Goal: Task Accomplishment & Management: Manage account settings

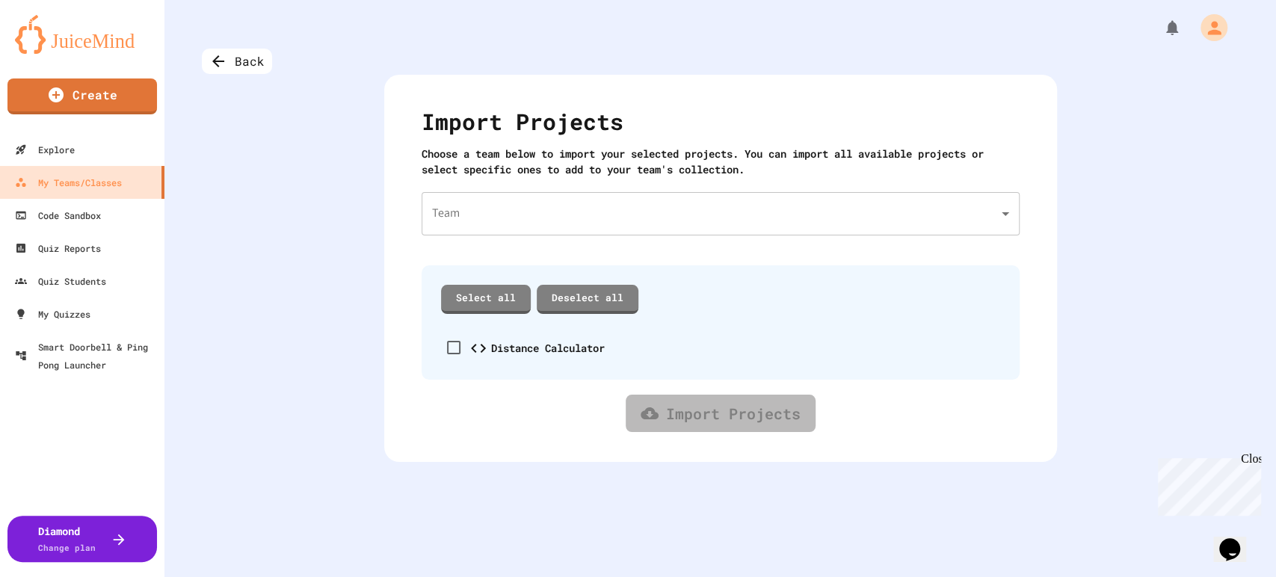
click at [494, 282] on div "Select all Deselect all" at bounding box center [720, 300] width 565 height 36
click at [487, 295] on link "Select all" at bounding box center [485, 298] width 90 height 30
click at [514, 203] on body "We are updating our servers at 7PM EST [DATE]. [PERSON_NAME] should continue to…" at bounding box center [638, 288] width 1276 height 577
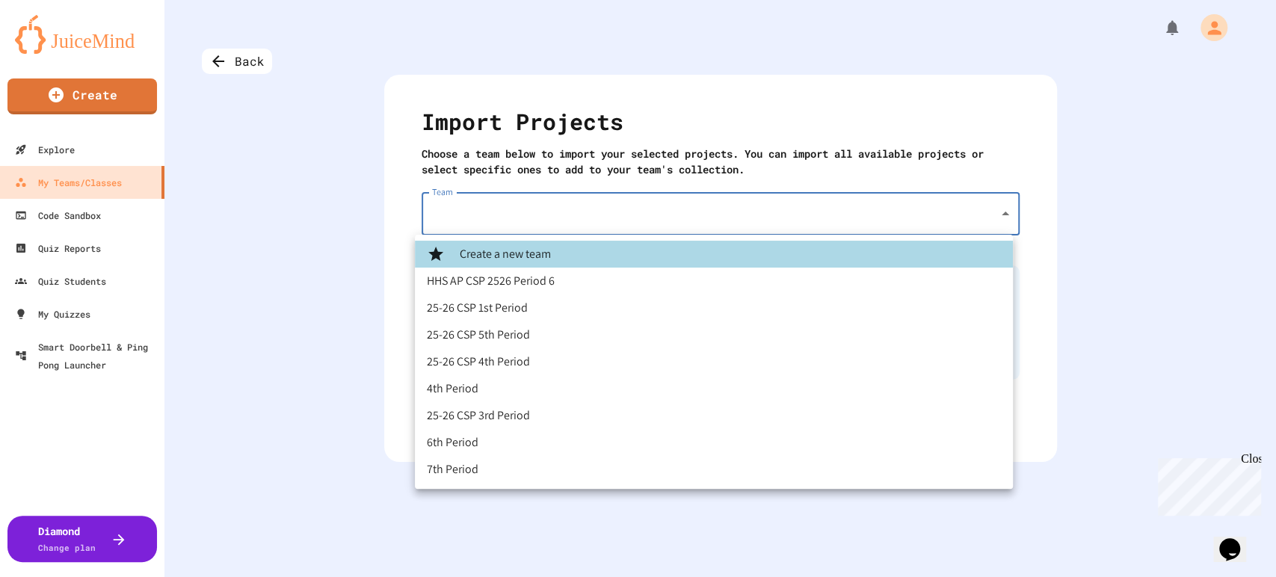
click at [508, 303] on li "25-26 CSP 1st Period" at bounding box center [714, 308] width 598 height 27
type input "**********"
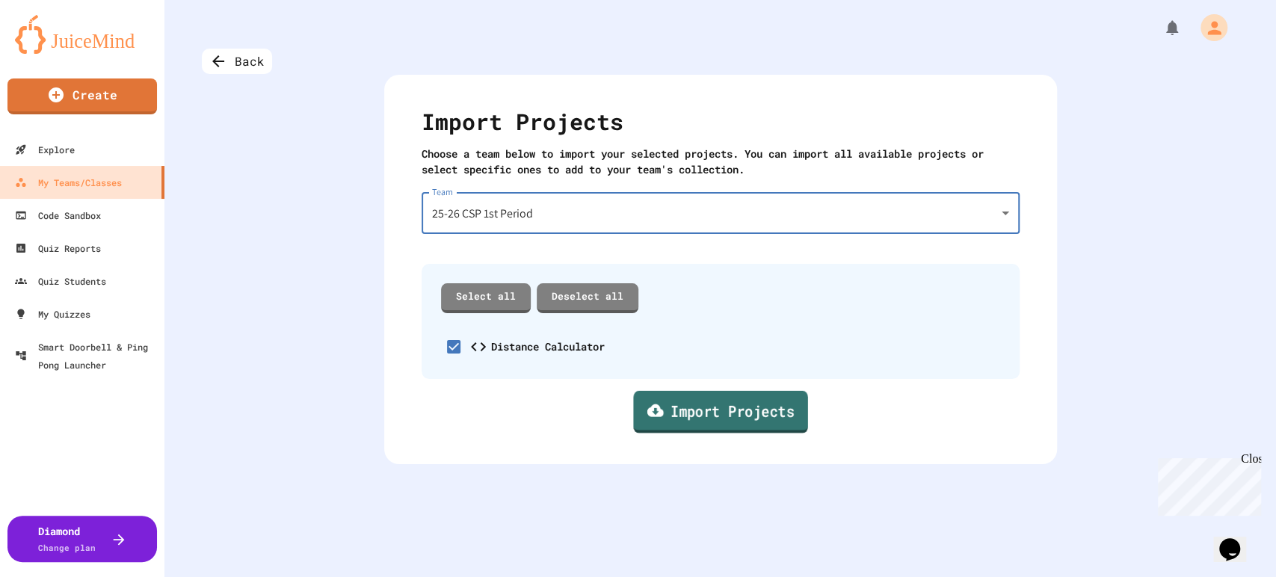
click at [675, 411] on link "Import Projects" at bounding box center [720, 411] width 174 height 43
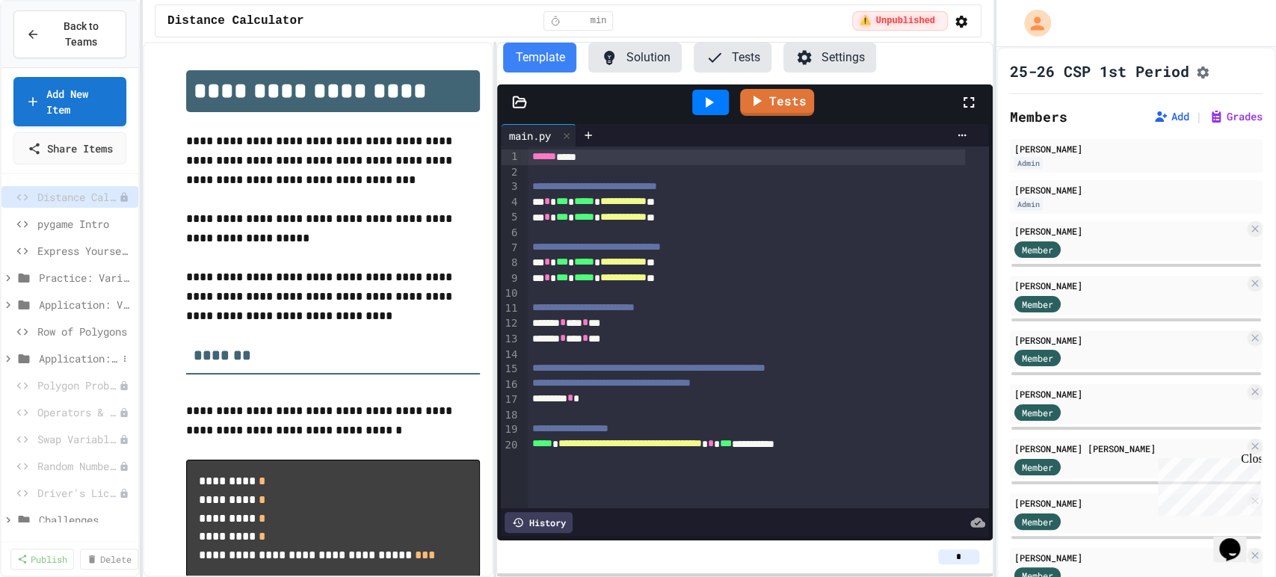
click at [72, 366] on span "Application: Strings, Inputs, Math" at bounding box center [78, 359] width 78 height 16
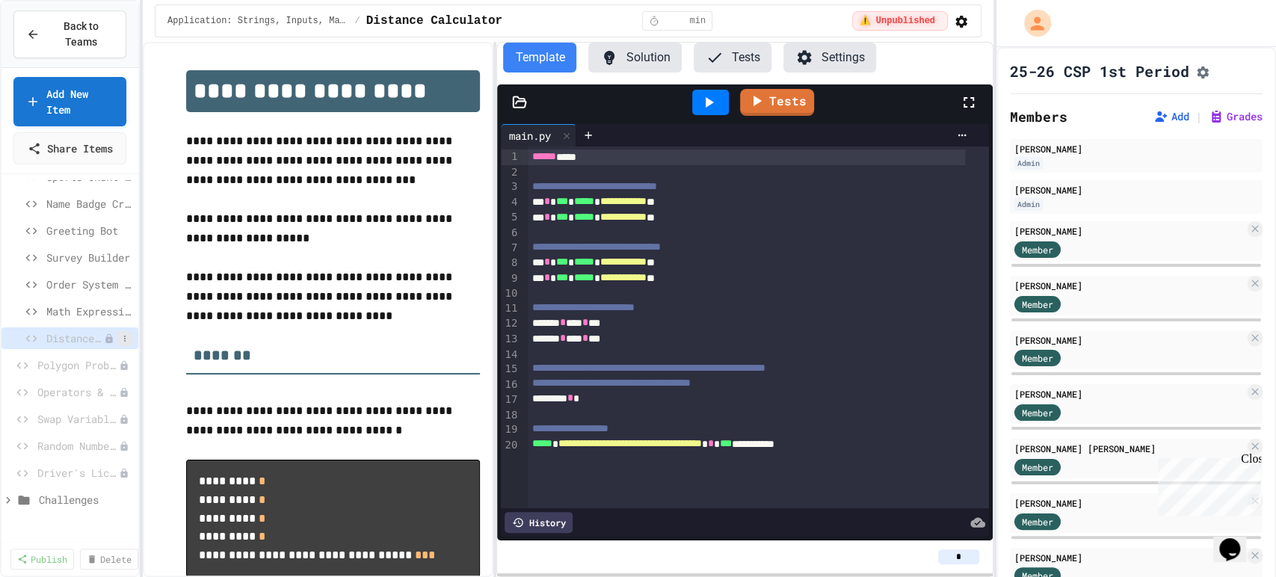
click at [117, 346] on button at bounding box center [124, 338] width 15 height 15
click at [91, 406] on button "Publish" at bounding box center [72, 408] width 94 height 27
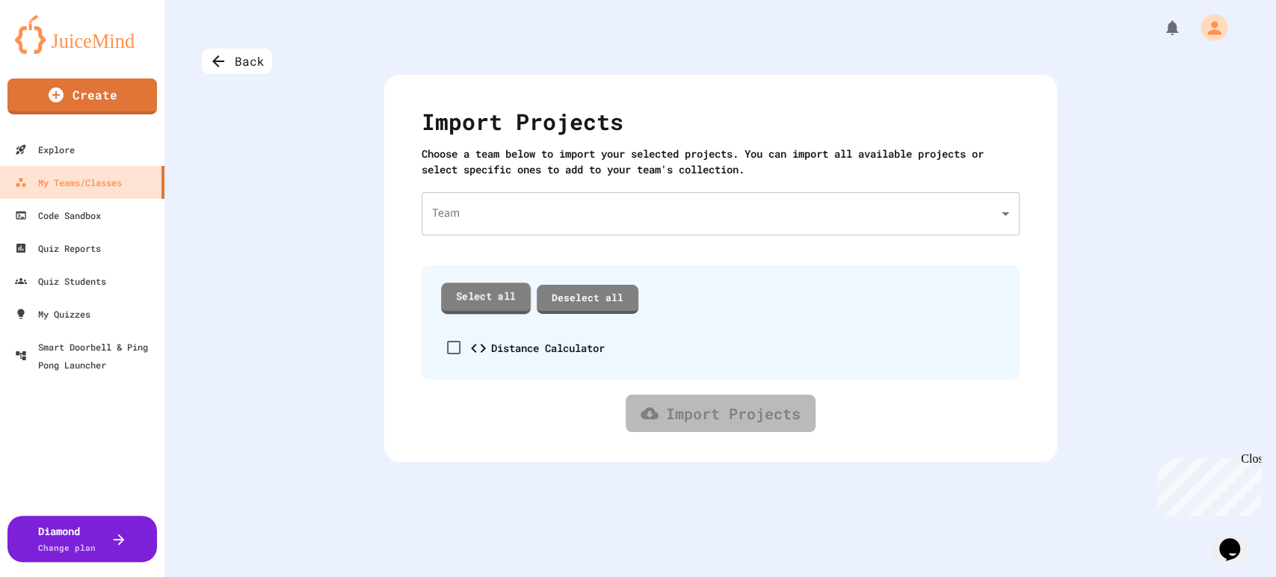
click at [478, 287] on link "Select all" at bounding box center [486, 298] width 90 height 31
click at [496, 213] on body "We are updating our servers at 7PM EST [DATE]. [PERSON_NAME] should continue to…" at bounding box center [638, 288] width 1276 height 577
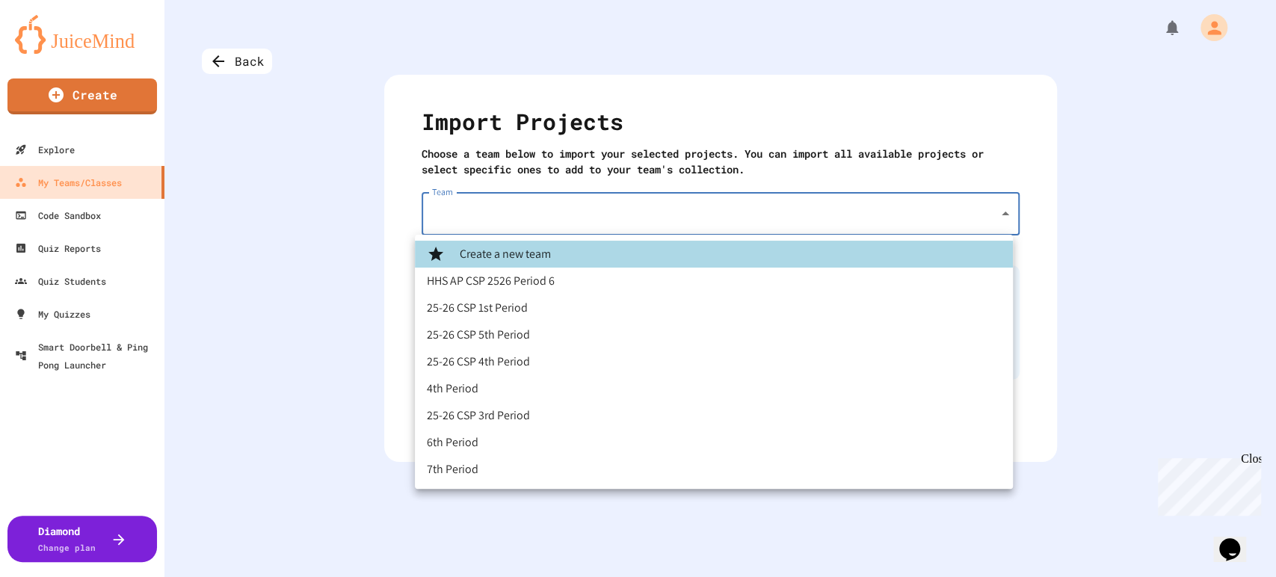
click at [478, 339] on li "25-26 CSP 5th Period" at bounding box center [714, 334] width 598 height 27
type input "**********"
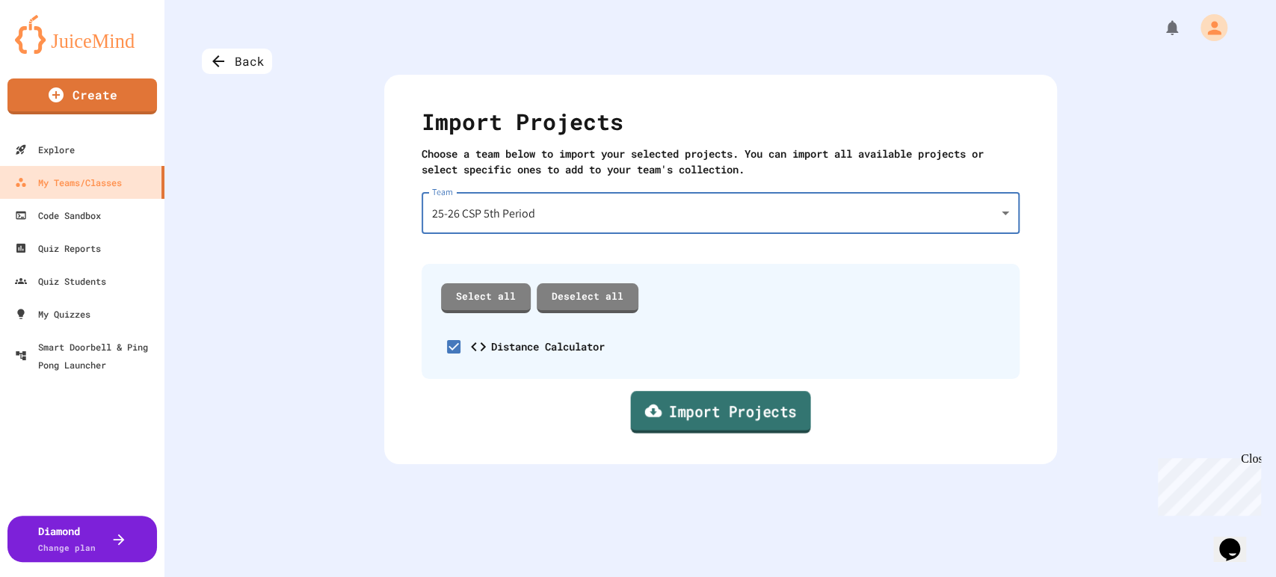
click at [668, 417] on link "Import Projects" at bounding box center [720, 412] width 180 height 43
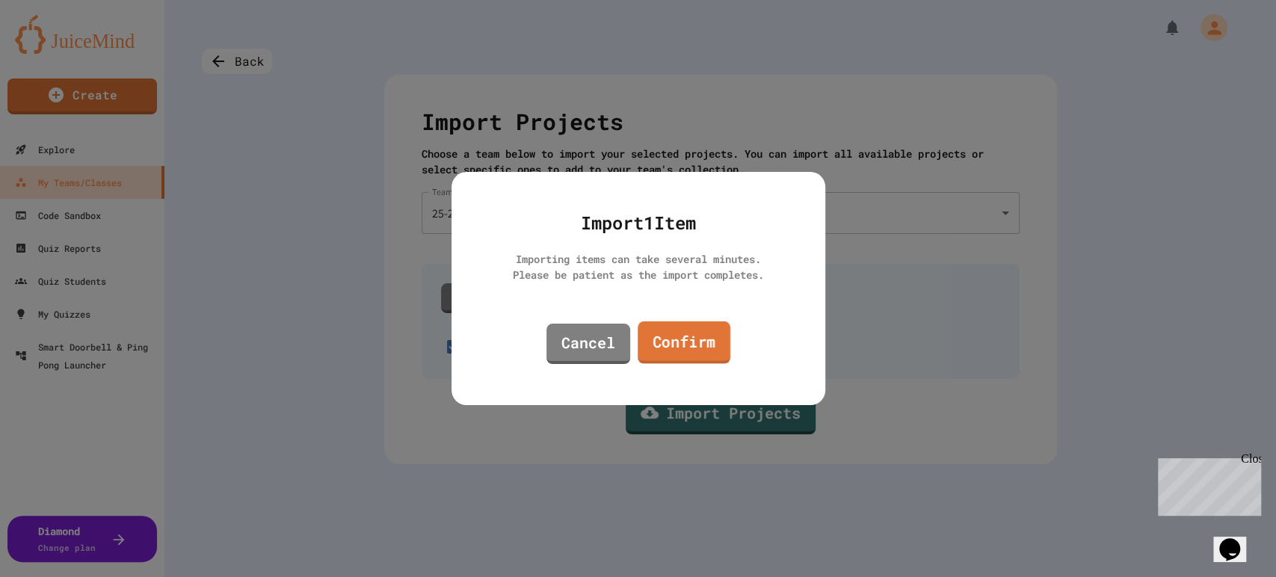
click at [682, 324] on link "Confirm" at bounding box center [684, 342] width 93 height 43
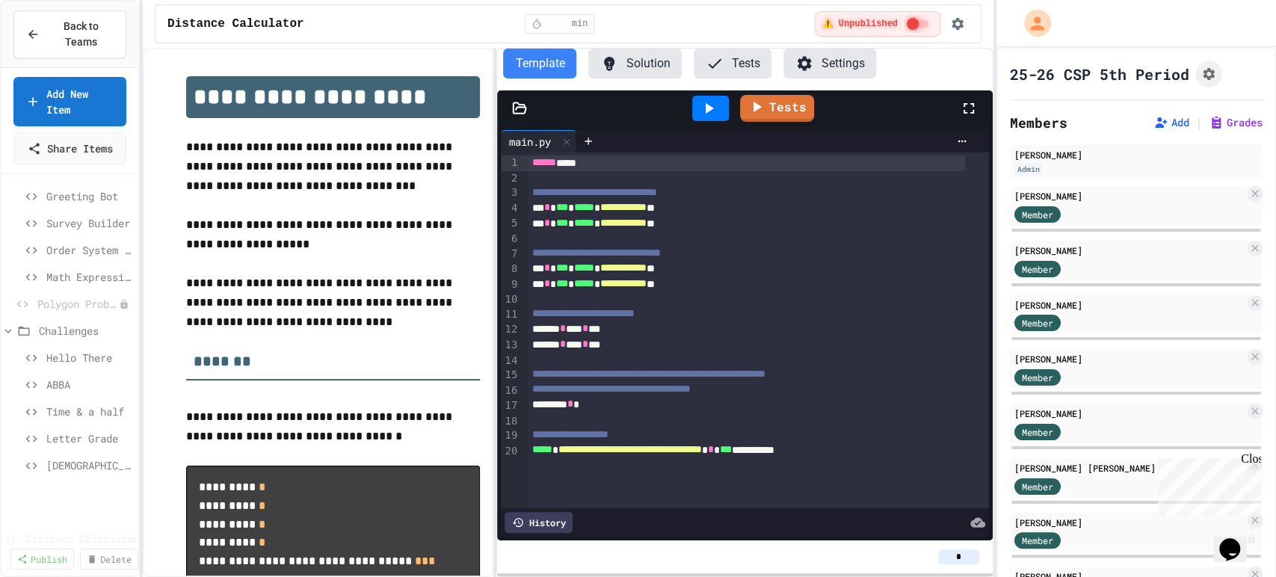
scroll to position [276, 0]
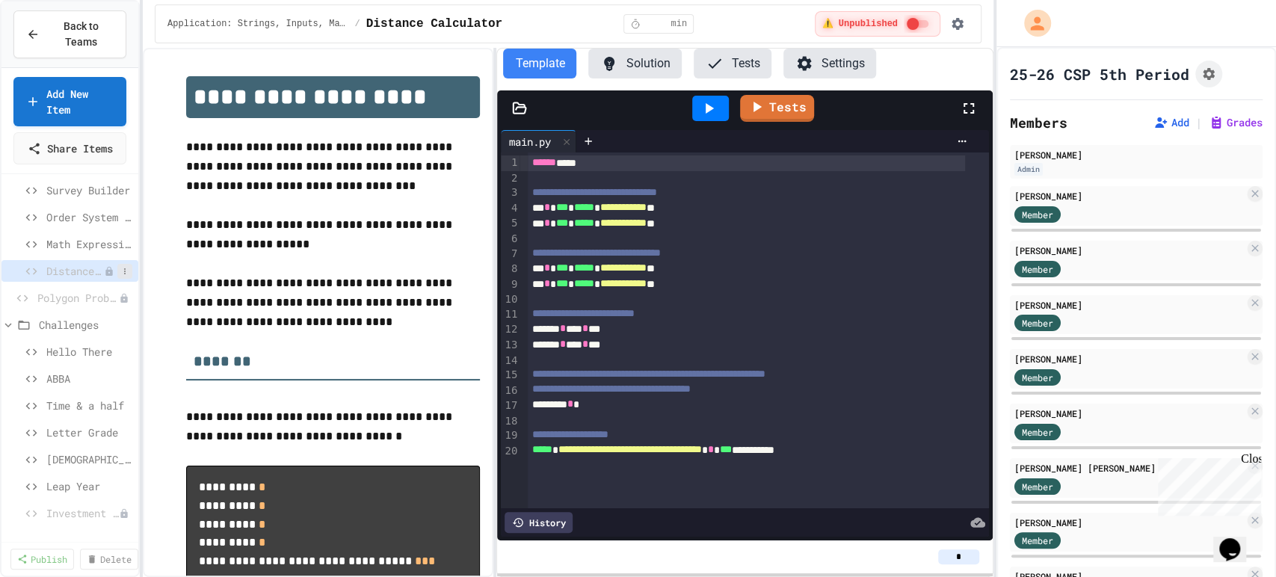
click at [117, 279] on button at bounding box center [124, 271] width 15 height 15
click at [83, 334] on button "Publish" at bounding box center [72, 340] width 94 height 27
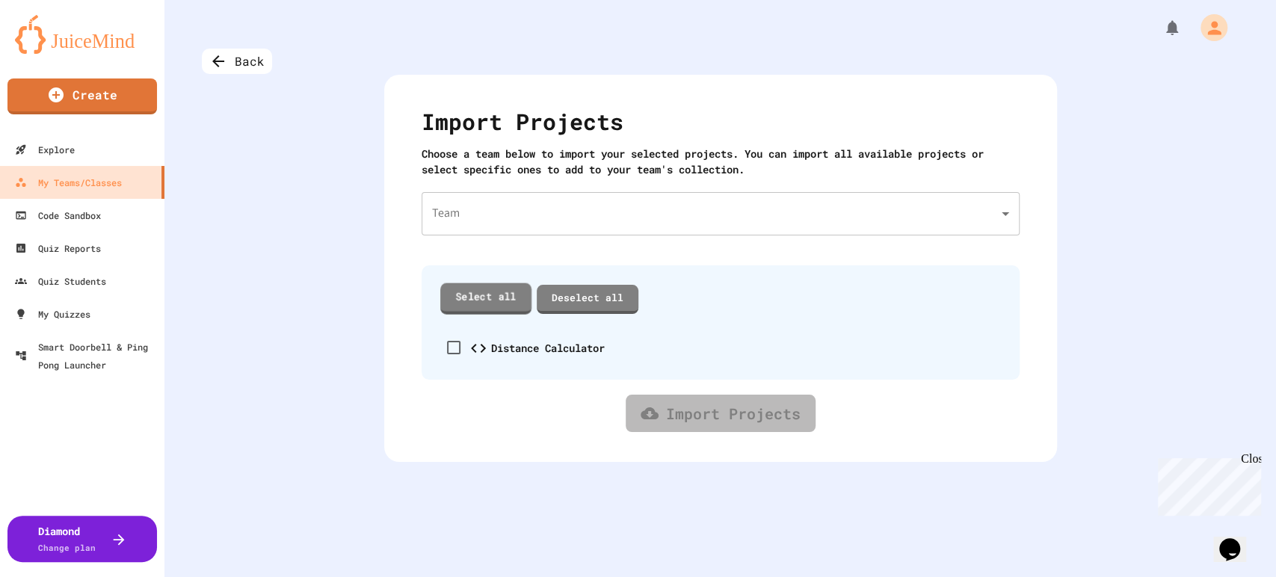
click at [469, 303] on link "Select all" at bounding box center [485, 298] width 91 height 31
click at [496, 191] on div "Import Projects Choose a team below to import your selected projects. You can i…" at bounding box center [720, 268] width 673 height 387
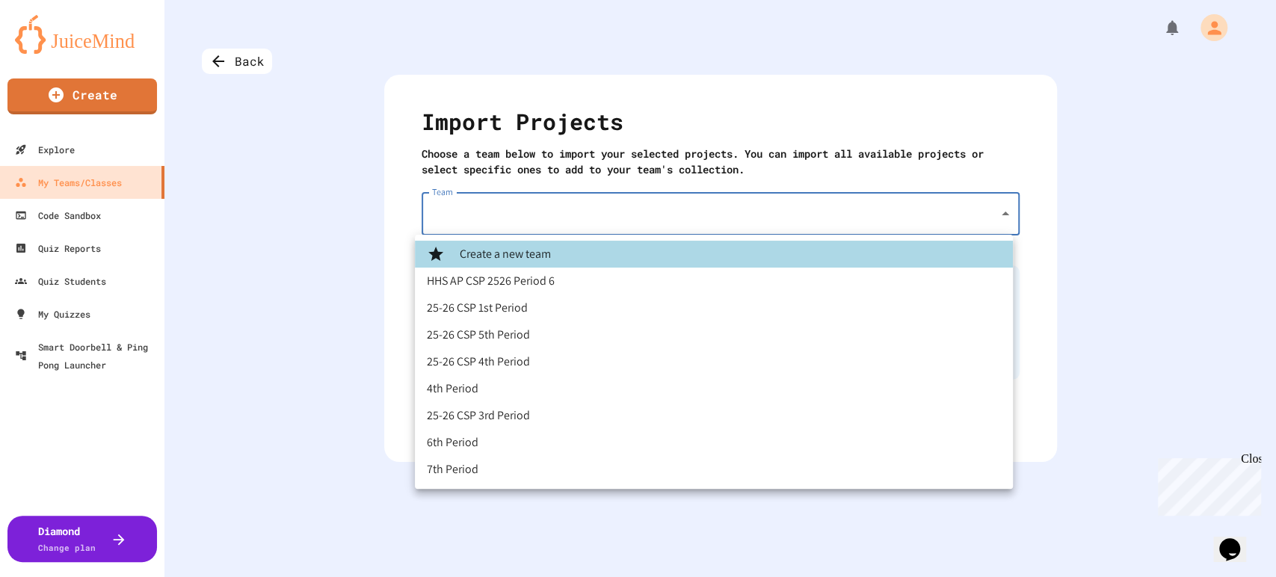
click at [496, 201] on body "We are updating our servers at 7PM EST on 3/11/2025. JuiceMind should continue …" at bounding box center [638, 288] width 1276 height 577
click at [502, 363] on li "25-26 CSP 4th Period" at bounding box center [714, 361] width 598 height 27
type input "**********"
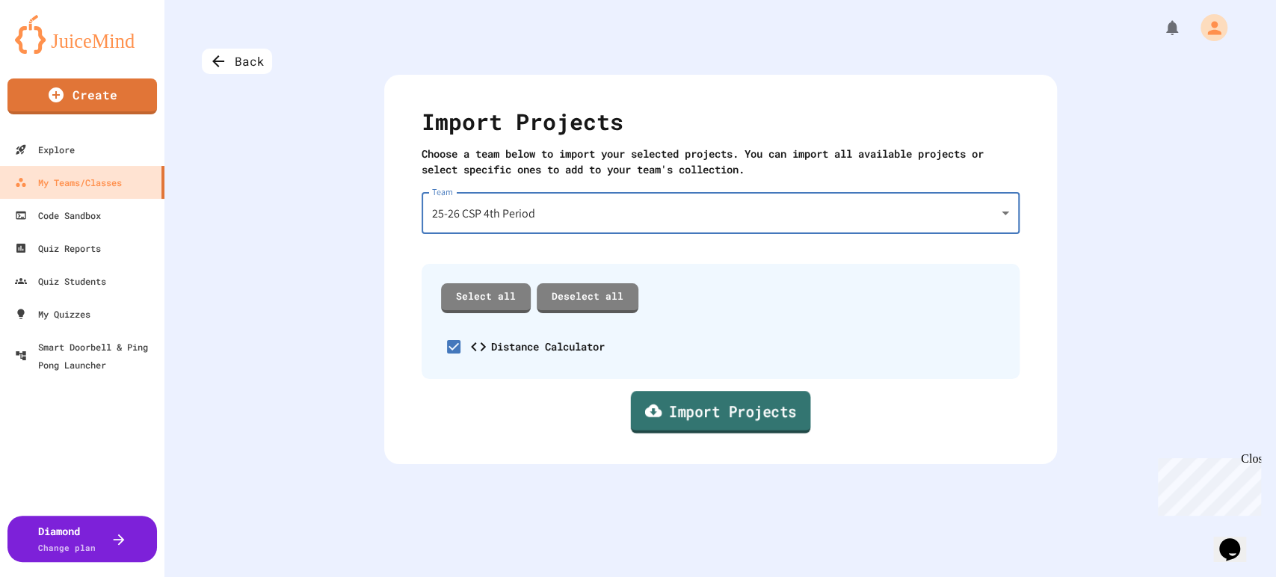
click at [706, 426] on link "Import Projects" at bounding box center [720, 412] width 180 height 43
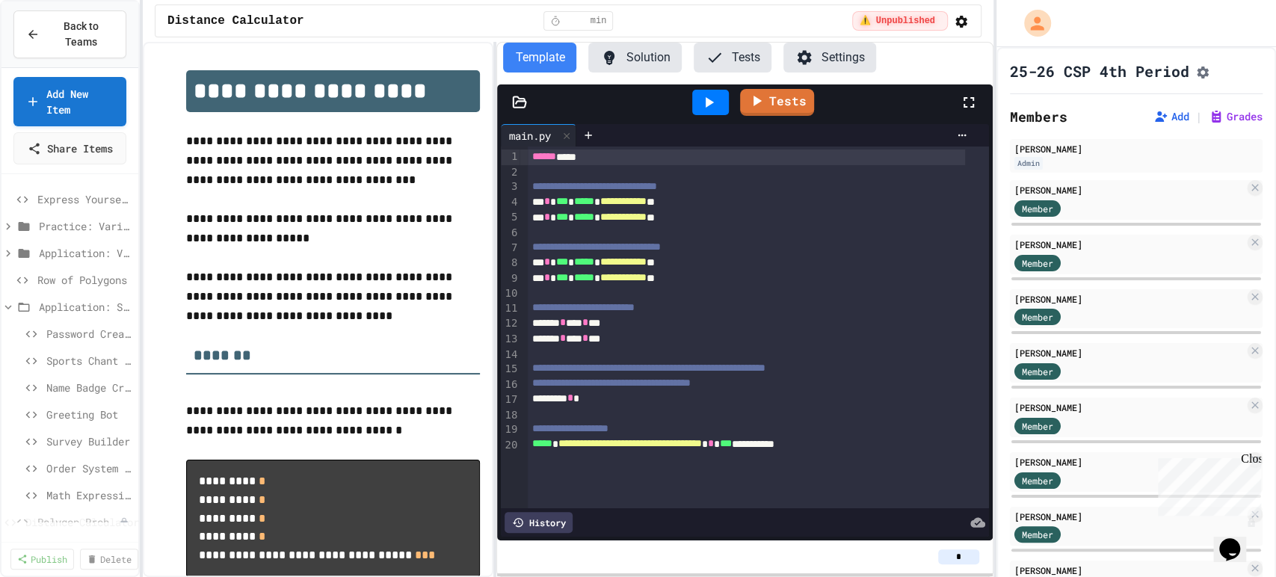
scroll to position [65, 0]
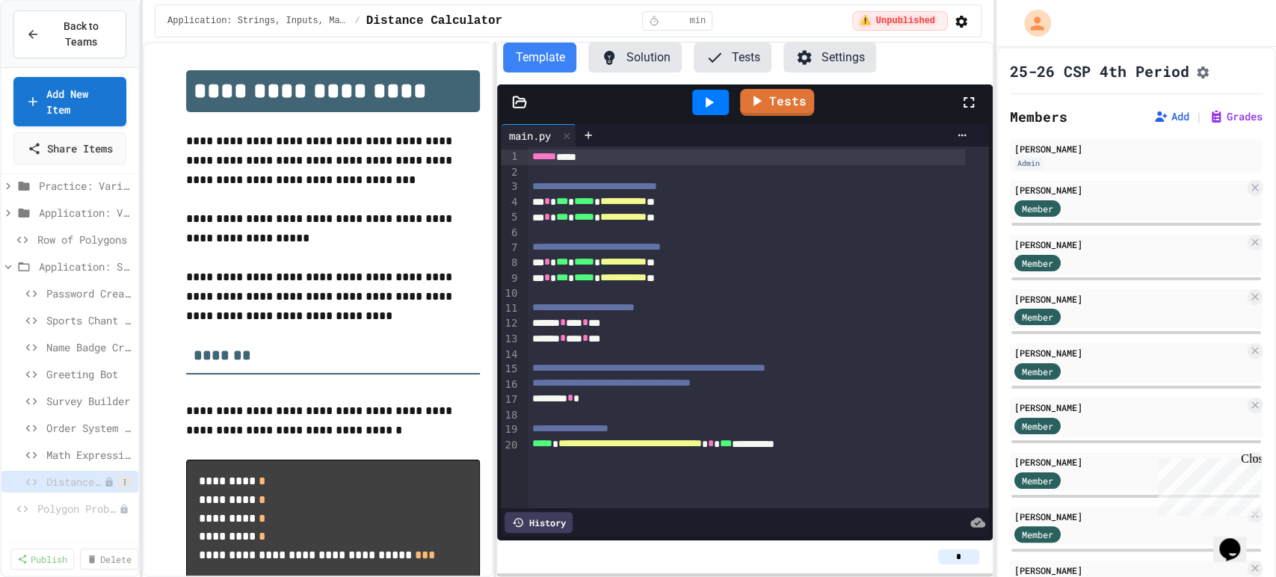
click at [120, 487] on icon at bounding box center [124, 482] width 9 height 9
click at [81, 520] on button "Publish" at bounding box center [72, 524] width 94 height 27
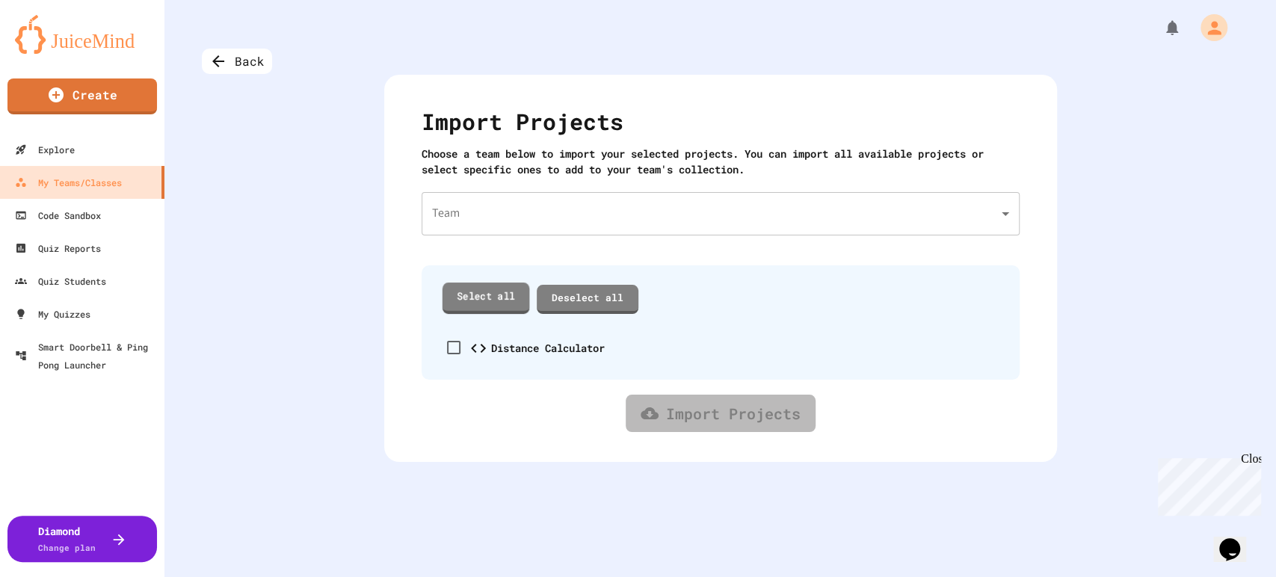
click at [469, 298] on link "Select all" at bounding box center [485, 298] width 87 height 31
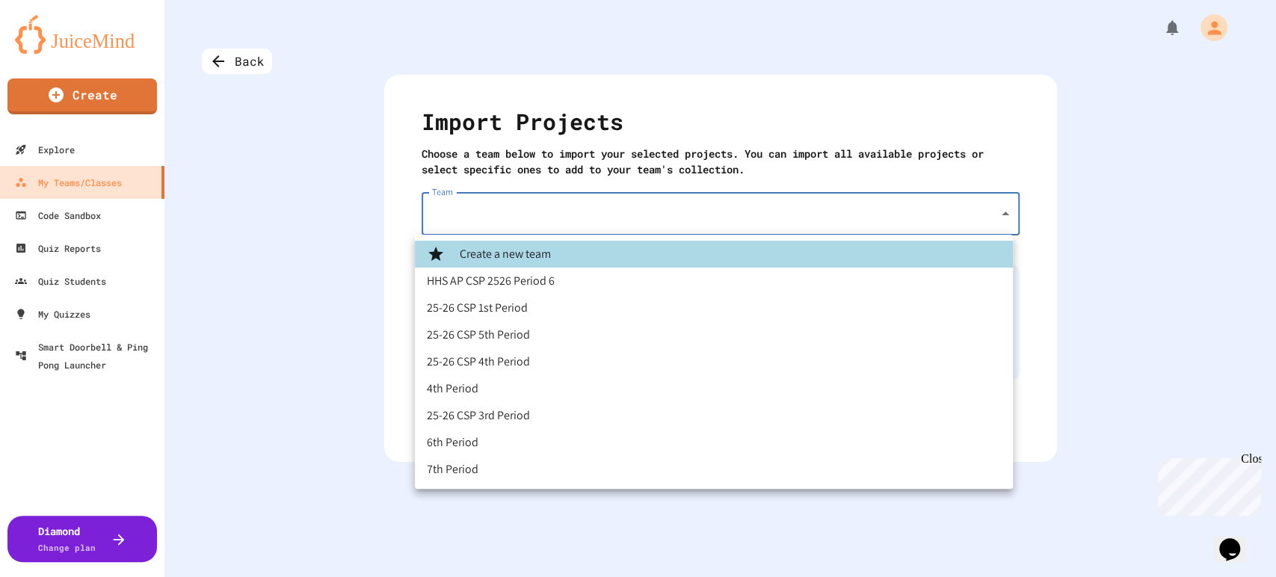
click at [508, 229] on body "We are updating our servers at 7PM EST on 3/11/2025. JuiceMind should continue …" at bounding box center [638, 288] width 1276 height 577
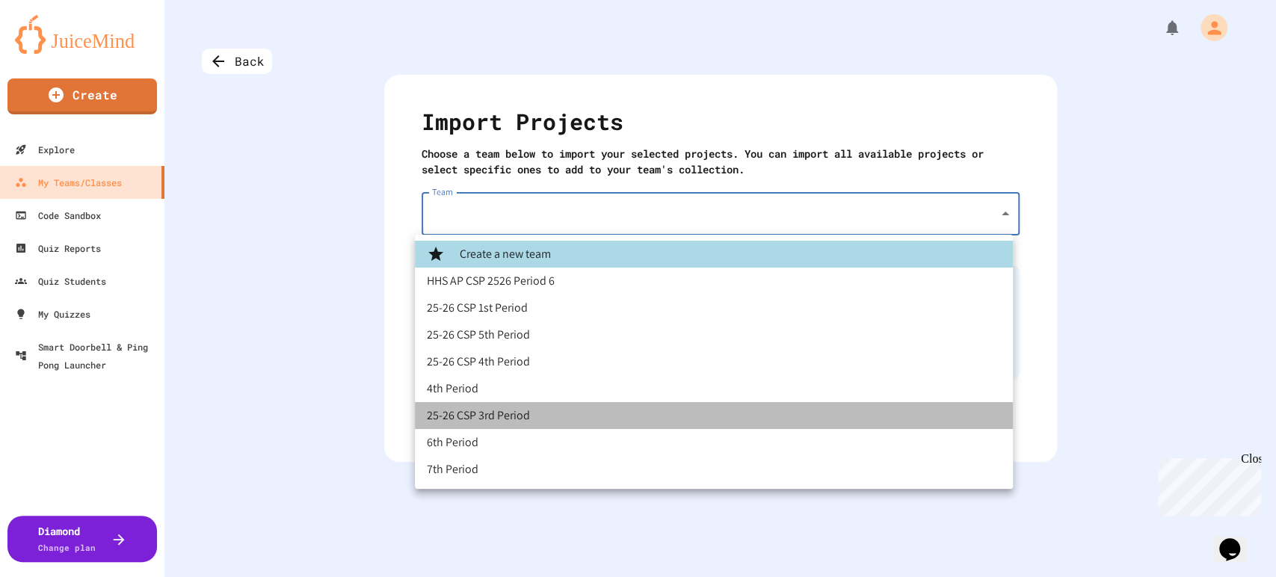
click at [490, 402] on li "25-26 CSP 3rd Period" at bounding box center [714, 415] width 598 height 27
type input "**********"
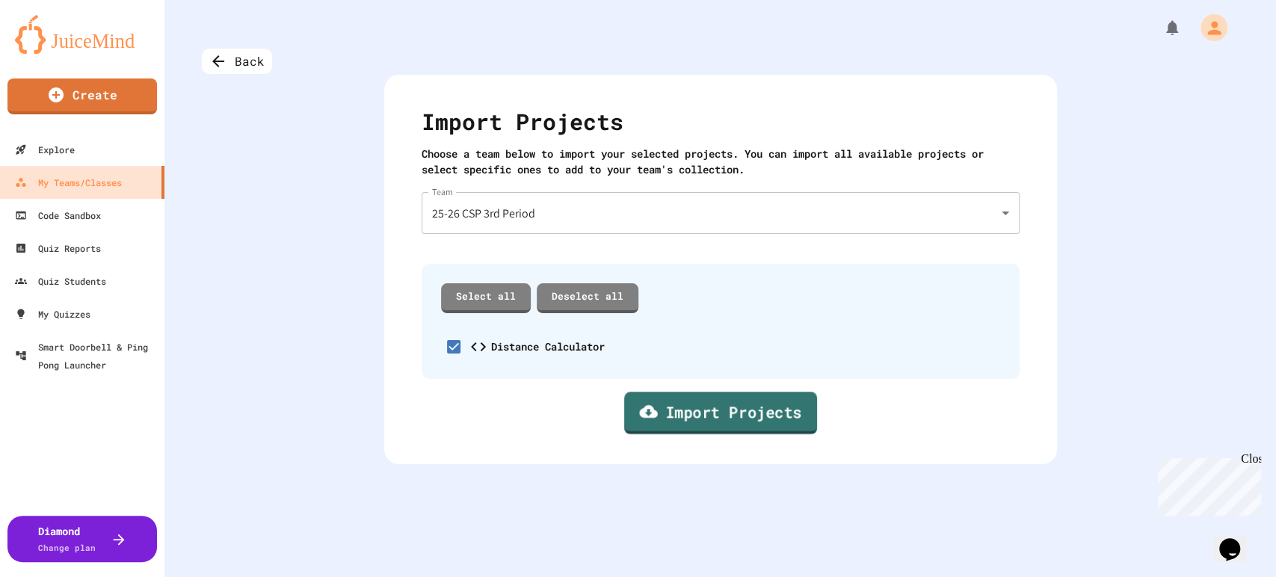
click at [662, 418] on link "Import Projects" at bounding box center [719, 413] width 193 height 43
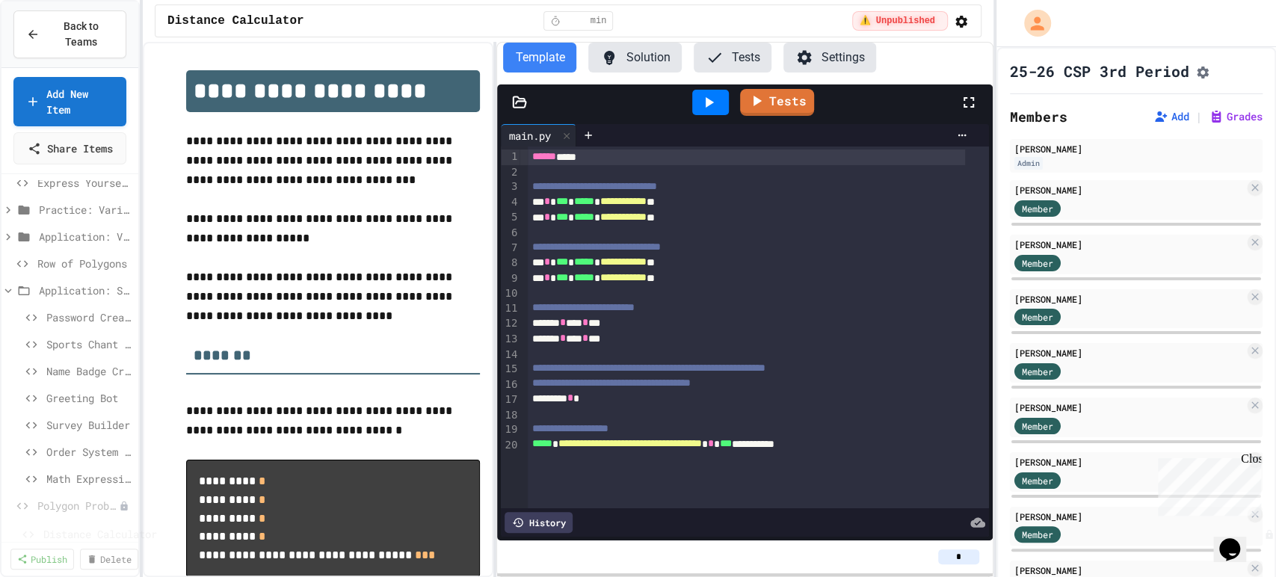
scroll to position [101, 0]
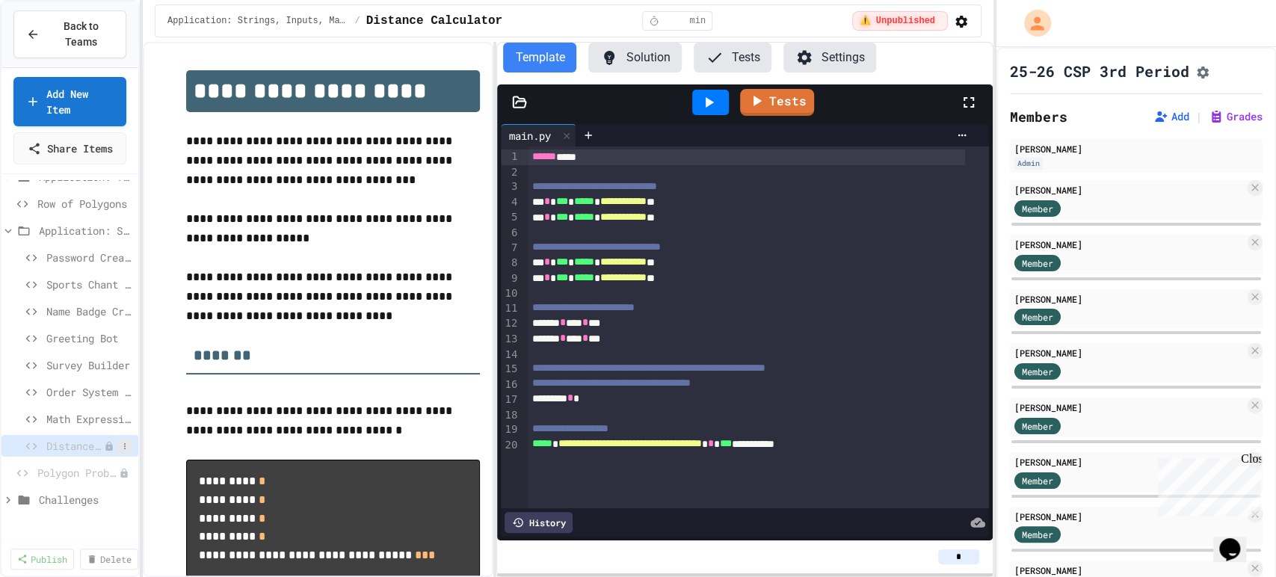
click at [120, 454] on button at bounding box center [124, 446] width 15 height 15
click at [81, 524] on button "Publish" at bounding box center [72, 515] width 94 height 27
click at [70, 264] on span "Password Creator" at bounding box center [81, 258] width 71 height 16
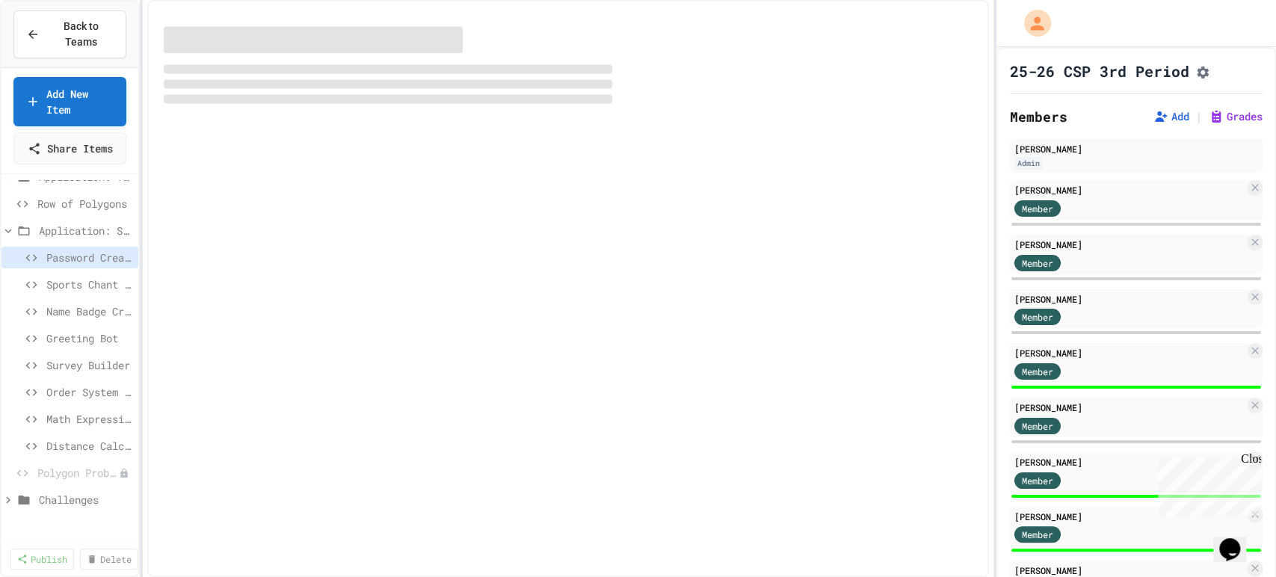
scroll to position [89, 0]
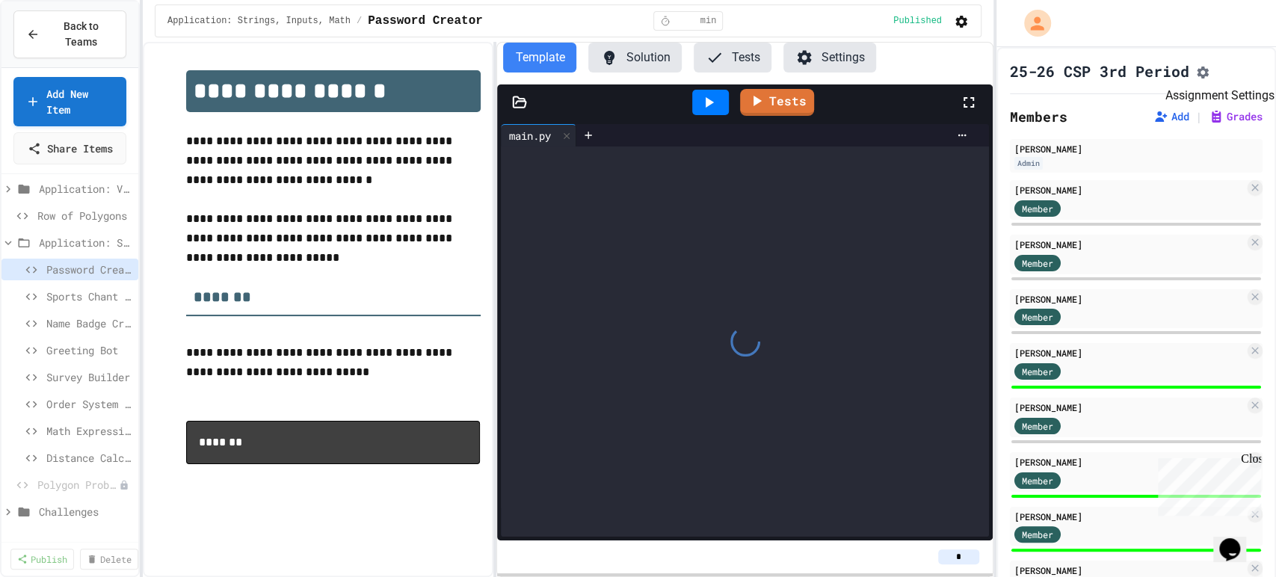
click at [1206, 66] on icon "Assignment Settings" at bounding box center [1202, 72] width 15 height 15
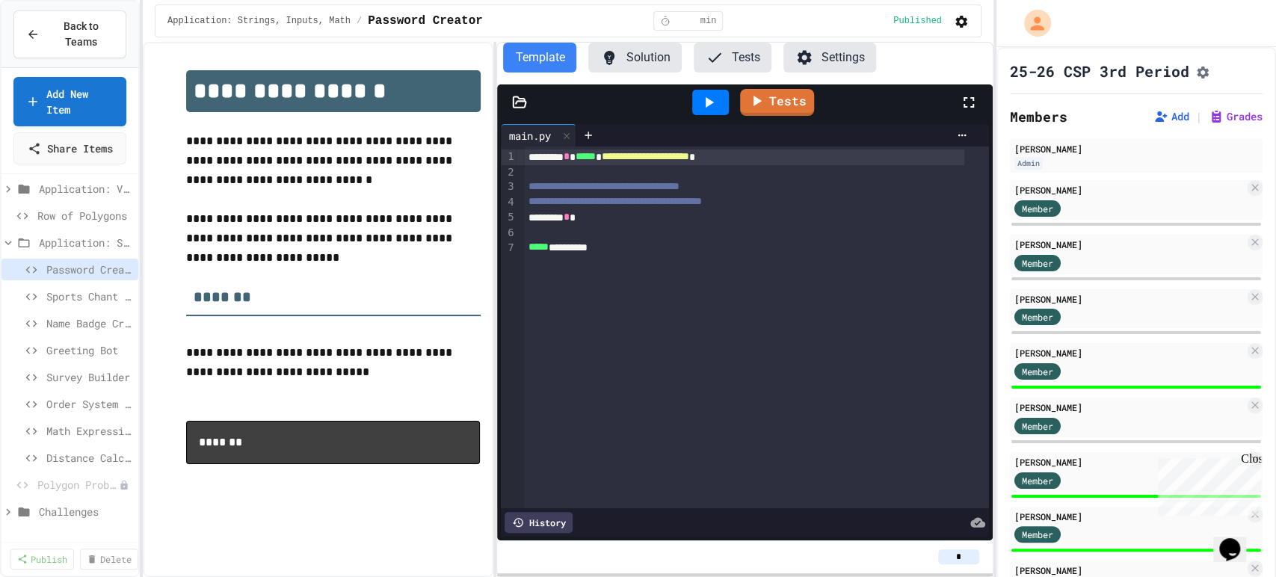
scroll to position [415, 0]
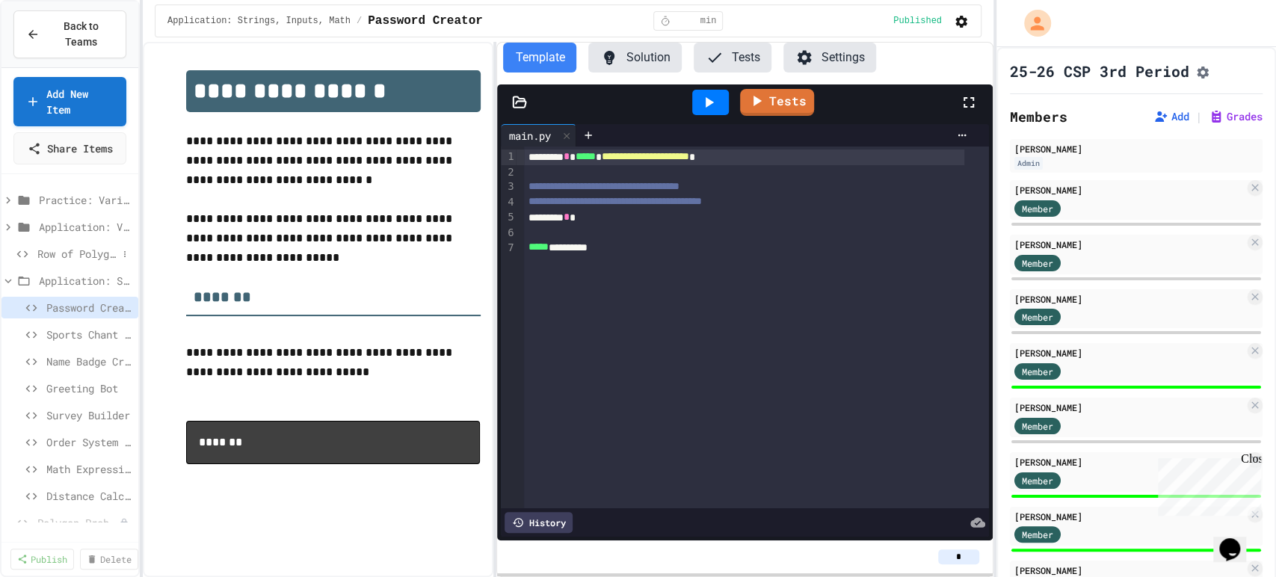
click at [72, 262] on span "Row of Polygons" at bounding box center [77, 254] width 80 height 16
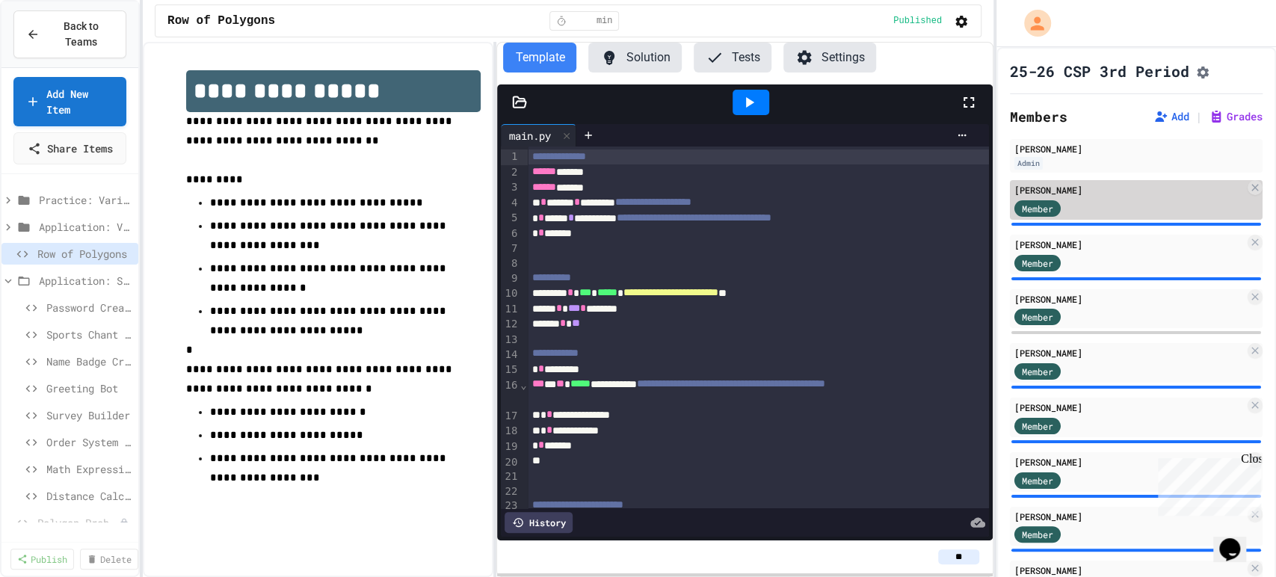
click at [1085, 197] on div "[PERSON_NAME]" at bounding box center [1129, 189] width 230 height 13
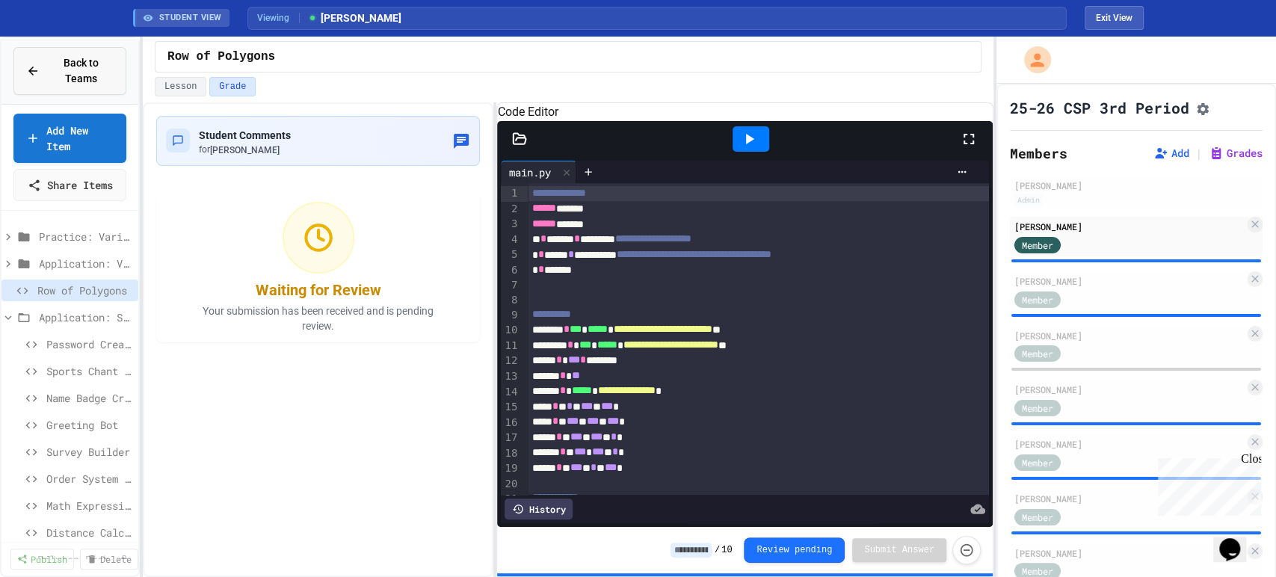
click at [64, 68] on span "Back to Teams" at bounding box center [81, 70] width 65 height 31
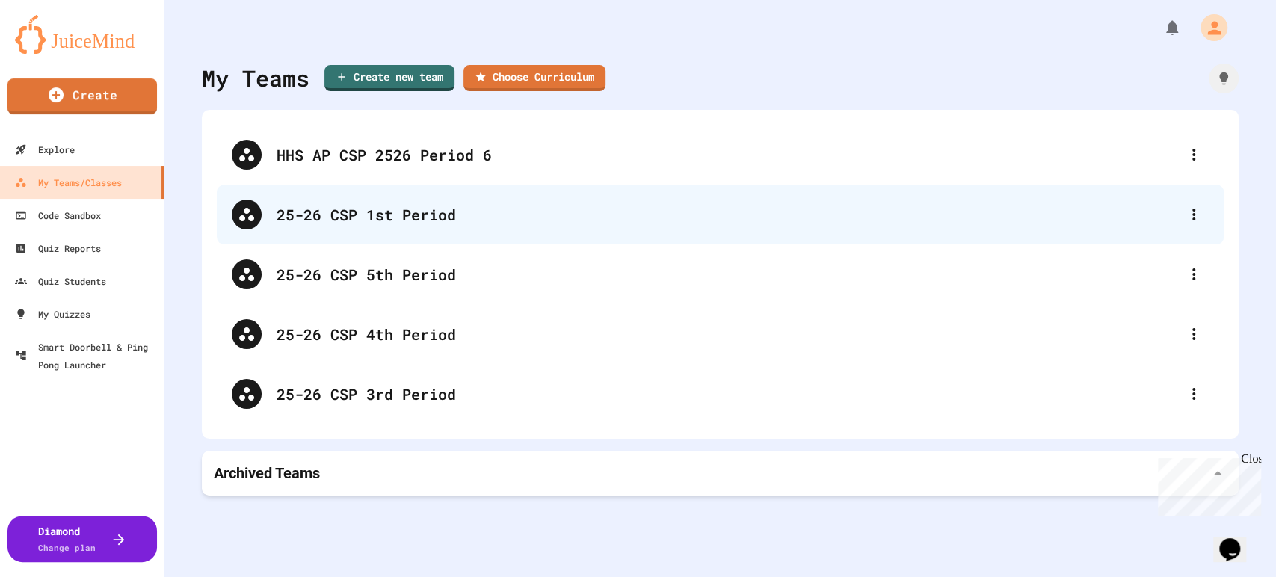
click at [462, 204] on div "25-26 CSP 1st Period" at bounding box center [728, 214] width 902 height 22
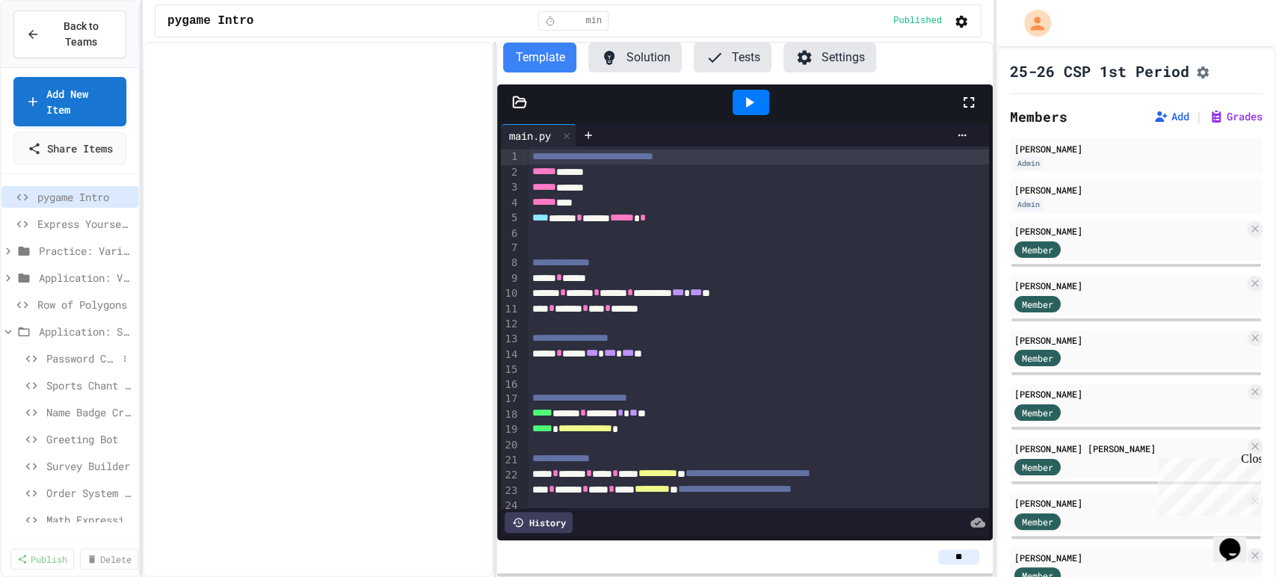
click at [80, 366] on span "Password Creator" at bounding box center [81, 359] width 71 height 16
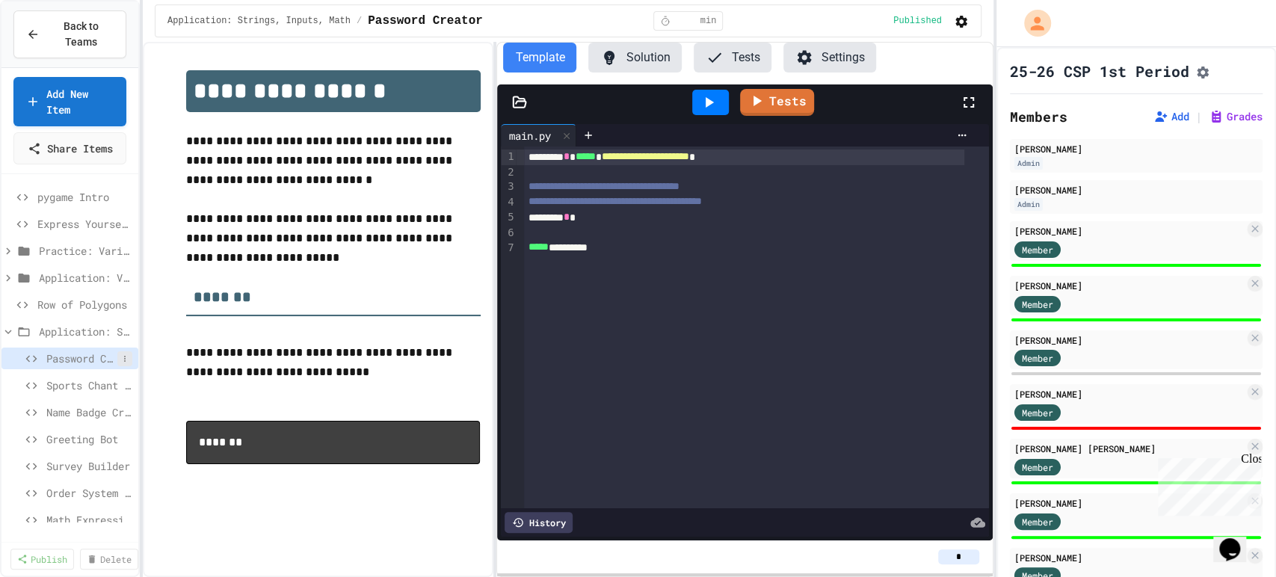
click at [120, 363] on icon at bounding box center [124, 358] width 9 height 9
click at [338, 487] on div at bounding box center [638, 288] width 1276 height 577
click at [1207, 80] on button "Assignment Settings" at bounding box center [1202, 71] width 15 height 18
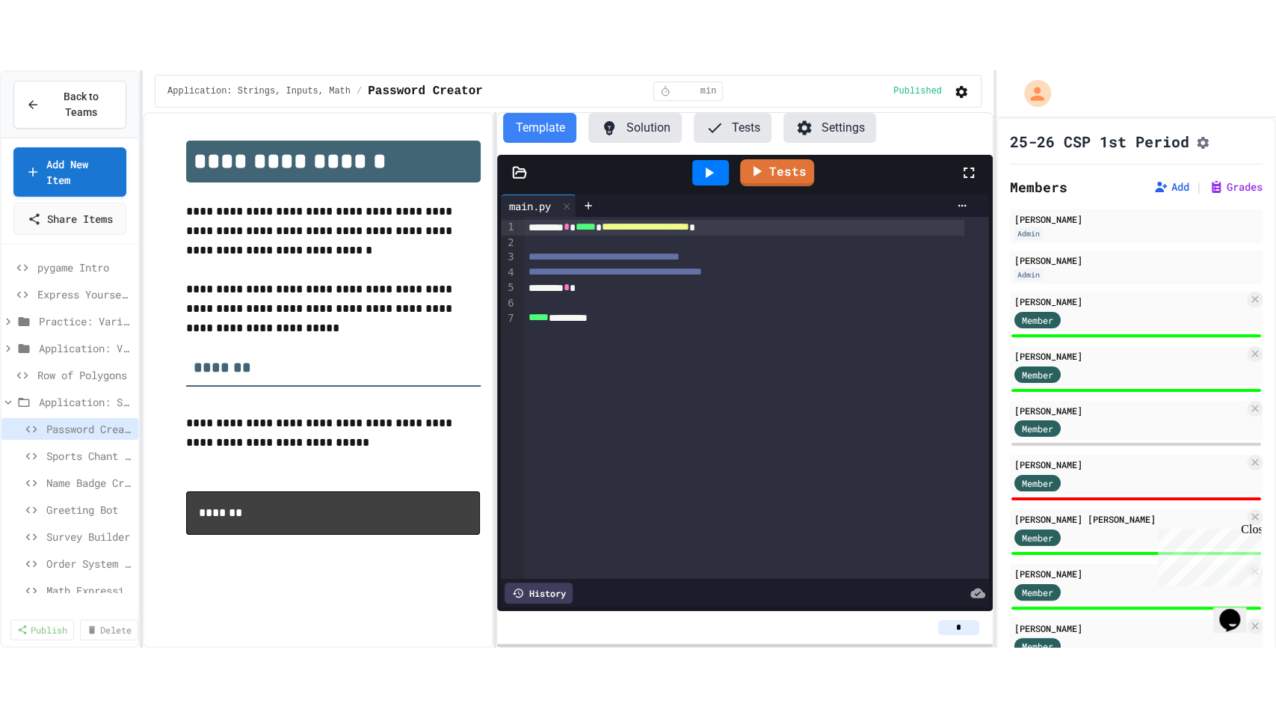
scroll to position [333, 0]
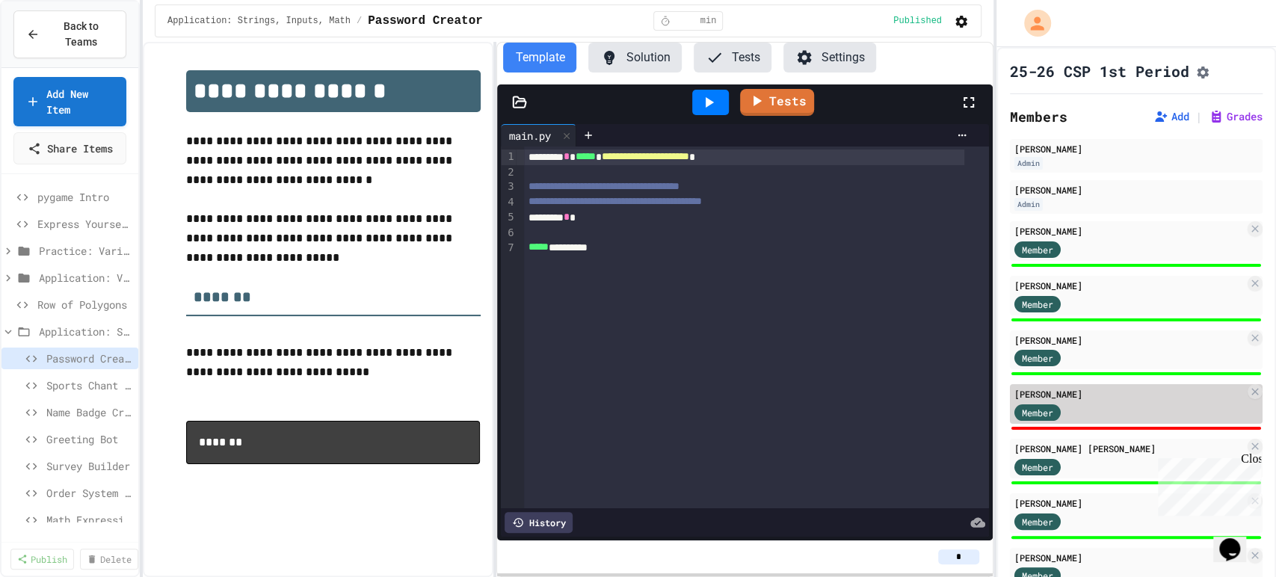
click at [1094, 421] on div "Member" at bounding box center [1129, 411] width 230 height 19
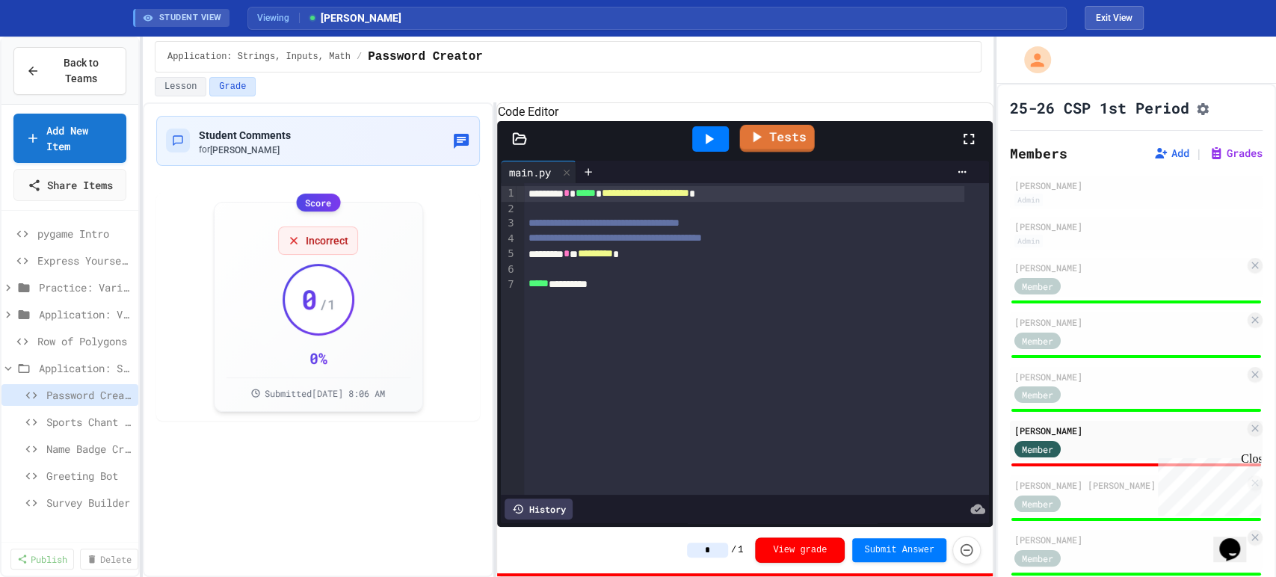
click at [777, 121] on div "Code Editor" at bounding box center [744, 112] width 495 height 18
click at [778, 152] on link "Tests" at bounding box center [777, 137] width 70 height 28
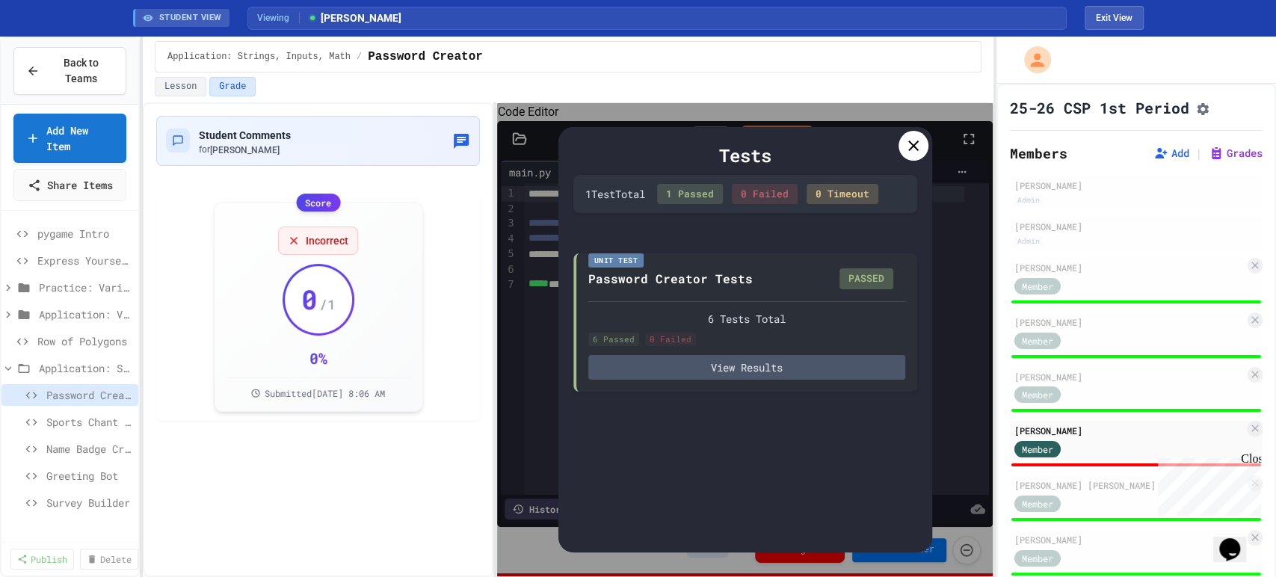
click at [905, 143] on icon at bounding box center [914, 146] width 18 height 18
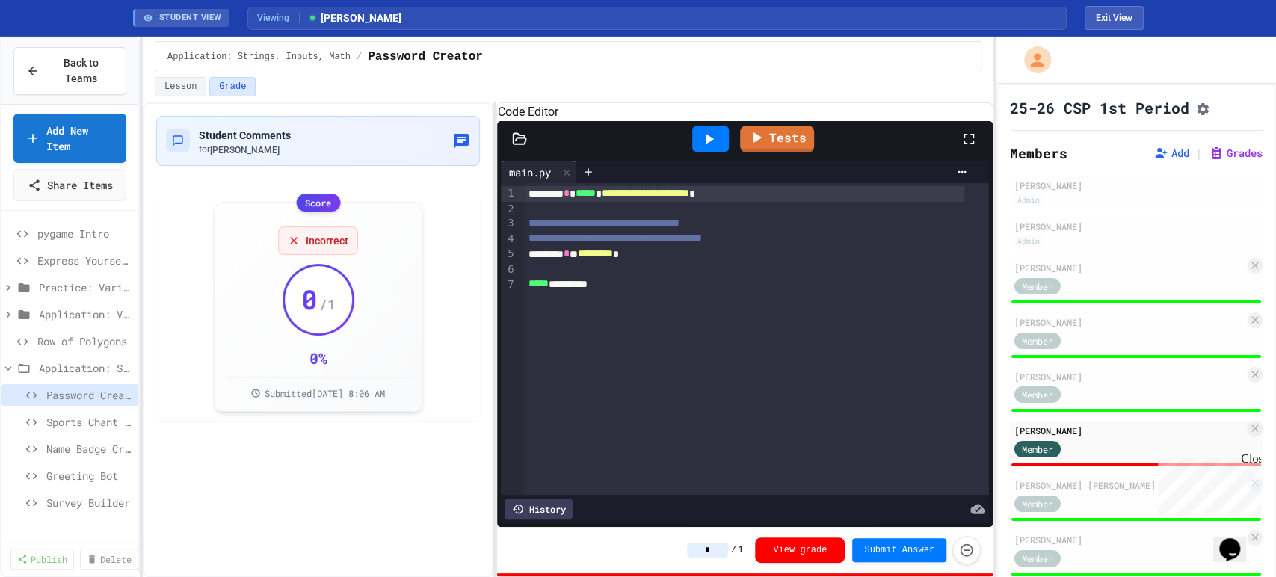
type input "*"
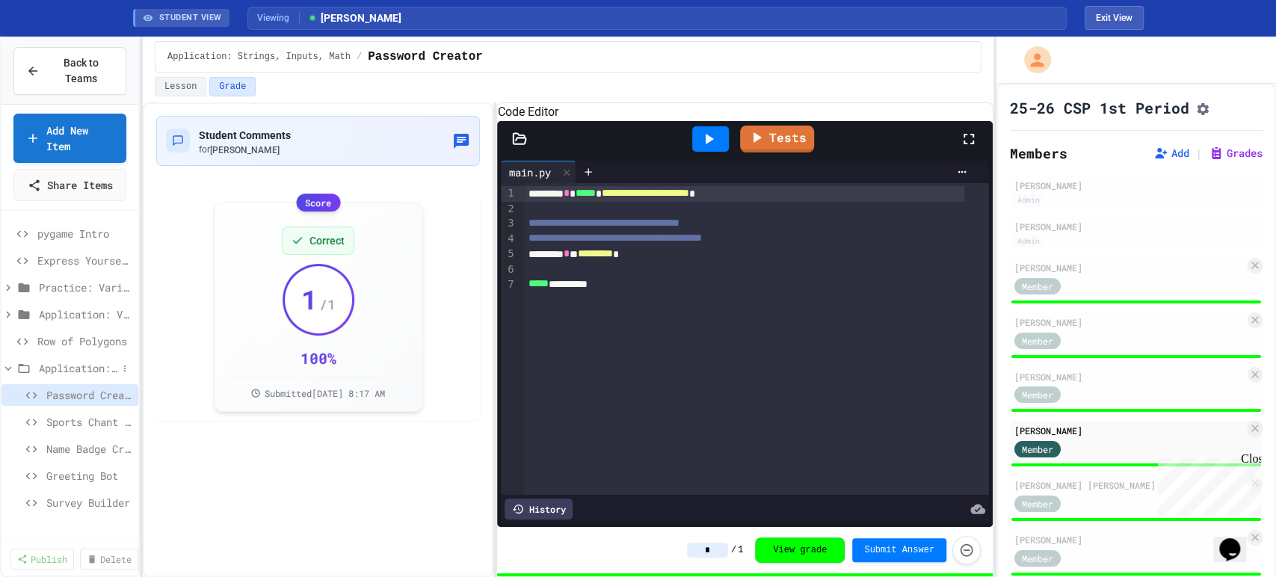
click at [45, 376] on span "Application: Strings, Inputs, Math" at bounding box center [78, 368] width 78 height 16
click at [73, 349] on span "Row of Polygons" at bounding box center [77, 341] width 80 height 16
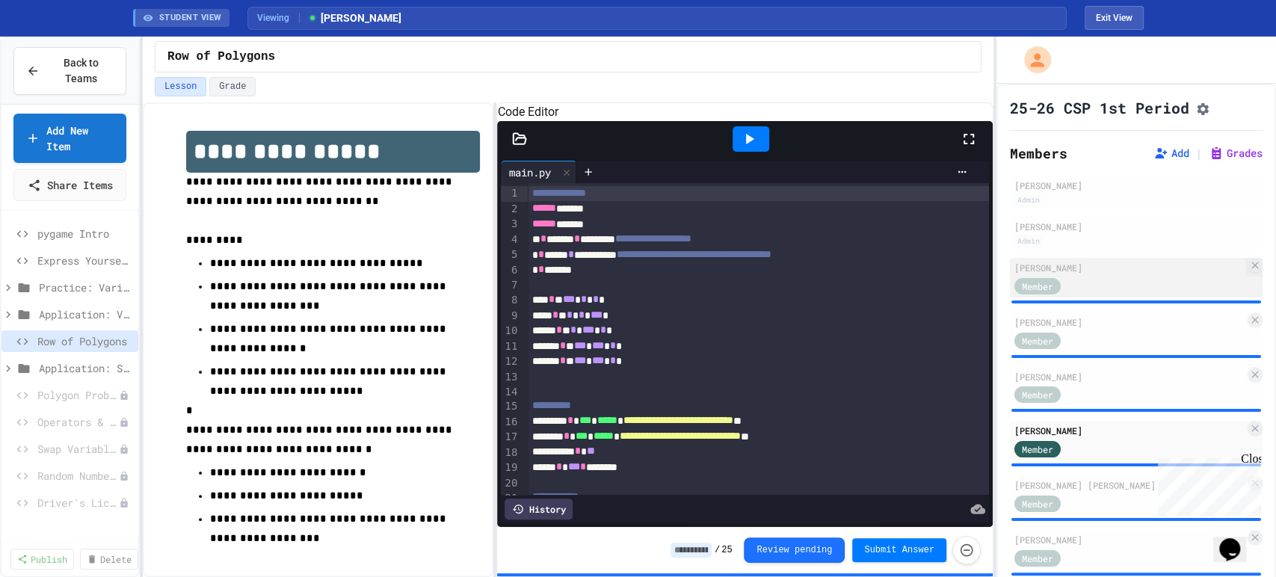
click at [1076, 274] on div "[PERSON_NAME]" at bounding box center [1129, 267] width 230 height 13
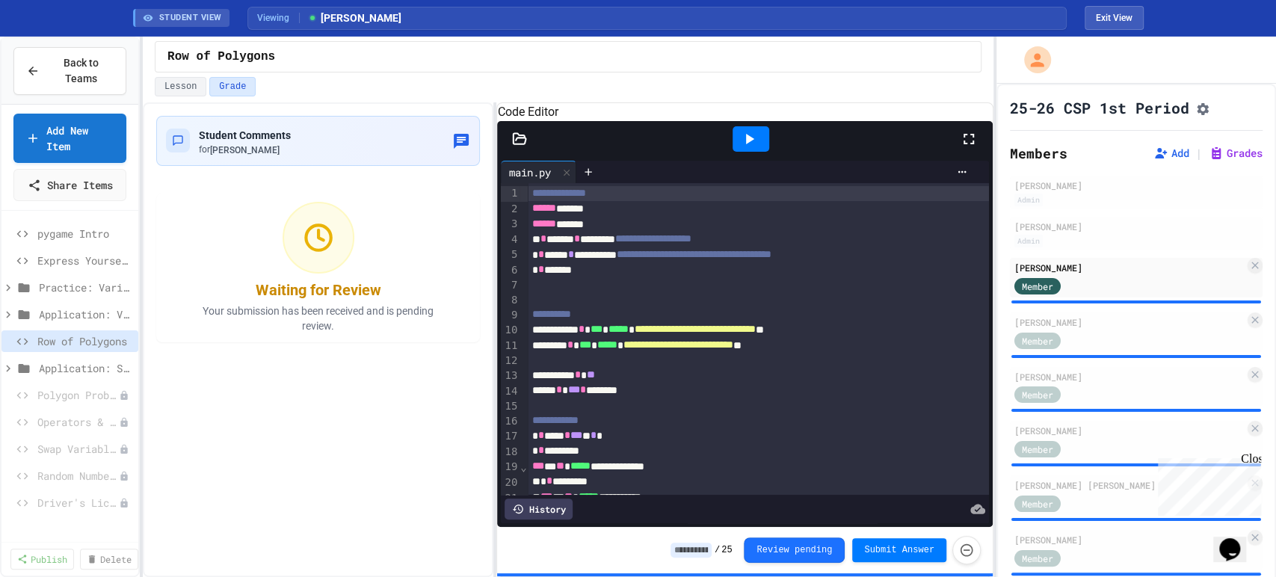
click at [967, 148] on icon at bounding box center [969, 139] width 18 height 18
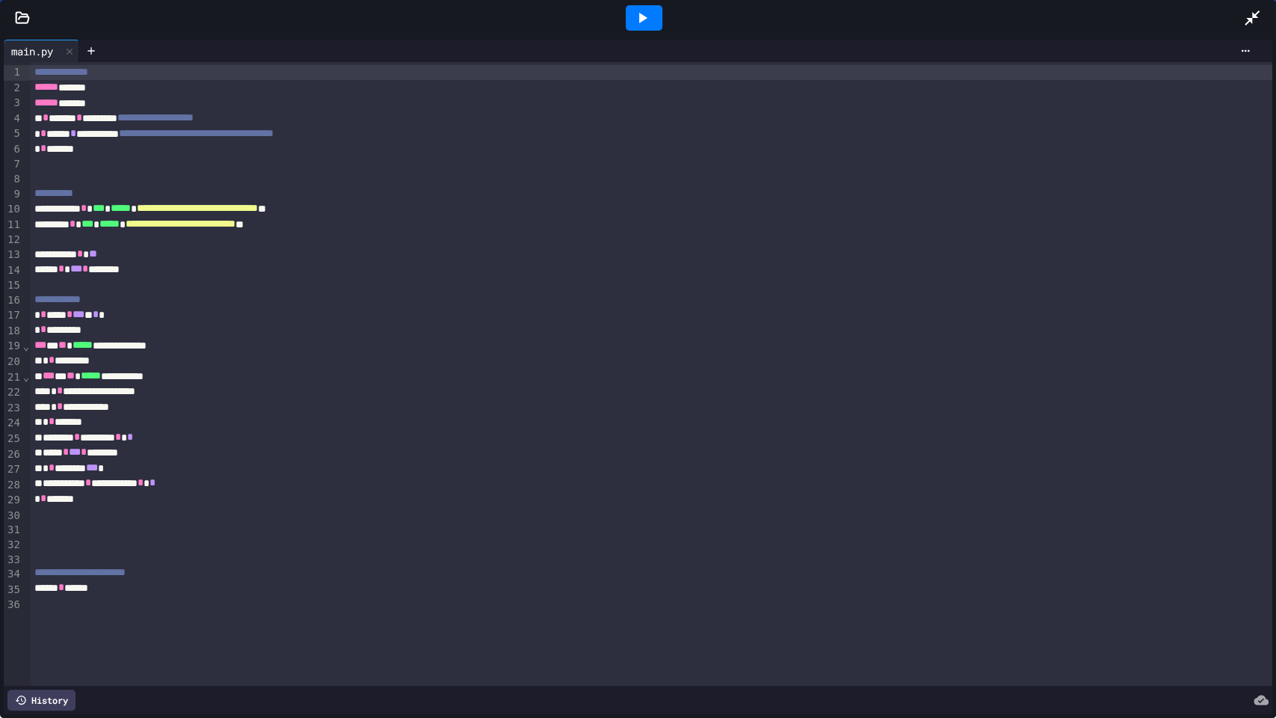
click at [649, 16] on icon at bounding box center [642, 18] width 18 height 18
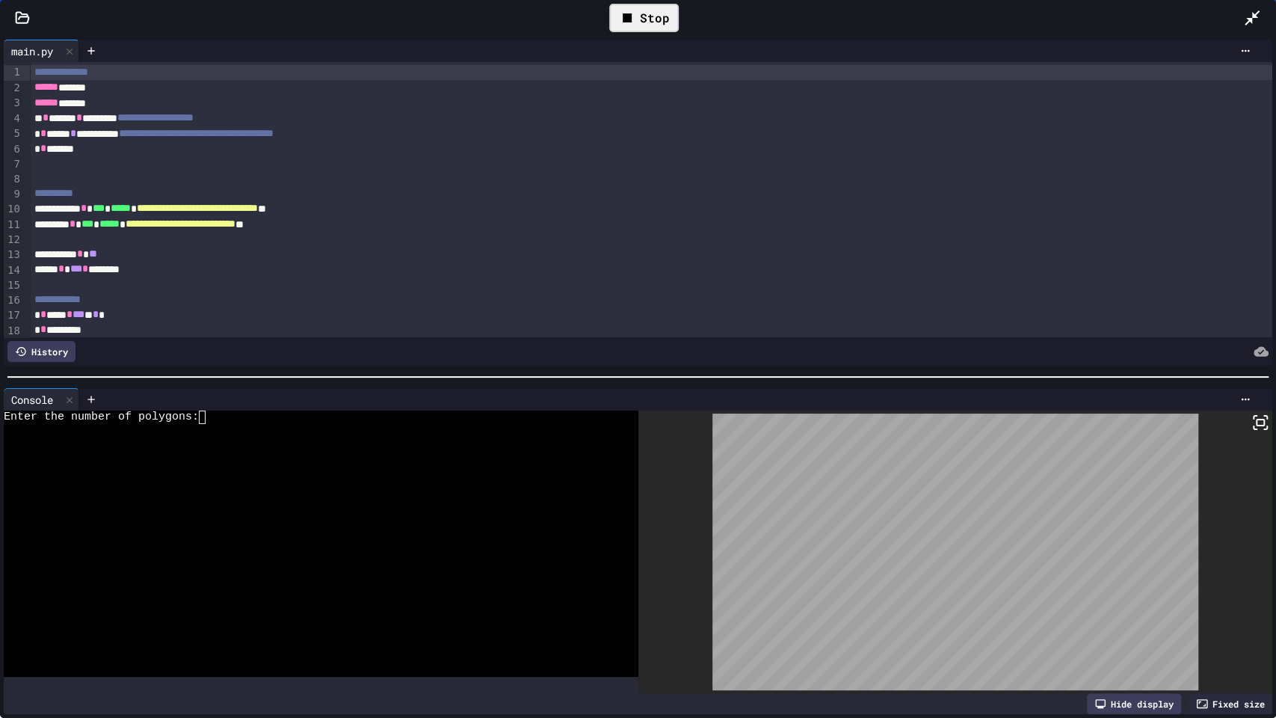
click at [319, 424] on div at bounding box center [310, 430] width 612 height 13
click at [641, 16] on div "Stop" at bounding box center [644, 18] width 70 height 28
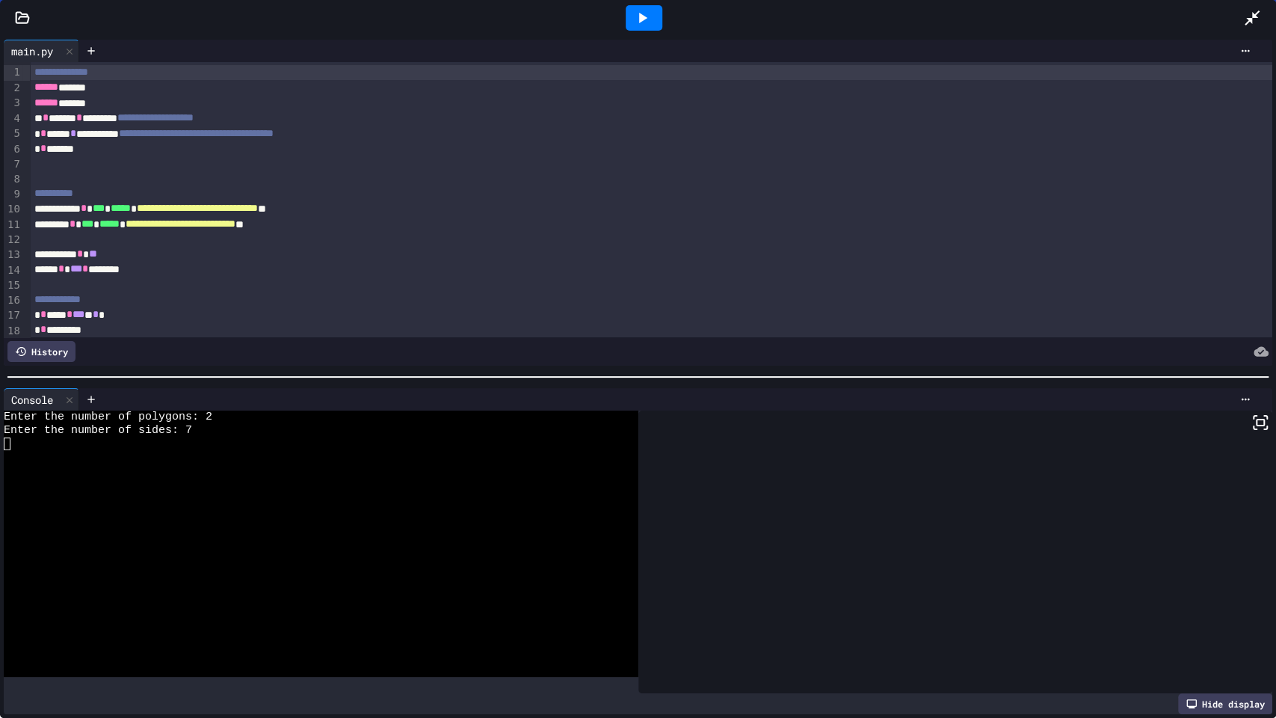
click at [641, 16] on icon at bounding box center [643, 18] width 8 height 10
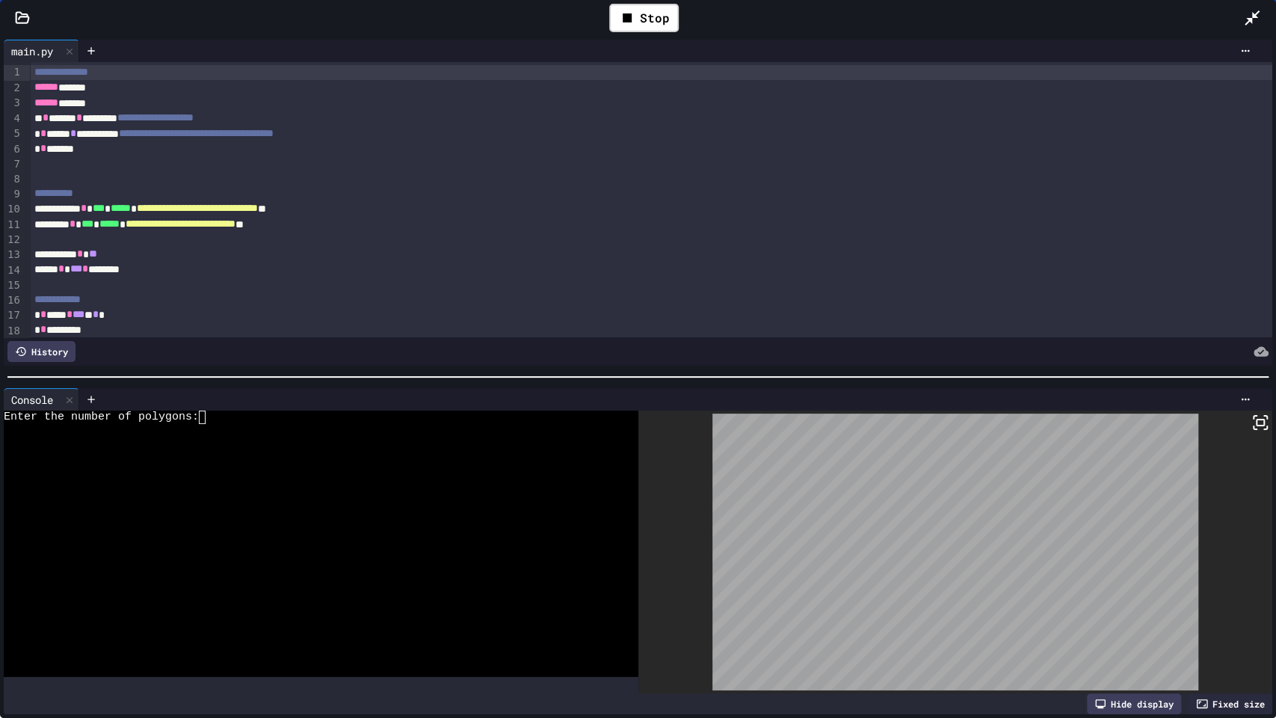
click at [394, 442] on div at bounding box center [310, 443] width 612 height 13
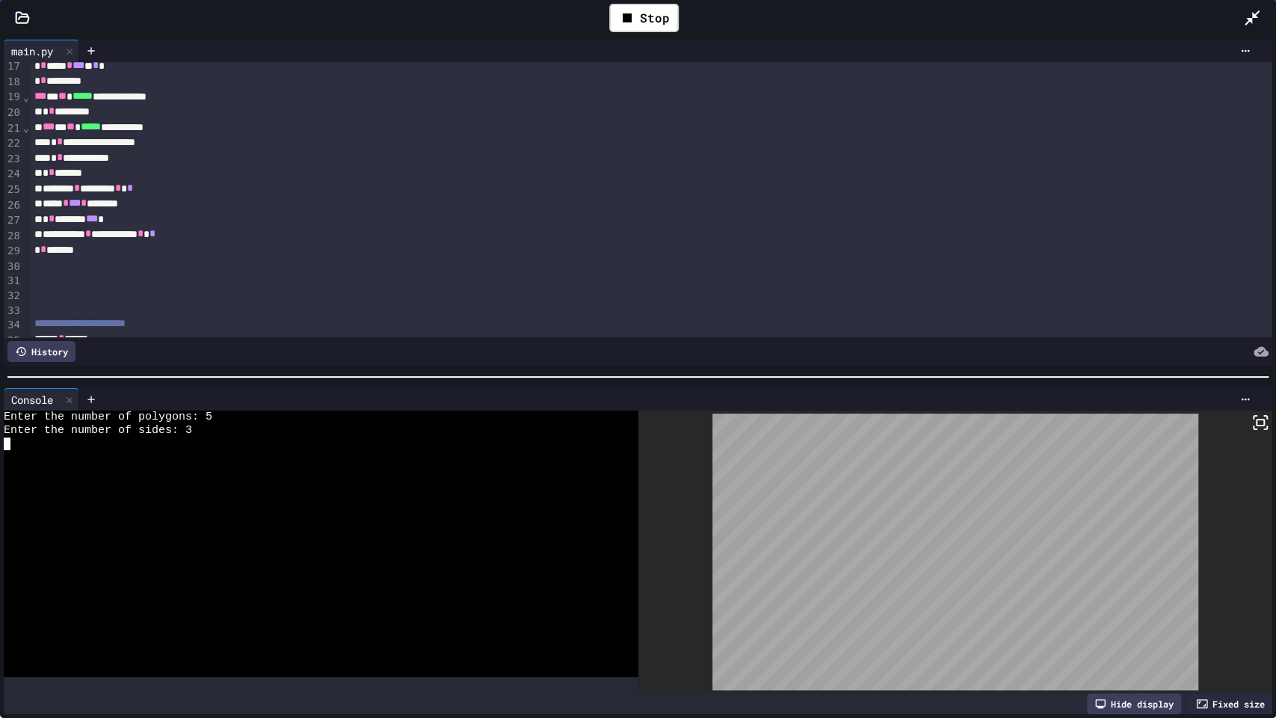
scroll to position [166, 0]
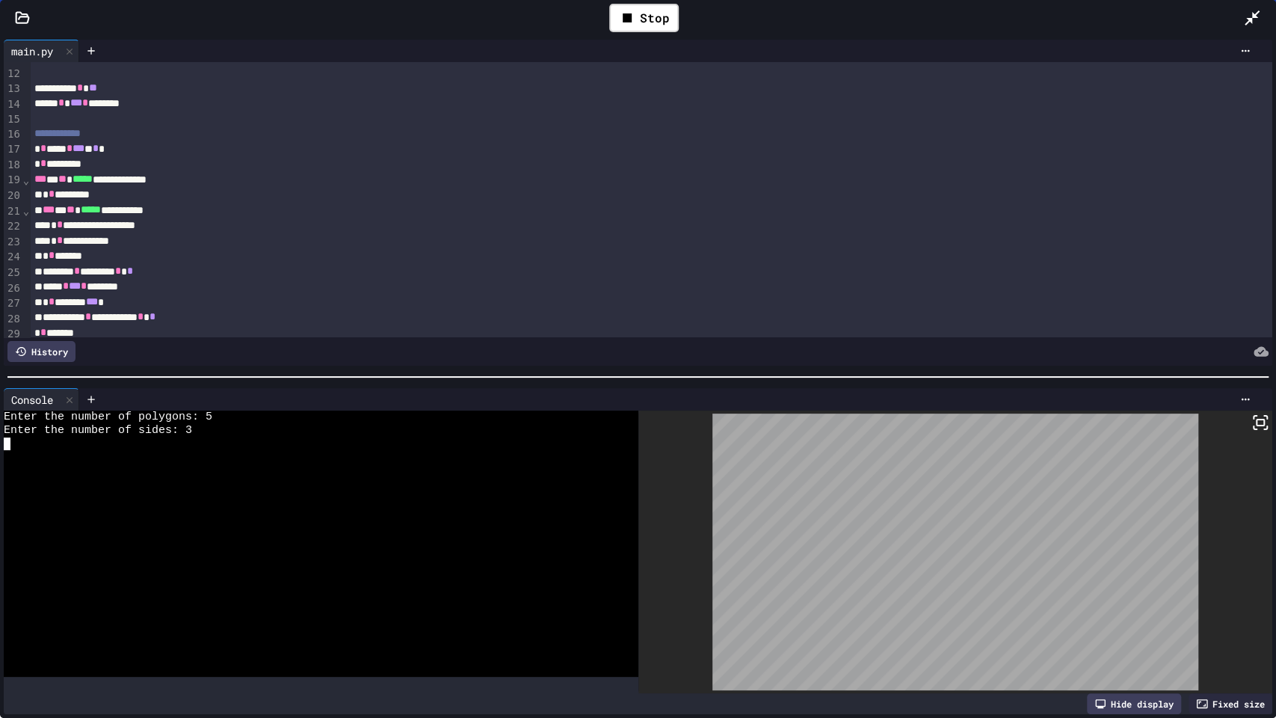
click at [1243, 24] on icon at bounding box center [1252, 18] width 18 height 18
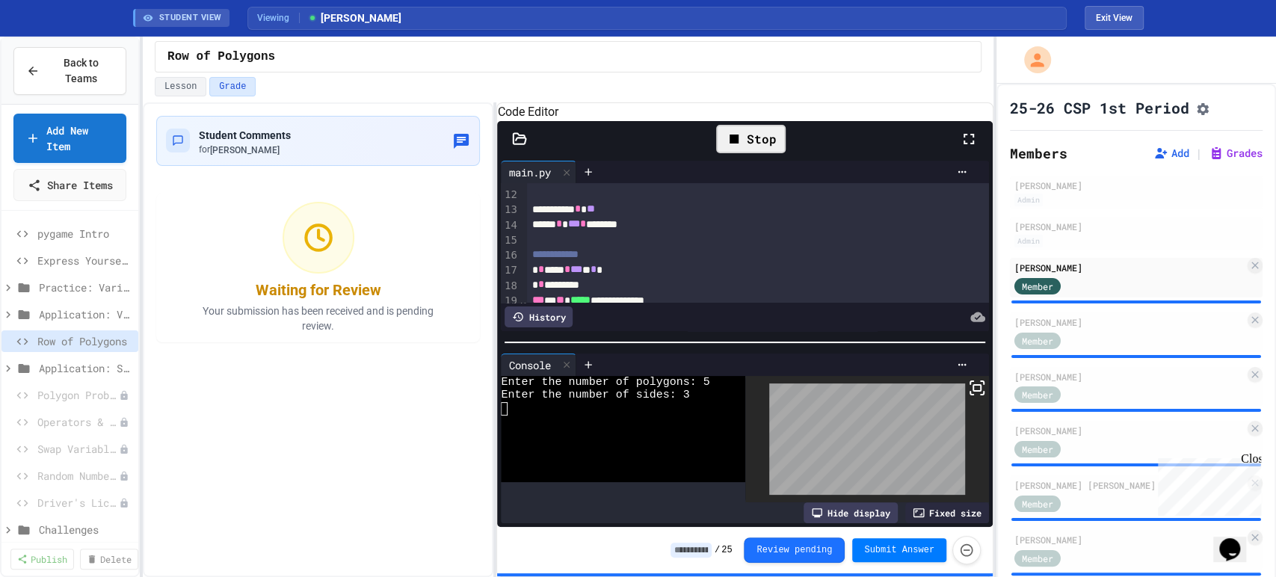
click at [754, 153] on div "Stop" at bounding box center [751, 139] width 70 height 28
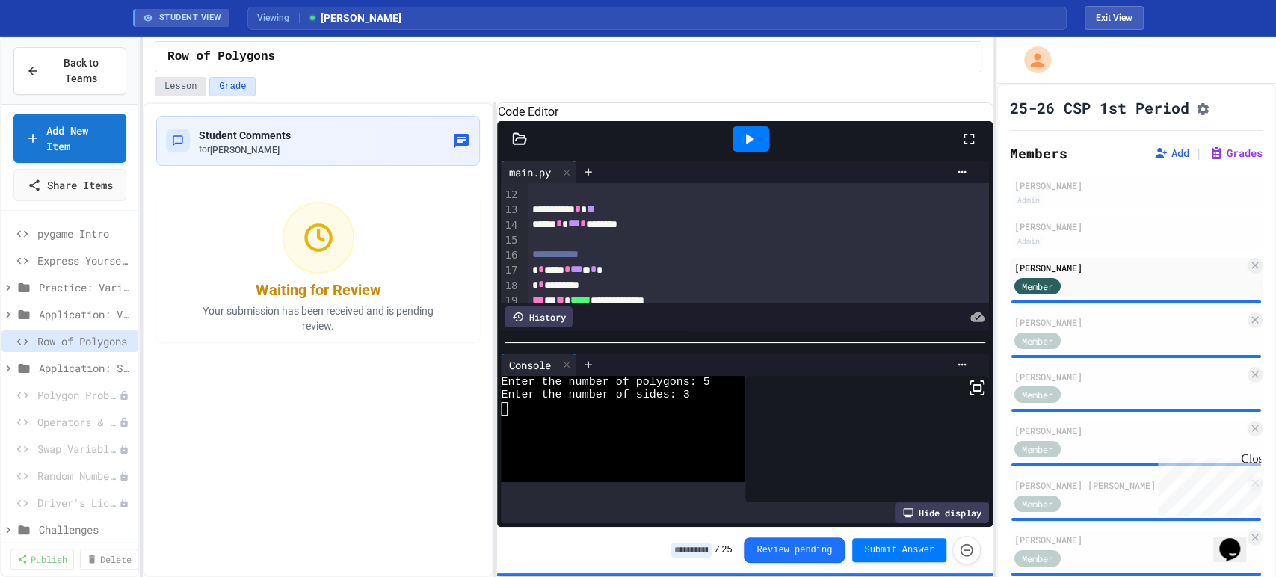
click at [189, 91] on button "Lesson" at bounding box center [181, 86] width 52 height 19
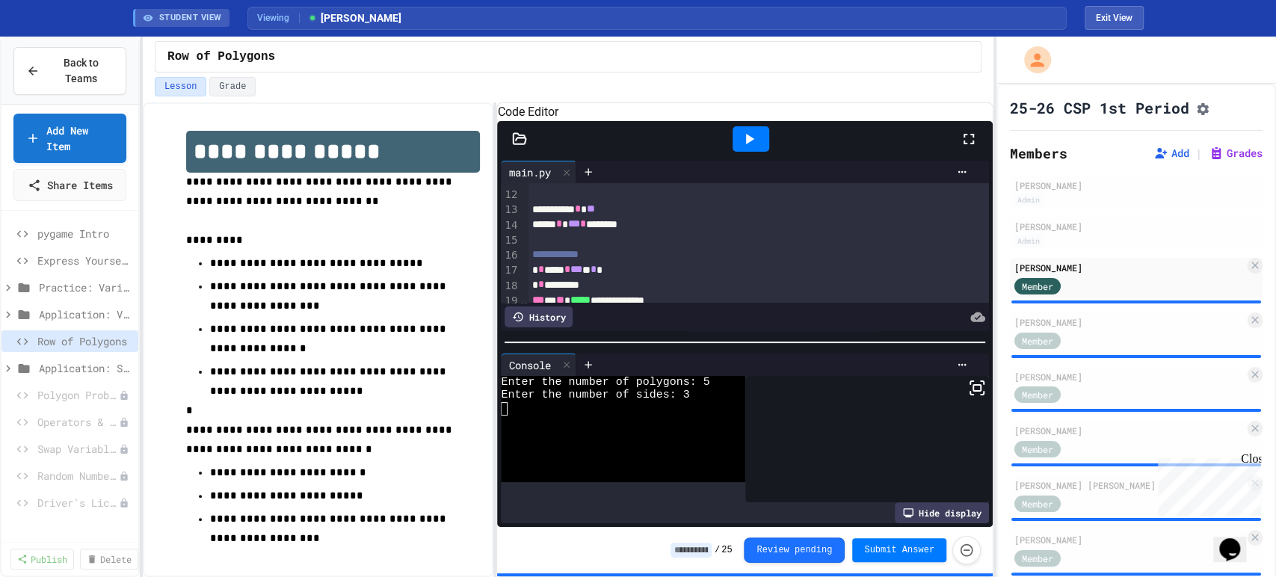
click at [690, 547] on input at bounding box center [691, 550] width 41 height 15
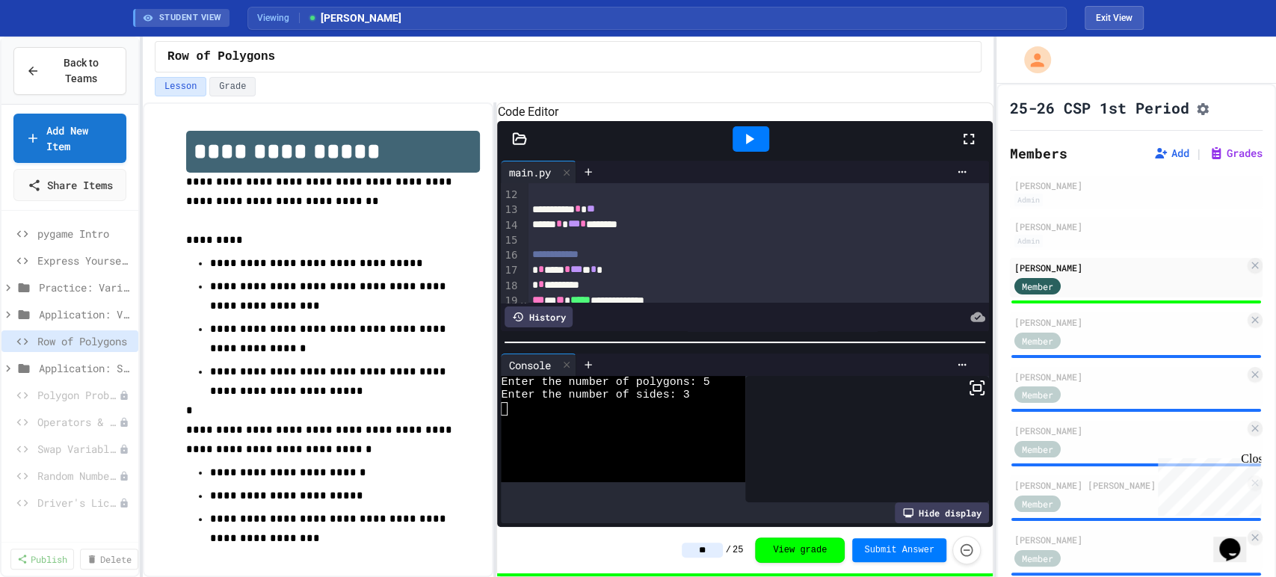
type input "**"
click at [642, 544] on div "** / 25 View grade Submit Answer" at bounding box center [744, 550] width 495 height 46
click at [1088, 329] on div "[PERSON_NAME]" at bounding box center [1129, 321] width 230 height 13
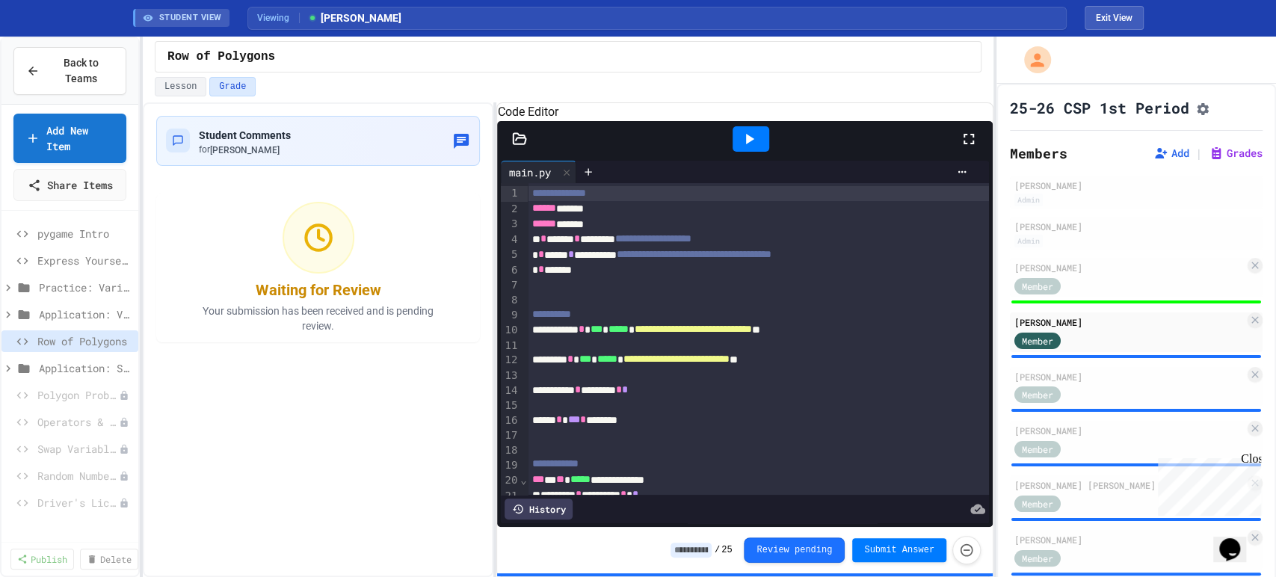
click at [759, 150] on div at bounding box center [751, 138] width 37 height 25
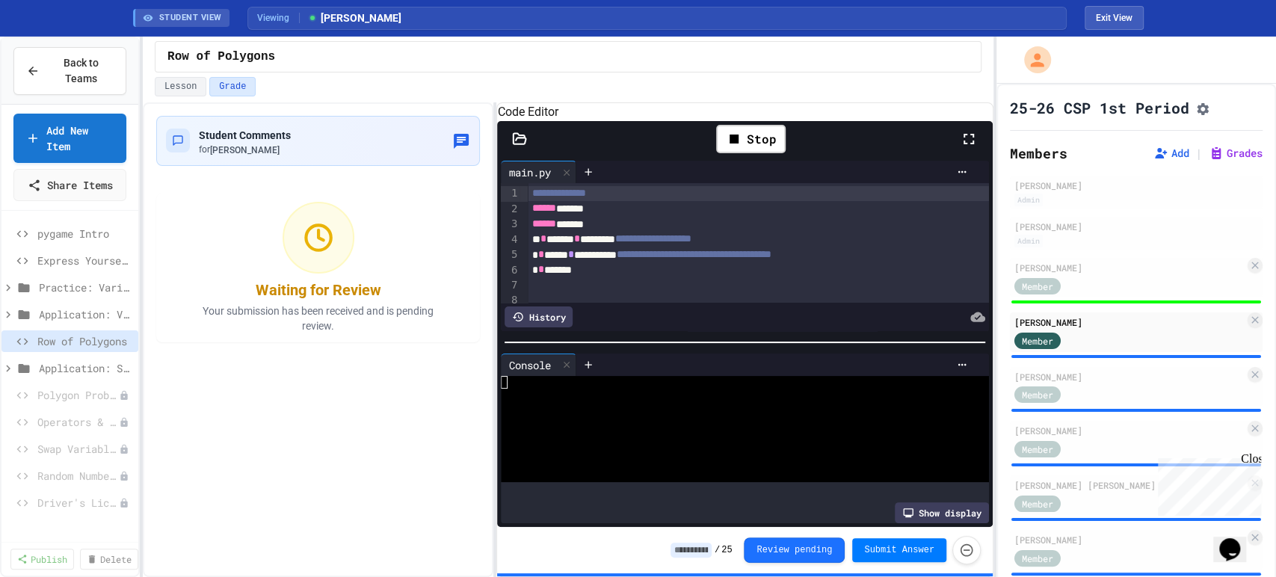
click at [970, 148] on icon at bounding box center [969, 139] width 18 height 18
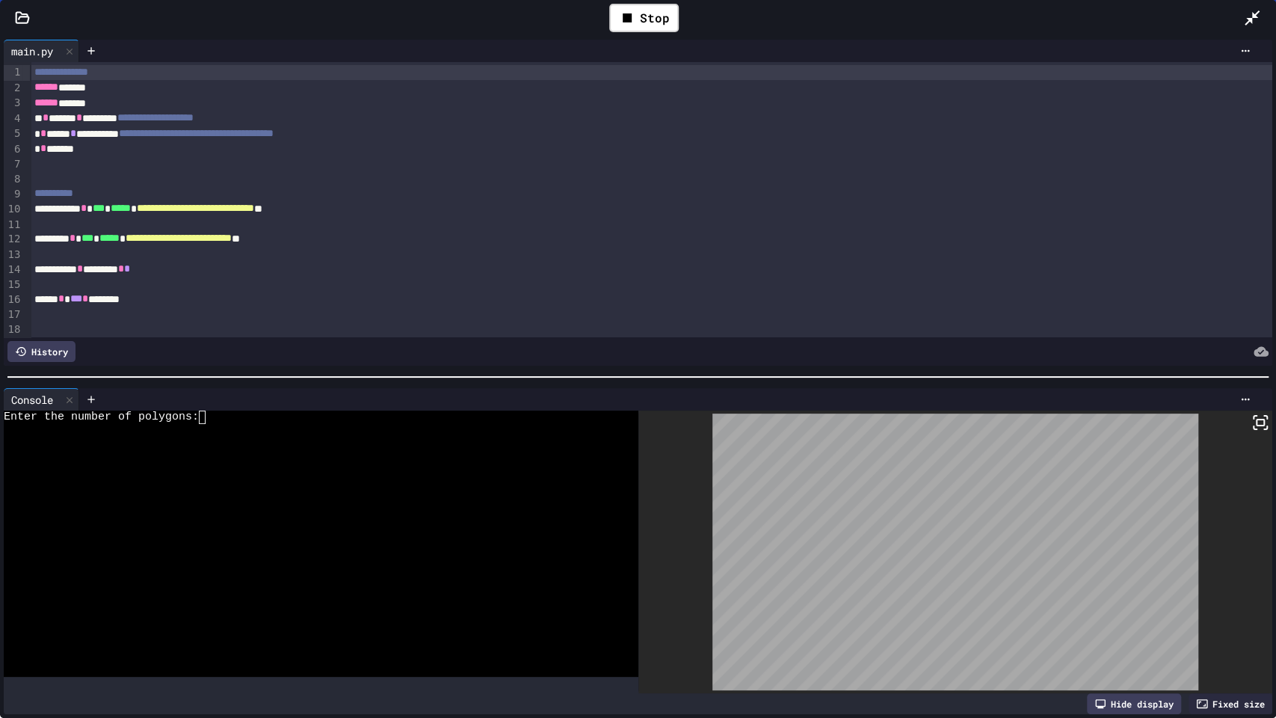
click at [359, 450] on div at bounding box center [310, 456] width 612 height 13
click at [645, 25] on div "Stop" at bounding box center [644, 18] width 70 height 28
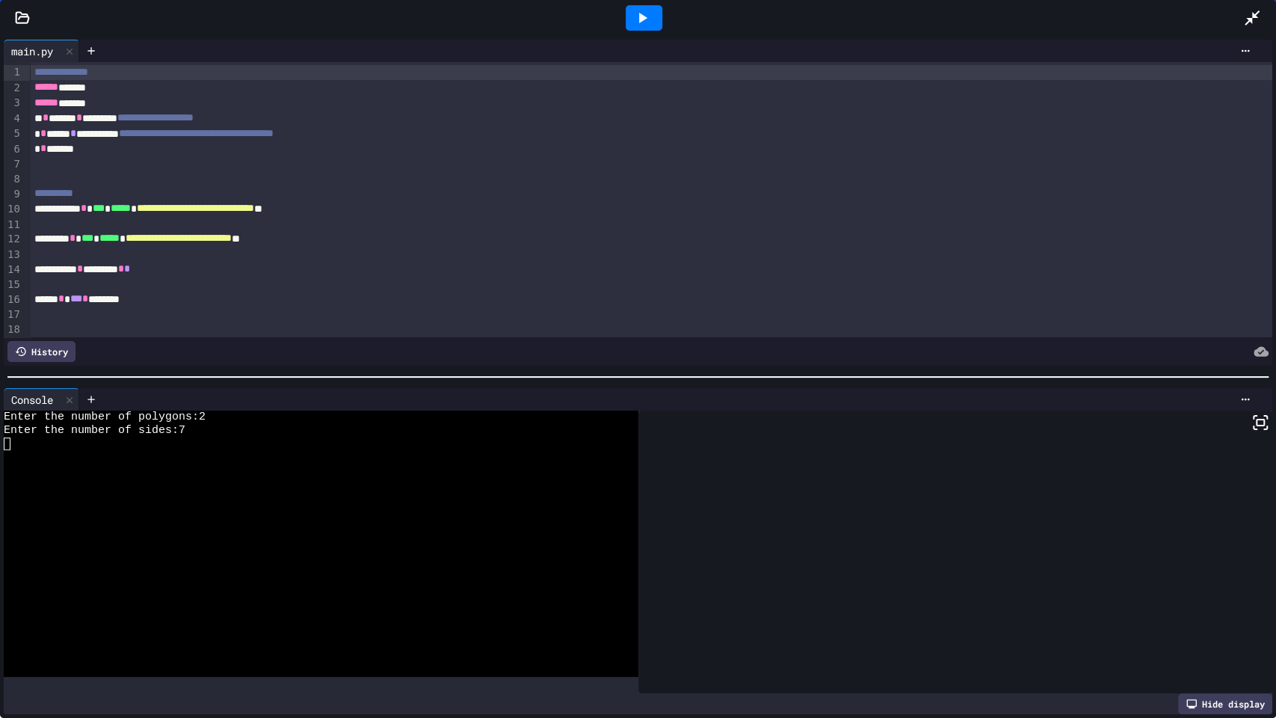
click at [645, 25] on icon at bounding box center [642, 18] width 18 height 18
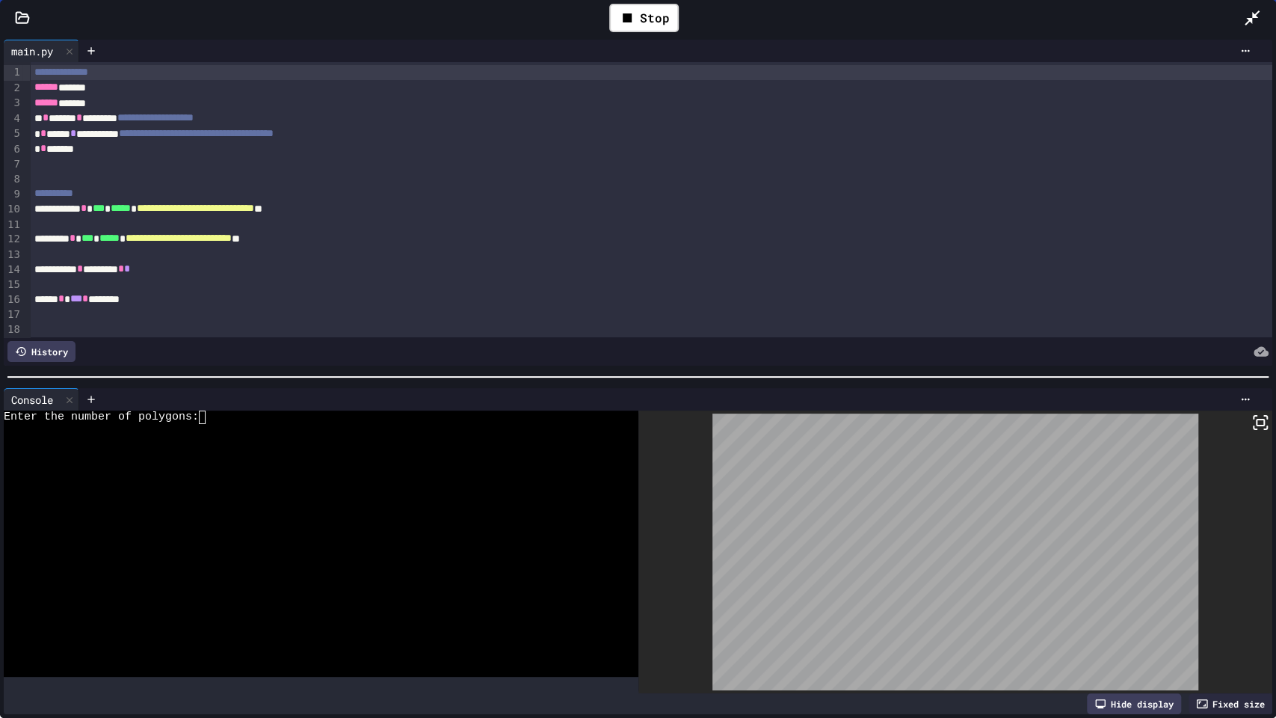
click at [426, 437] on div at bounding box center [310, 443] width 612 height 13
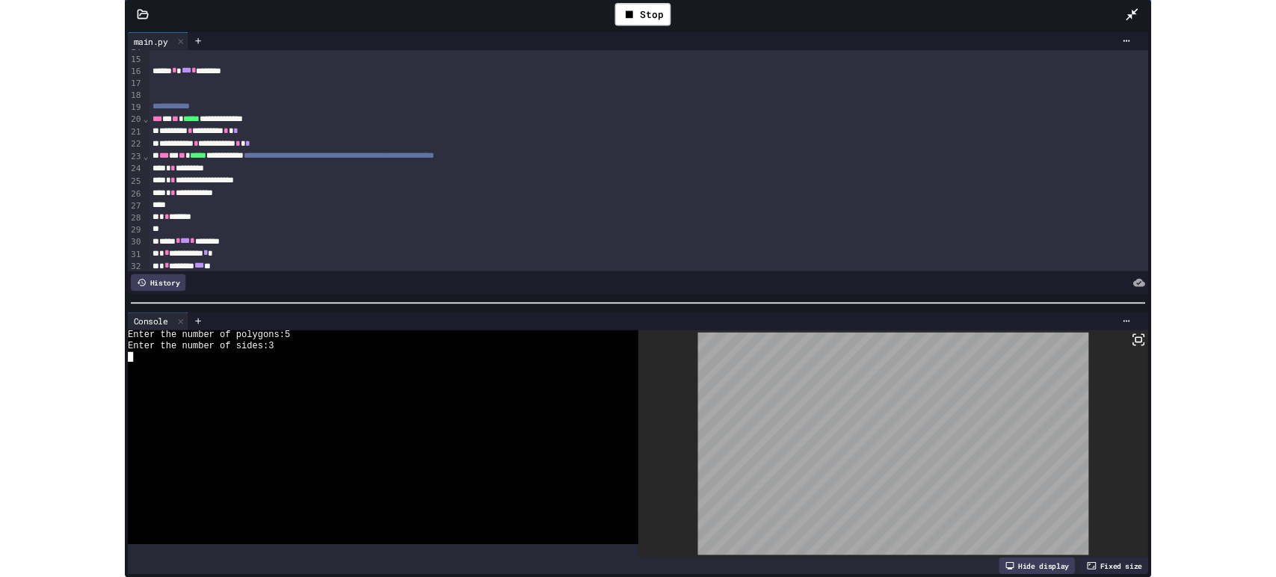
scroll to position [249, 0]
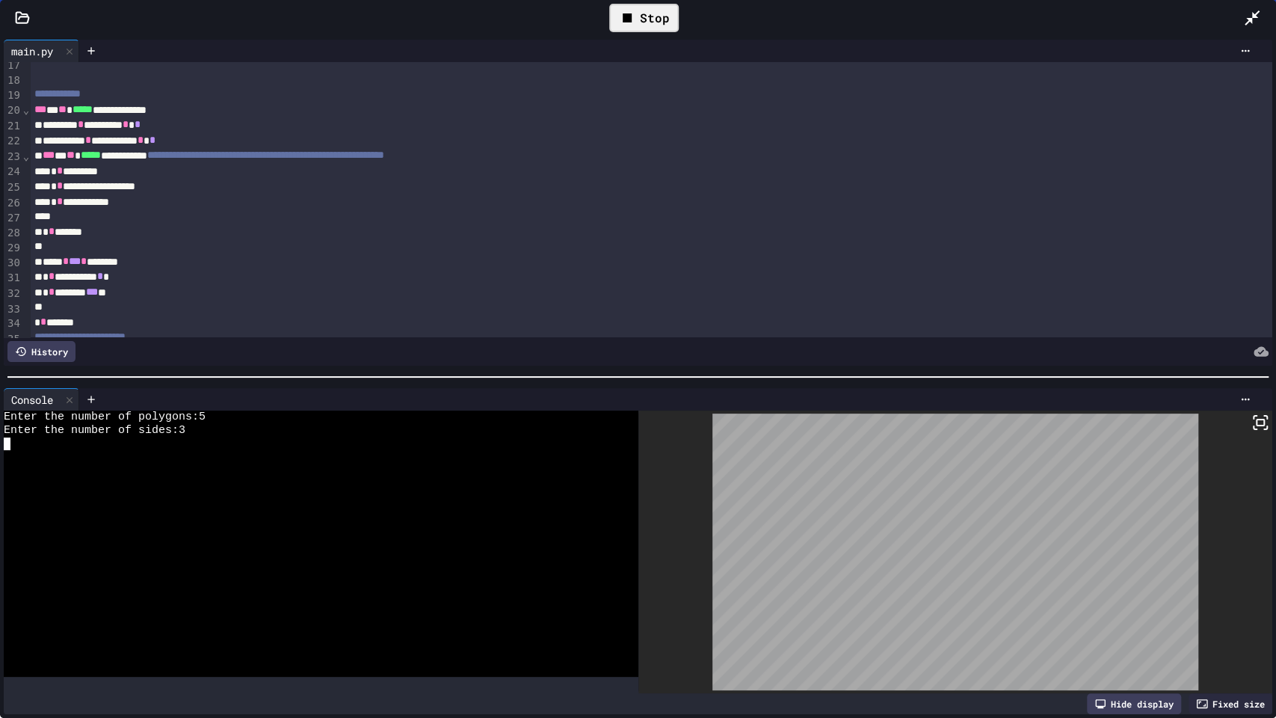
drag, startPoint x: 647, startPoint y: 25, endPoint x: 659, endPoint y: 23, distance: 11.3
click at [649, 24] on div "Stop" at bounding box center [644, 18] width 70 height 28
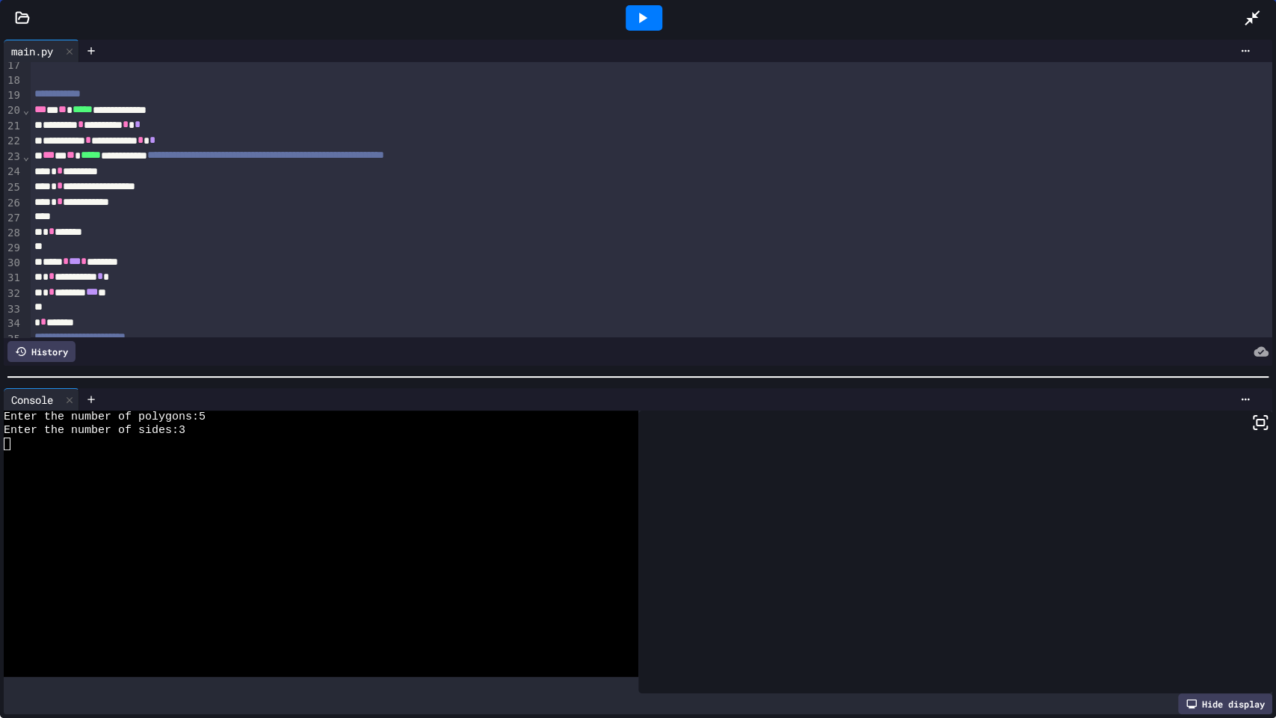
click at [1268, 13] on div at bounding box center [1259, 18] width 33 height 40
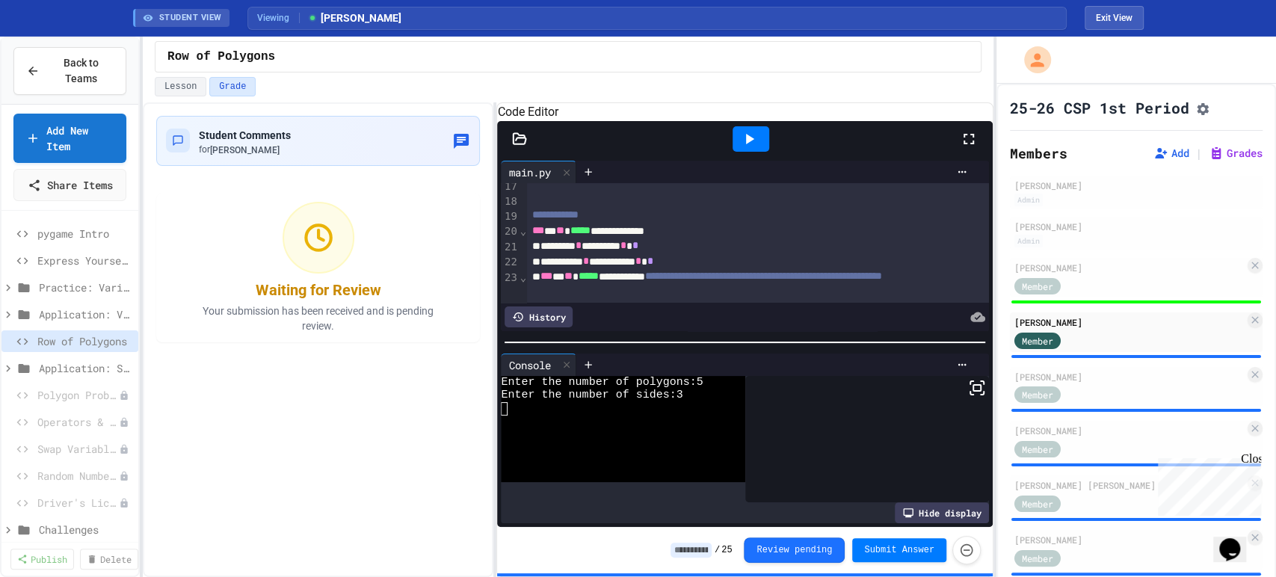
click at [712, 555] on input at bounding box center [691, 550] width 41 height 15
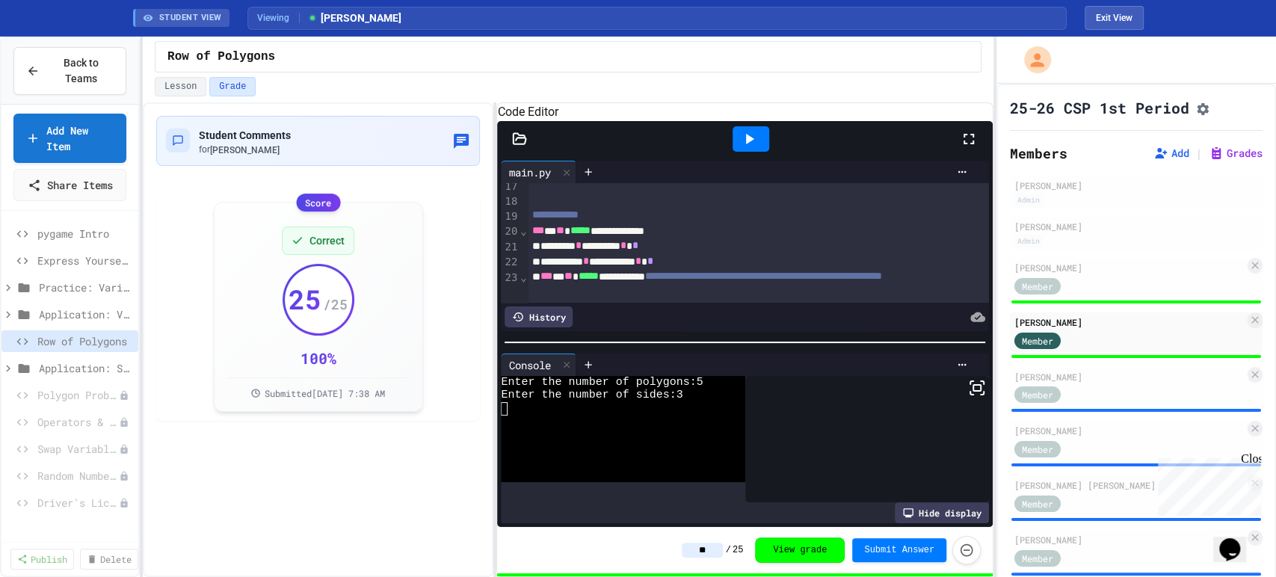
type input "**"
click at [612, 555] on div "** / 25 View grade Submit Answer" at bounding box center [744, 550] width 495 height 46
click at [1118, 392] on div "Member" at bounding box center [1129, 394] width 230 height 19
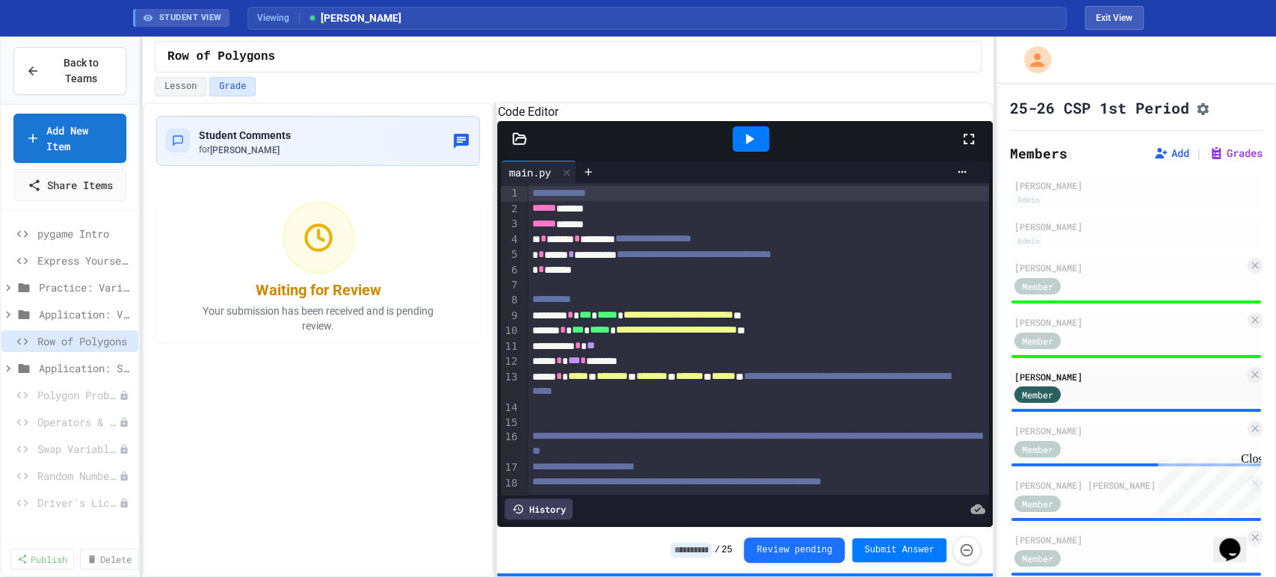
click at [967, 148] on icon at bounding box center [969, 139] width 18 height 18
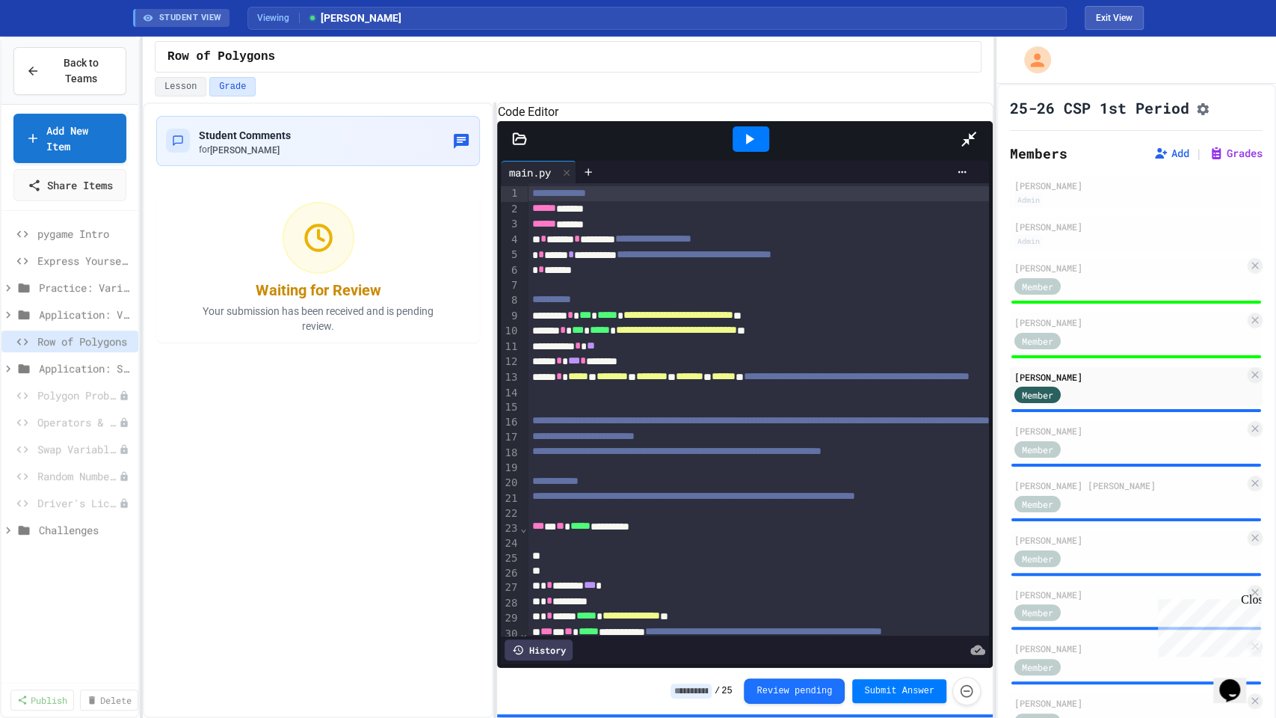
click at [740, 130] on icon at bounding box center [749, 139] width 18 height 18
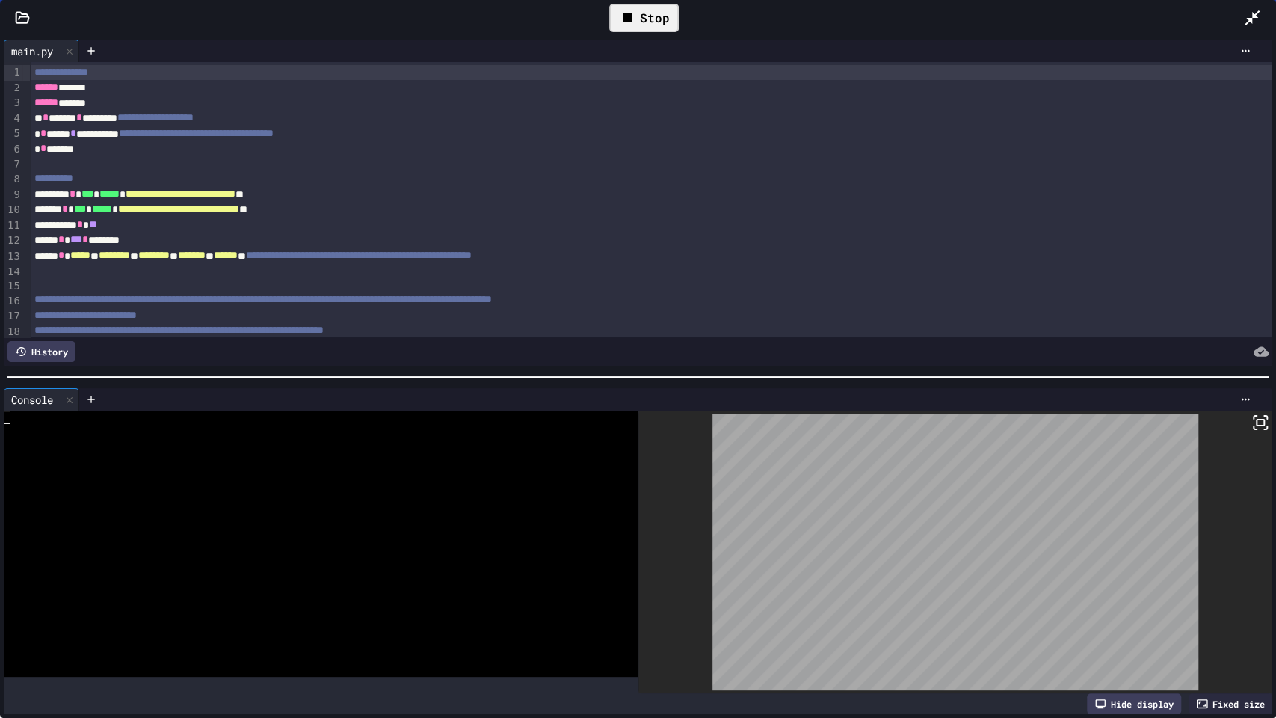
click at [1253, 12] on icon at bounding box center [1252, 18] width 18 height 18
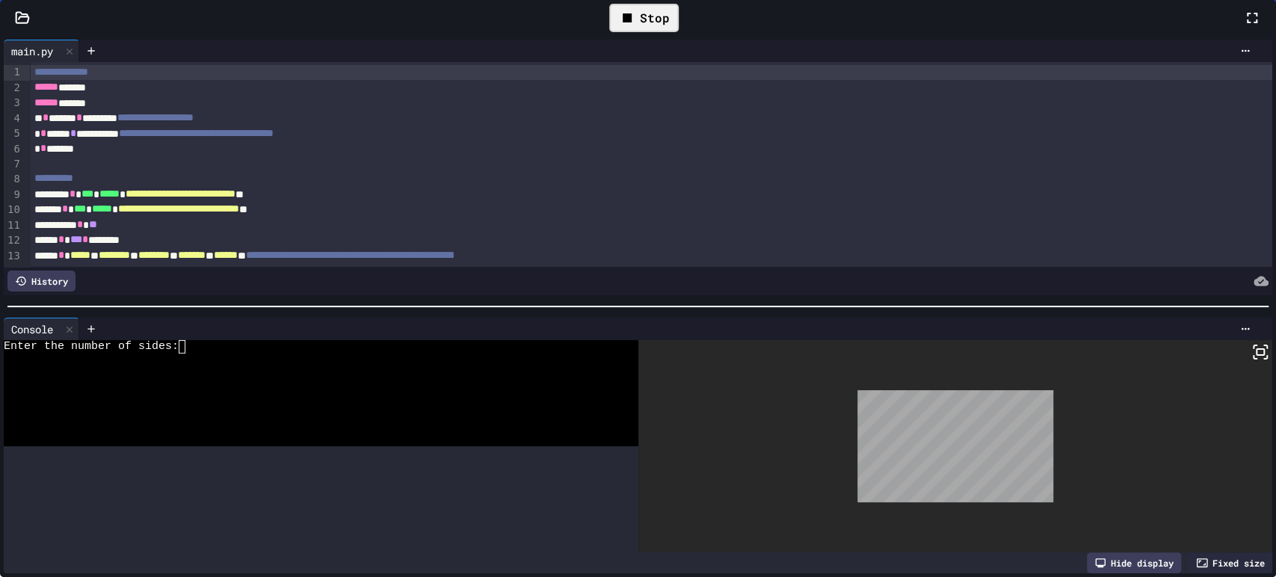
click at [1243, 27] on icon at bounding box center [1252, 18] width 18 height 18
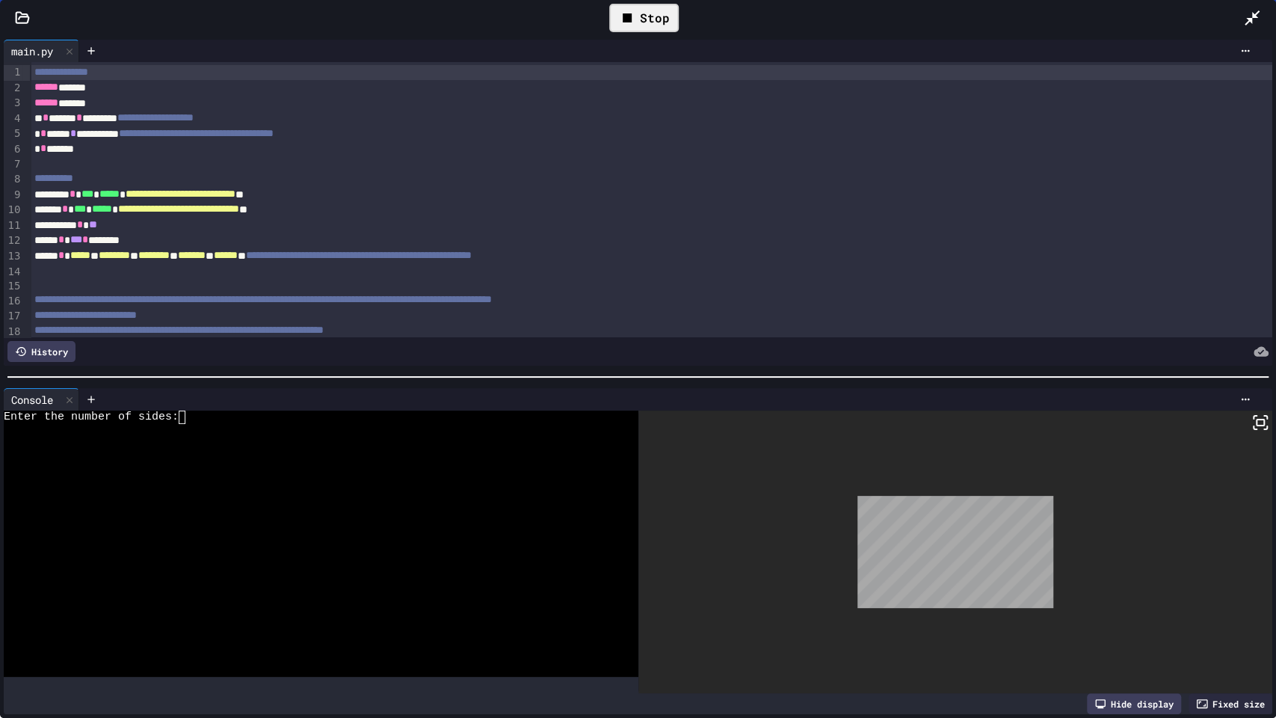
click at [329, 477] on div at bounding box center [310, 483] width 612 height 13
click at [1251, 413] on icon at bounding box center [1260, 422] width 18 height 18
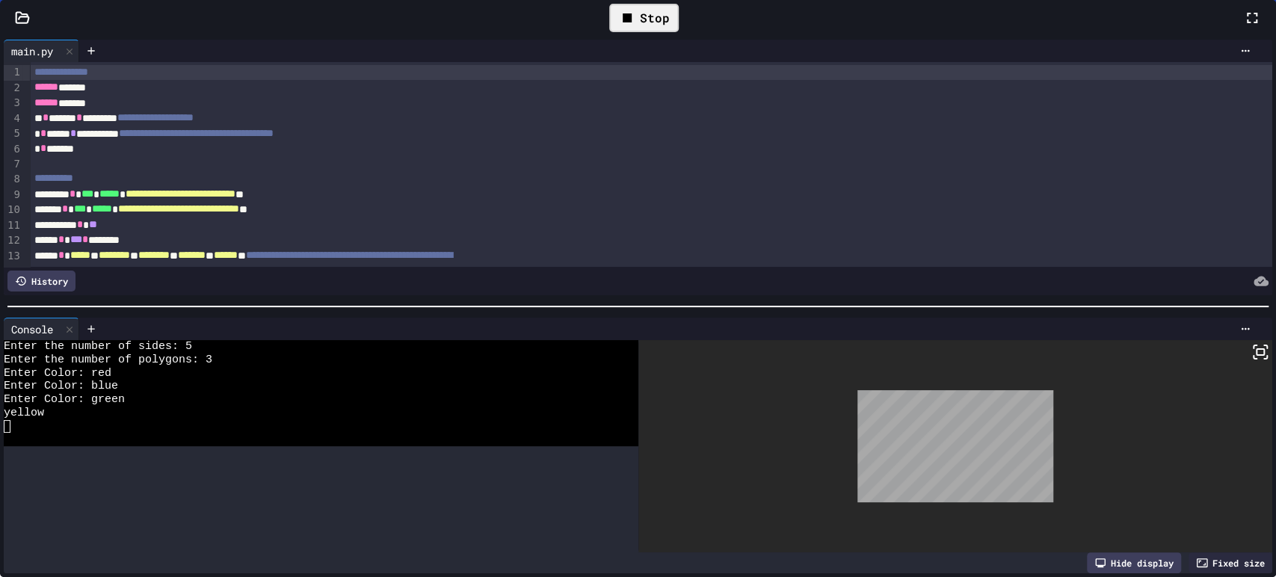
click at [1189, 552] on div "Fixed size" at bounding box center [1231, 562] width 84 height 21
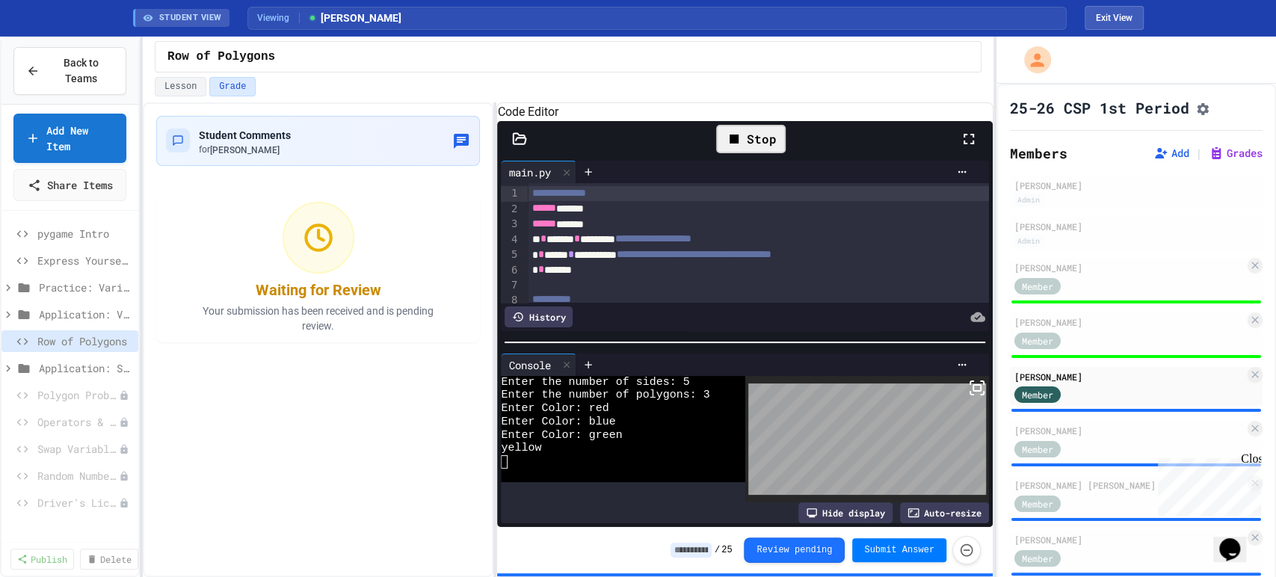
click at [957, 121] on div "Code Editor" at bounding box center [744, 112] width 495 height 18
click at [967, 147] on div at bounding box center [976, 138] width 33 height 43
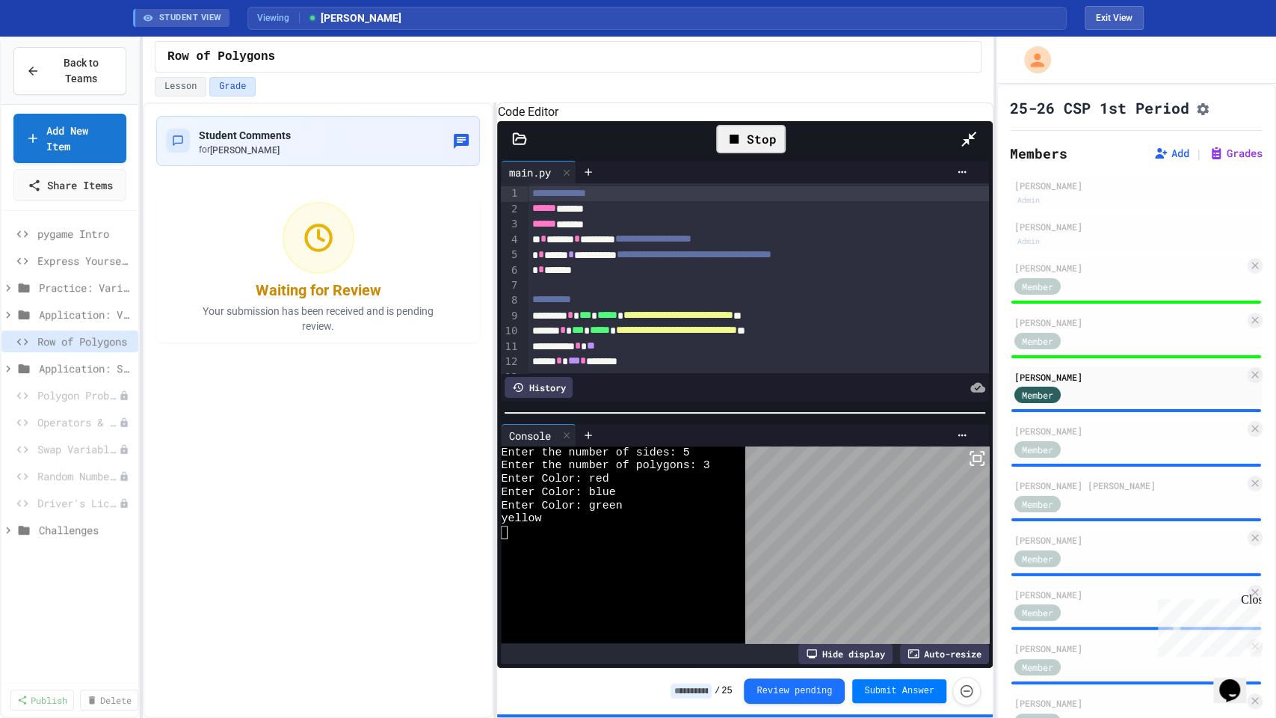
click at [989, 576] on div "Auto-resize" at bounding box center [944, 653] width 89 height 21
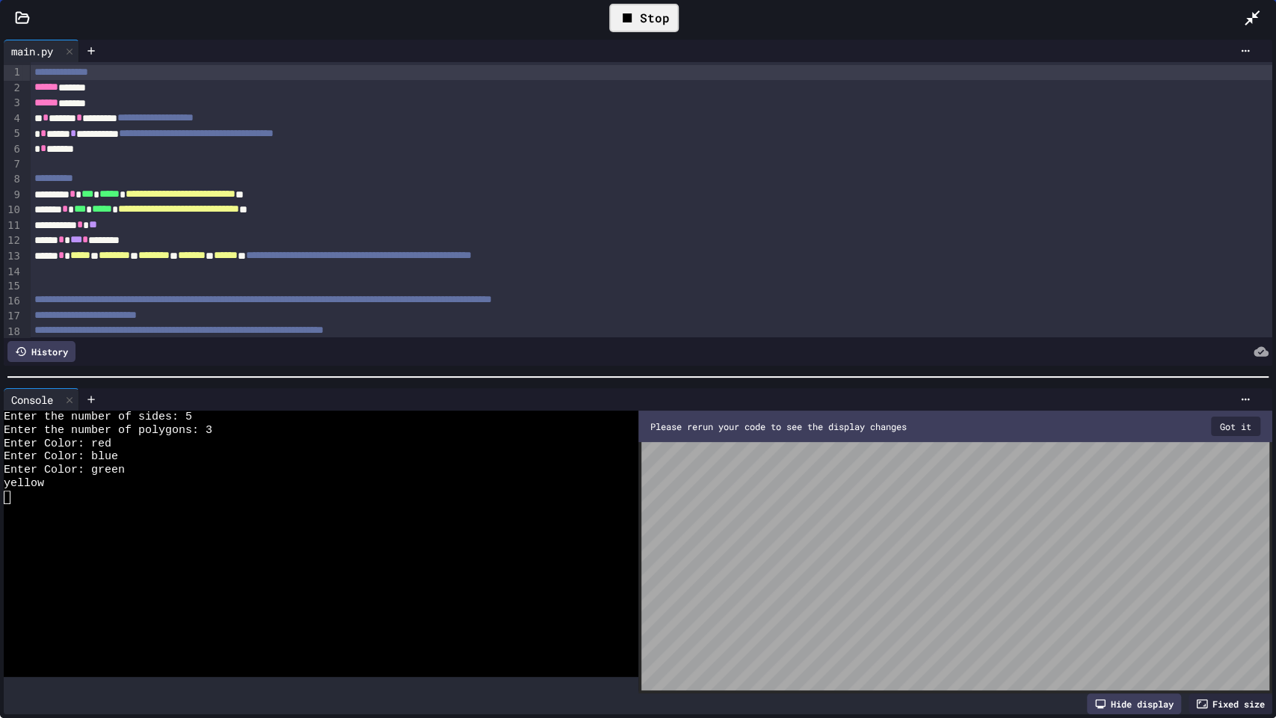
click at [628, 17] on icon at bounding box center [627, 17] width 9 height 9
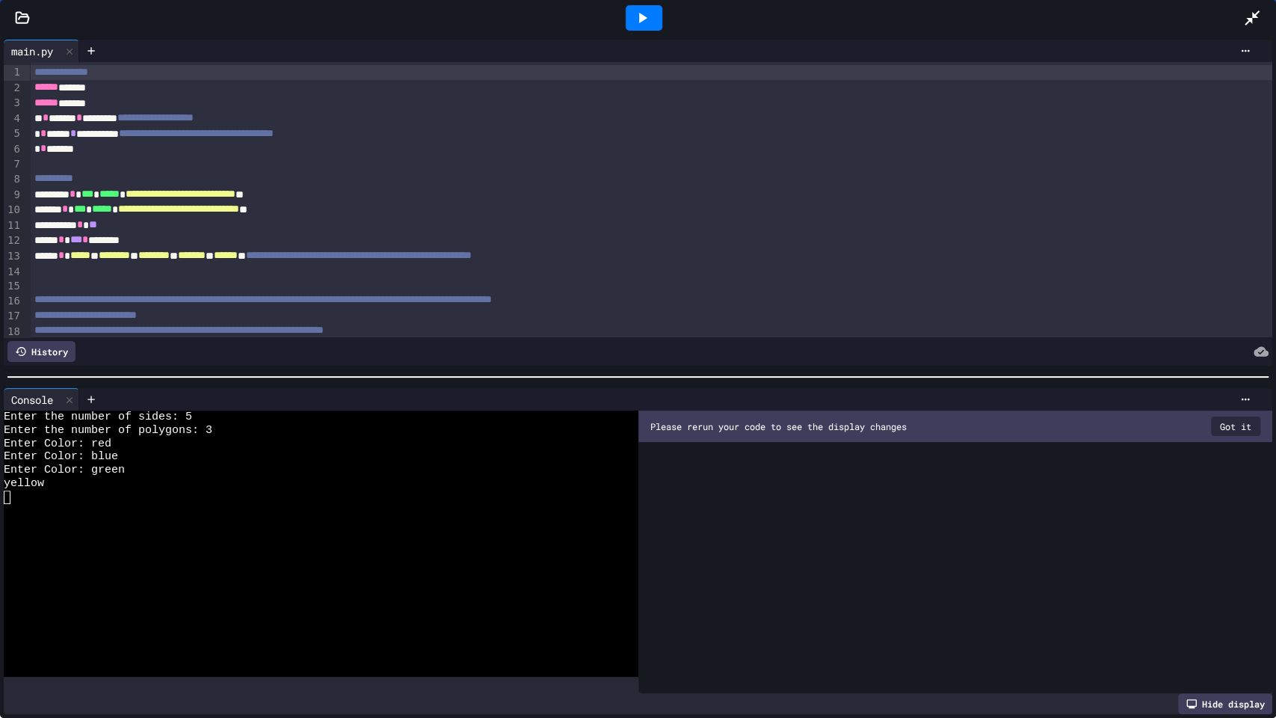
click at [629, 16] on div at bounding box center [644, 17] width 37 height 25
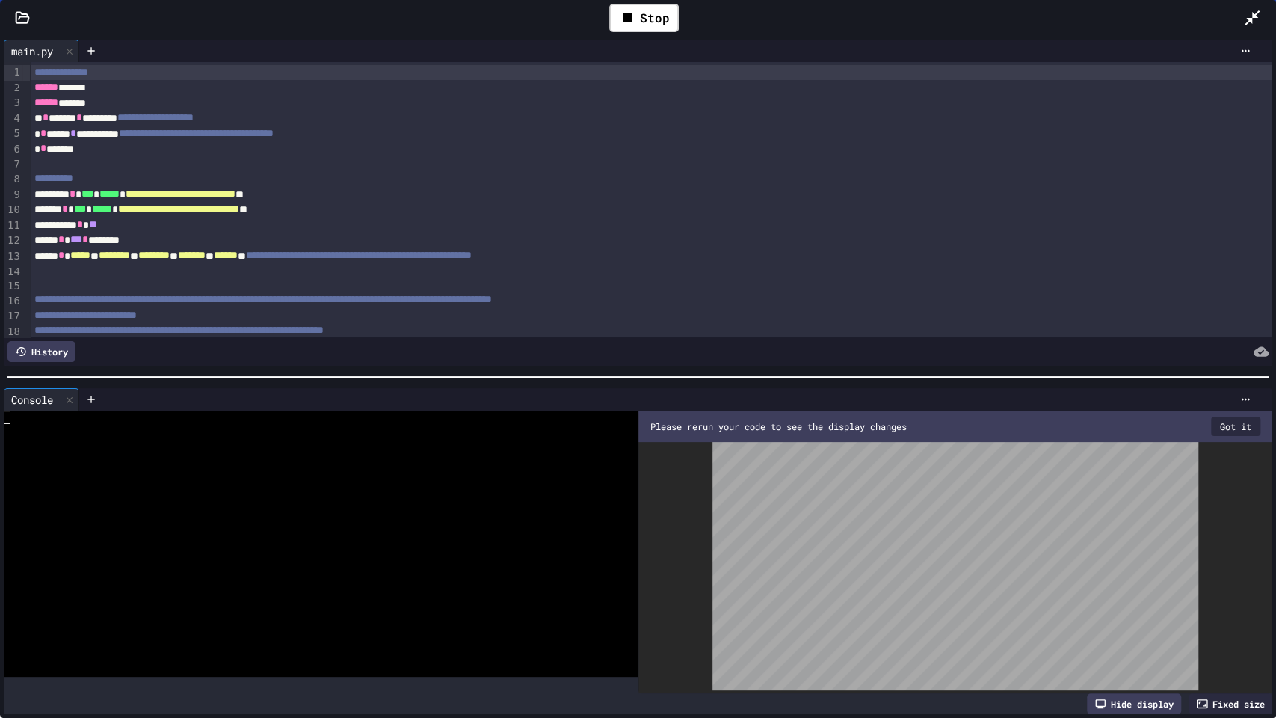
click at [1212, 422] on button "Got it" at bounding box center [1235, 425] width 49 height 19
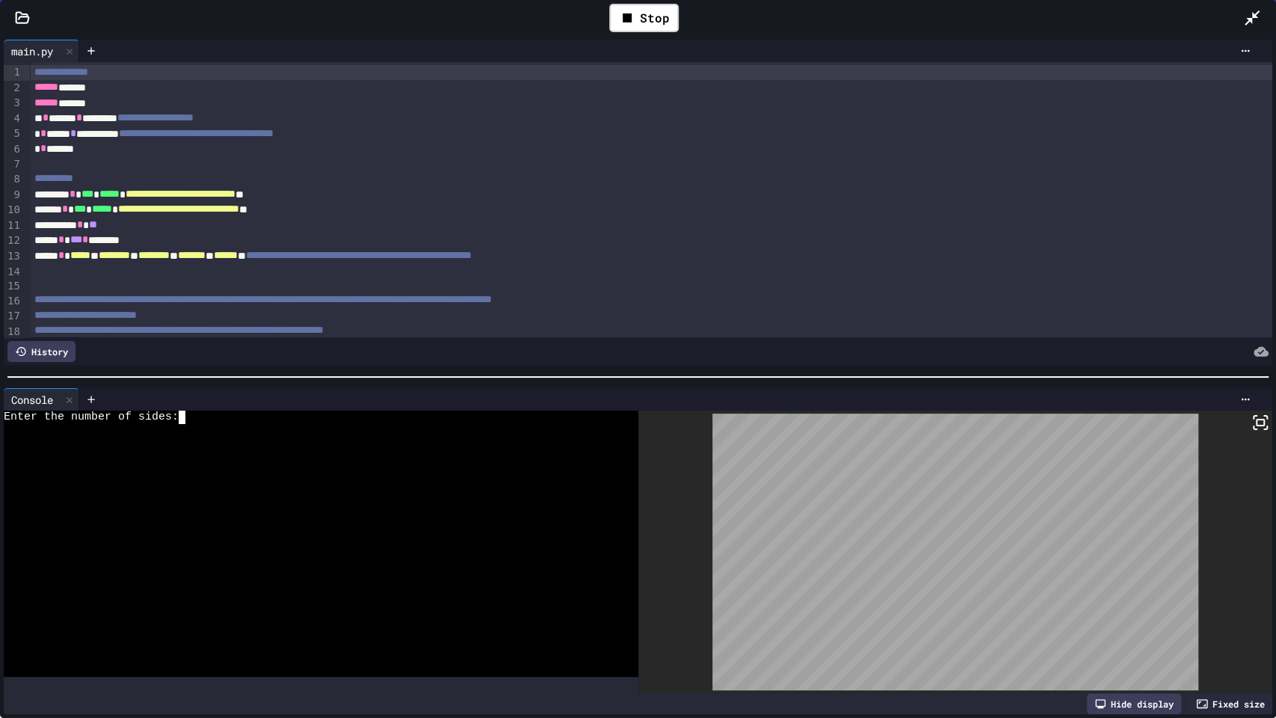
click at [359, 437] on div at bounding box center [310, 443] width 612 height 13
click at [670, 23] on div "Stop" at bounding box center [644, 18] width 70 height 28
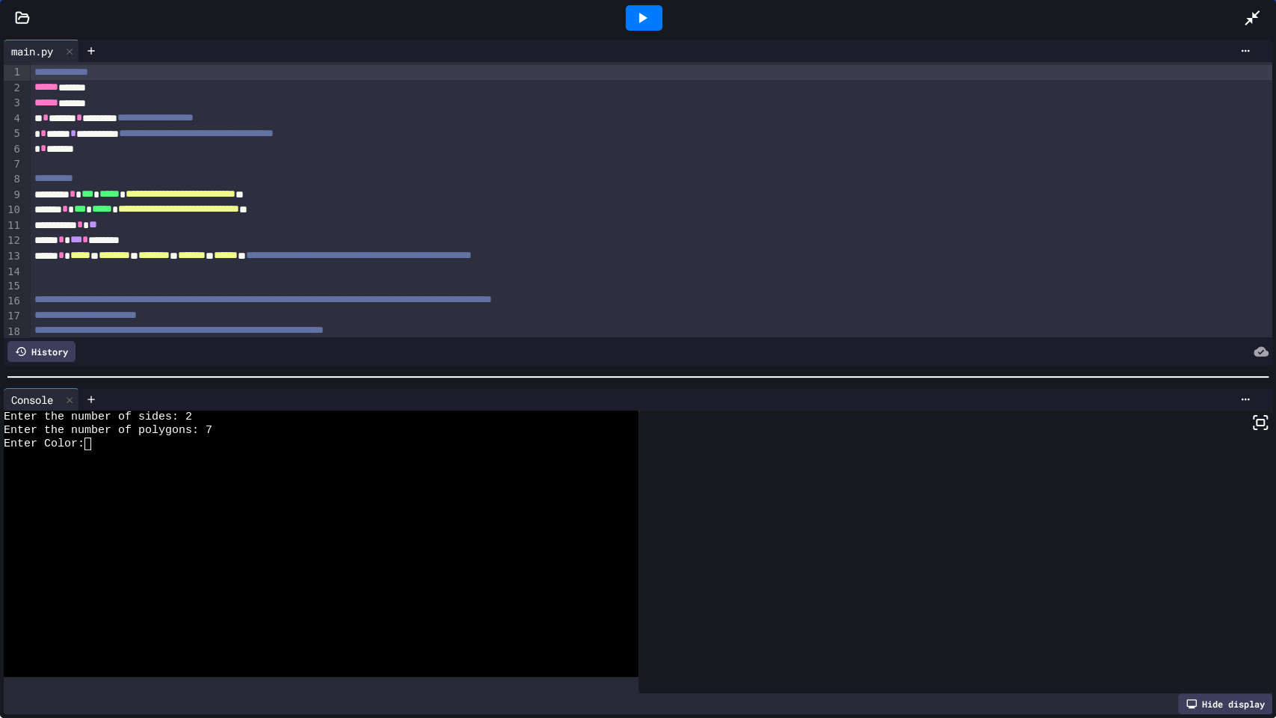
click at [1254, 11] on icon at bounding box center [1252, 18] width 18 height 18
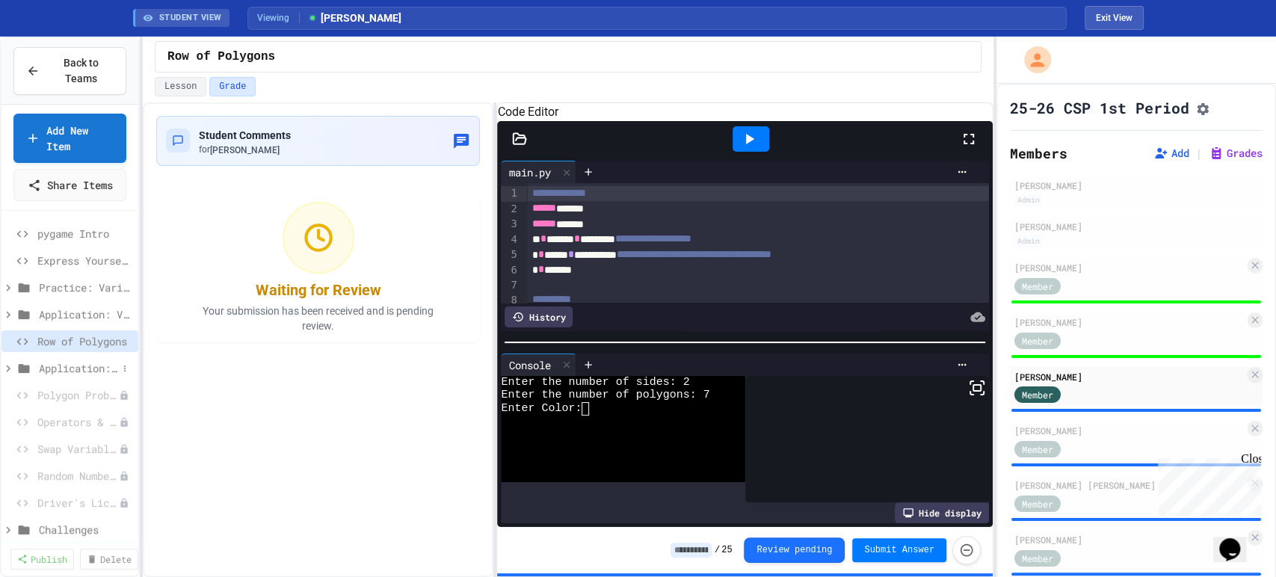
click at [77, 376] on span "Application: Strings, Inputs, Math" at bounding box center [78, 368] width 78 height 16
click at [70, 429] on span "Sports Chant Builder" at bounding box center [81, 422] width 71 height 16
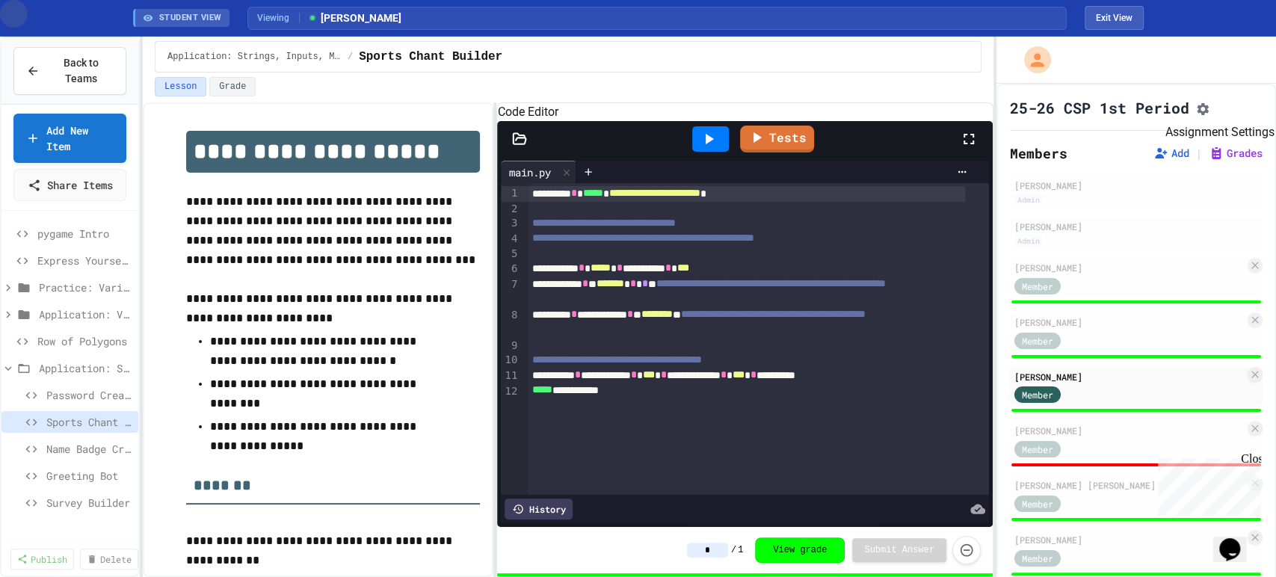
click at [1206, 107] on icon "Assignment Settings" at bounding box center [1203, 109] width 12 height 12
click at [89, 457] on span "Name Badge Creator" at bounding box center [81, 449] width 71 height 16
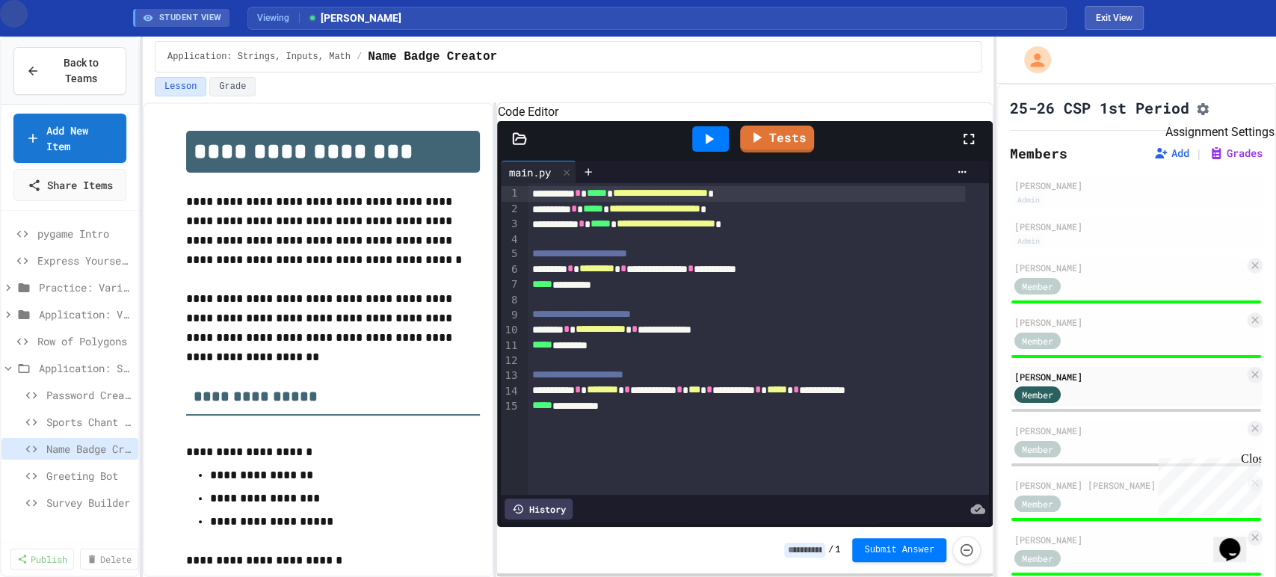
click at [1208, 114] on icon "Assignment Settings" at bounding box center [1203, 109] width 12 height 12
click at [72, 484] on span "Greeting Bot" at bounding box center [81, 476] width 71 height 16
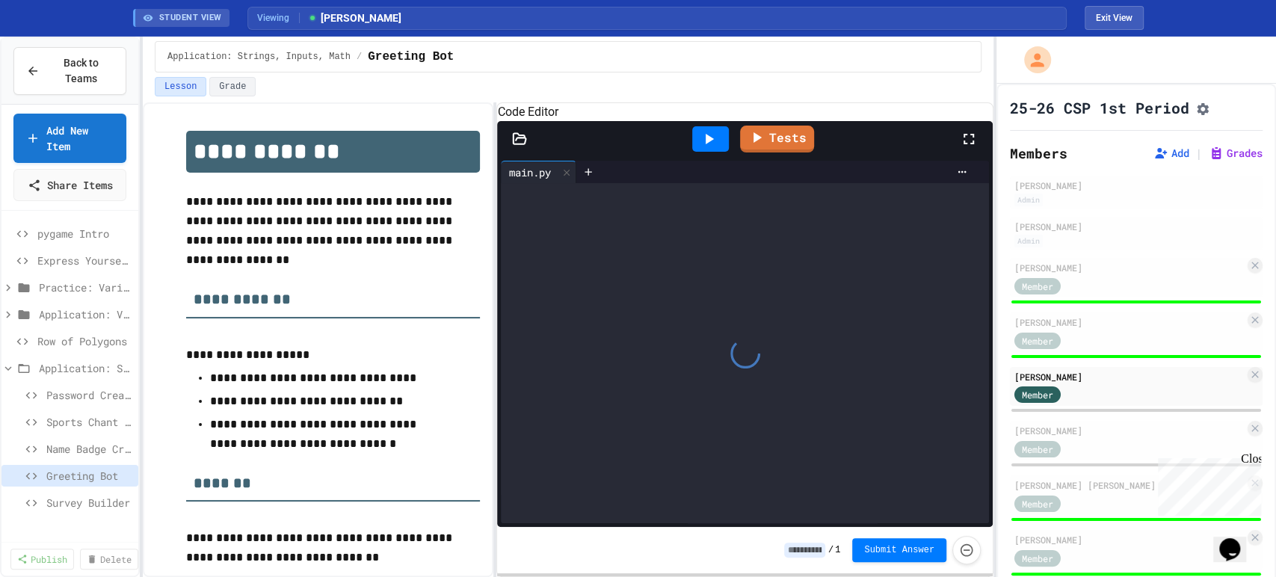
click at [1209, 109] on icon "Assignment Settings" at bounding box center [1202, 109] width 15 height 15
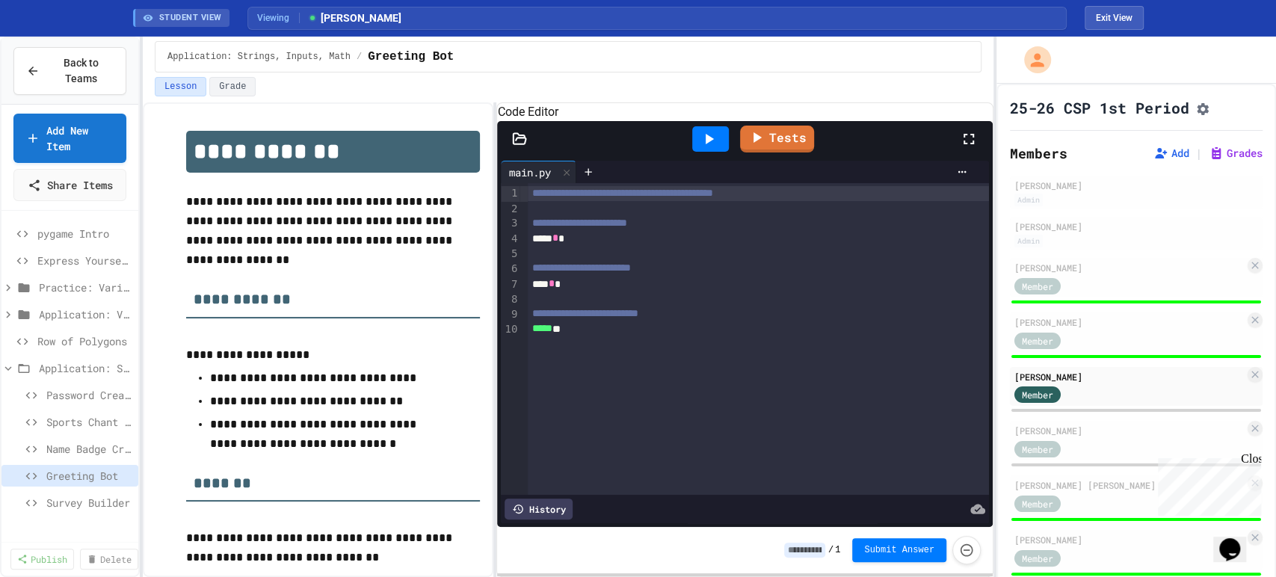
scroll to position [415, 0]
click at [76, 349] on span "Row of Polygons" at bounding box center [84, 341] width 95 height 16
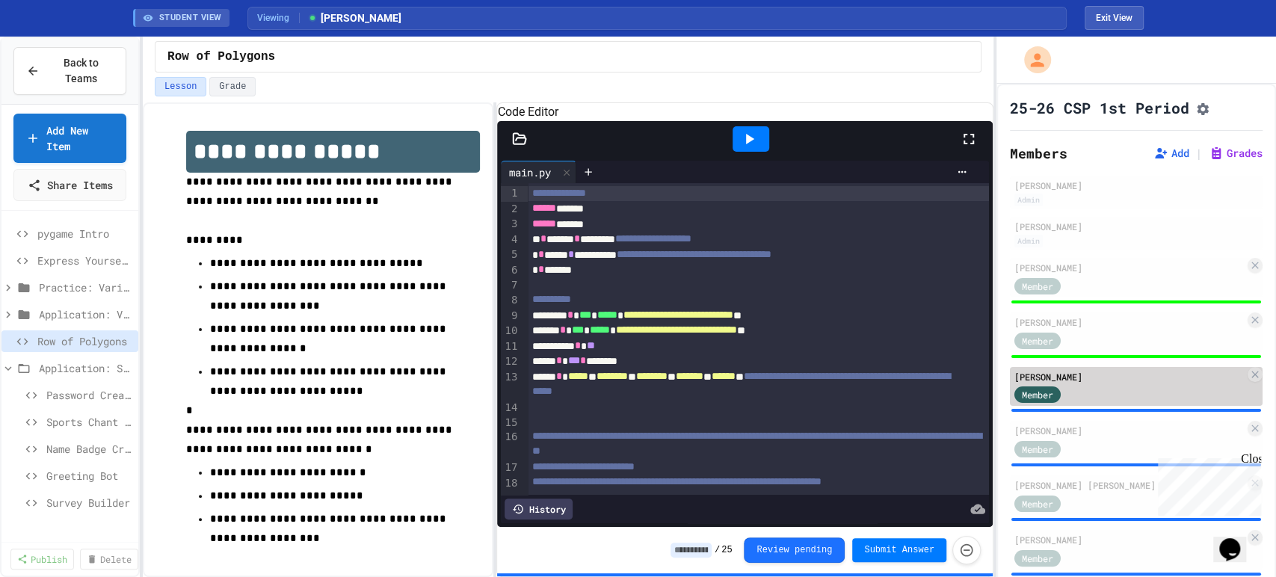
click at [1041, 401] on span "Member" at bounding box center [1037, 394] width 31 height 13
click at [1088, 397] on div "Member" at bounding box center [1051, 394] width 75 height 19
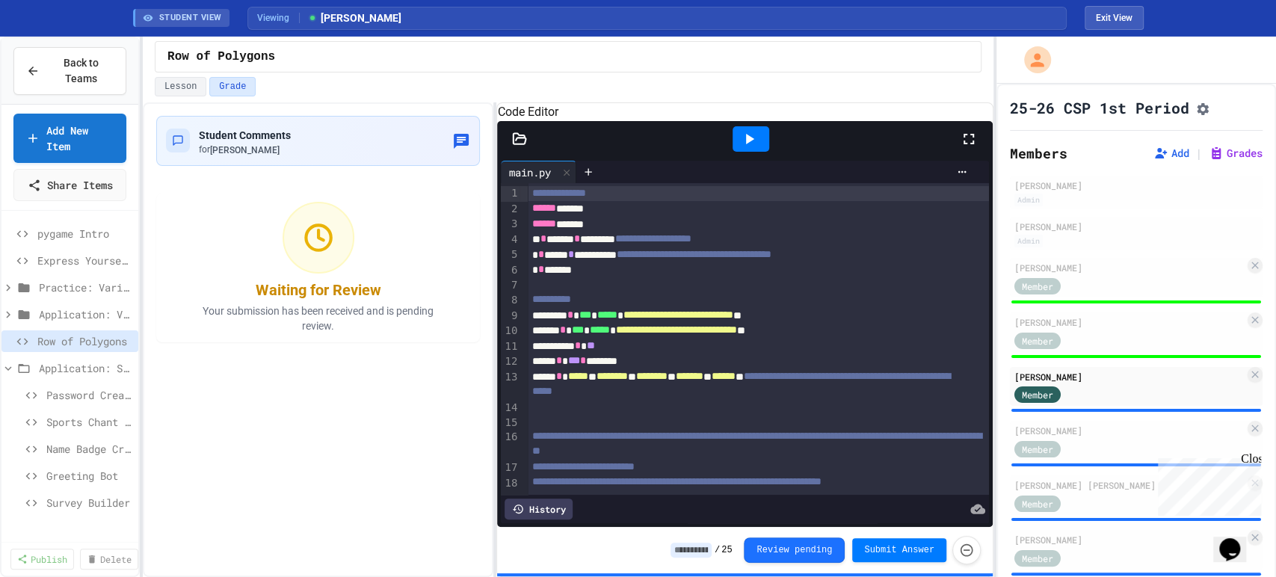
click at [964, 148] on icon at bounding box center [969, 139] width 18 height 18
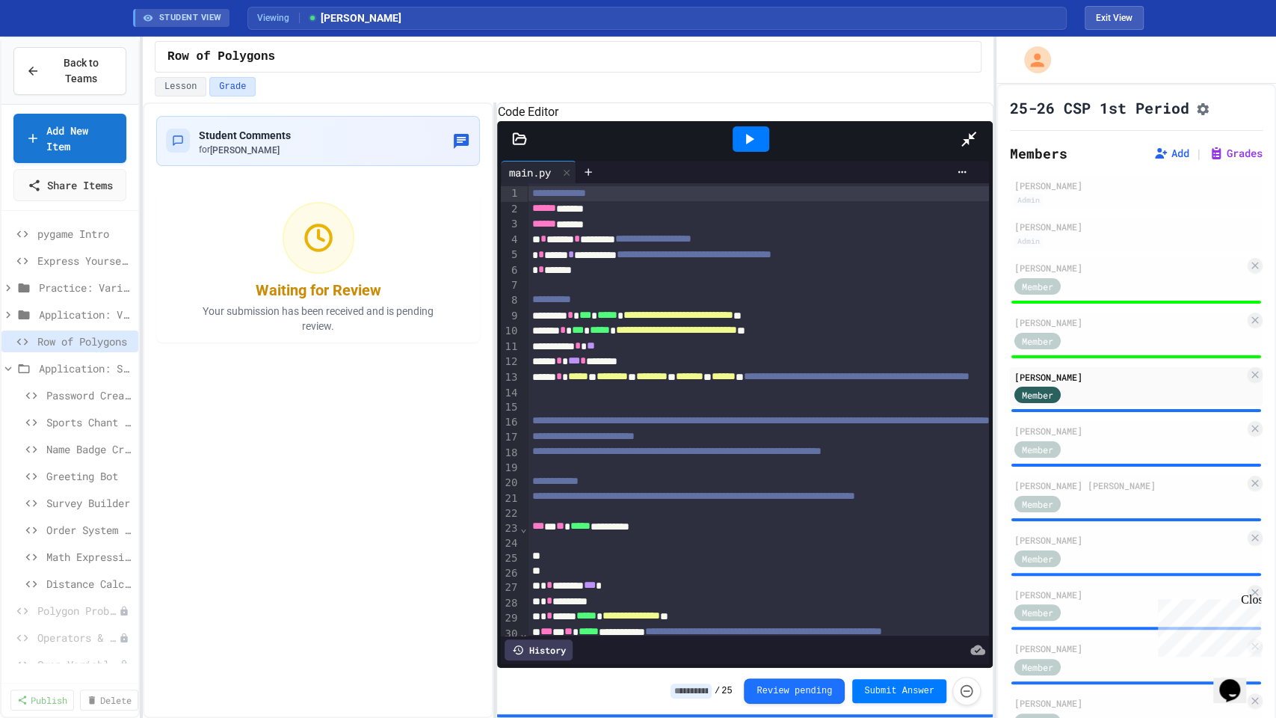
click at [733, 126] on div at bounding box center [751, 138] width 37 height 25
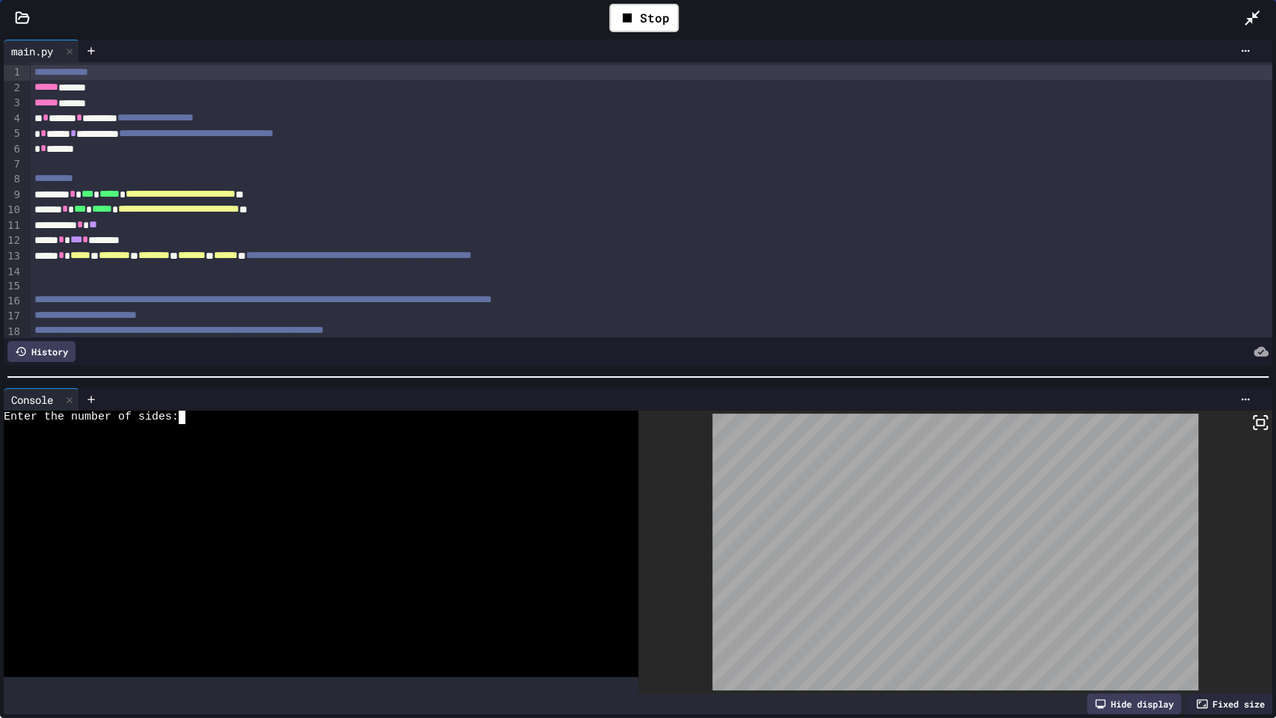
click at [357, 437] on div at bounding box center [310, 443] width 612 height 13
click at [646, 15] on div "Stop" at bounding box center [644, 18] width 70 height 28
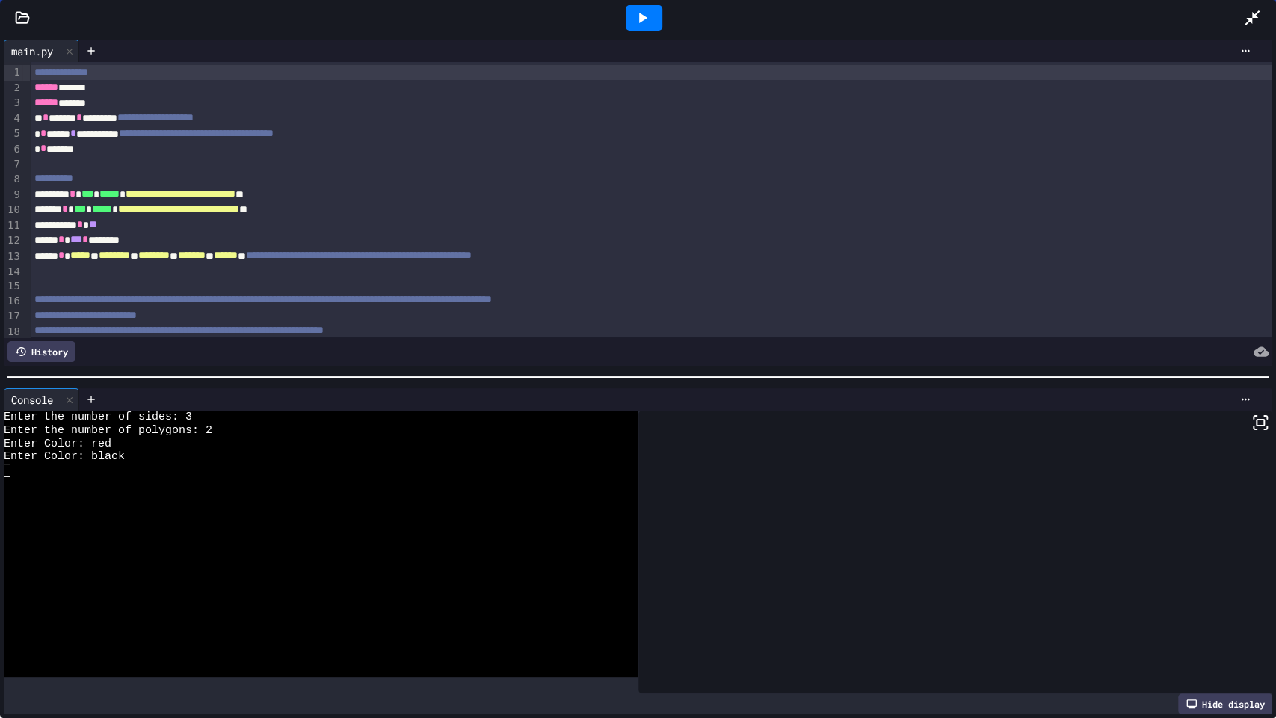
click at [646, 15] on icon at bounding box center [642, 18] width 18 height 18
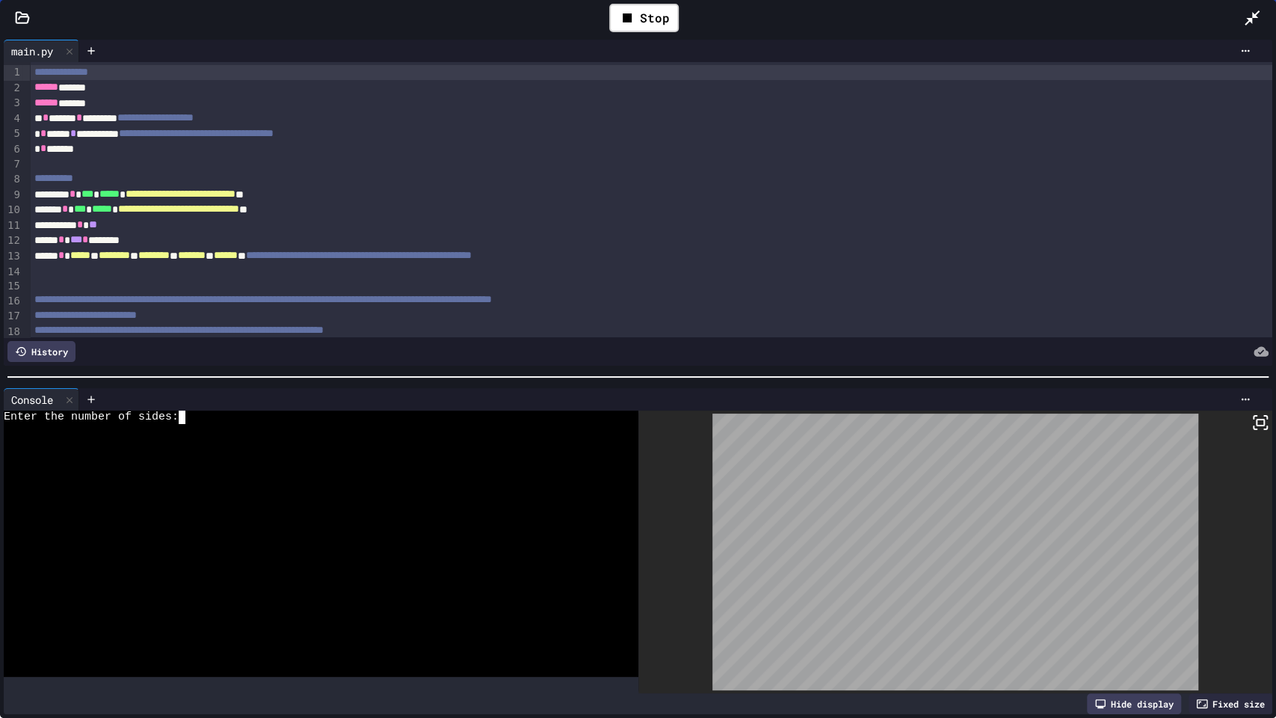
click at [307, 466] on div at bounding box center [310, 469] width 612 height 13
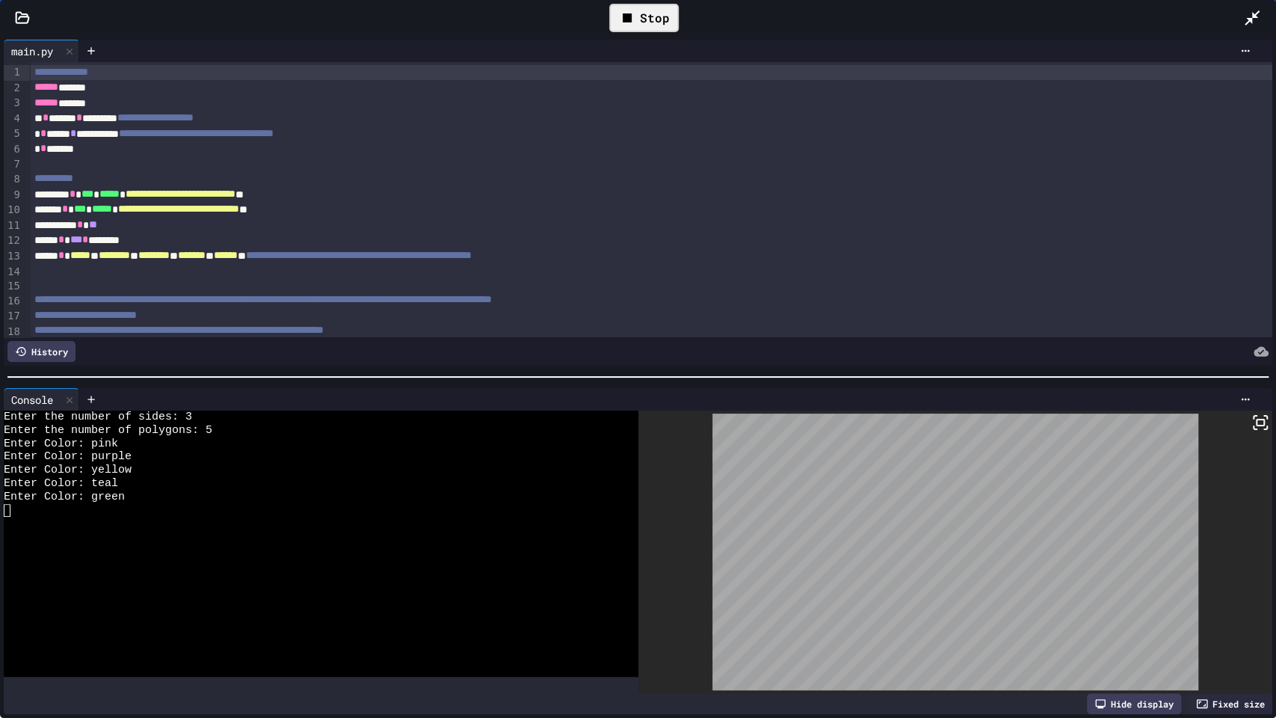
click at [652, 24] on div "Stop" at bounding box center [644, 18] width 70 height 28
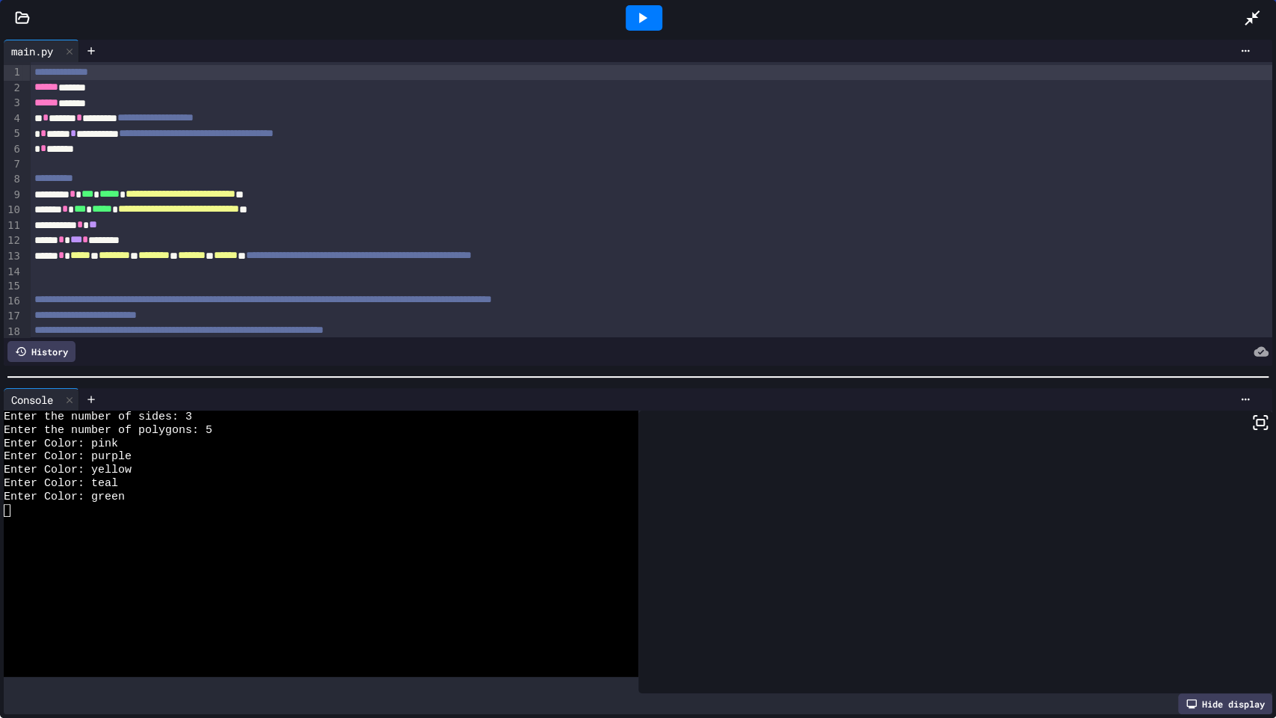
click at [1245, 9] on icon at bounding box center [1252, 18] width 18 height 18
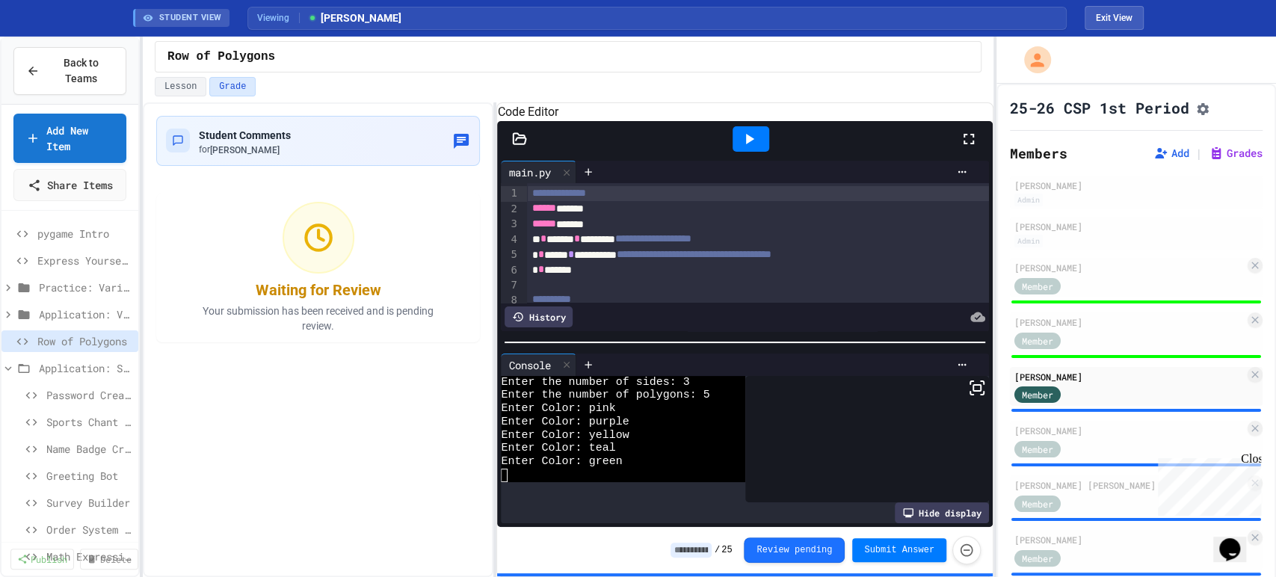
click at [704, 553] on input at bounding box center [691, 550] width 41 height 15
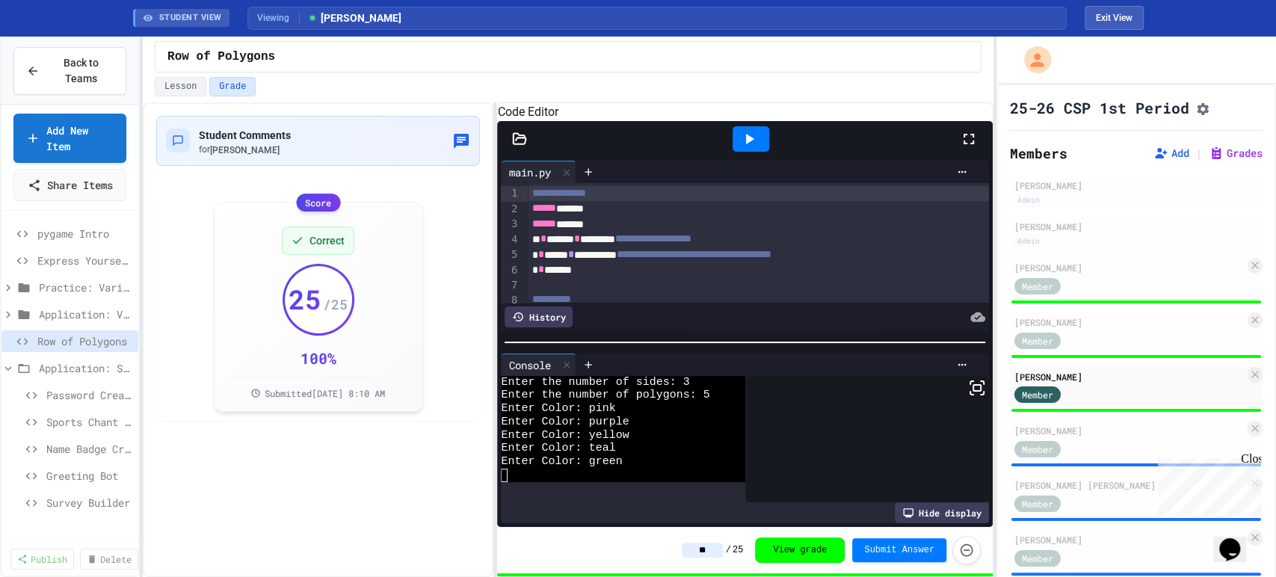
type input "**"
click at [616, 546] on div "** / 25 View grade Submit Answer" at bounding box center [744, 550] width 495 height 46
click at [1093, 453] on div "Member" at bounding box center [1129, 448] width 230 height 19
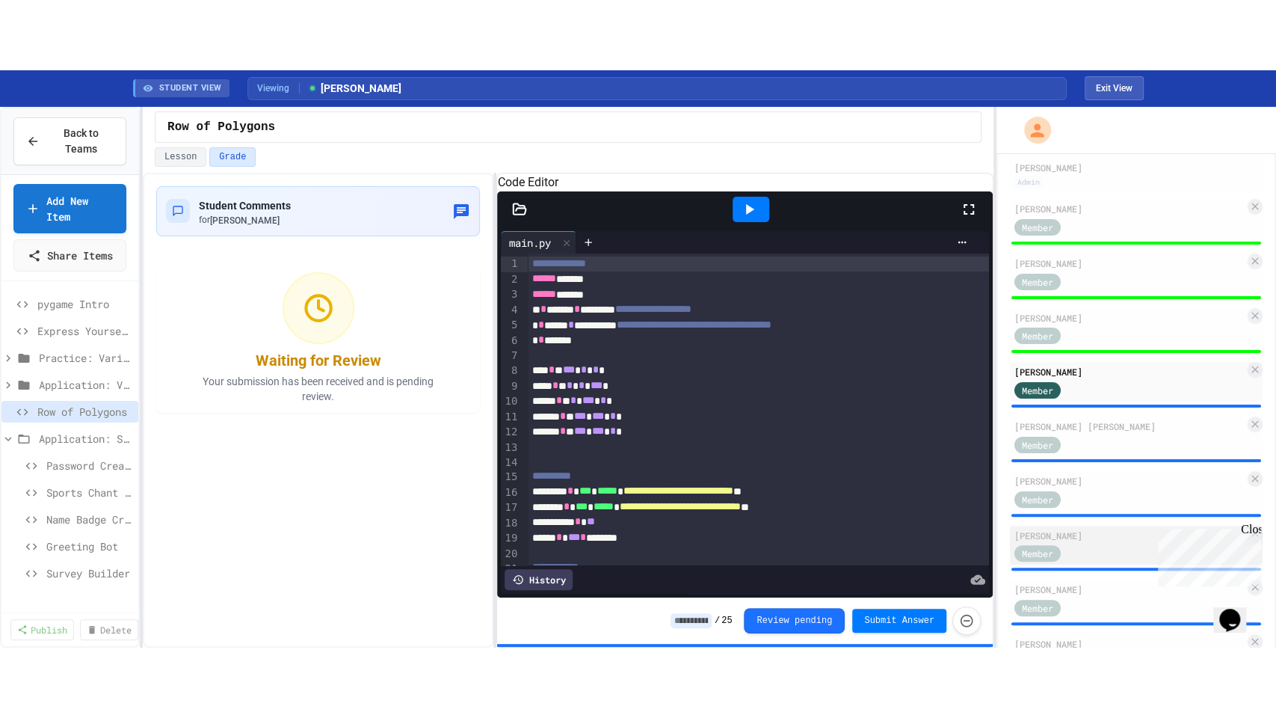
scroll to position [166, 0]
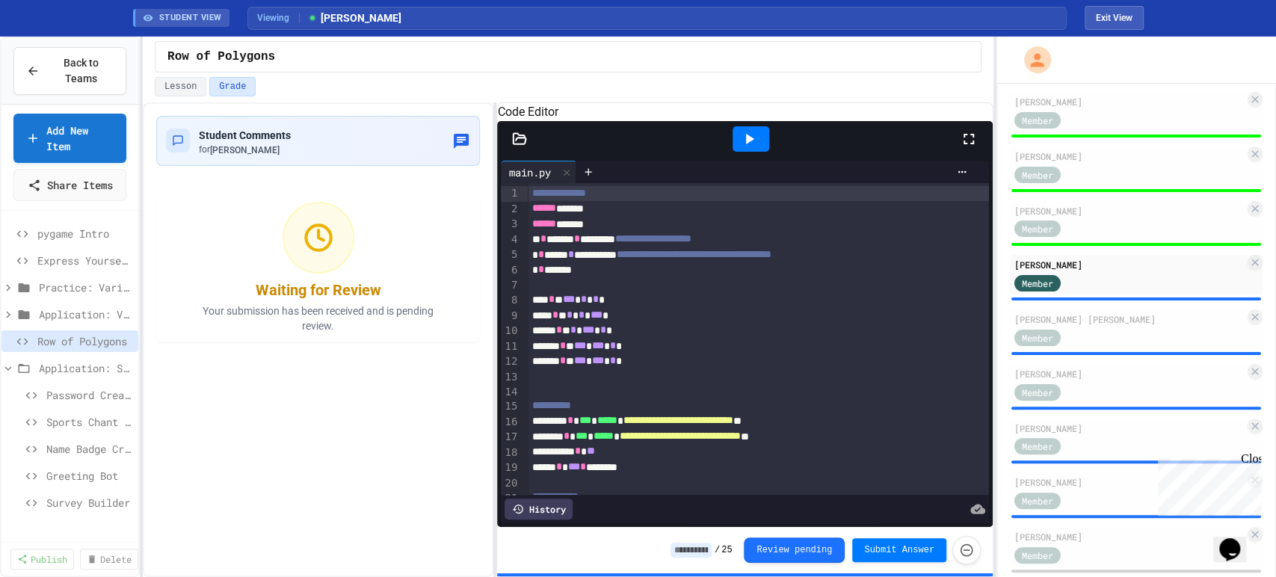
drag, startPoint x: 972, startPoint y: 161, endPoint x: 972, endPoint y: 261, distance: 100.2
click at [973, 144] on icon at bounding box center [969, 139] width 10 height 10
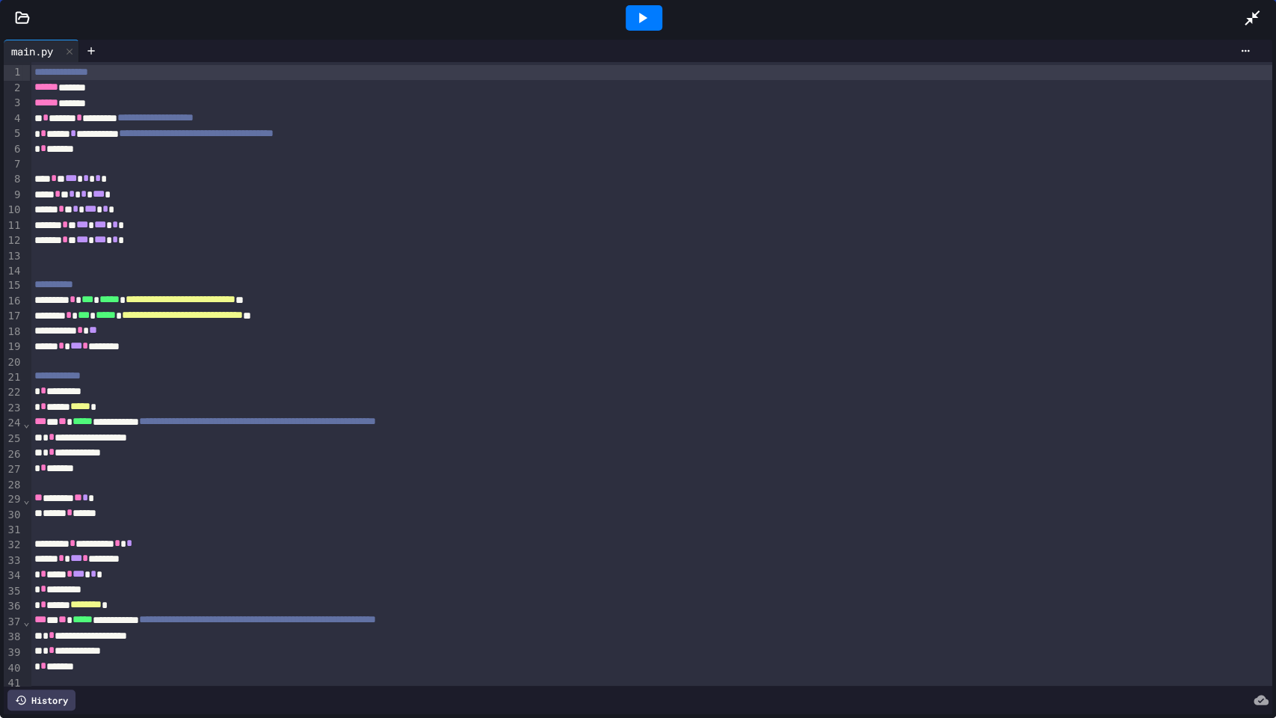
click at [645, 6] on div at bounding box center [644, 17] width 37 height 25
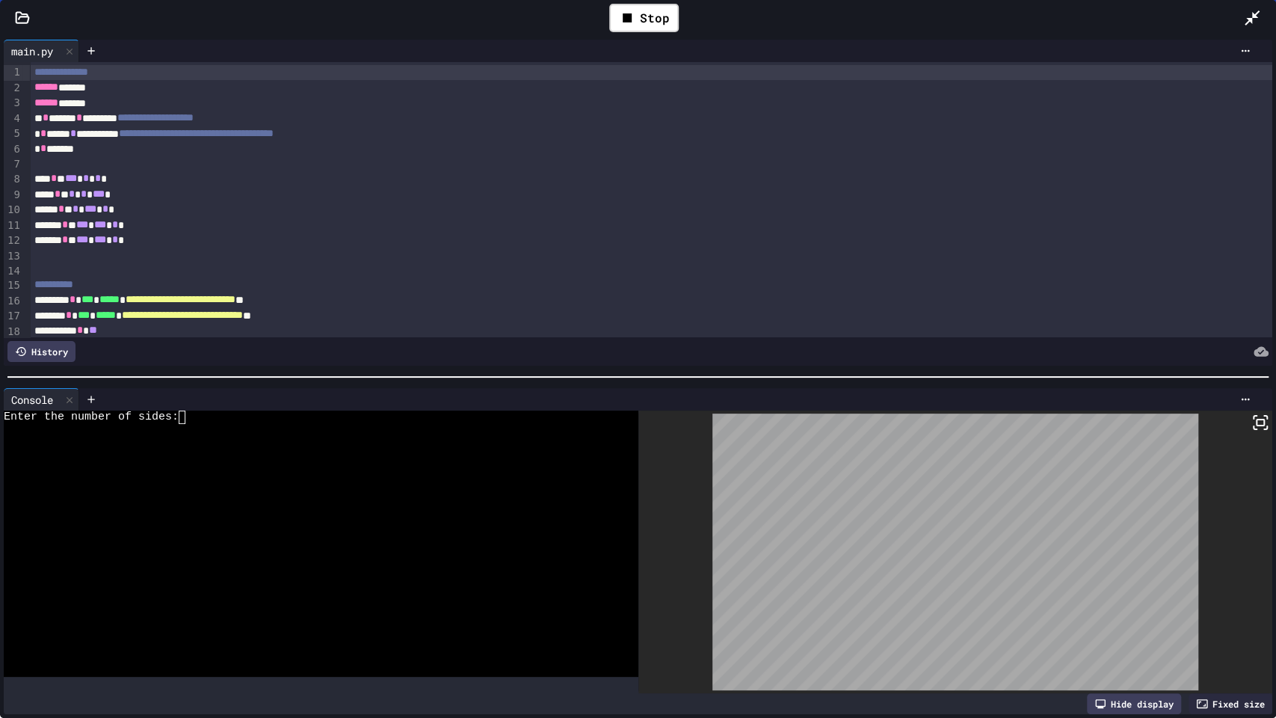
click at [369, 463] on div at bounding box center [310, 469] width 612 height 13
click at [648, 19] on div "Stop" at bounding box center [644, 18] width 70 height 28
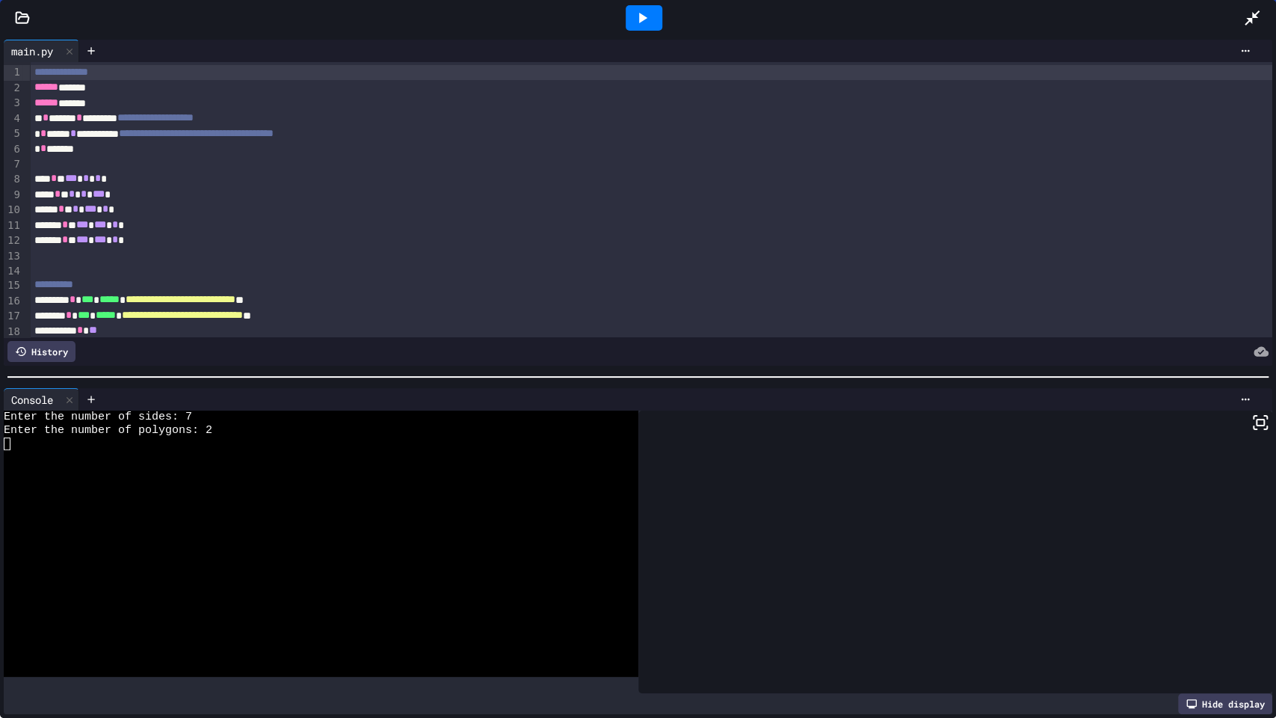
click at [648, 19] on icon at bounding box center [642, 18] width 18 height 18
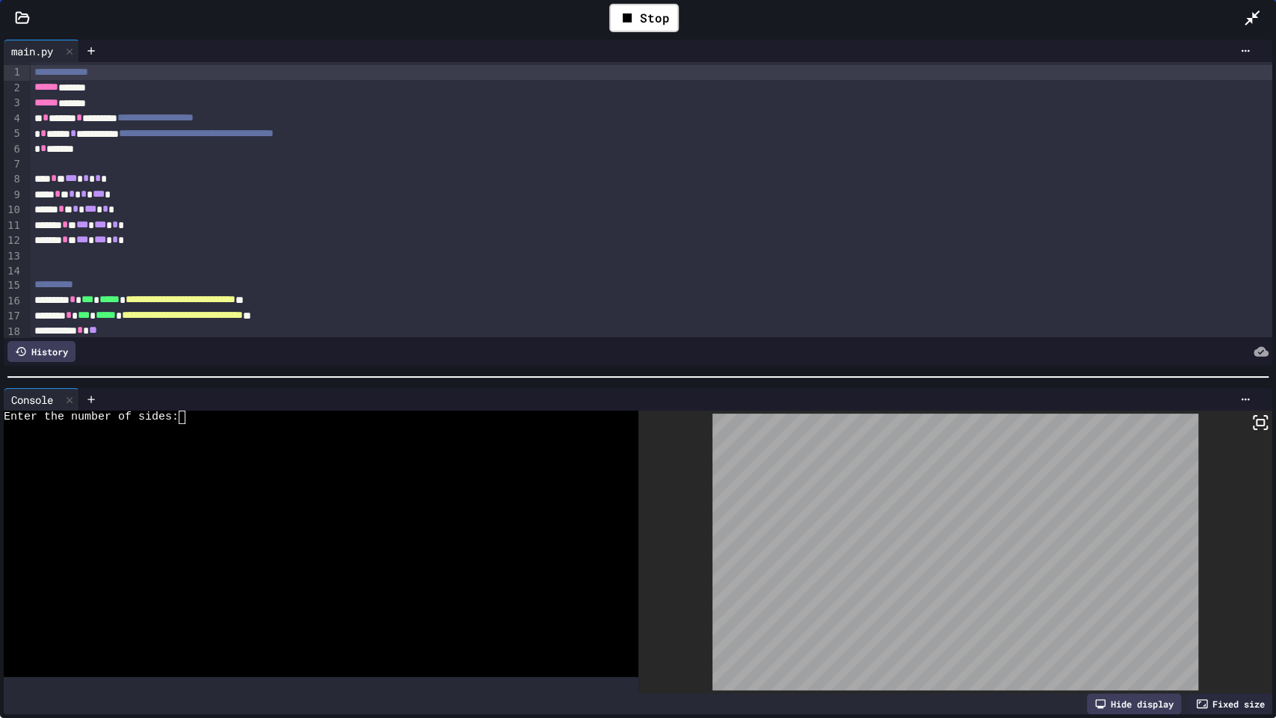
click at [325, 440] on div at bounding box center [310, 443] width 612 height 13
click at [674, 11] on div "Stop" at bounding box center [644, 18] width 70 height 28
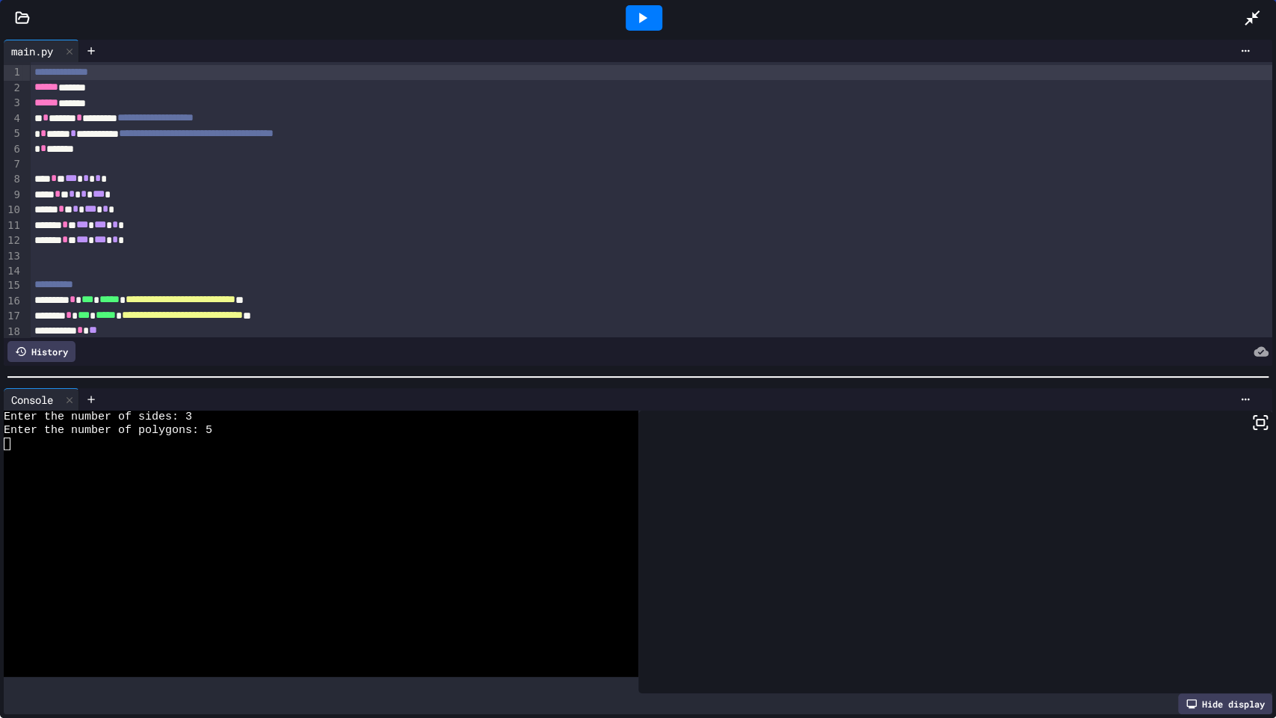
click at [1271, 7] on div at bounding box center [1259, 18] width 33 height 40
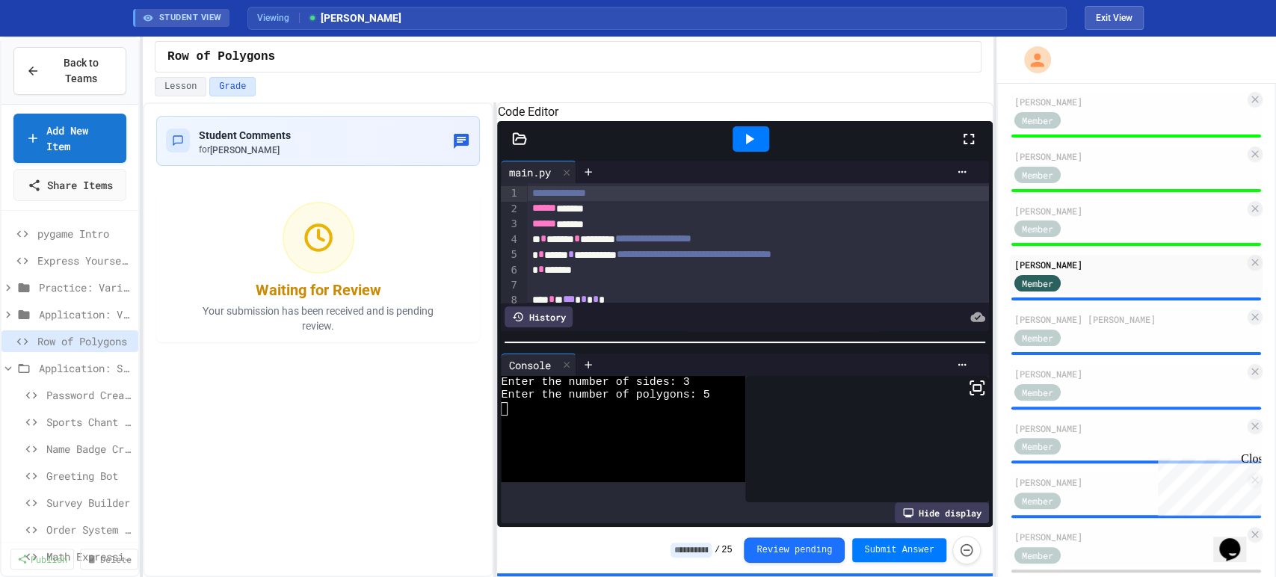
click at [712, 543] on input at bounding box center [691, 550] width 41 height 15
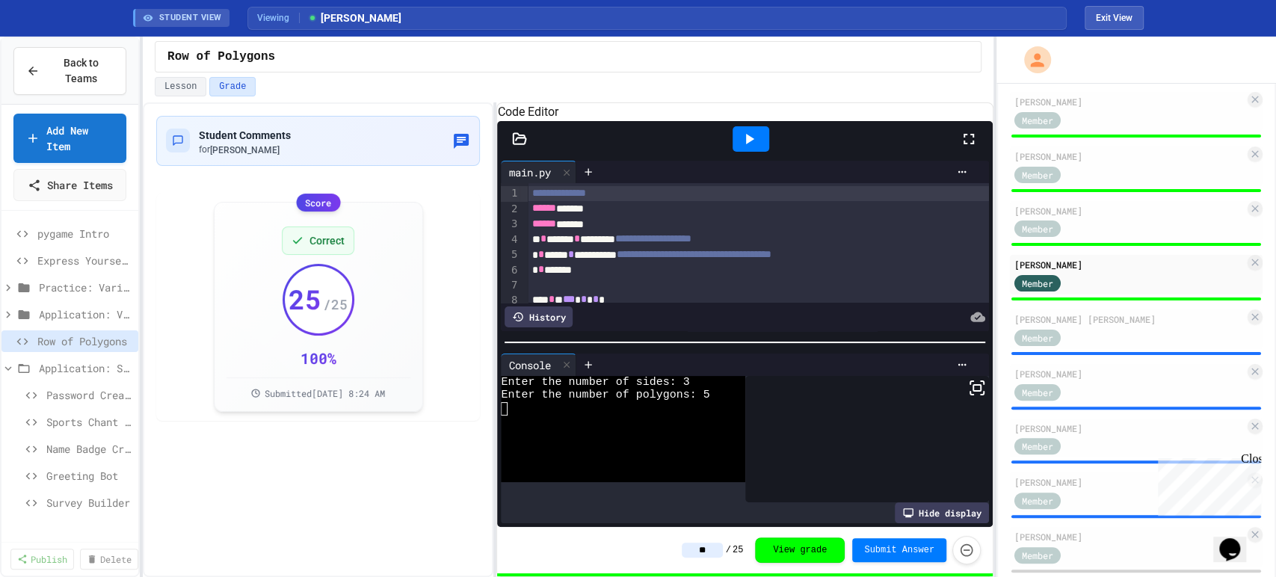
type input "**"
click at [578, 558] on div "** / 25 View grade Submit Answer" at bounding box center [744, 550] width 495 height 46
click at [1133, 326] on div "[PERSON_NAME] [PERSON_NAME]" at bounding box center [1129, 318] width 230 height 13
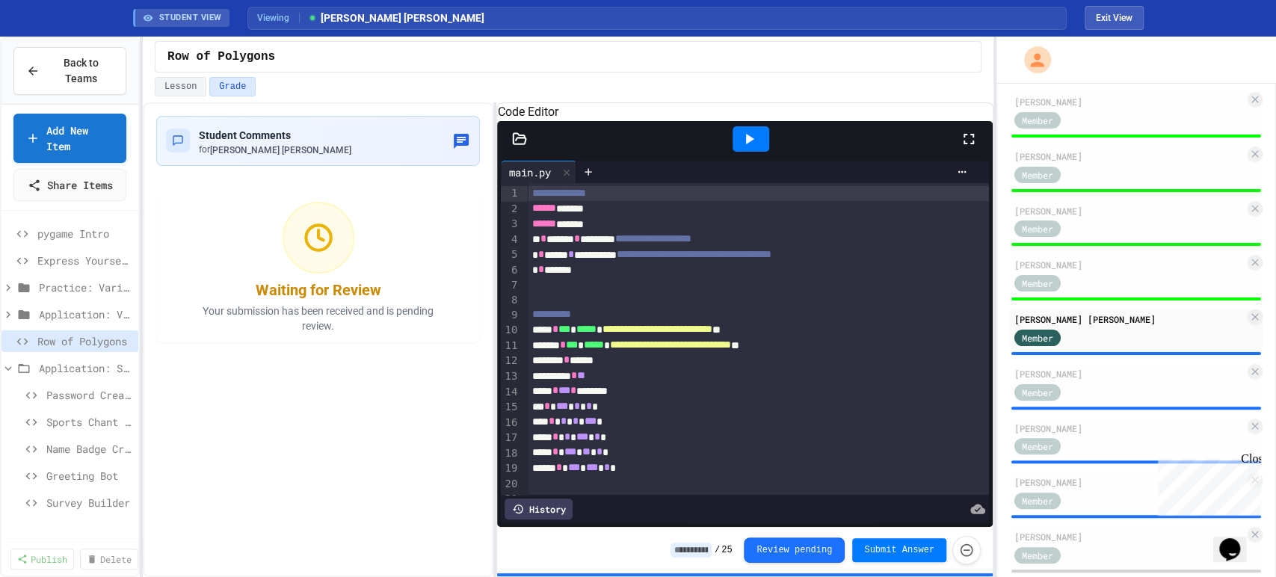
click at [754, 148] on icon at bounding box center [749, 139] width 18 height 18
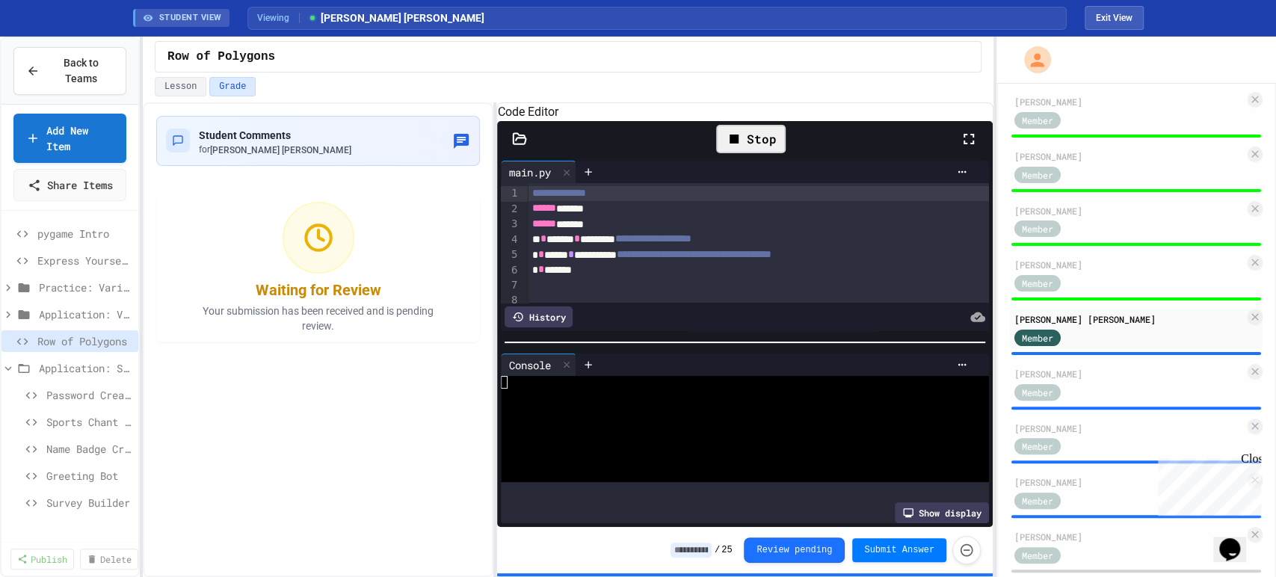
click at [754, 153] on div "Stop" at bounding box center [751, 139] width 70 height 28
click at [973, 144] on icon at bounding box center [969, 139] width 10 height 10
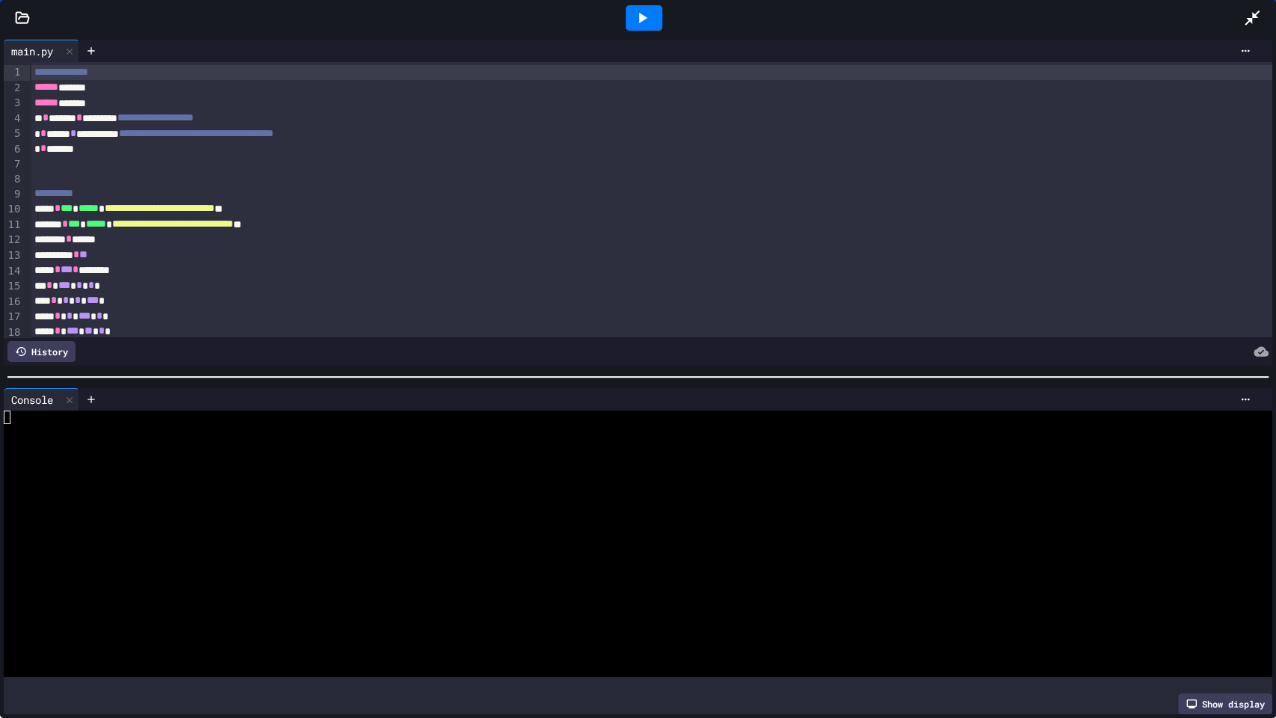
click at [643, 10] on icon at bounding box center [642, 18] width 18 height 18
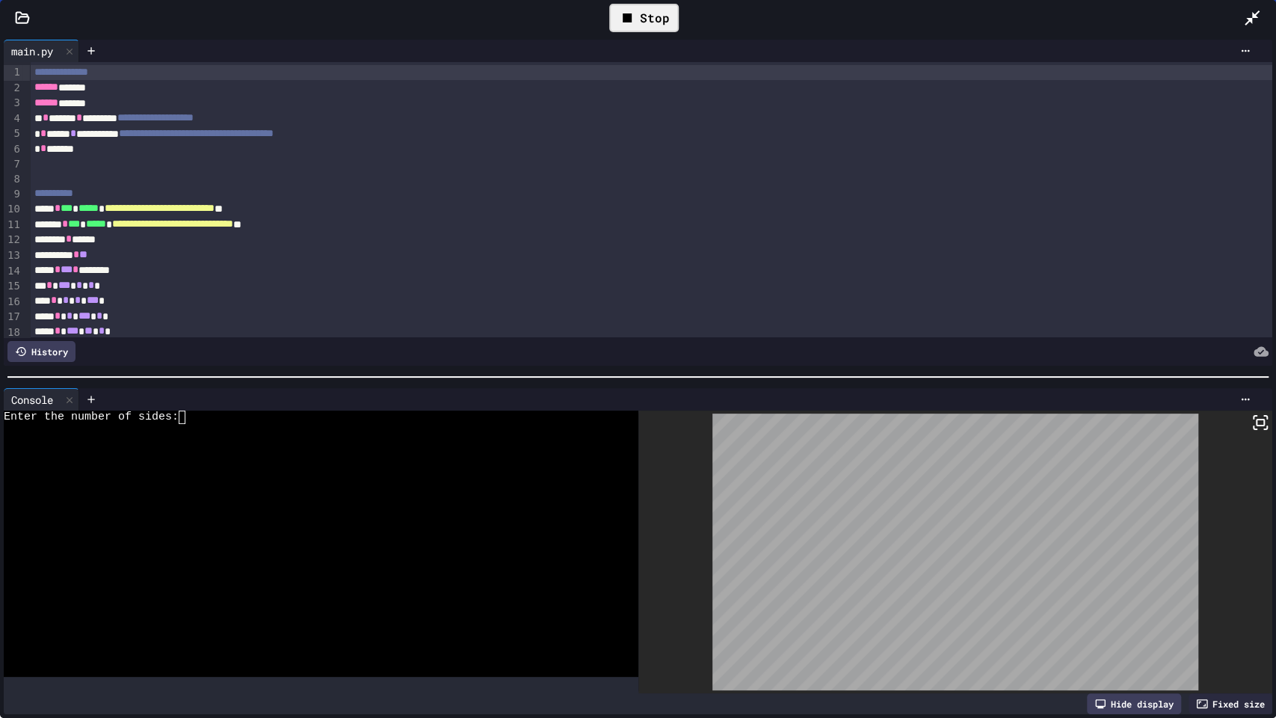
click at [407, 477] on div at bounding box center [310, 483] width 612 height 13
click at [638, 18] on div "Stop" at bounding box center [644, 18] width 70 height 28
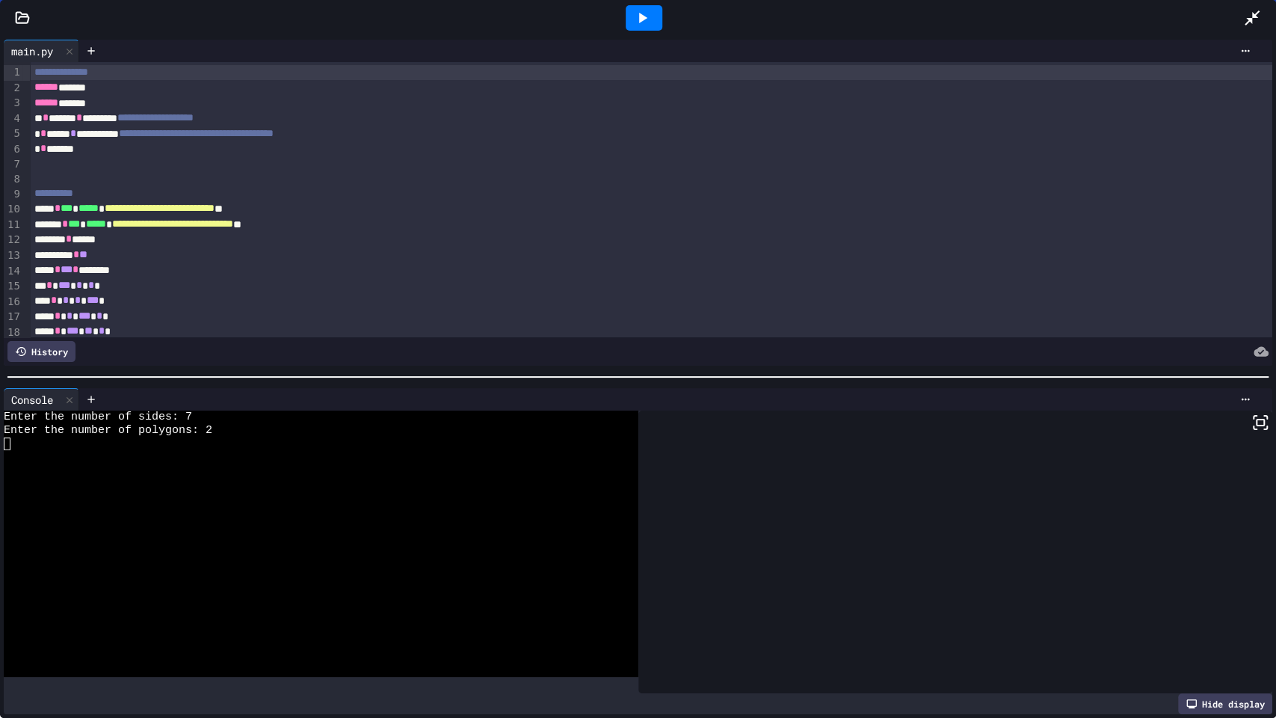
click at [638, 19] on icon at bounding box center [642, 18] width 18 height 18
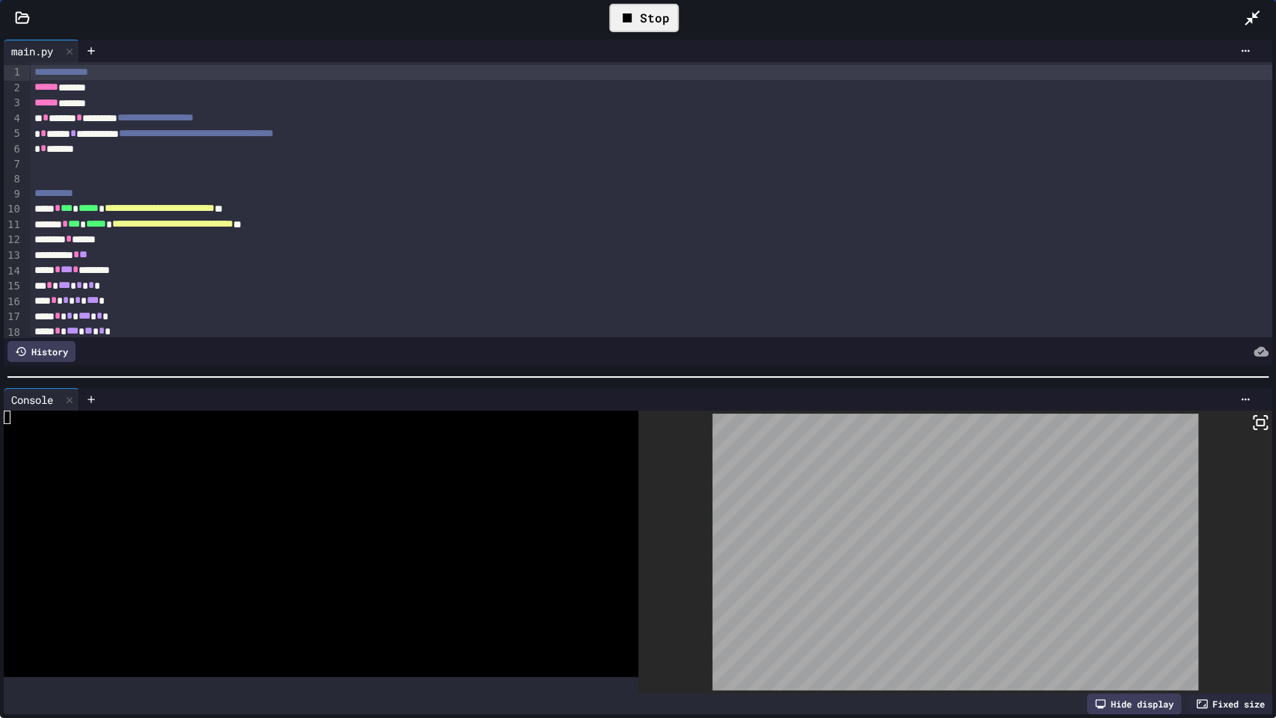
click at [638, 19] on div "Stop" at bounding box center [644, 18] width 70 height 28
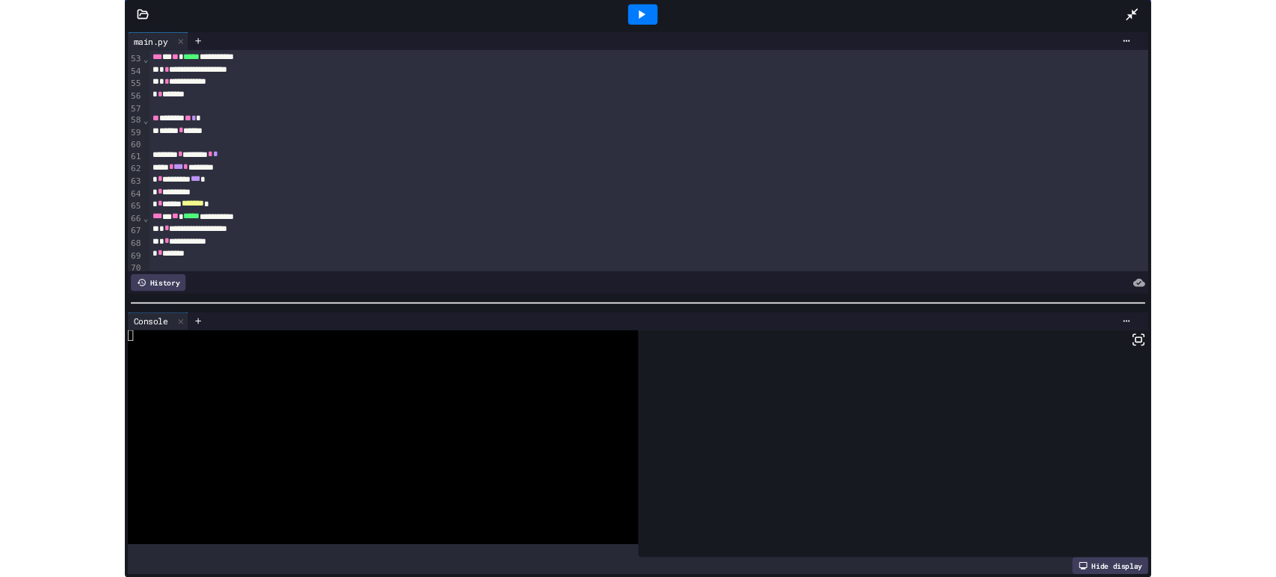
scroll to position [789, 0]
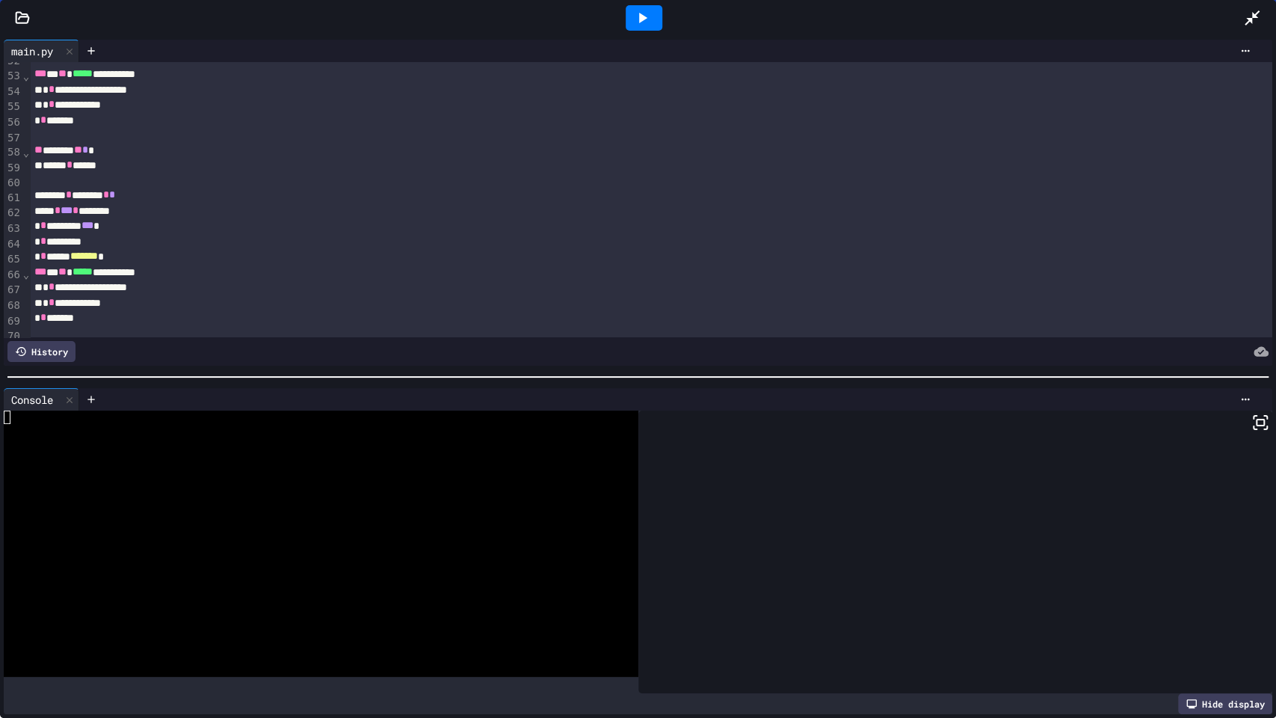
click at [633, 17] on icon at bounding box center [642, 18] width 18 height 18
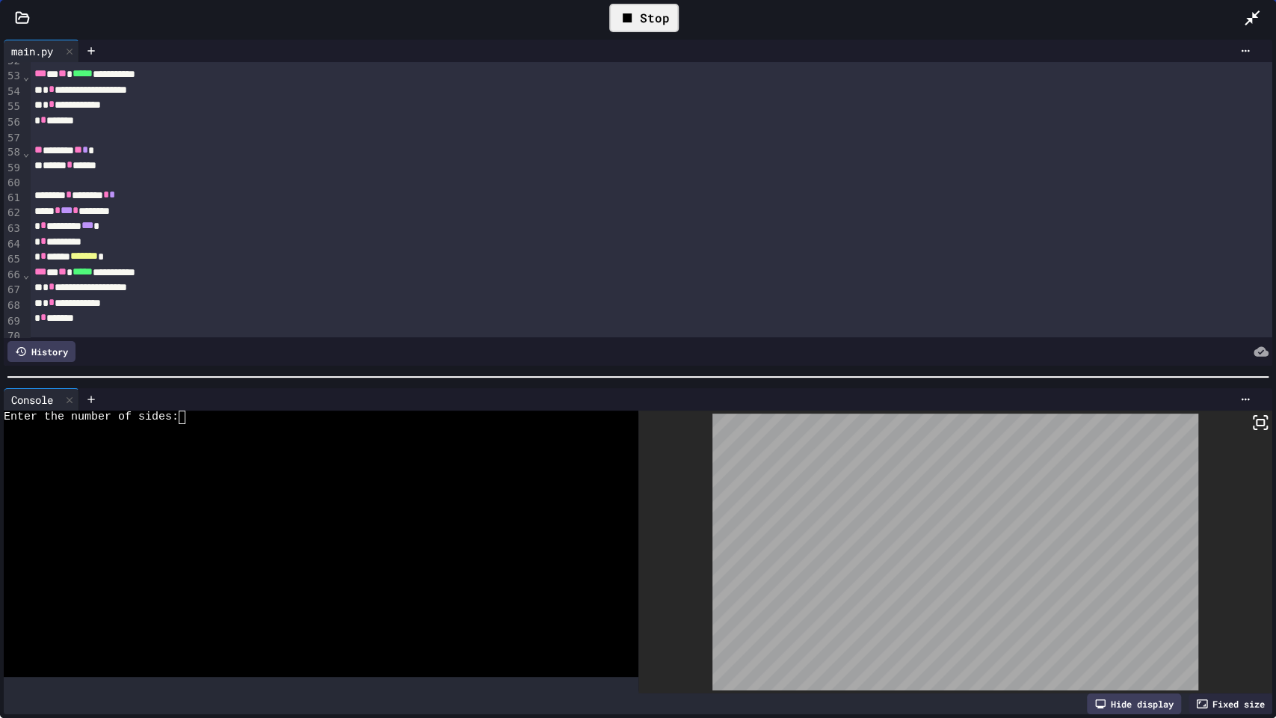
click at [425, 463] on div at bounding box center [310, 469] width 612 height 13
click at [637, 19] on div "Stop" at bounding box center [644, 18] width 70 height 28
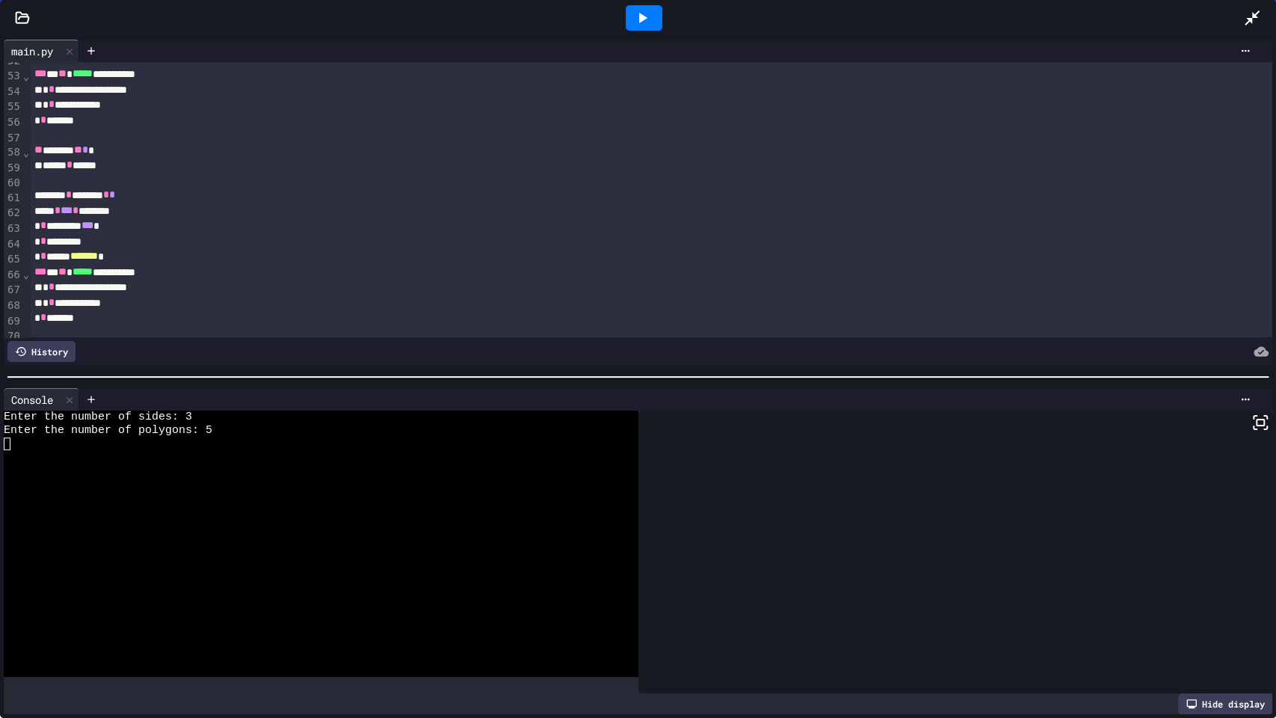
click at [638, 20] on icon at bounding box center [642, 18] width 18 height 18
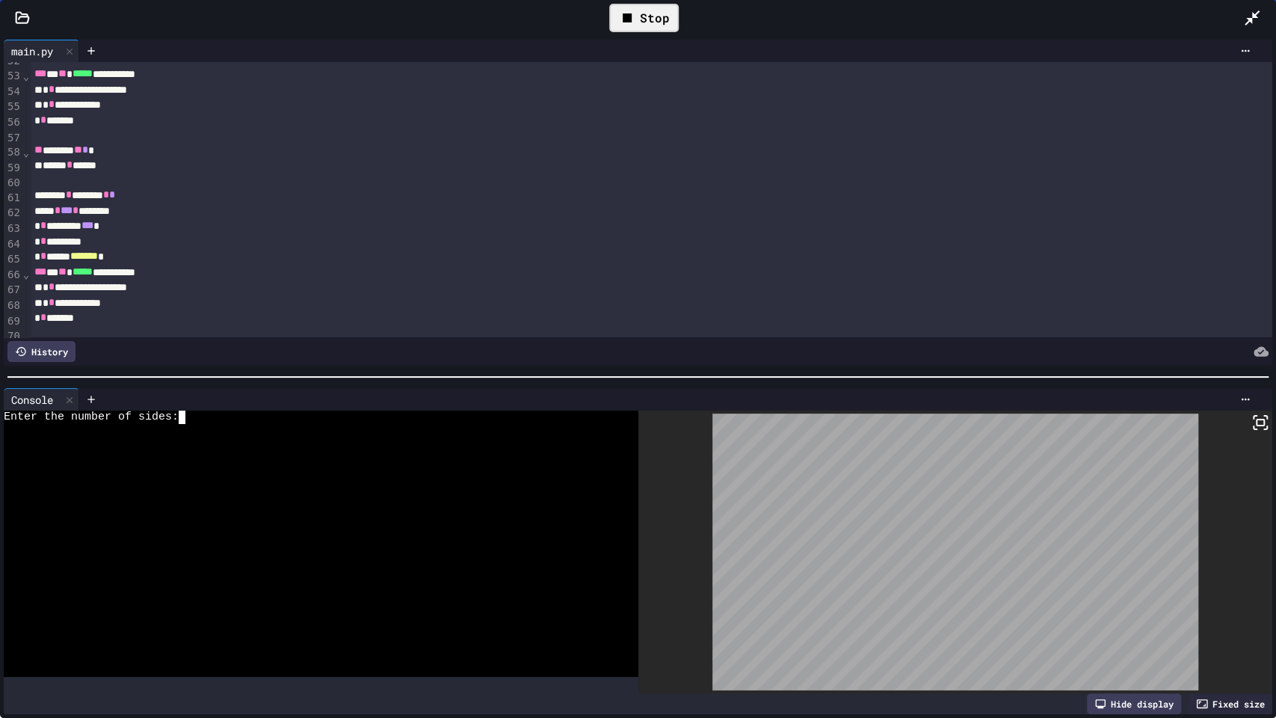
click at [543, 508] on div at bounding box center [310, 510] width 612 height 13
click at [1248, 19] on icon at bounding box center [1252, 17] width 15 height 15
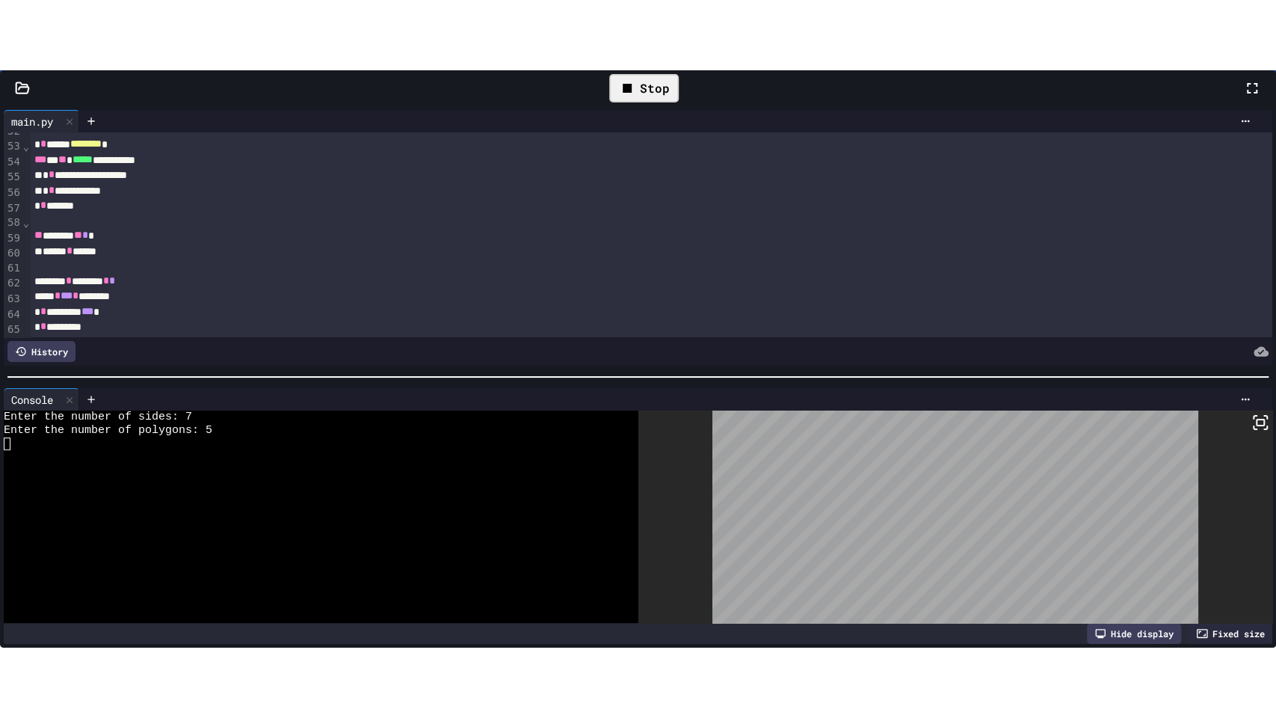
scroll to position [805, 0]
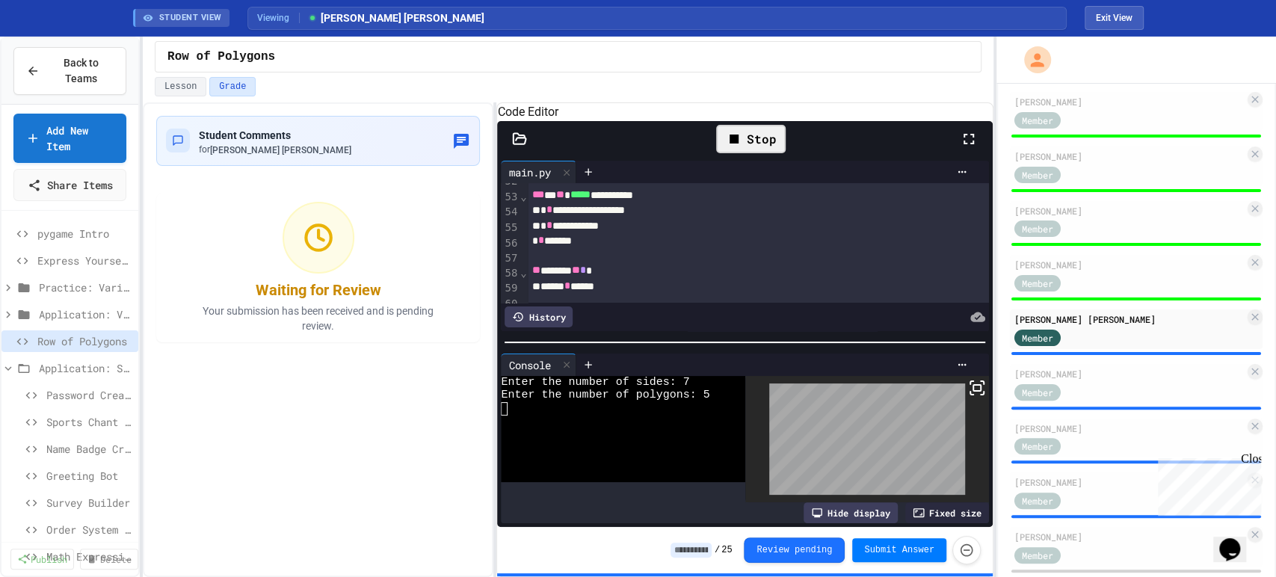
click at [760, 153] on div "Stop" at bounding box center [751, 139] width 70 height 28
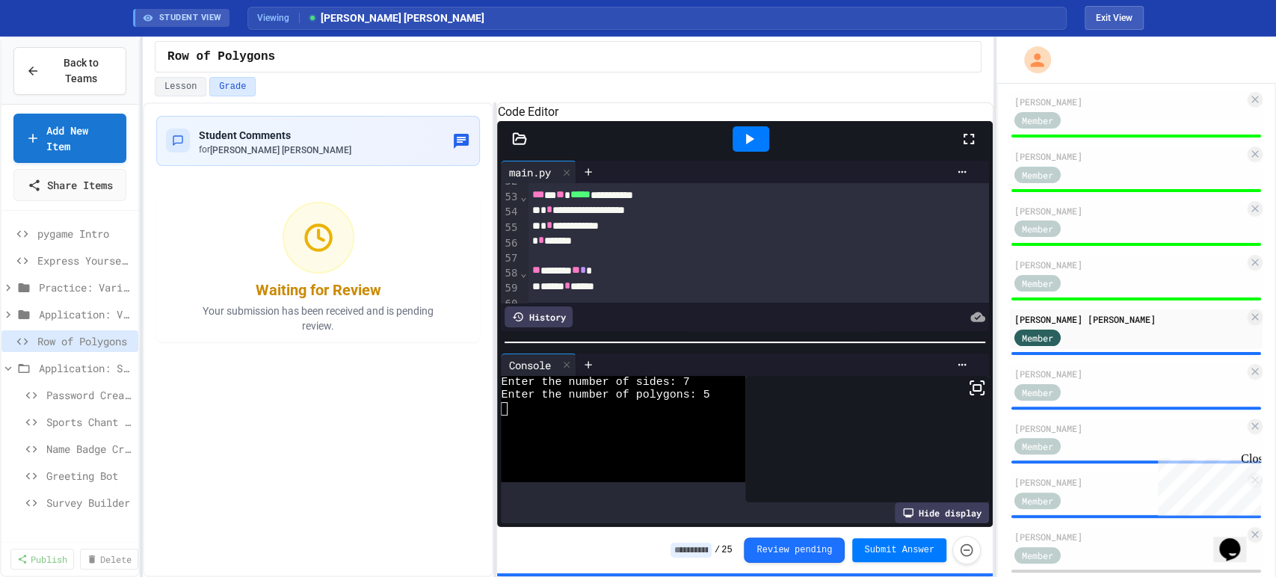
click at [694, 537] on div "/ 25 Review pending Submit Answer" at bounding box center [826, 550] width 310 height 28
click at [703, 555] on input at bounding box center [691, 550] width 41 height 15
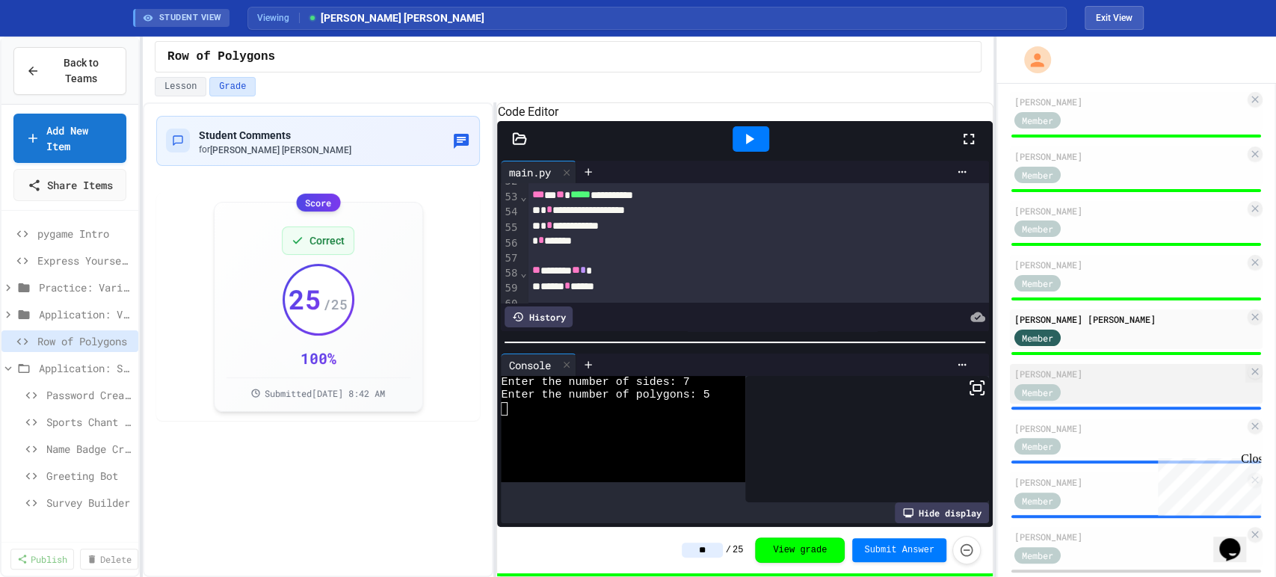
type input "**"
click at [1083, 378] on div "[PERSON_NAME]" at bounding box center [1129, 373] width 230 height 13
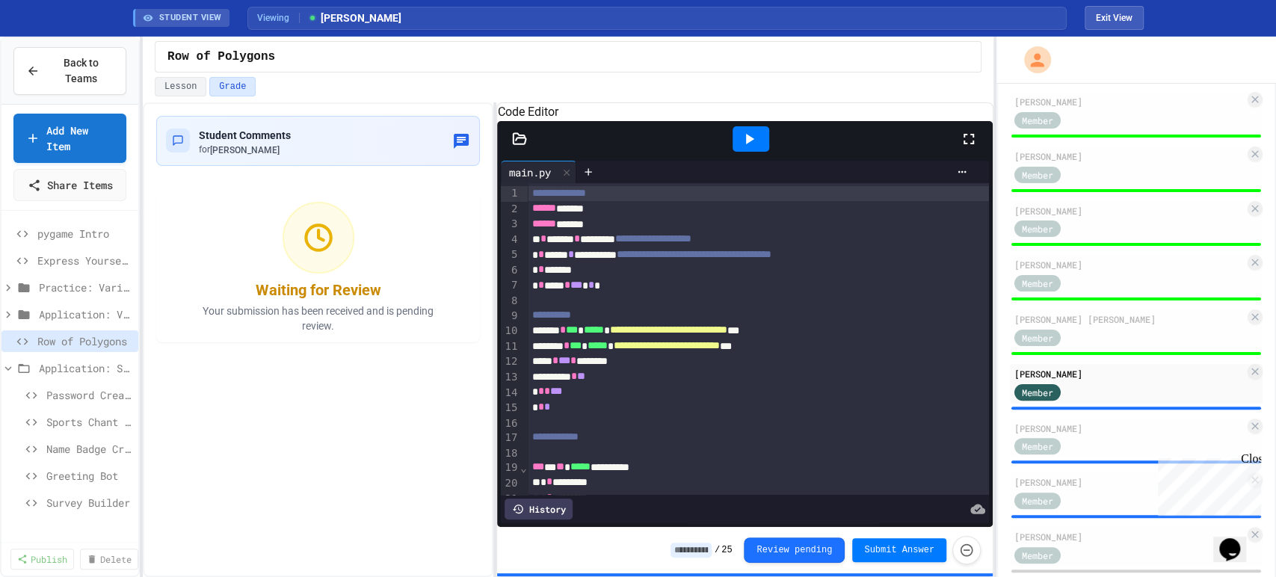
click at [961, 148] on icon at bounding box center [969, 139] width 18 height 18
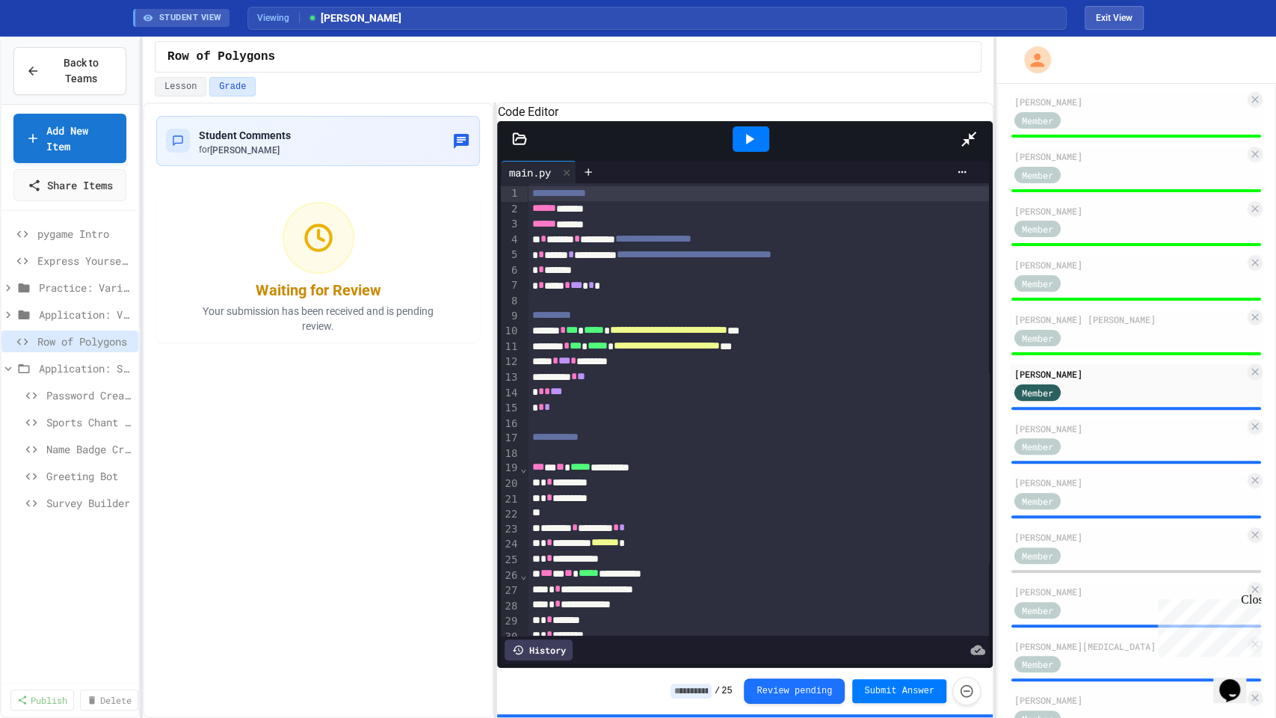
click at [746, 134] on icon at bounding box center [750, 139] width 8 height 10
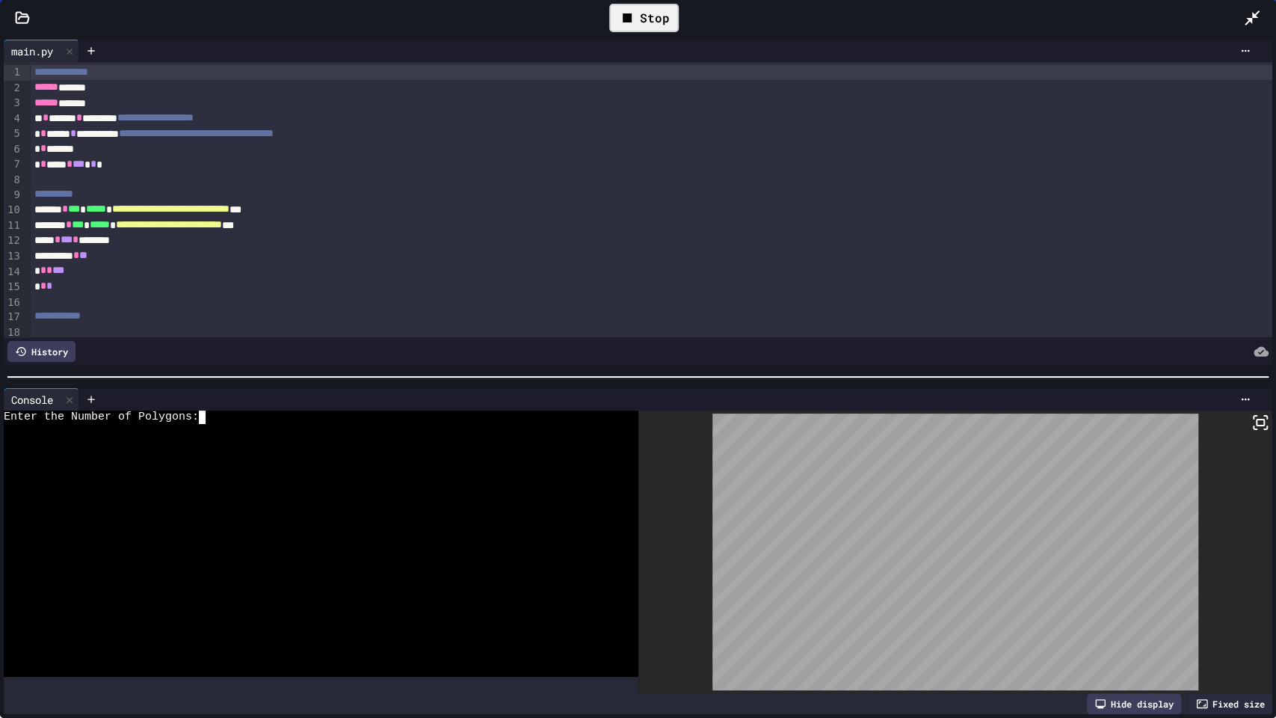
click at [434, 478] on div at bounding box center [310, 483] width 612 height 13
click at [653, 19] on div "Stop" at bounding box center [644, 18] width 70 height 28
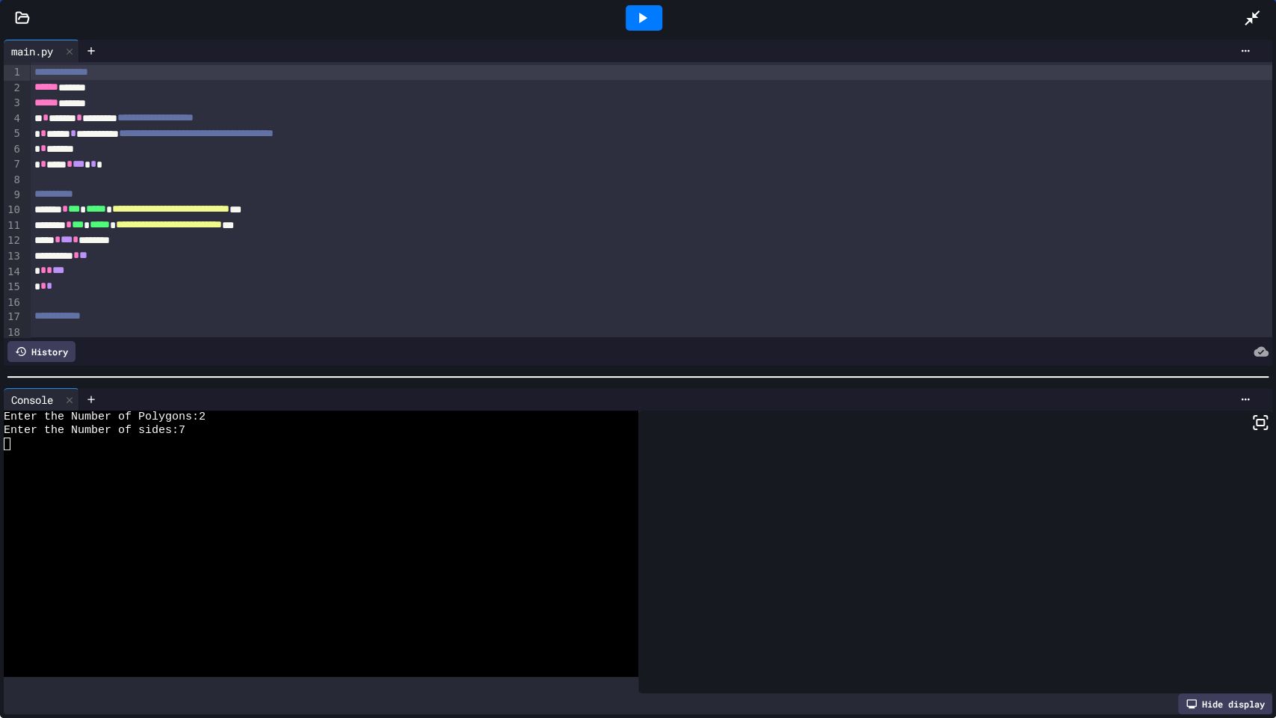
click at [648, 21] on icon at bounding box center [642, 18] width 18 height 18
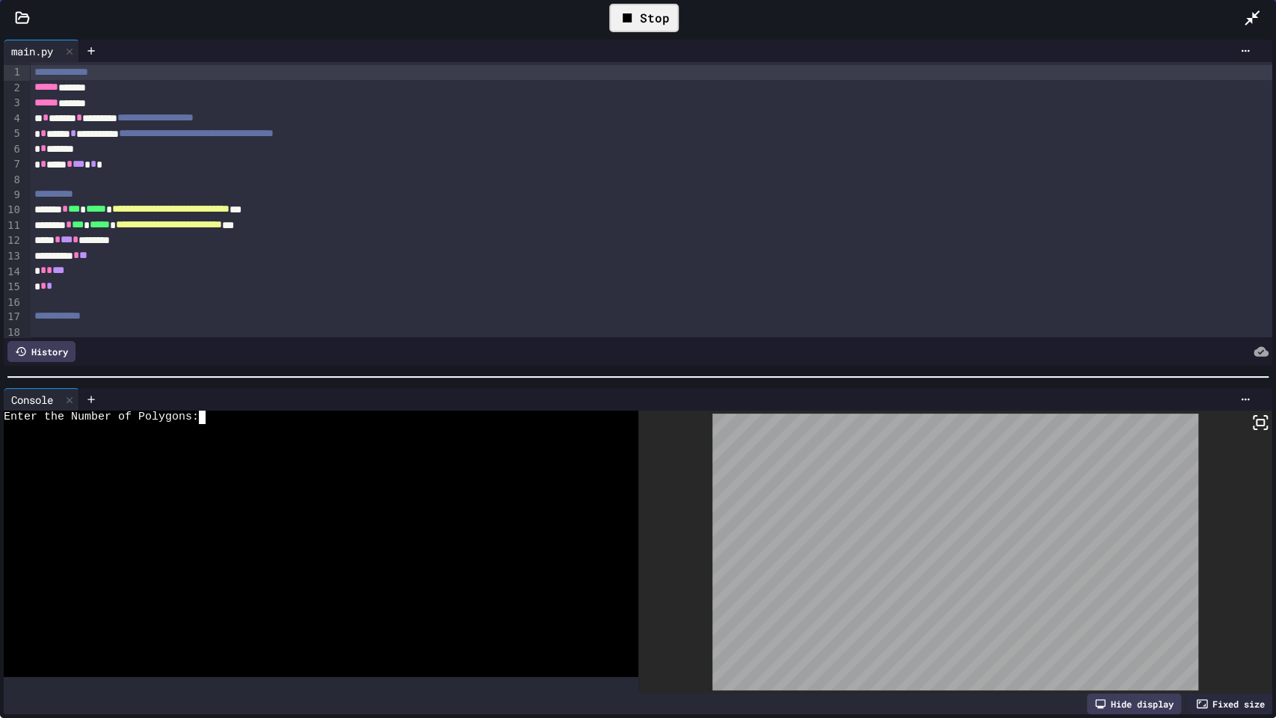
click at [420, 463] on div at bounding box center [310, 469] width 612 height 13
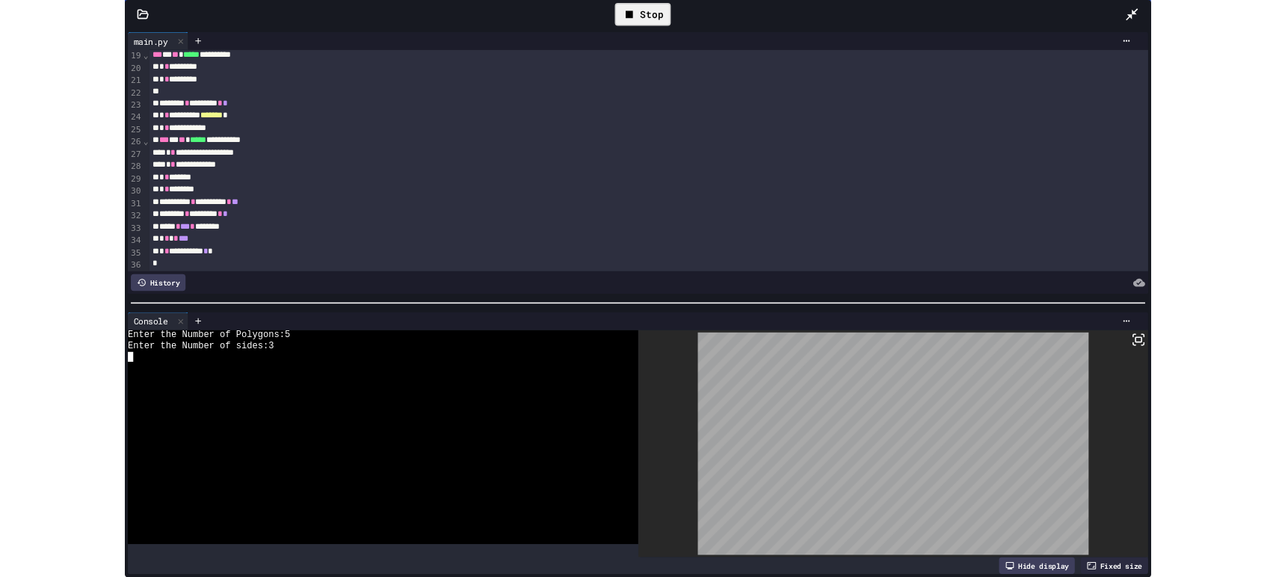
scroll to position [288, 0]
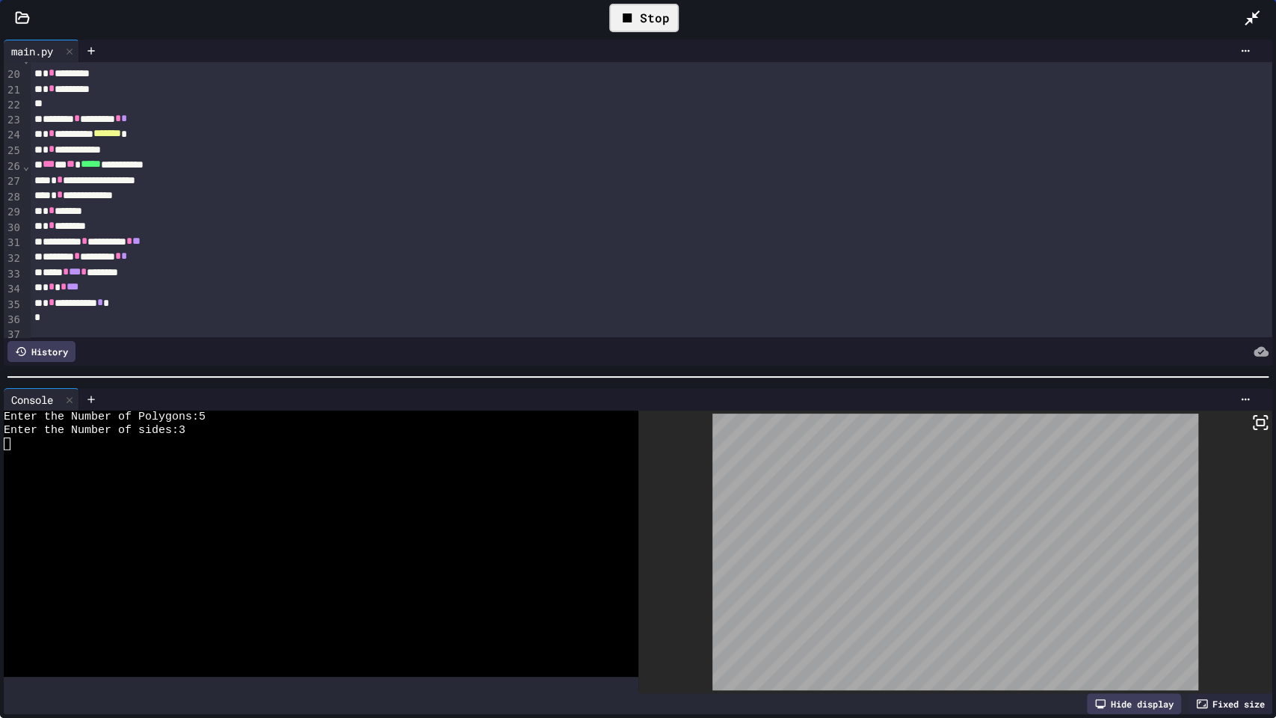
click at [627, 15] on icon at bounding box center [627, 17] width 9 height 9
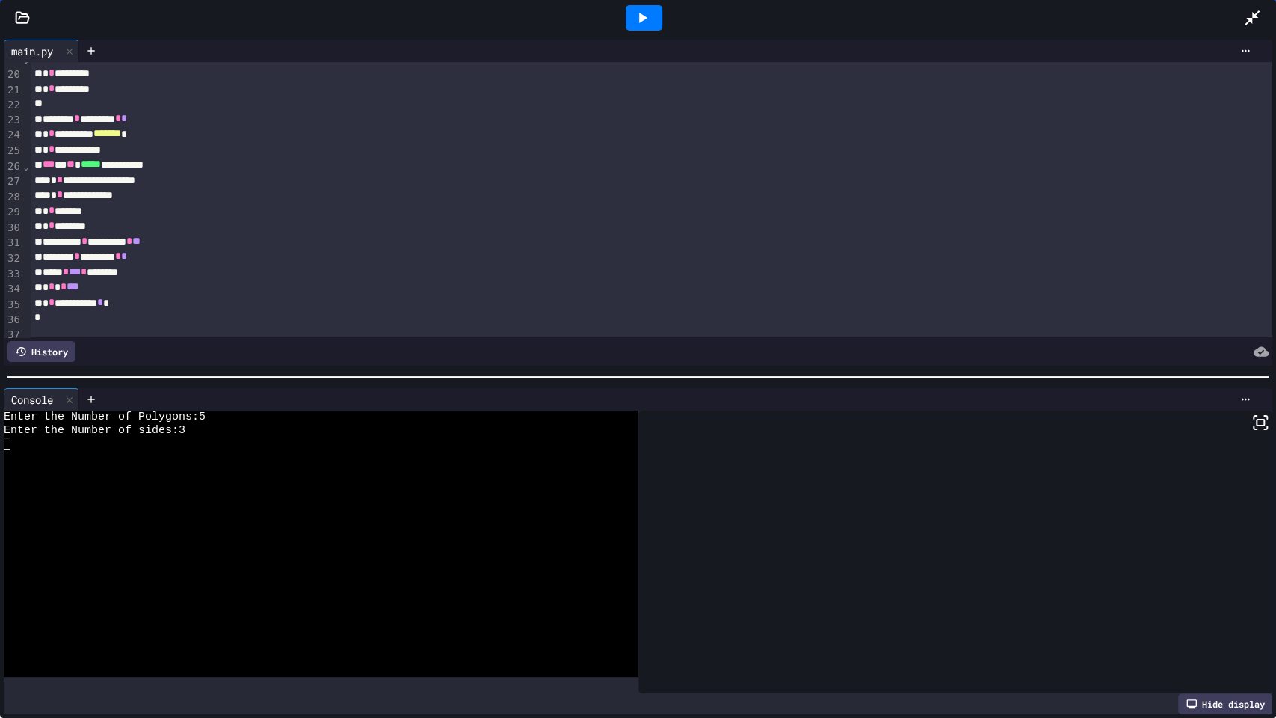
click at [1251, 6] on div at bounding box center [1259, 18] width 33 height 40
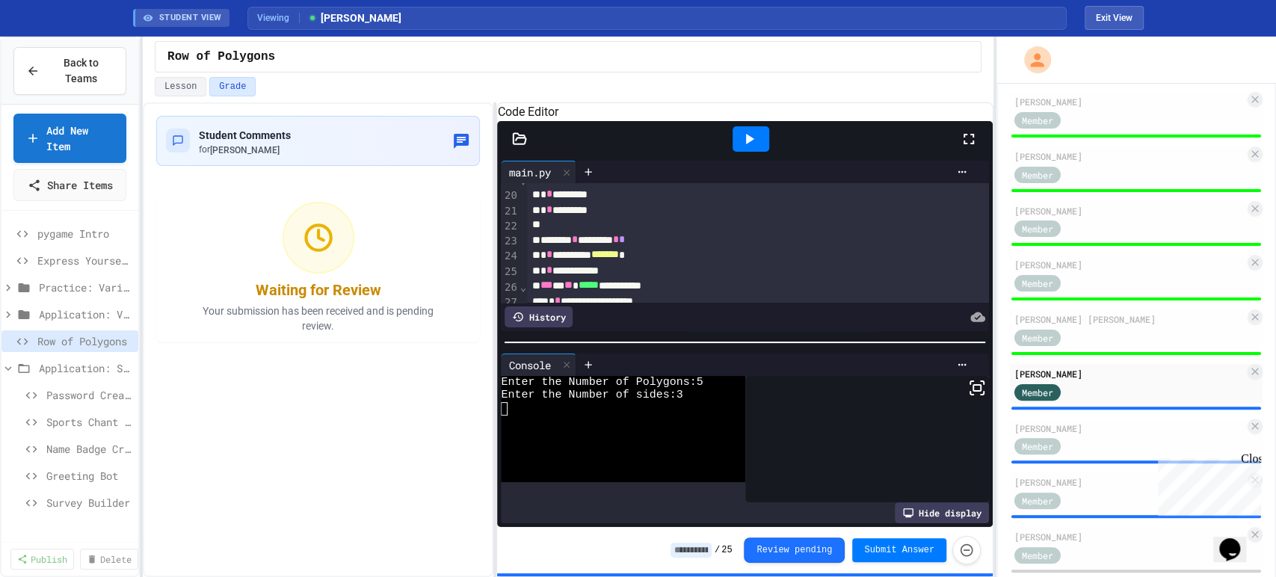
click at [700, 544] on input at bounding box center [691, 550] width 41 height 15
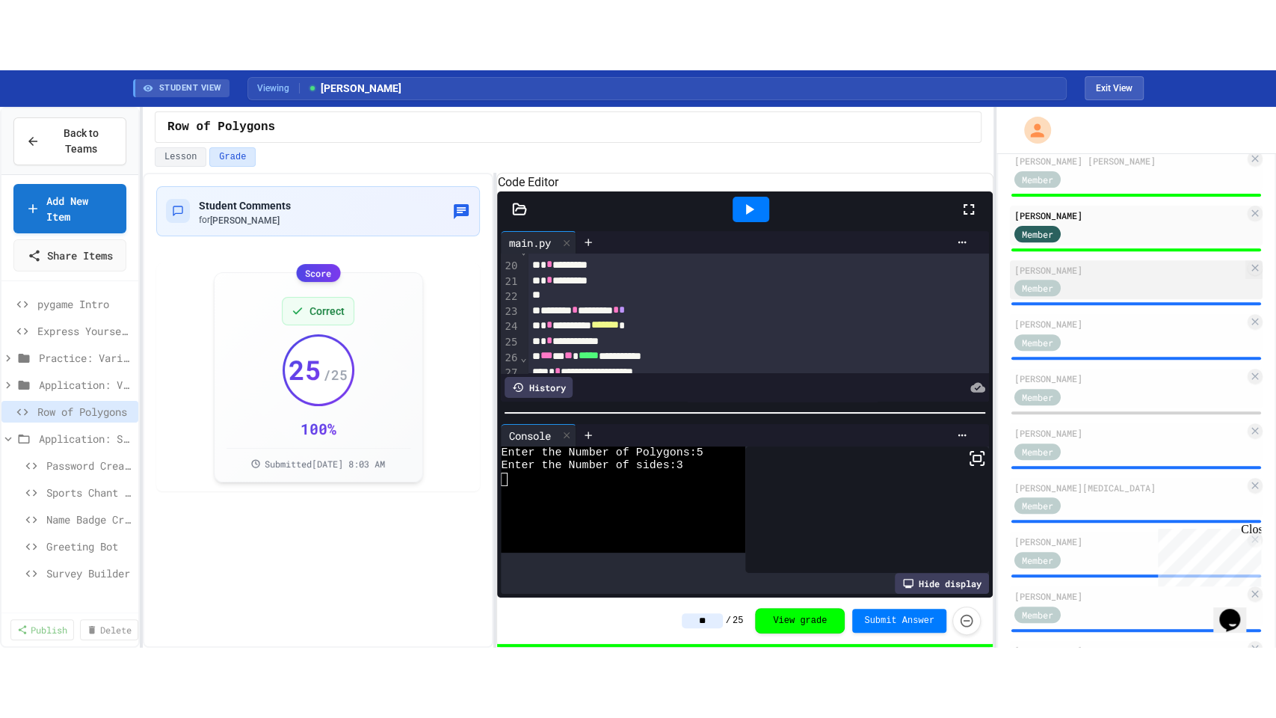
scroll to position [425, 0]
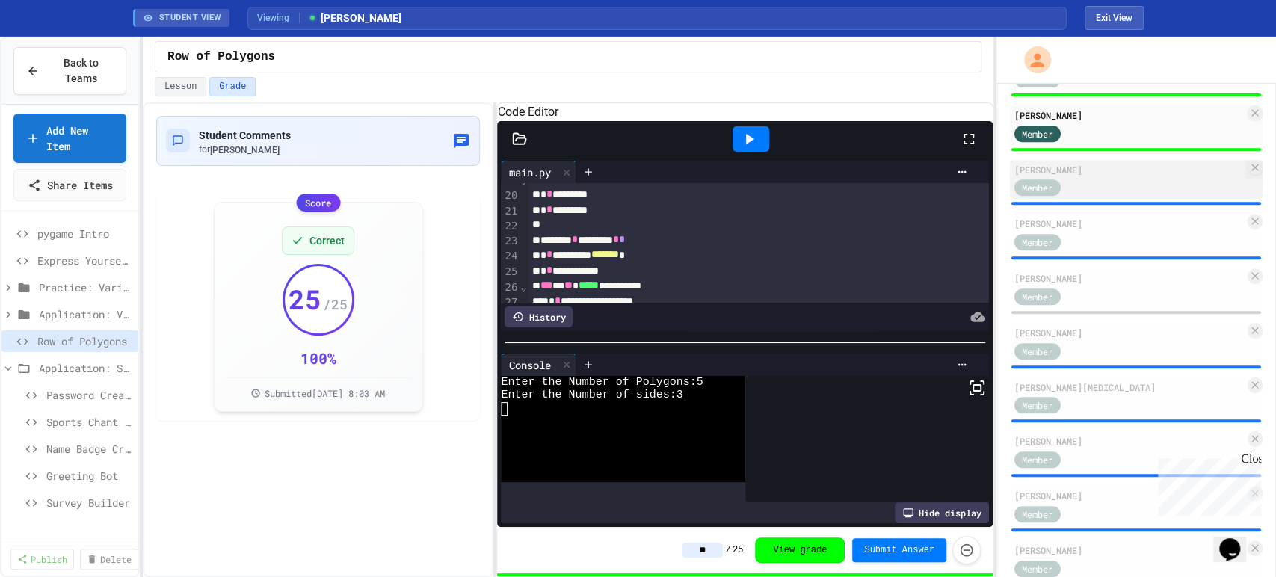
type input "**"
click at [1100, 185] on div "Member" at bounding box center [1129, 187] width 230 height 19
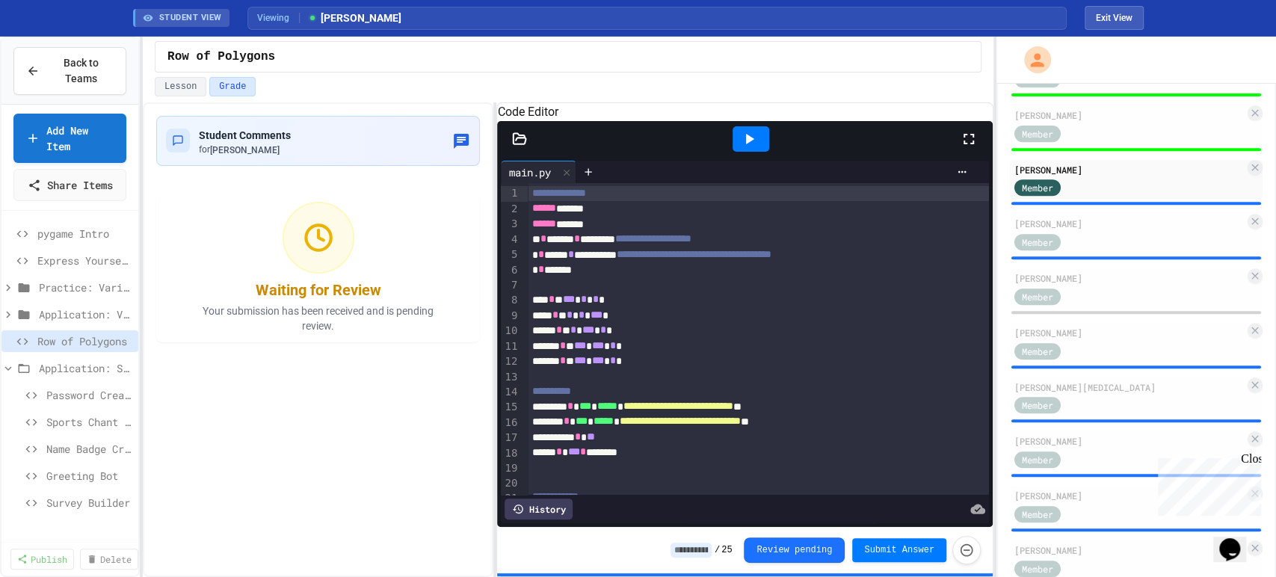
click at [965, 148] on icon at bounding box center [969, 139] width 18 height 18
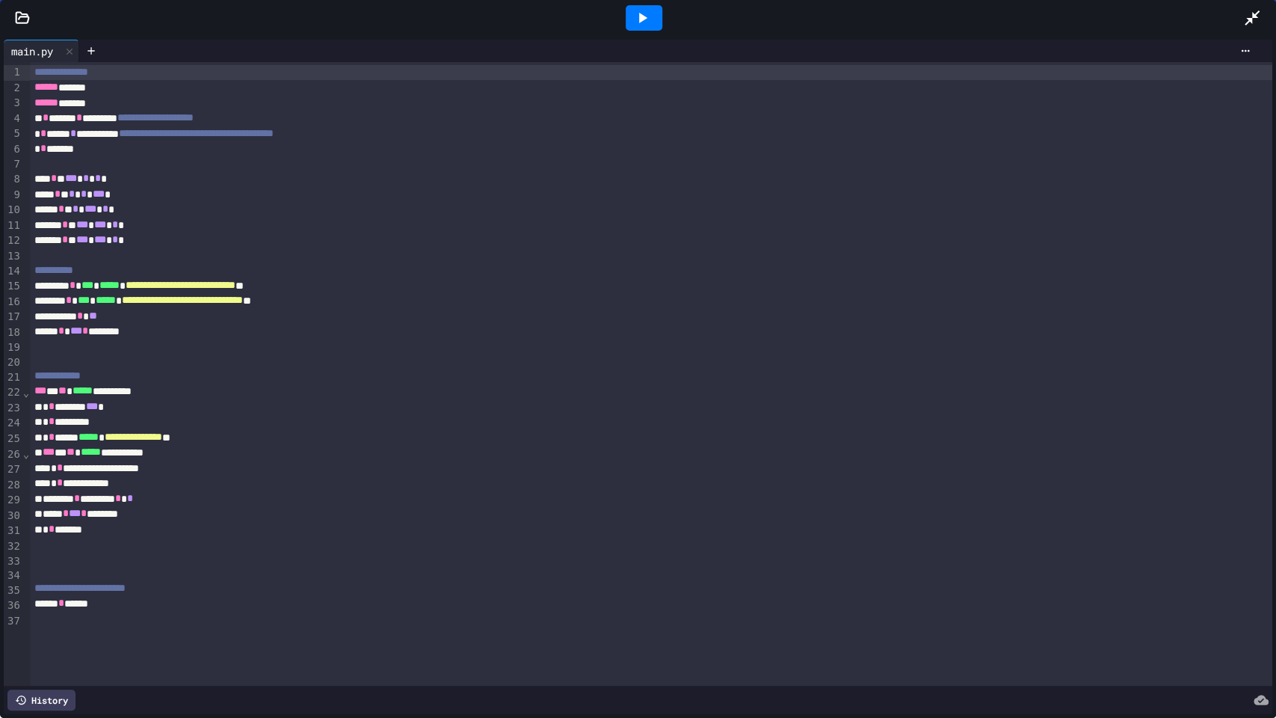
click at [629, 20] on div at bounding box center [644, 17] width 37 height 25
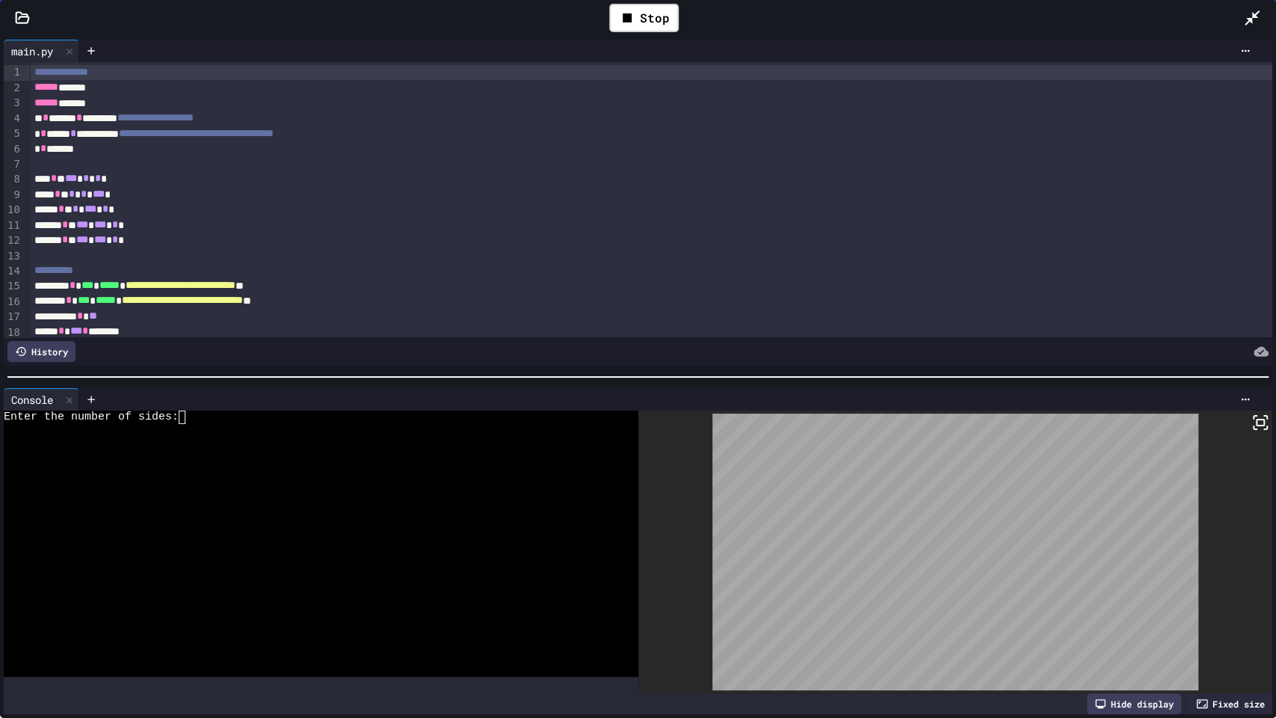
click at [391, 463] on div at bounding box center [310, 469] width 612 height 13
click at [631, 21] on icon at bounding box center [627, 17] width 9 height 9
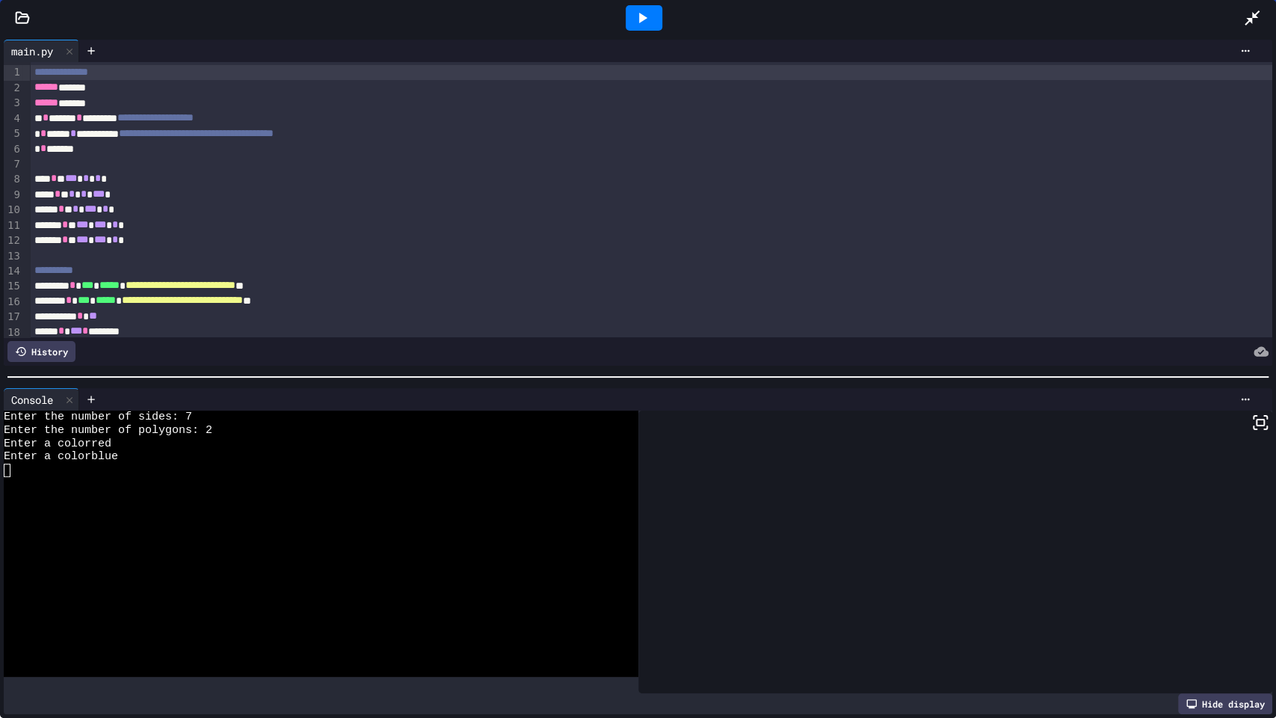
click at [631, 21] on div at bounding box center [644, 17] width 37 height 25
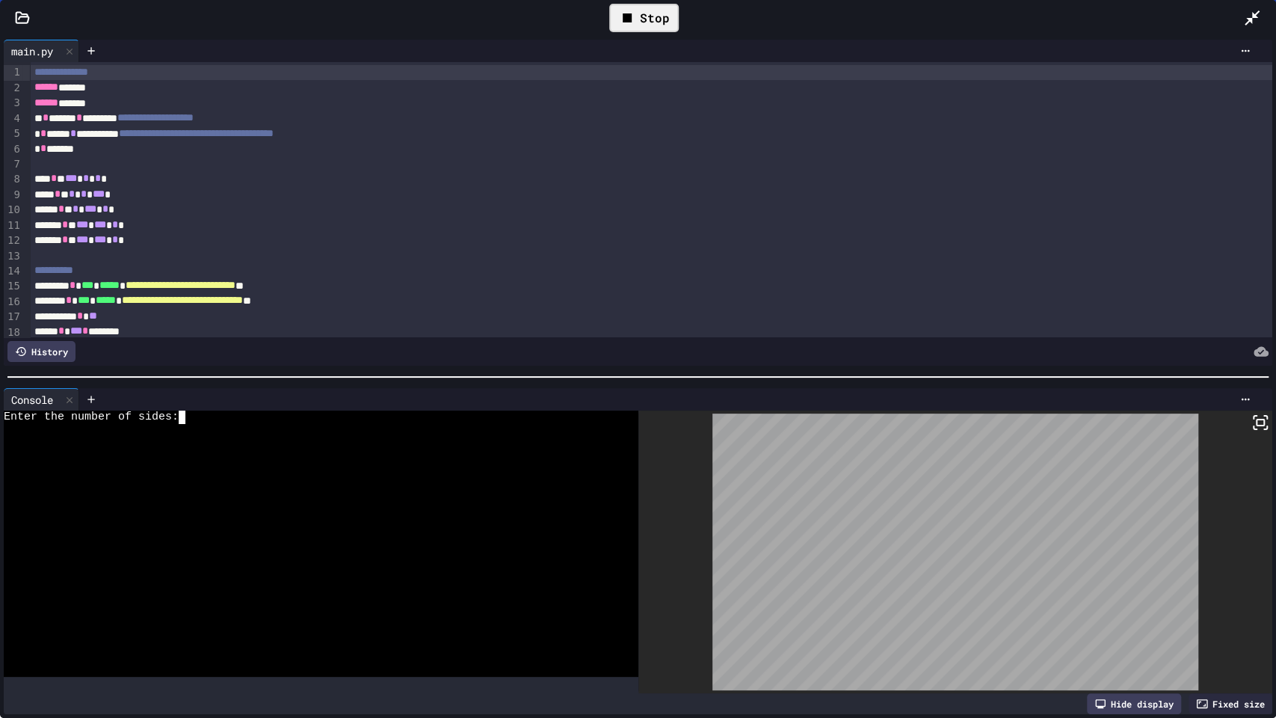
click at [349, 466] on div at bounding box center [310, 469] width 612 height 13
click at [674, 13] on div "Stop" at bounding box center [644, 18] width 70 height 28
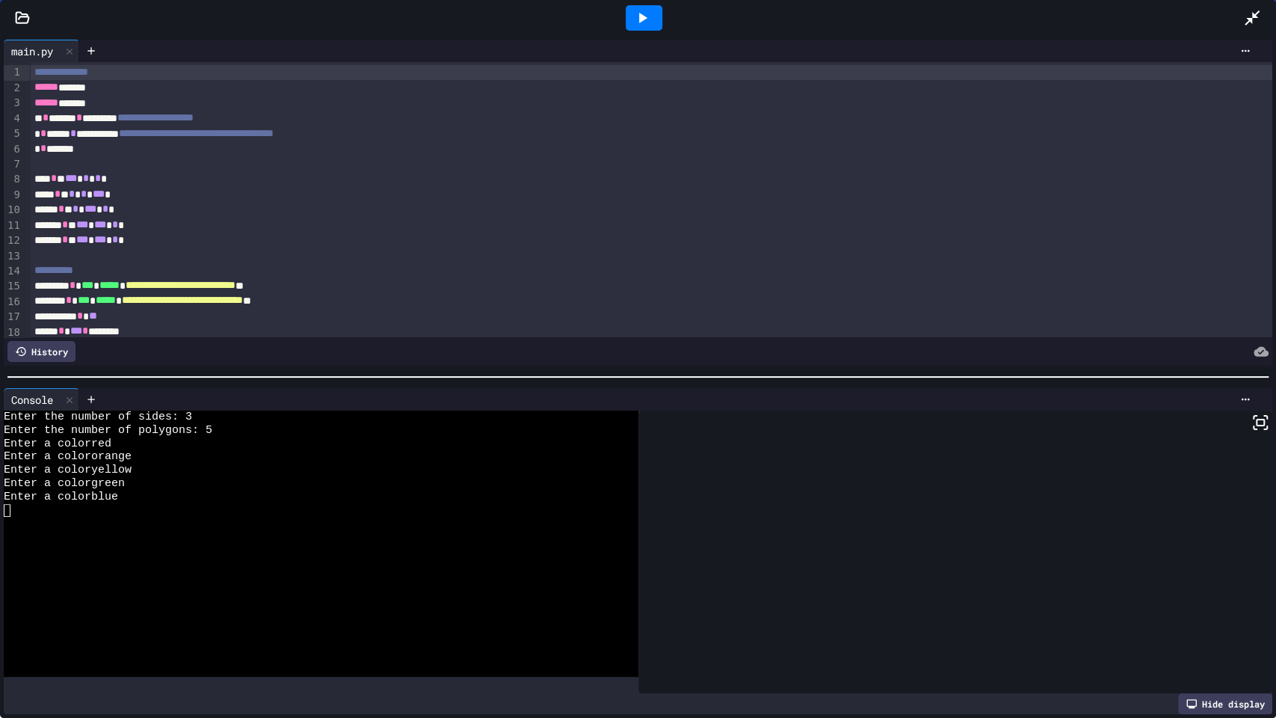
click at [1263, 9] on div at bounding box center [1259, 18] width 33 height 40
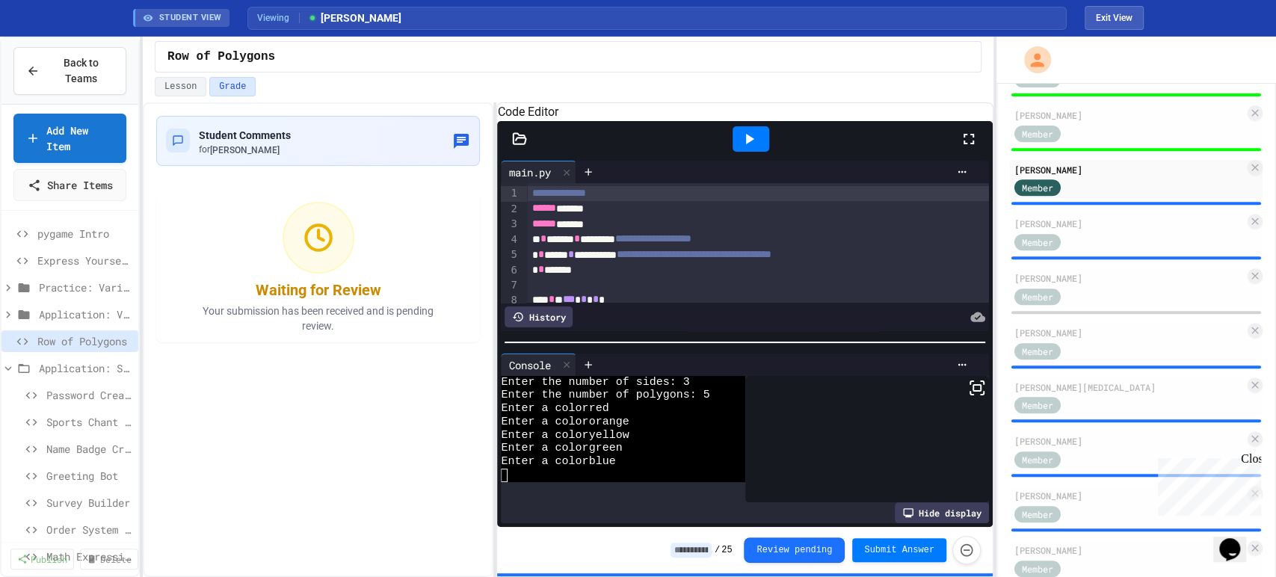
click at [708, 550] on input at bounding box center [691, 550] width 41 height 15
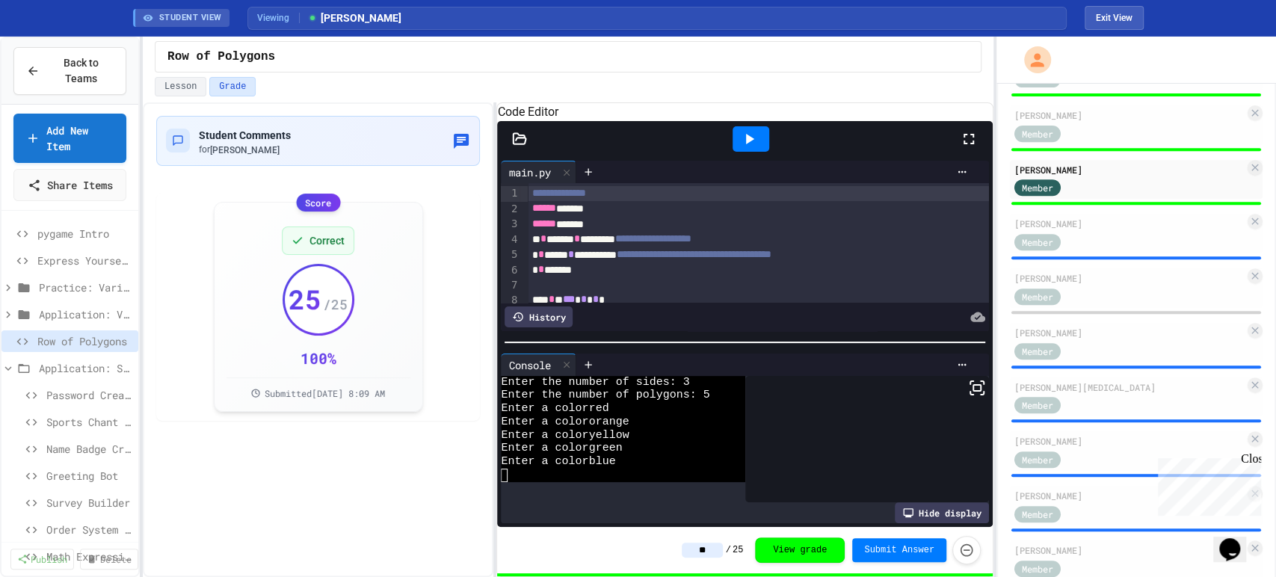
type input "**"
click at [591, 554] on div "** / 25 View grade Submit Answer" at bounding box center [744, 550] width 495 height 46
click at [1116, 238] on div "Member" at bounding box center [1129, 241] width 230 height 19
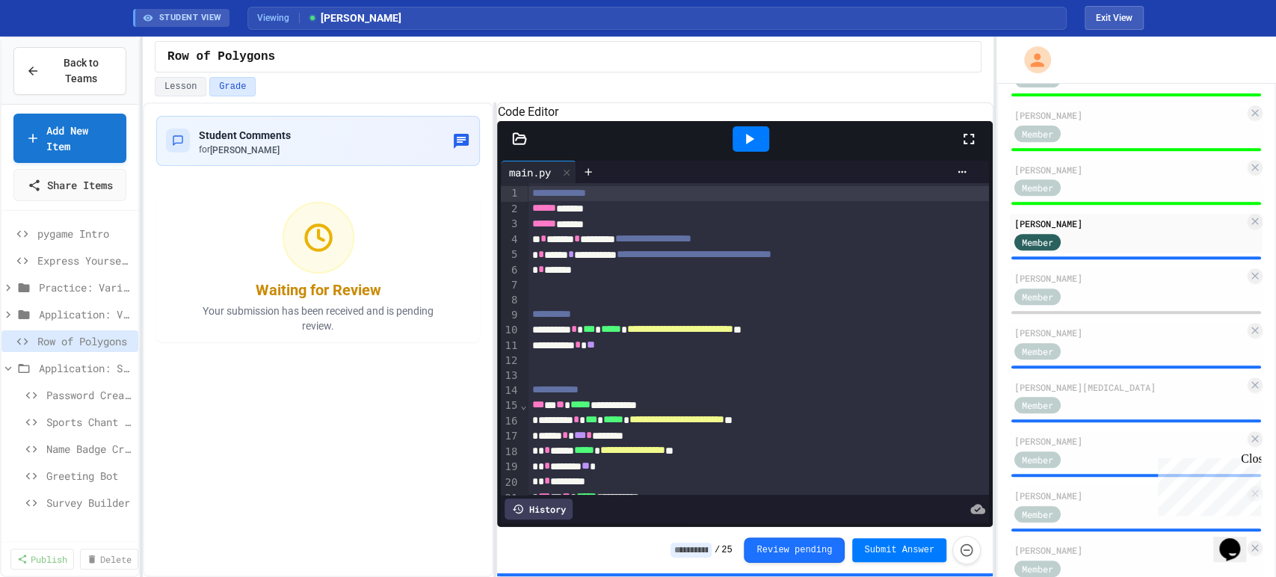
click at [970, 148] on icon at bounding box center [969, 139] width 18 height 18
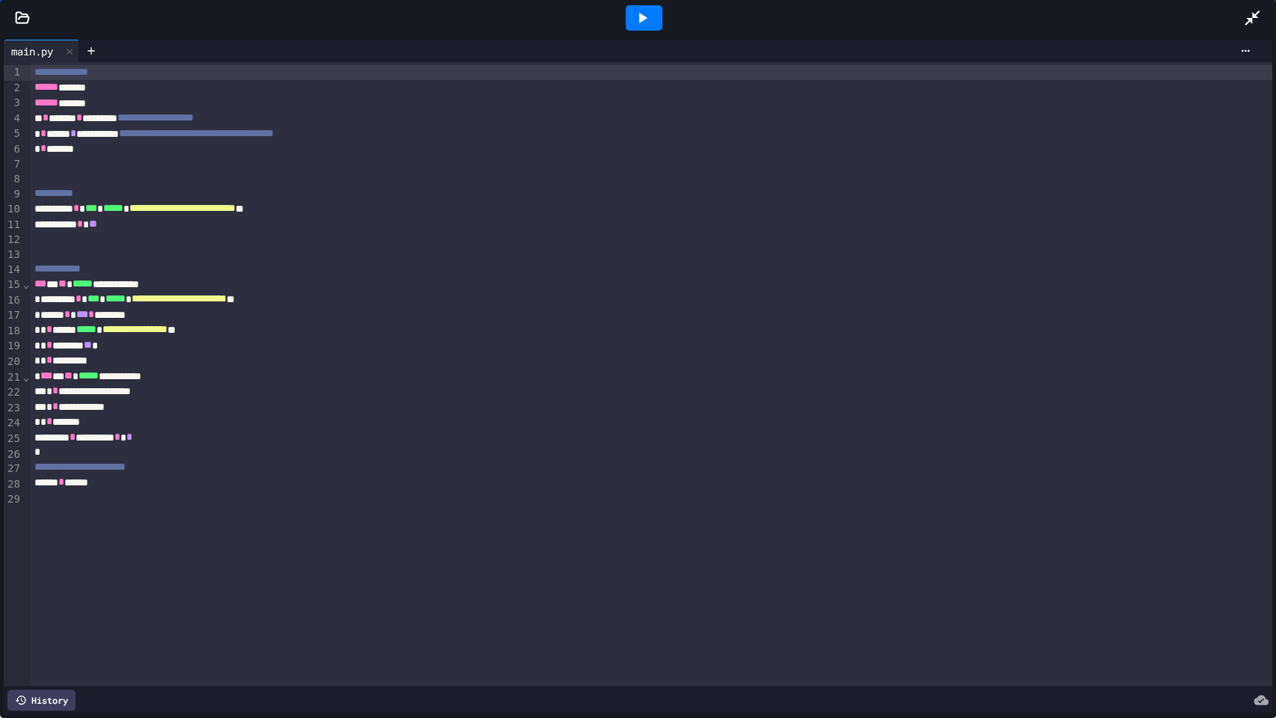
click at [646, 22] on icon at bounding box center [642, 18] width 18 height 18
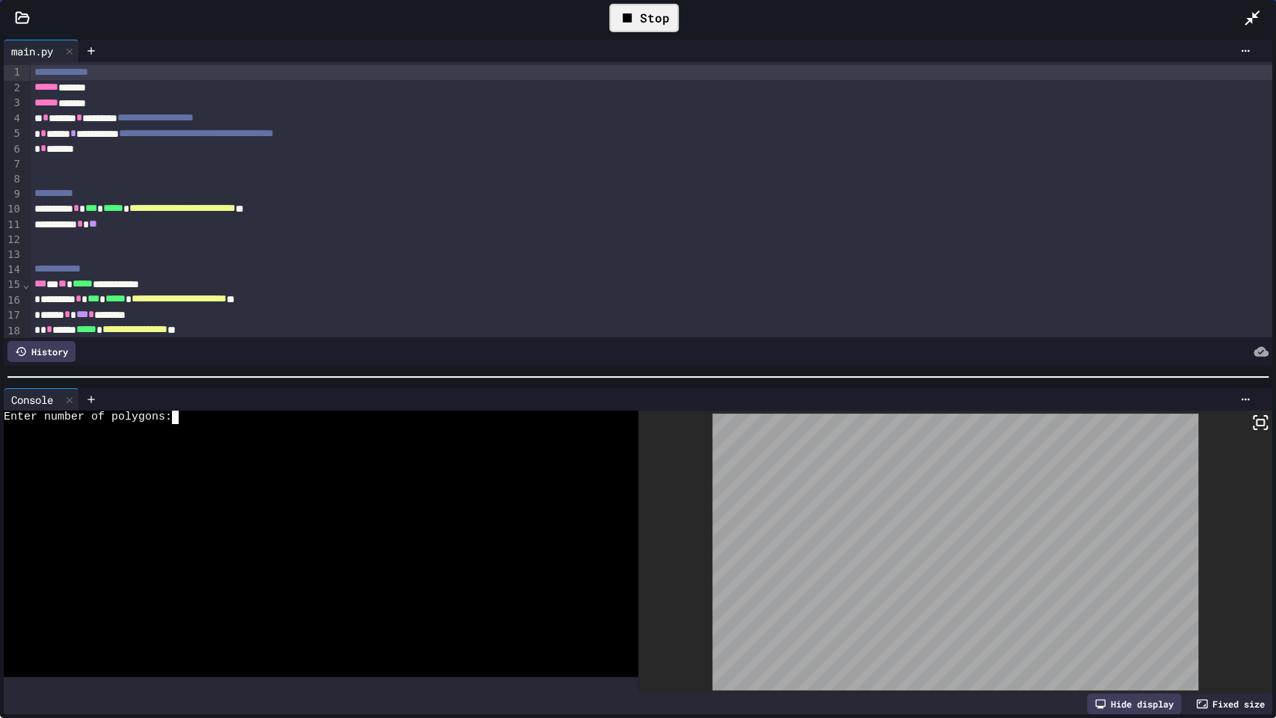
drag, startPoint x: 474, startPoint y: 474, endPoint x: 345, endPoint y: 432, distance: 135.9
click at [345, 437] on div at bounding box center [310, 443] width 612 height 13
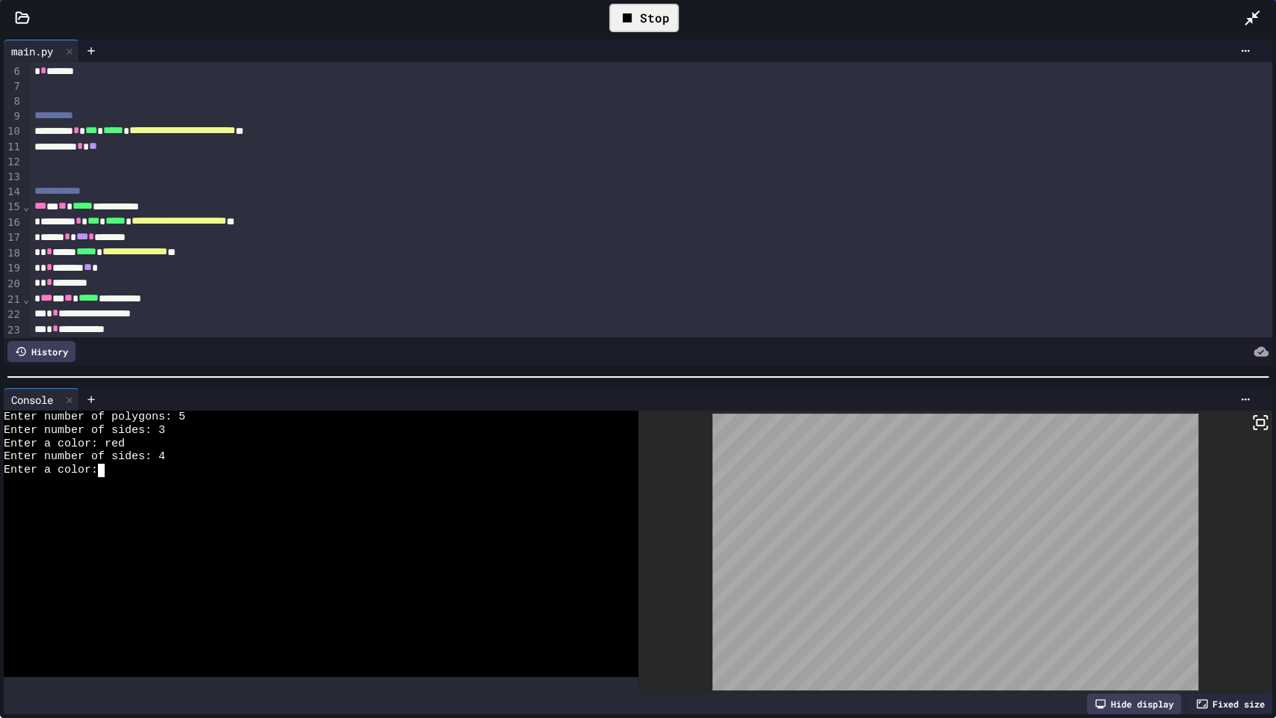
scroll to position [77, 0]
click at [253, 531] on div "Enter number of sides:" at bounding box center [310, 536] width 612 height 13
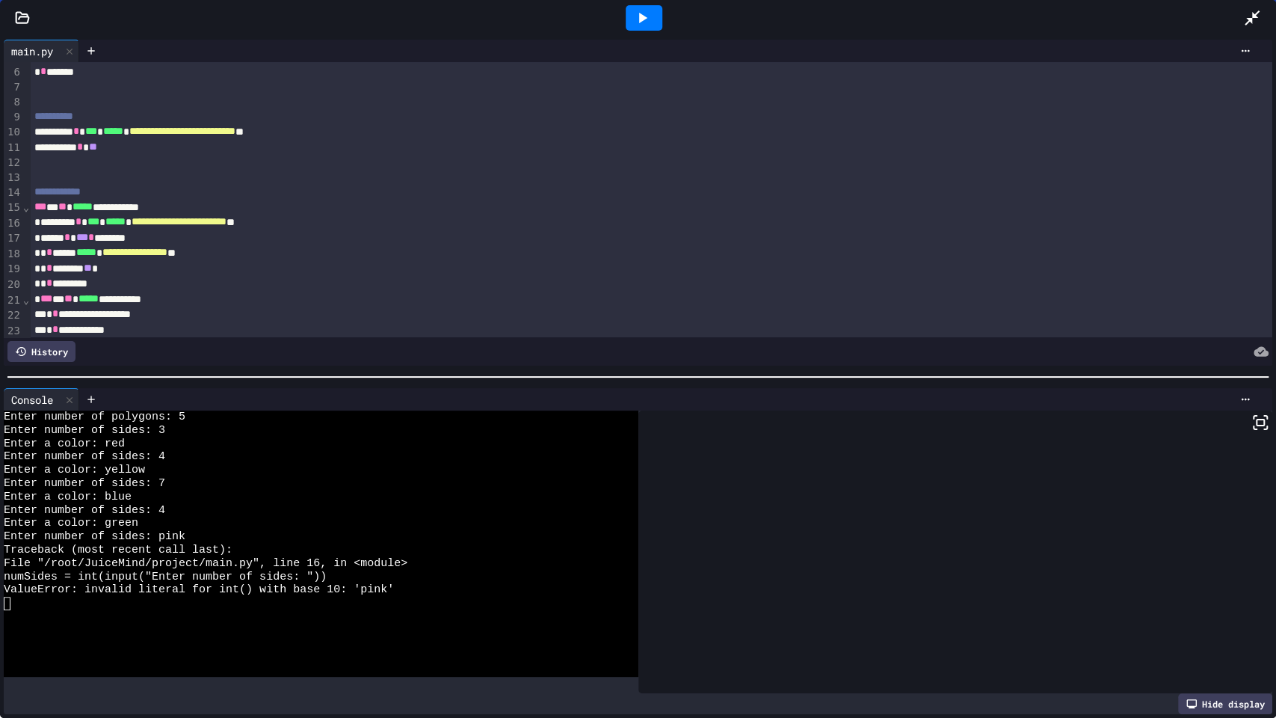
click at [640, 26] on icon at bounding box center [642, 18] width 18 height 18
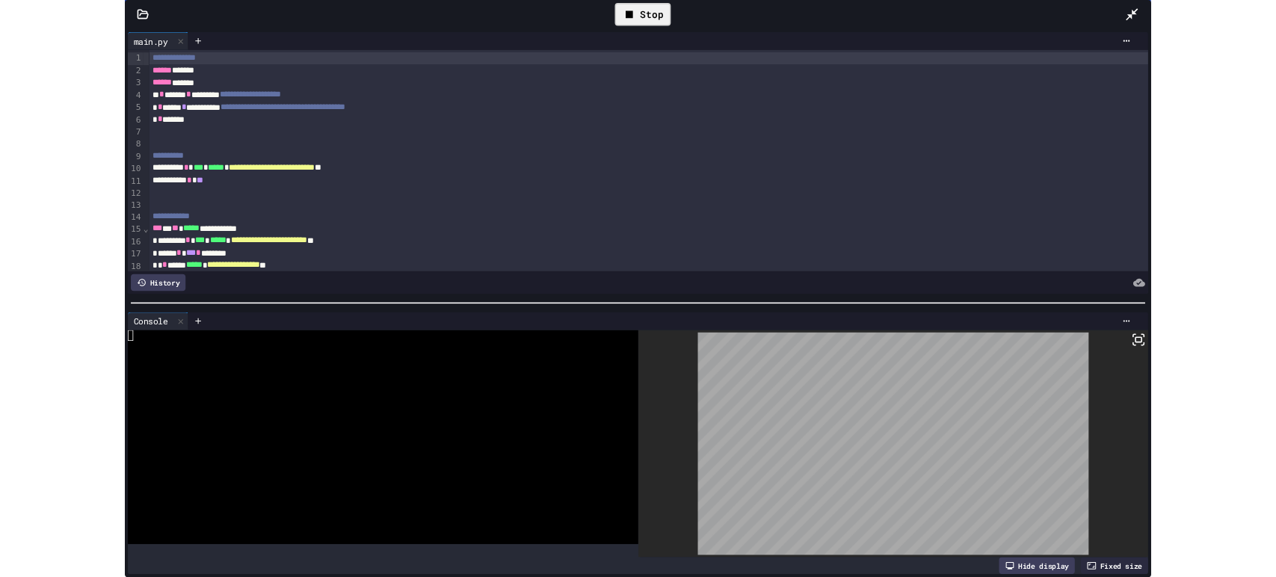
scroll to position [0, 0]
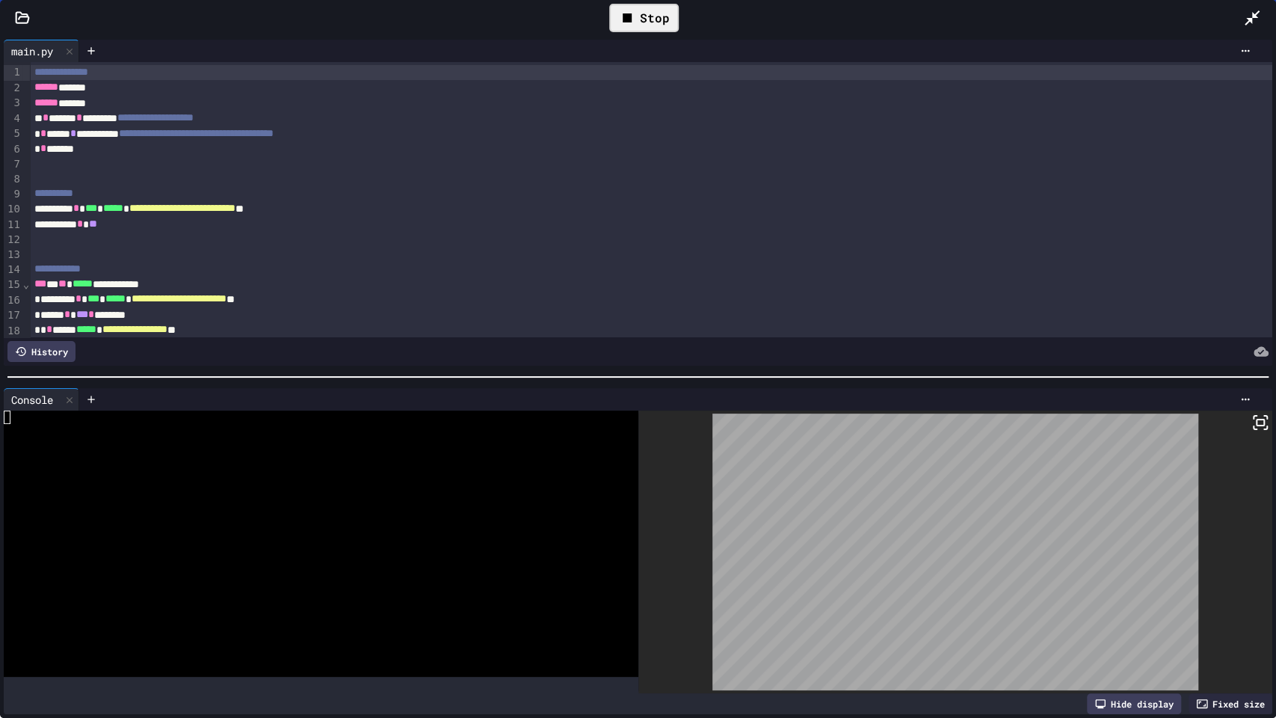
click at [676, 13] on div "Stop" at bounding box center [644, 18] width 70 height 28
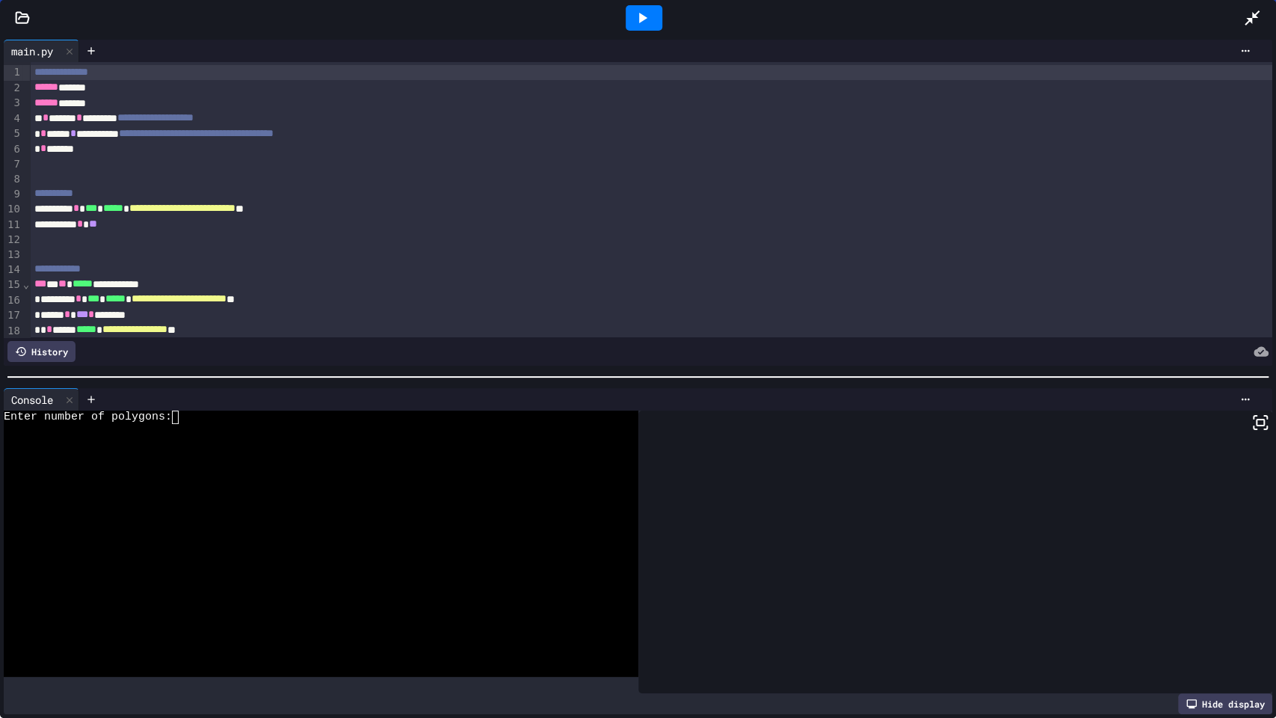
click at [1266, 18] on div at bounding box center [1259, 18] width 33 height 40
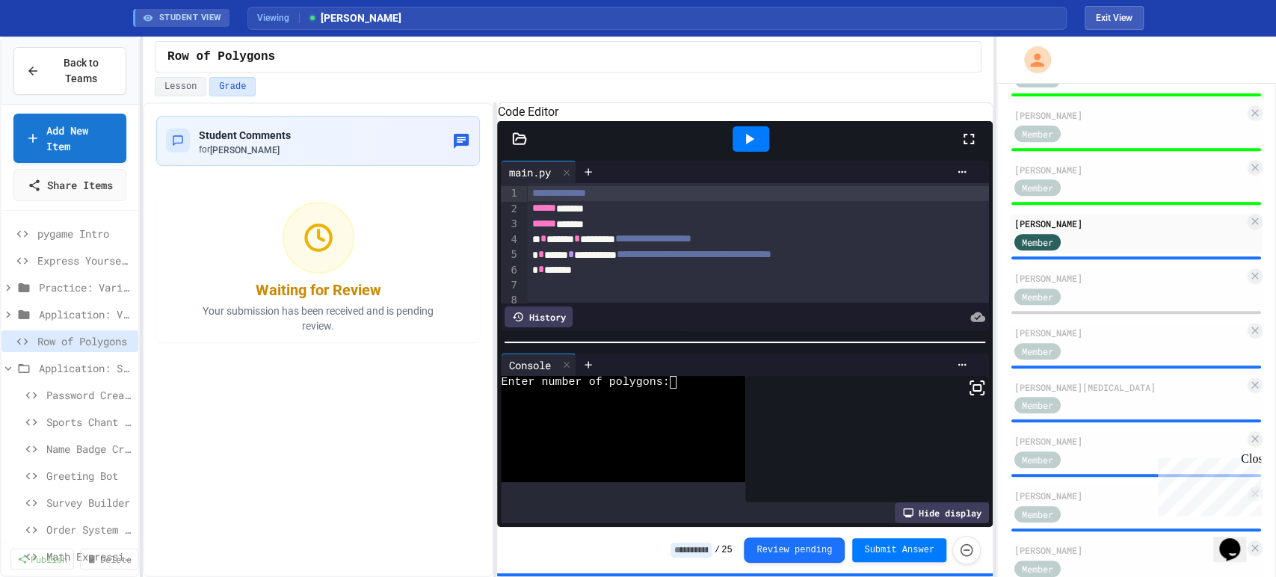
click at [707, 550] on input at bounding box center [691, 550] width 41 height 15
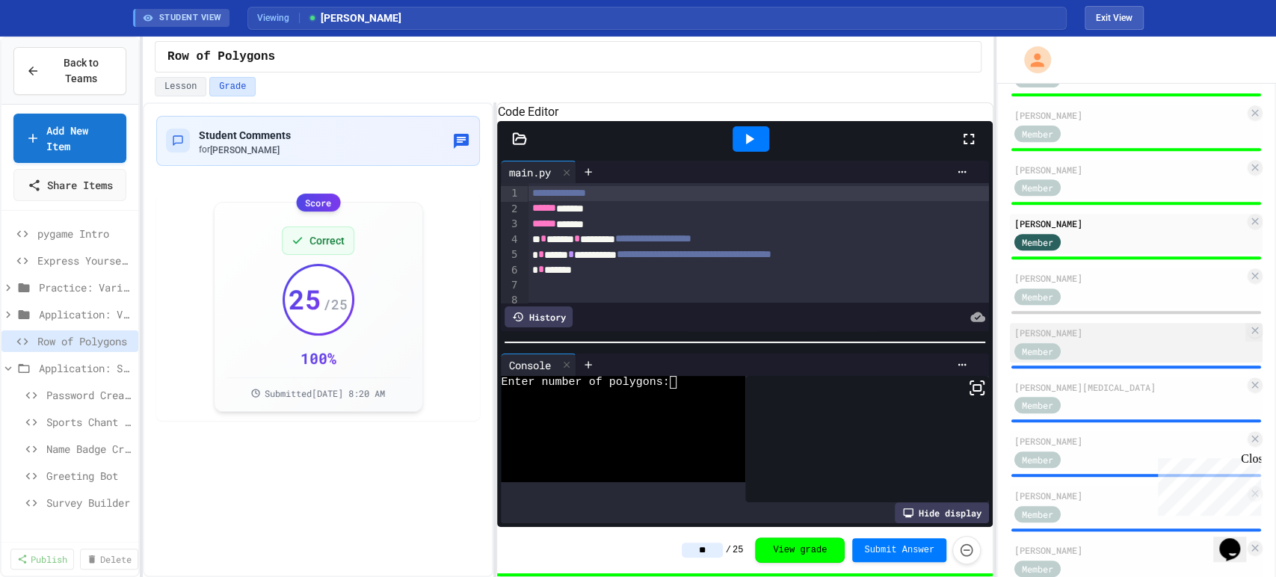
type input "**"
click at [1081, 345] on div "Member" at bounding box center [1051, 350] width 75 height 19
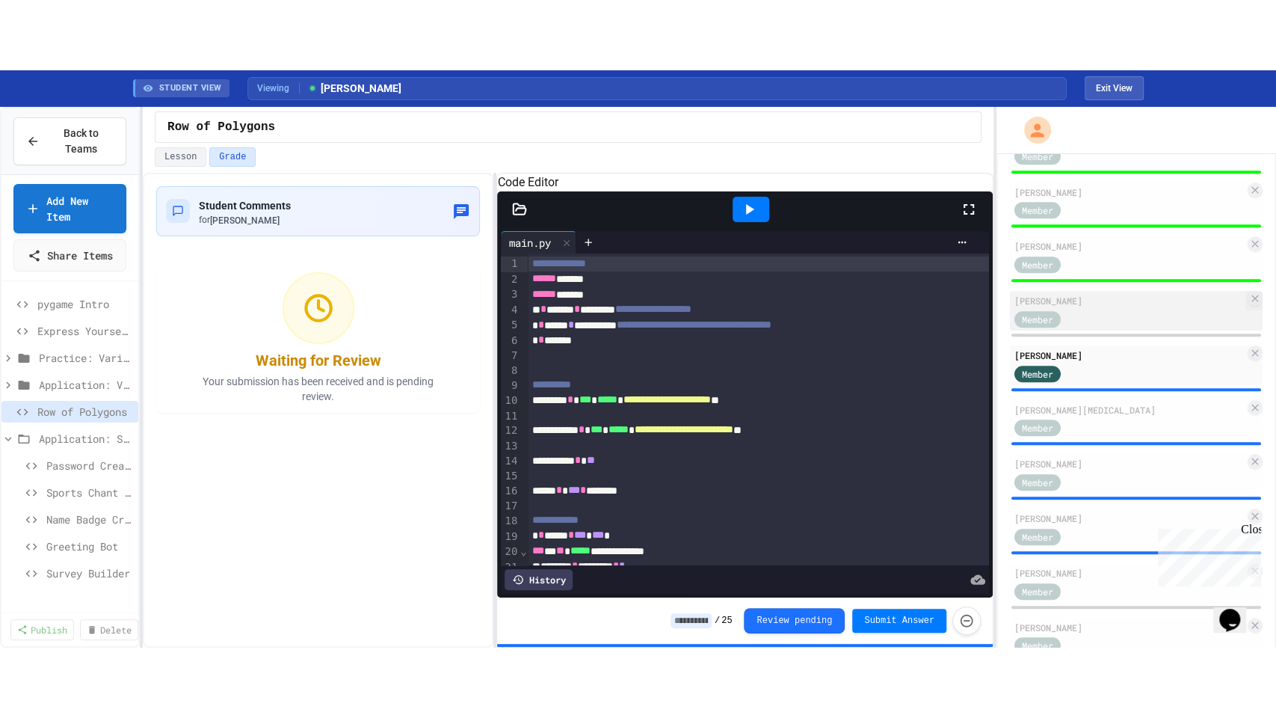
scroll to position [632, 0]
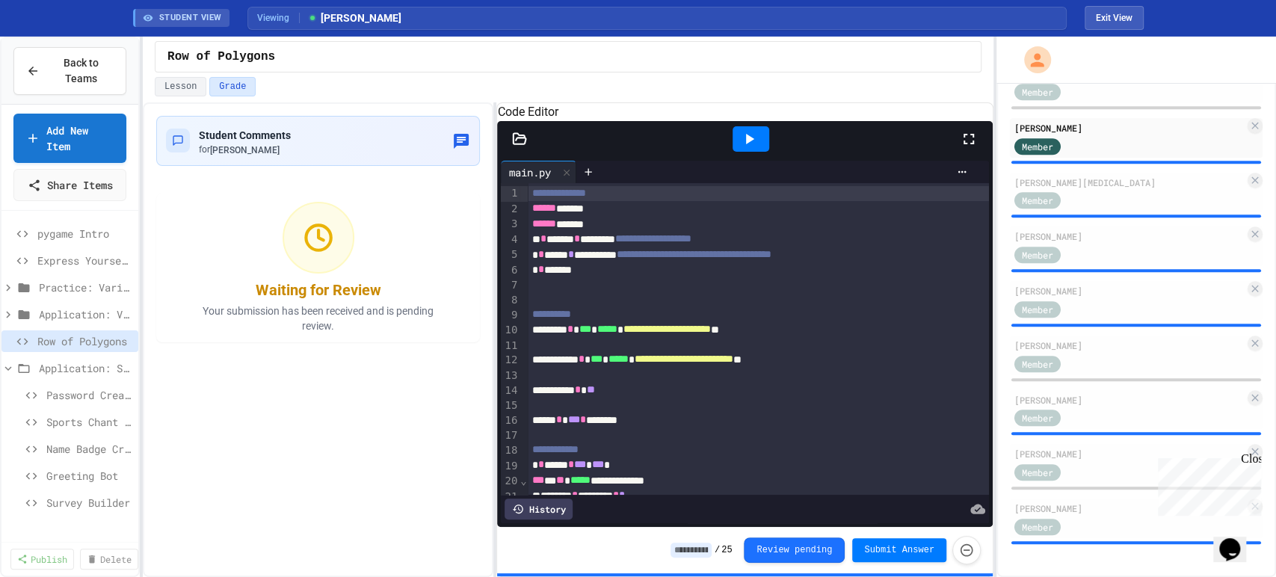
click at [752, 159] on div at bounding box center [751, 139] width 52 height 40
click at [742, 148] on icon at bounding box center [749, 139] width 18 height 18
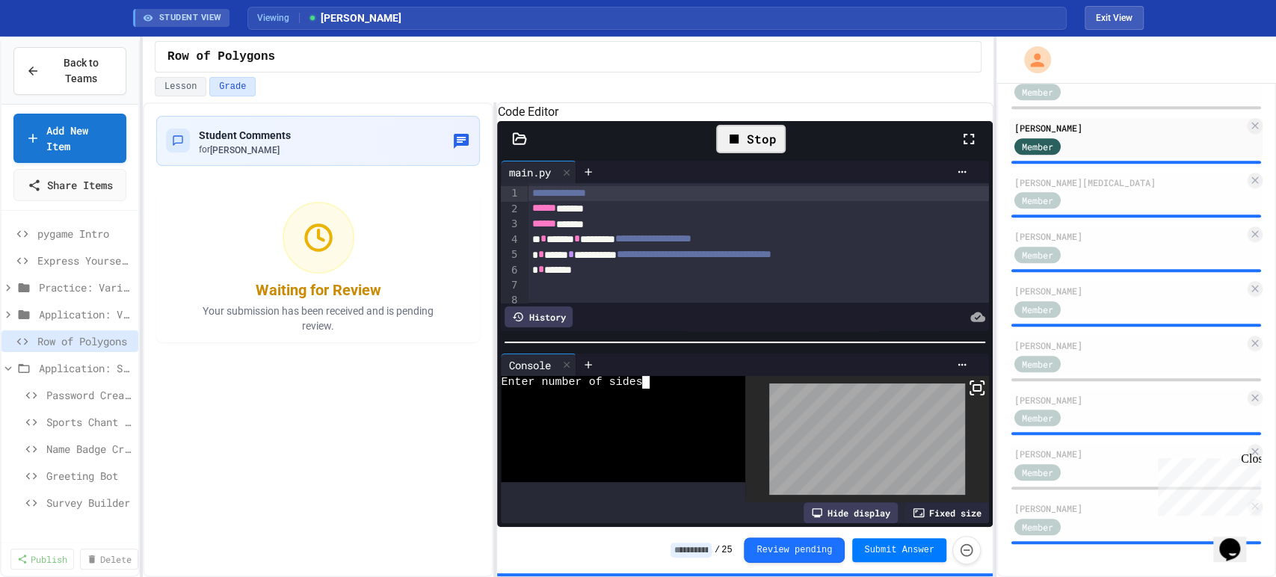
click at [666, 432] on div at bounding box center [612, 435] width 222 height 13
click at [975, 148] on icon at bounding box center [969, 139] width 18 height 18
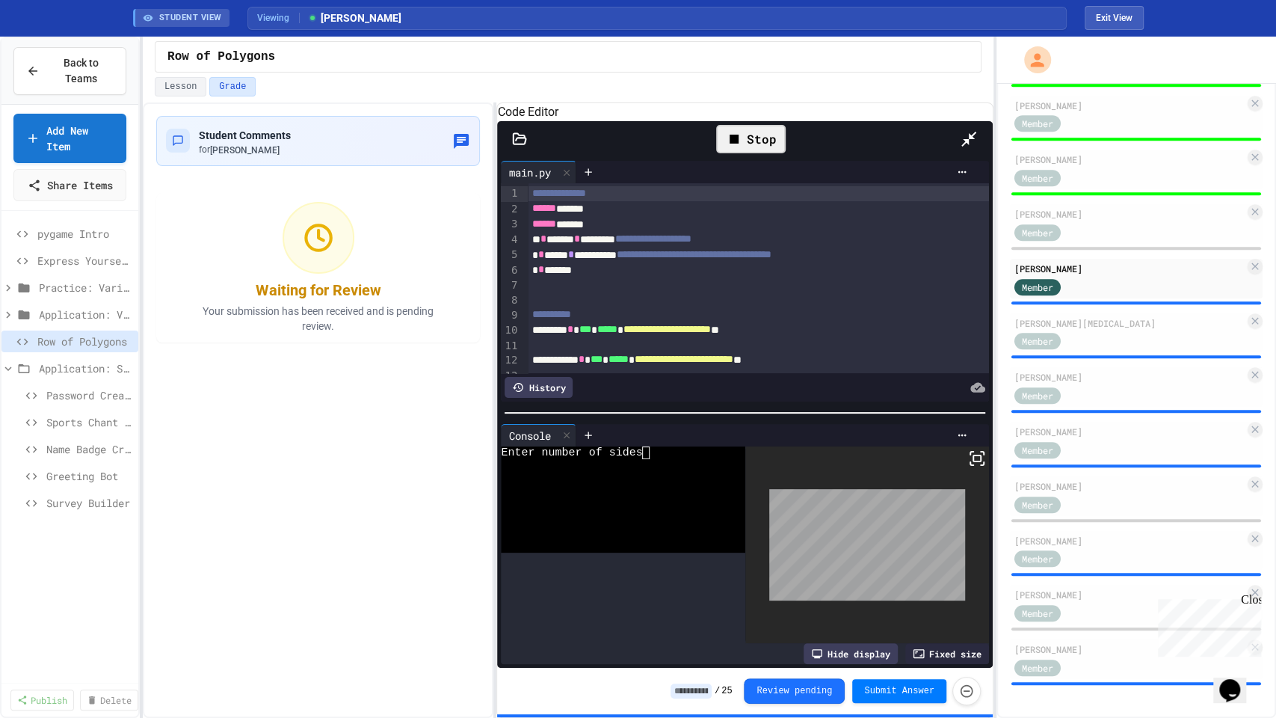
scroll to position [491, 0]
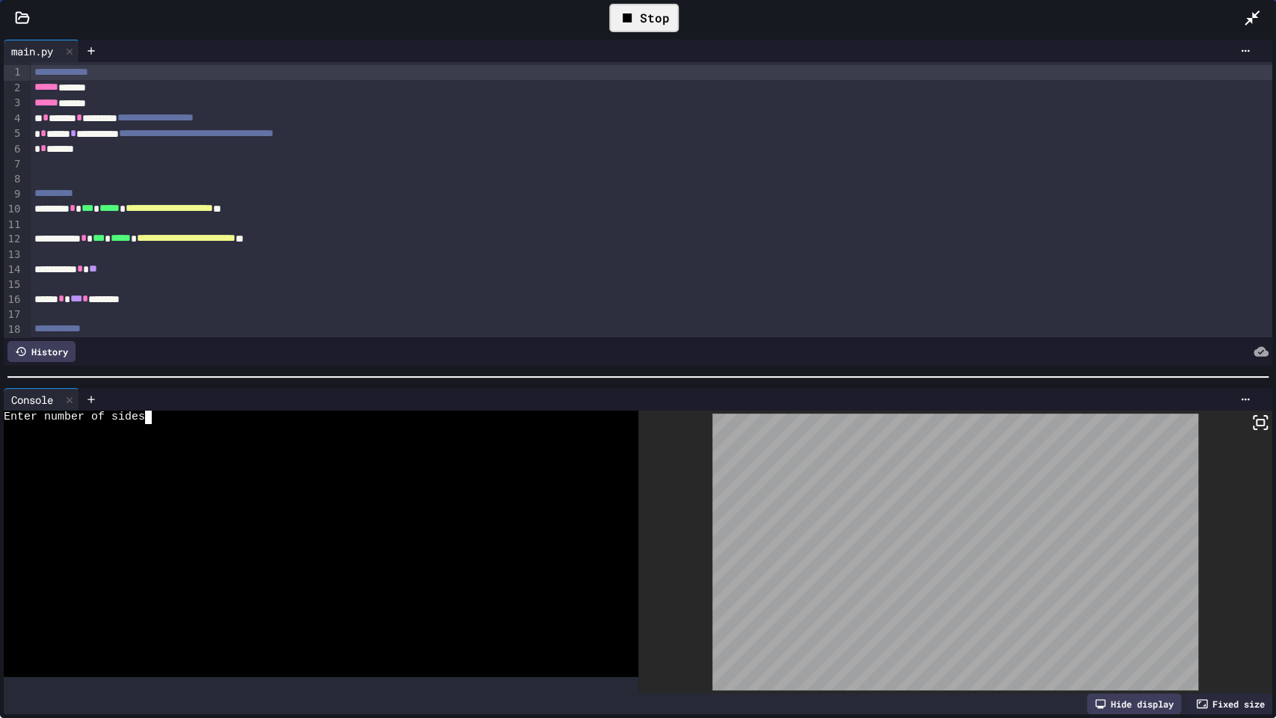
click at [411, 450] on div at bounding box center [310, 456] width 612 height 13
click at [614, 10] on div "Stop" at bounding box center [644, 18] width 70 height 28
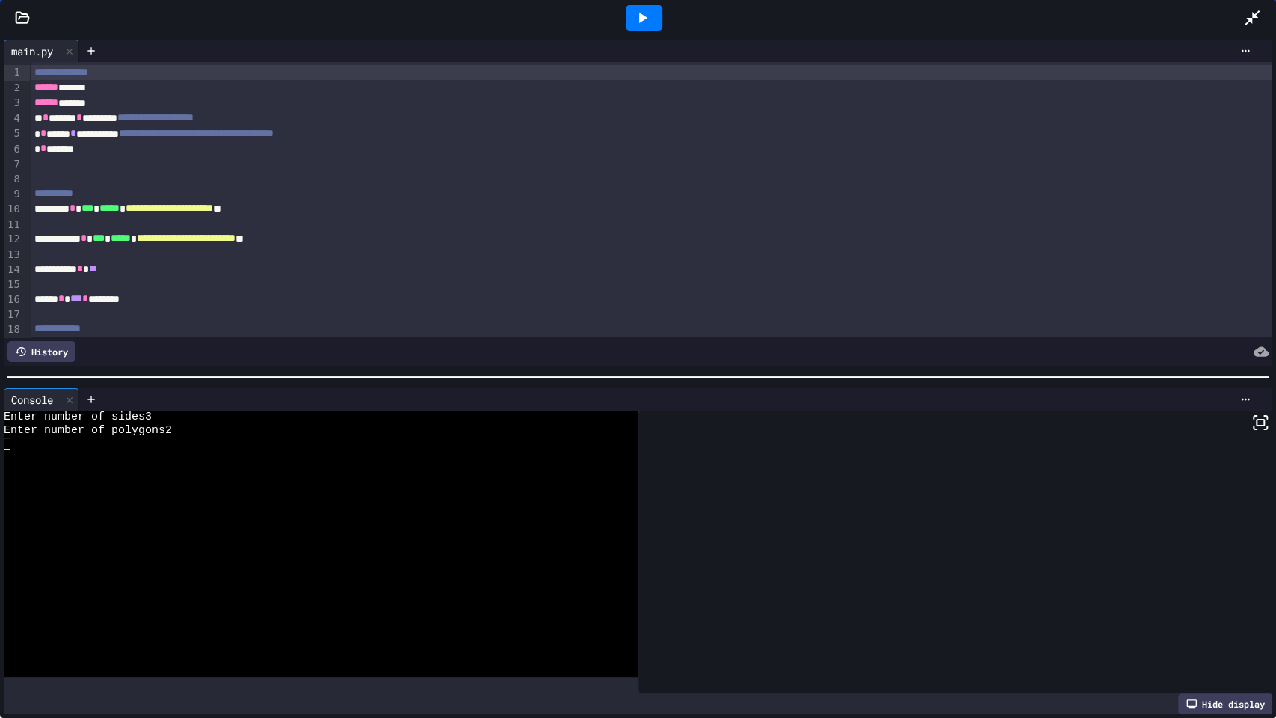
click at [628, 16] on div at bounding box center [644, 17] width 37 height 25
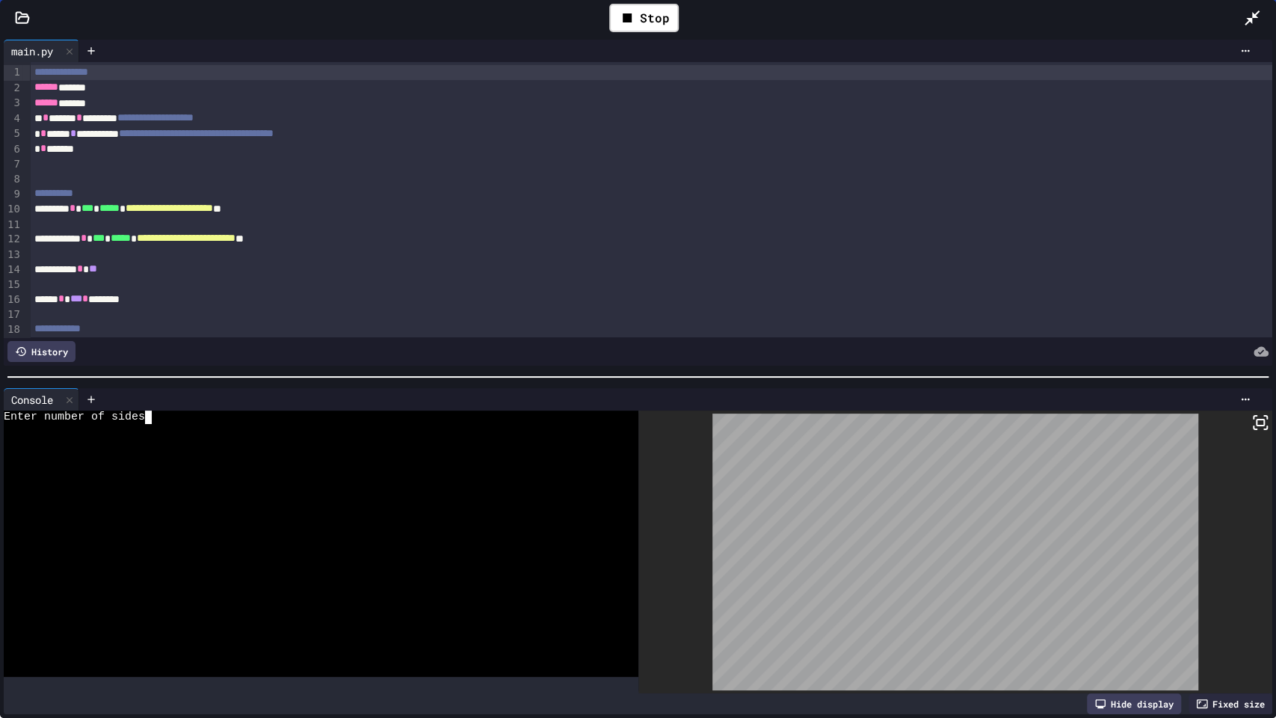
click at [286, 467] on div at bounding box center [310, 469] width 612 height 13
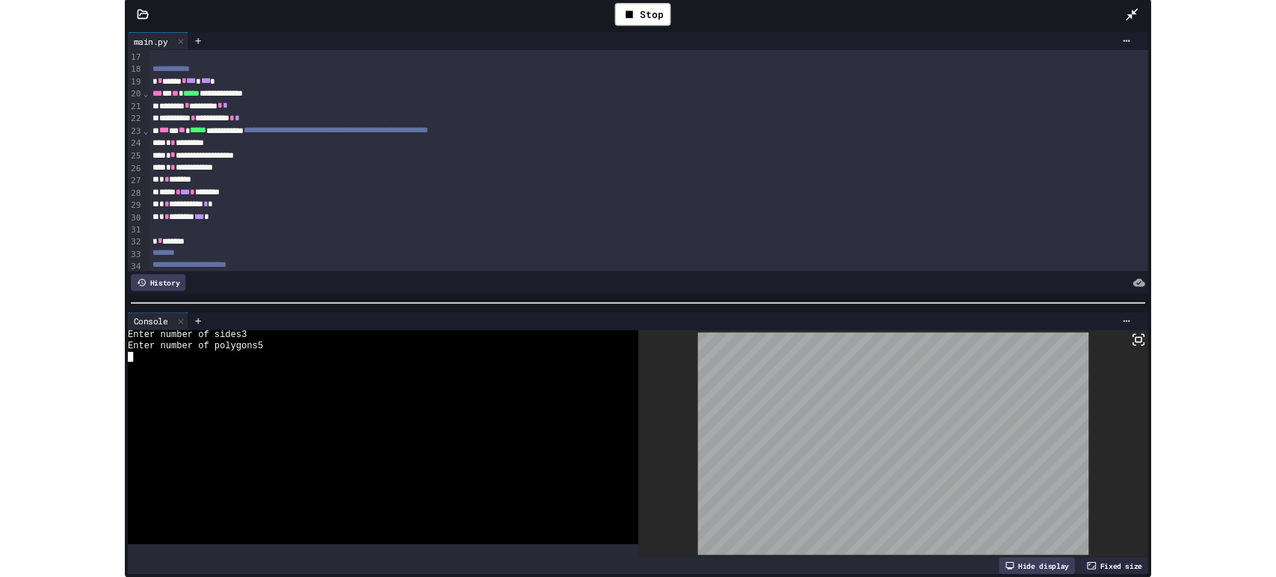
scroll to position [244, 0]
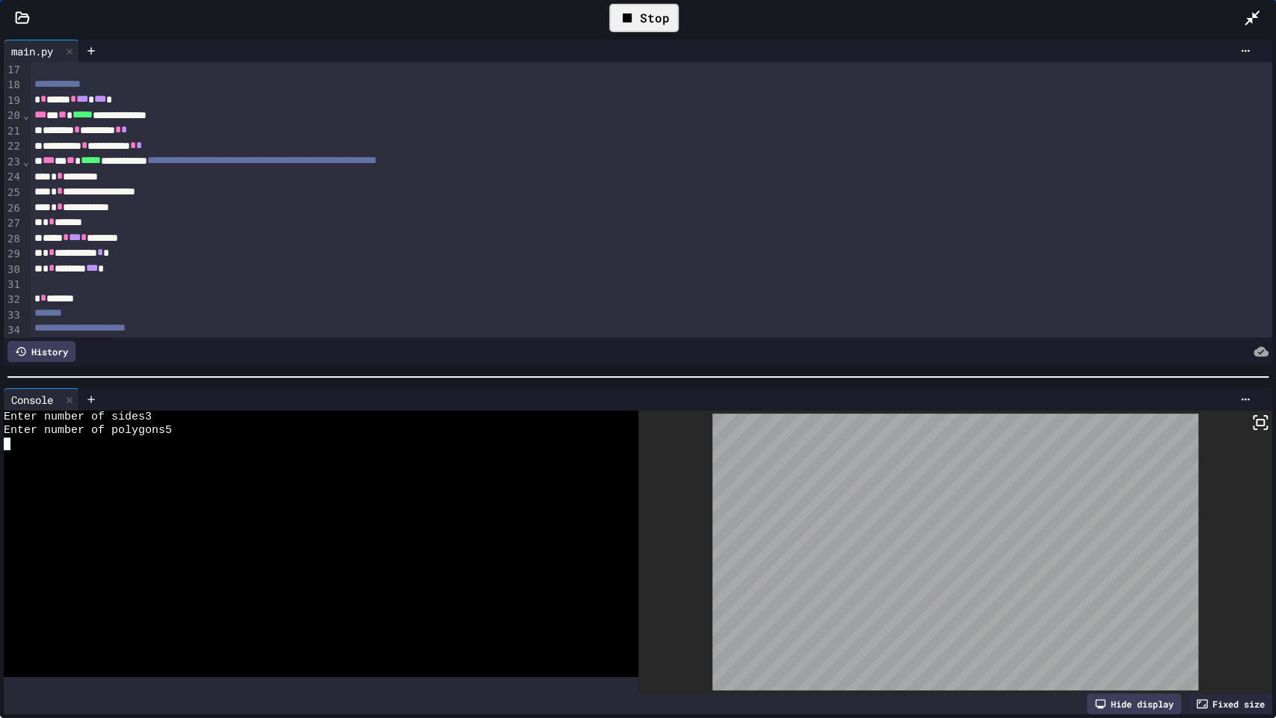
click at [646, 15] on div "Stop" at bounding box center [644, 18] width 70 height 28
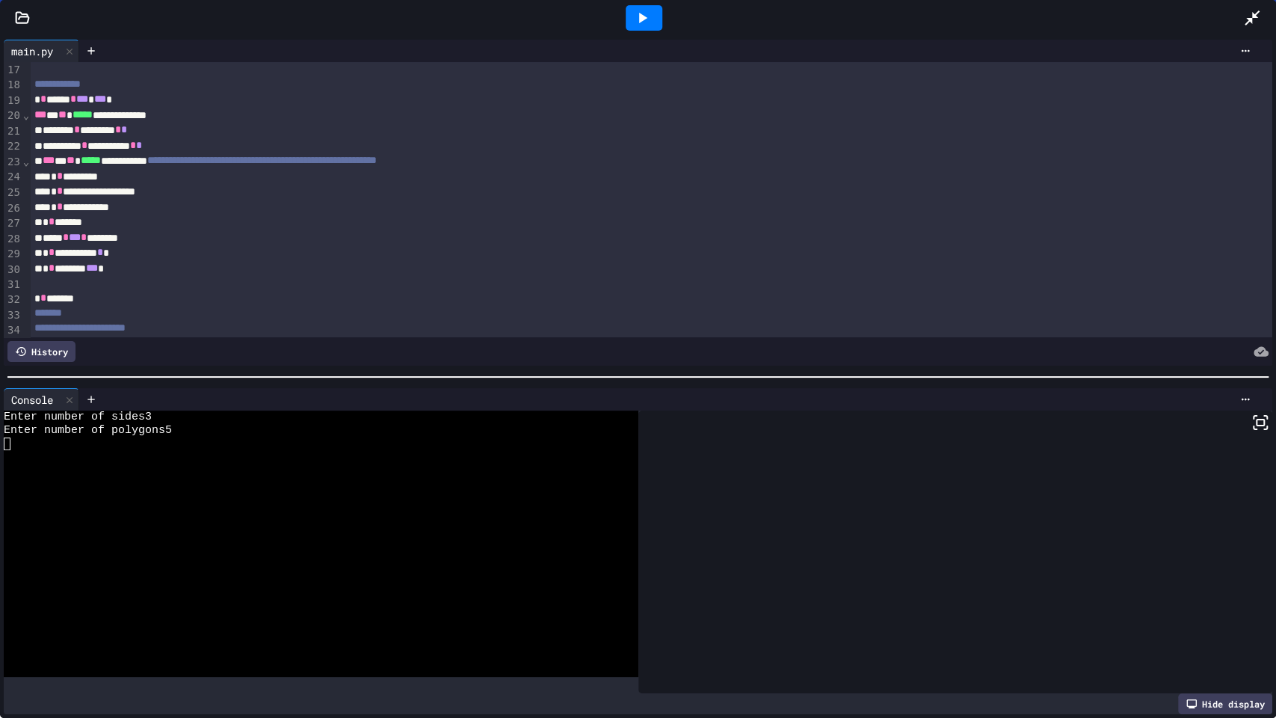
click at [1275, 17] on div at bounding box center [1259, 18] width 33 height 40
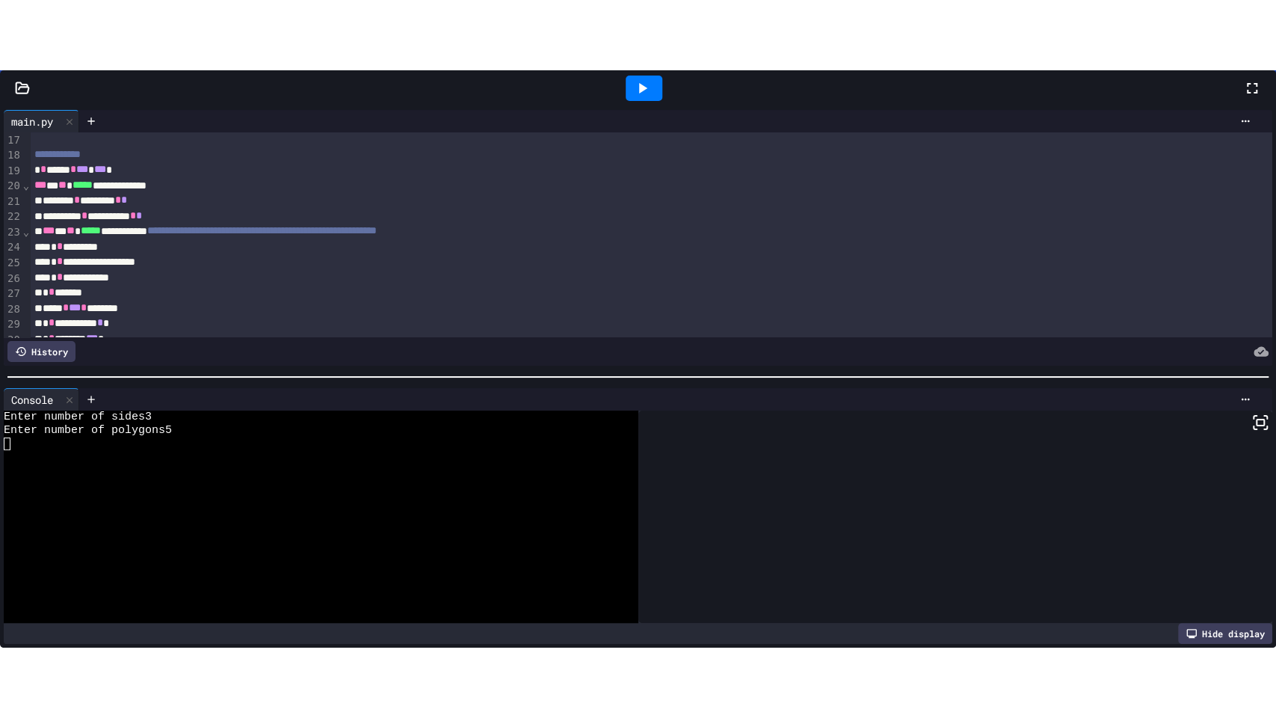
scroll to position [632, 0]
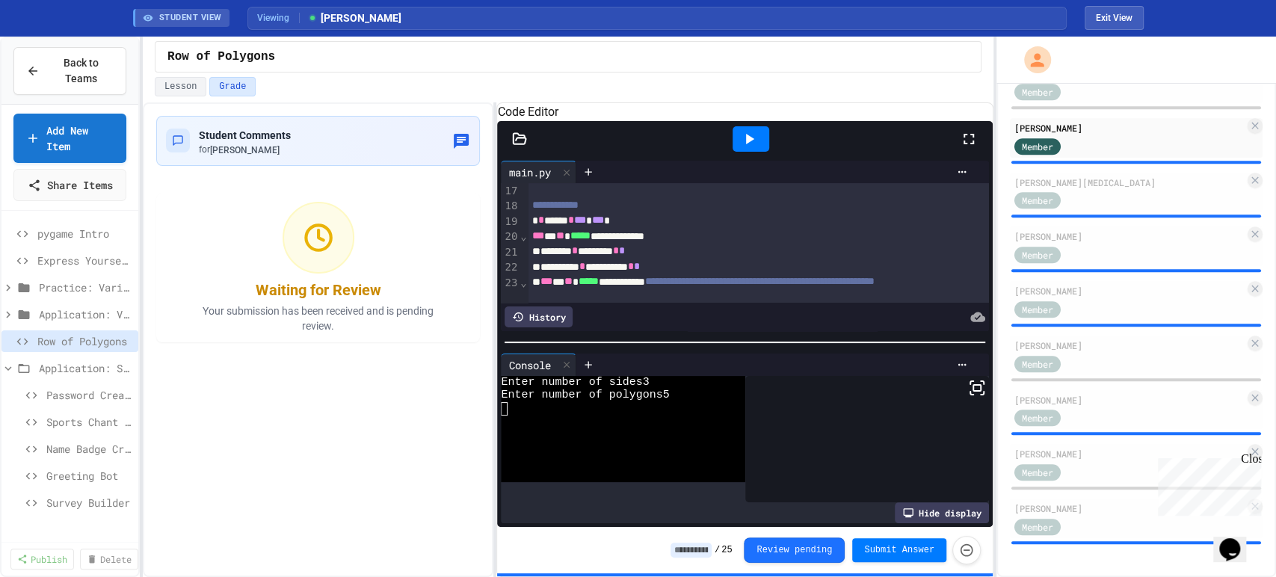
click at [712, 551] on input at bounding box center [691, 550] width 41 height 15
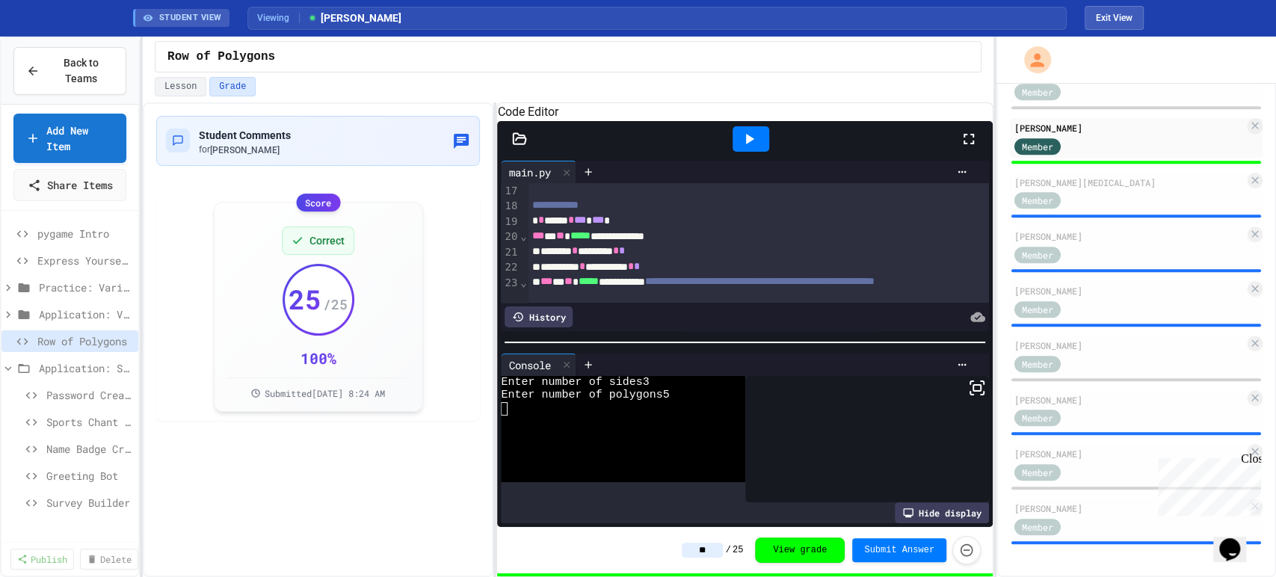
type input "**"
click at [1096, 209] on div "Member" at bounding box center [1129, 200] width 230 height 19
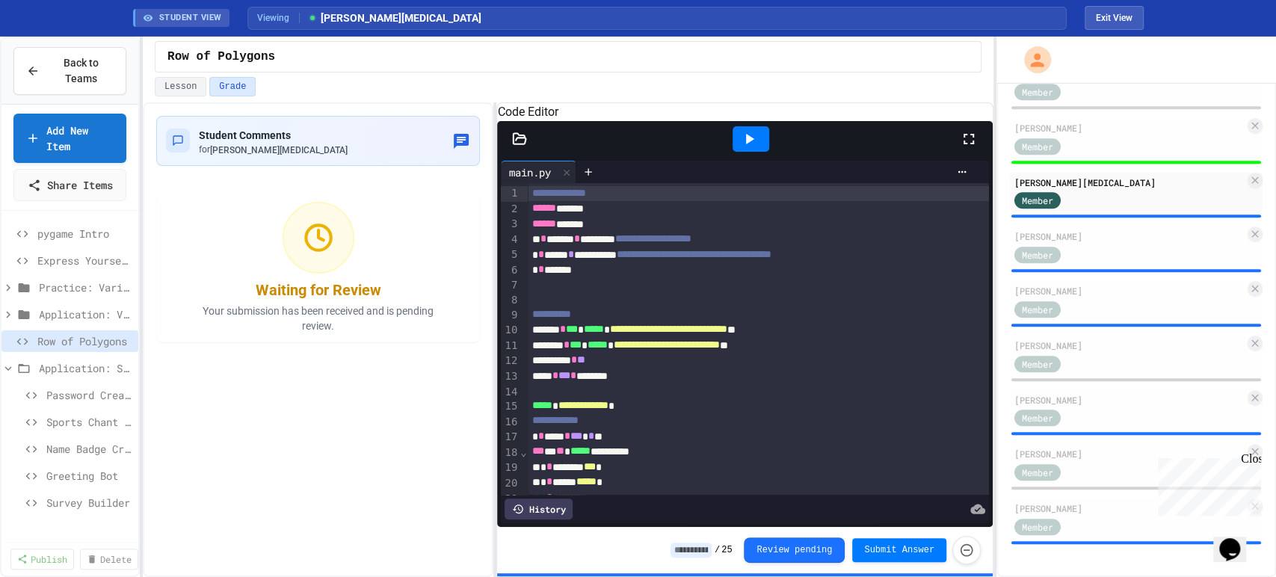
click at [970, 148] on icon at bounding box center [969, 139] width 18 height 18
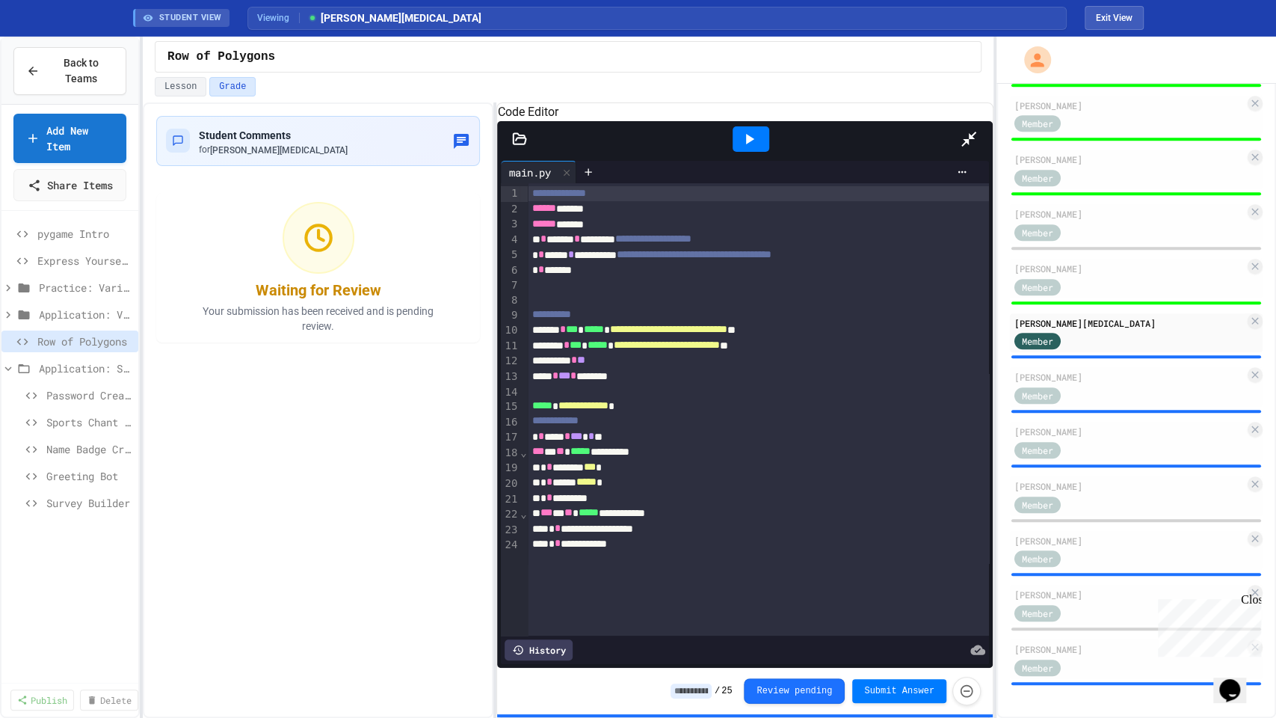
scroll to position [491, 0]
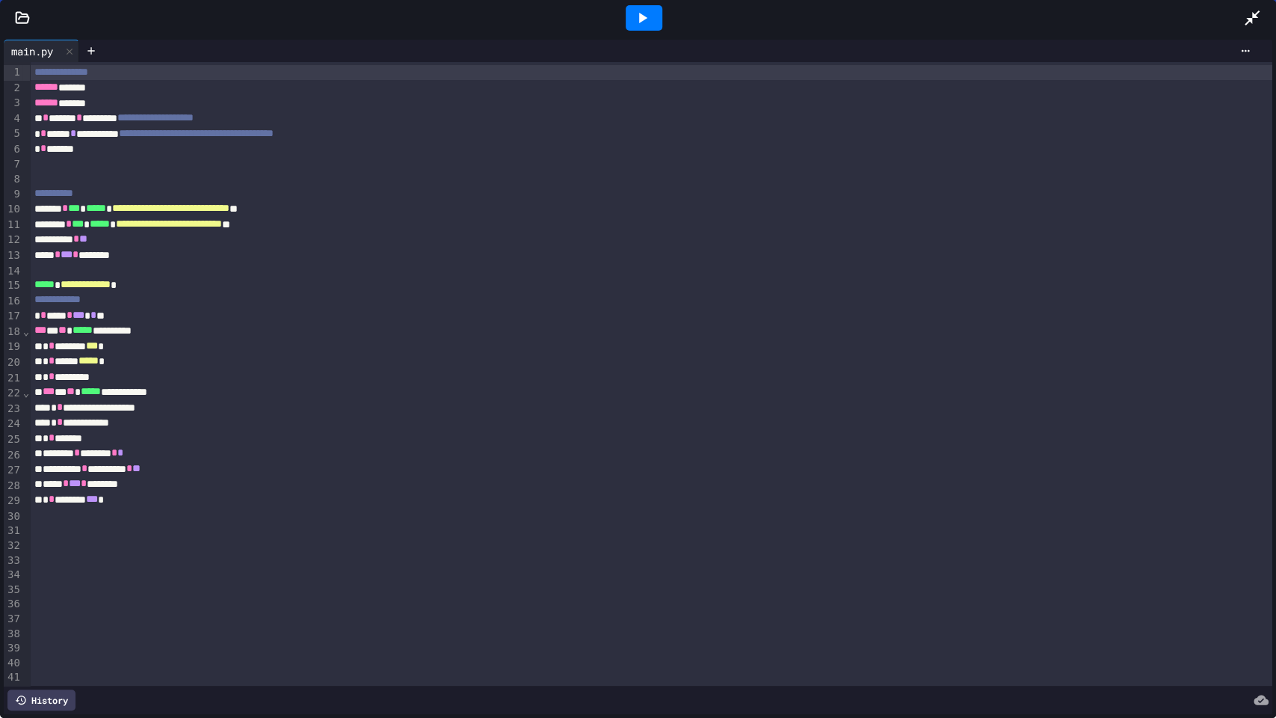
click at [638, 22] on icon at bounding box center [642, 18] width 18 height 18
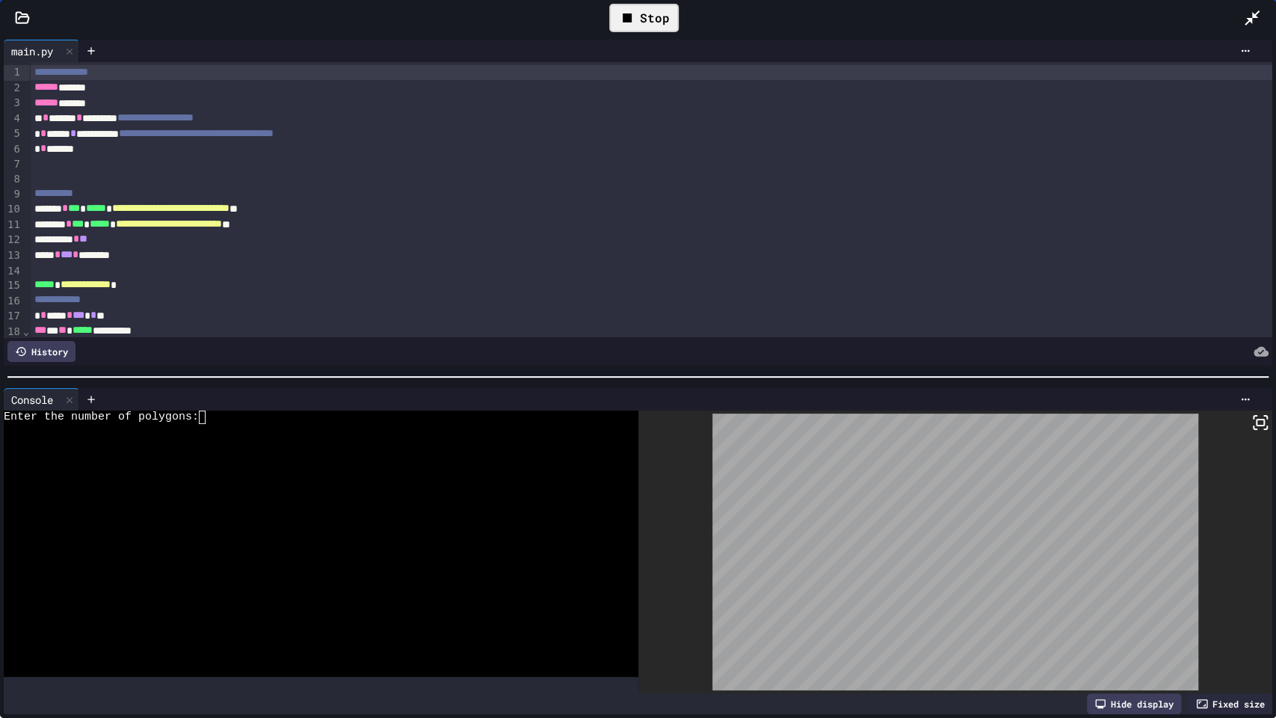
click at [280, 452] on div at bounding box center [310, 456] width 612 height 13
click at [644, 16] on div "Stop" at bounding box center [644, 18] width 70 height 28
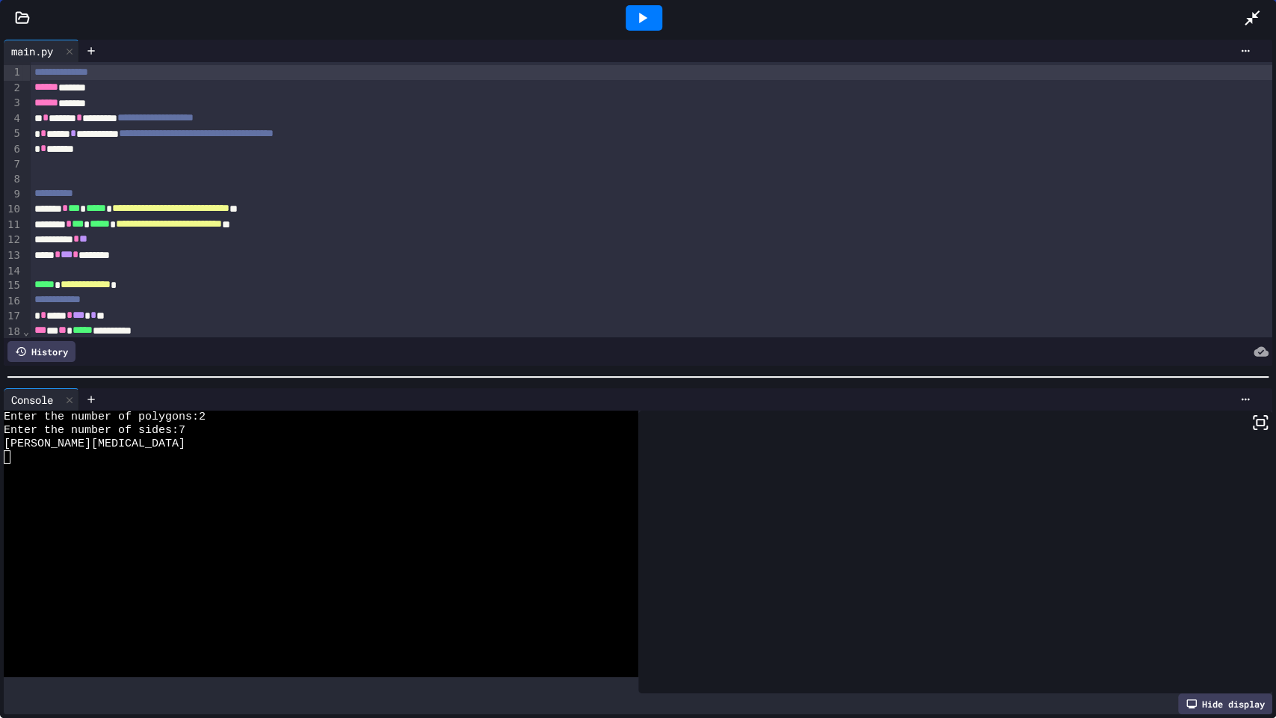
click at [644, 16] on icon at bounding box center [643, 18] width 8 height 10
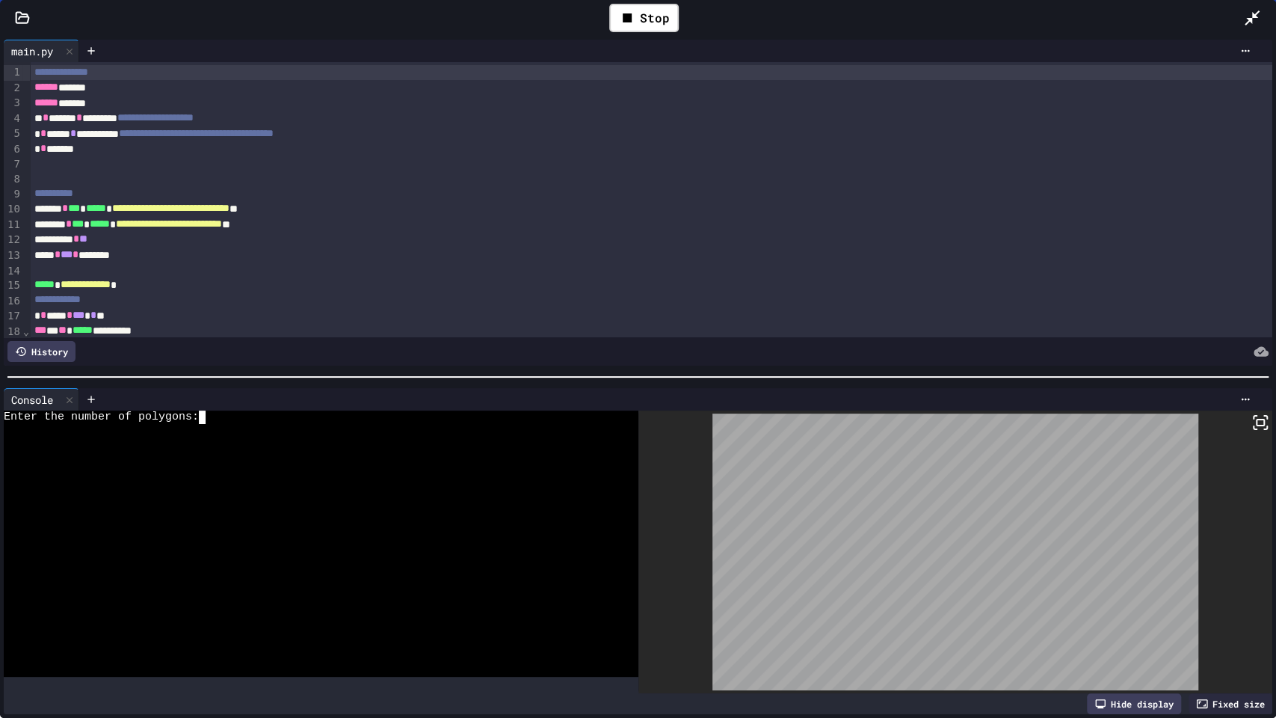
click at [321, 479] on div at bounding box center [310, 483] width 612 height 13
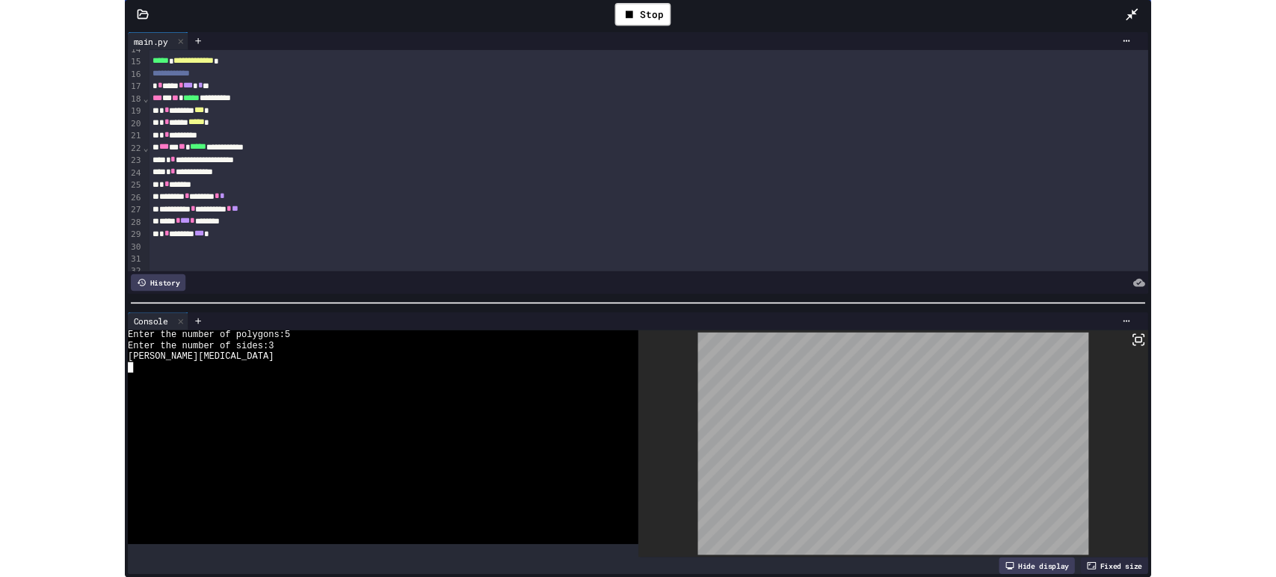
scroll to position [209, 0]
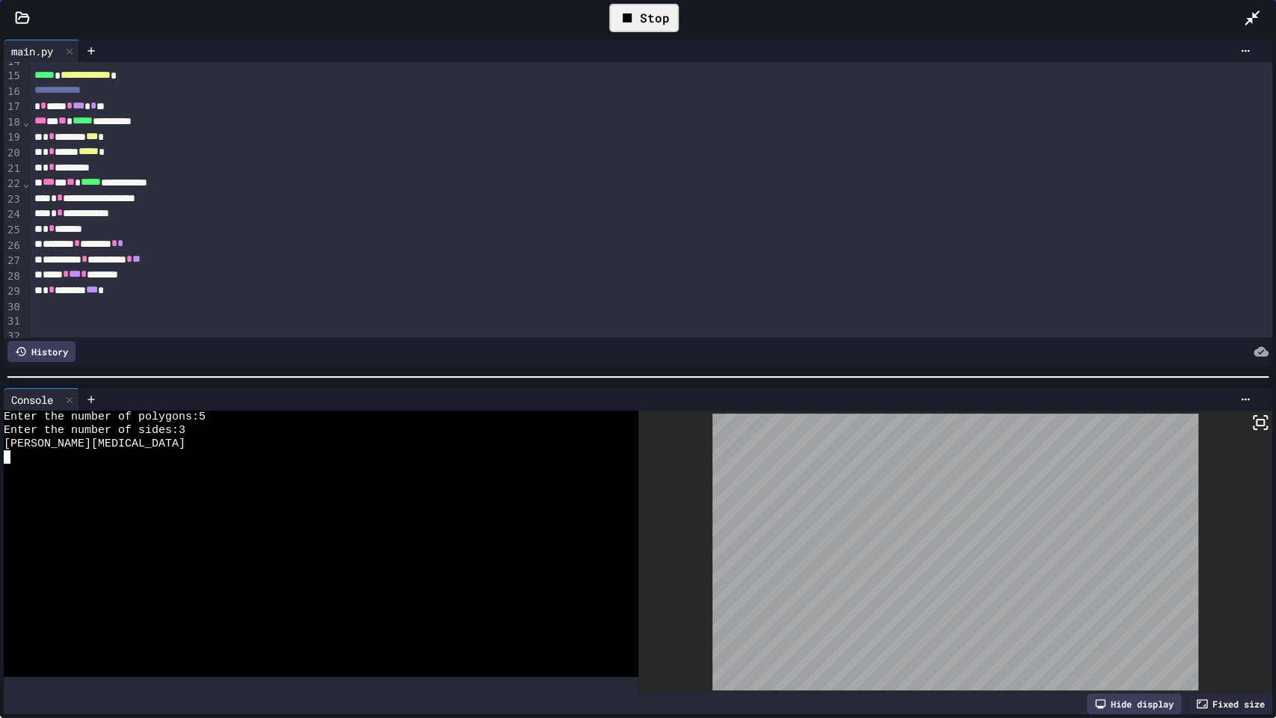
click at [662, 7] on div "Stop" at bounding box center [644, 18] width 70 height 28
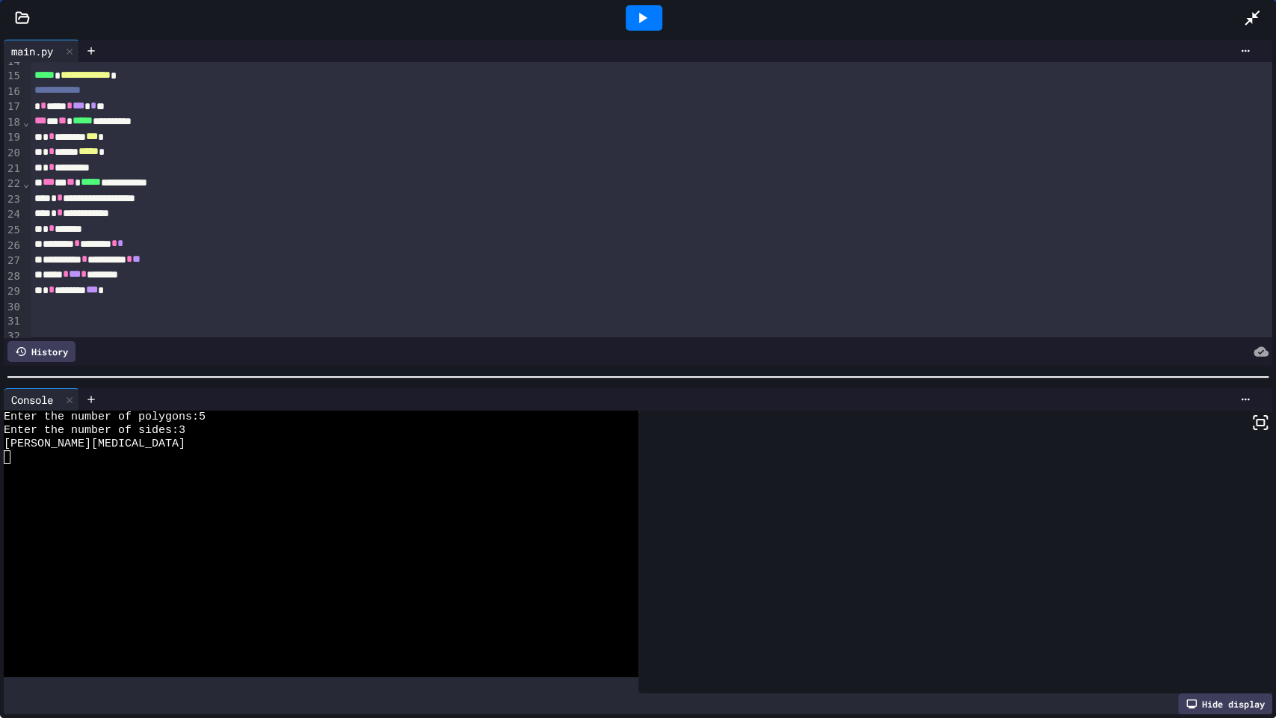
click at [1250, 15] on icon at bounding box center [1252, 18] width 18 height 18
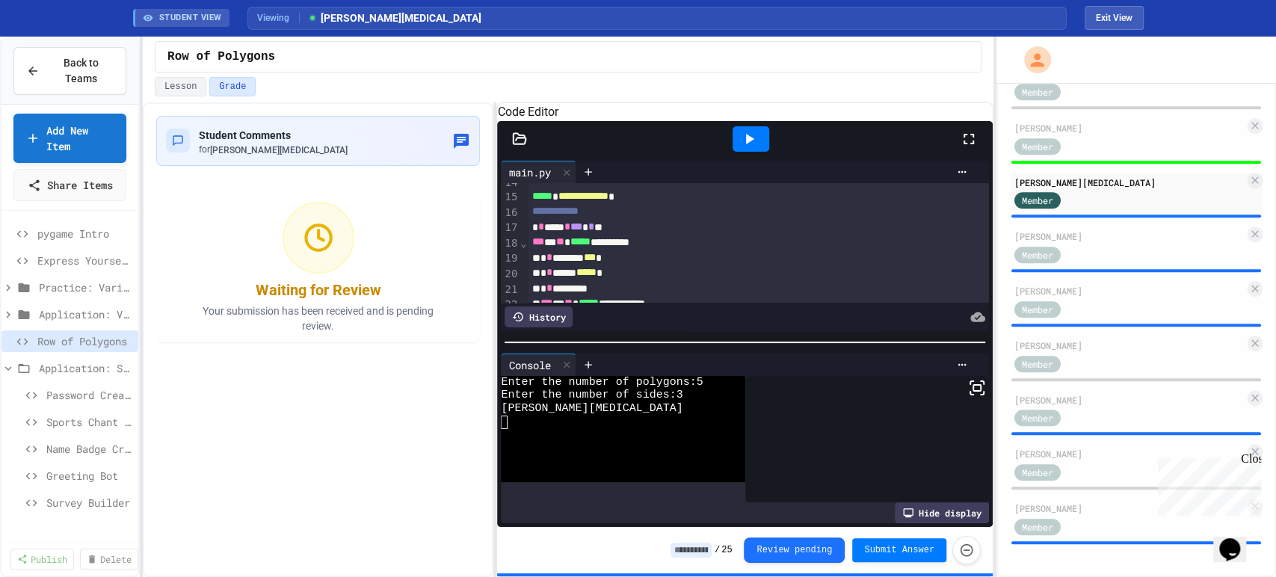
click at [700, 541] on div "/ 25 Review pending Submit Answer" at bounding box center [826, 550] width 310 height 28
click at [701, 544] on input at bounding box center [691, 550] width 41 height 15
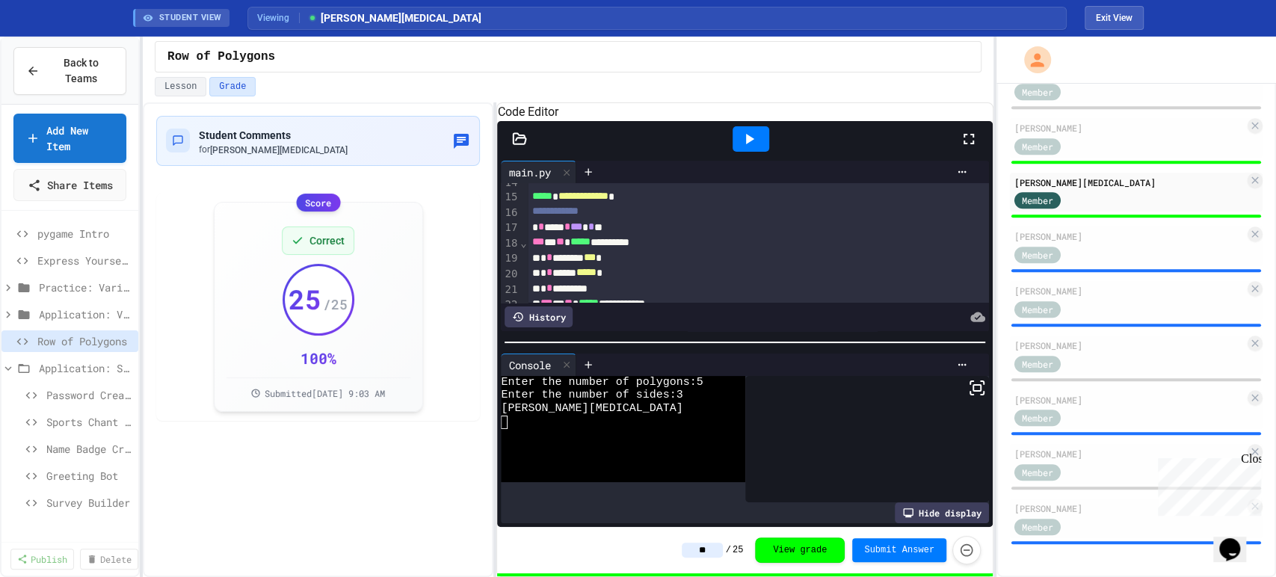
type input "**"
click at [397, 511] on div "Student Comments for Bennett Nix Score Correct 25 / 25 100 % Submitted Aug 26, …" at bounding box center [318, 339] width 351 height 475
click at [1103, 245] on div "Member" at bounding box center [1129, 253] width 230 height 19
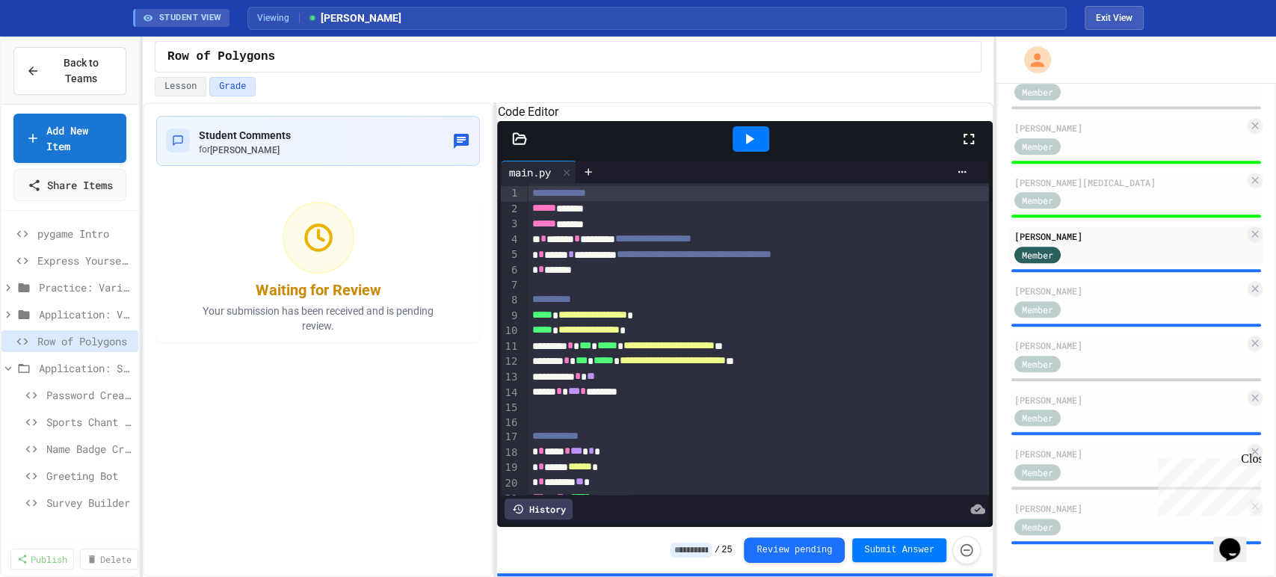
click at [973, 144] on icon at bounding box center [969, 139] width 10 height 10
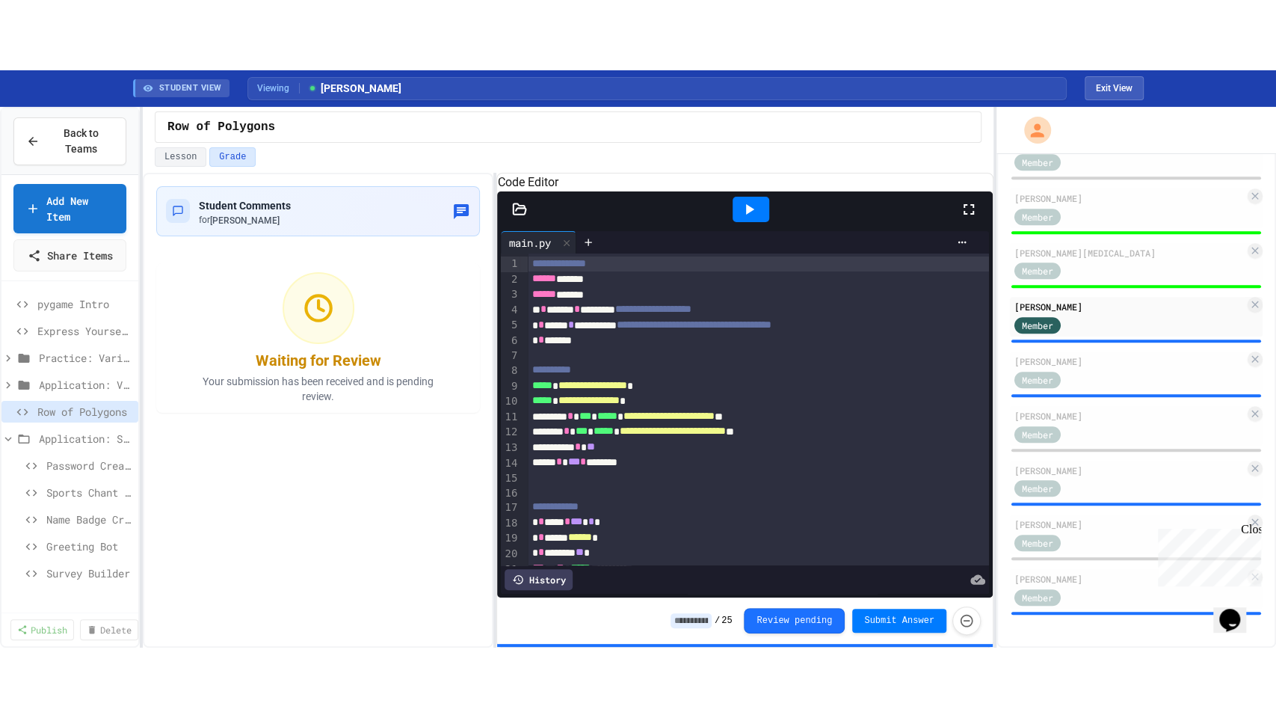
scroll to position [491, 0]
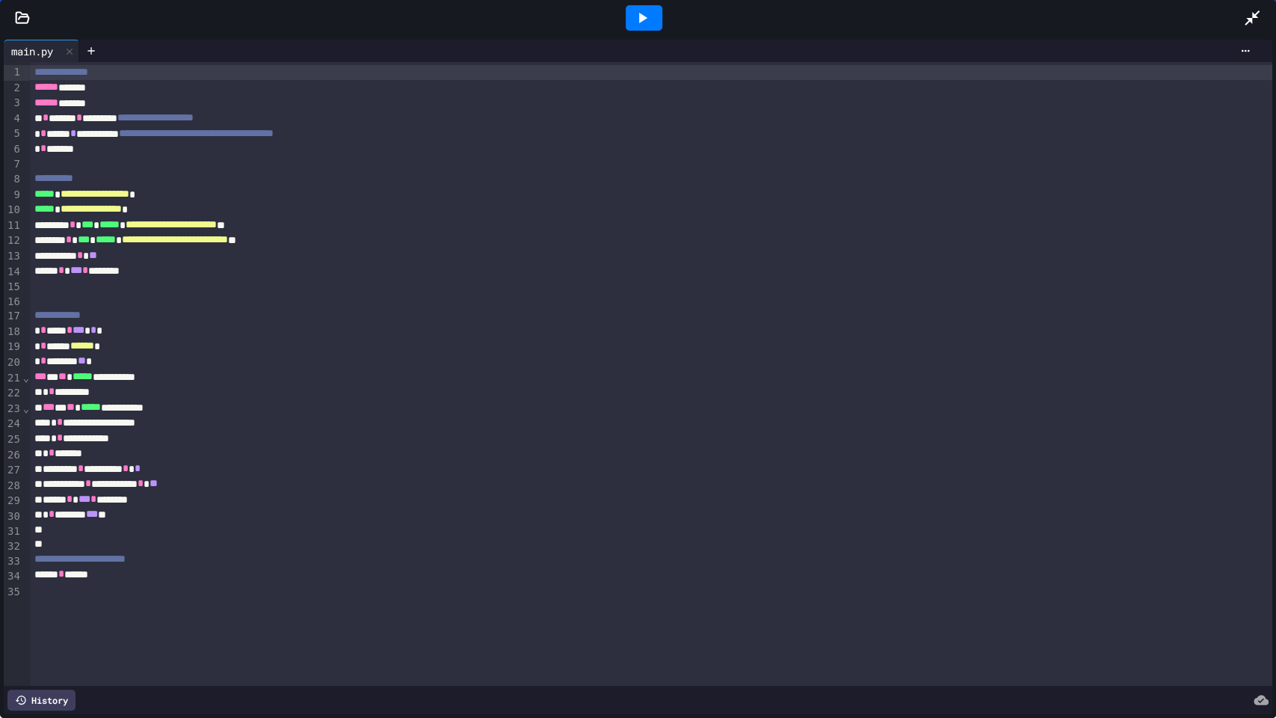
click at [645, 13] on icon at bounding box center [642, 18] width 18 height 18
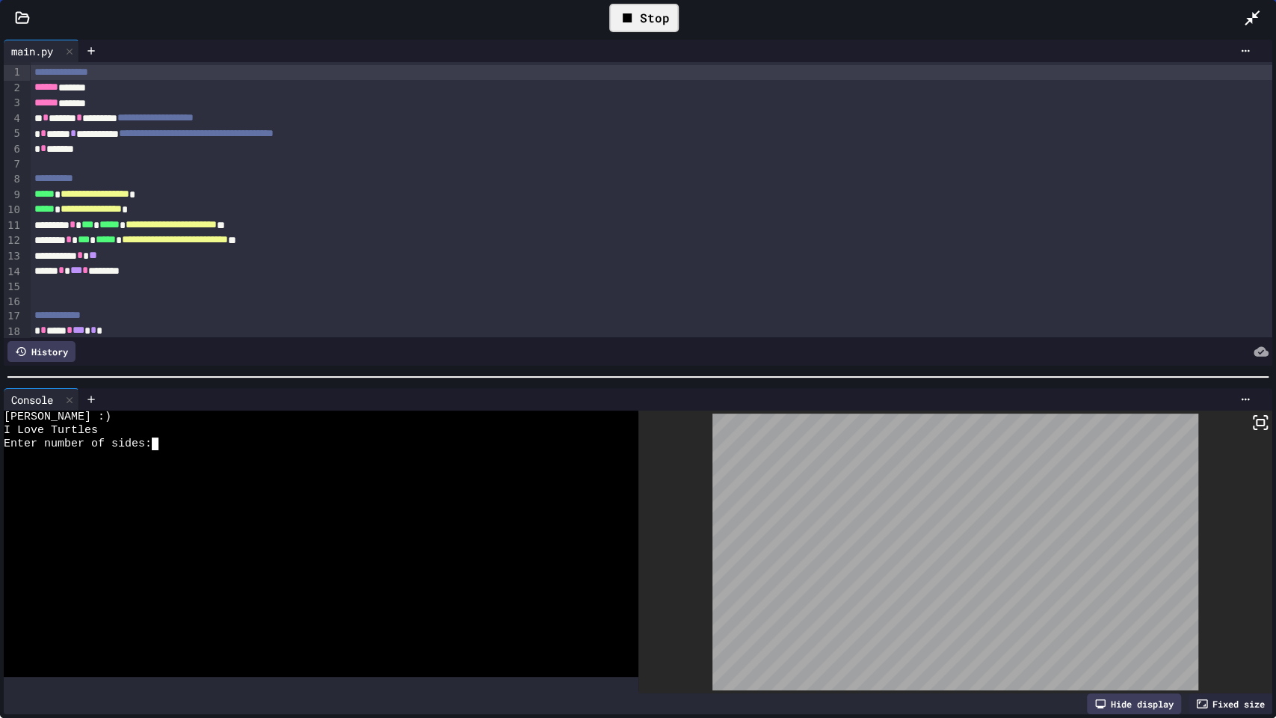
click at [288, 453] on div at bounding box center [310, 456] width 612 height 13
click at [640, 30] on div "Stop" at bounding box center [644, 18] width 70 height 28
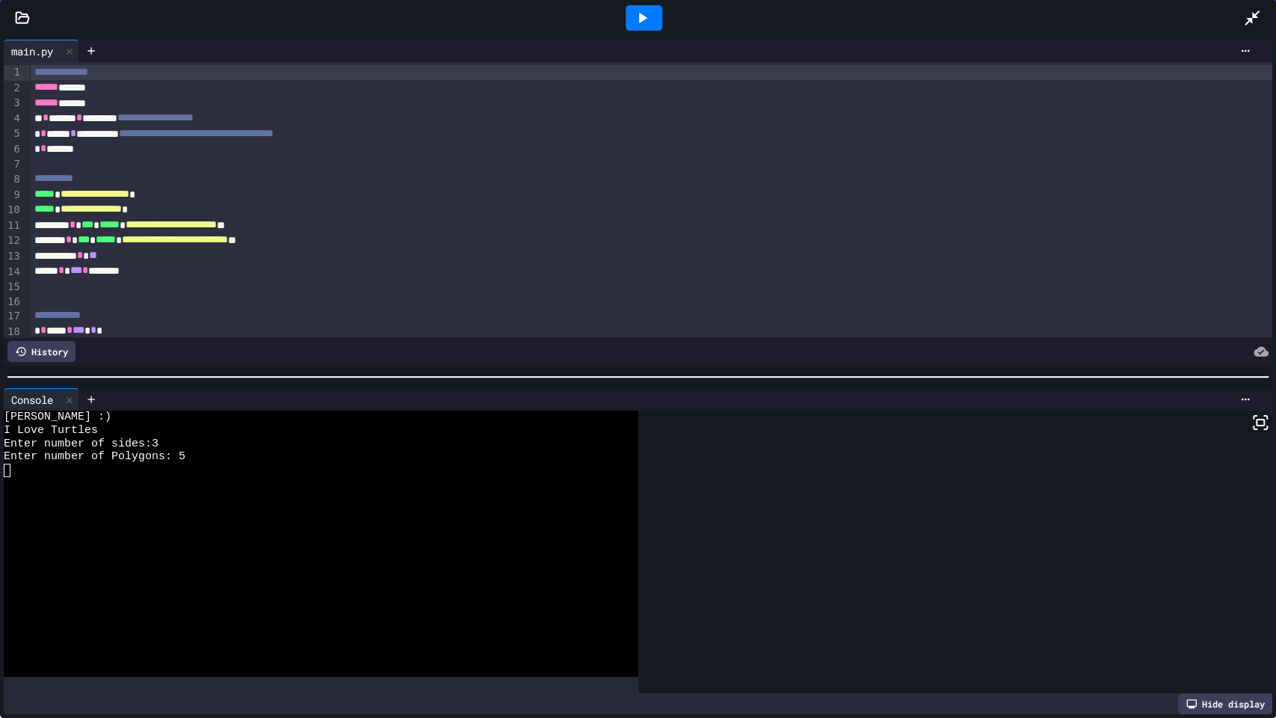
click at [636, 14] on icon at bounding box center [642, 18] width 18 height 18
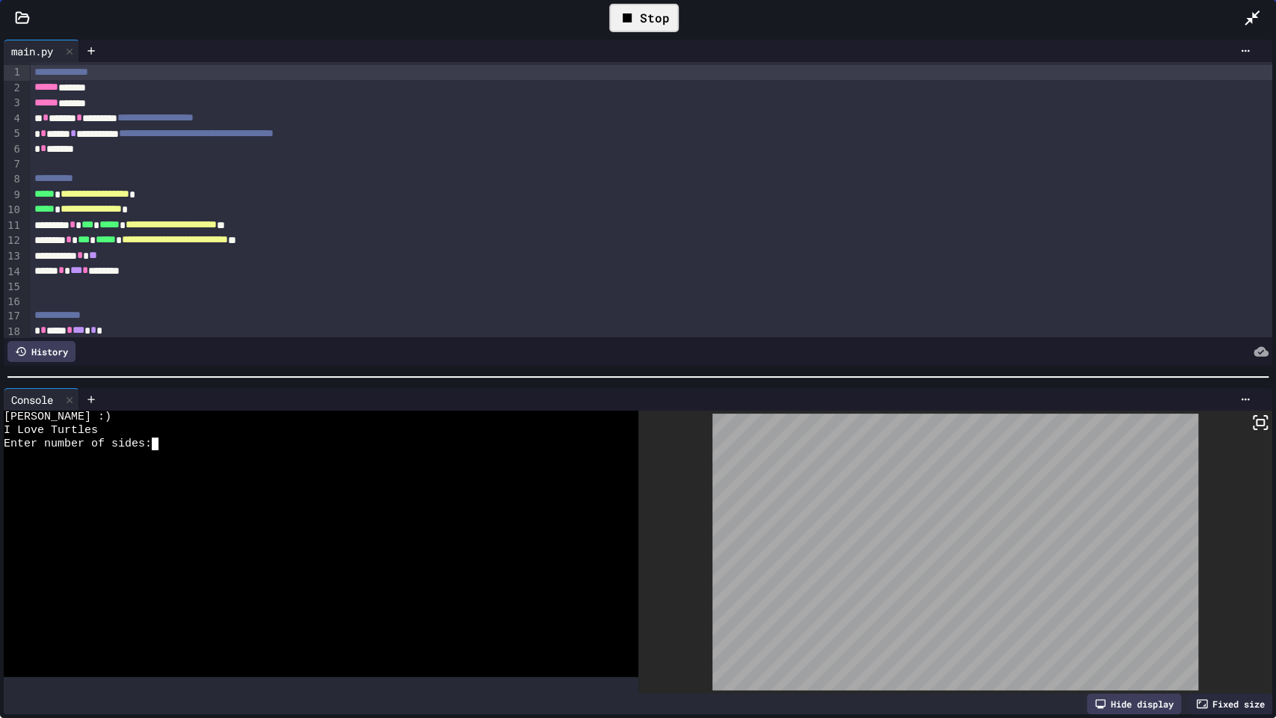
click at [388, 454] on div at bounding box center [310, 456] width 612 height 13
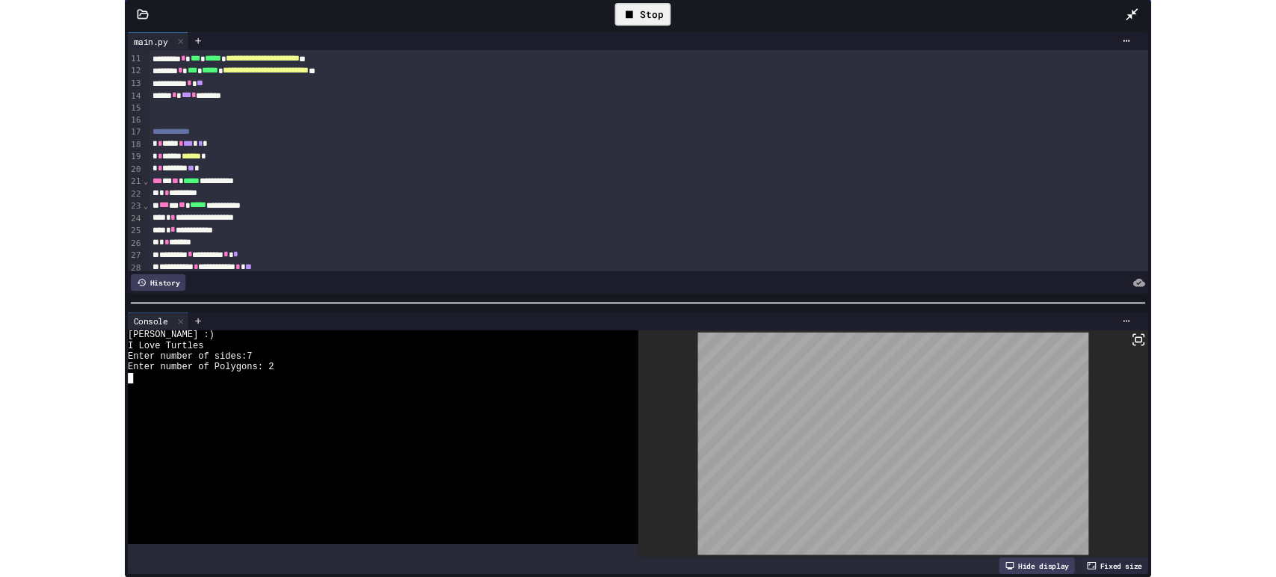
scroll to position [151, 0]
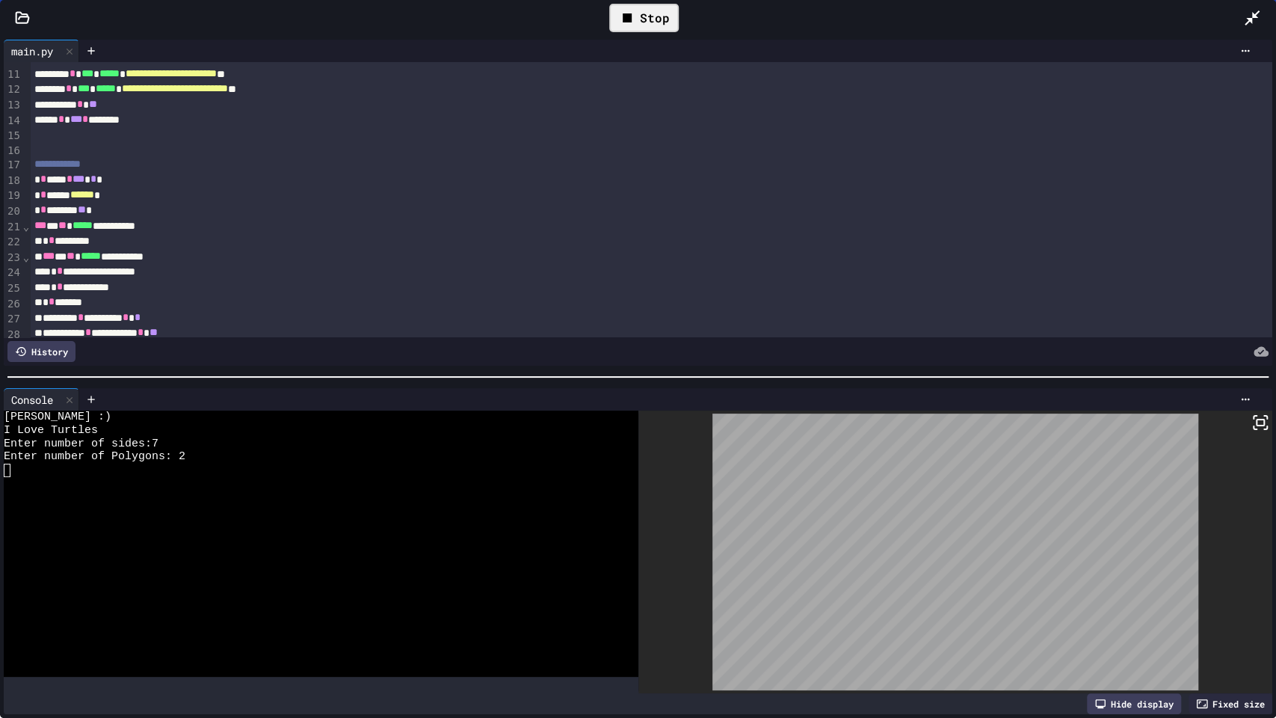
click at [652, 28] on div "Stop" at bounding box center [644, 18] width 70 height 28
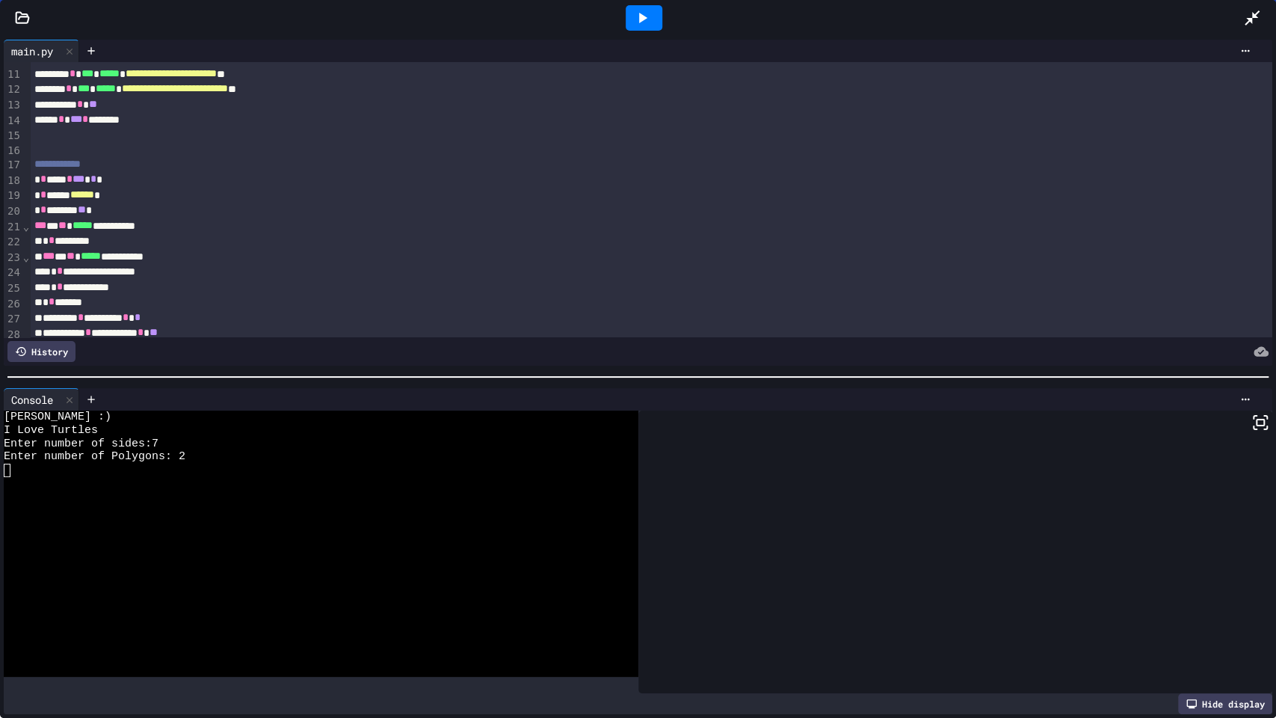
click at [1263, 12] on div at bounding box center [1259, 18] width 33 height 40
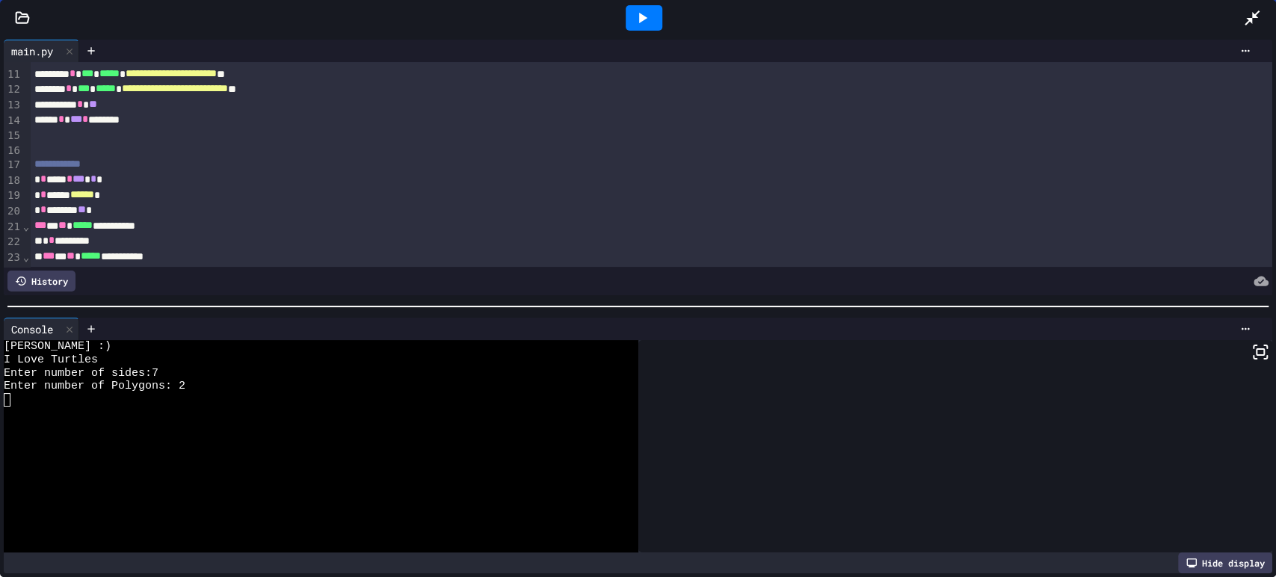
scroll to position [632, 0]
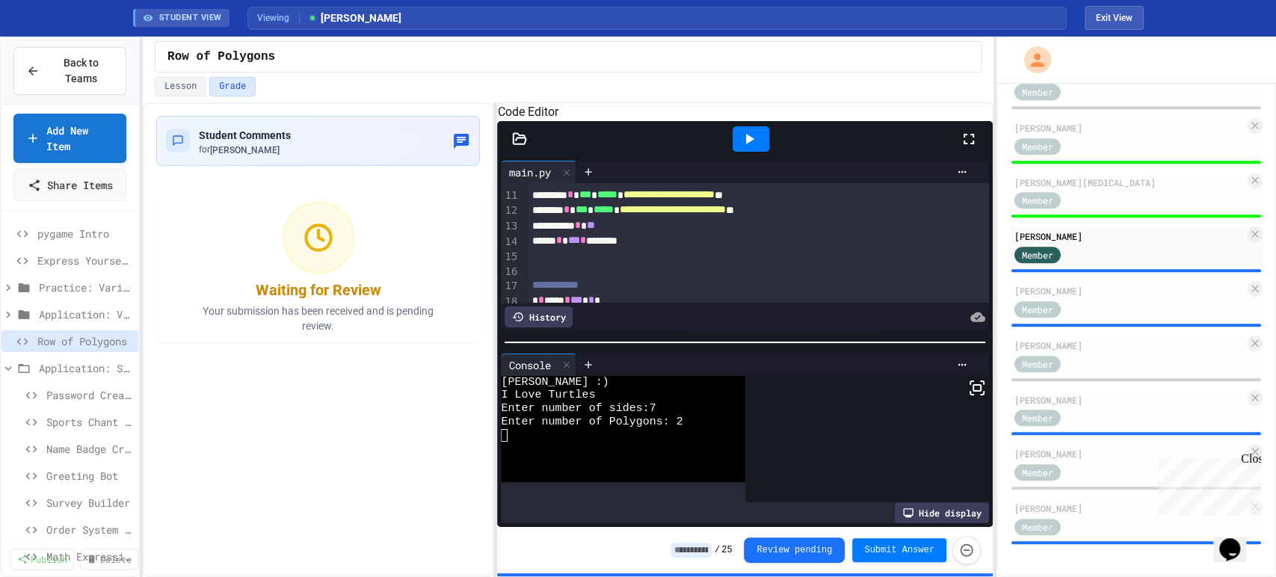
click at [711, 555] on input at bounding box center [691, 550] width 41 height 15
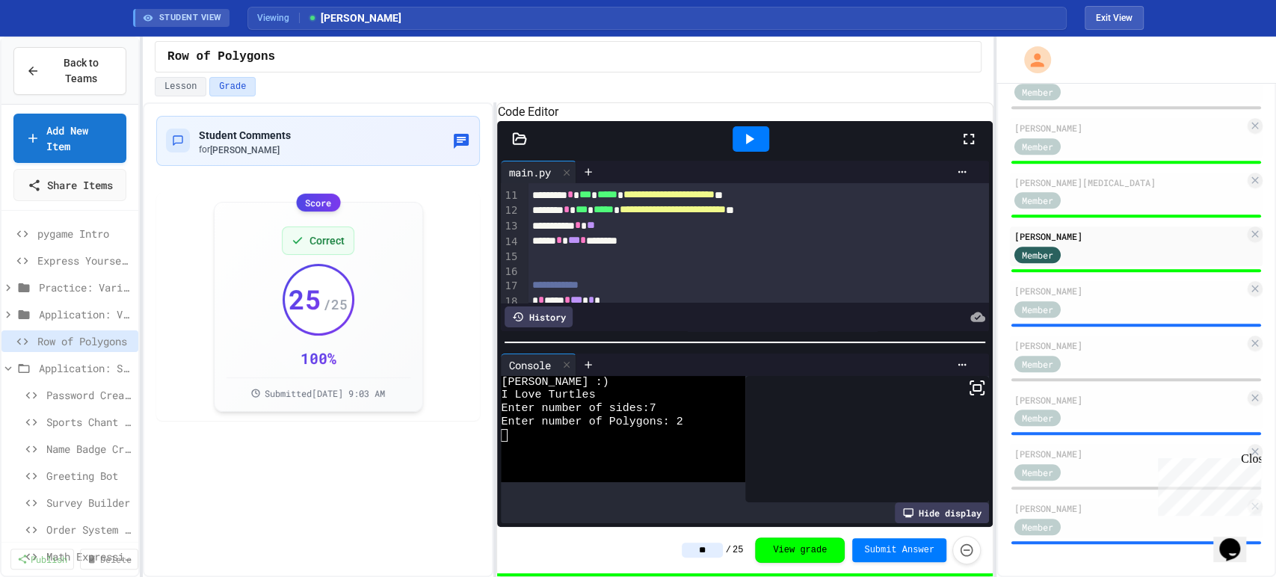
type input "**"
click at [619, 551] on div "** / 25 View grade Submit Answer" at bounding box center [744, 550] width 495 height 46
click at [1121, 301] on div "Member" at bounding box center [1129, 308] width 230 height 19
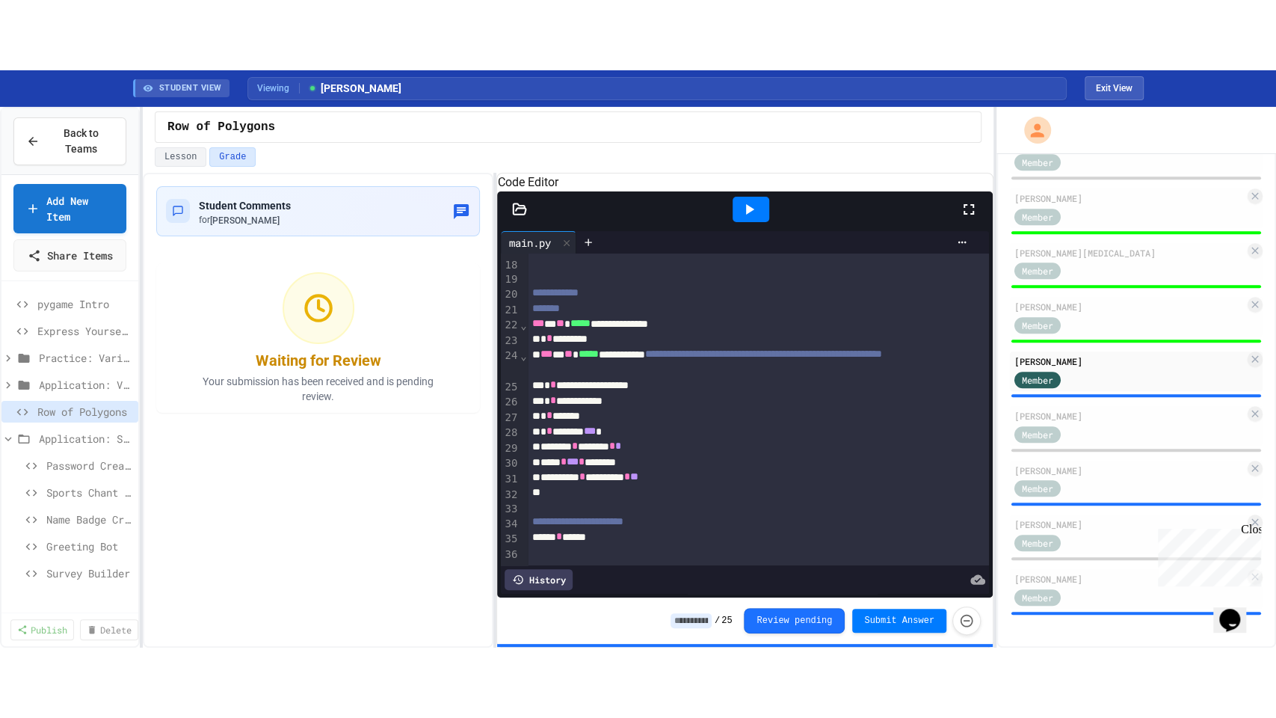
scroll to position [279, 0]
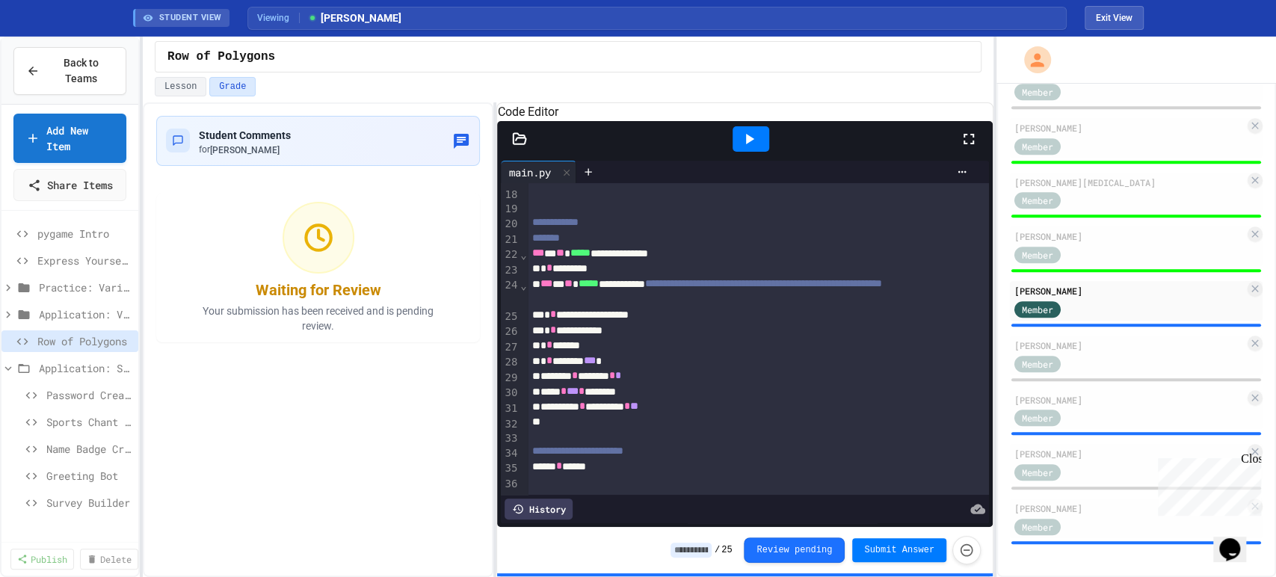
click at [969, 148] on icon at bounding box center [969, 139] width 18 height 18
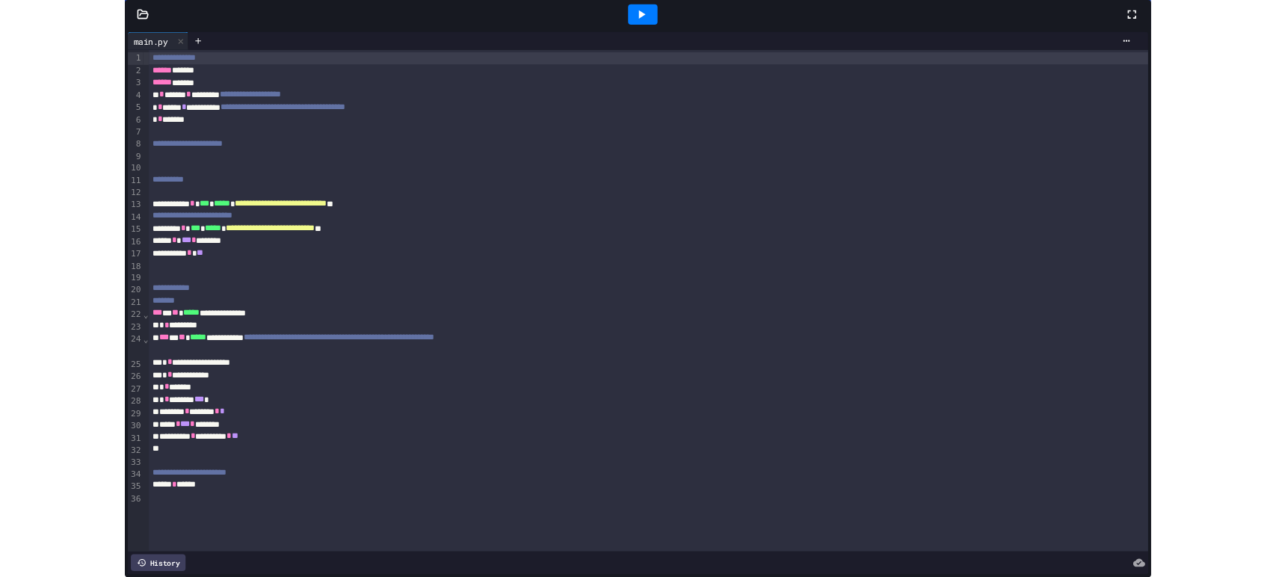
scroll to position [0, 0]
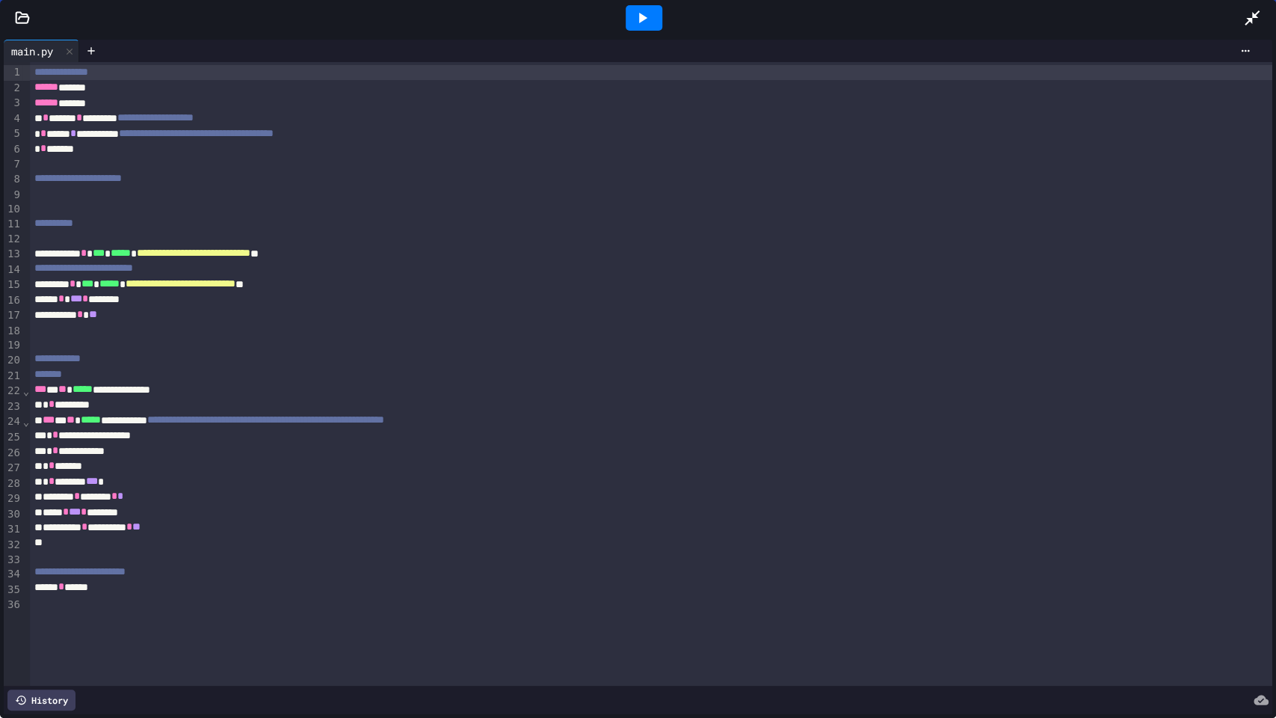
click at [635, 18] on icon at bounding box center [642, 18] width 18 height 18
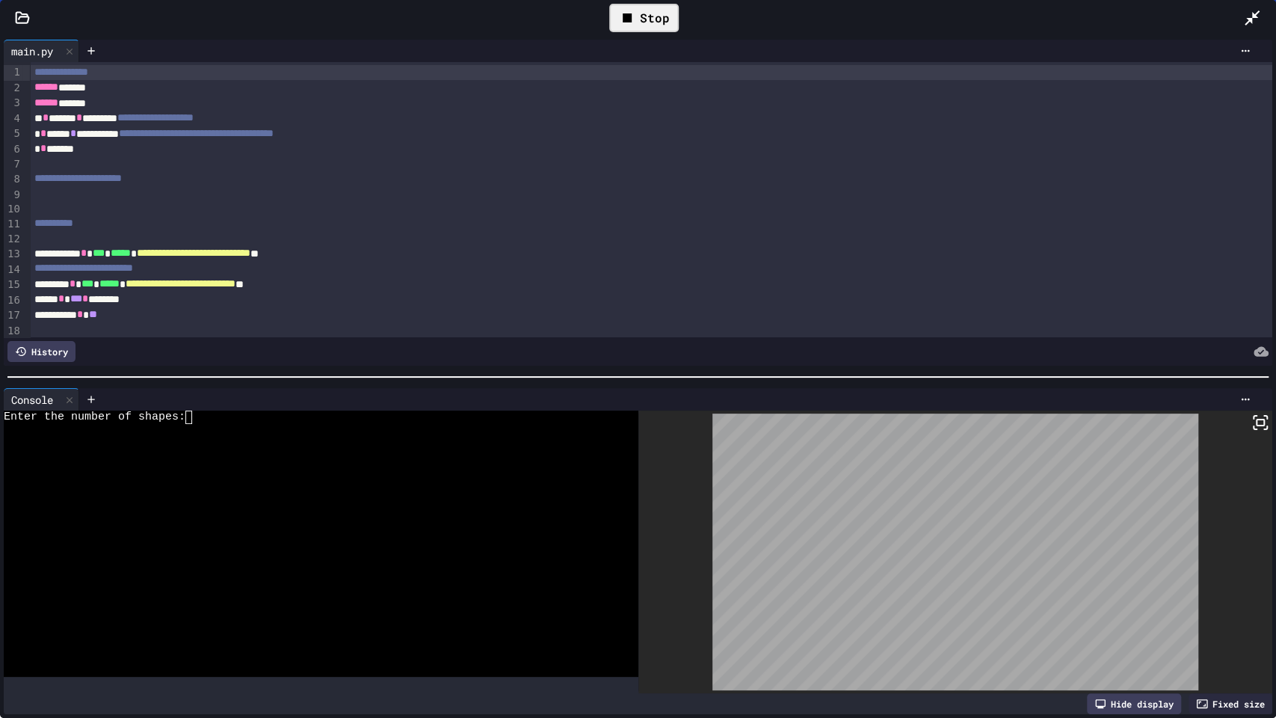
click at [446, 441] on div at bounding box center [310, 443] width 612 height 13
click at [650, 24] on div "Stop" at bounding box center [644, 18] width 70 height 28
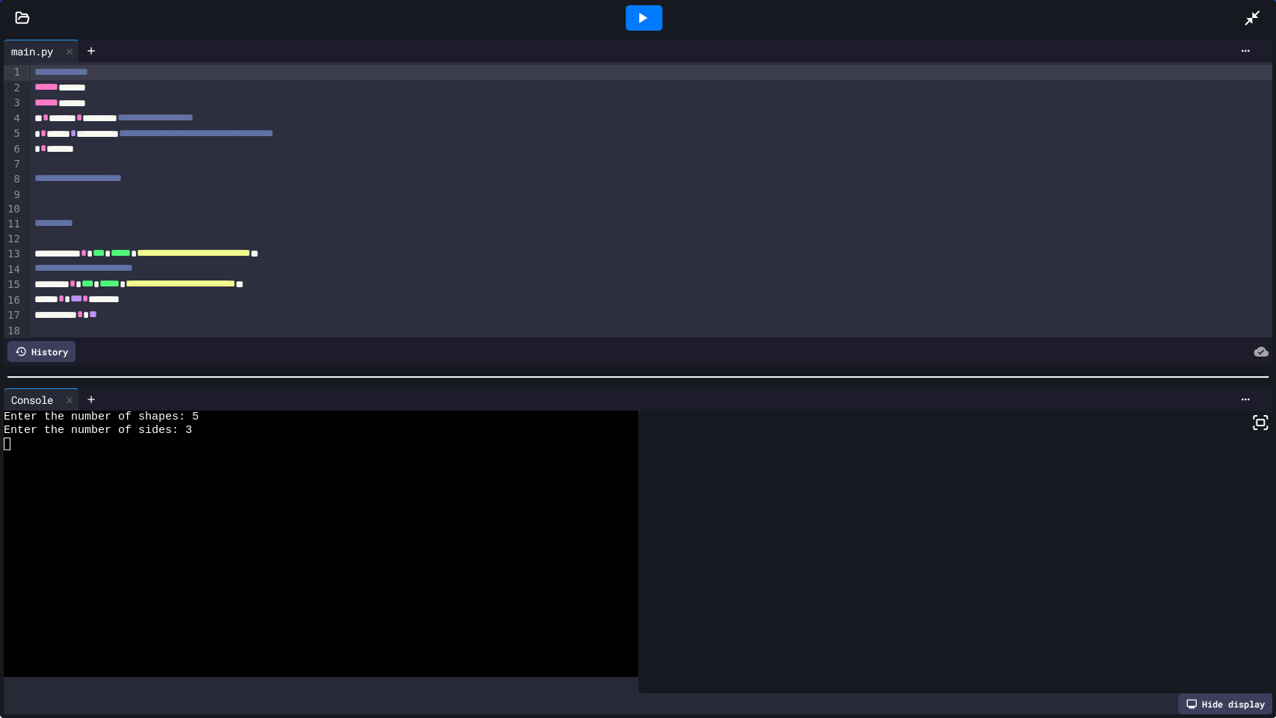
click at [650, 24] on icon at bounding box center [642, 18] width 18 height 18
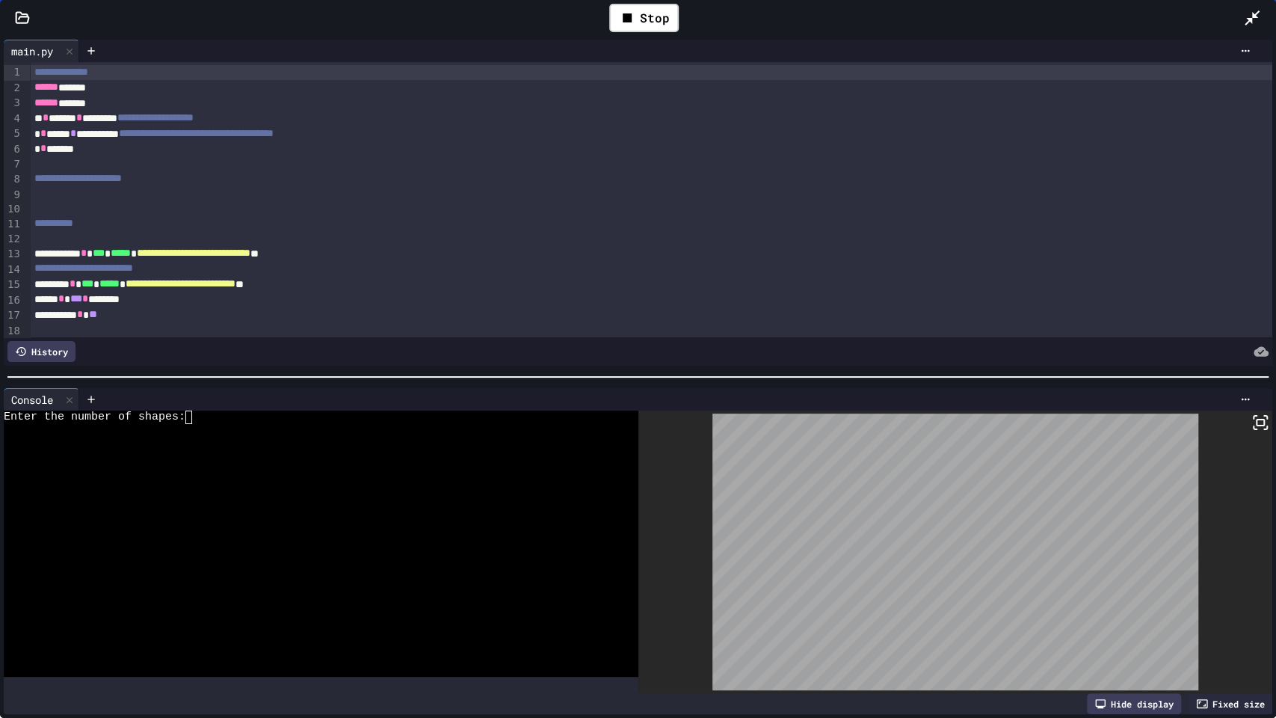
click at [322, 450] on div at bounding box center [310, 456] width 612 height 13
click at [1243, 10] on icon at bounding box center [1252, 18] width 18 height 18
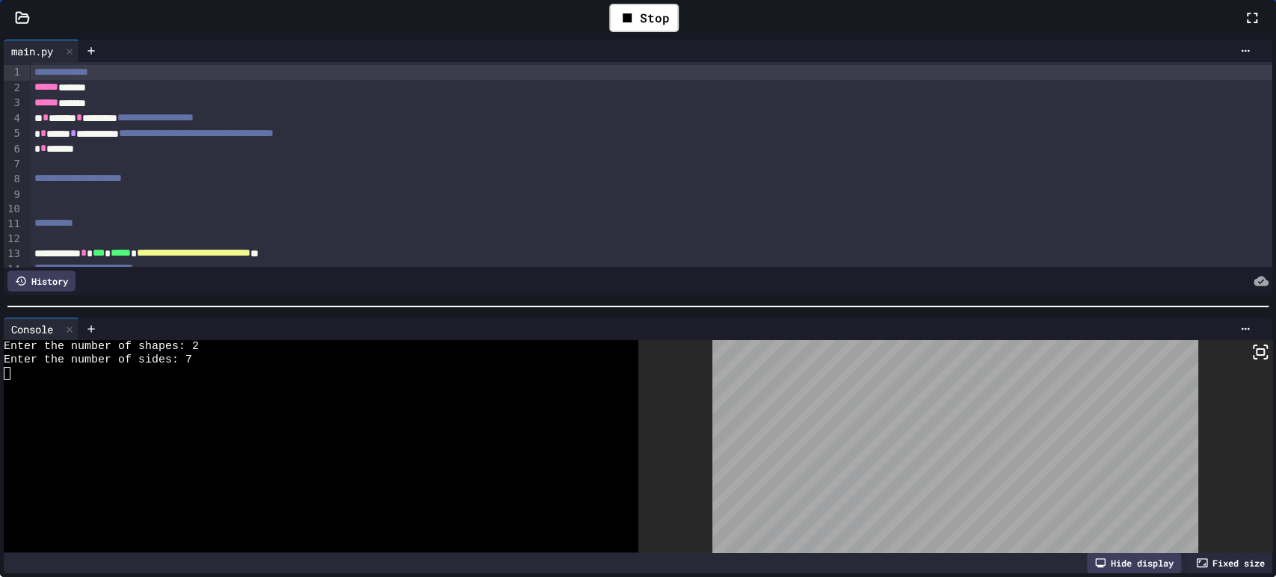
scroll to position [632, 0]
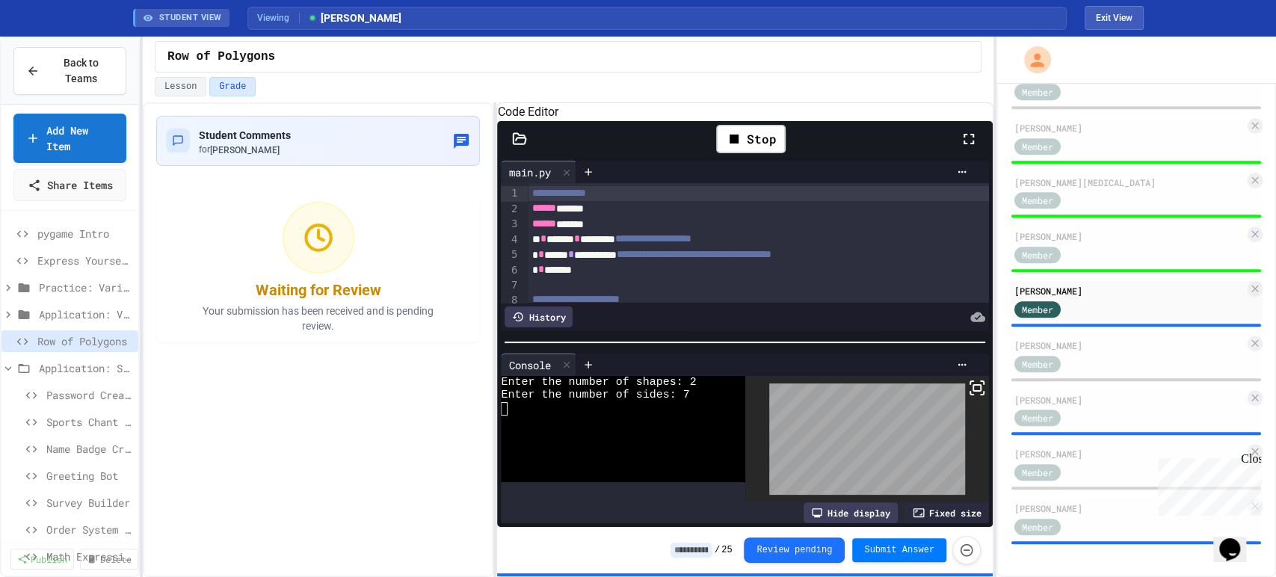
click at [700, 550] on input at bounding box center [691, 550] width 41 height 15
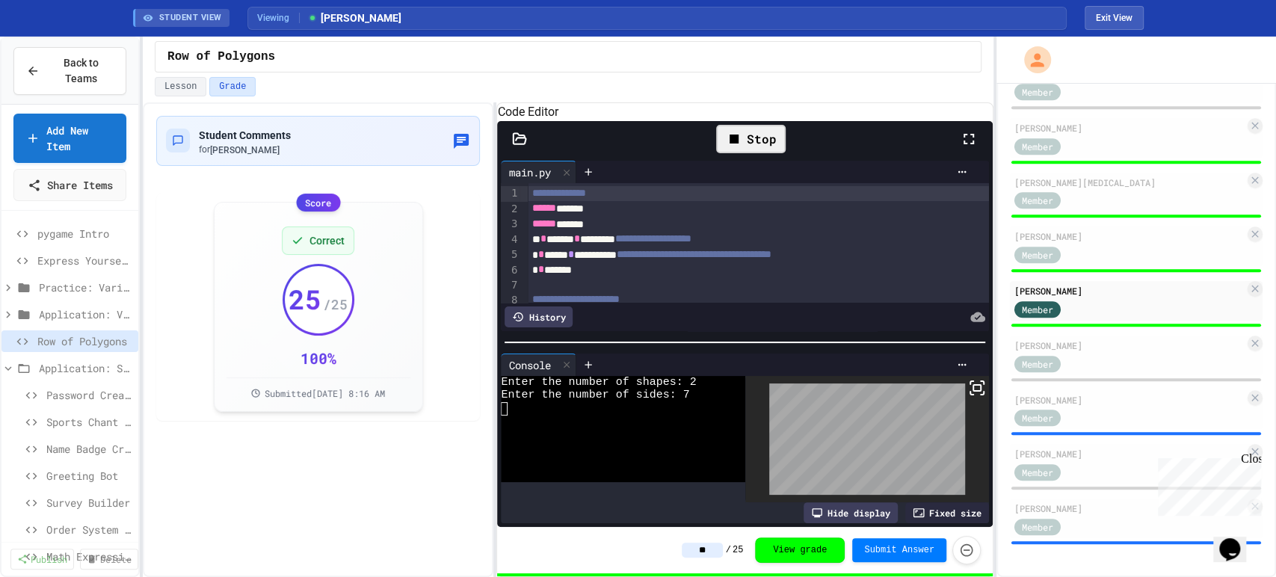
type input "**"
click at [756, 153] on div "Stop" at bounding box center [751, 139] width 70 height 28
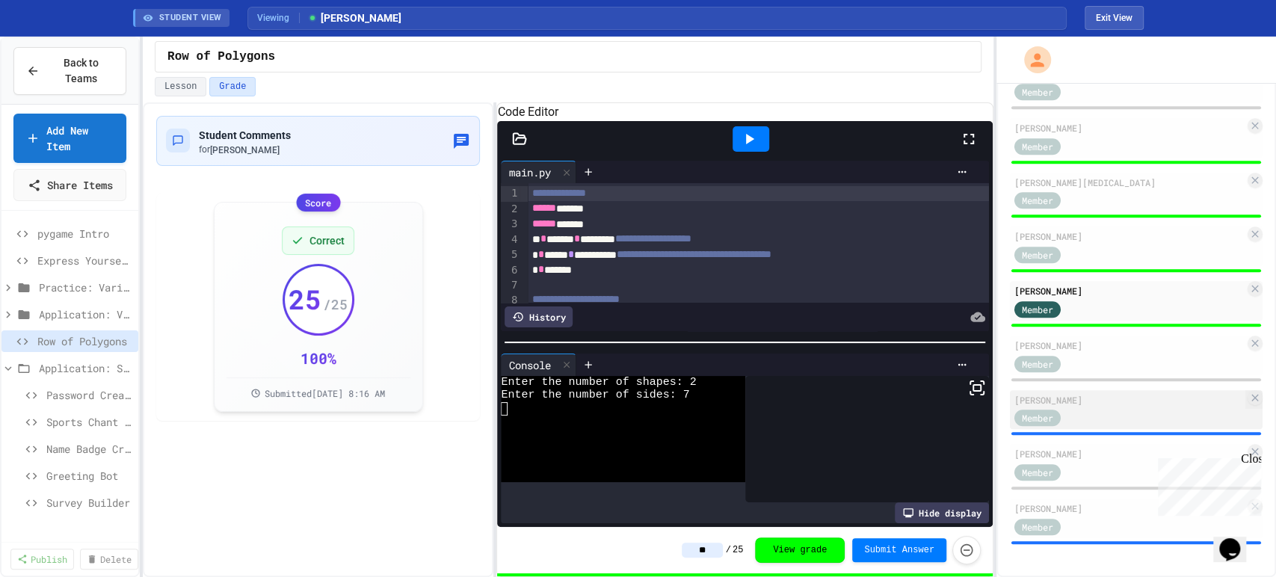
click at [1085, 421] on div "Member" at bounding box center [1051, 417] width 75 height 19
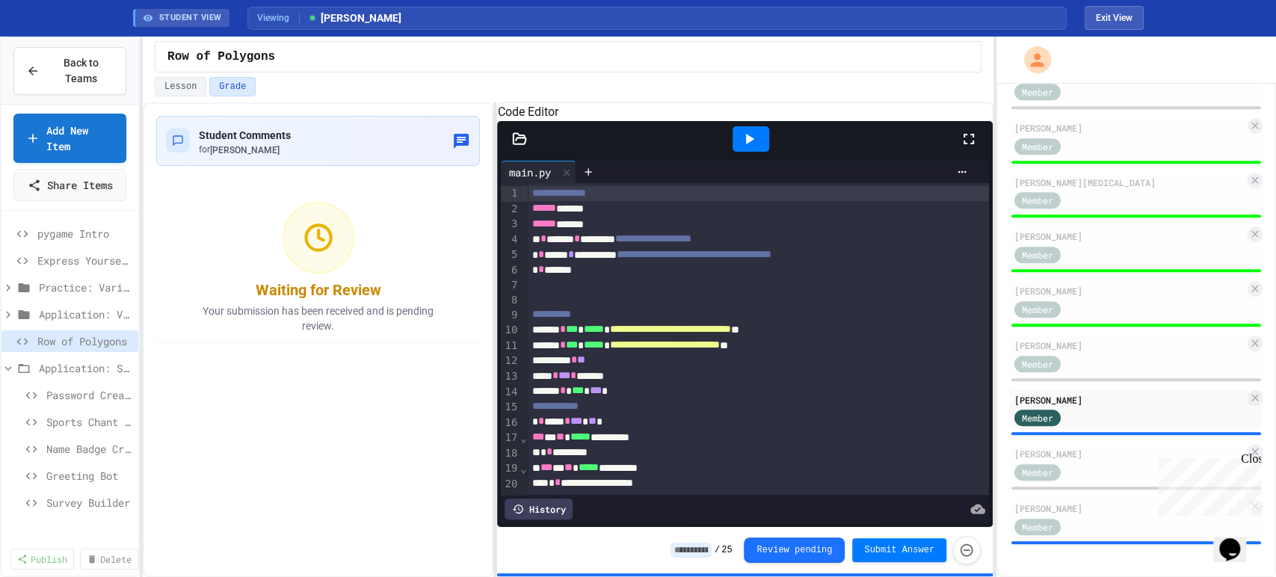
click at [753, 148] on icon at bounding box center [749, 139] width 18 height 18
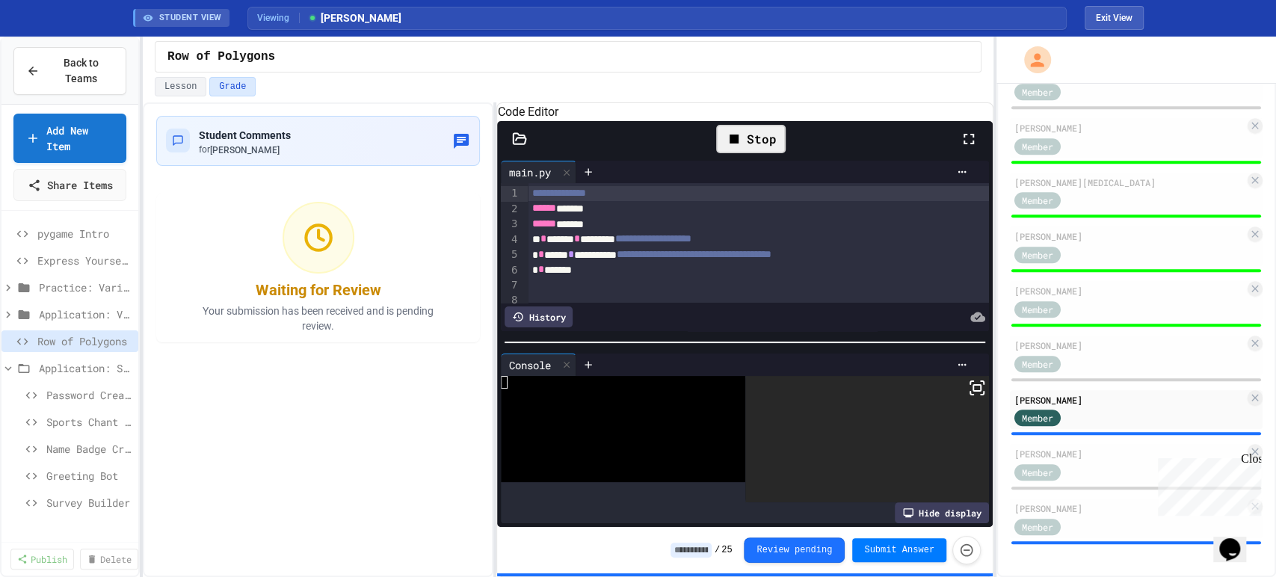
click at [972, 148] on icon at bounding box center [969, 139] width 18 height 18
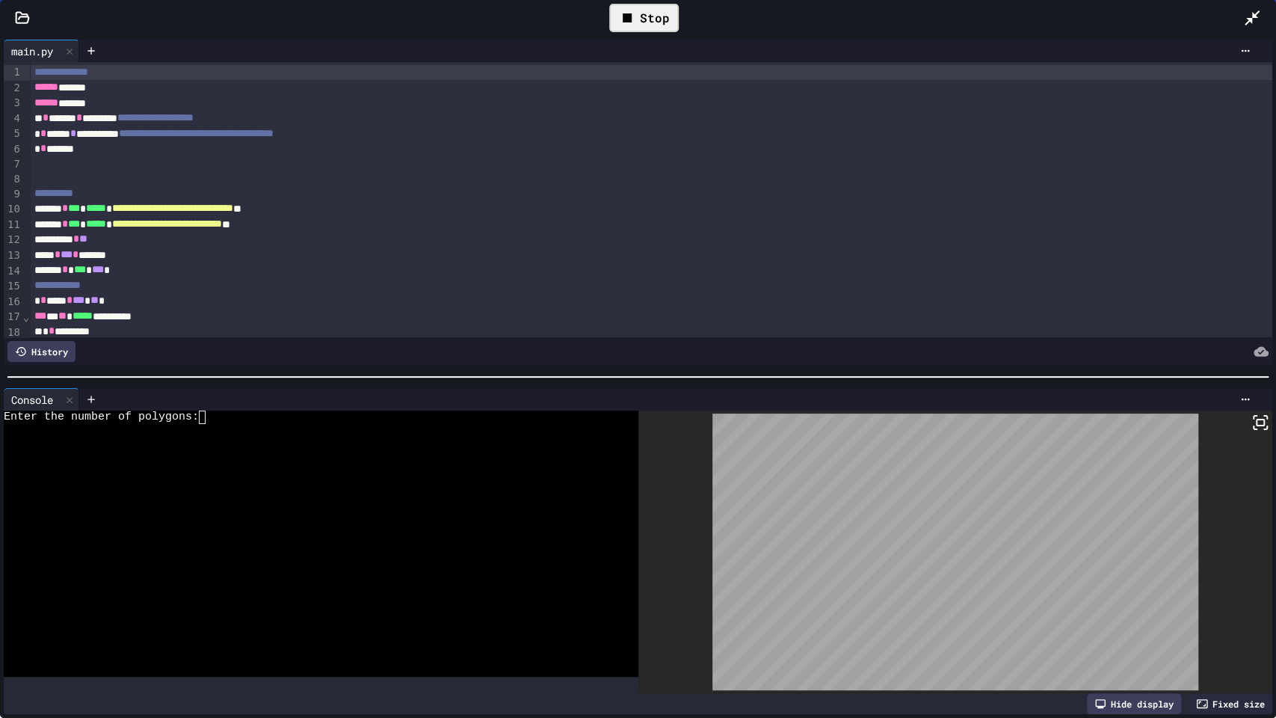
click at [336, 463] on div at bounding box center [310, 469] width 612 height 13
click at [660, 6] on div "Stop" at bounding box center [644, 18] width 70 height 28
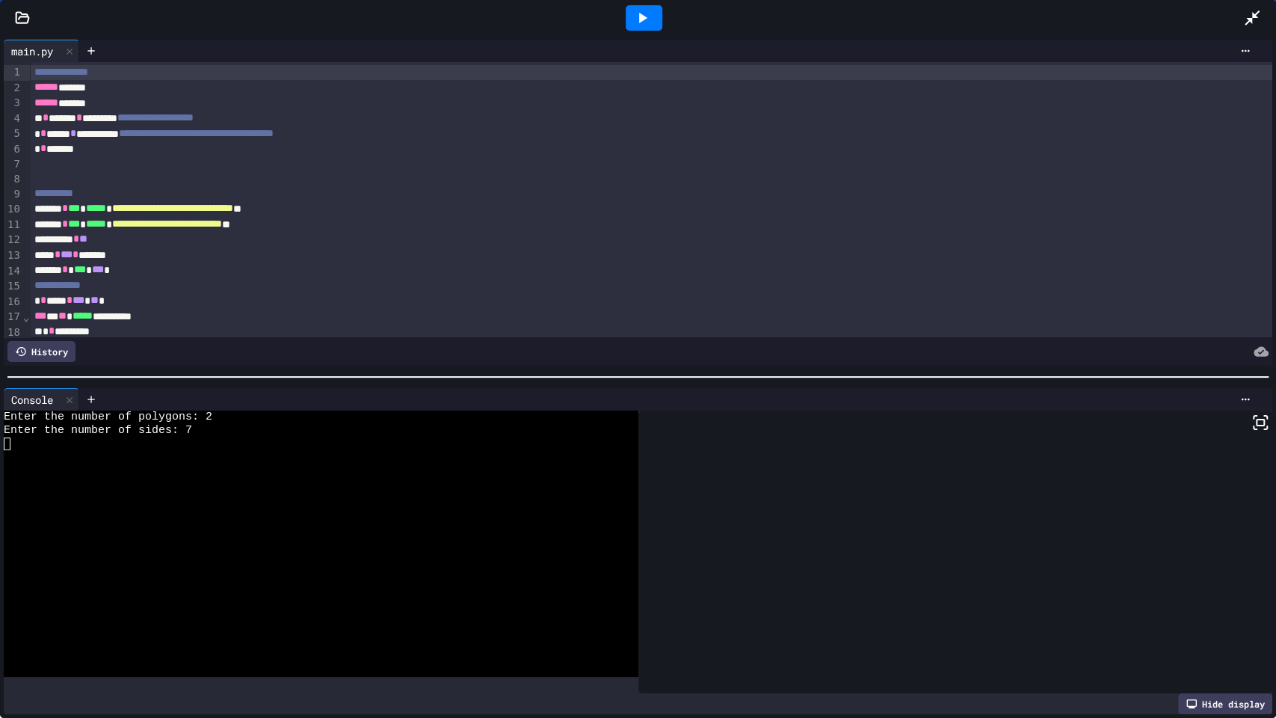
click at [1247, 12] on icon at bounding box center [1252, 18] width 18 height 18
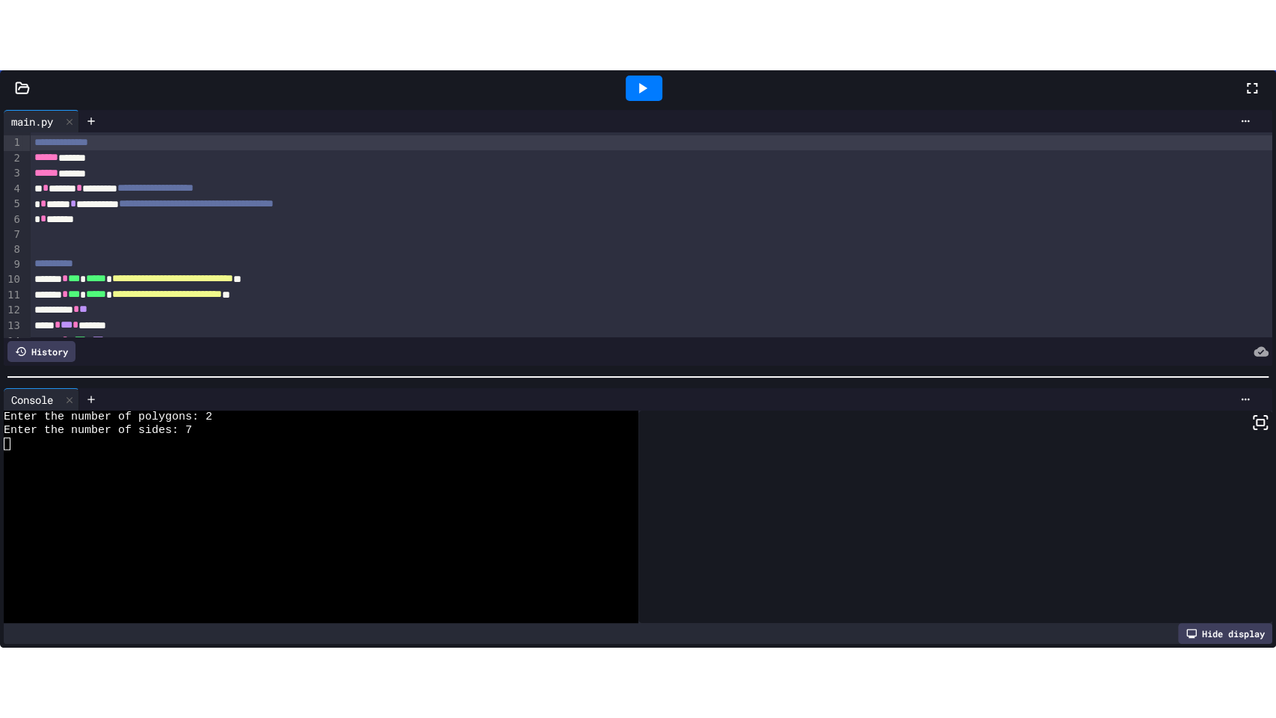
scroll to position [632, 0]
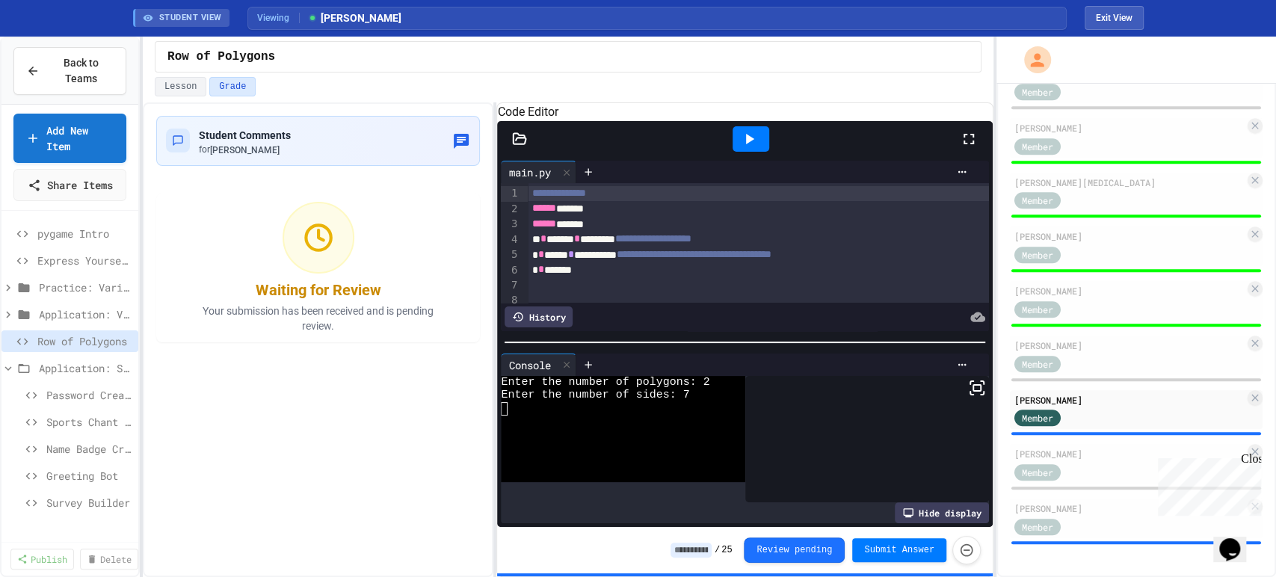
click at [970, 148] on icon at bounding box center [969, 139] width 18 height 18
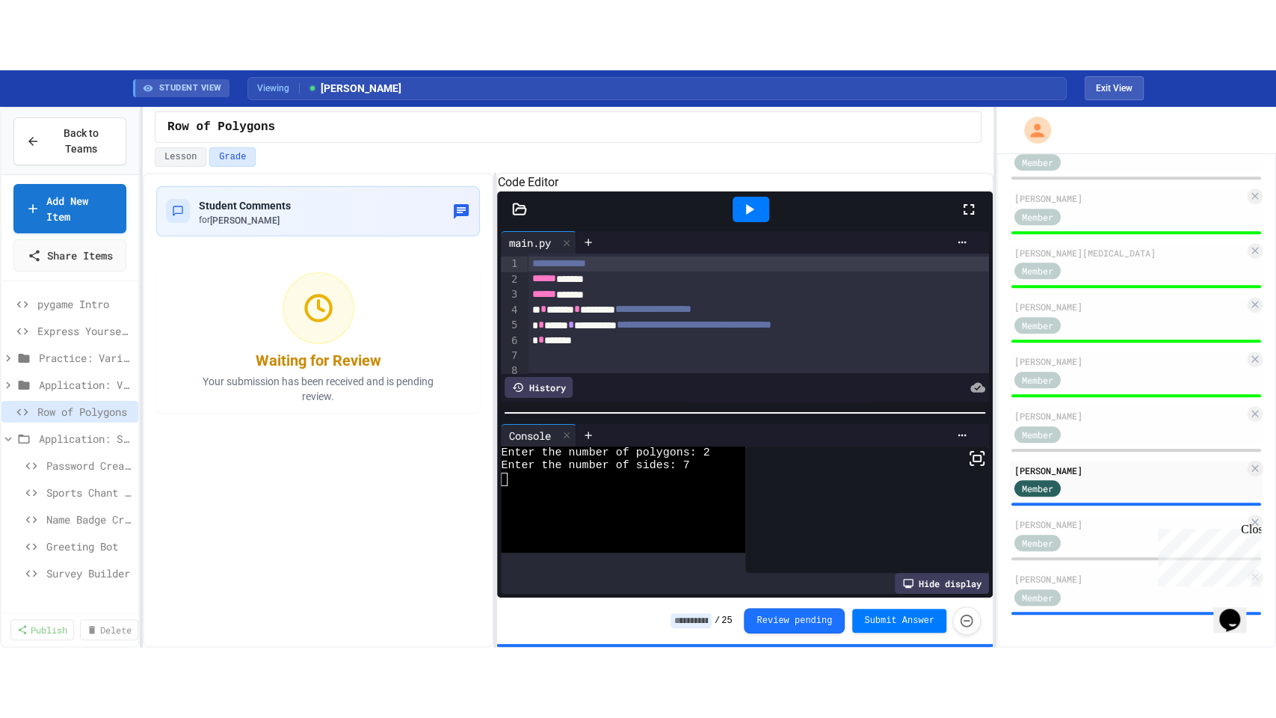
scroll to position [491, 0]
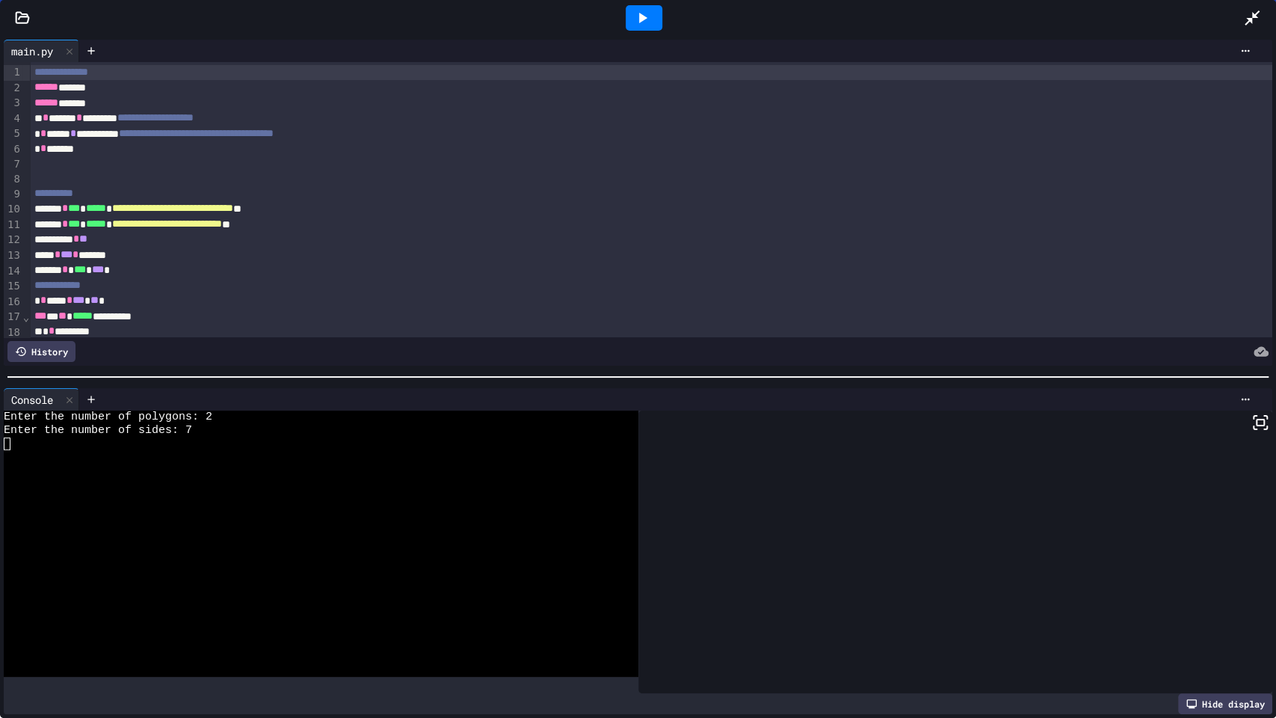
click at [401, 463] on div at bounding box center [310, 469] width 612 height 13
click at [640, 17] on icon at bounding box center [643, 18] width 8 height 10
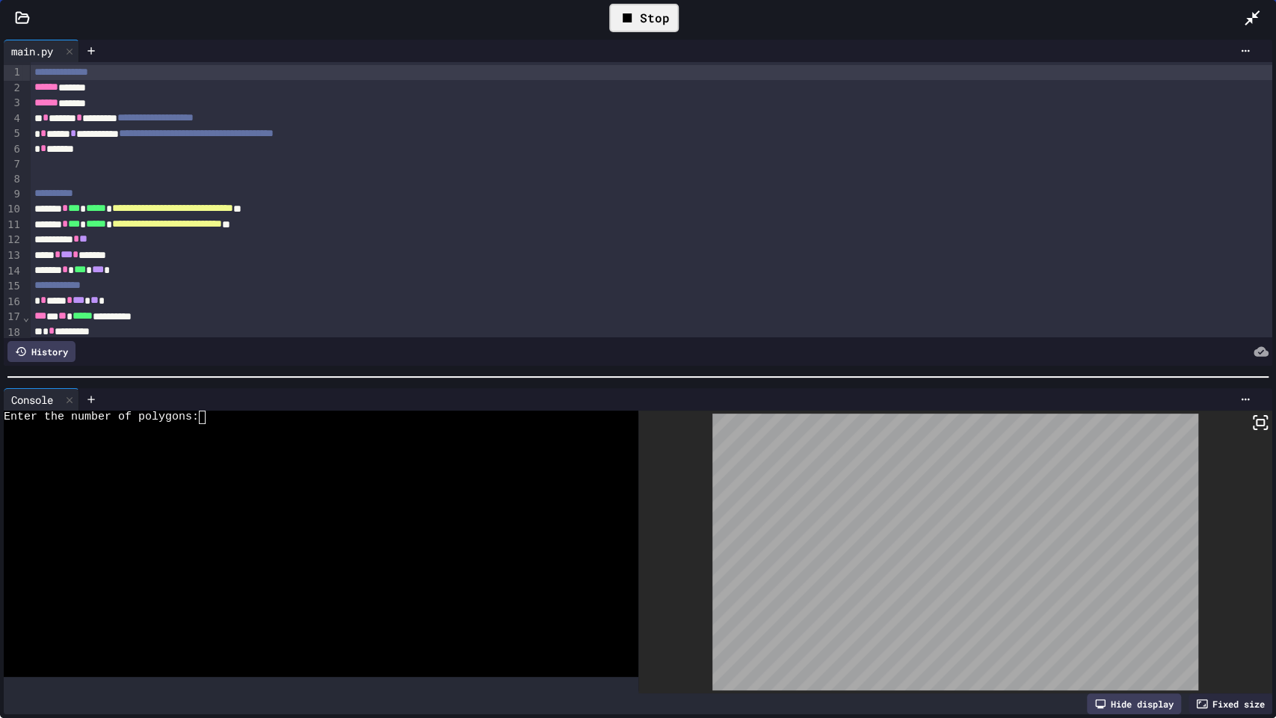
click at [367, 429] on div at bounding box center [310, 430] width 612 height 13
click at [645, 25] on div "Stop" at bounding box center [644, 18] width 70 height 28
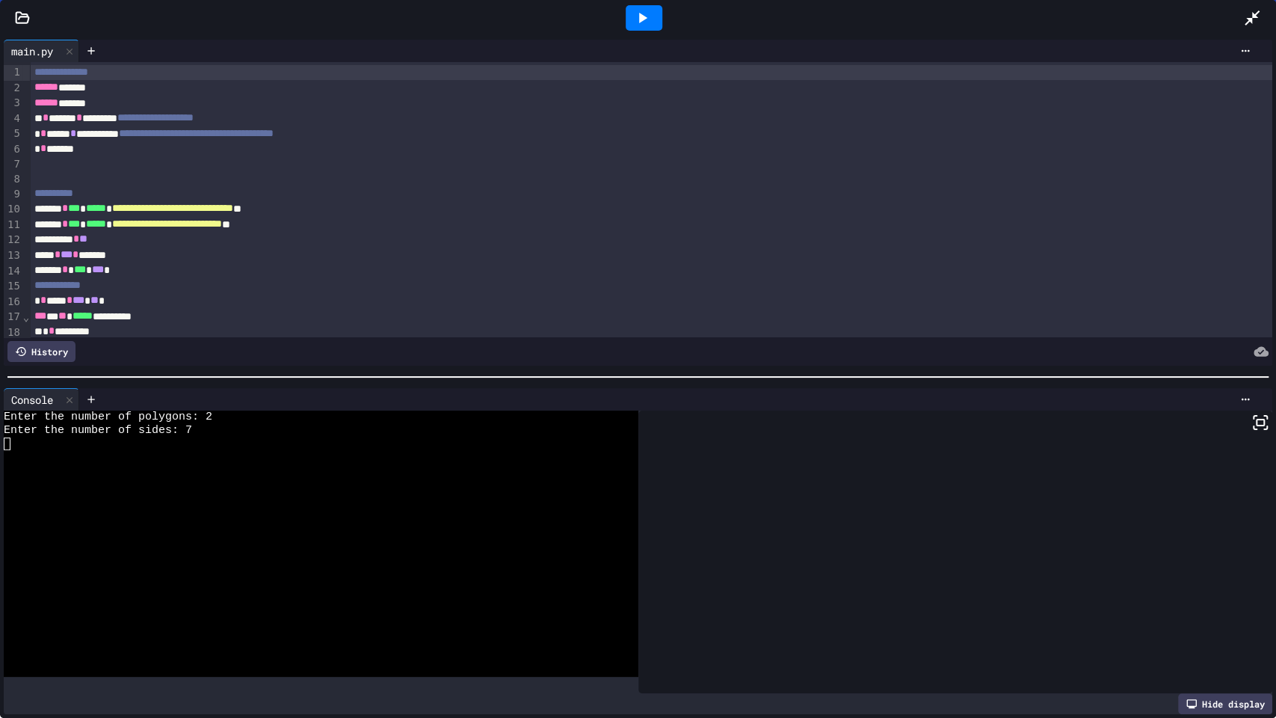
click at [645, 24] on icon at bounding box center [642, 18] width 18 height 18
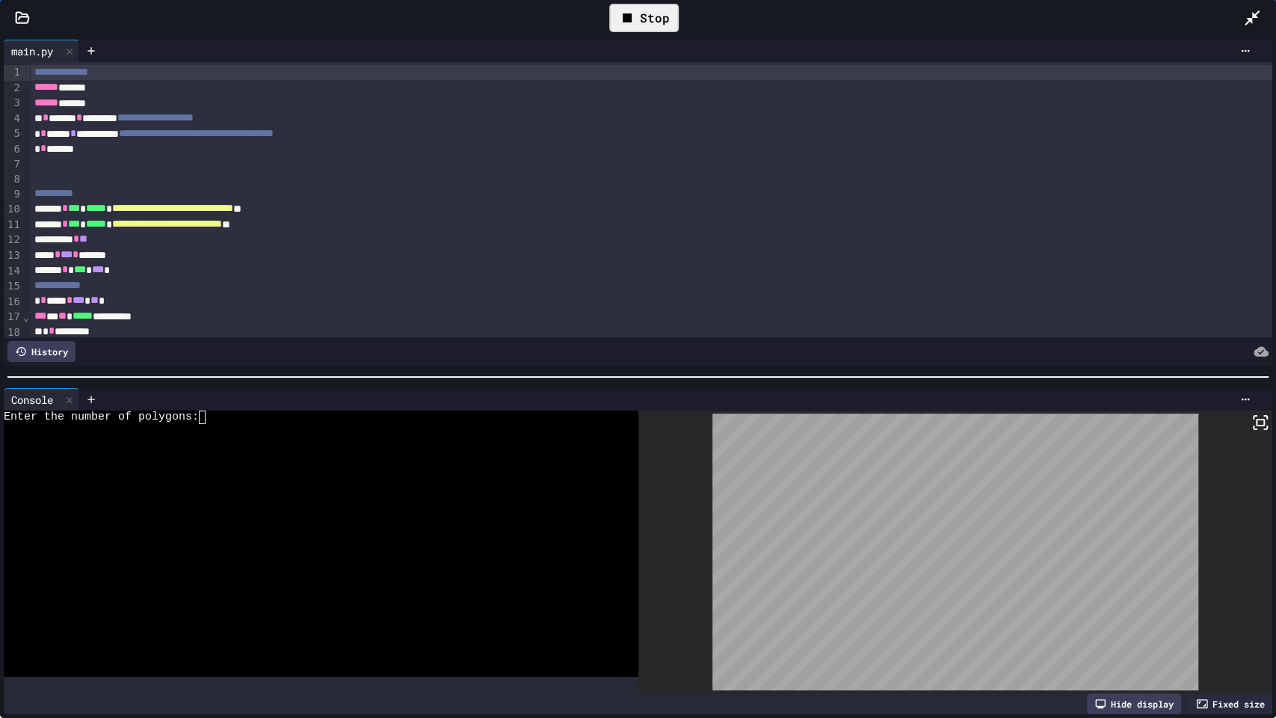
click at [301, 450] on div at bounding box center [310, 456] width 612 height 13
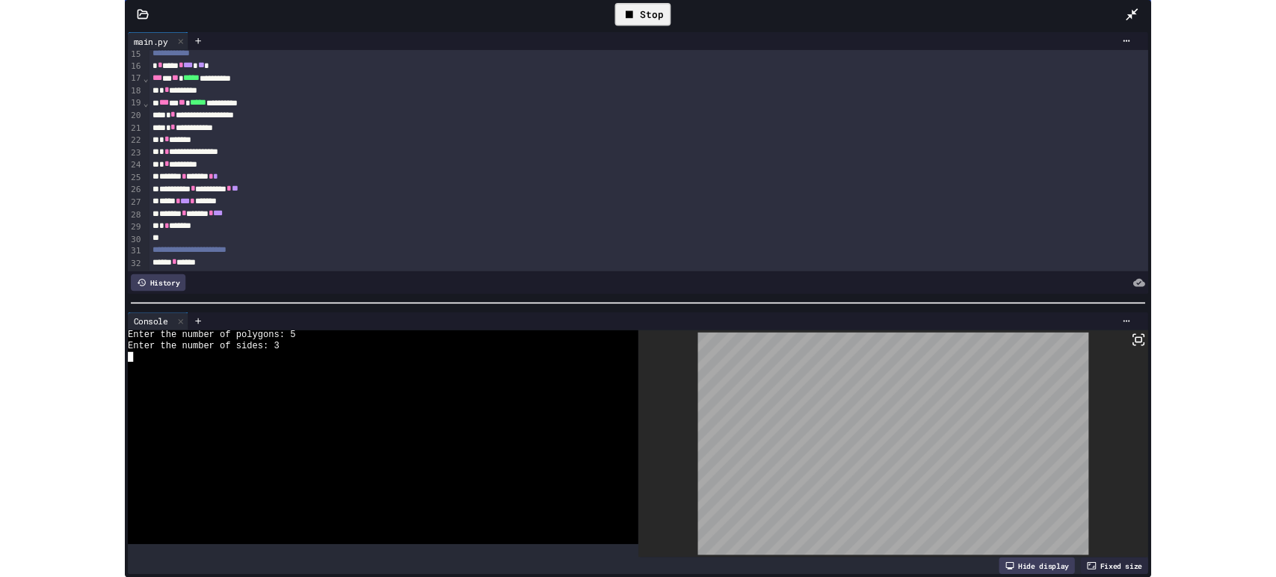
scroll to position [221, 0]
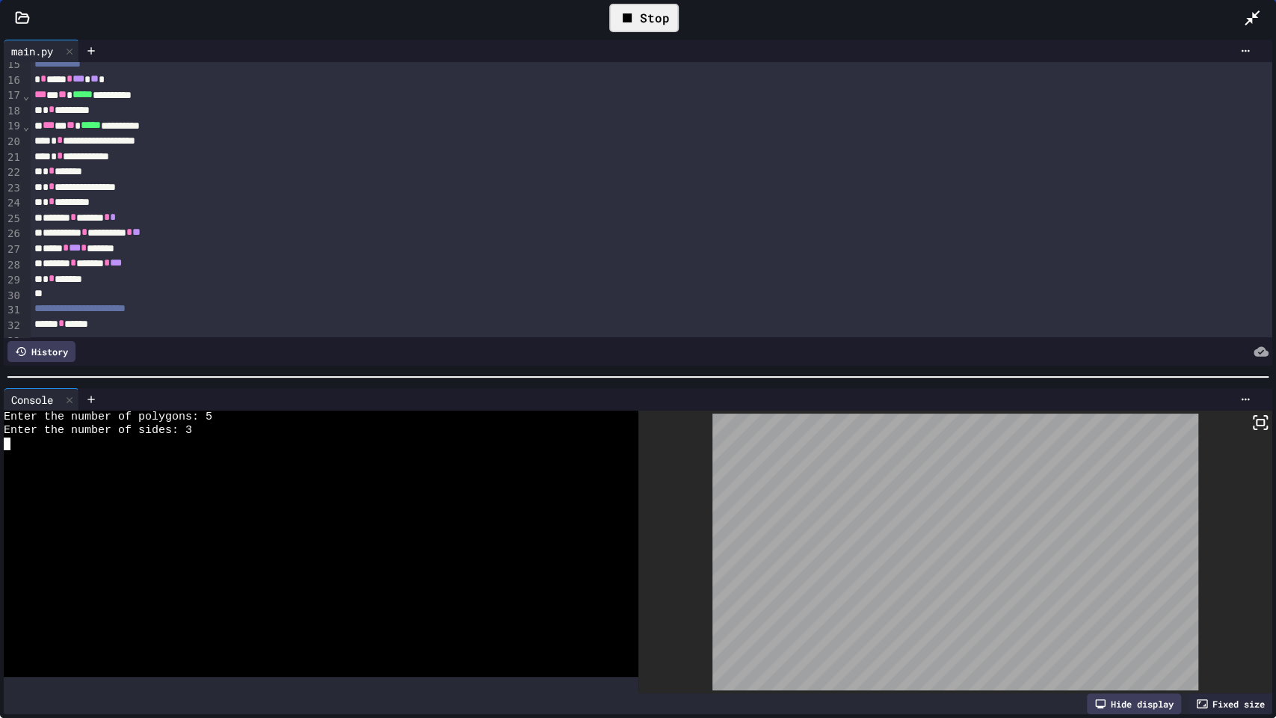
click at [643, 11] on div "Stop" at bounding box center [644, 18] width 70 height 28
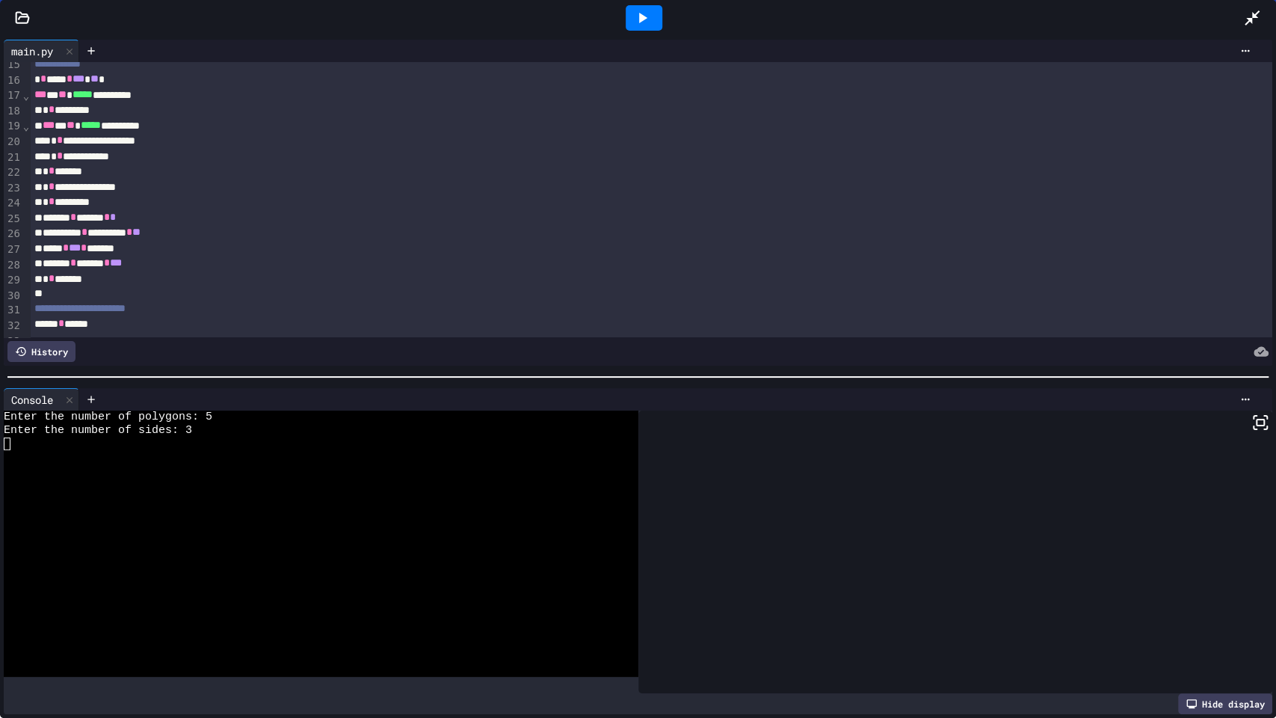
click at [1250, 28] on div at bounding box center [1259, 18] width 33 height 40
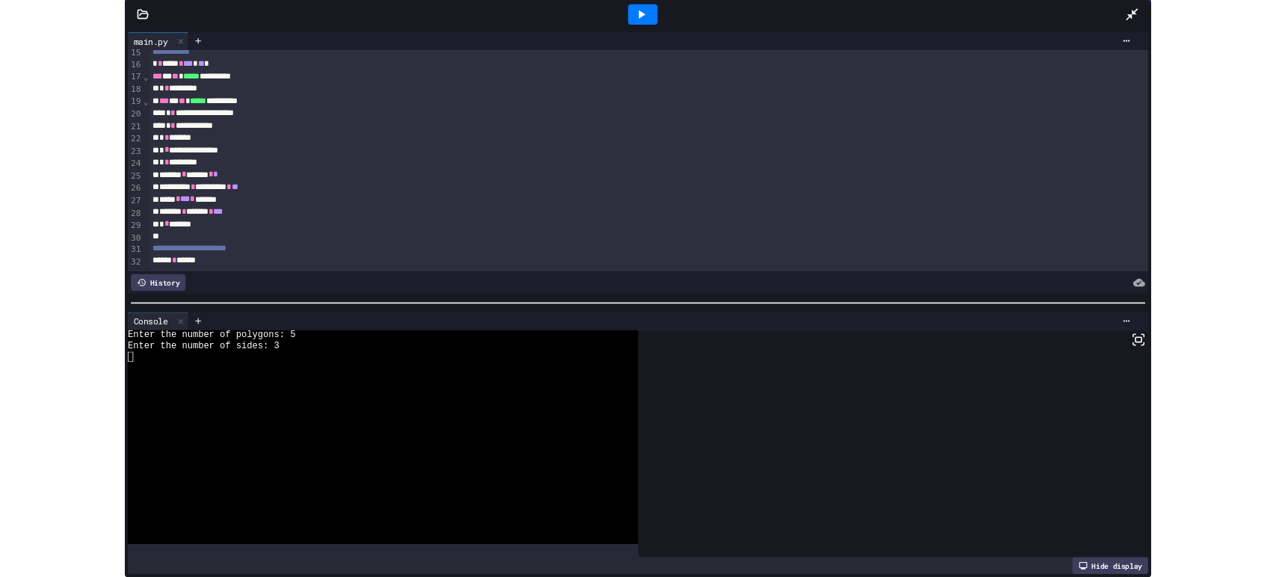
scroll to position [632, 0]
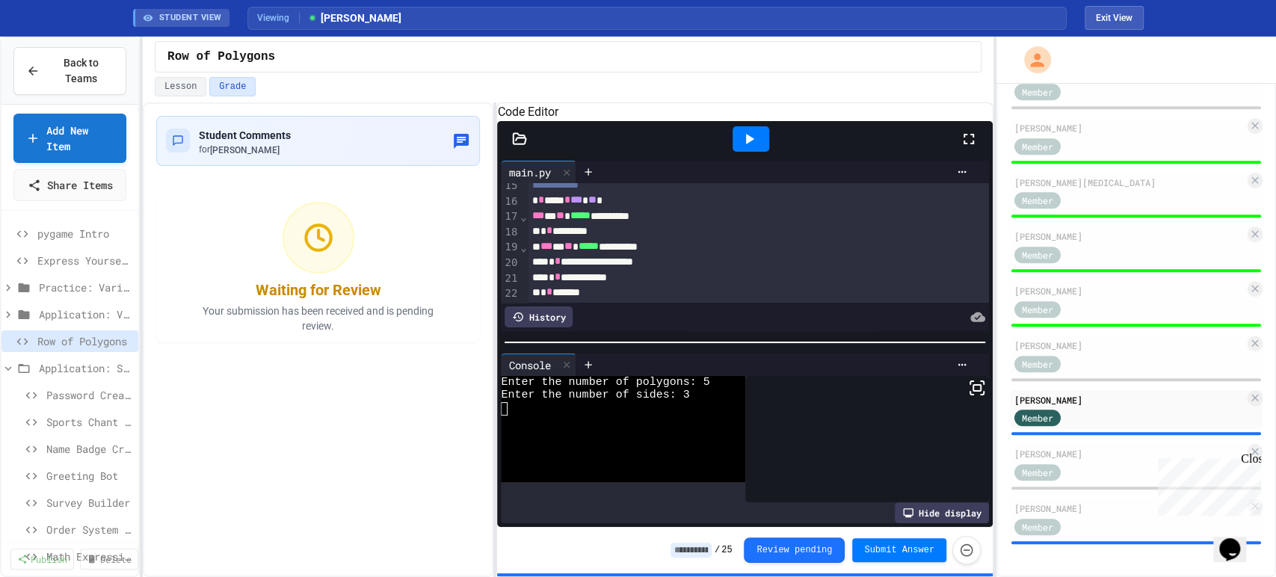
click at [706, 550] on input at bounding box center [691, 550] width 41 height 15
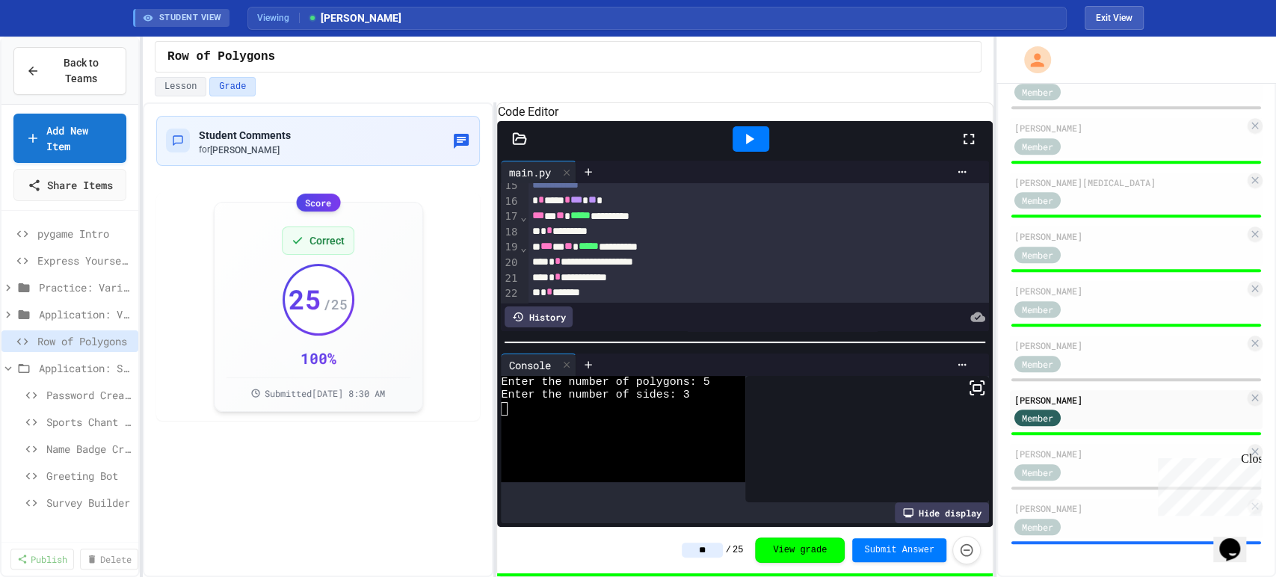
type input "**"
click at [390, 489] on div "Student Comments for Adam Reed Score Correct 25 / 25 100 % Submitted Aug 26, 20…" at bounding box center [318, 339] width 351 height 475
click at [1078, 525] on div "Member" at bounding box center [1051, 526] width 75 height 19
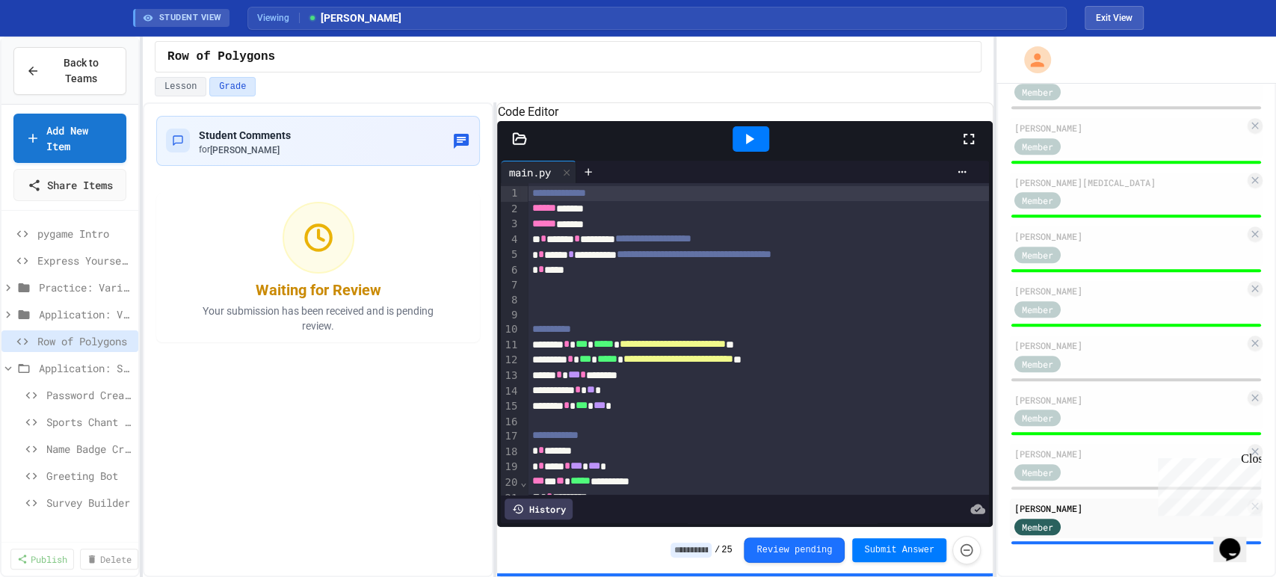
click at [966, 144] on icon at bounding box center [969, 139] width 10 height 10
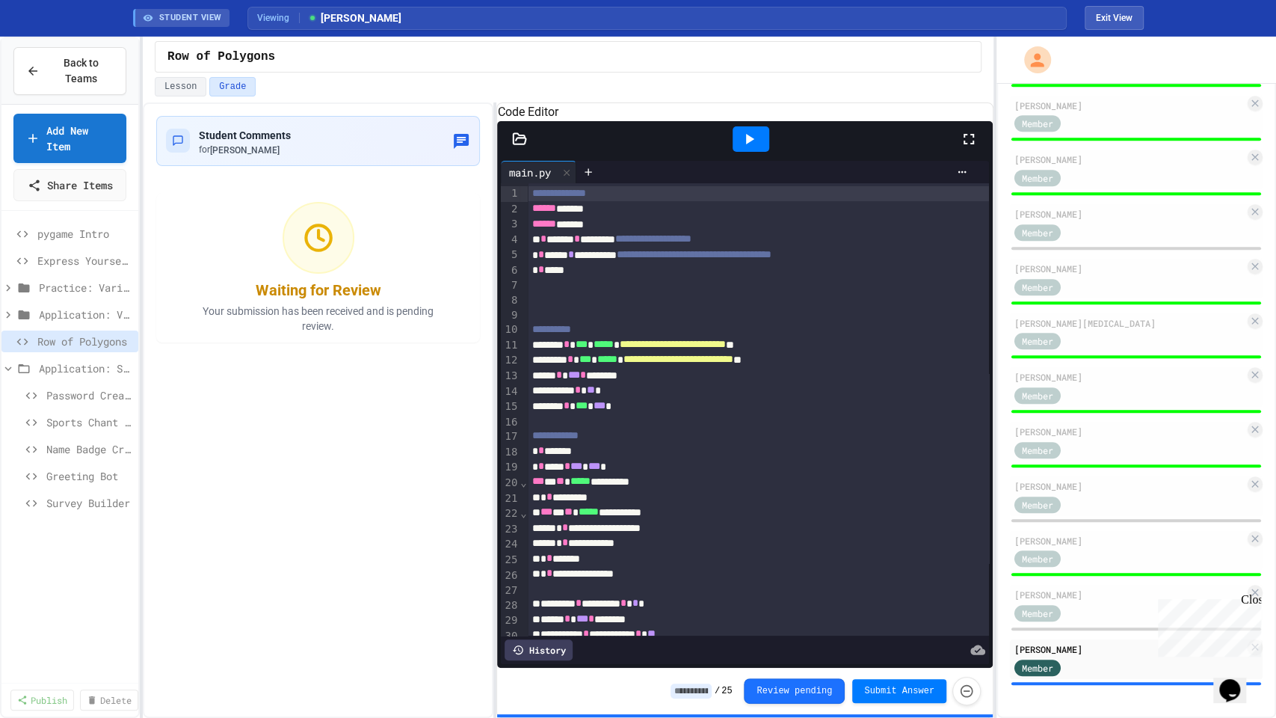
scroll to position [491, 0]
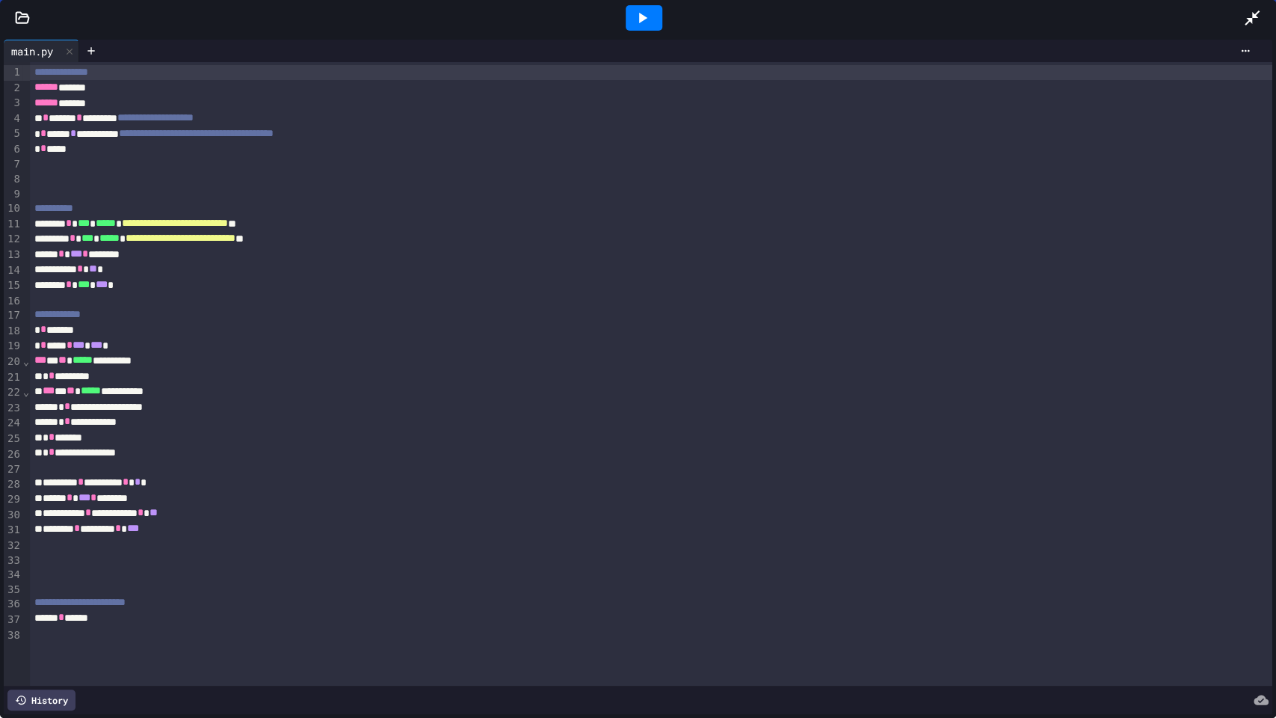
click at [636, 19] on icon at bounding box center [642, 18] width 18 height 18
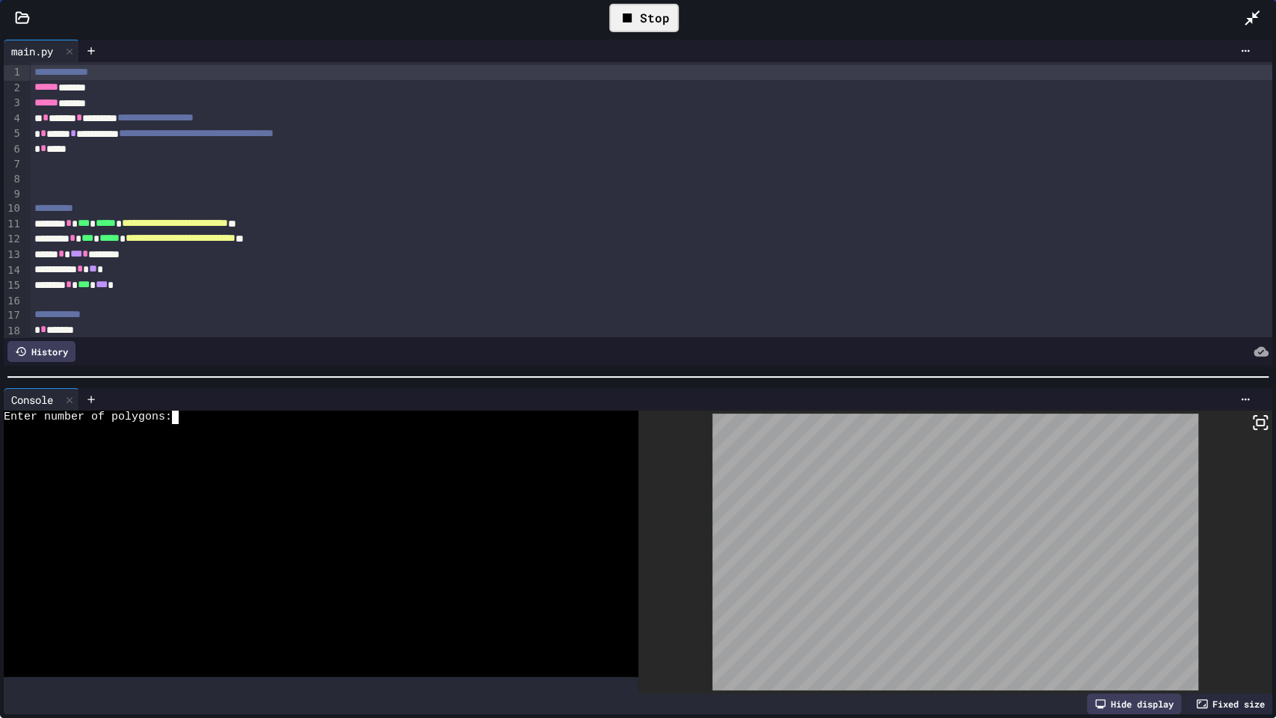
click at [560, 450] on div at bounding box center [310, 456] width 612 height 13
click at [647, 23] on div "Stop" at bounding box center [644, 18] width 70 height 28
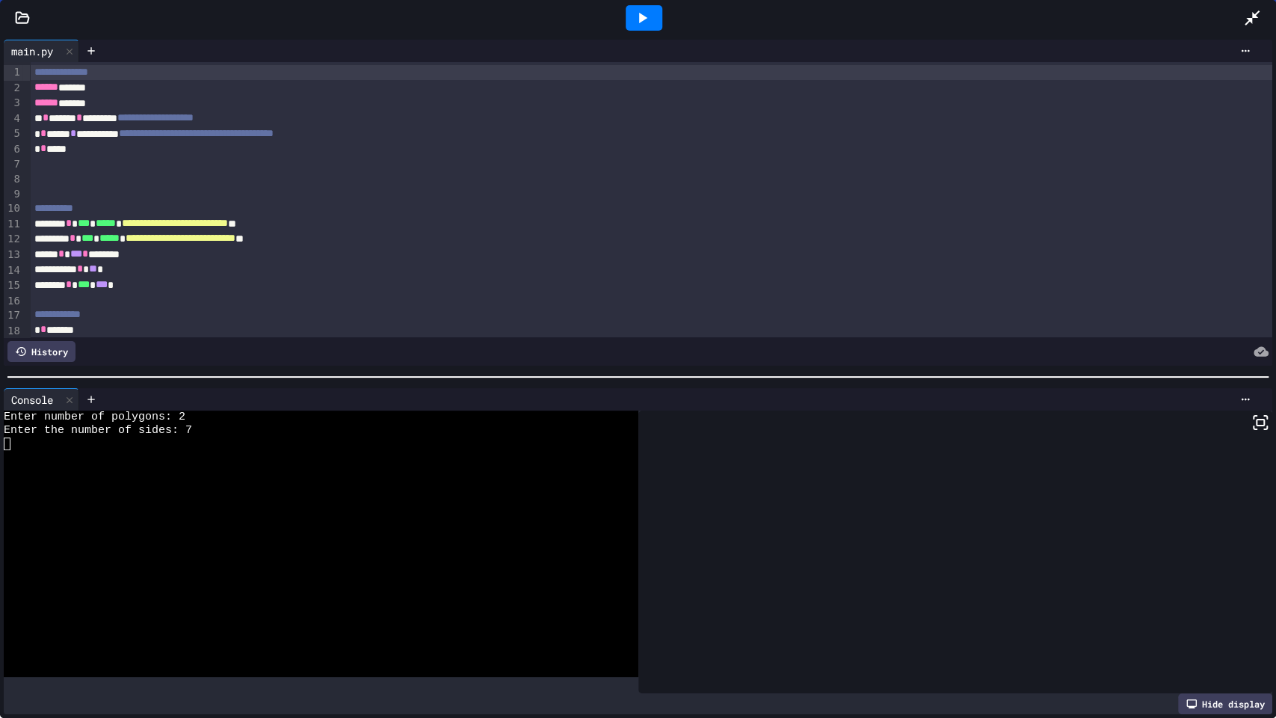
click at [647, 23] on icon at bounding box center [642, 18] width 18 height 18
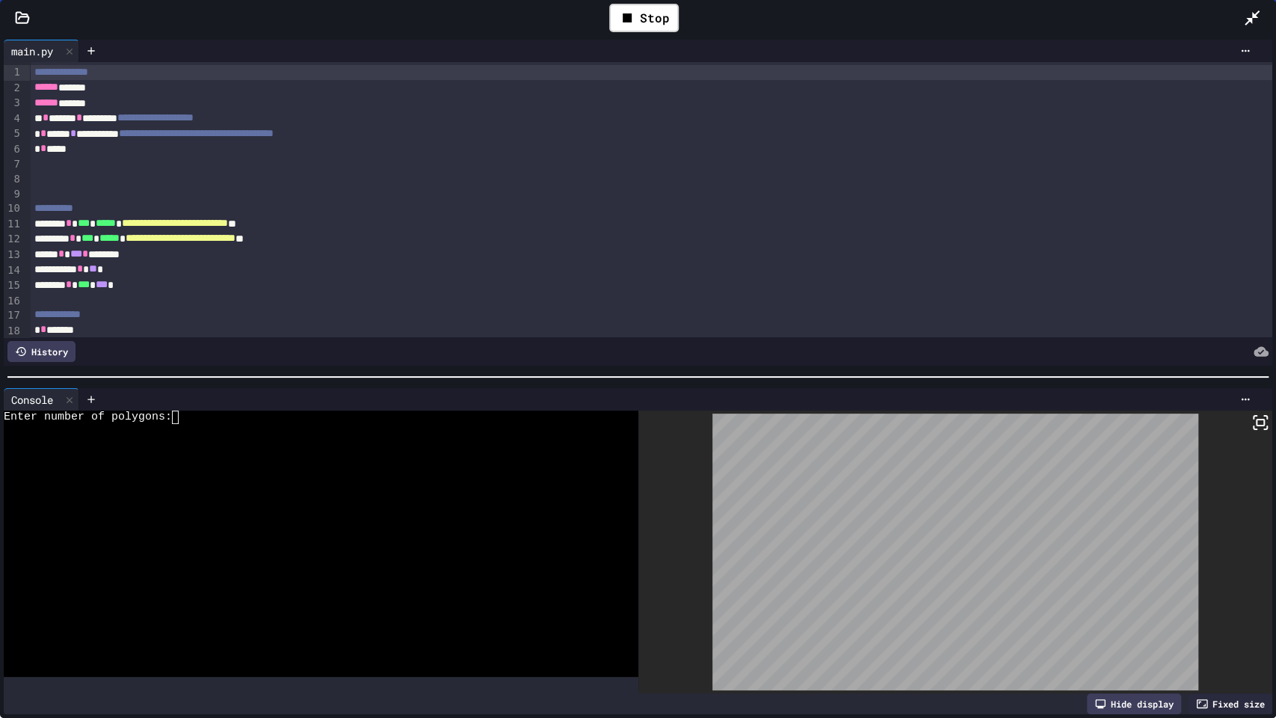
click at [375, 531] on div at bounding box center [310, 536] width 612 height 13
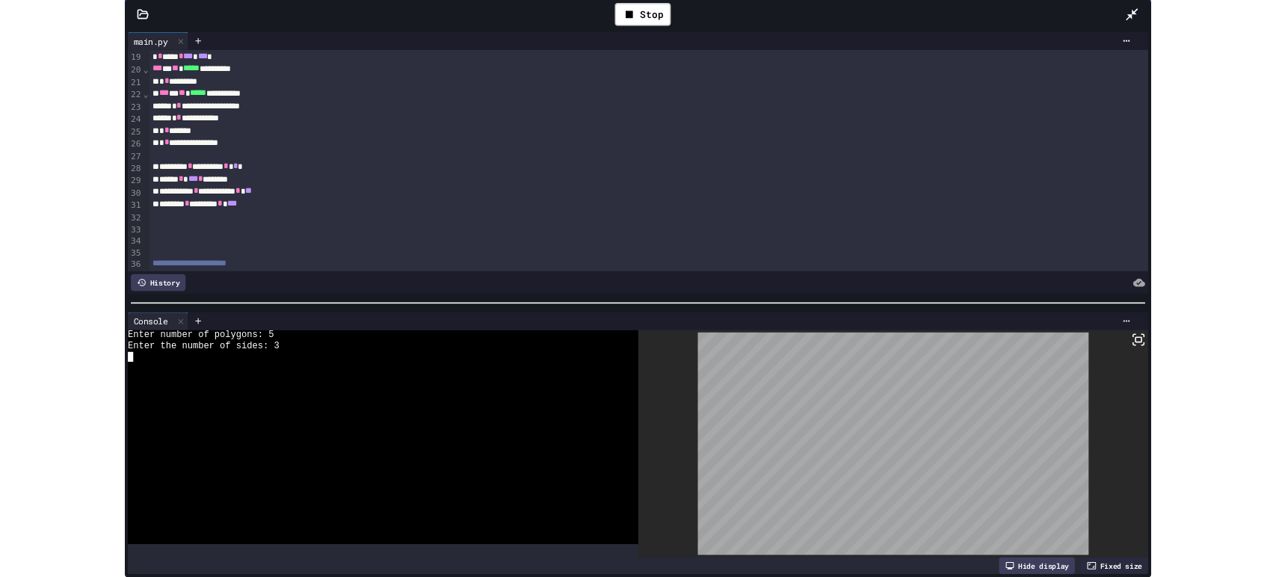
scroll to position [276, 0]
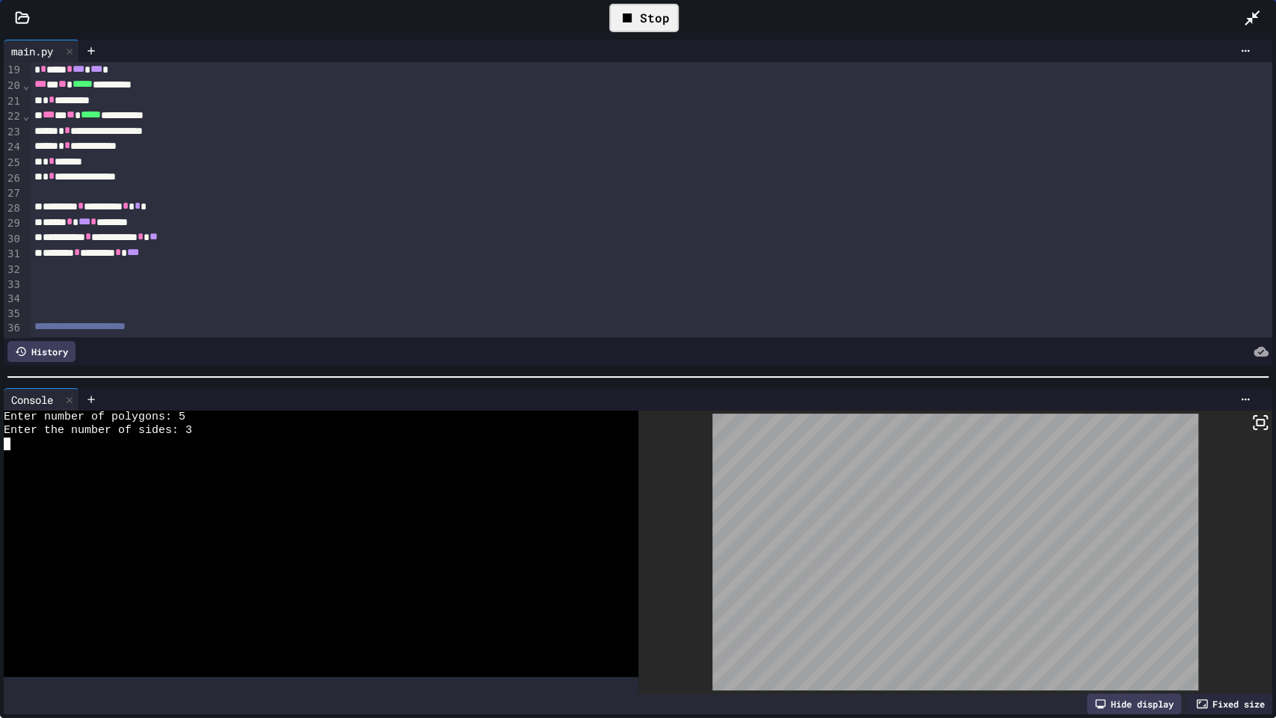
click at [662, 22] on div "Stop" at bounding box center [644, 18] width 70 height 28
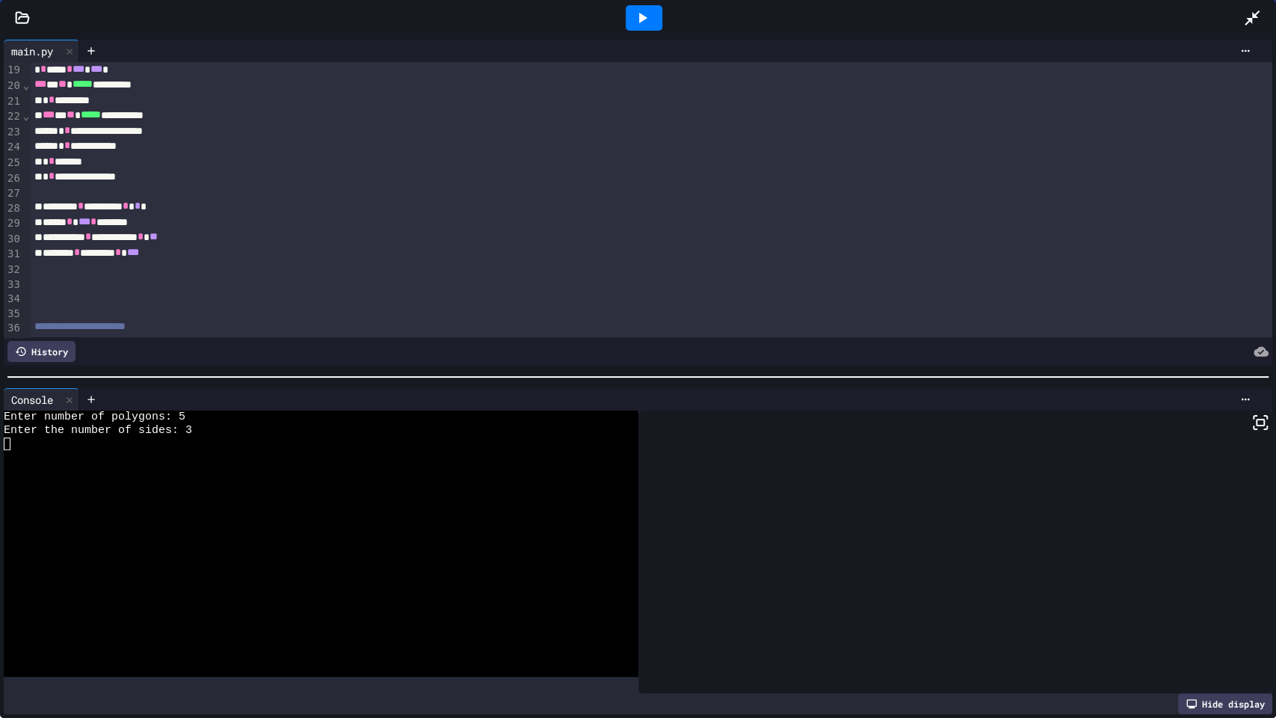
click at [1240, 24] on div at bounding box center [644, 18] width 1198 height 40
click at [1248, 16] on icon at bounding box center [1252, 18] width 18 height 18
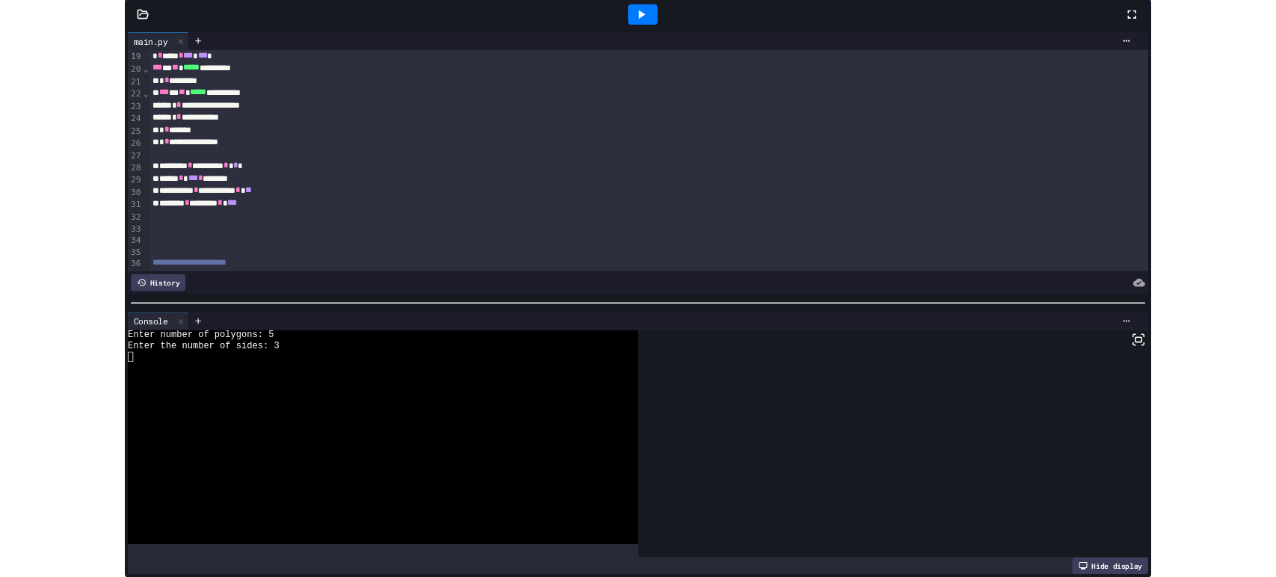
scroll to position [632, 0]
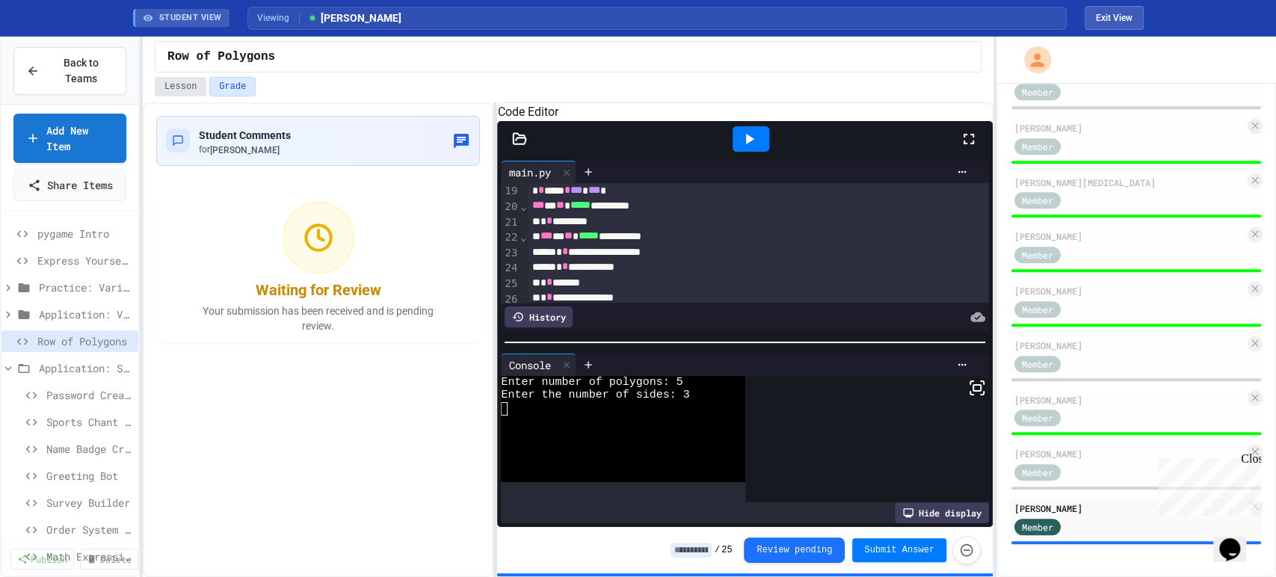
click at [178, 82] on button "Lesson" at bounding box center [181, 86] width 52 height 19
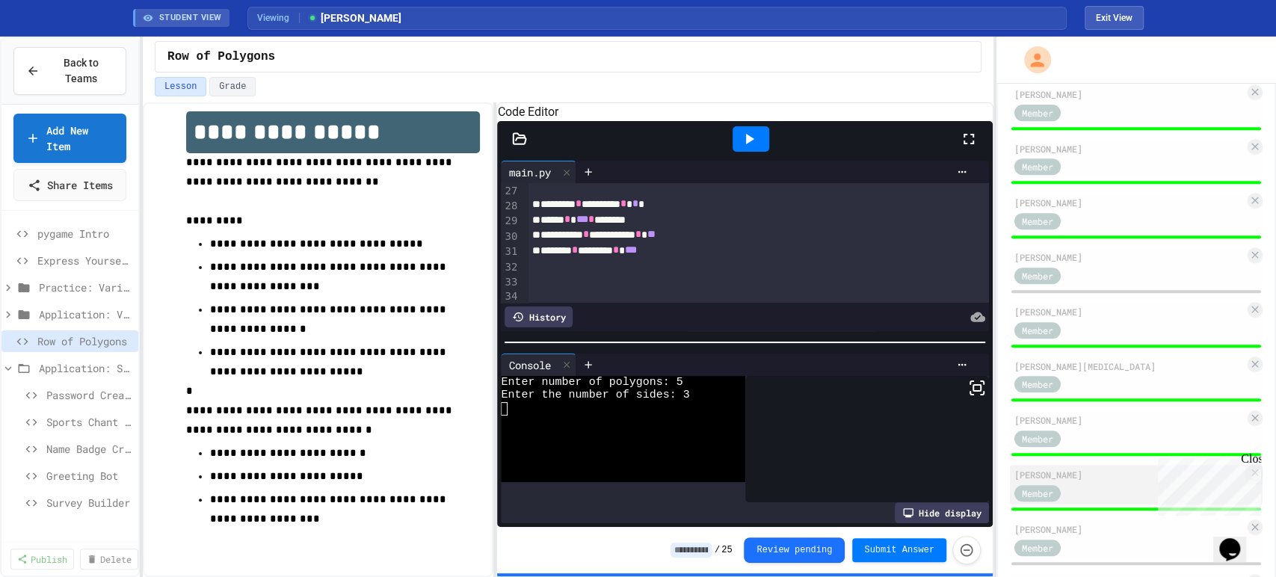
scroll to position [438, 0]
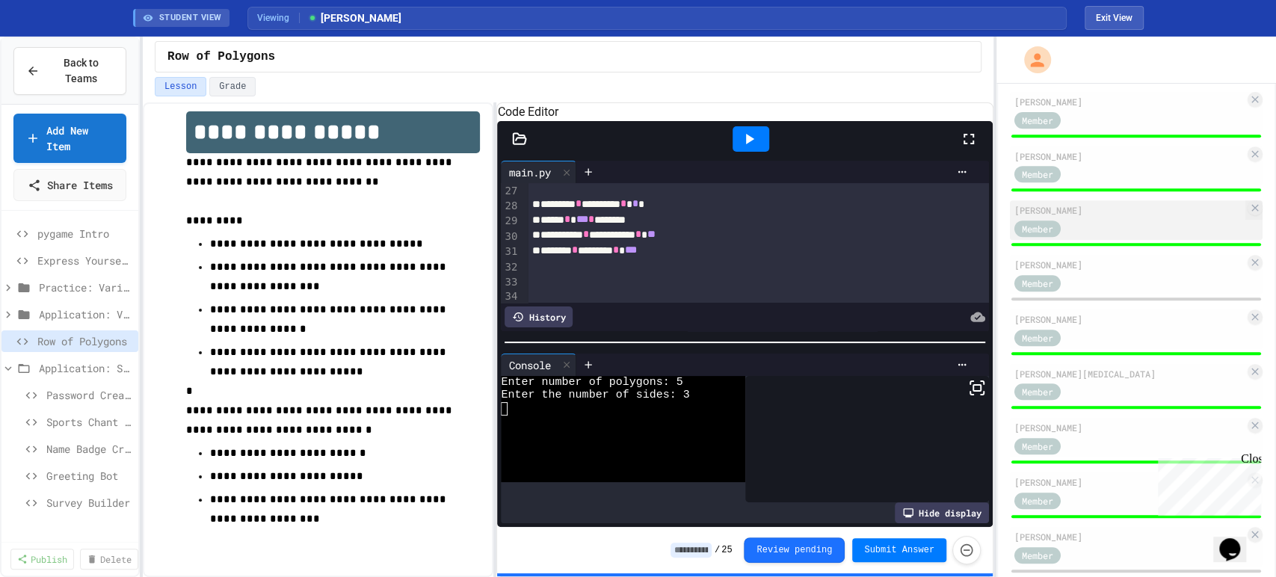
click at [1078, 235] on div "Member" at bounding box center [1051, 227] width 75 height 19
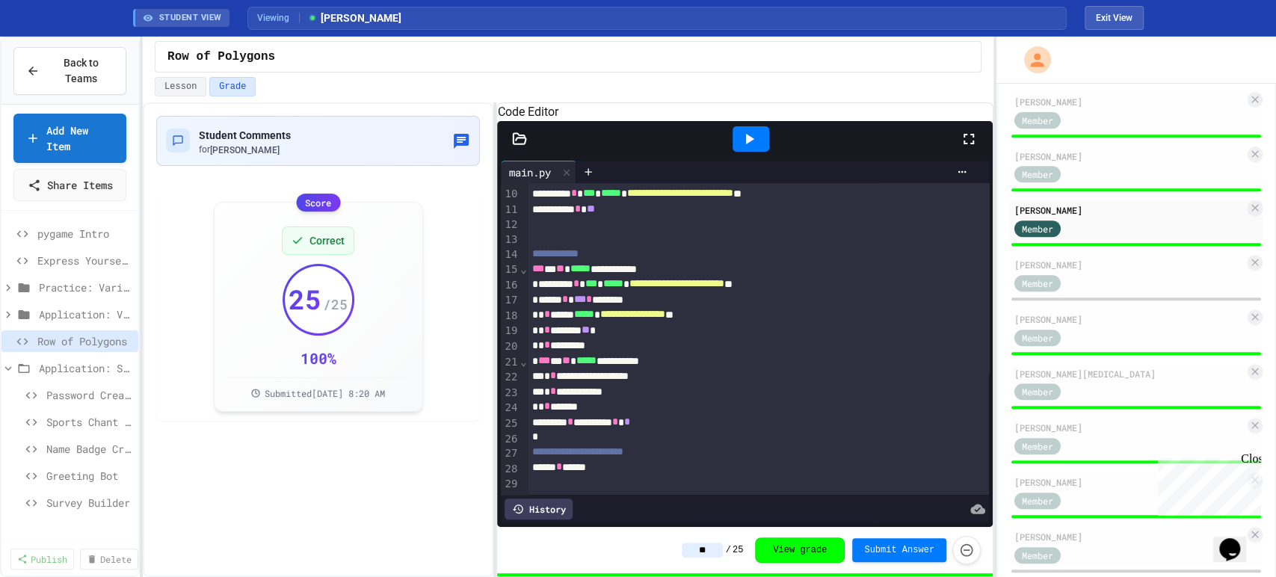
scroll to position [179, 0]
click at [719, 553] on input "**" at bounding box center [702, 550] width 41 height 15
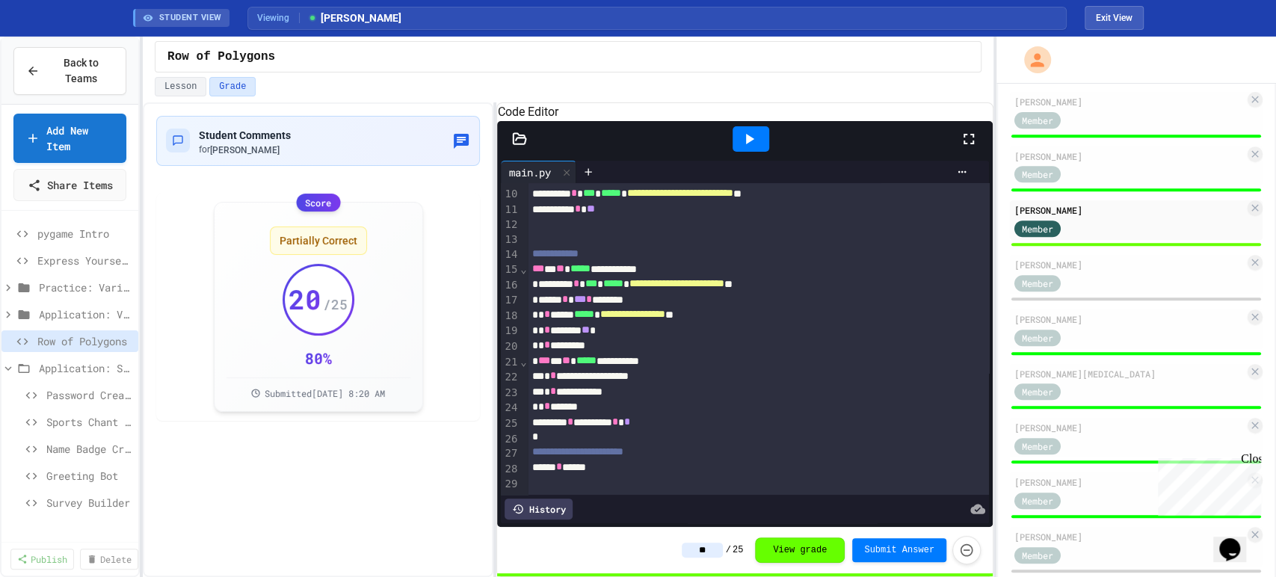
type input "**"
click at [587, 556] on div "** / 25 View grade Submit Answer" at bounding box center [744, 550] width 495 height 46
click at [457, 138] on icon "button" at bounding box center [461, 141] width 18 height 18
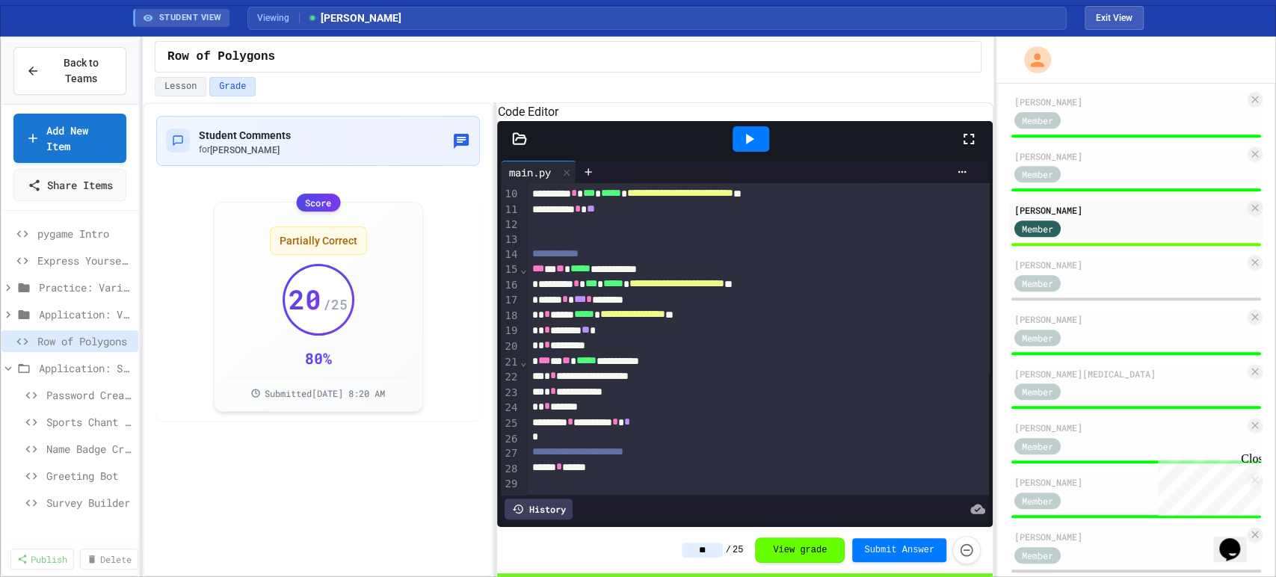
type textarea "**********"
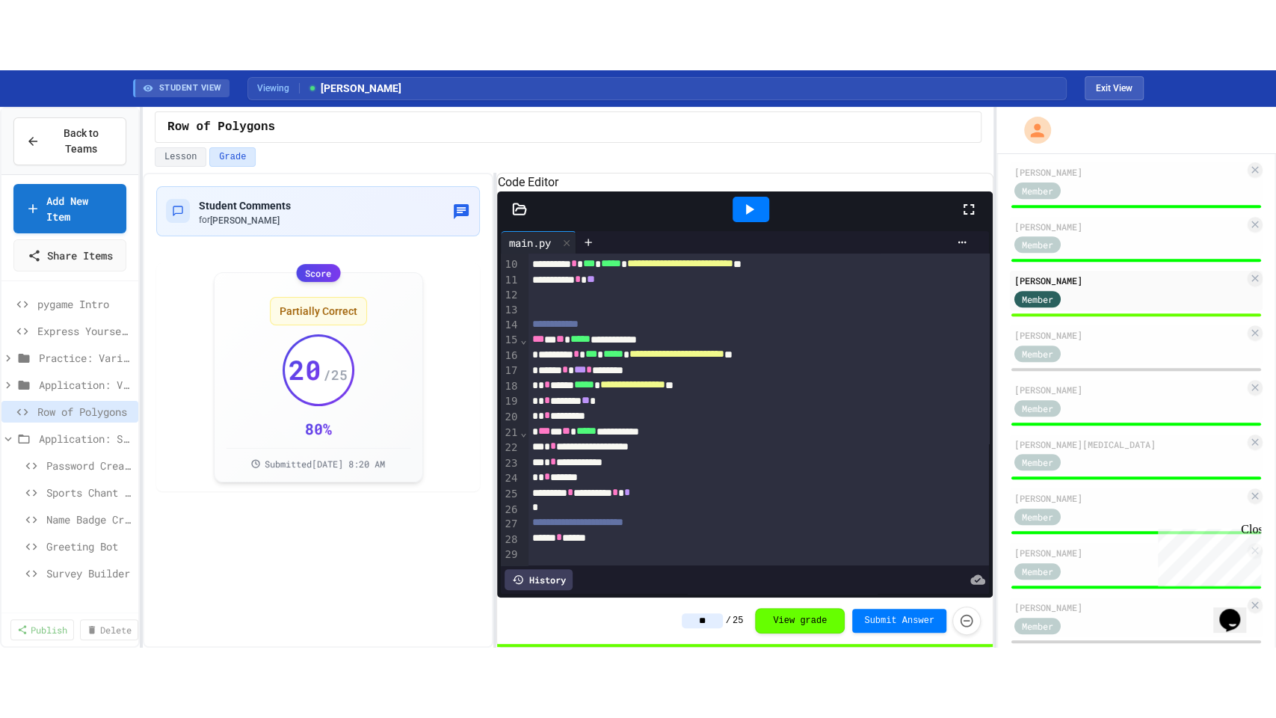
scroll to position [632, 0]
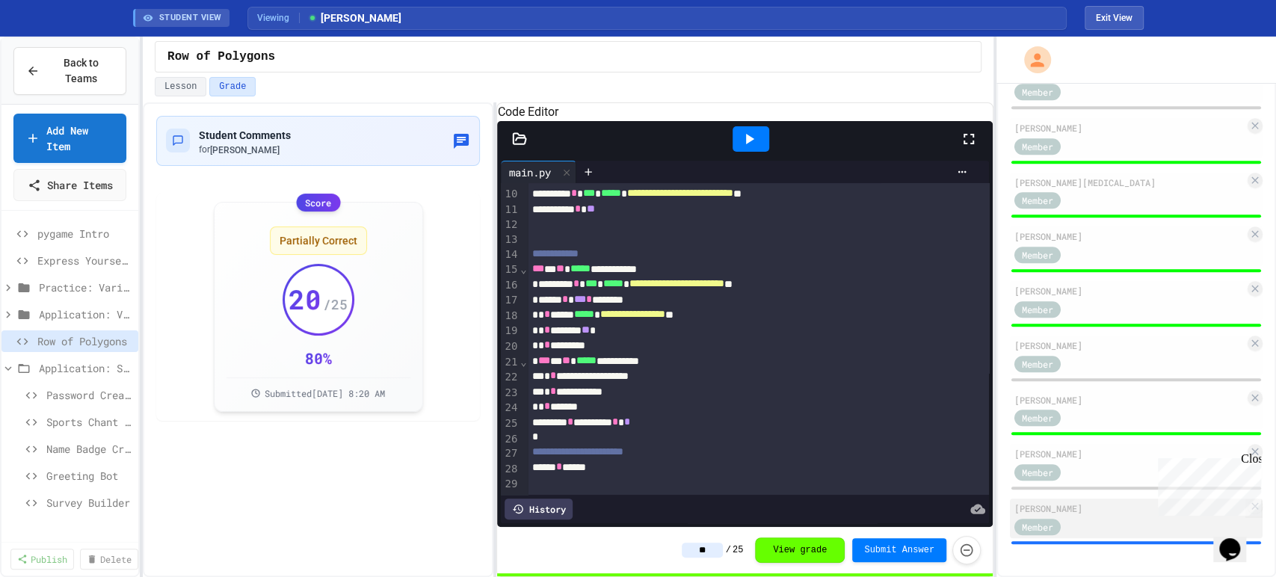
click at [1094, 521] on div "Member" at bounding box center [1129, 526] width 230 height 19
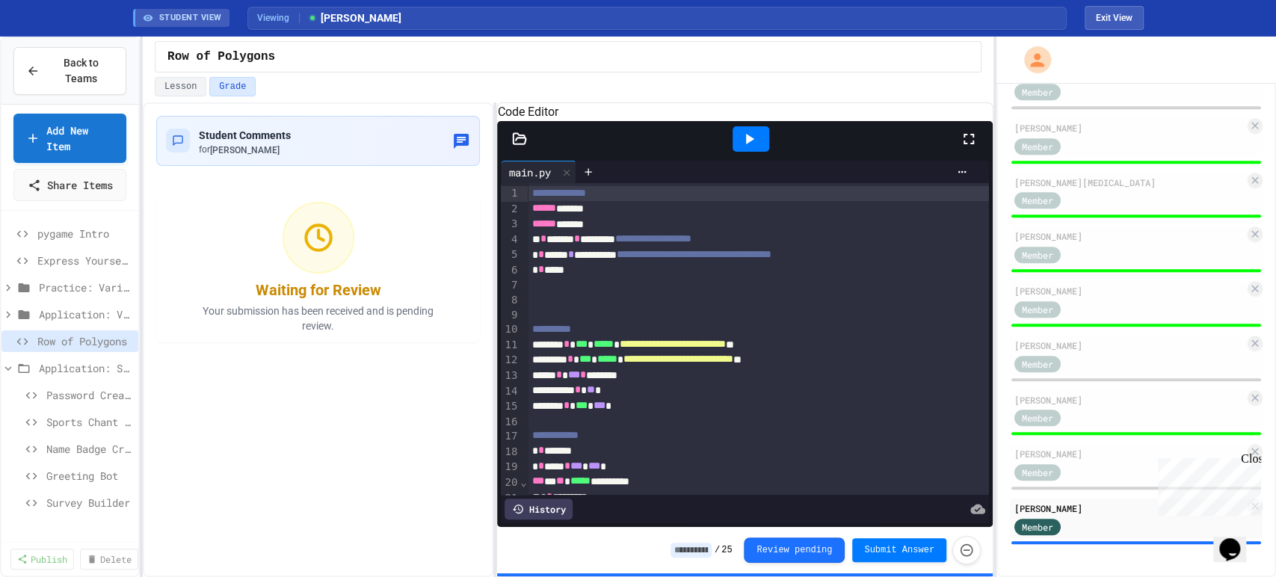
click at [966, 148] on icon at bounding box center [969, 139] width 18 height 18
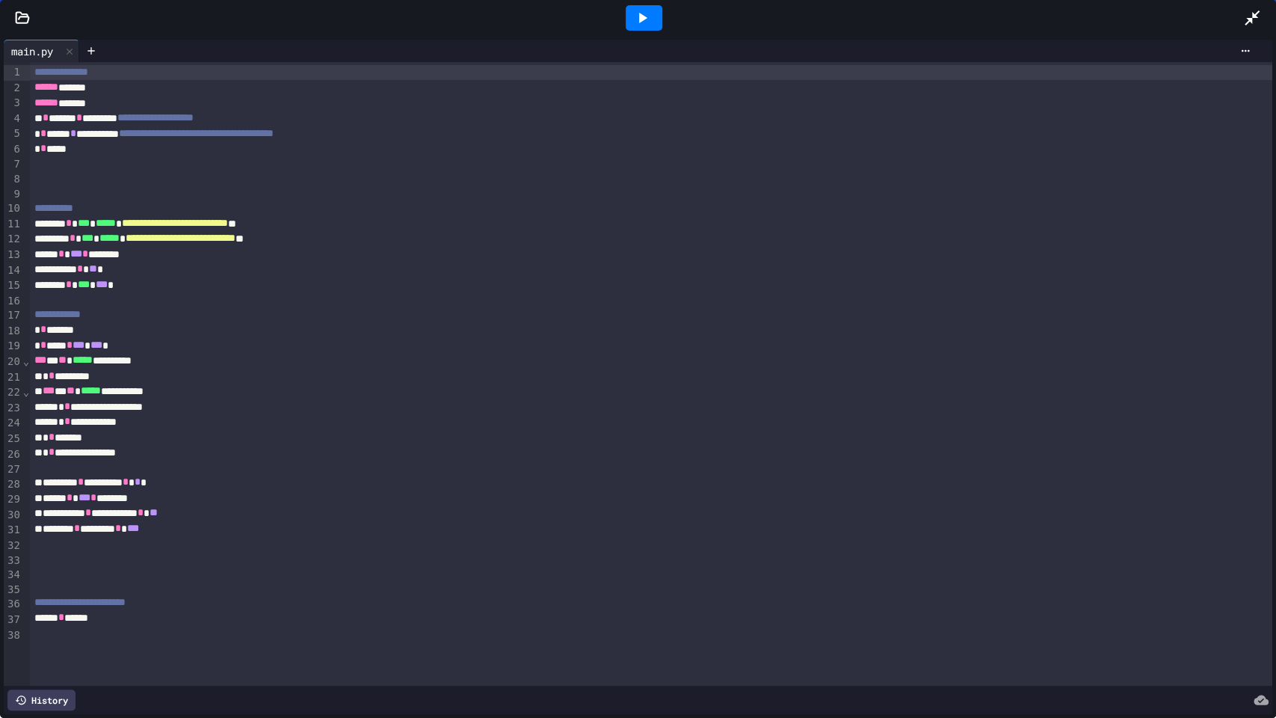
click at [635, 22] on icon at bounding box center [642, 18] width 18 height 18
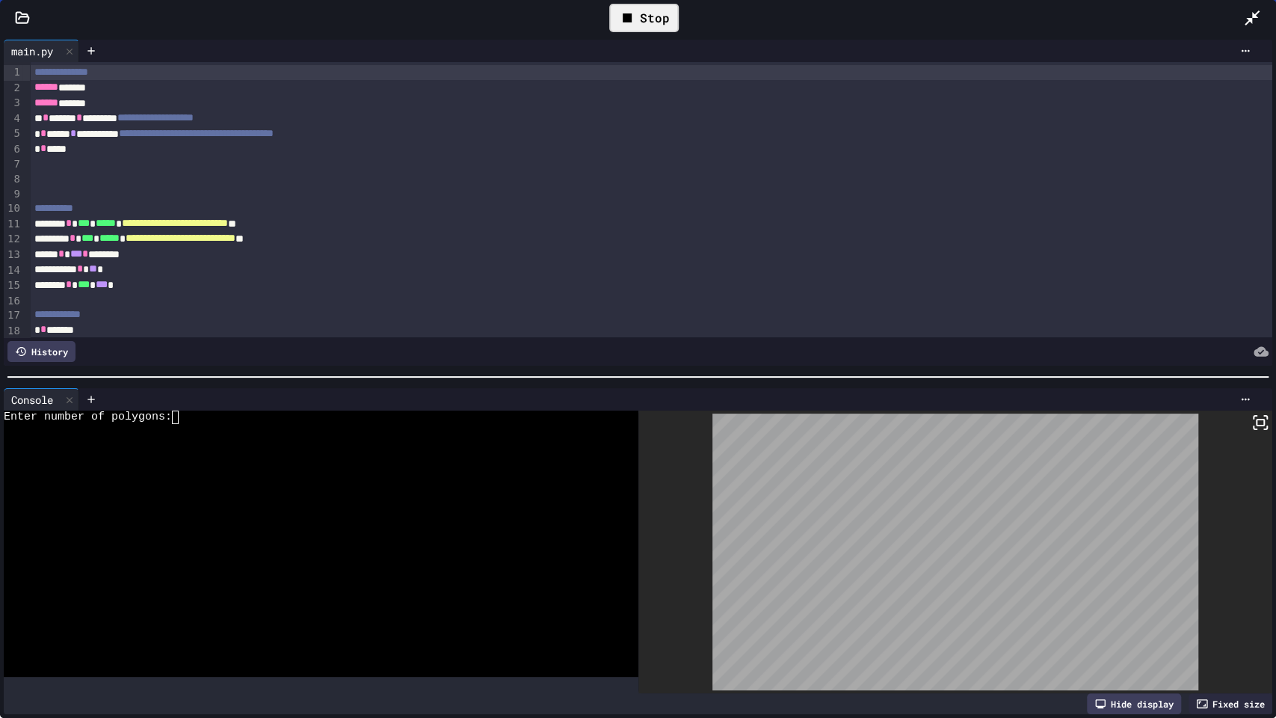
click at [362, 481] on div at bounding box center [310, 483] width 612 height 13
click at [665, 7] on div "Stop" at bounding box center [644, 18] width 70 height 28
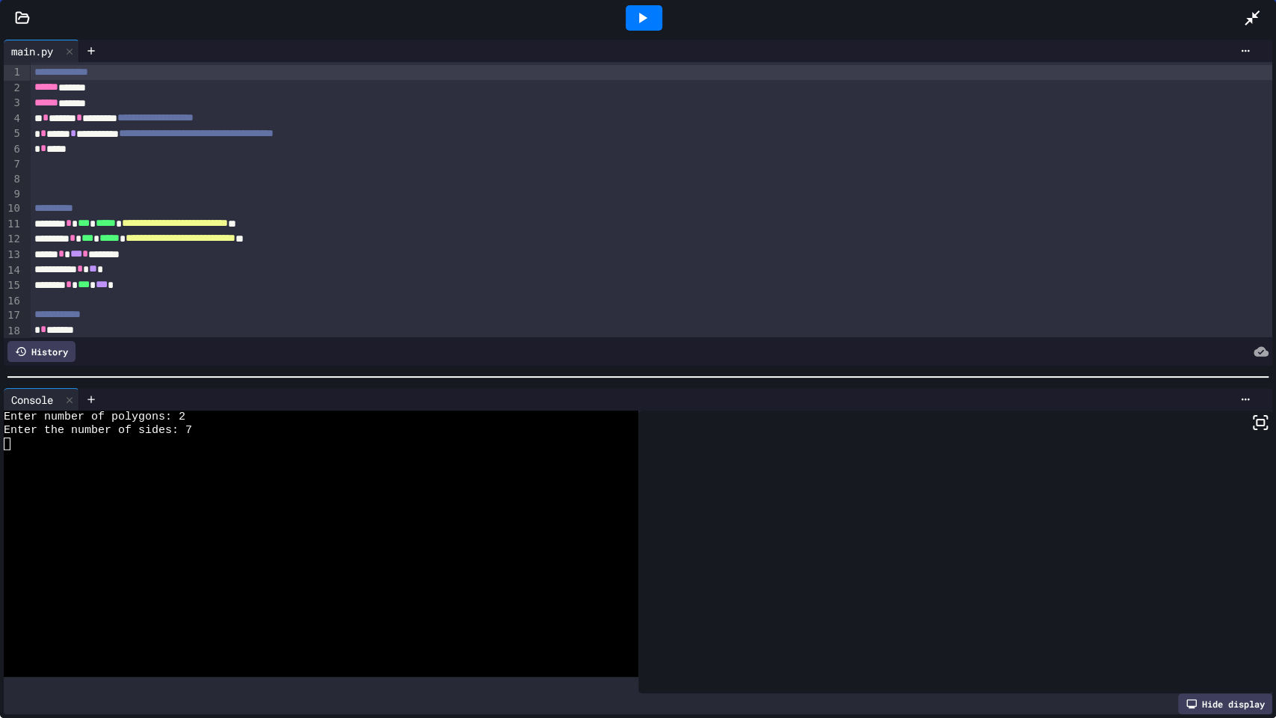
click at [640, 16] on icon at bounding box center [643, 18] width 8 height 10
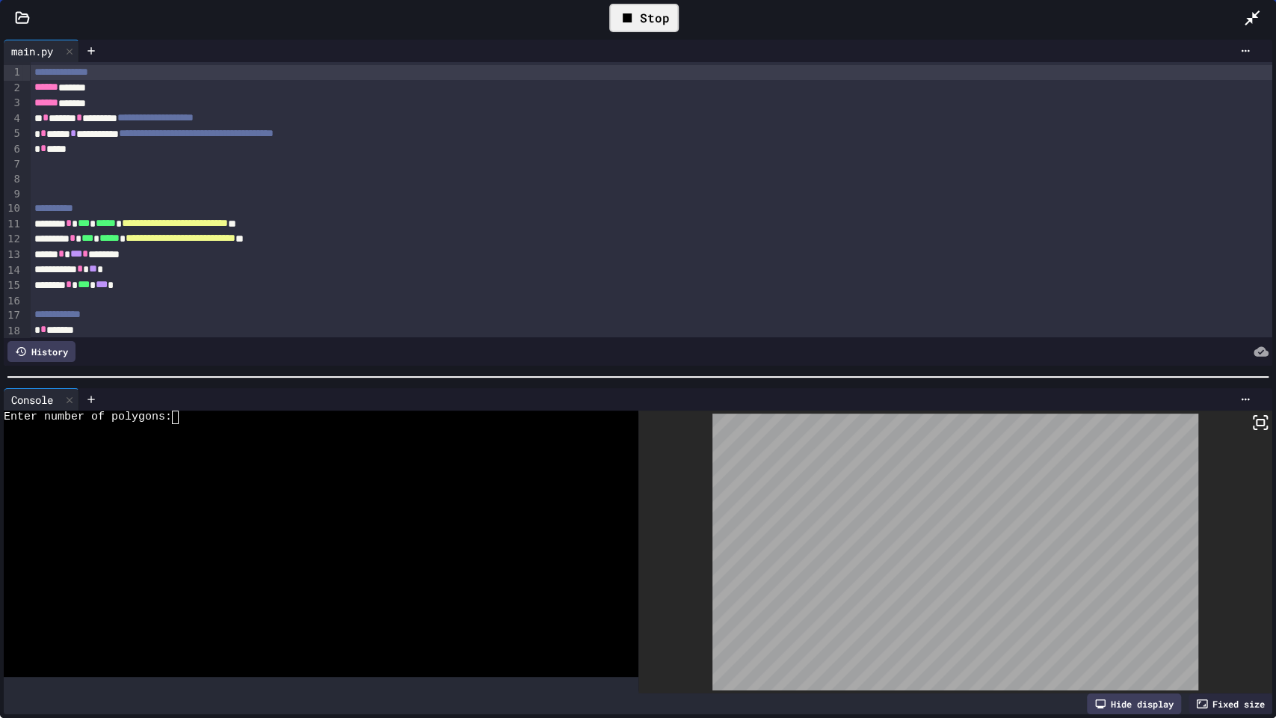
click at [394, 454] on div at bounding box center [310, 456] width 612 height 13
click at [395, 466] on div at bounding box center [310, 469] width 612 height 13
click at [662, 20] on div "Stop" at bounding box center [644, 18] width 70 height 28
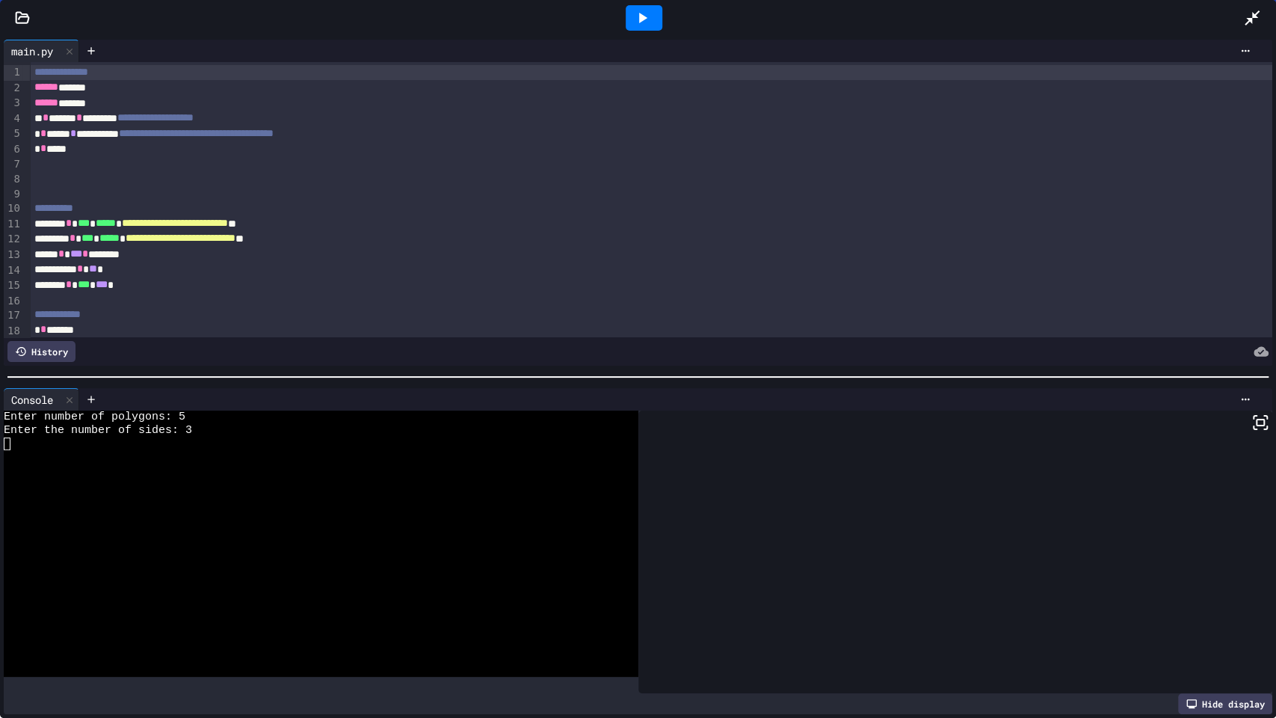
click at [1254, 12] on icon at bounding box center [1252, 18] width 18 height 18
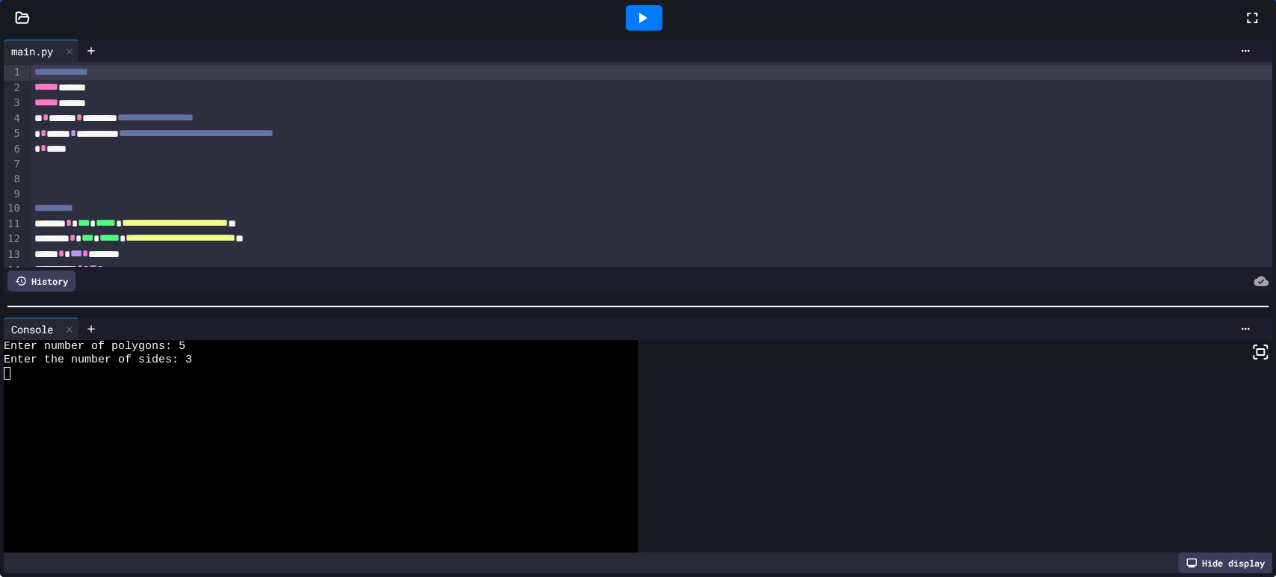
scroll to position [632, 0]
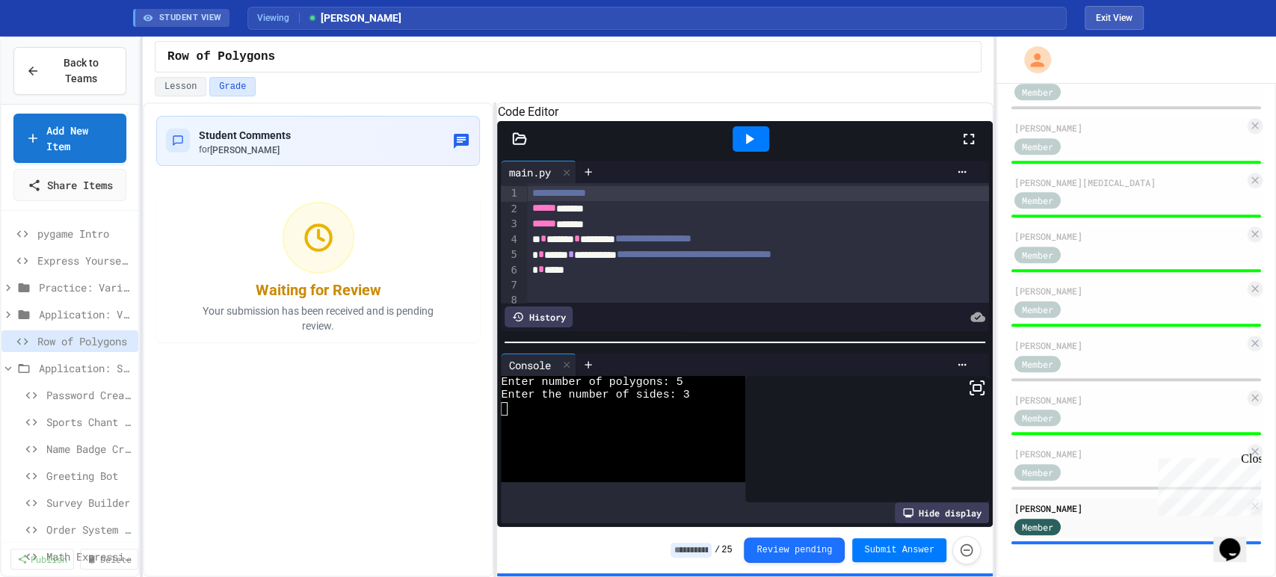
click at [708, 549] on input at bounding box center [691, 550] width 41 height 15
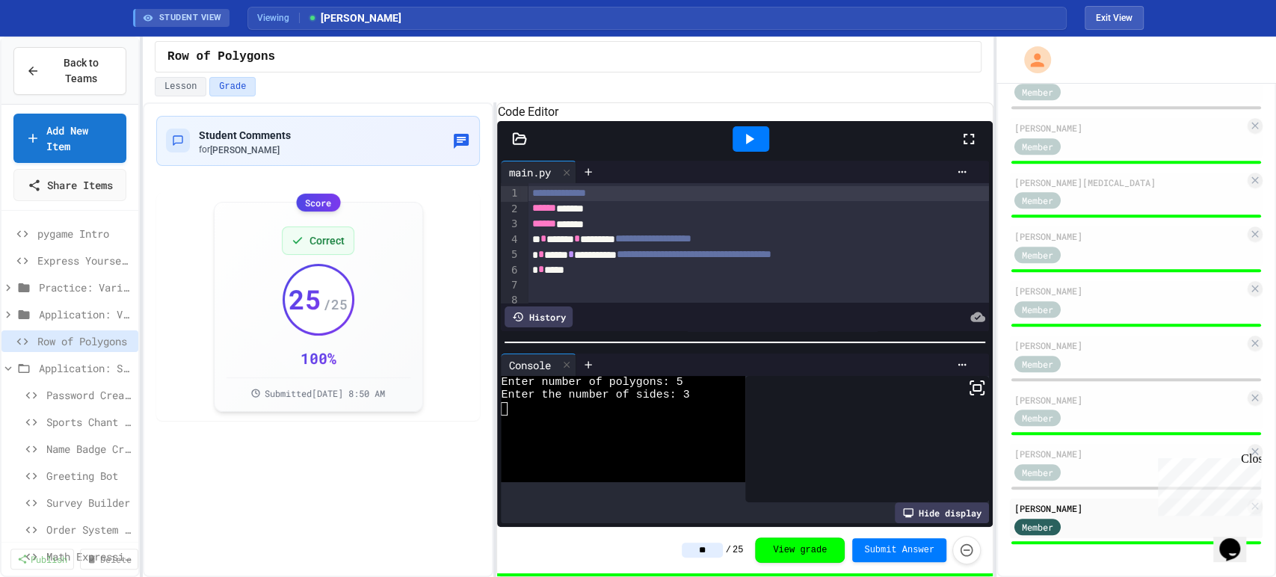
type input "**"
click at [596, 548] on div "** / 25 View grade Submit Answer" at bounding box center [744, 550] width 495 height 46
click at [61, 70] on span "Back to Teams" at bounding box center [81, 70] width 65 height 31
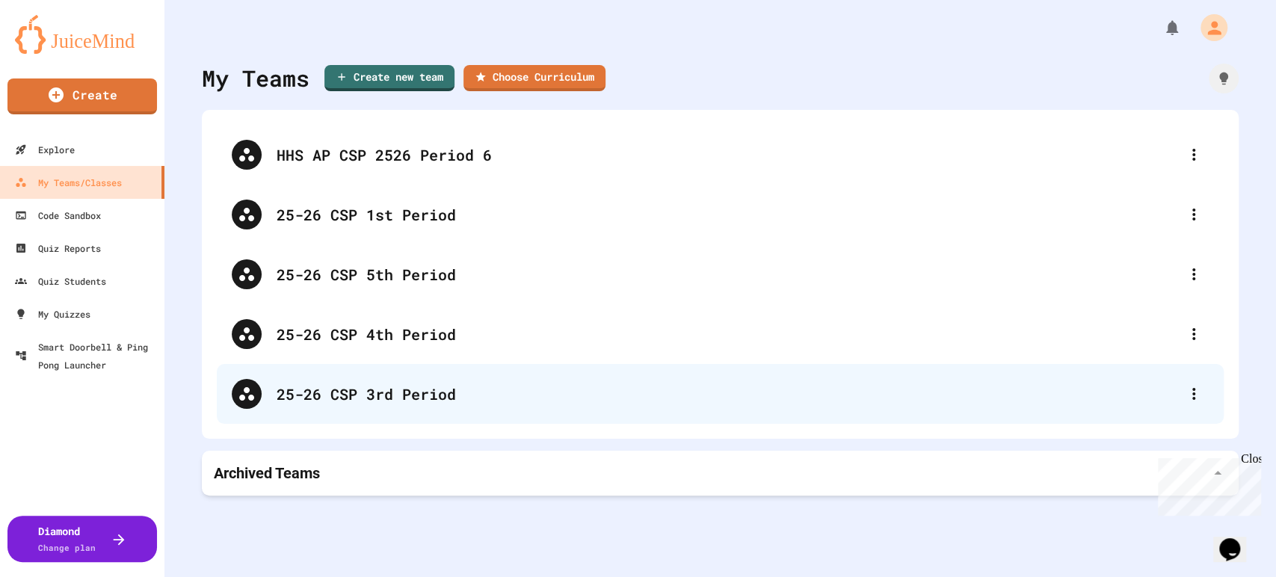
click at [408, 386] on div "25-26 CSP 3rd Period" at bounding box center [728, 394] width 902 height 22
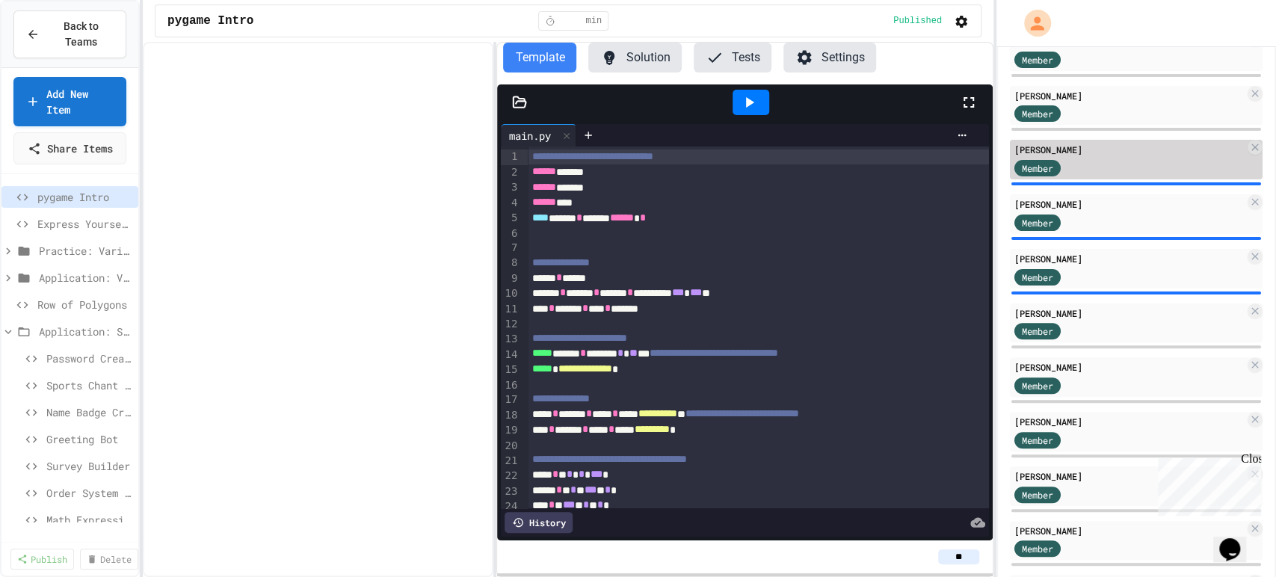
scroll to position [84, 0]
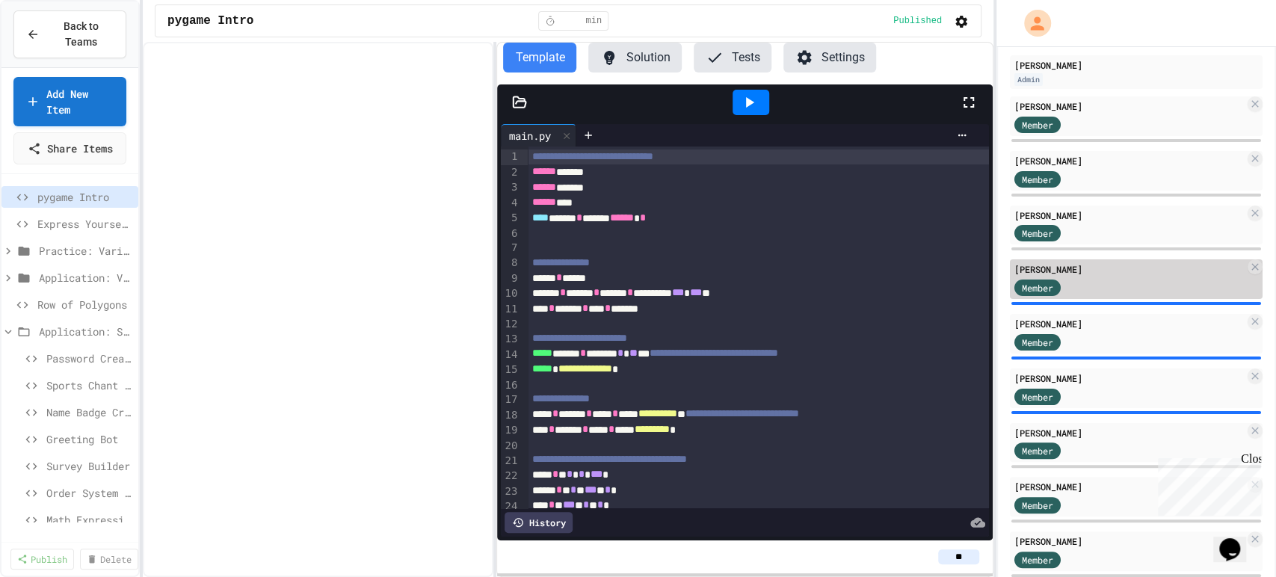
click at [1094, 276] on div "[PERSON_NAME]" at bounding box center [1129, 268] width 230 height 13
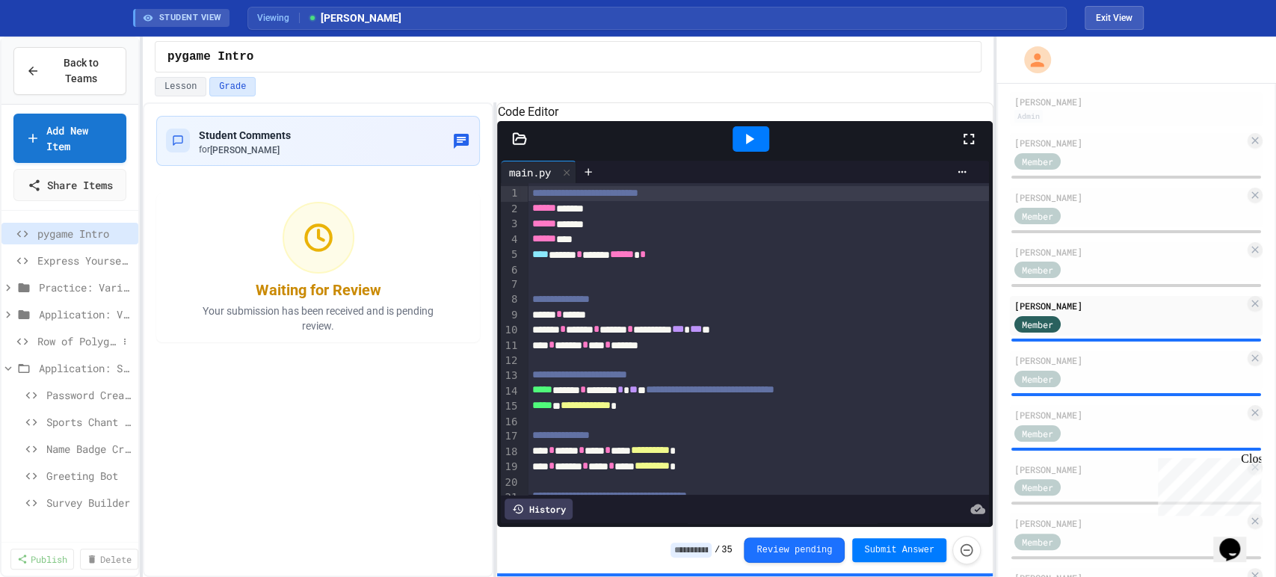
click at [59, 349] on span "Row of Polygons" at bounding box center [77, 341] width 80 height 16
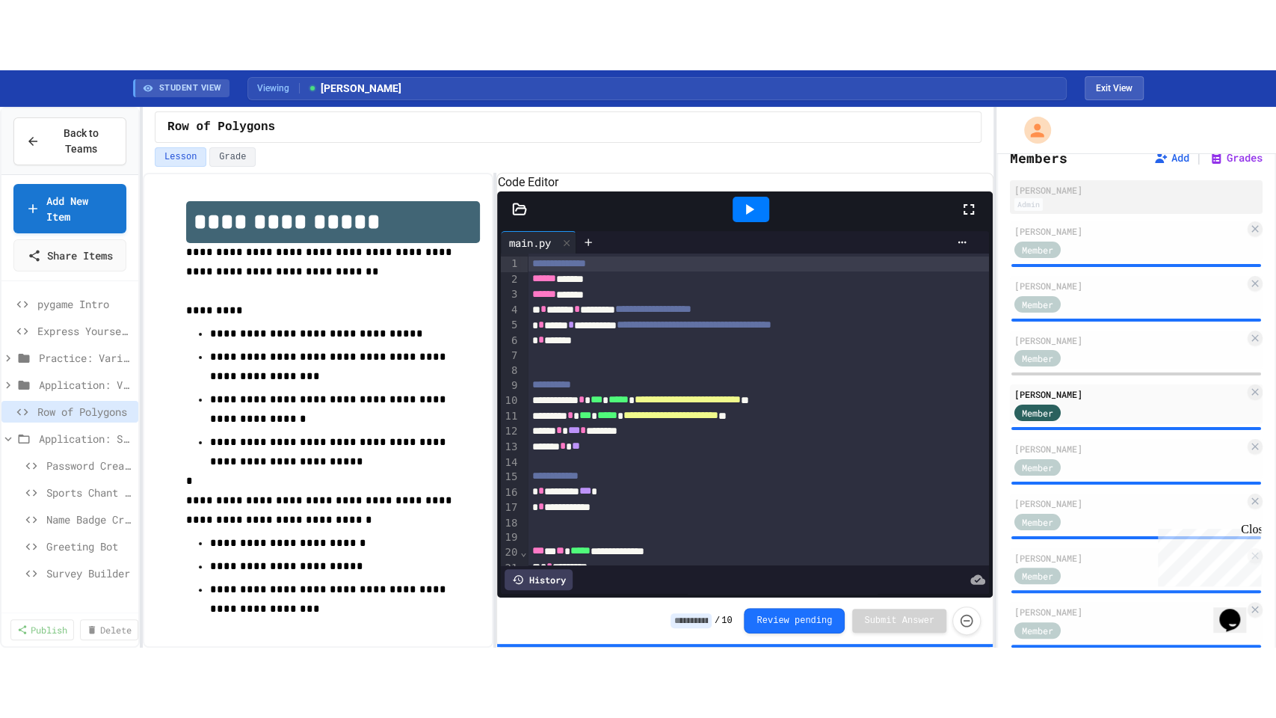
scroll to position [37, 0]
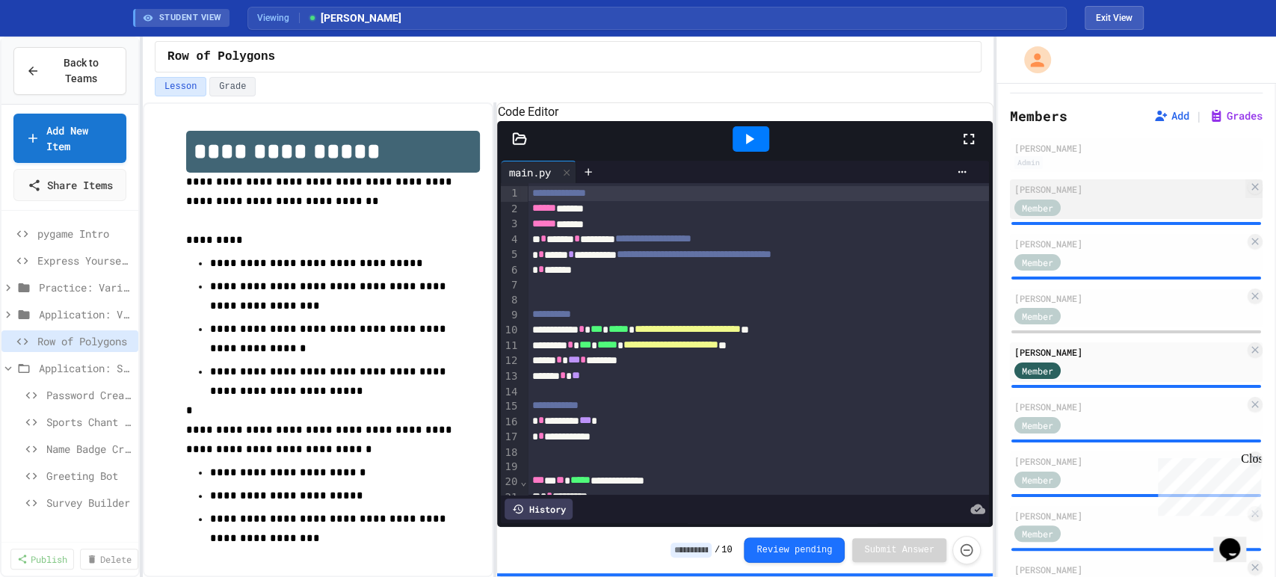
click at [1103, 210] on div "Member" at bounding box center [1129, 206] width 230 height 19
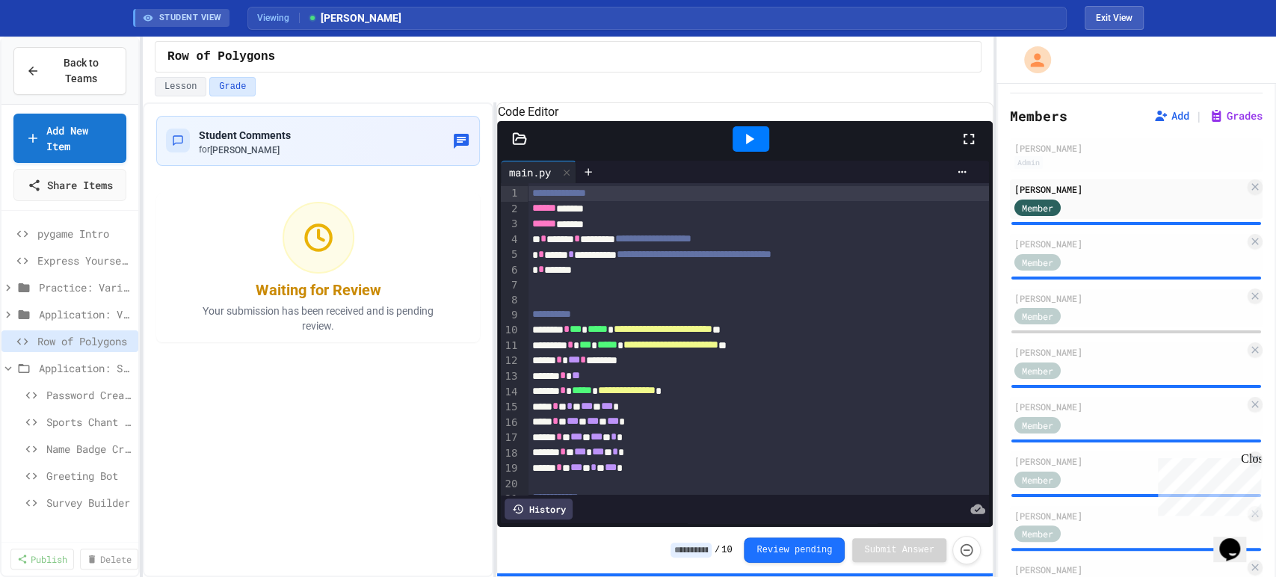
click at [544, 499] on div "History" at bounding box center [539, 509] width 68 height 21
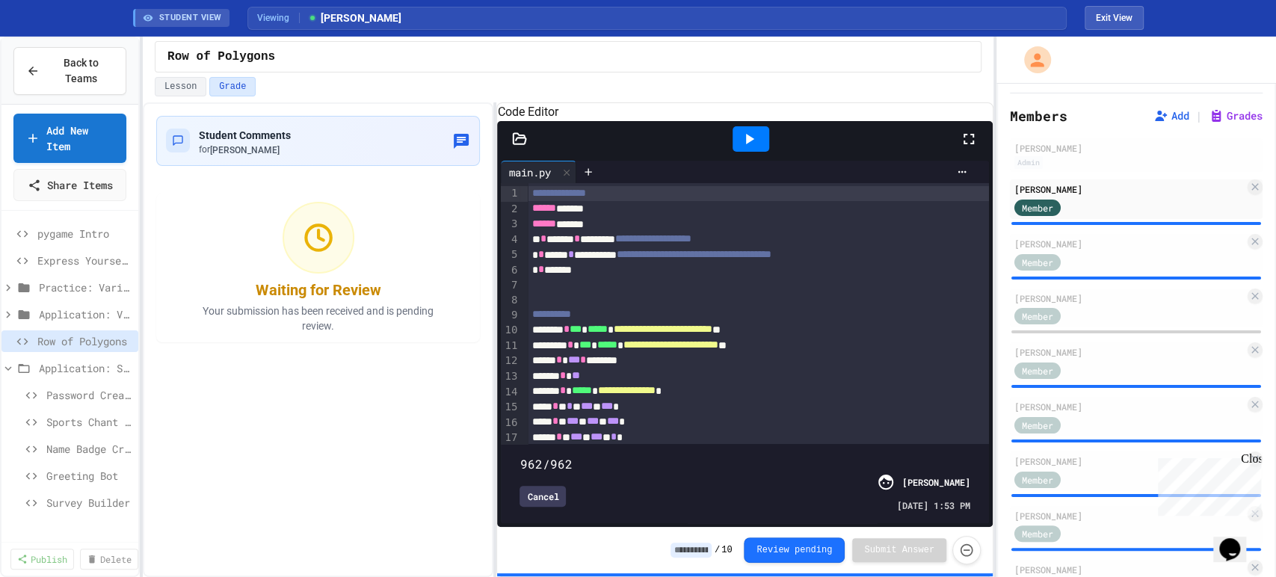
click at [964, 144] on icon at bounding box center [969, 139] width 10 height 10
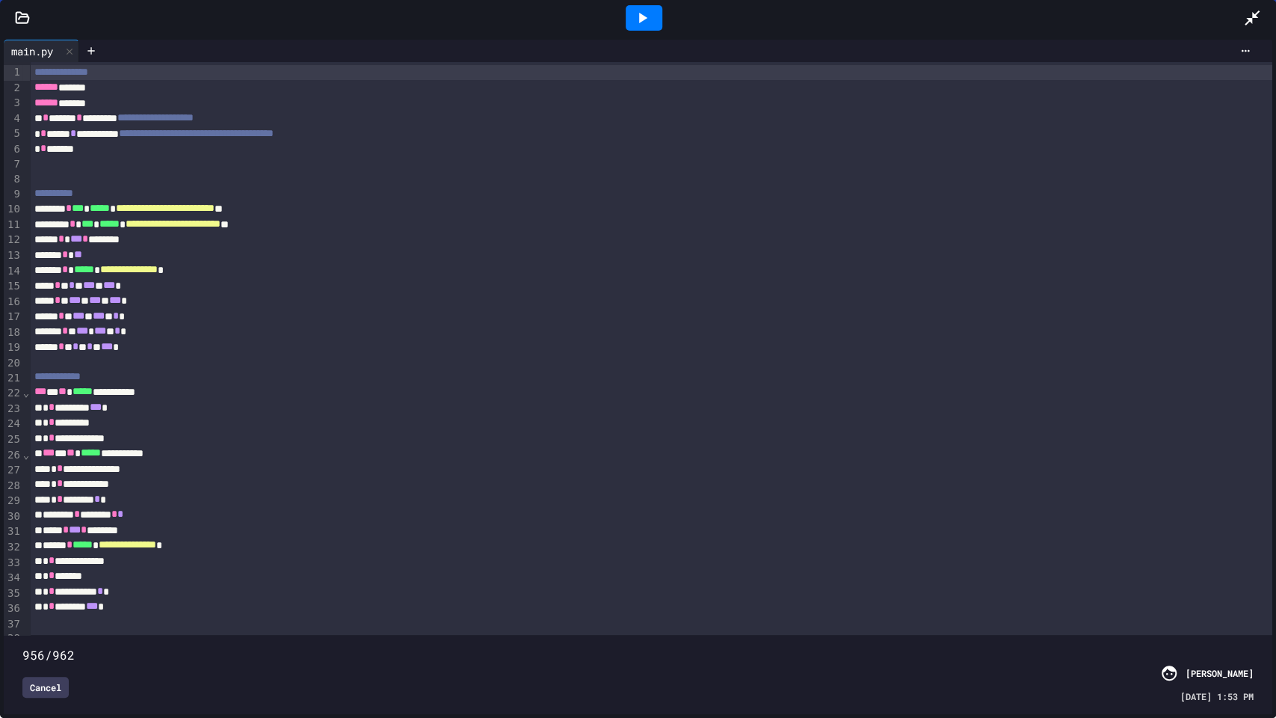
type input "***"
drag, startPoint x: 1248, startPoint y: 622, endPoint x: 1275, endPoint y: 559, distance: 68.3
click at [1275, 559] on div "**********" at bounding box center [638, 377] width 1276 height 682
click at [1268, 17] on div at bounding box center [1259, 18] width 33 height 40
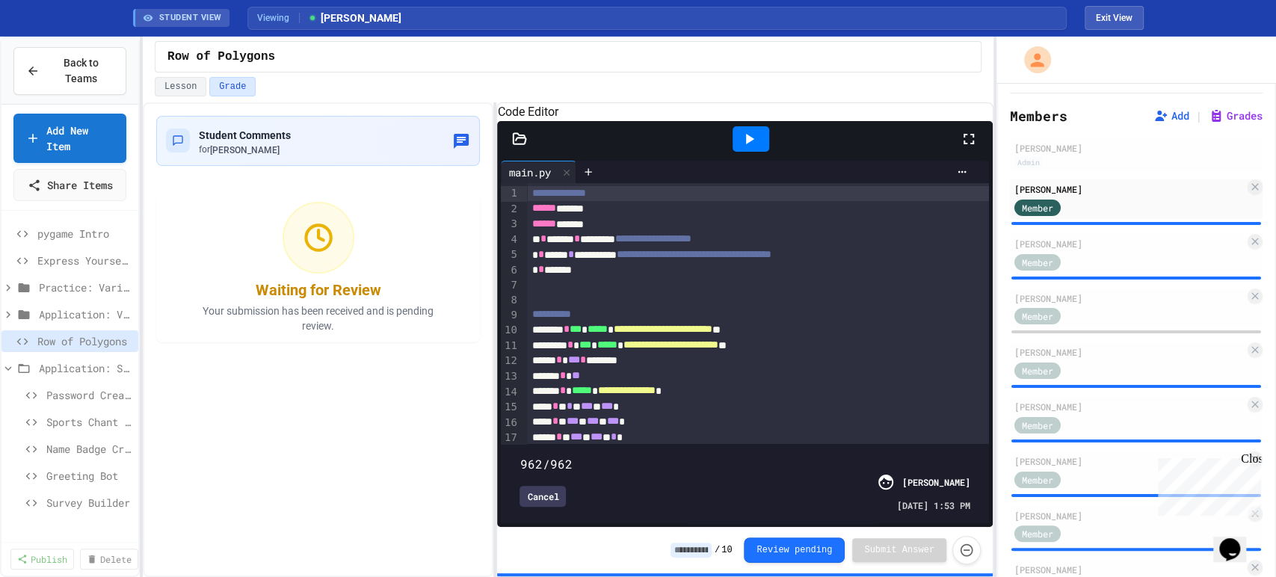
click at [973, 148] on icon at bounding box center [969, 139] width 18 height 18
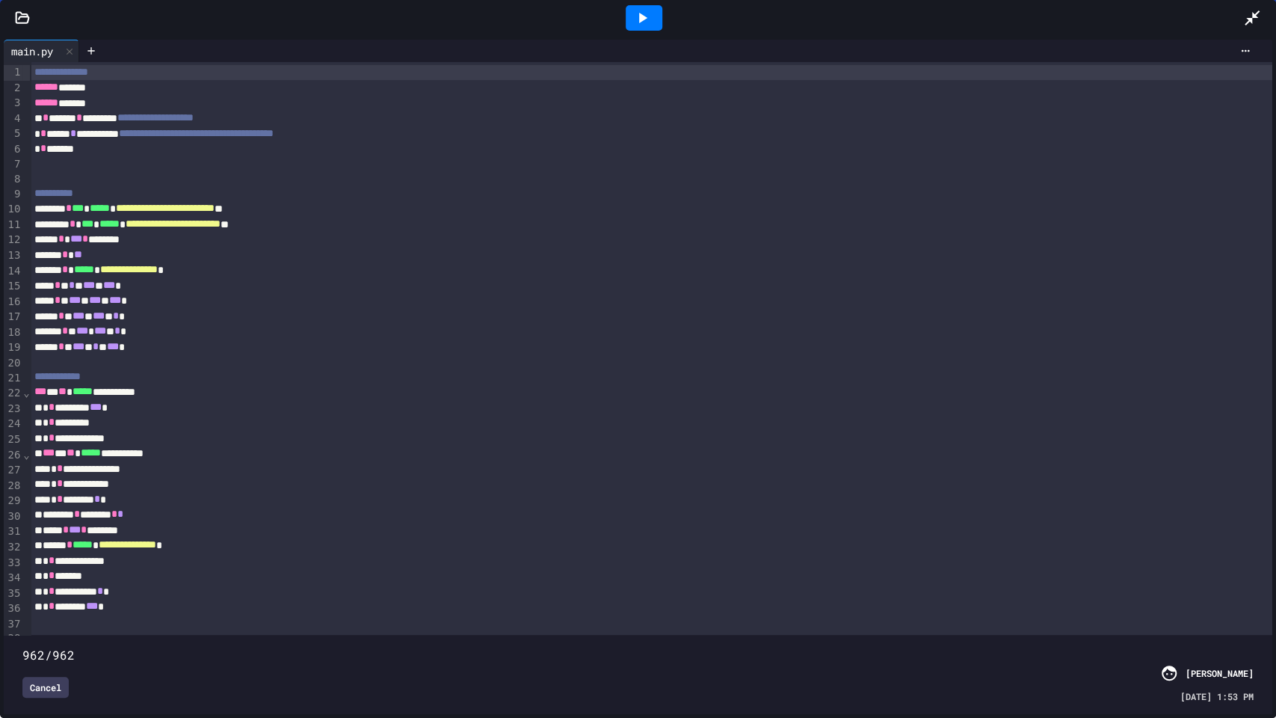
click at [43, 576] on div "Cancel" at bounding box center [45, 687] width 46 height 21
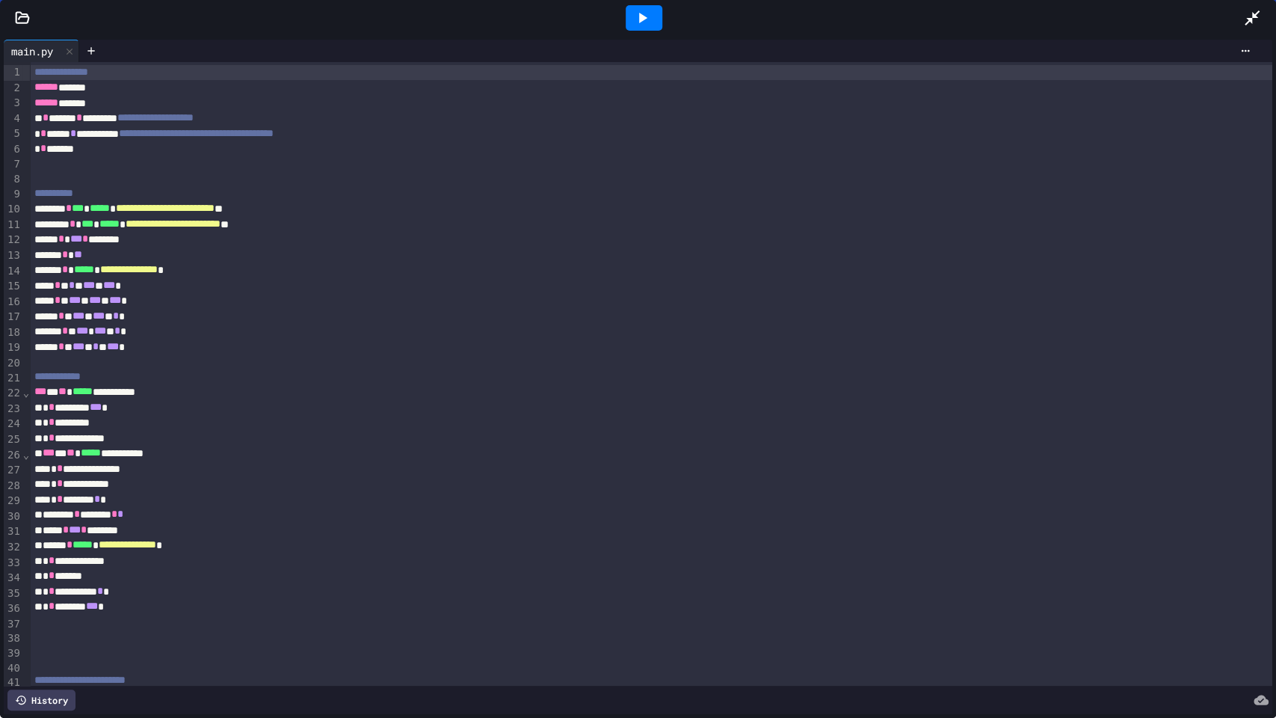
click at [659, 12] on div at bounding box center [644, 17] width 37 height 25
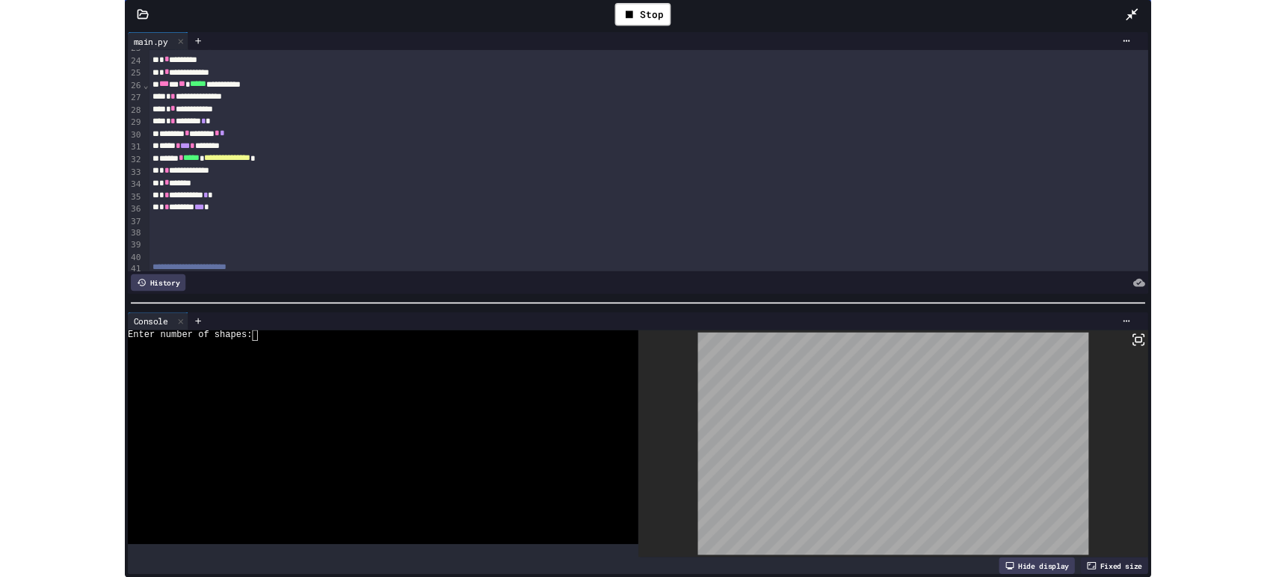
scroll to position [239, 0]
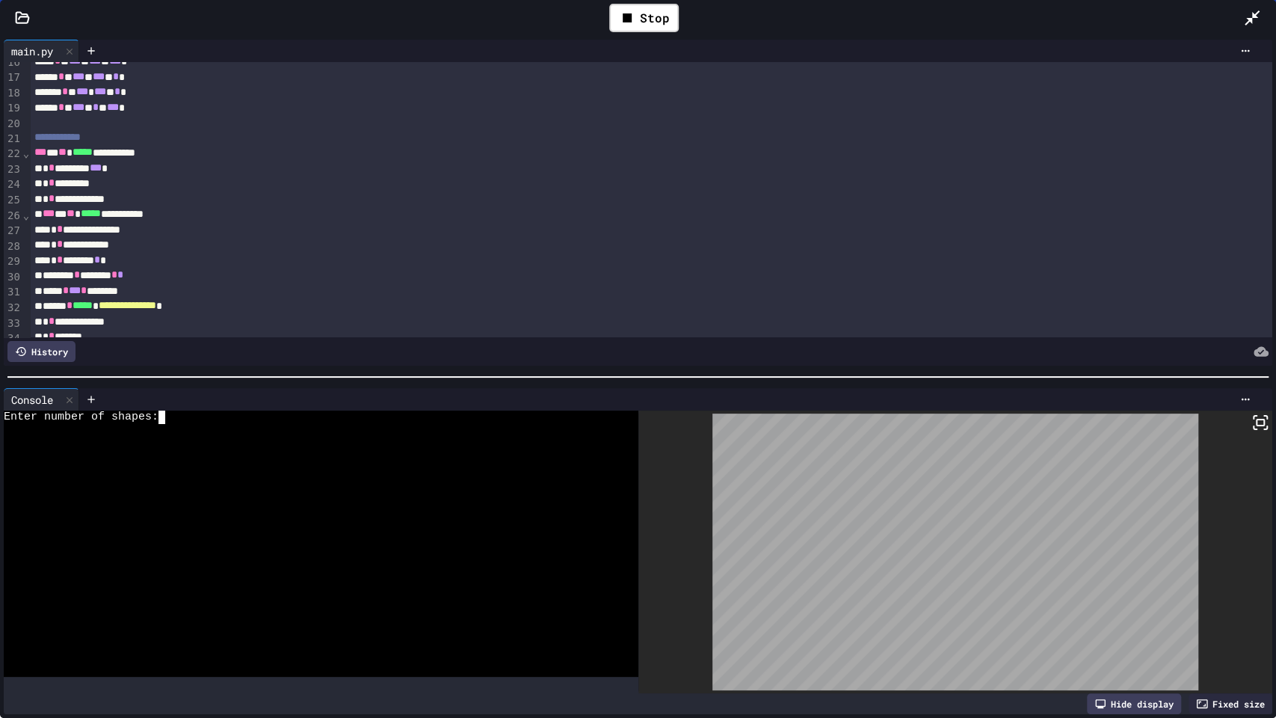
click at [336, 496] on div at bounding box center [310, 496] width 612 height 13
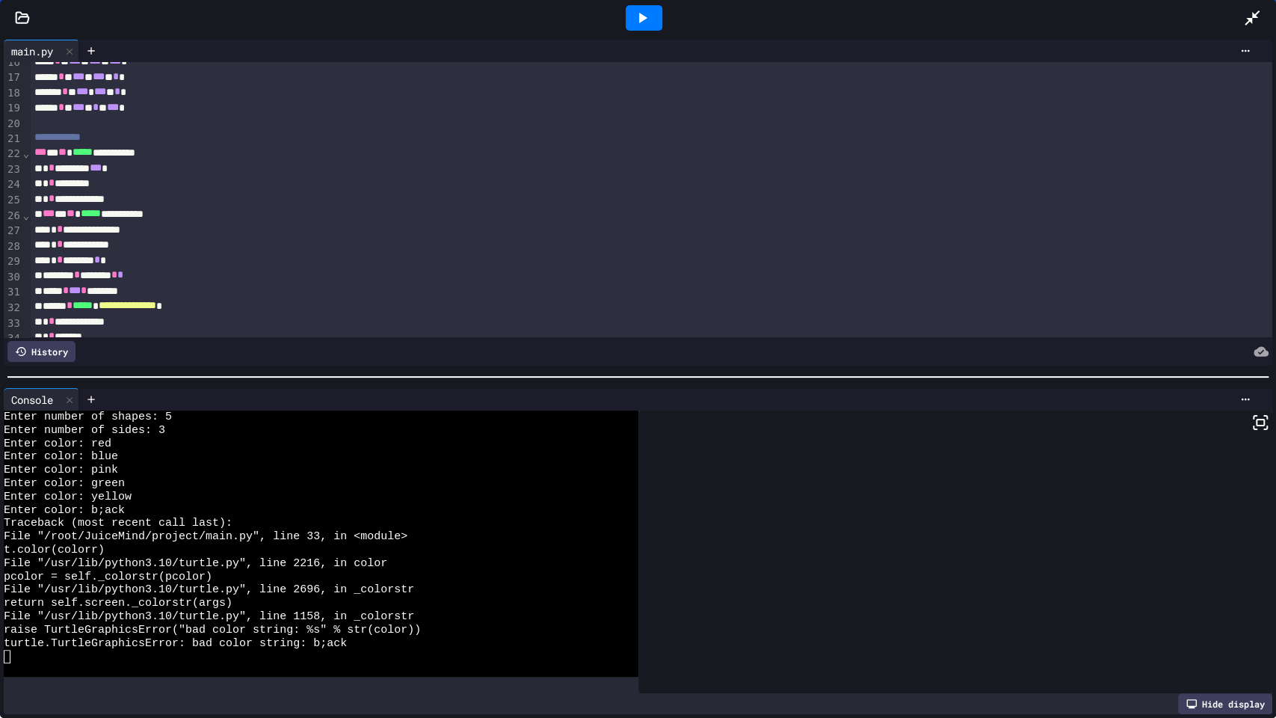
click at [640, 24] on icon at bounding box center [642, 18] width 18 height 18
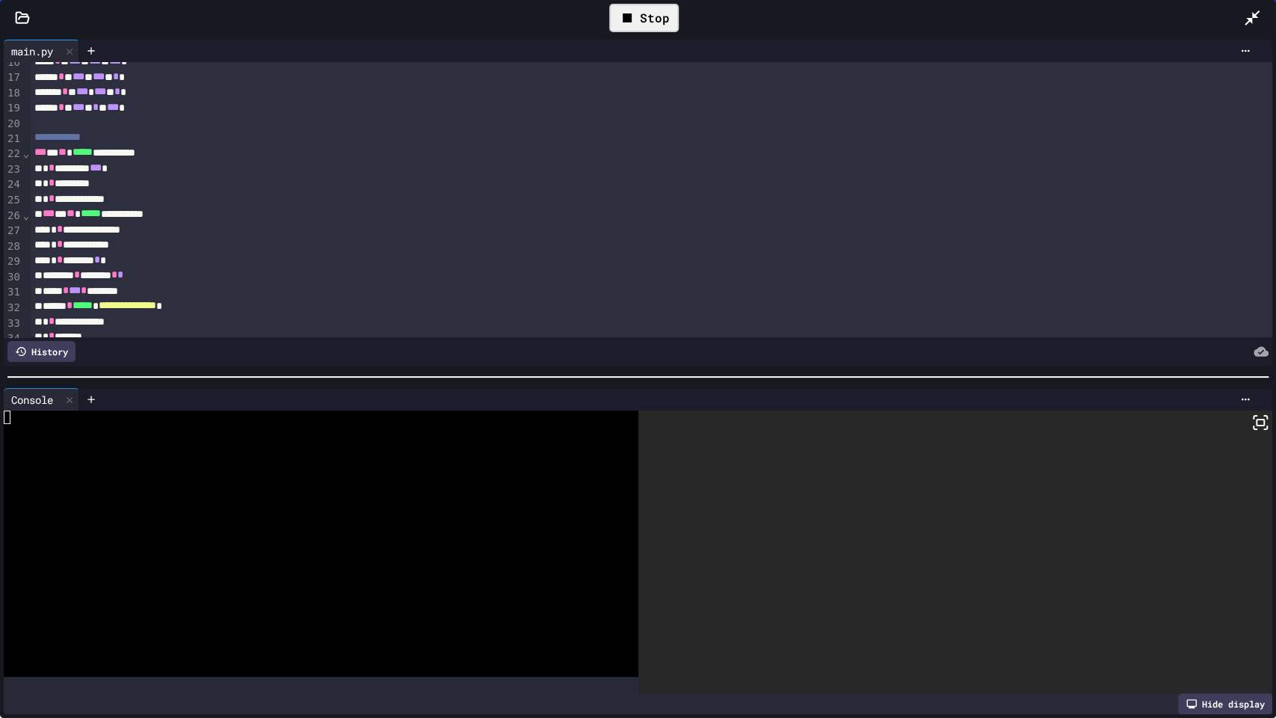
click at [642, 23] on div "Stop" at bounding box center [644, 18] width 70 height 28
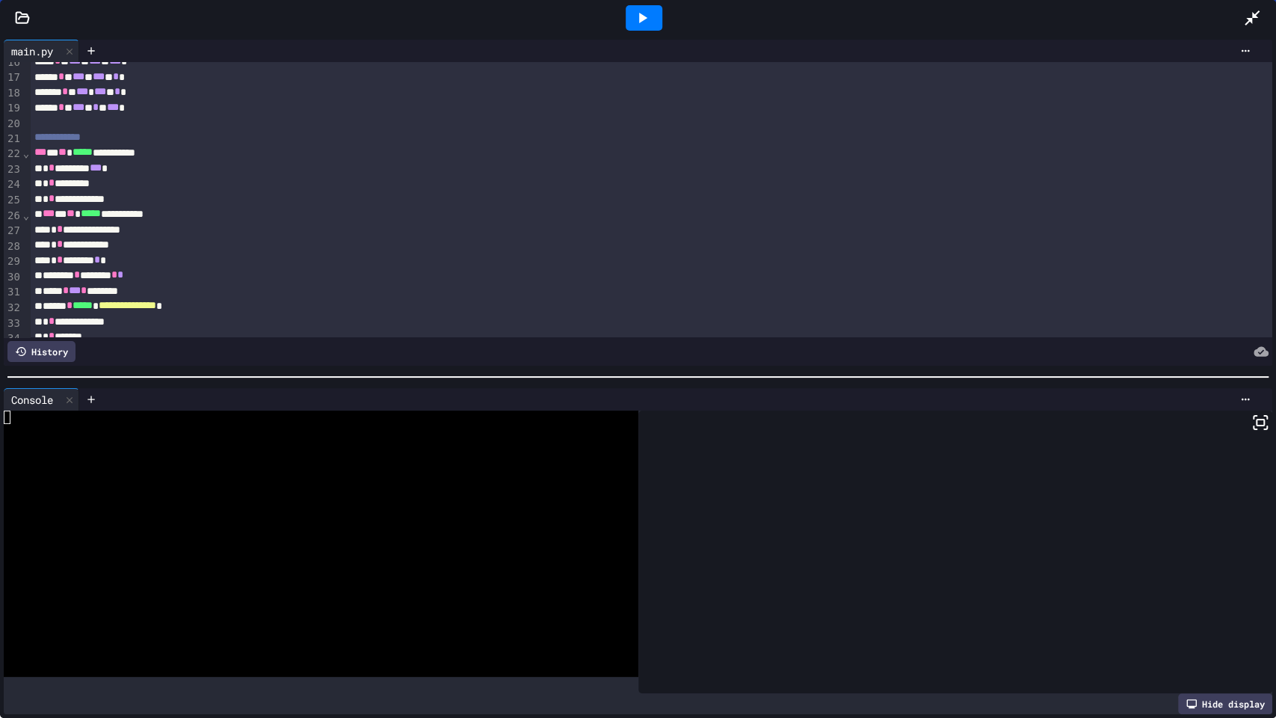
click at [642, 23] on icon at bounding box center [642, 18] width 18 height 18
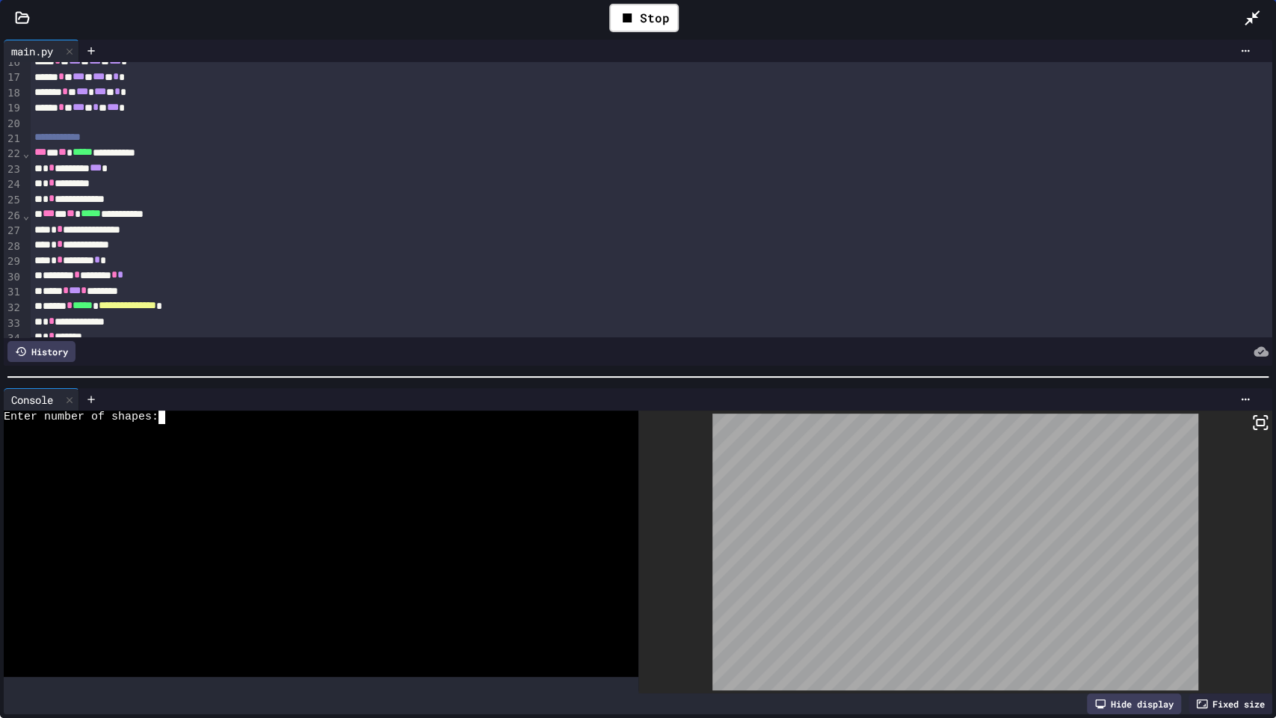
click at [297, 427] on div at bounding box center [310, 430] width 612 height 13
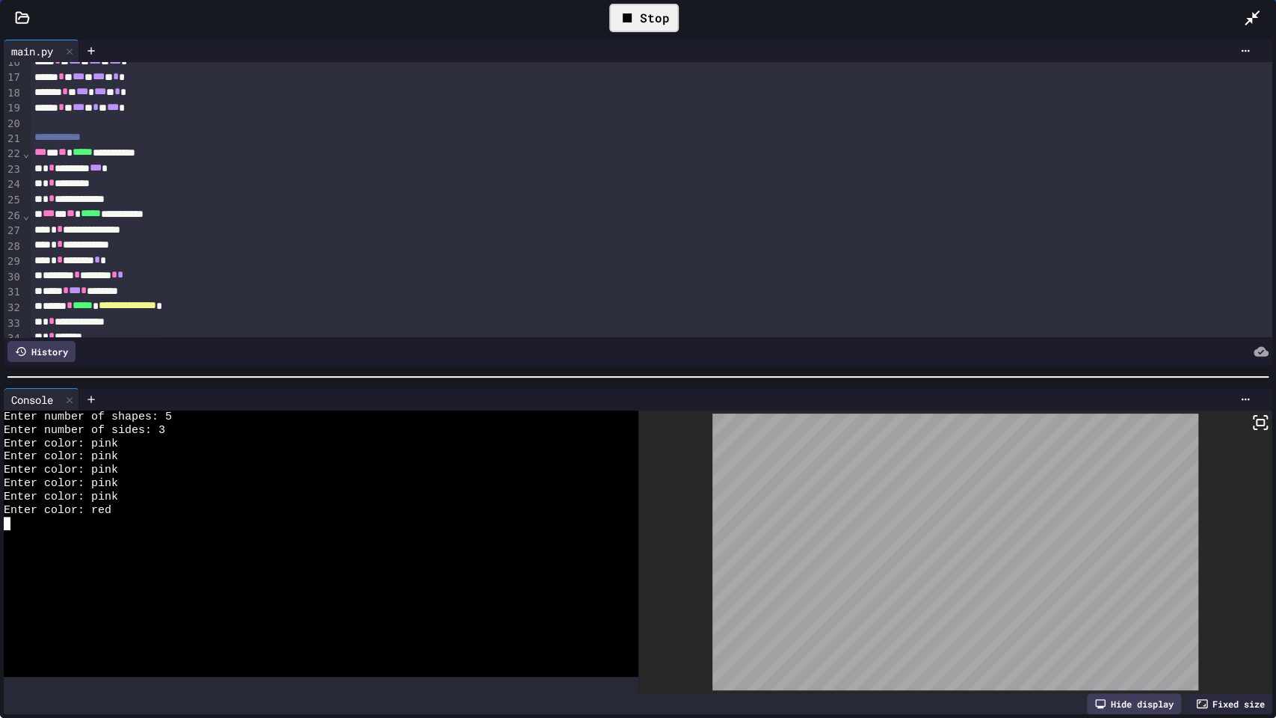
click at [636, 21] on icon at bounding box center [627, 18] width 18 height 18
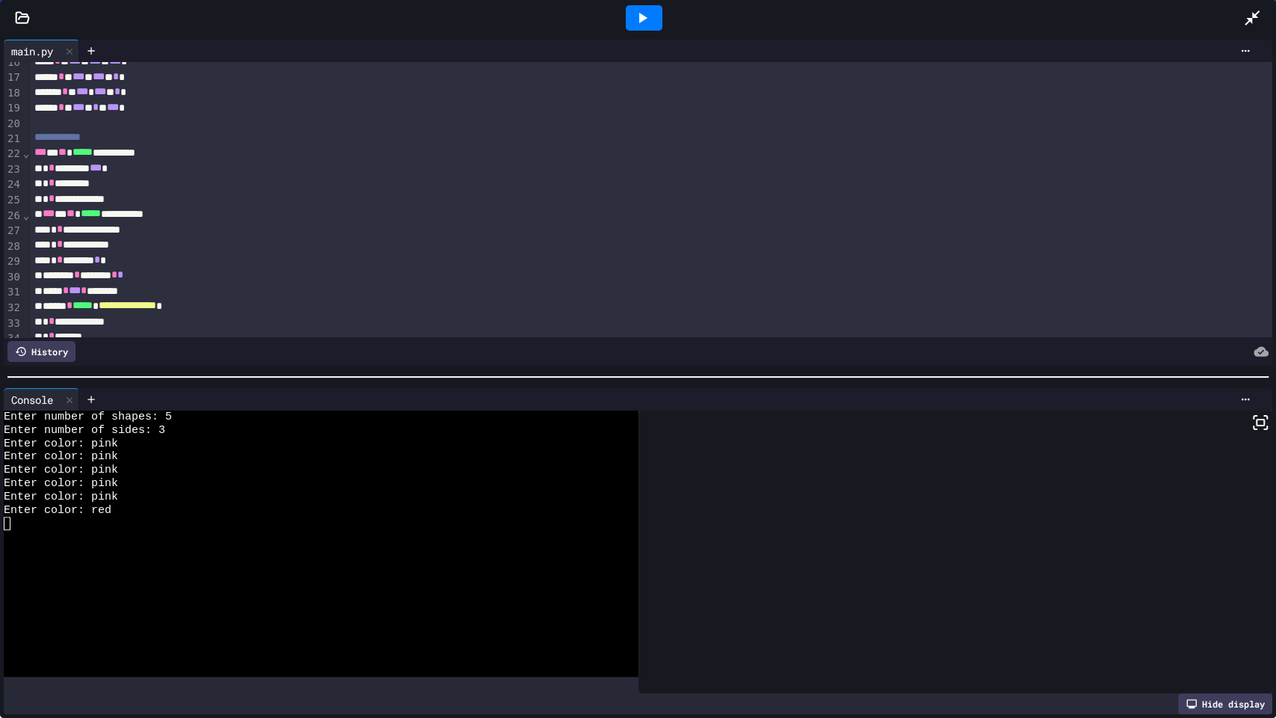
click at [1251, 30] on div at bounding box center [1259, 18] width 33 height 40
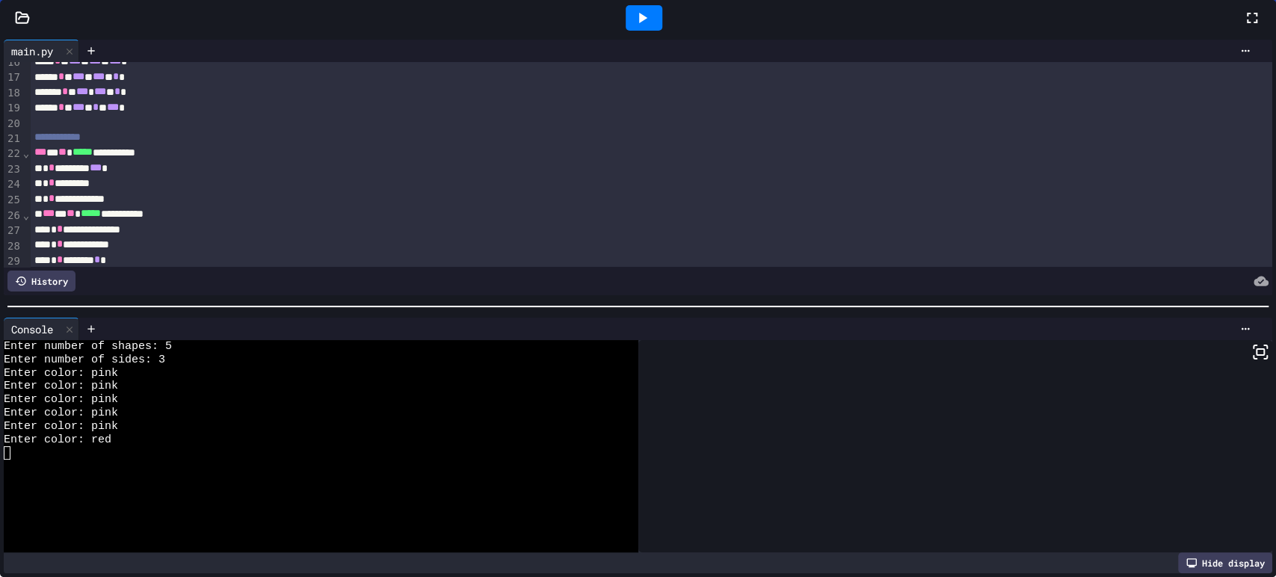
scroll to position [13, 0]
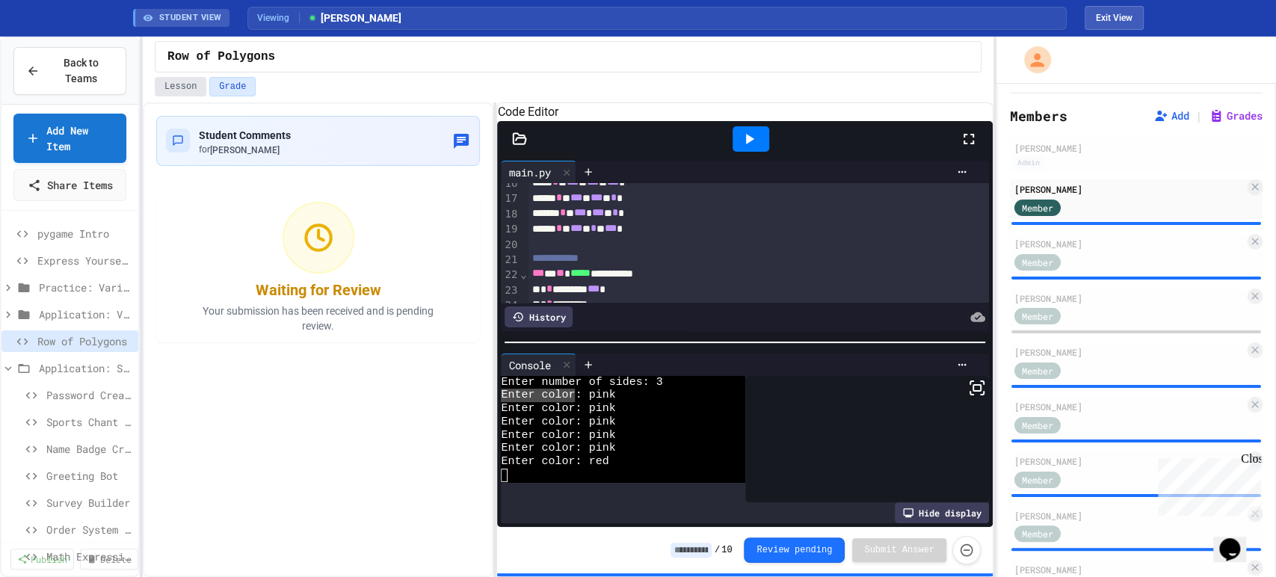
click at [167, 89] on button "Lesson" at bounding box center [181, 86] width 52 height 19
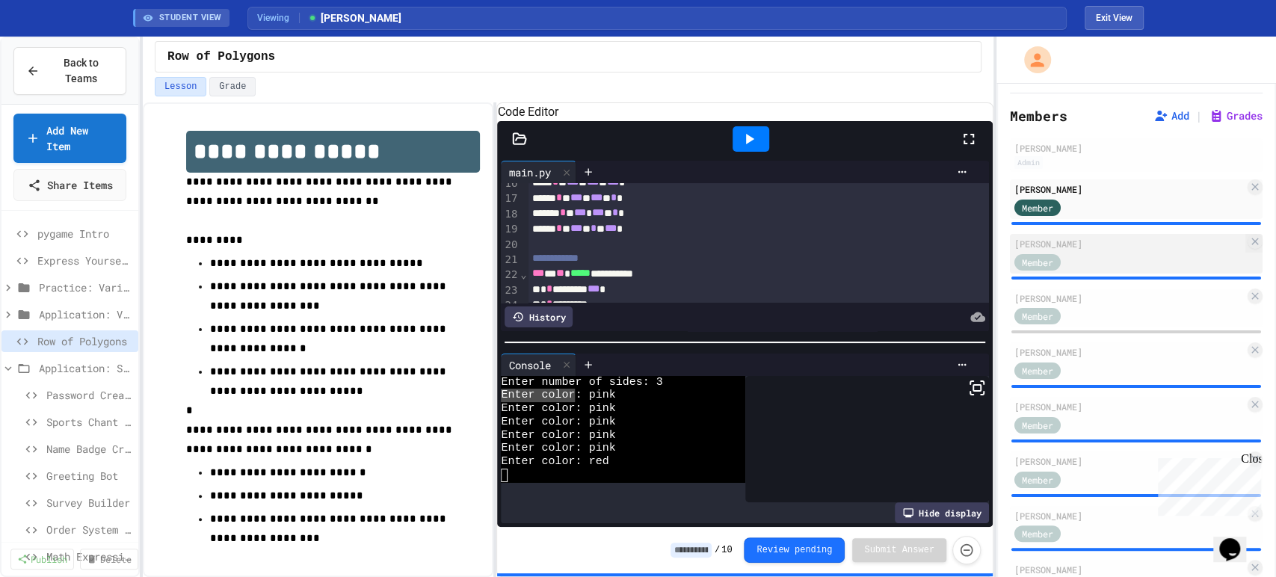
click at [1071, 250] on div "[PERSON_NAME]" at bounding box center [1129, 243] width 230 height 13
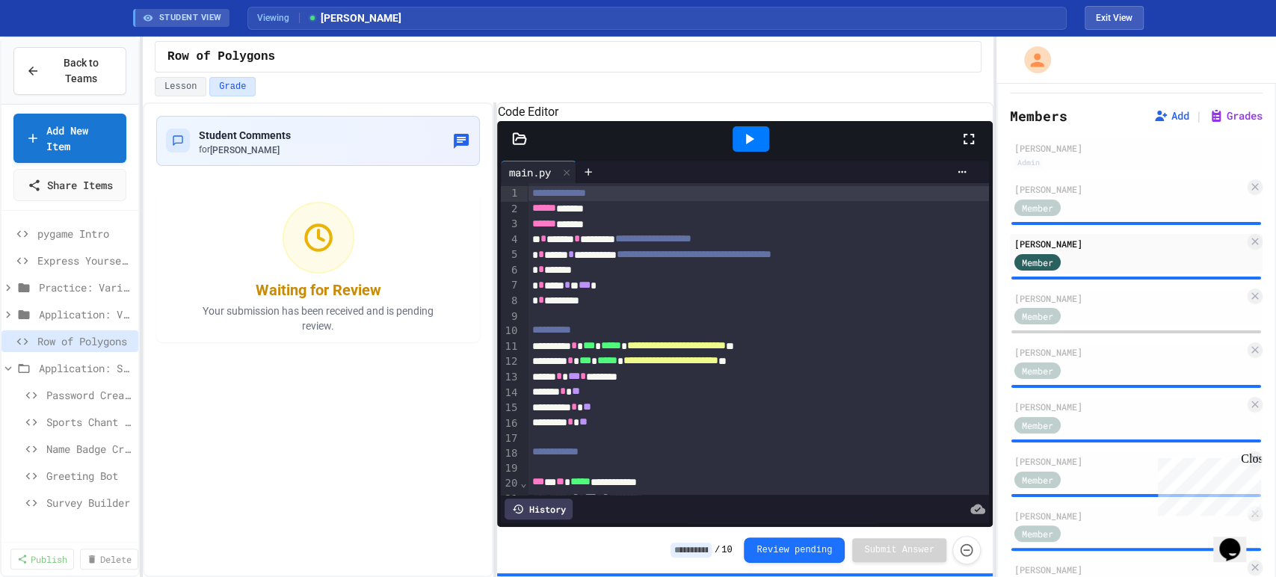
click at [524, 500] on div "History" at bounding box center [539, 509] width 68 height 21
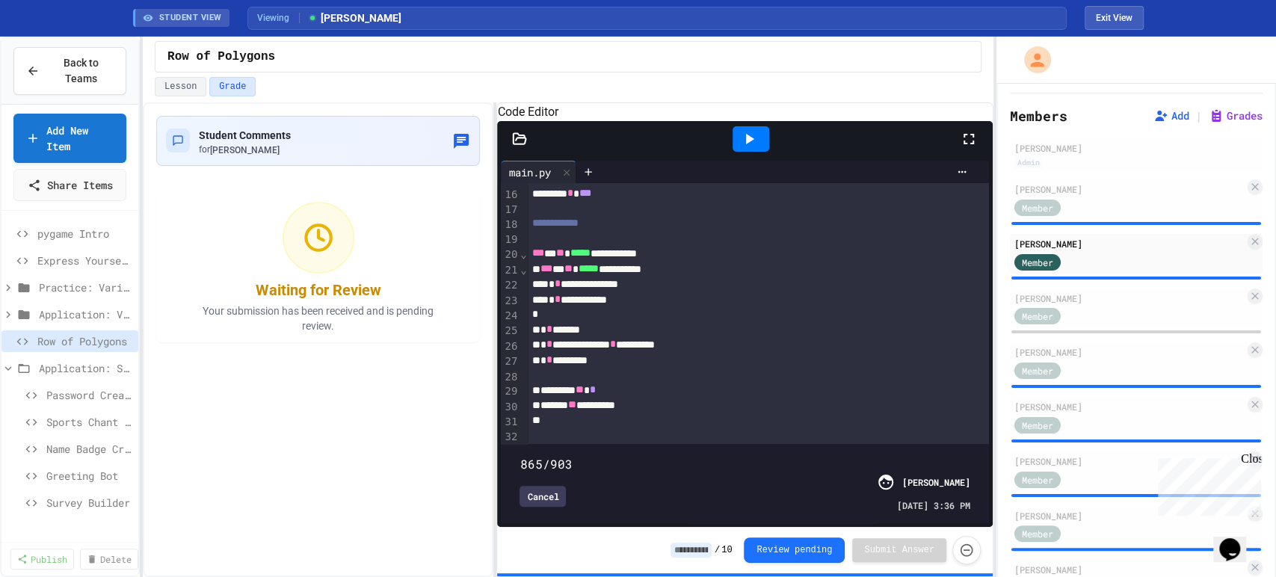
scroll to position [91, 0]
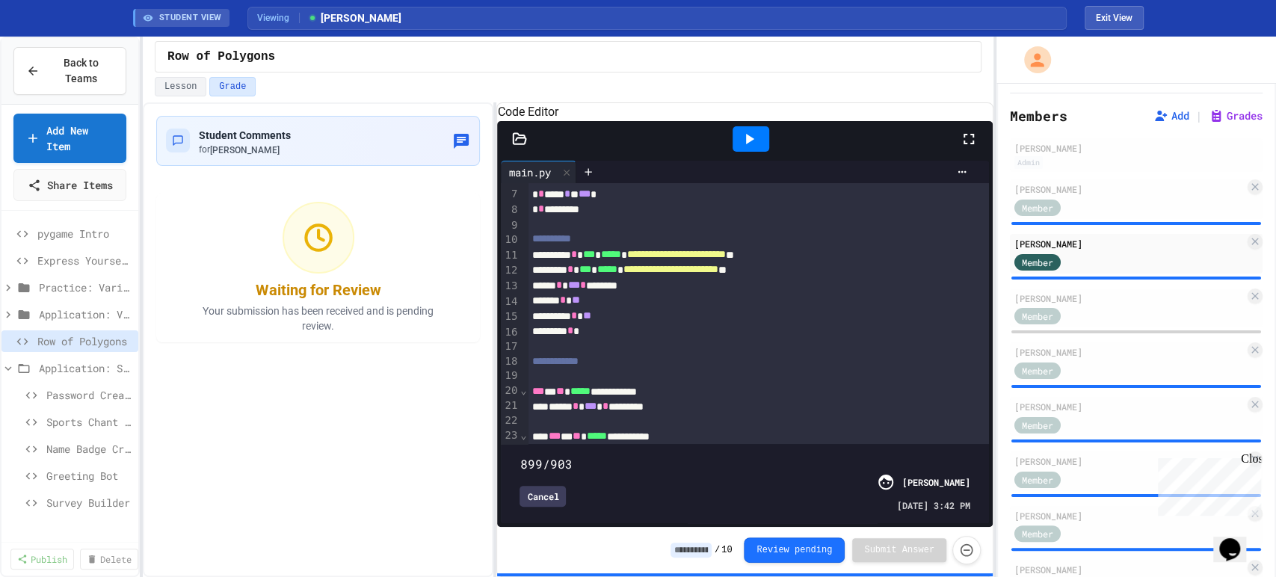
type input "***"
drag, startPoint x: 953, startPoint y: 435, endPoint x: 999, endPoint y: 411, distance: 52.2
click at [999, 411] on div "**********" at bounding box center [638, 307] width 1276 height 540
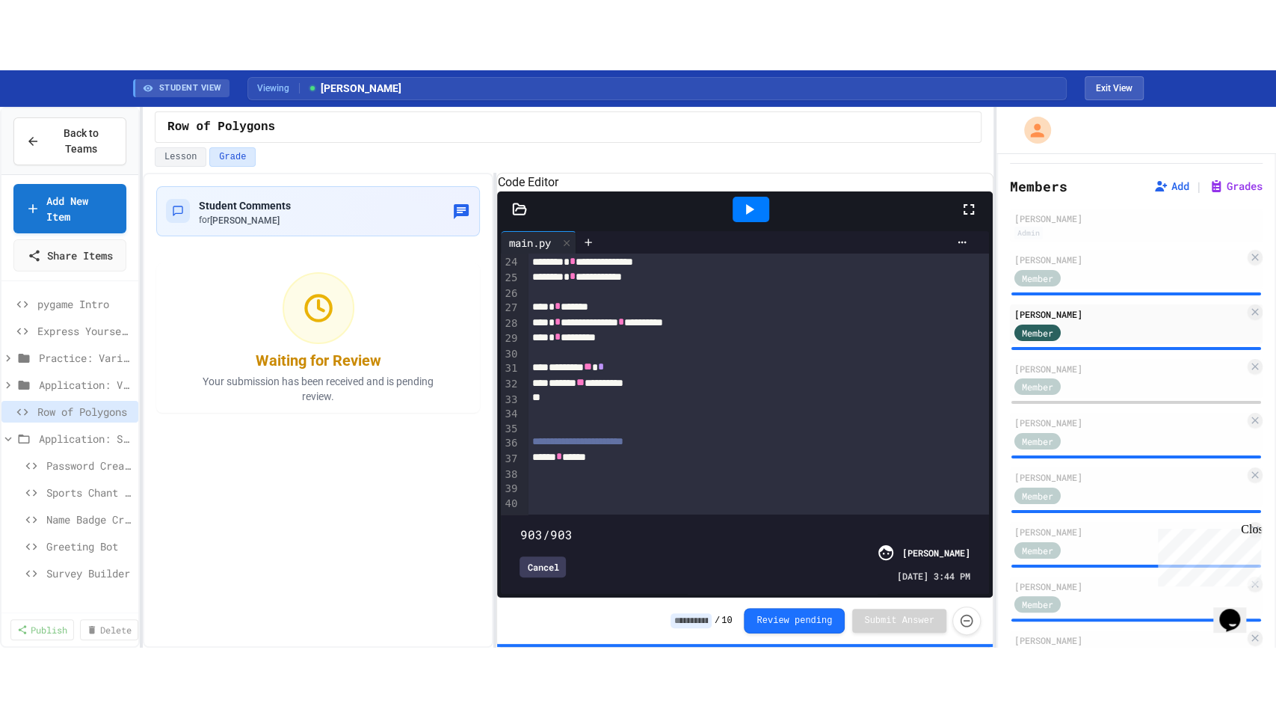
scroll to position [401, 0]
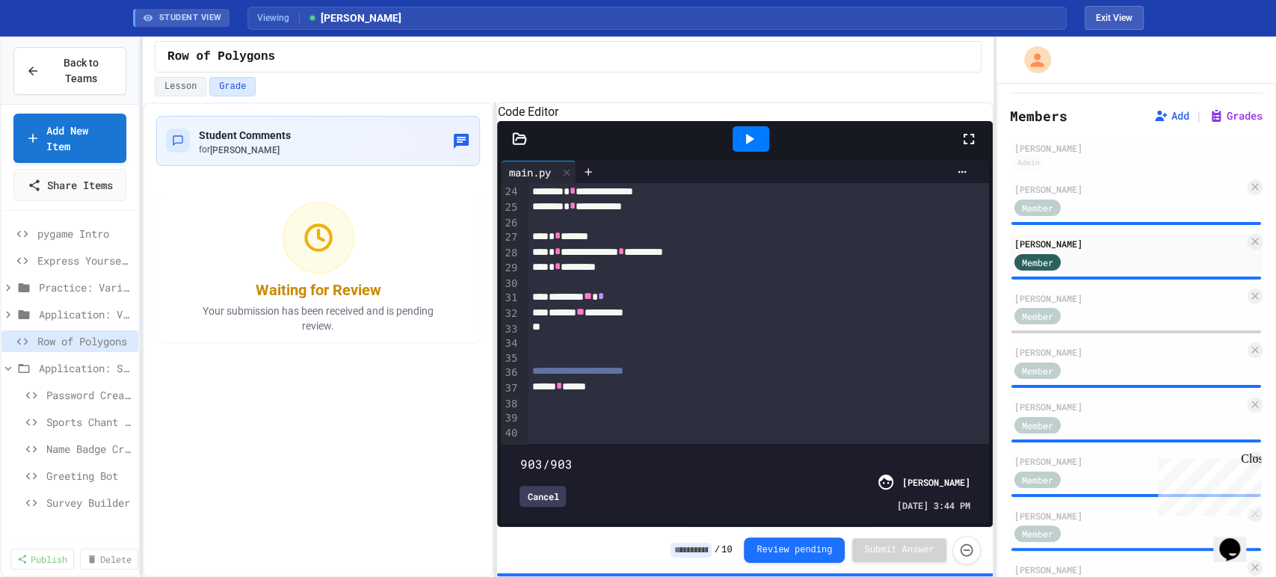
click at [538, 486] on div "Cancel" at bounding box center [543, 496] width 46 height 21
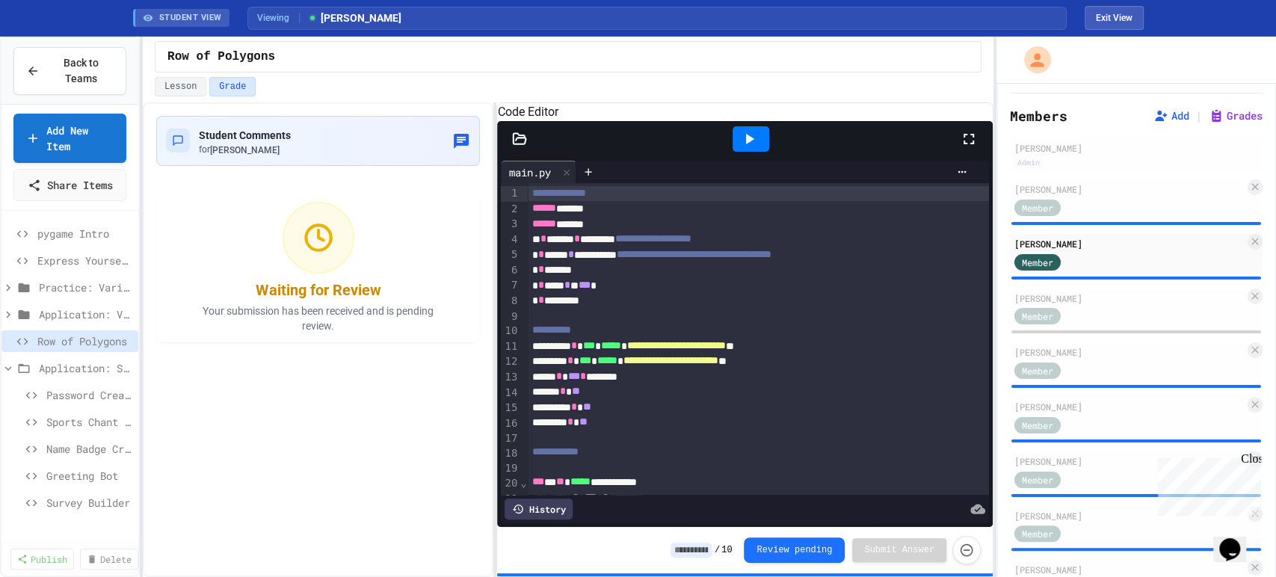
click at [754, 148] on icon at bounding box center [749, 139] width 18 height 18
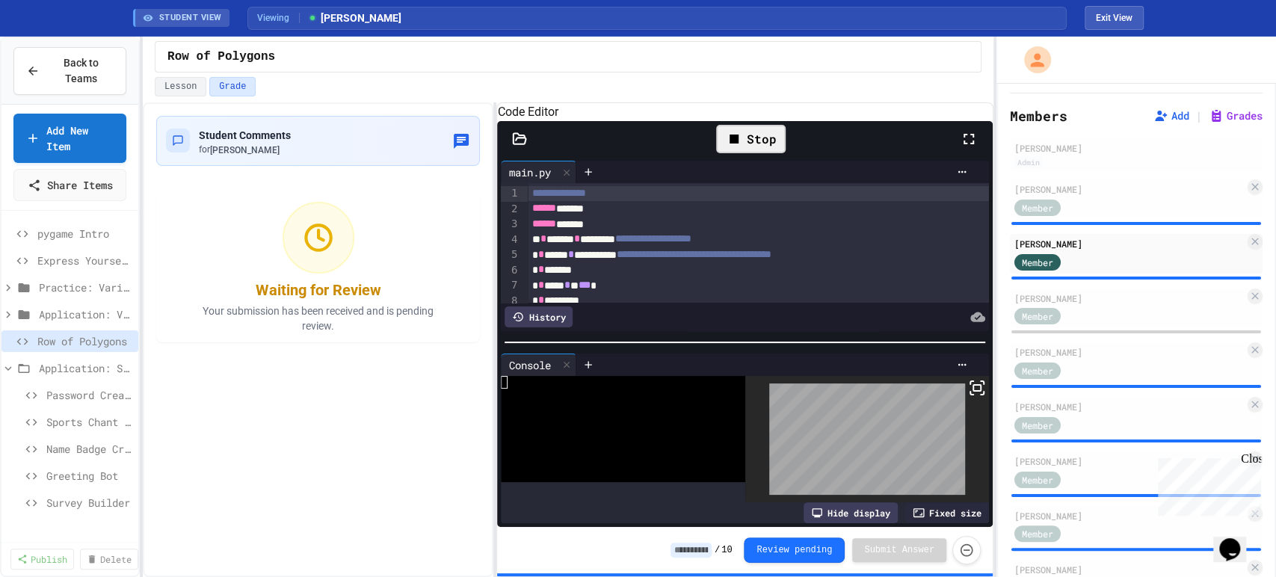
click at [964, 148] on icon at bounding box center [969, 139] width 18 height 18
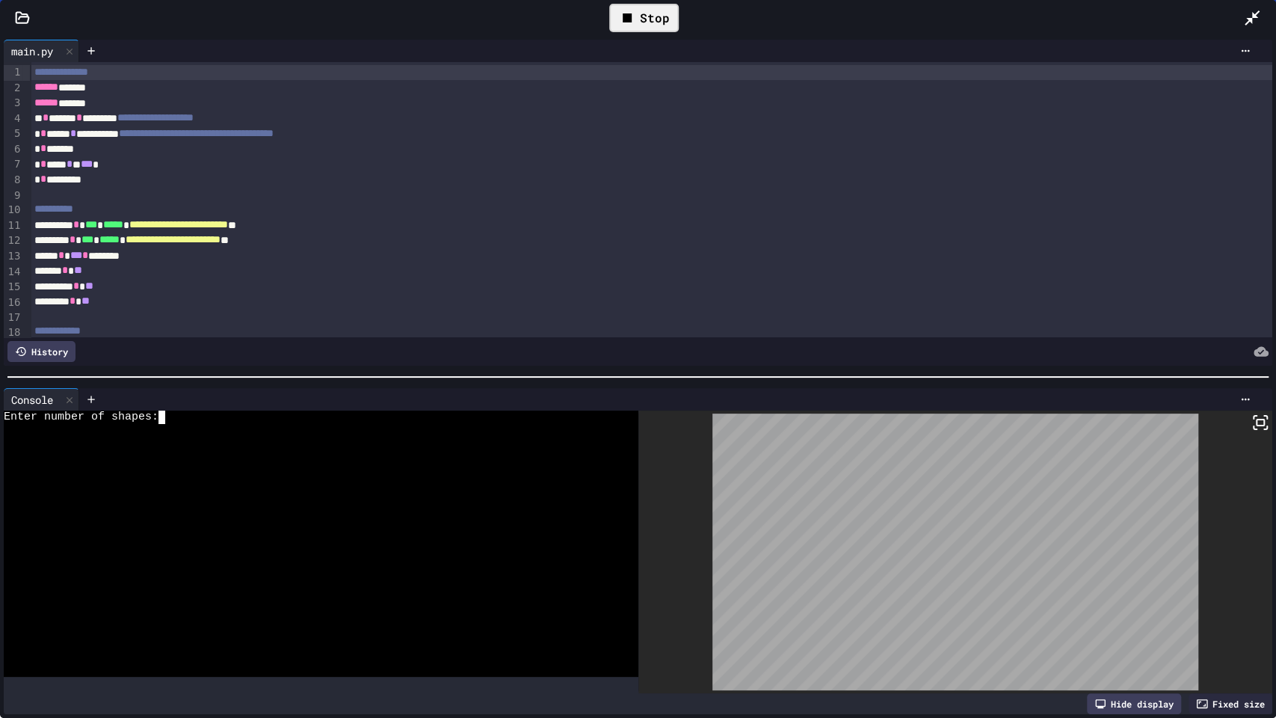
click at [399, 530] on div at bounding box center [310, 536] width 612 height 13
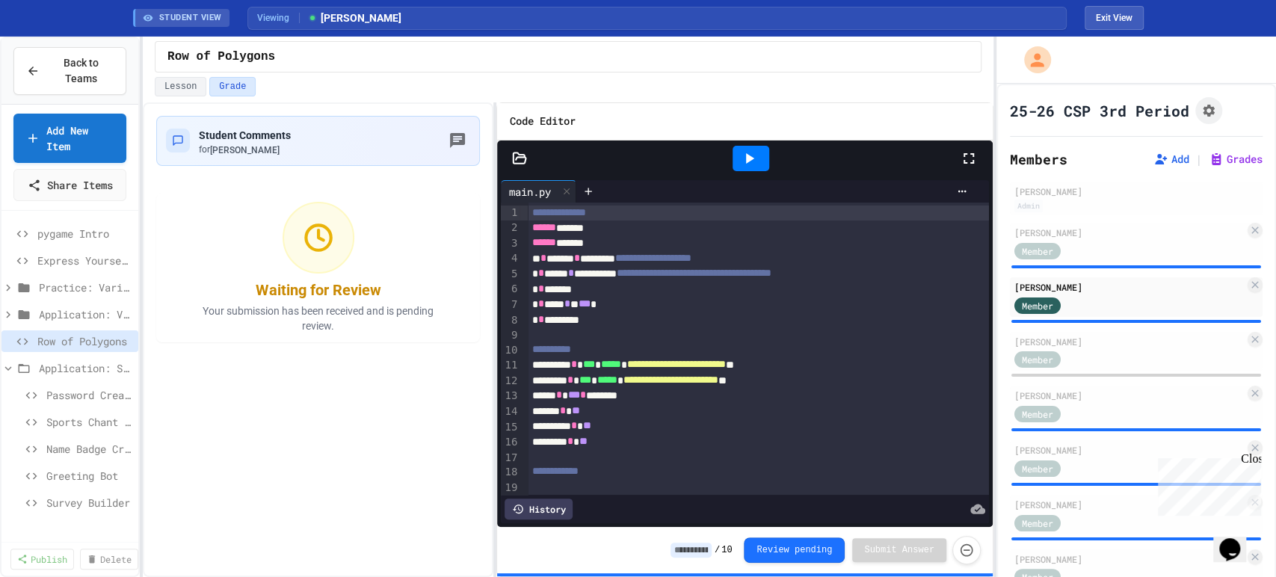
click at [964, 160] on icon at bounding box center [969, 158] width 10 height 10
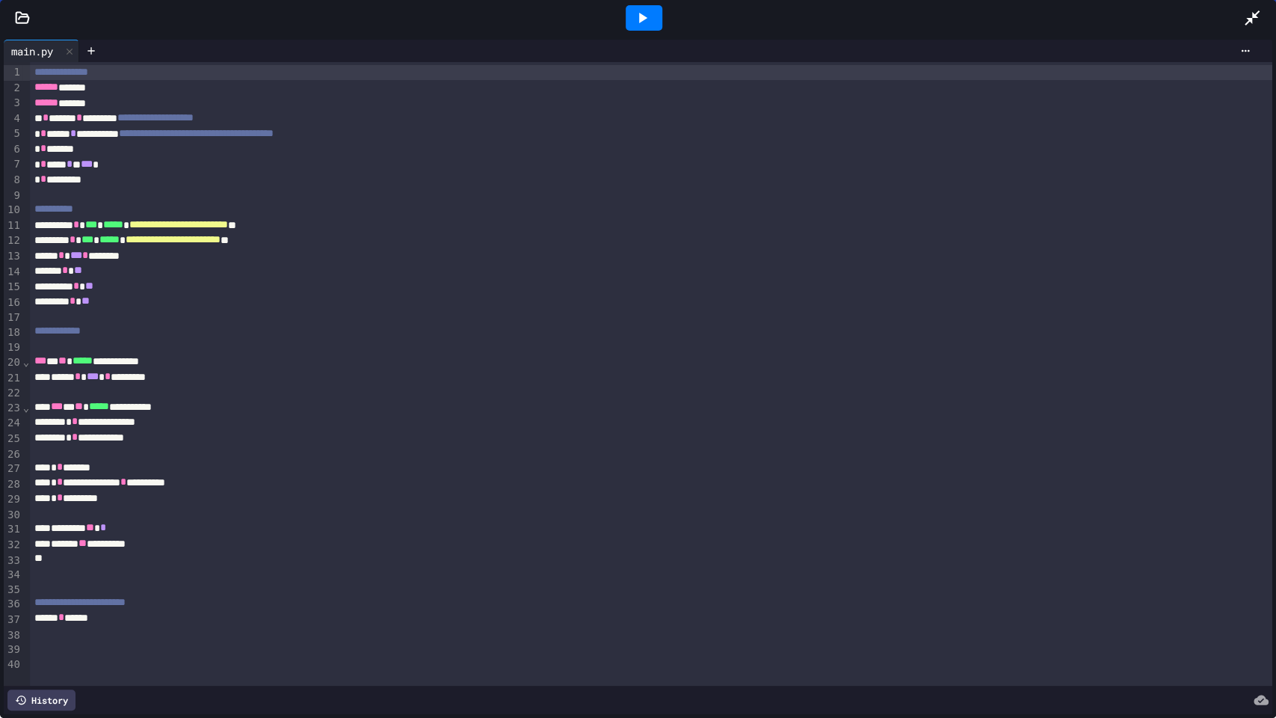
click at [639, 13] on icon at bounding box center [643, 18] width 8 height 10
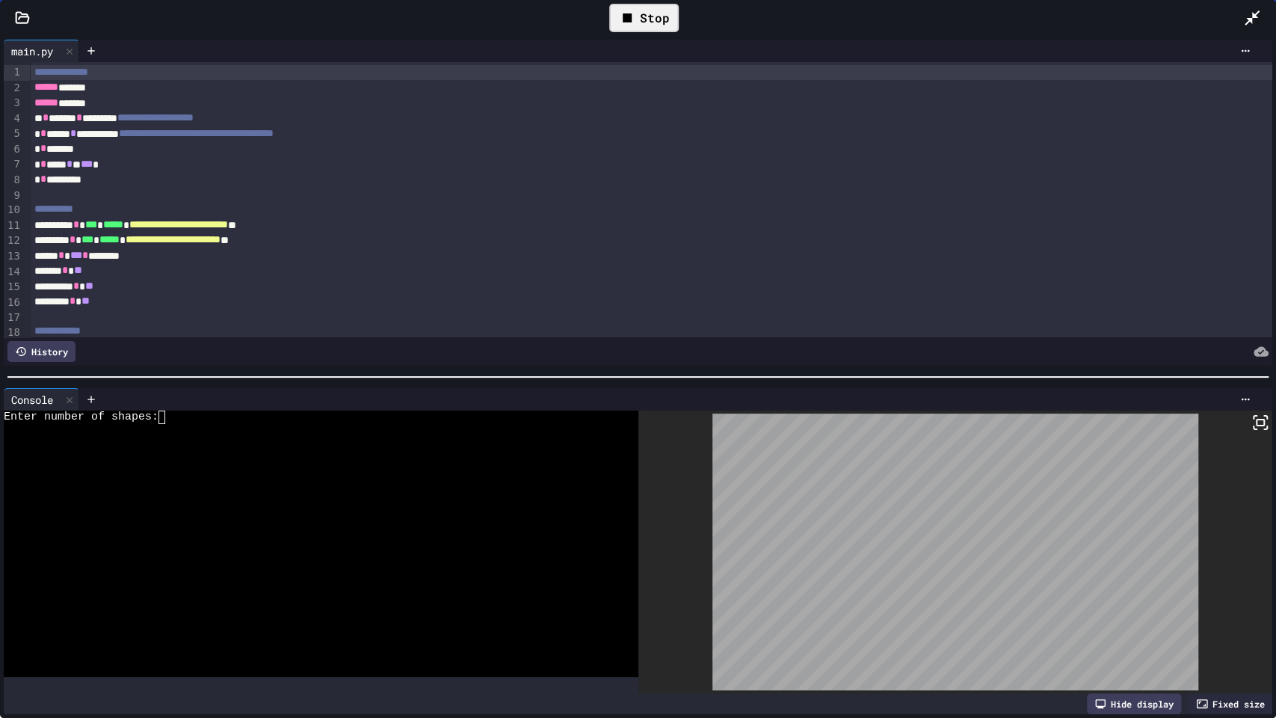
click at [499, 490] on div at bounding box center [310, 496] width 612 height 13
click at [594, 10] on div "Stop" at bounding box center [644, 17] width 1198 height 43
click at [644, 30] on div "Stop" at bounding box center [644, 18] width 70 height 28
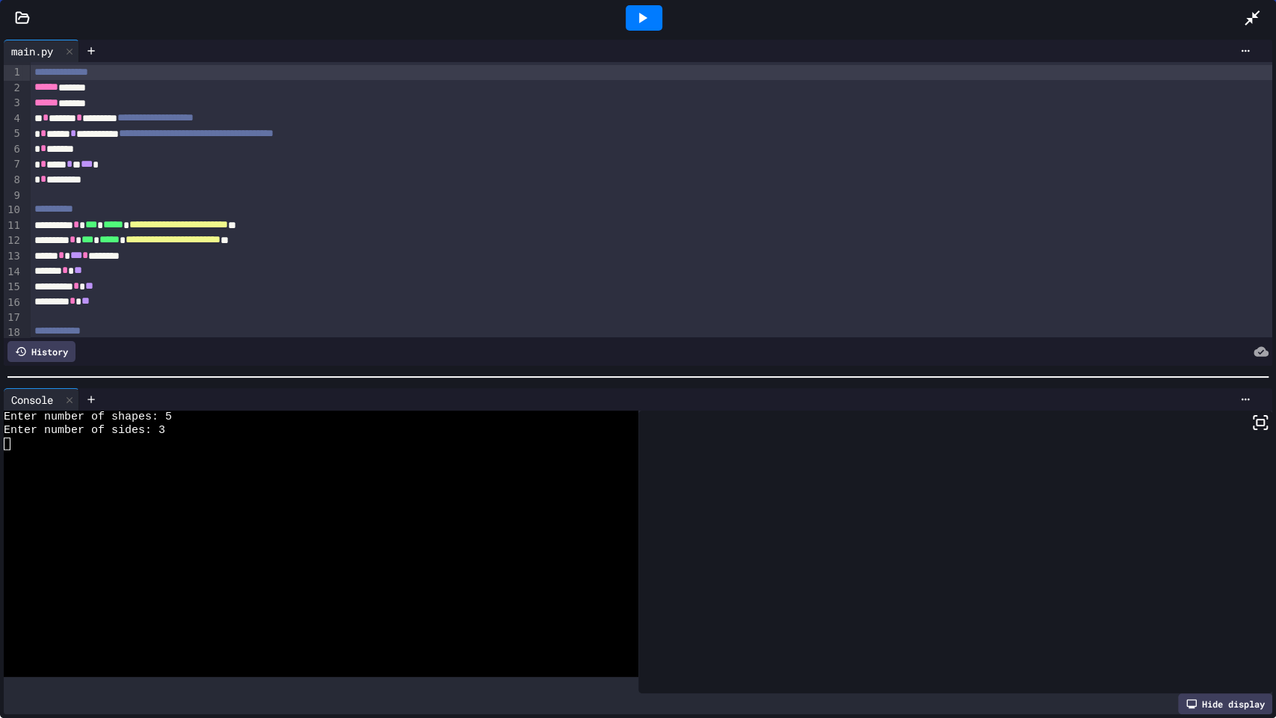
click at [641, 18] on icon at bounding box center [643, 18] width 8 height 10
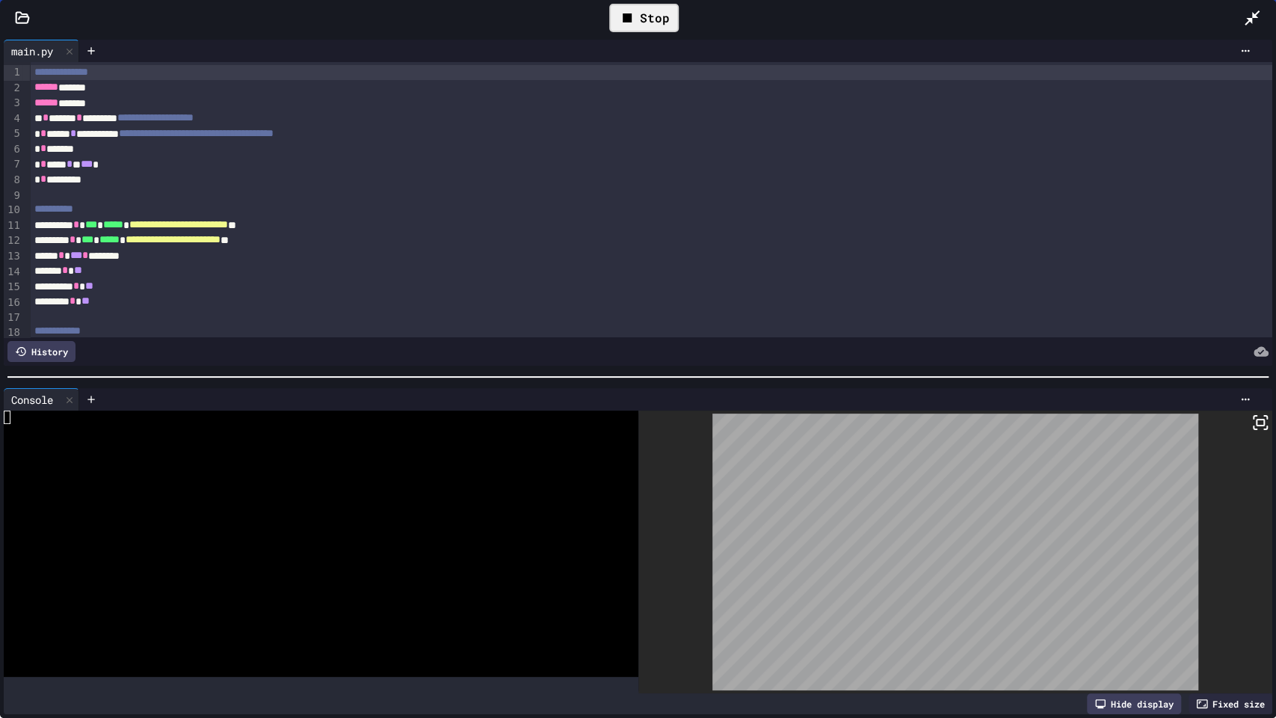
click at [638, 8] on div "Stop" at bounding box center [644, 18] width 70 height 28
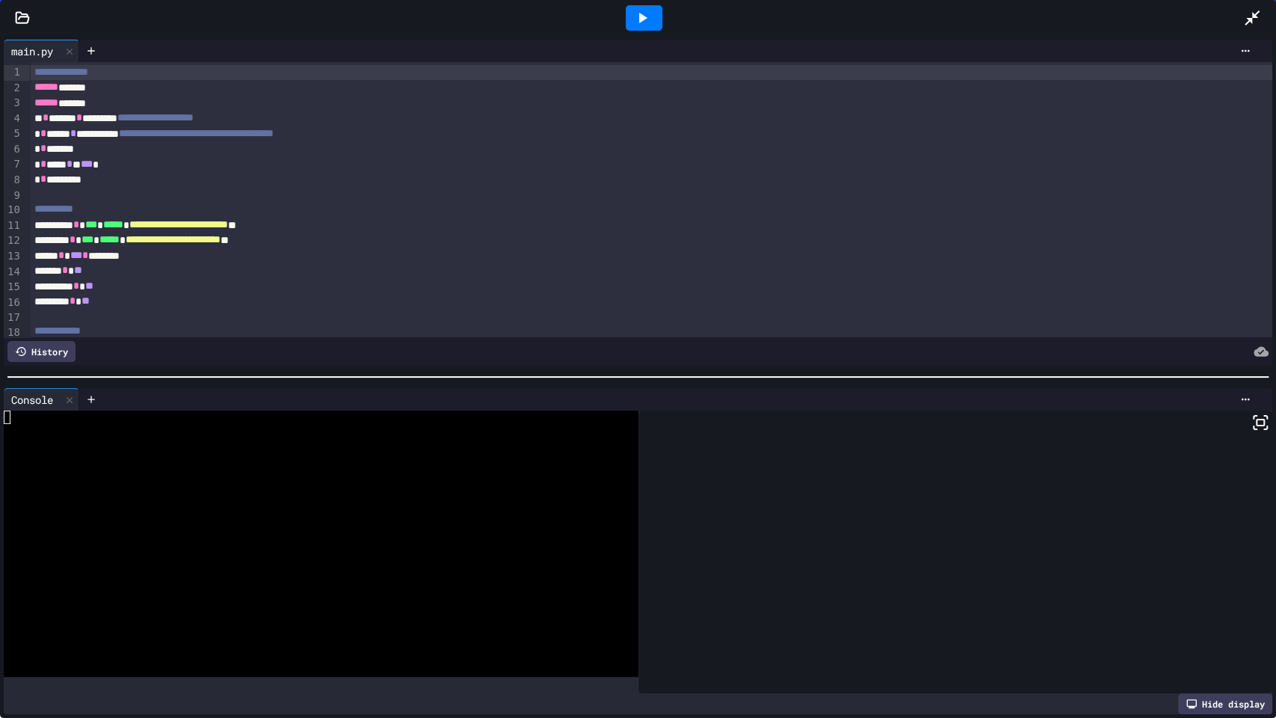
click at [641, 18] on icon at bounding box center [643, 18] width 8 height 10
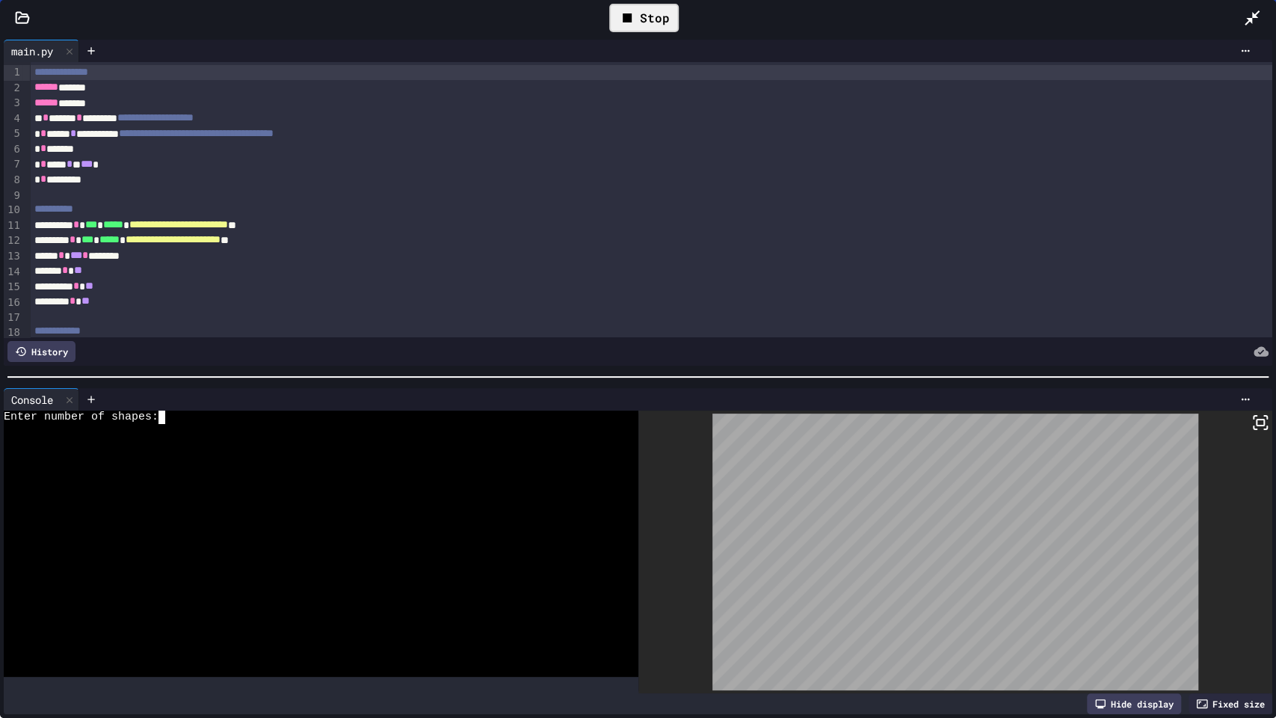
click at [351, 477] on div at bounding box center [310, 483] width 612 height 13
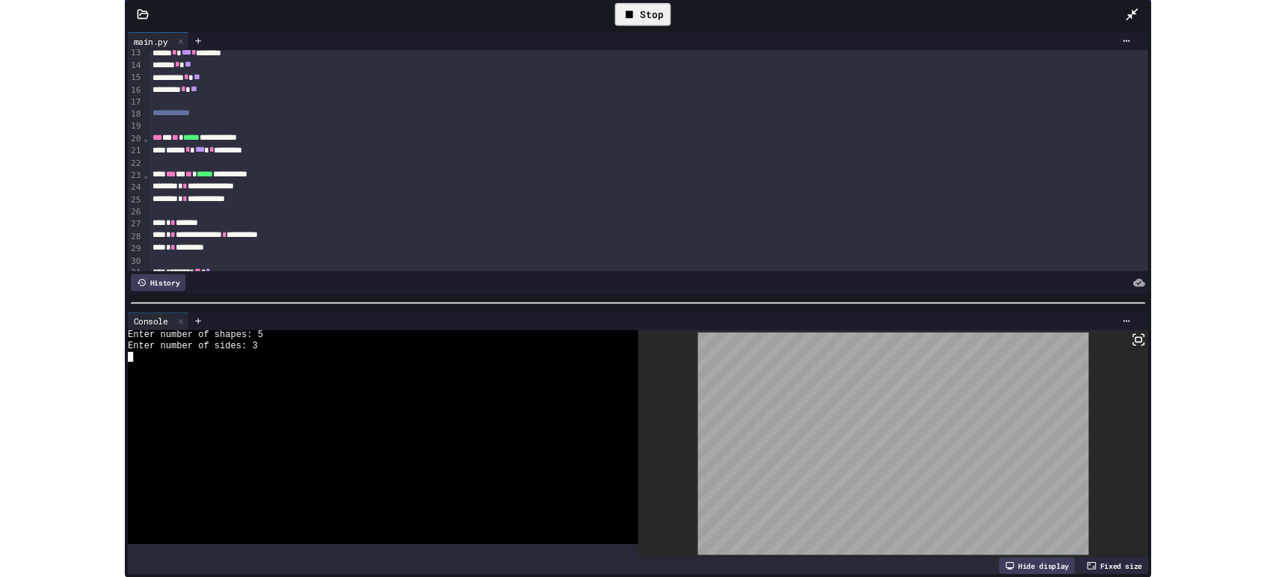
scroll to position [107, 0]
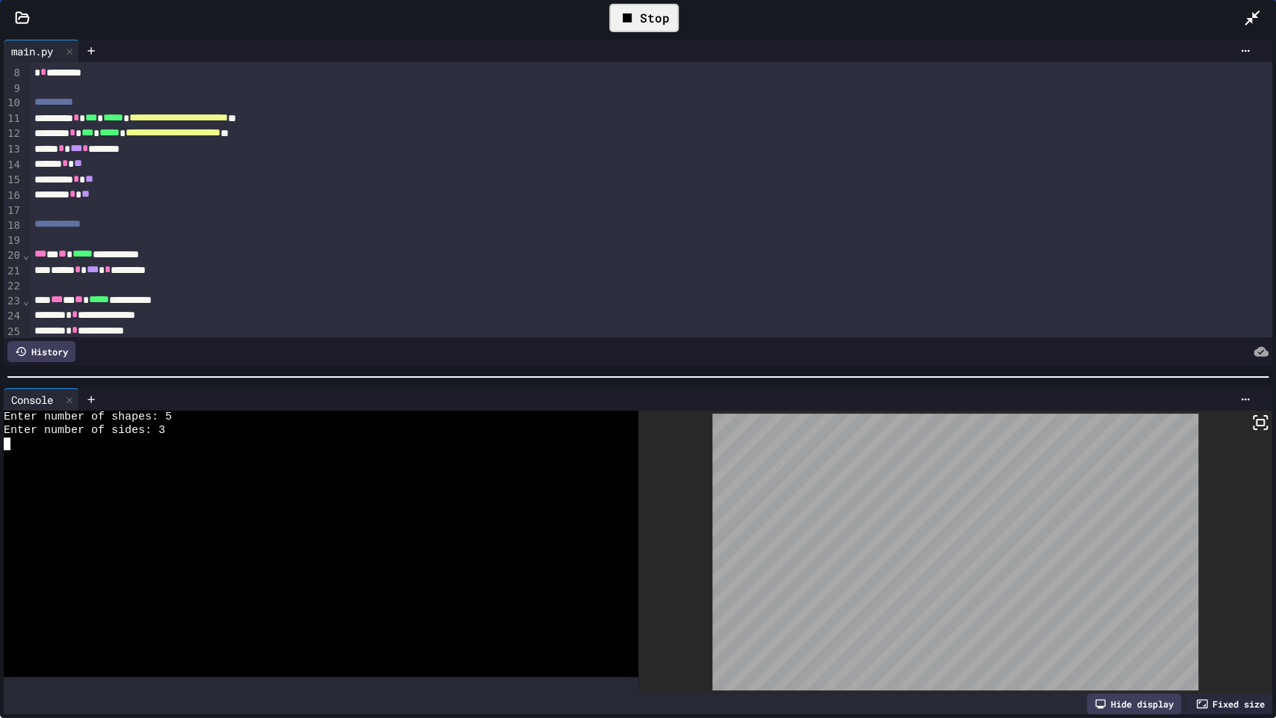
click at [628, 21] on icon at bounding box center [627, 17] width 9 height 9
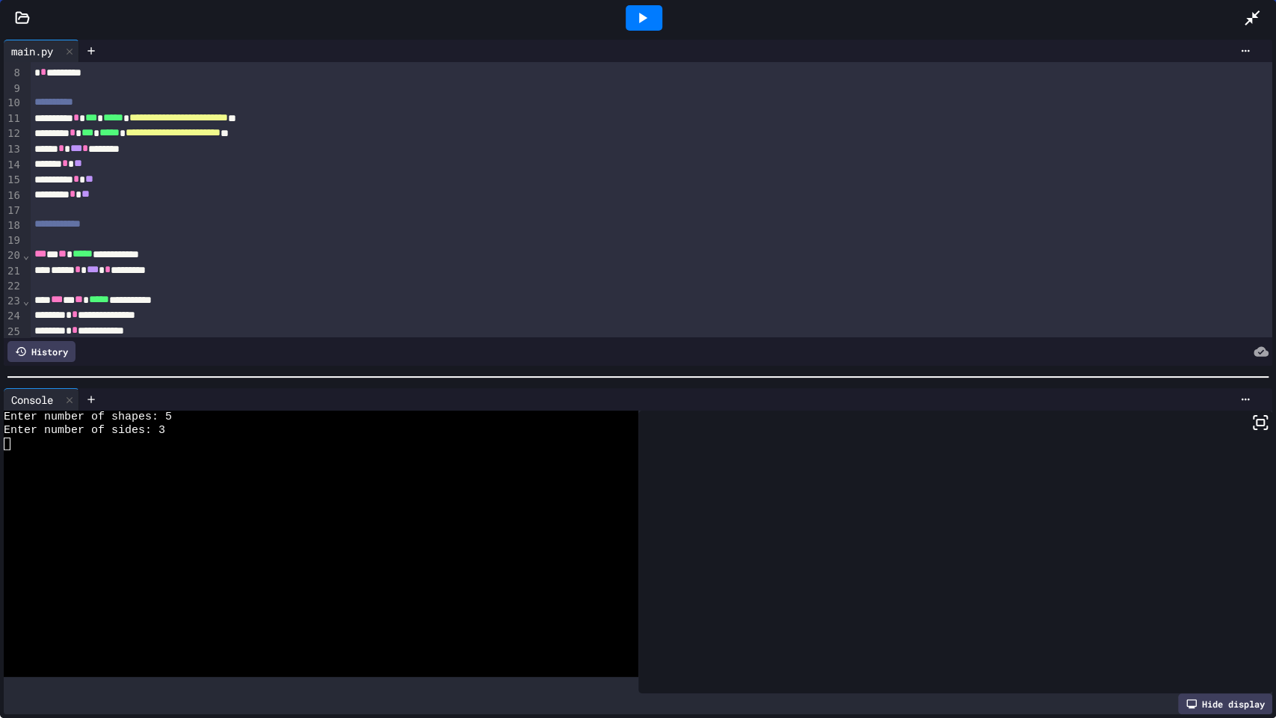
click at [1249, 15] on icon at bounding box center [1252, 18] width 18 height 18
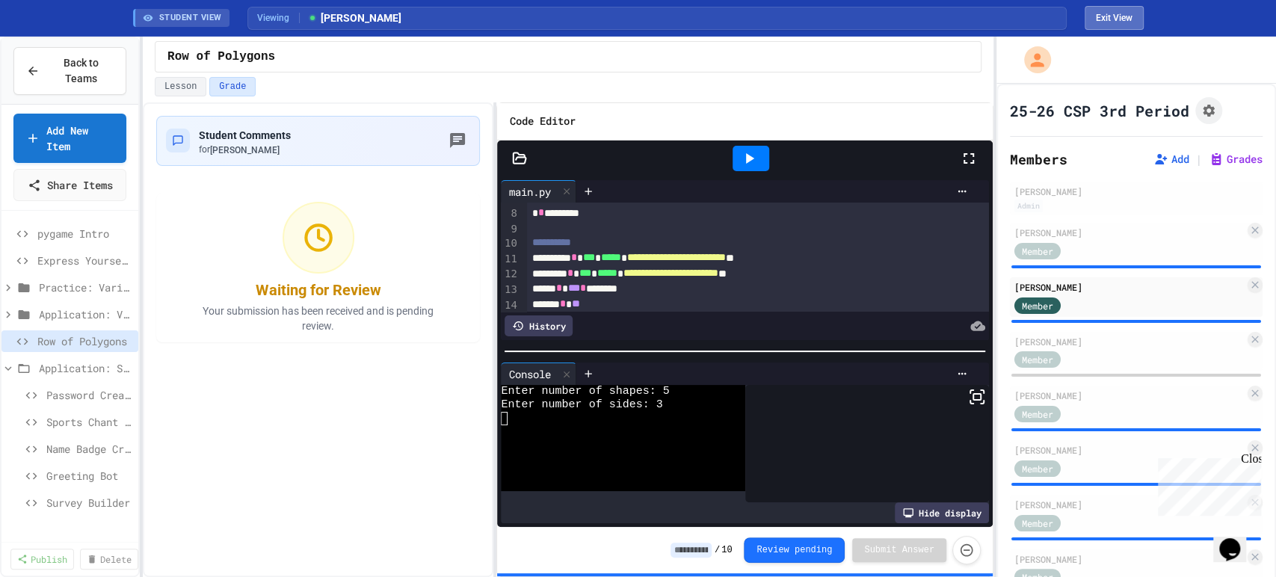
click at [1110, 8] on button "Exit View" at bounding box center [1114, 18] width 59 height 24
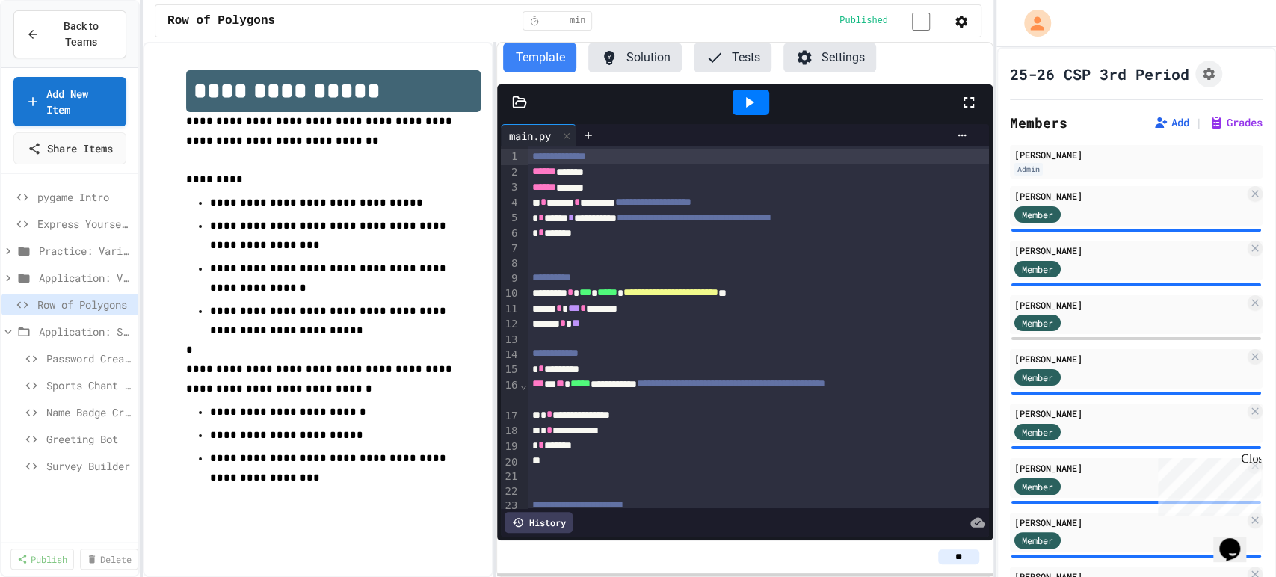
click at [952, 555] on input "**" at bounding box center [958, 556] width 41 height 15
type input "*"
type input "**"
click at [908, 543] on div "**" at bounding box center [744, 556] width 495 height 33
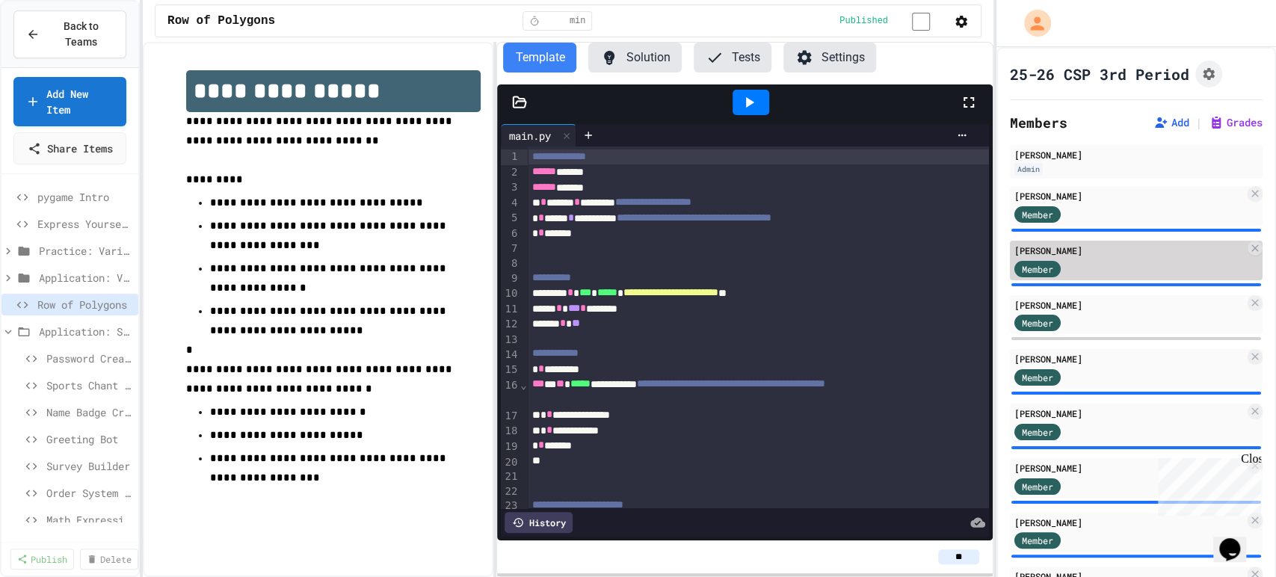
click at [1116, 268] on div "Member" at bounding box center [1129, 268] width 230 height 19
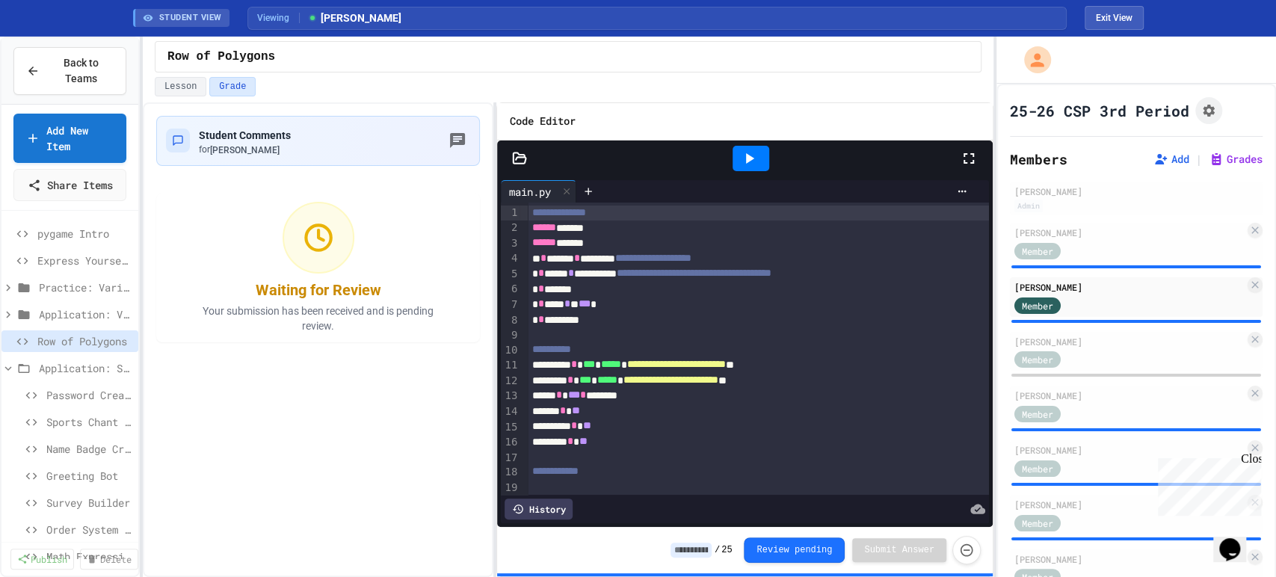
click at [694, 548] on input at bounding box center [691, 550] width 41 height 15
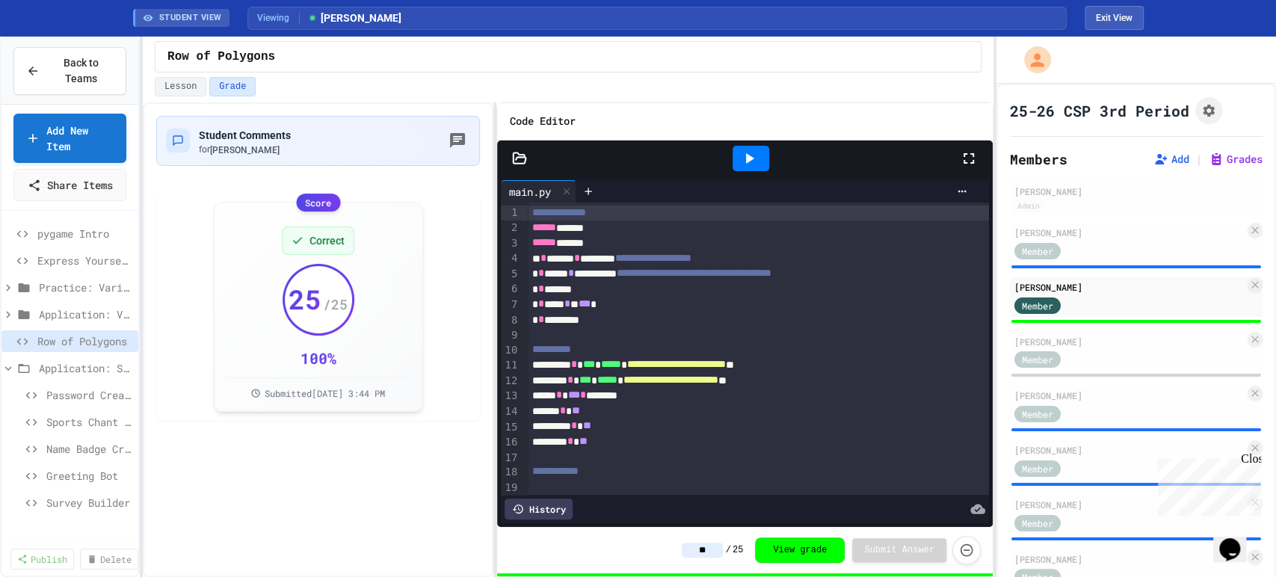
type input "**"
click at [386, 504] on div "Student Comments for [PERSON_NAME] Day Score Correct 25 / 25 100 % Submitted [D…" at bounding box center [318, 339] width 351 height 475
click at [1107, 393] on div "[PERSON_NAME]" at bounding box center [1129, 395] width 230 height 13
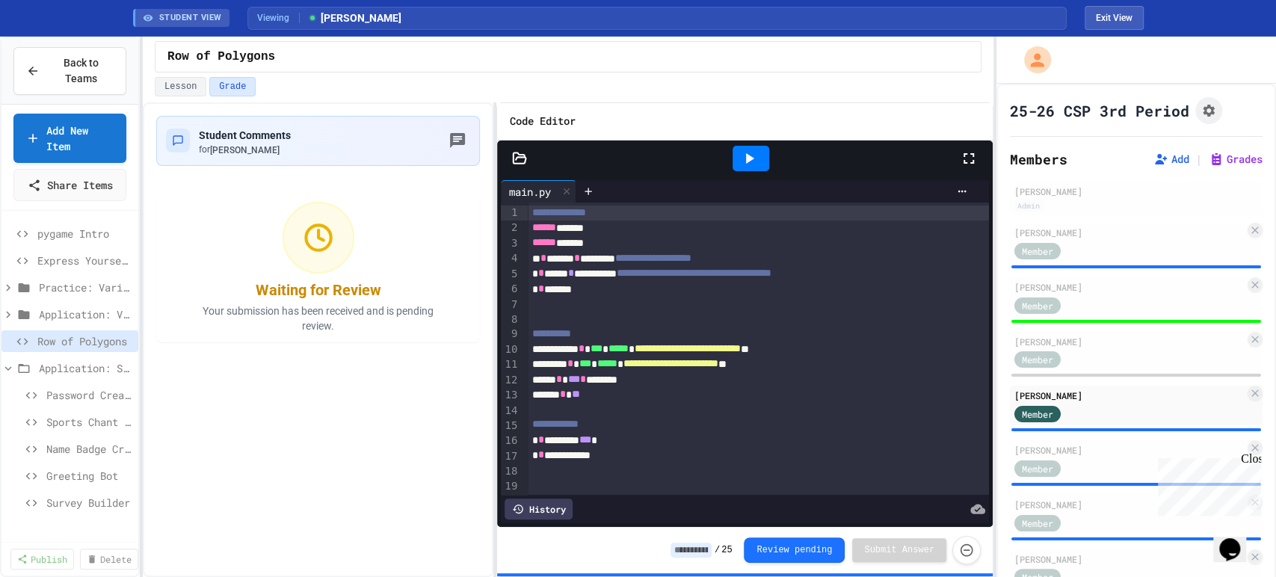
click at [984, 161] on div at bounding box center [976, 158] width 33 height 40
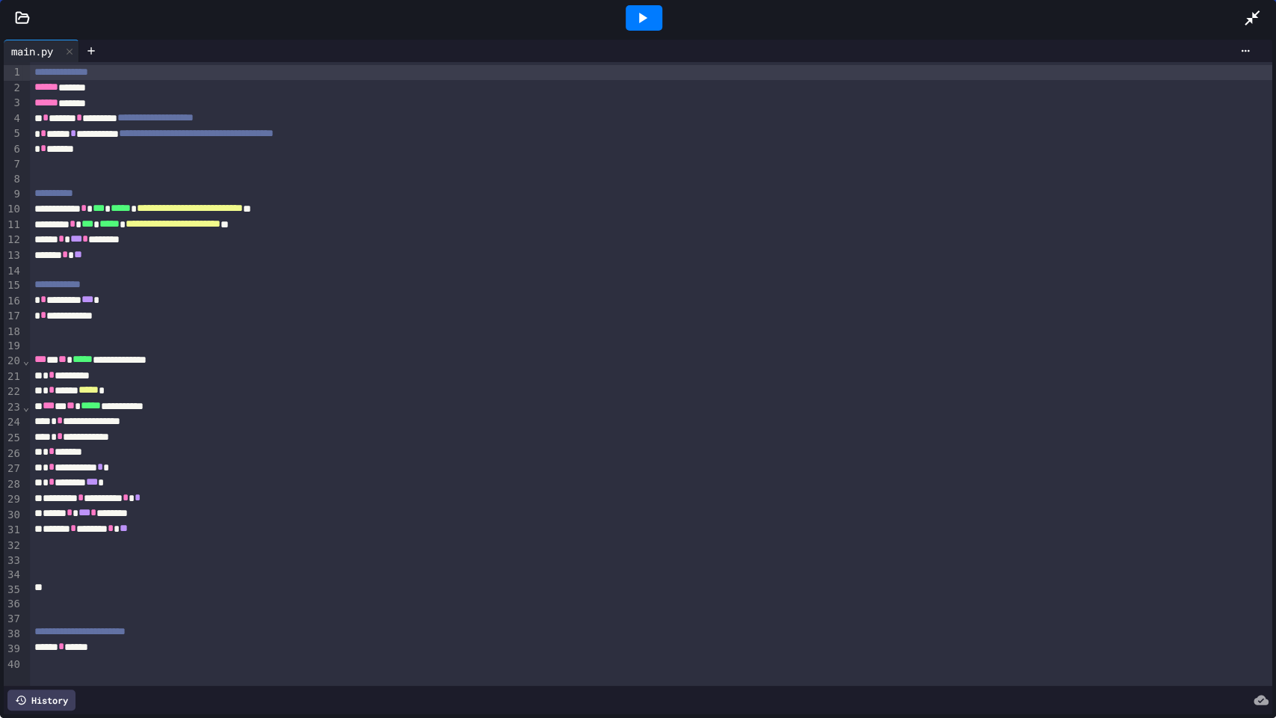
click at [660, 17] on div at bounding box center [644, 17] width 37 height 25
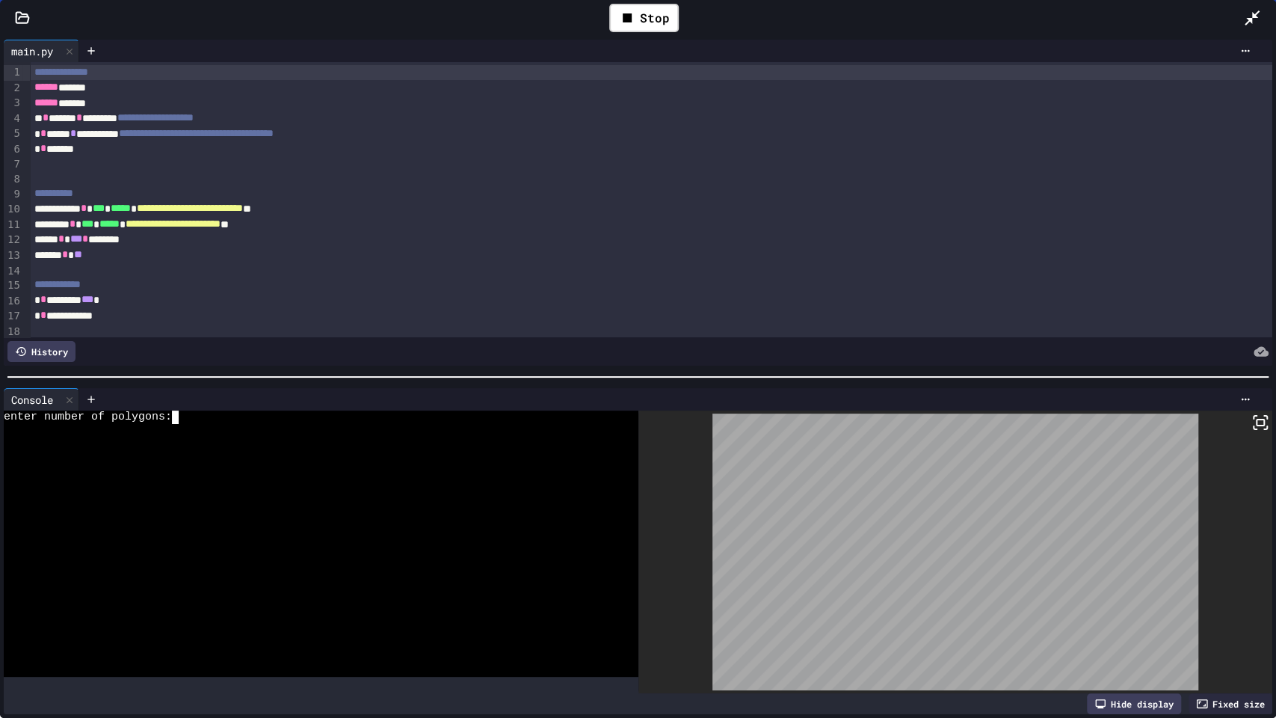
click at [276, 463] on div at bounding box center [310, 469] width 612 height 13
click at [626, 10] on icon at bounding box center [627, 18] width 18 height 18
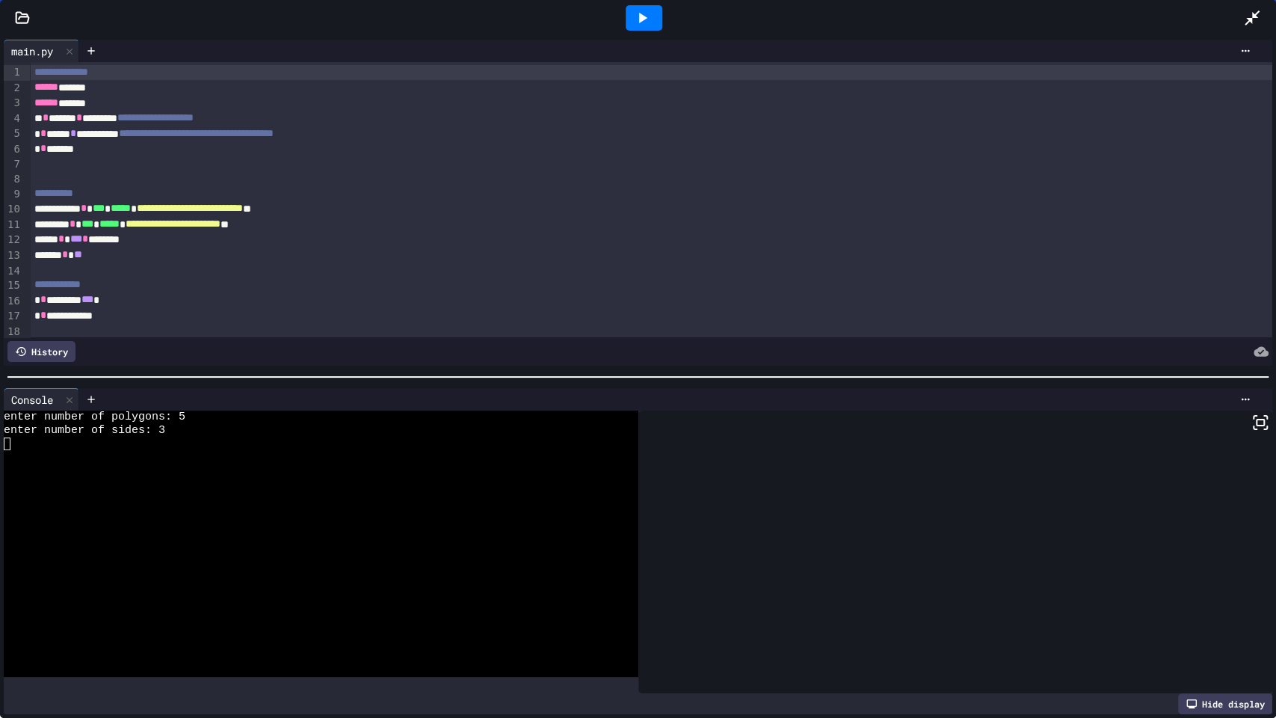
click at [641, 19] on icon at bounding box center [643, 18] width 8 height 10
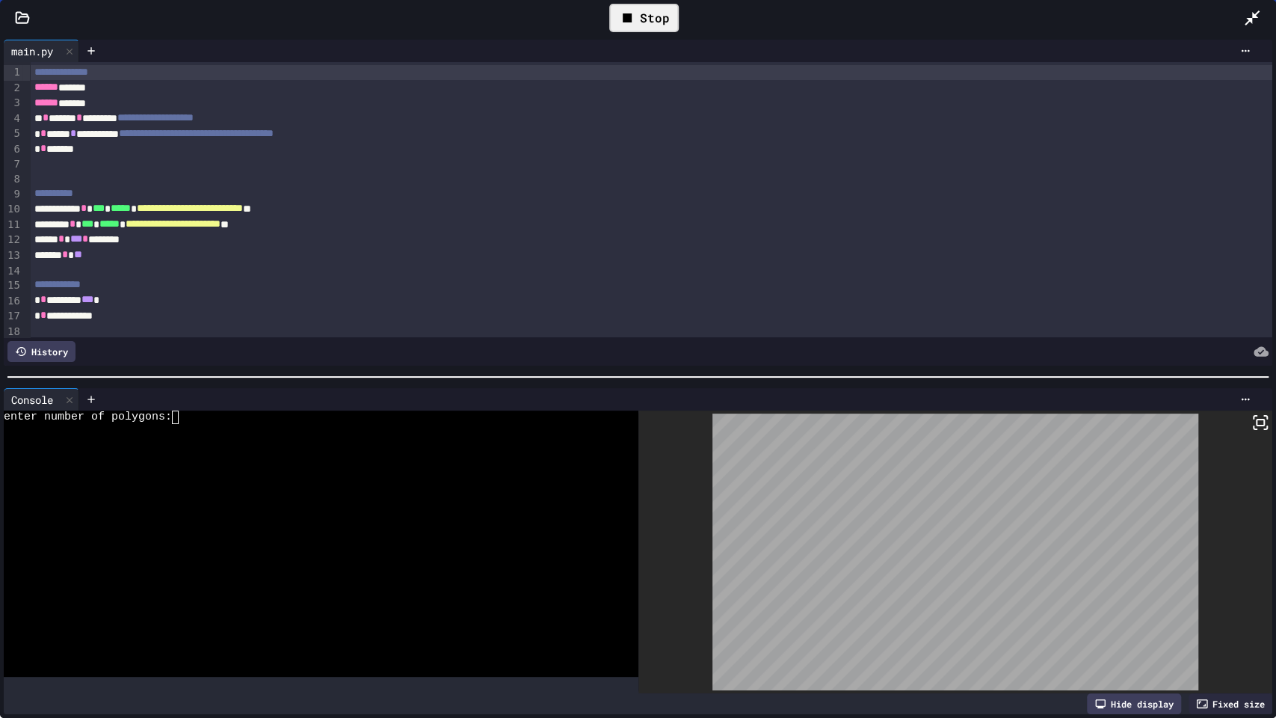
click at [349, 490] on div at bounding box center [310, 496] width 612 height 13
click at [608, 19] on div "Stop" at bounding box center [644, 17] width 84 height 43
click at [624, 18] on icon at bounding box center [627, 17] width 9 height 9
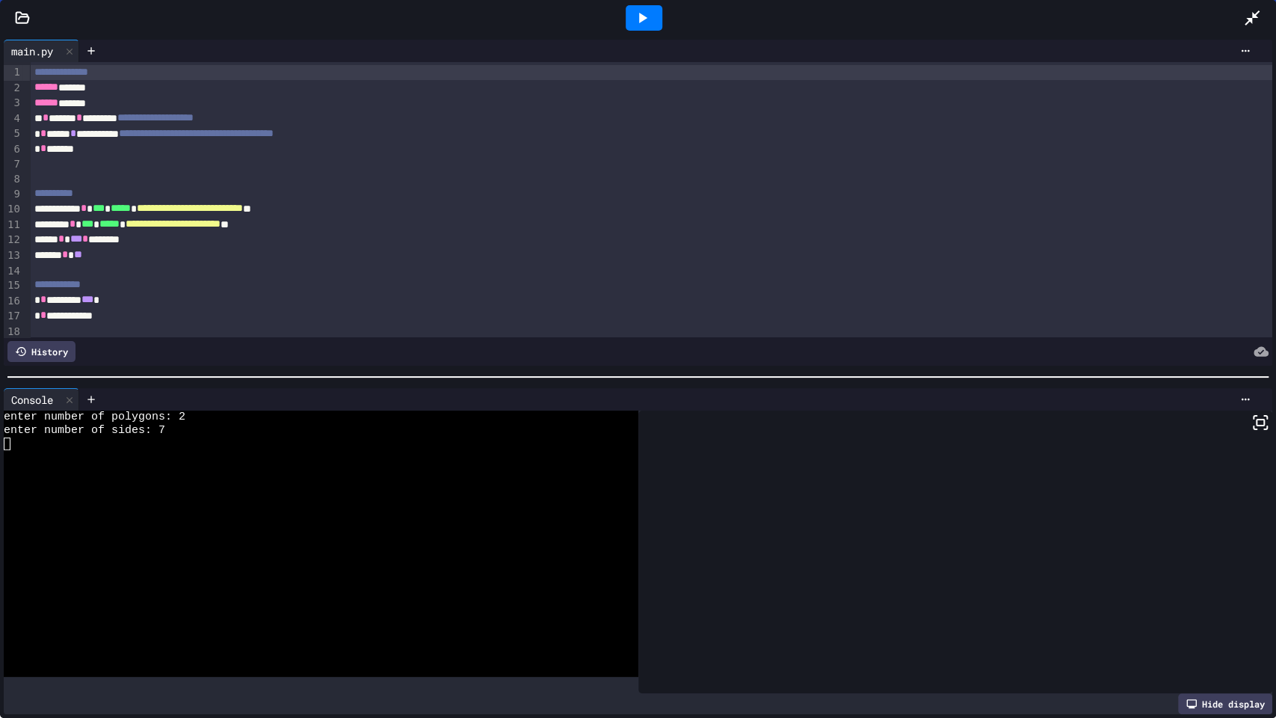
click at [1257, 19] on icon at bounding box center [1252, 18] width 18 height 18
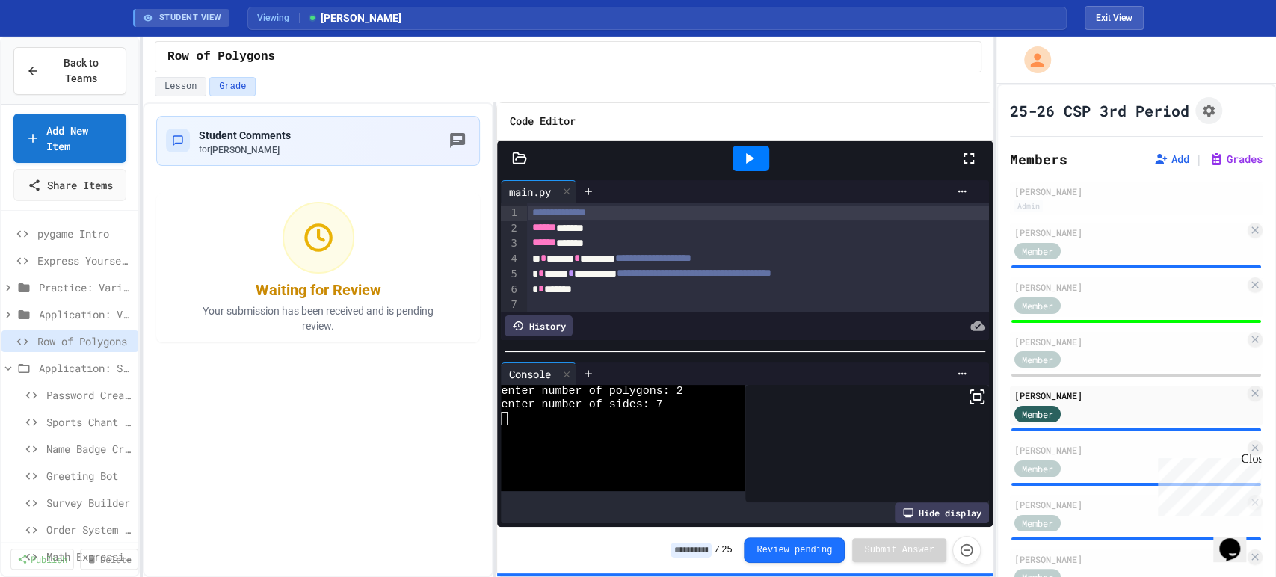
click at [706, 549] on input at bounding box center [691, 550] width 41 height 15
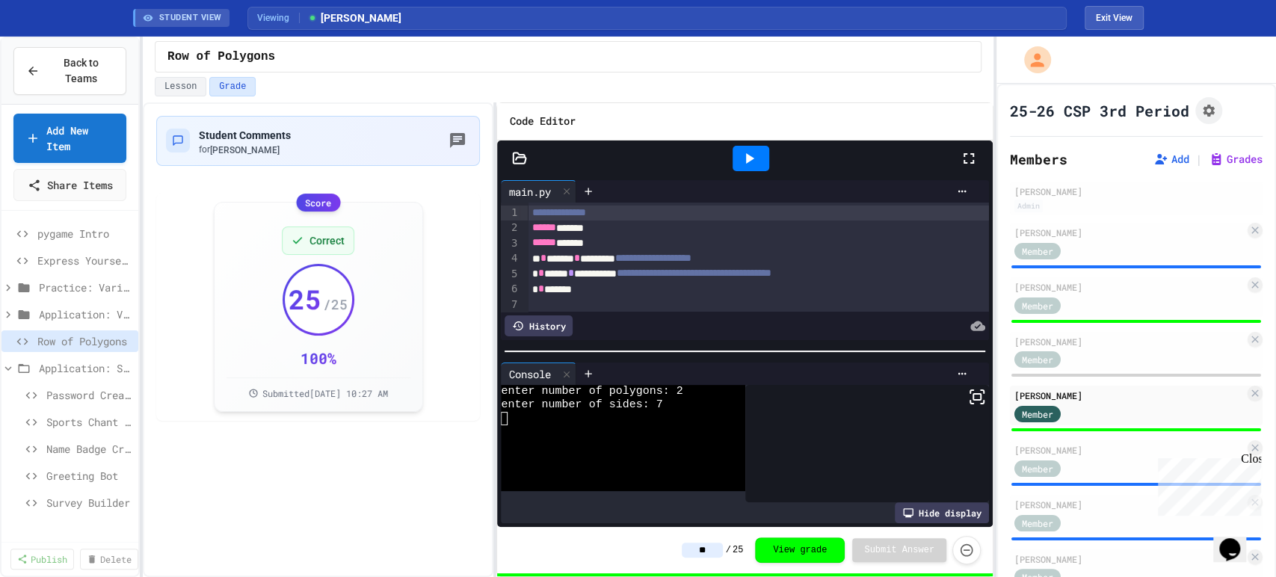
type input "**"
click at [600, 552] on div "** / 25 View grade Submit Answer" at bounding box center [744, 550] width 495 height 46
click at [1092, 448] on div "[PERSON_NAME]" at bounding box center [1129, 449] width 230 height 13
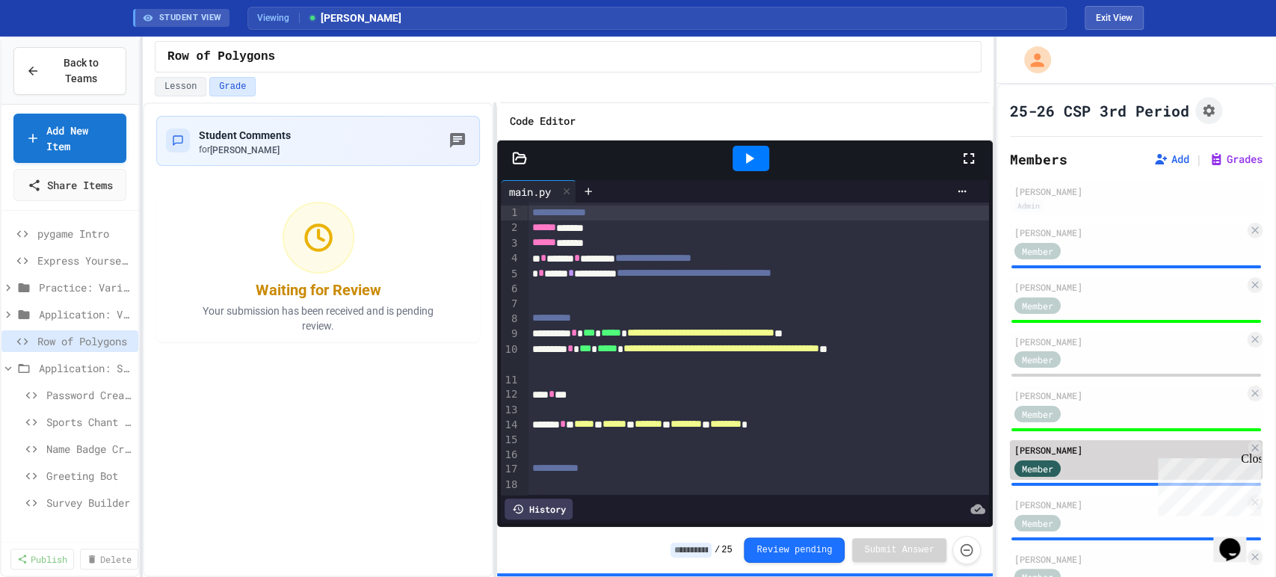
click at [1092, 448] on div "[PERSON_NAME]" at bounding box center [1129, 449] width 230 height 13
click at [1066, 459] on div "Member" at bounding box center [1051, 467] width 75 height 19
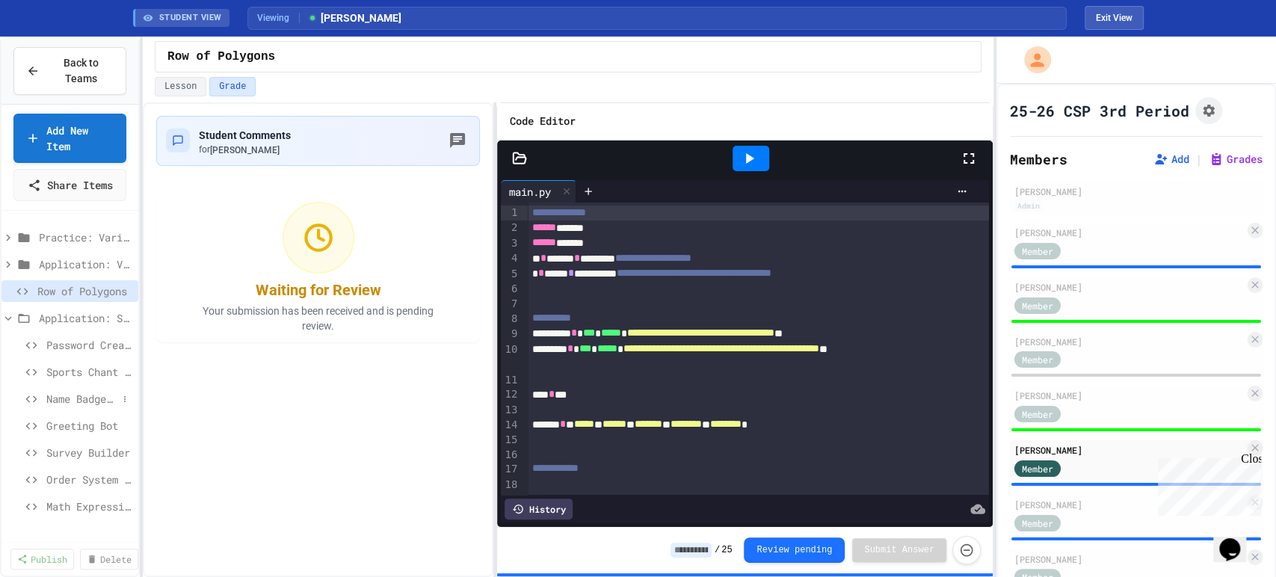
scroll to position [49, 0]
click at [61, 327] on span "Application: Strings, Inputs, Math" at bounding box center [78, 319] width 78 height 16
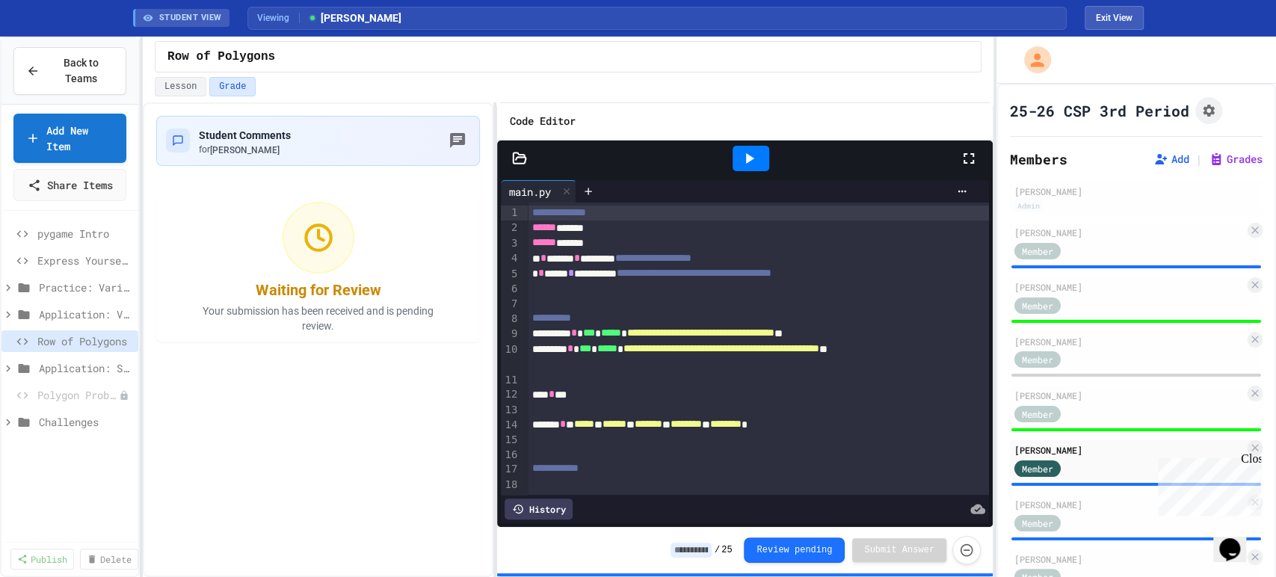
scroll to position [0, 0]
click at [78, 73] on span "Back to Teams" at bounding box center [81, 70] width 65 height 31
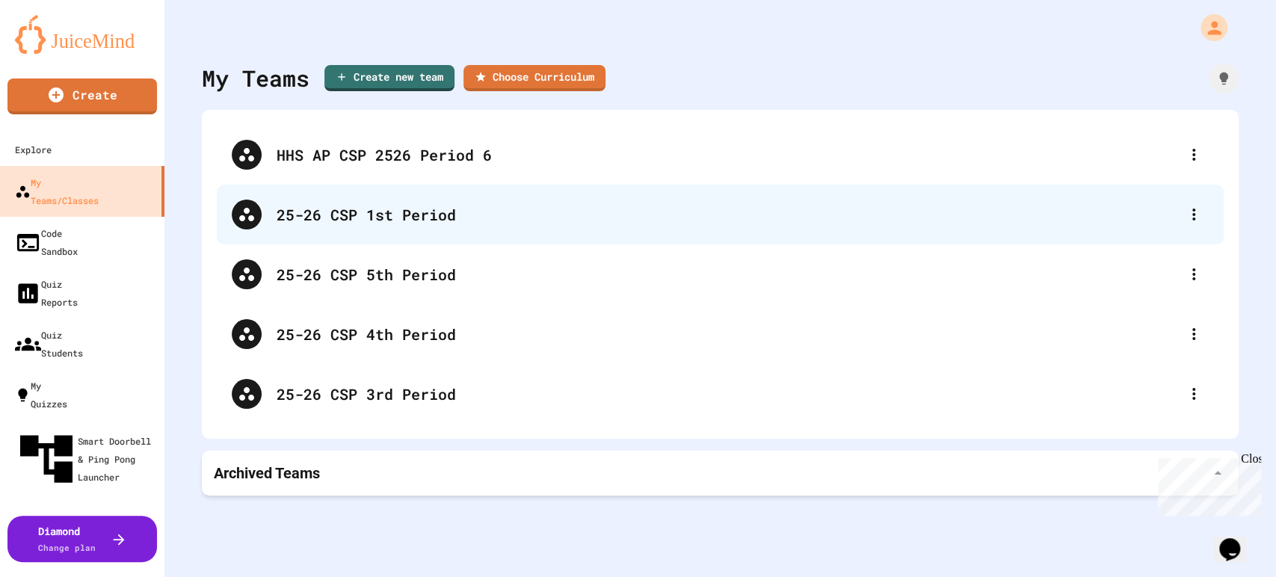
click at [434, 224] on div "25-26 CSP 1st Period" at bounding box center [728, 214] width 902 height 22
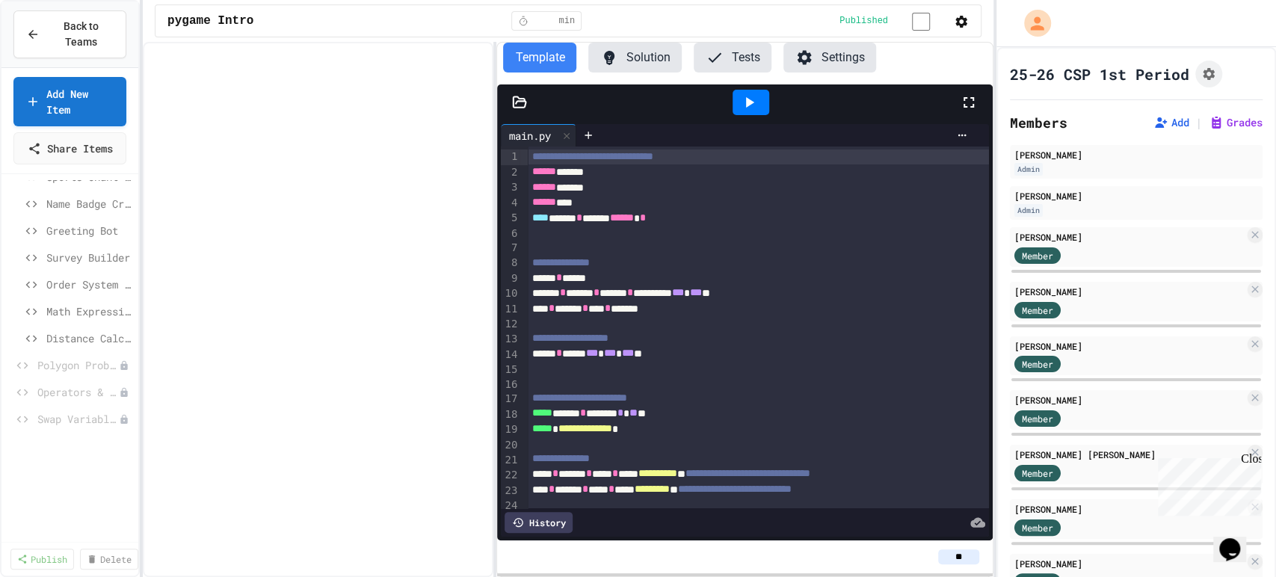
scroll to position [3, 0]
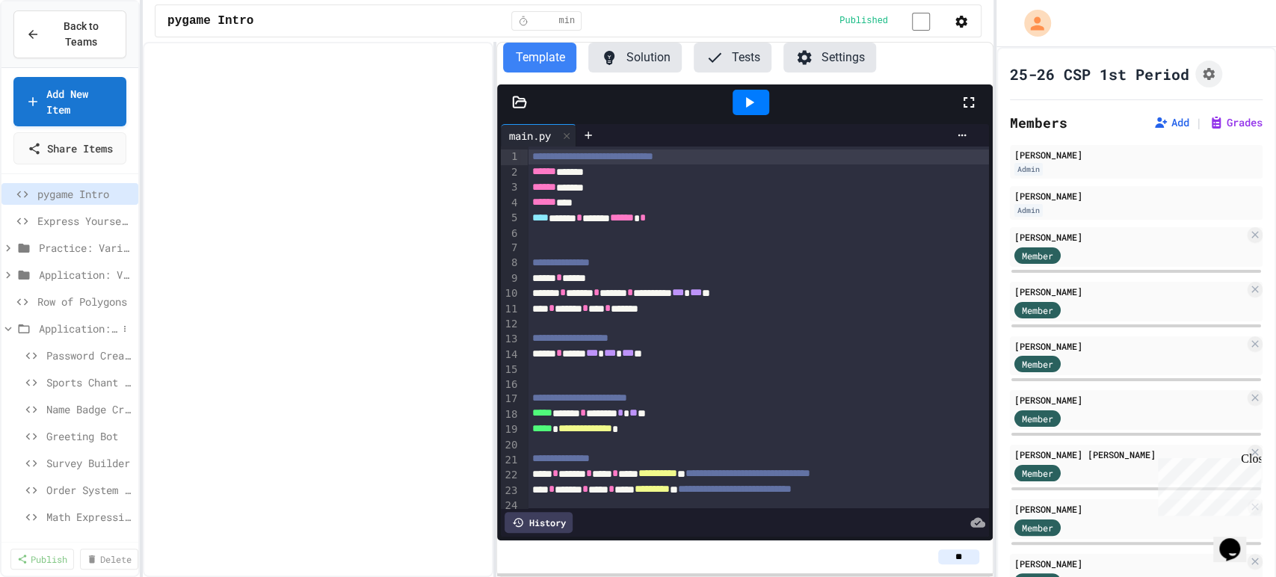
click at [52, 336] on span "Application: Strings, Inputs, Math" at bounding box center [78, 329] width 78 height 16
click at [65, 366] on span "Polygon Problem" at bounding box center [70, 359] width 67 height 16
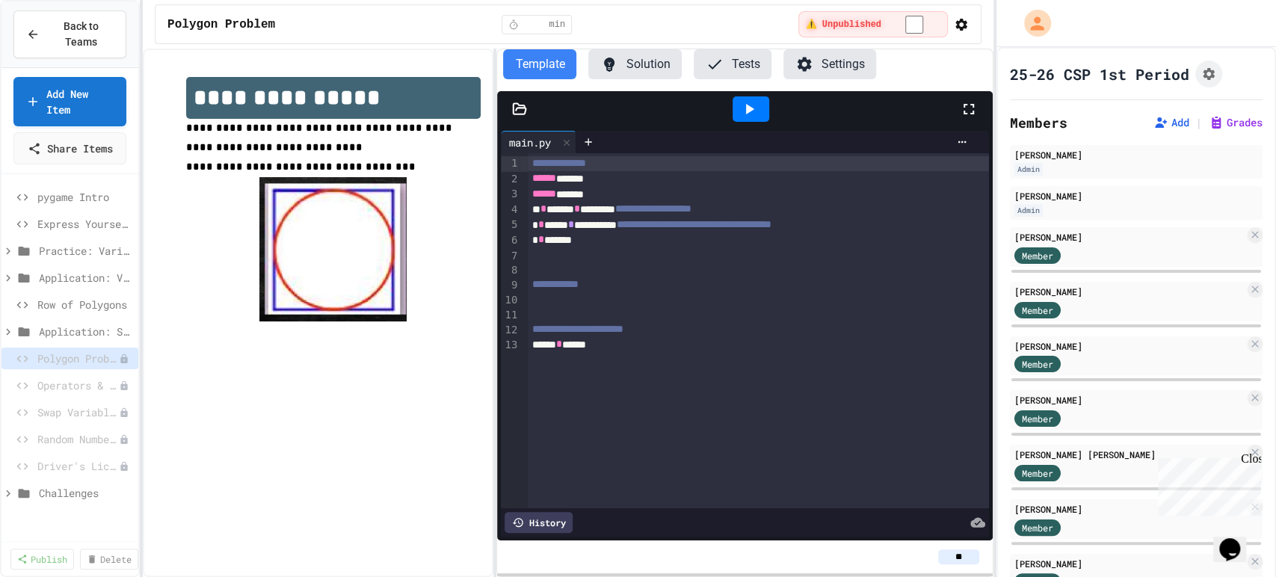
click at [55, 401] on div "Operators & Variables" at bounding box center [69, 388] width 137 height 27
click at [66, 393] on span "Operators & Variables" at bounding box center [70, 386] width 67 height 16
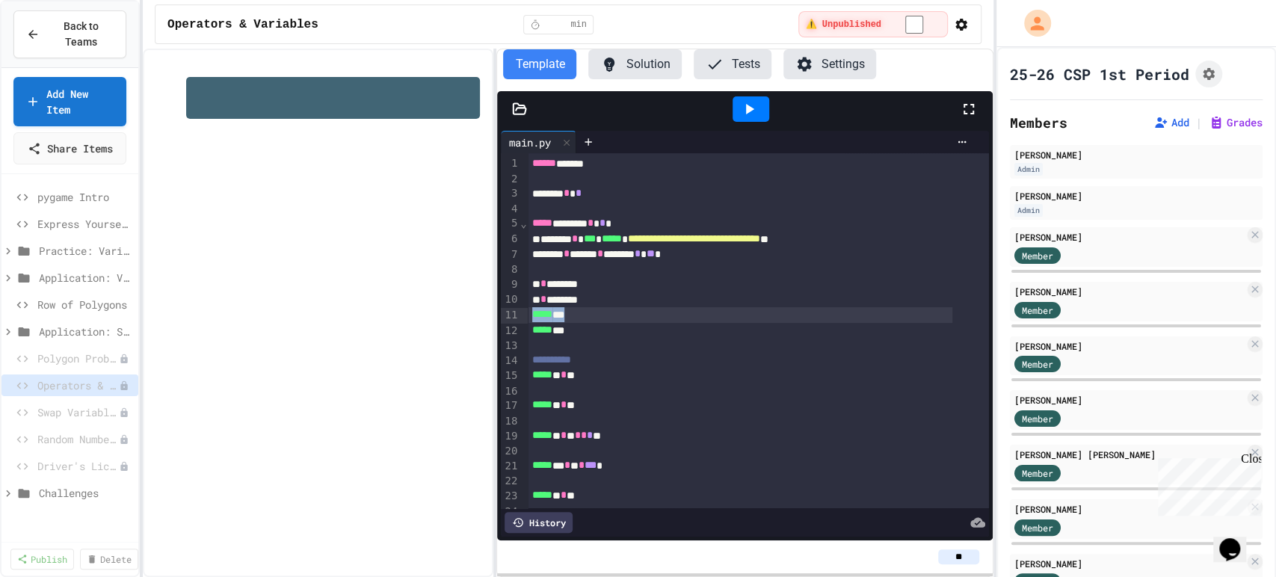
drag, startPoint x: 577, startPoint y: 321, endPoint x: 490, endPoint y: 314, distance: 87.8
click at [490, 314] on div "**********" at bounding box center [568, 313] width 851 height 529
drag, startPoint x: 585, startPoint y: 339, endPoint x: 505, endPoint y: 308, distance: 85.9
click at [505, 308] on div "**********" at bounding box center [744, 330] width 487 height 355
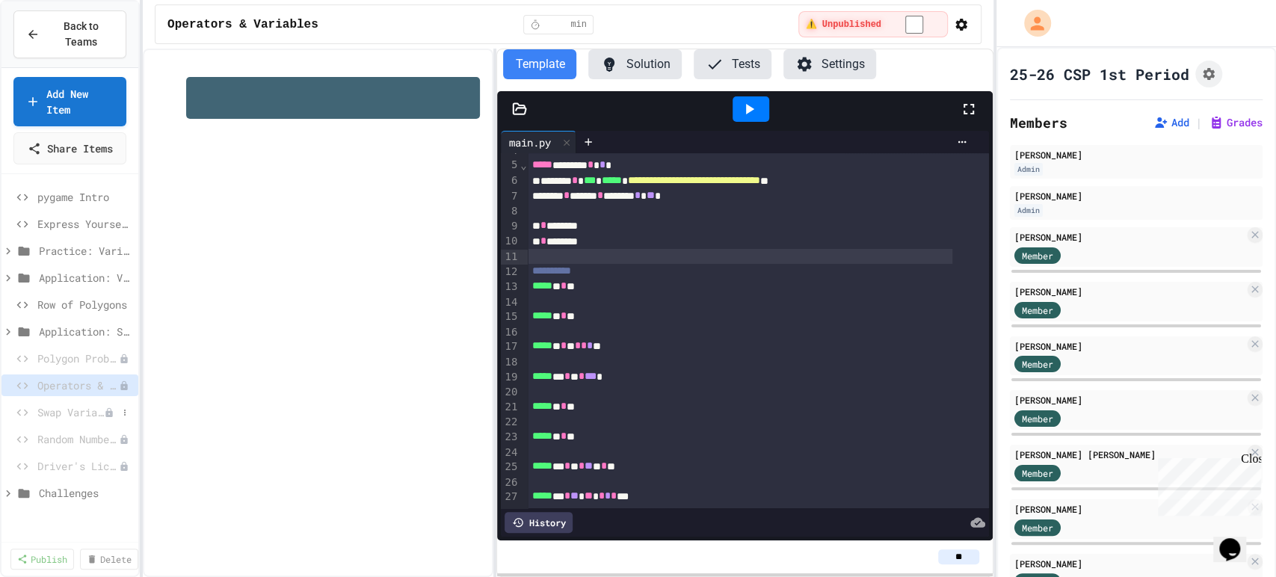
click at [60, 420] on span "Swap Variables" at bounding box center [70, 412] width 67 height 16
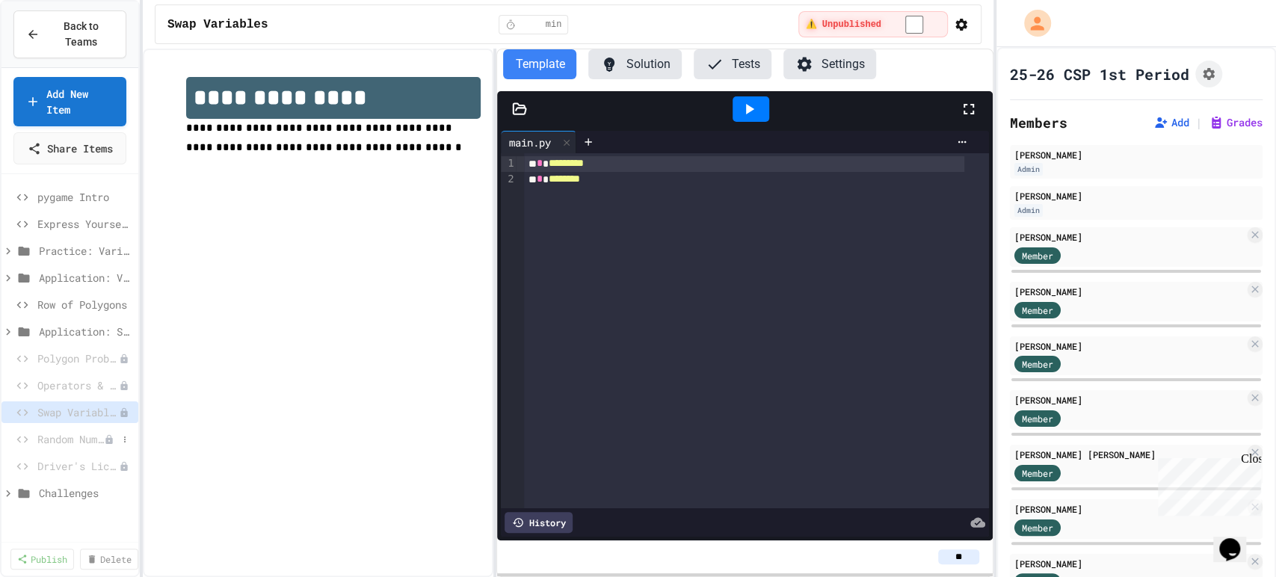
click at [58, 447] on span "Random Number Generator" at bounding box center [70, 439] width 67 height 16
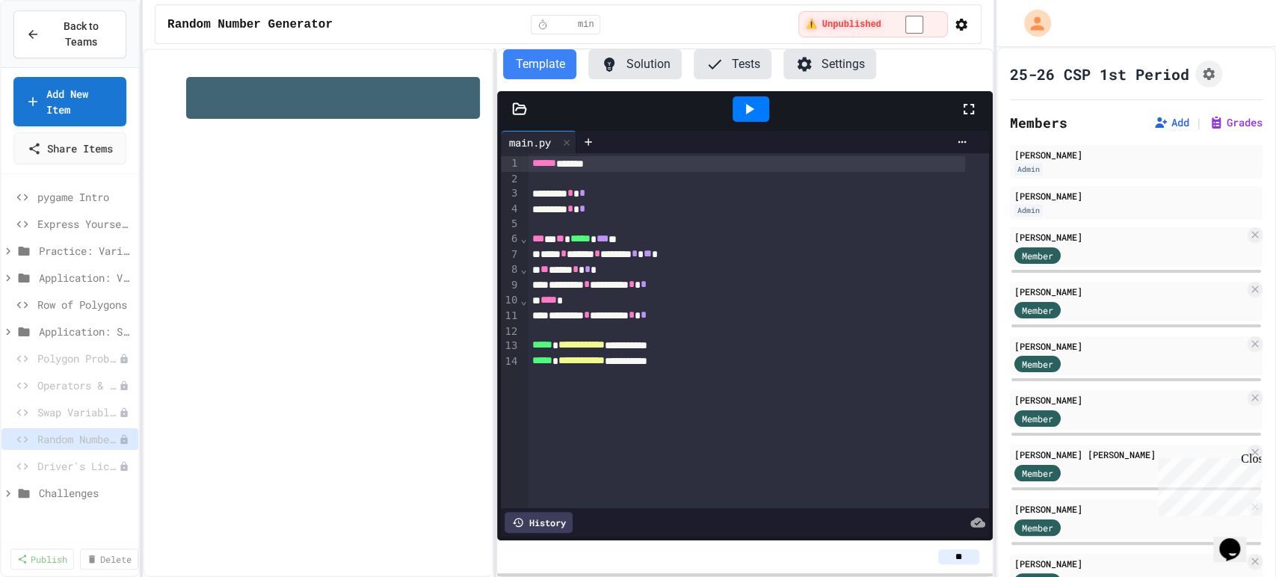
click at [754, 109] on icon at bounding box center [749, 109] width 18 height 18
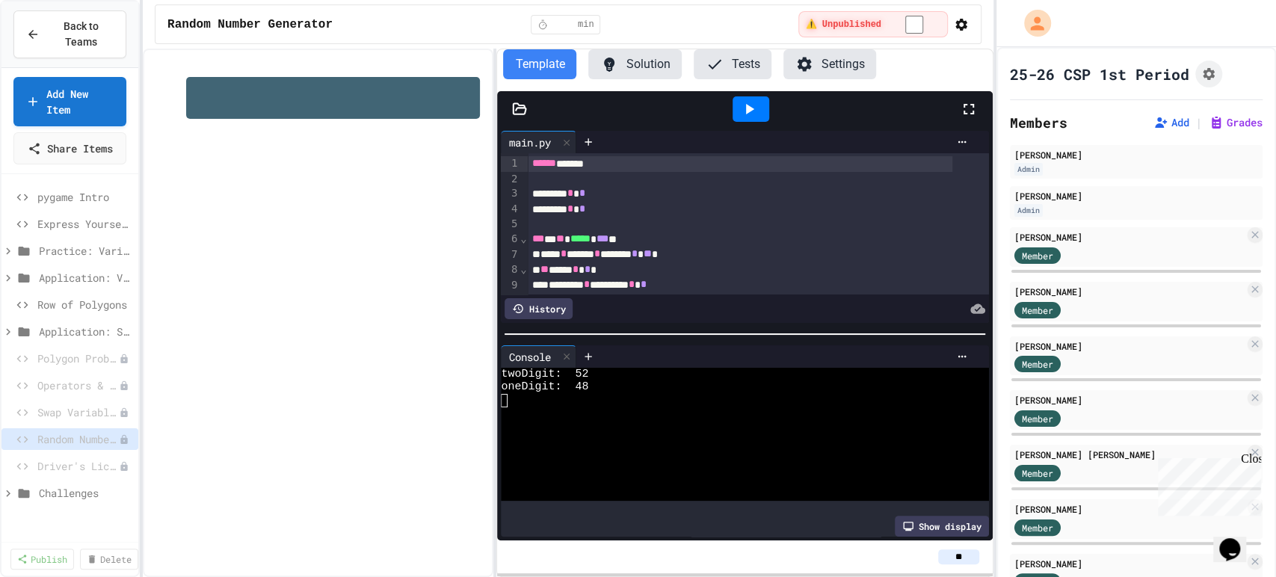
click at [748, 112] on icon at bounding box center [749, 109] width 18 height 18
click at [76, 11] on button "Back to Teams" at bounding box center [69, 34] width 113 height 48
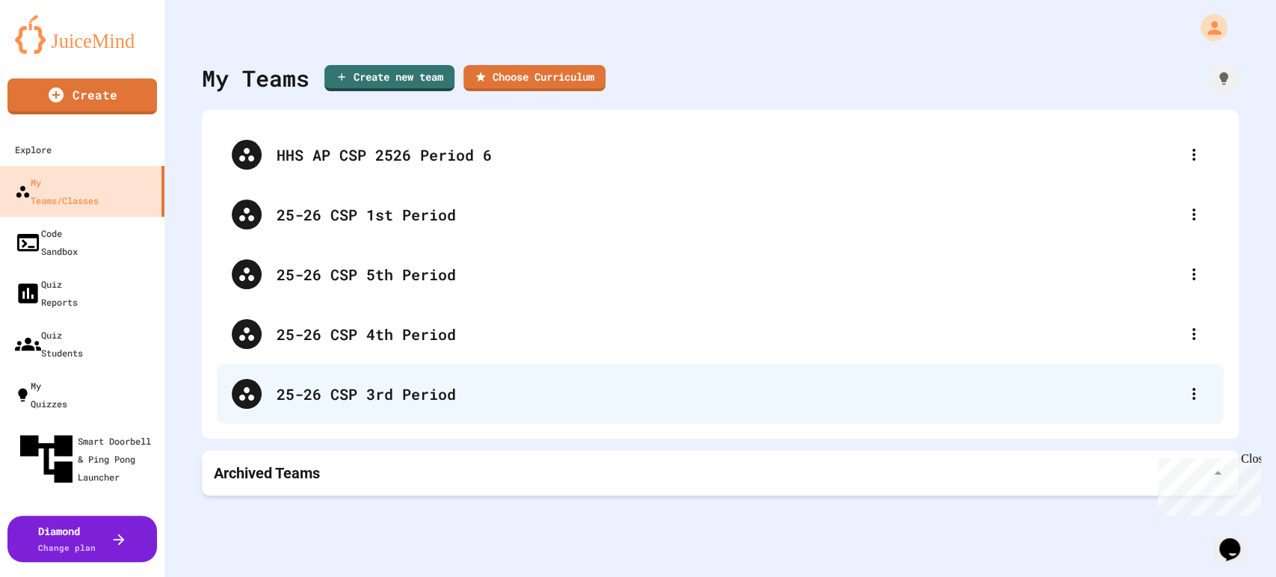
click at [377, 411] on div "25-26 CSP 3rd Period" at bounding box center [720, 394] width 1007 height 60
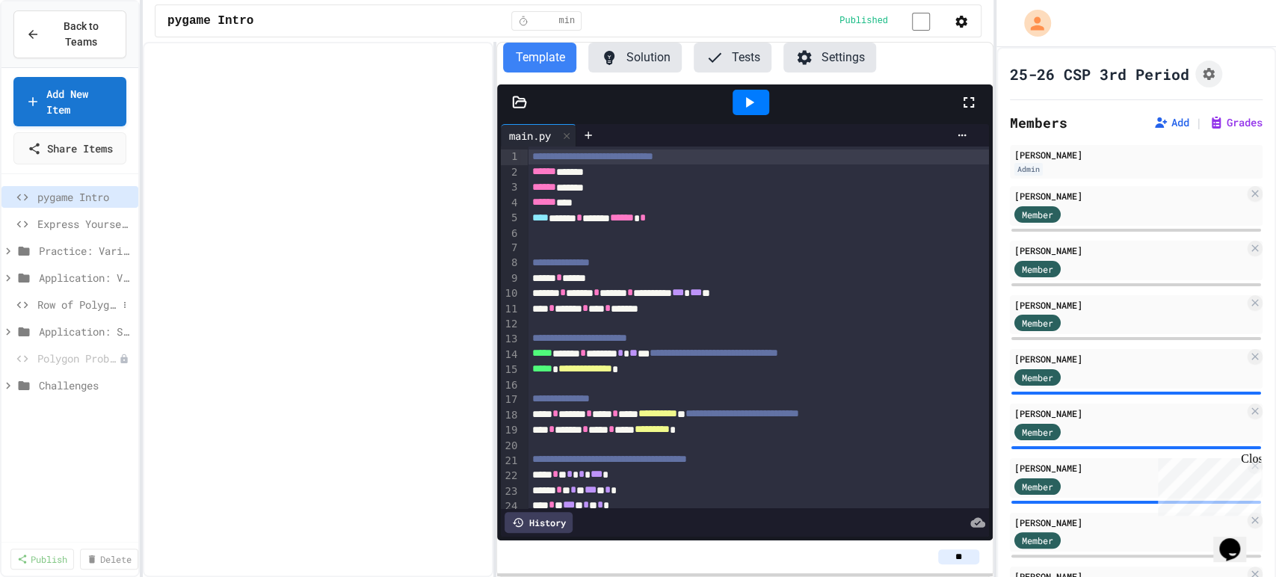
click at [77, 312] on span "Row of Polygons" at bounding box center [77, 305] width 80 height 16
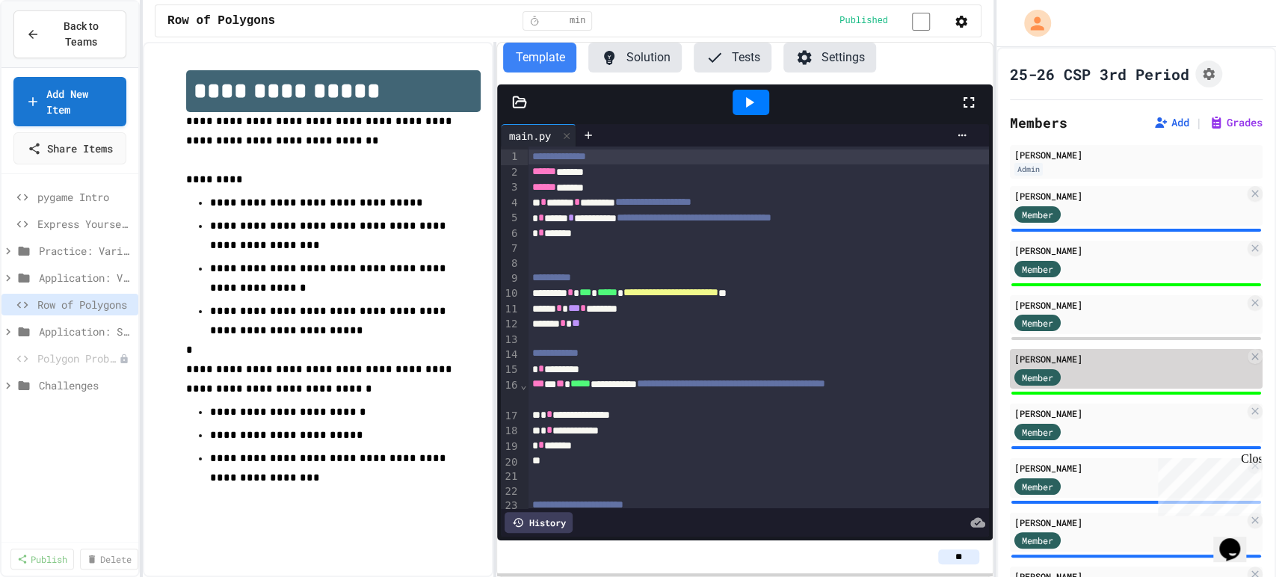
scroll to position [83, 0]
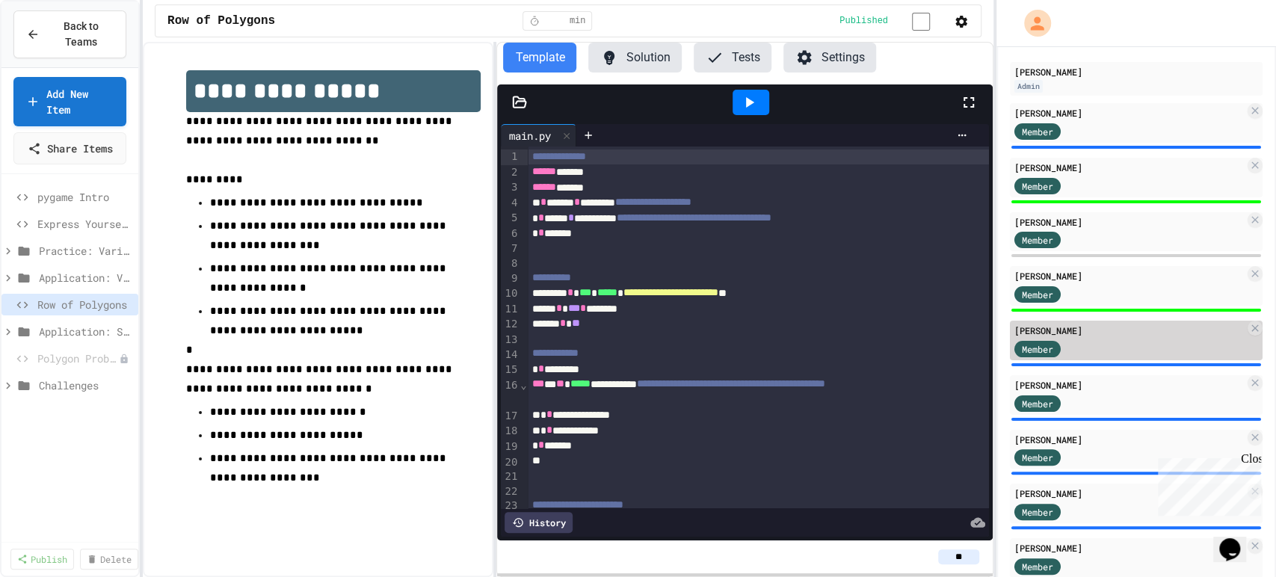
click at [1091, 333] on div "[PERSON_NAME]" at bounding box center [1129, 330] width 230 height 13
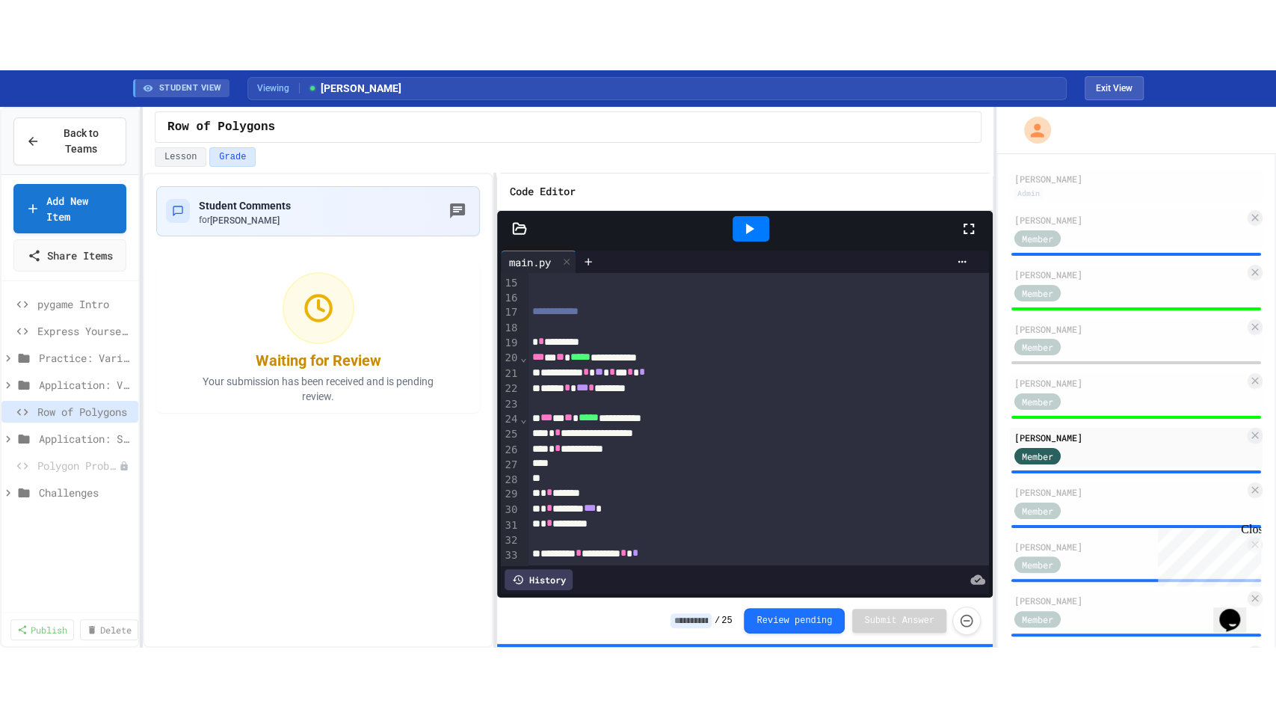
scroll to position [249, 0]
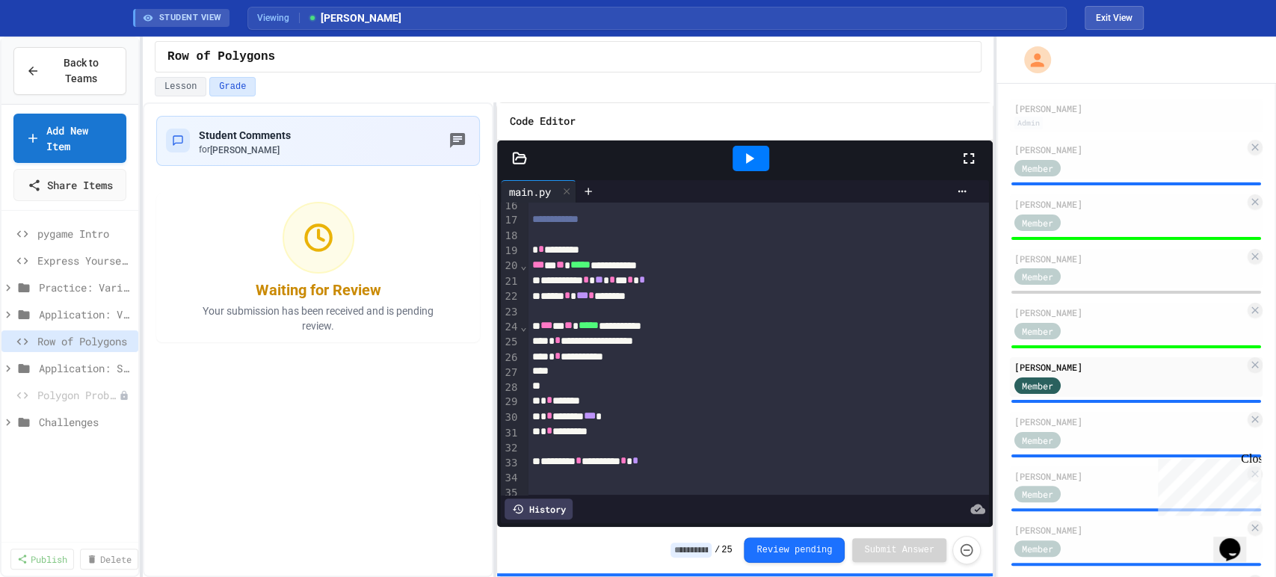
click at [977, 154] on icon at bounding box center [969, 159] width 18 height 18
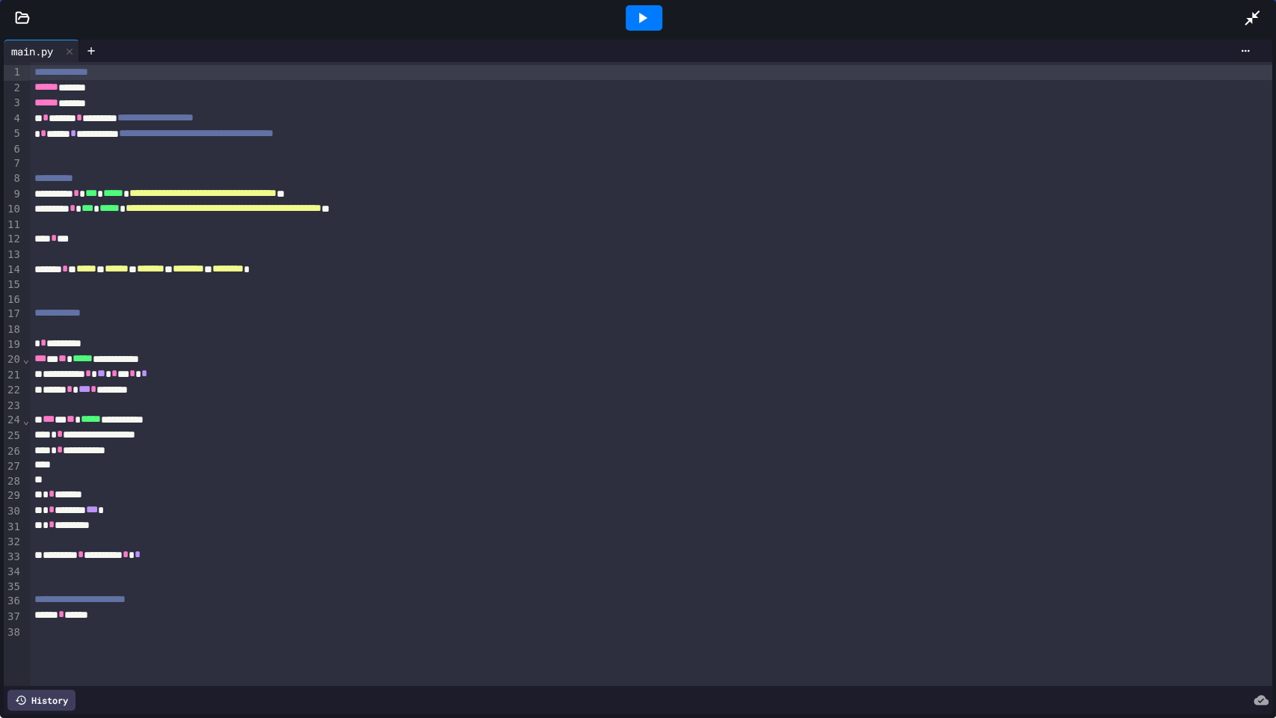
click at [638, 19] on icon at bounding box center [642, 18] width 18 height 18
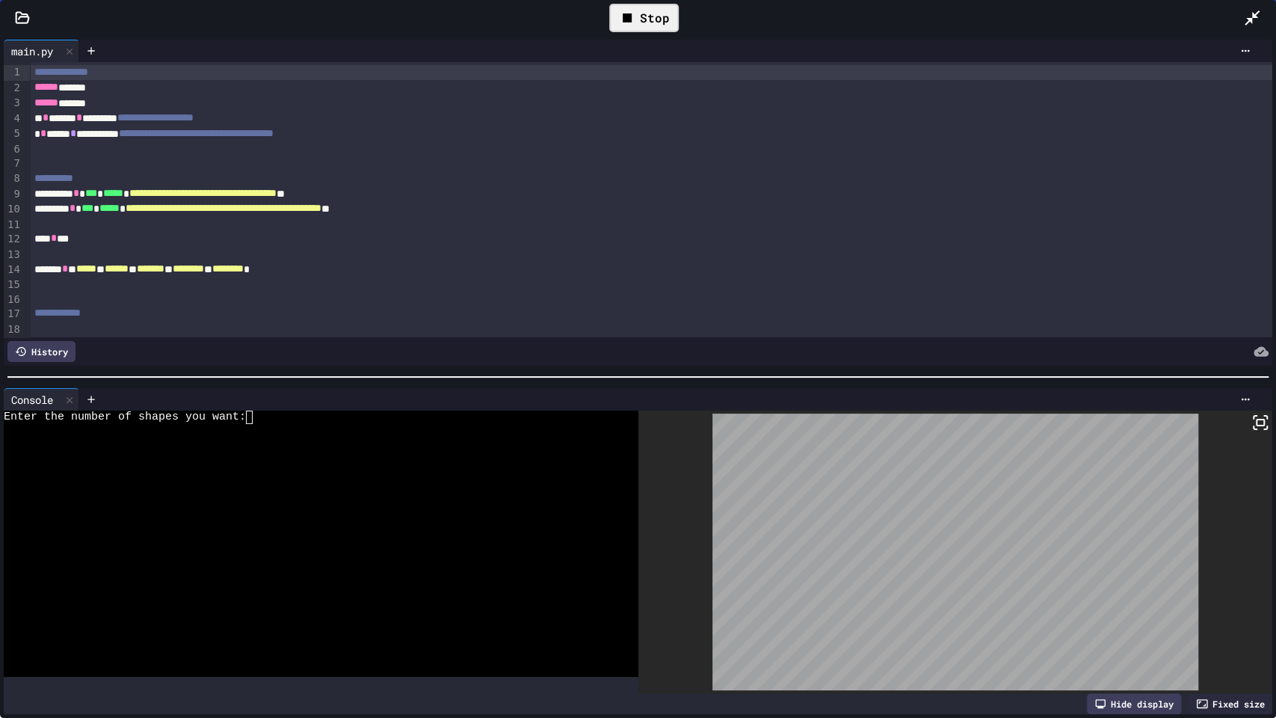
click at [659, 11] on div "Stop" at bounding box center [644, 18] width 70 height 28
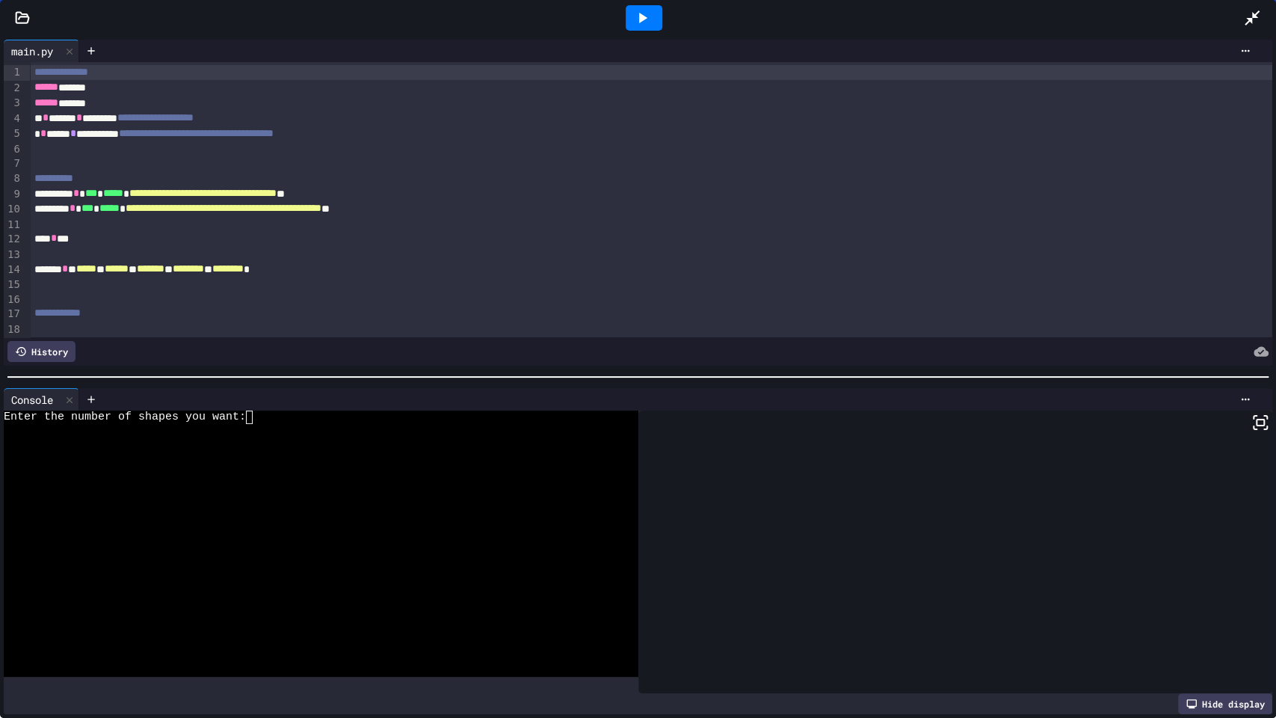
click at [1250, 17] on icon at bounding box center [1252, 18] width 18 height 18
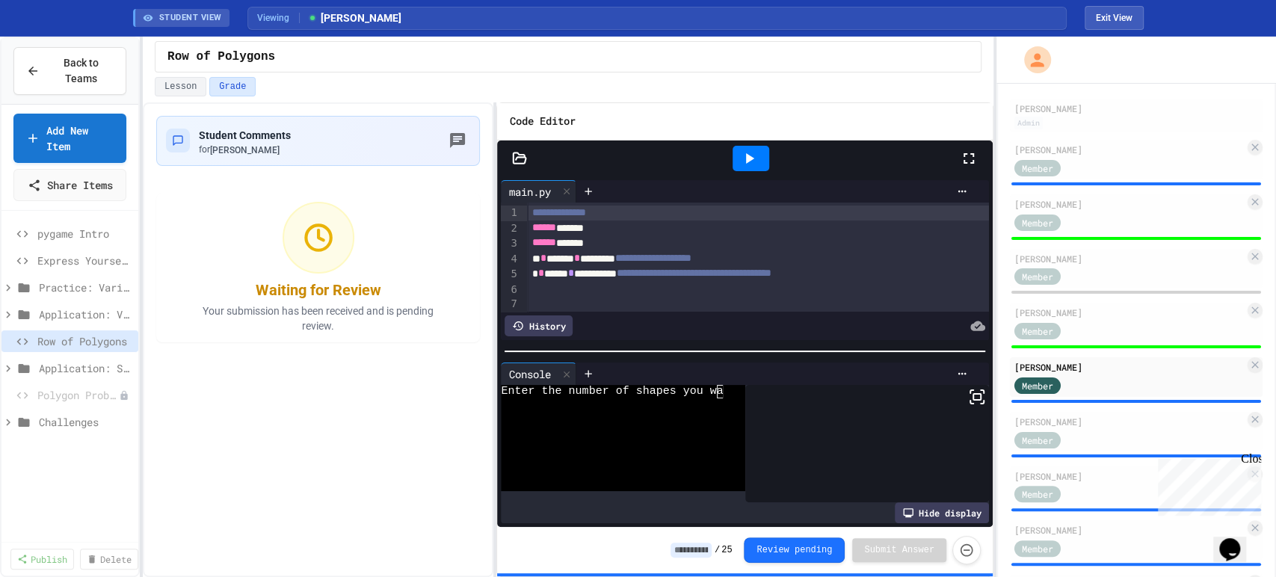
click at [72, 376] on span "Application: Strings, Inputs, Math" at bounding box center [85, 368] width 93 height 16
click at [88, 430] on span "Sports Chant Builder" at bounding box center [81, 422] width 71 height 16
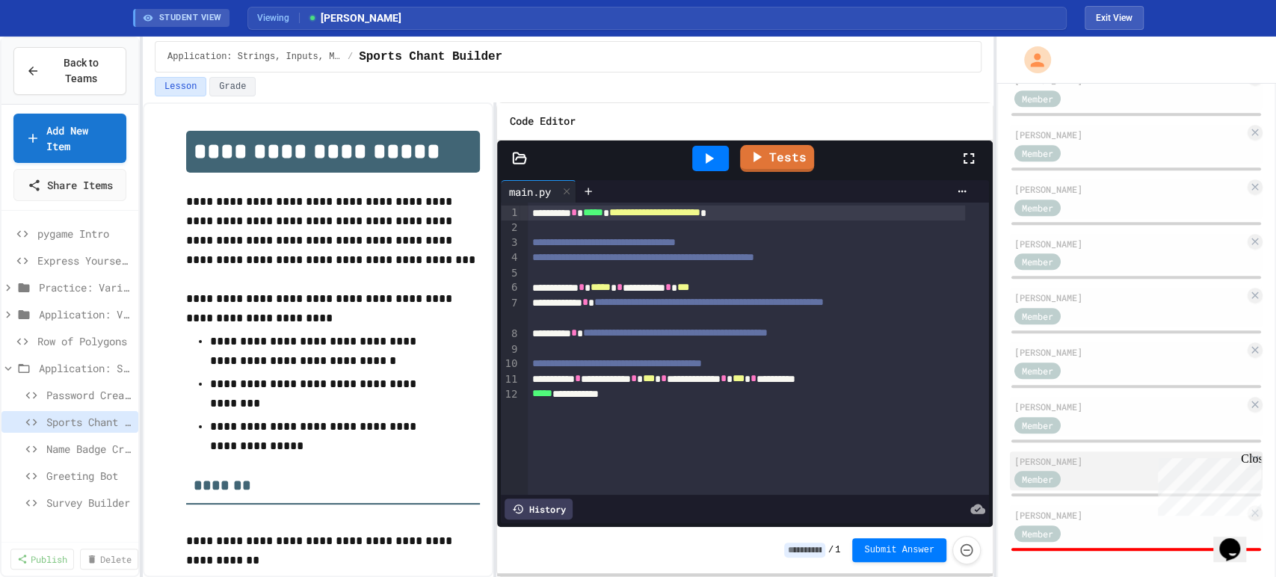
scroll to position [536, 0]
drag, startPoint x: 1074, startPoint y: 454, endPoint x: 1069, endPoint y: 465, distance: 12.4
click at [1074, 456] on div "[PERSON_NAME]" at bounding box center [1129, 458] width 230 height 13
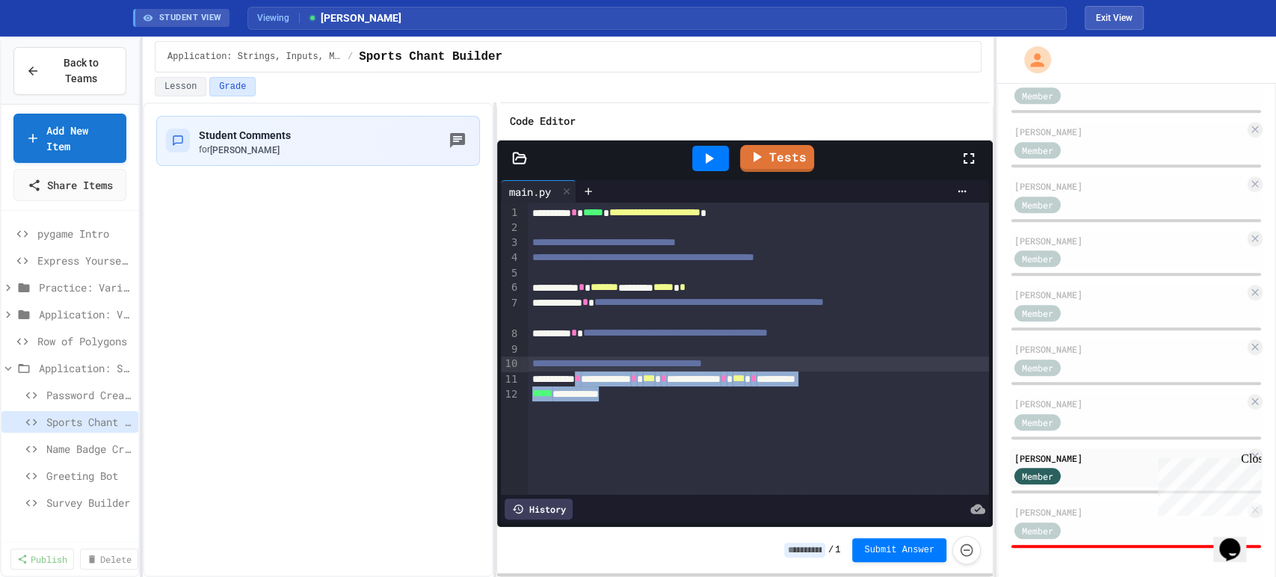
drag, startPoint x: 638, startPoint y: 399, endPoint x: 598, endPoint y: 378, distance: 44.8
click at [594, 378] on div "**********" at bounding box center [758, 349] width 461 height 293
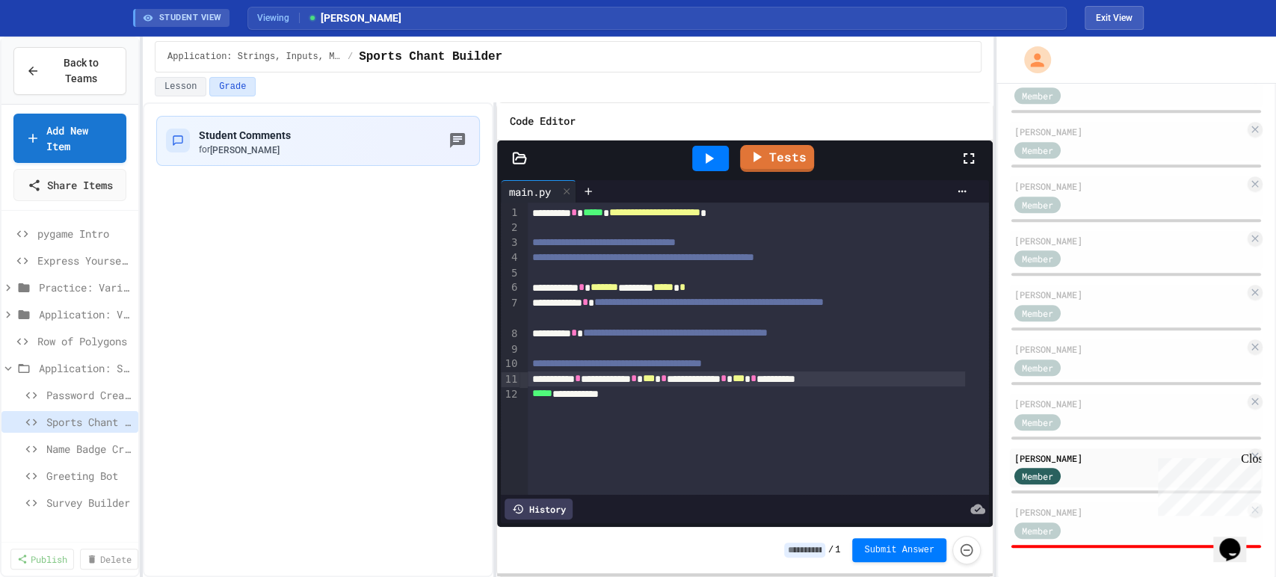
click at [742, 411] on div "**********" at bounding box center [758, 349] width 461 height 293
click at [1107, 22] on button "Exit View" at bounding box center [1114, 18] width 59 height 24
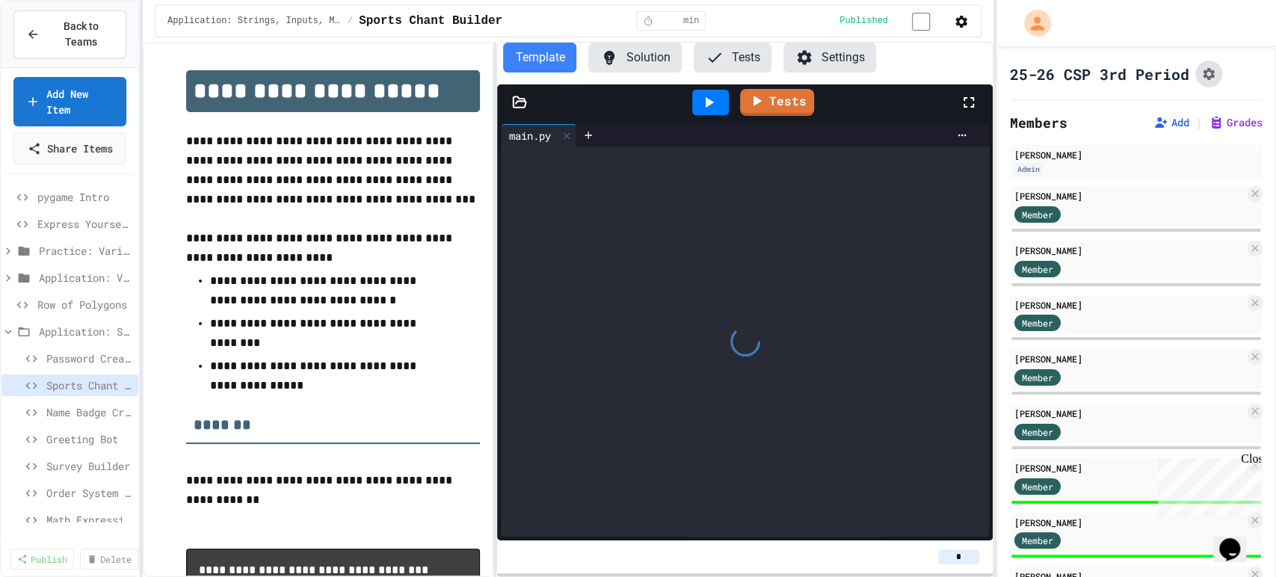
click at [1209, 76] on icon "Assignment Settings" at bounding box center [1208, 74] width 15 height 15
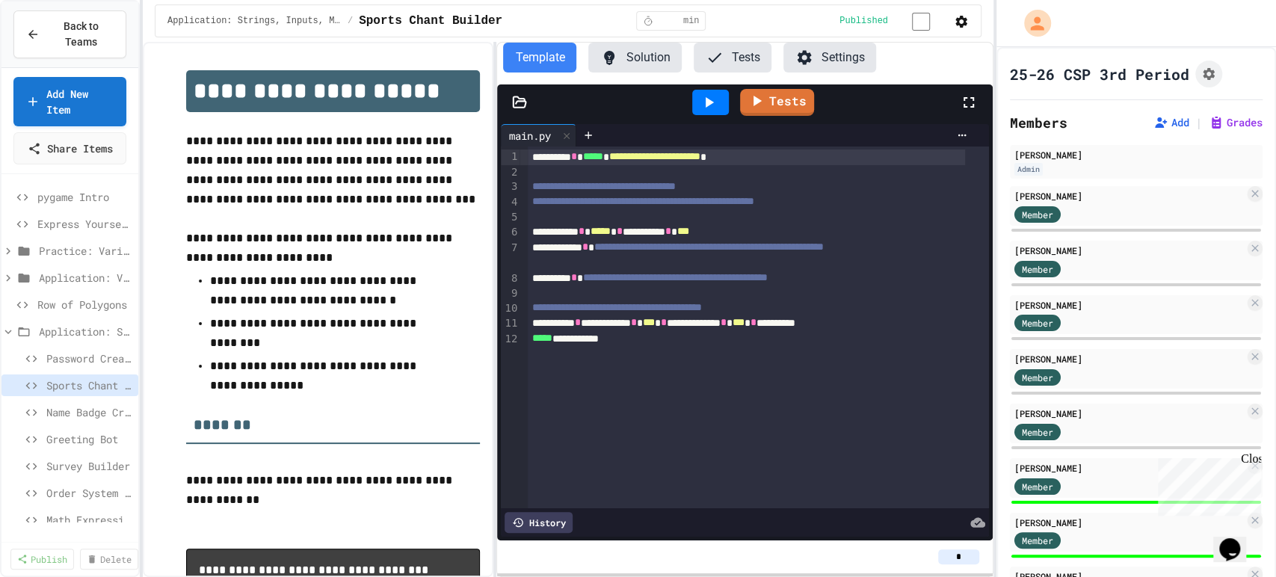
scroll to position [249, 0]
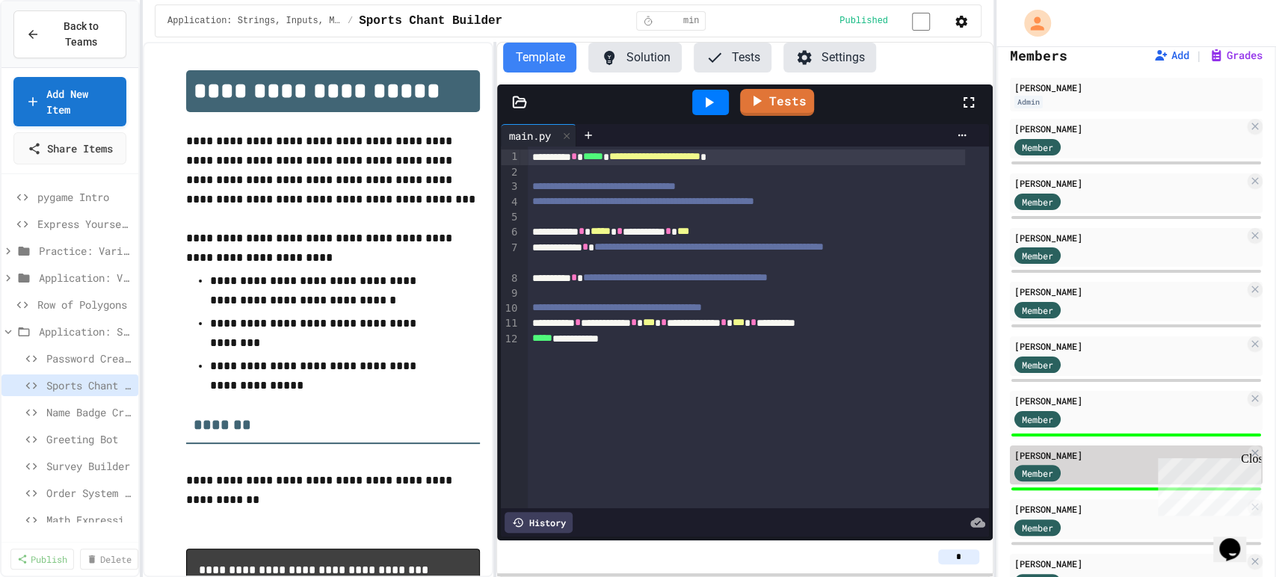
scroll to position [166, 0]
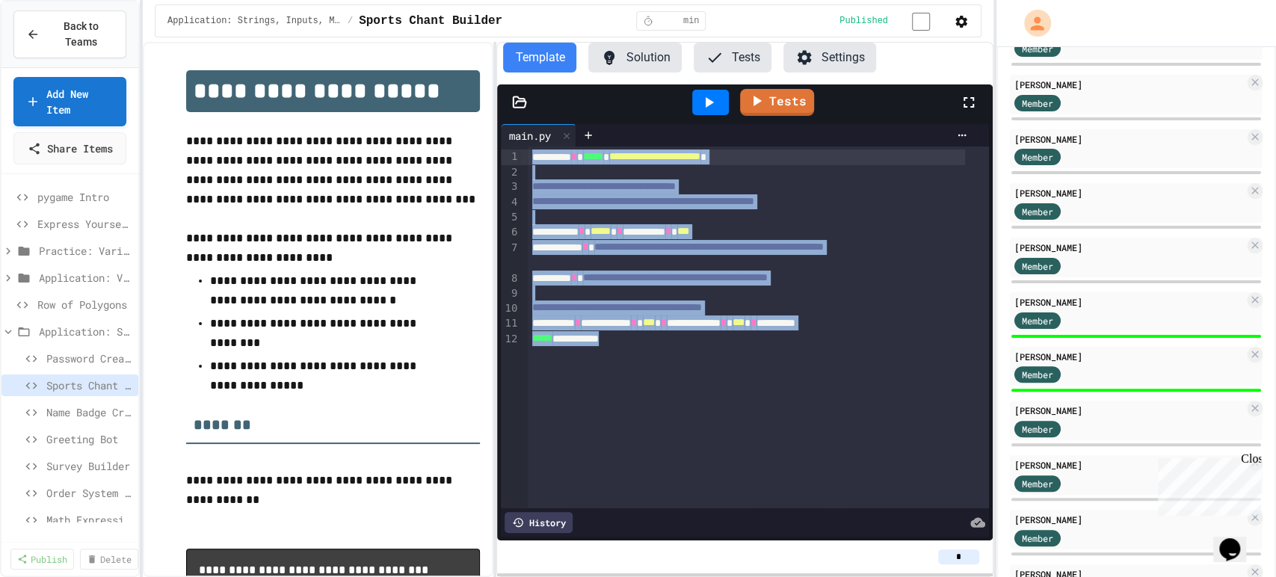
drag, startPoint x: 635, startPoint y: 342, endPoint x: 530, endPoint y: 161, distance: 208.3
click at [530, 161] on div "**********" at bounding box center [758, 328] width 461 height 362
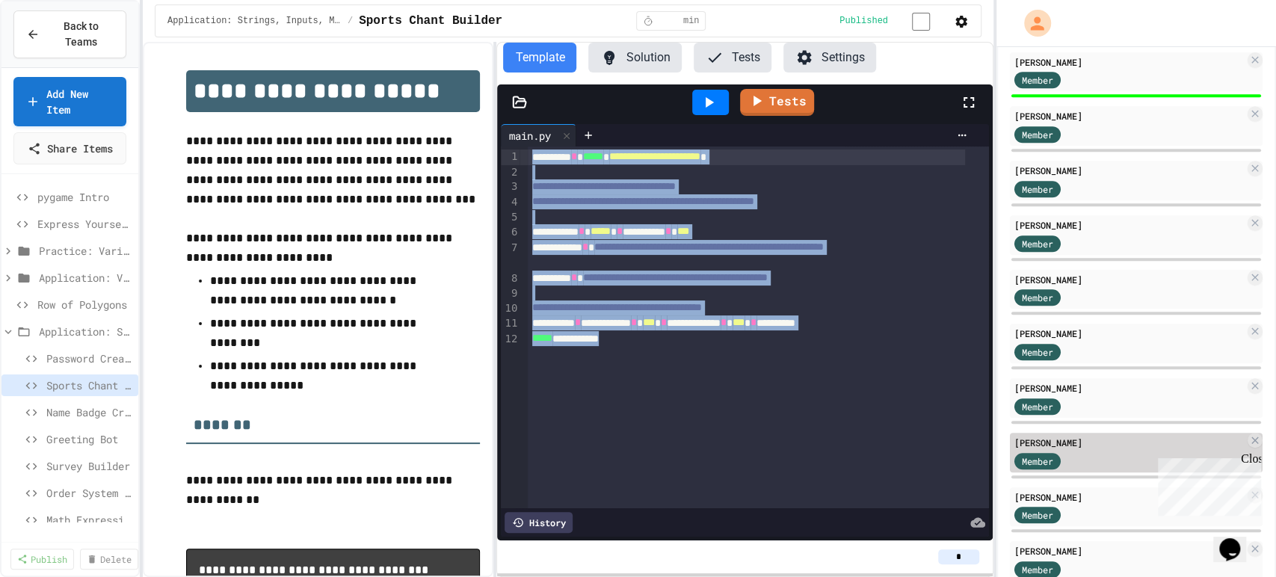
scroll to position [499, 0]
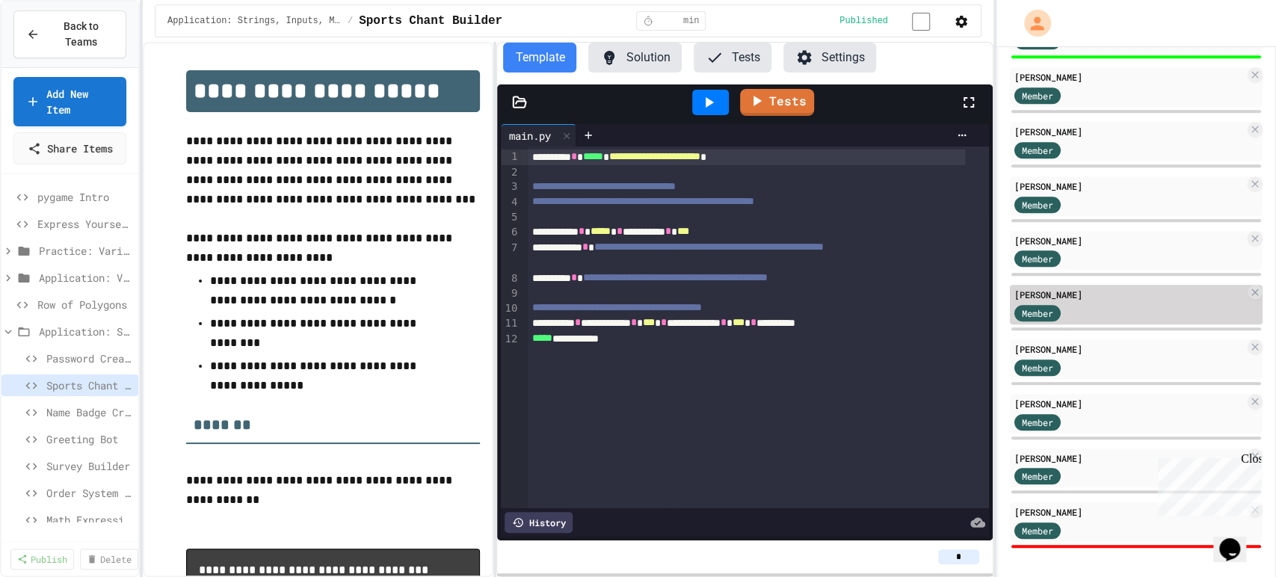
click at [1083, 320] on div "[PERSON_NAME] Member" at bounding box center [1136, 305] width 253 height 40
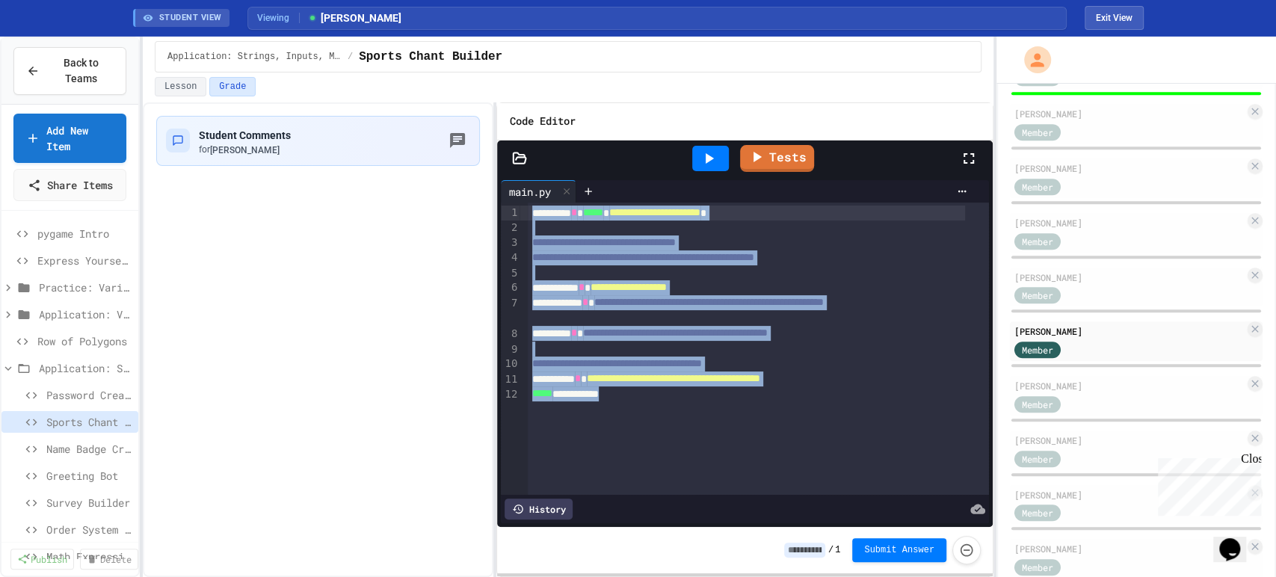
drag, startPoint x: 641, startPoint y: 403, endPoint x: 508, endPoint y: 214, distance: 231.2
click at [508, 214] on div "**********" at bounding box center [744, 349] width 487 height 293
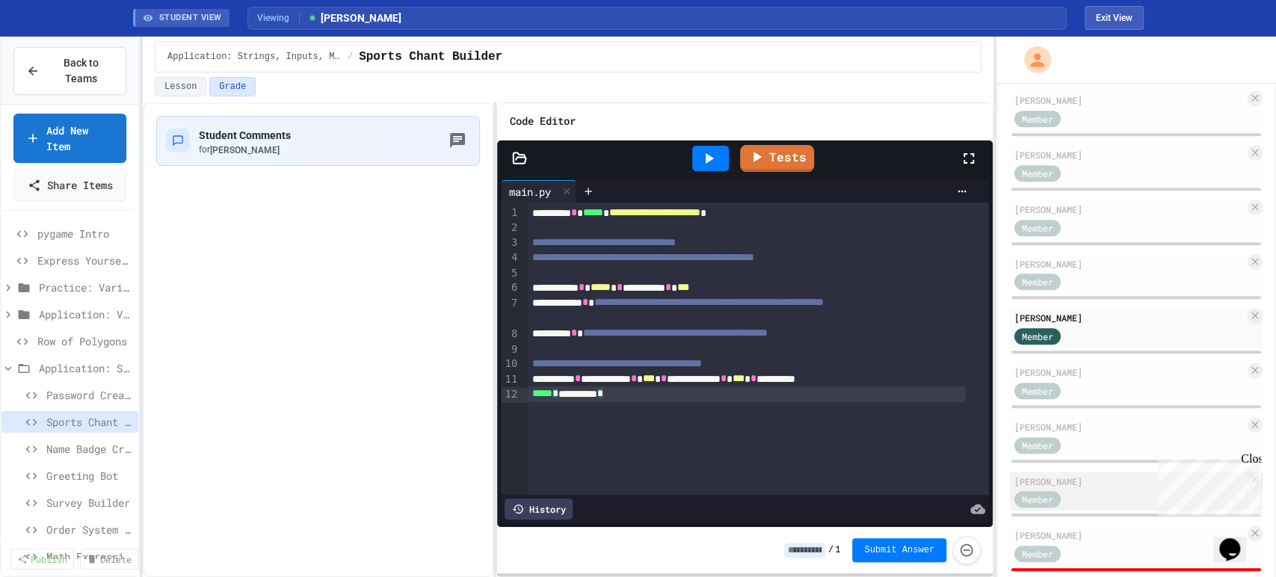
scroll to position [536, 0]
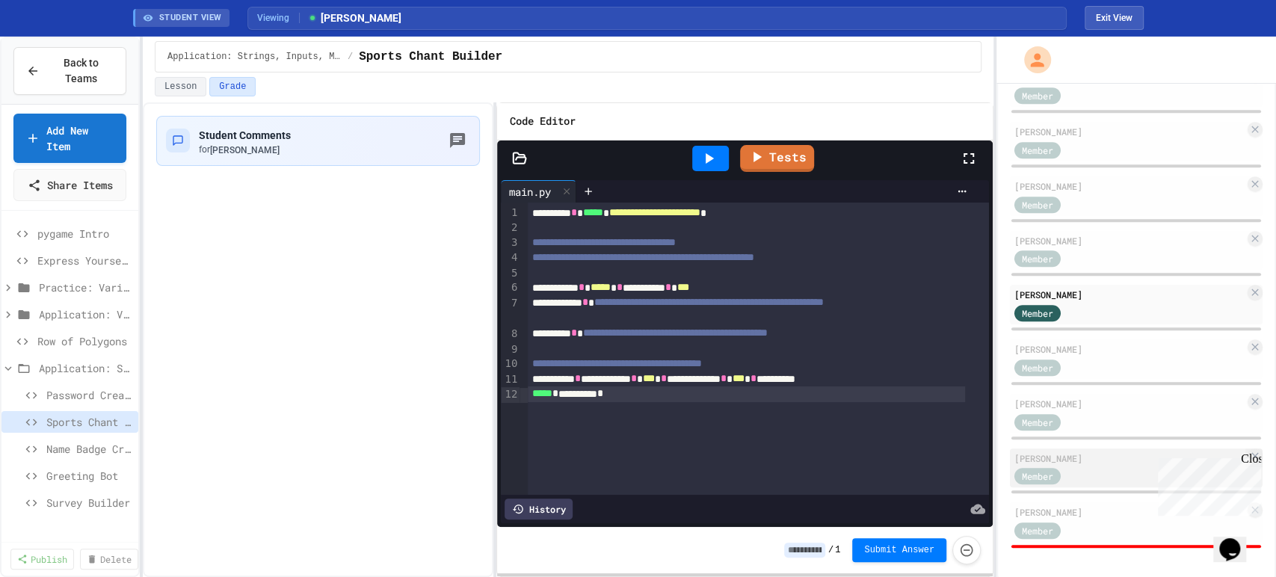
click at [1084, 452] on div "[PERSON_NAME]" at bounding box center [1129, 458] width 230 height 13
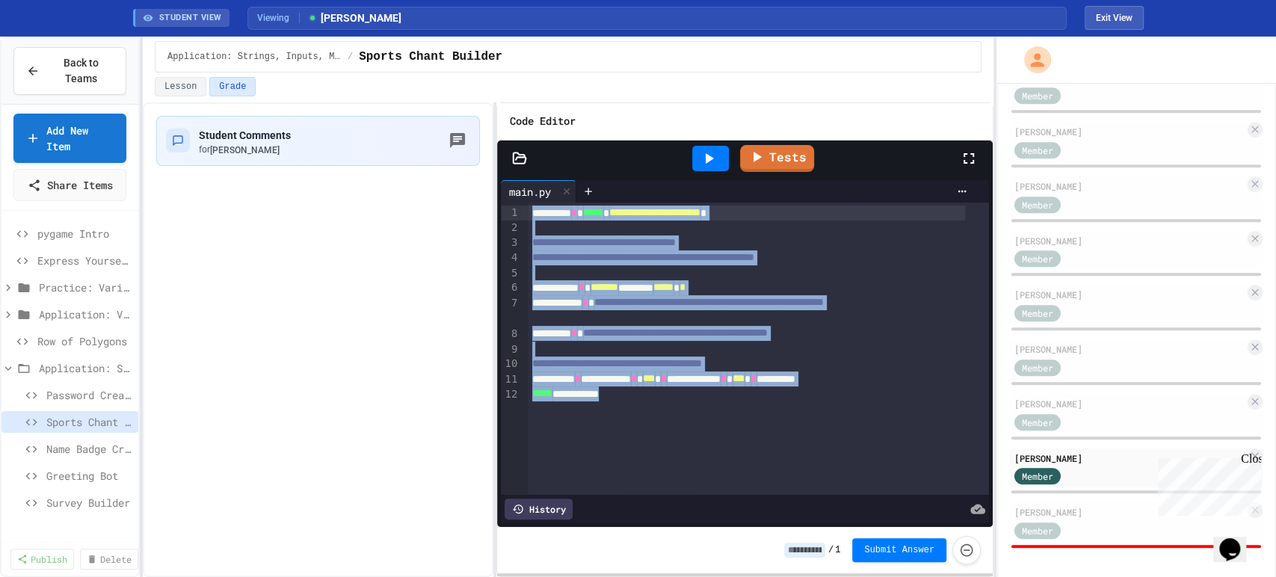
drag, startPoint x: 650, startPoint y: 405, endPoint x: 523, endPoint y: 215, distance: 229.5
click at [523, 215] on div "**********" at bounding box center [744, 349] width 487 height 293
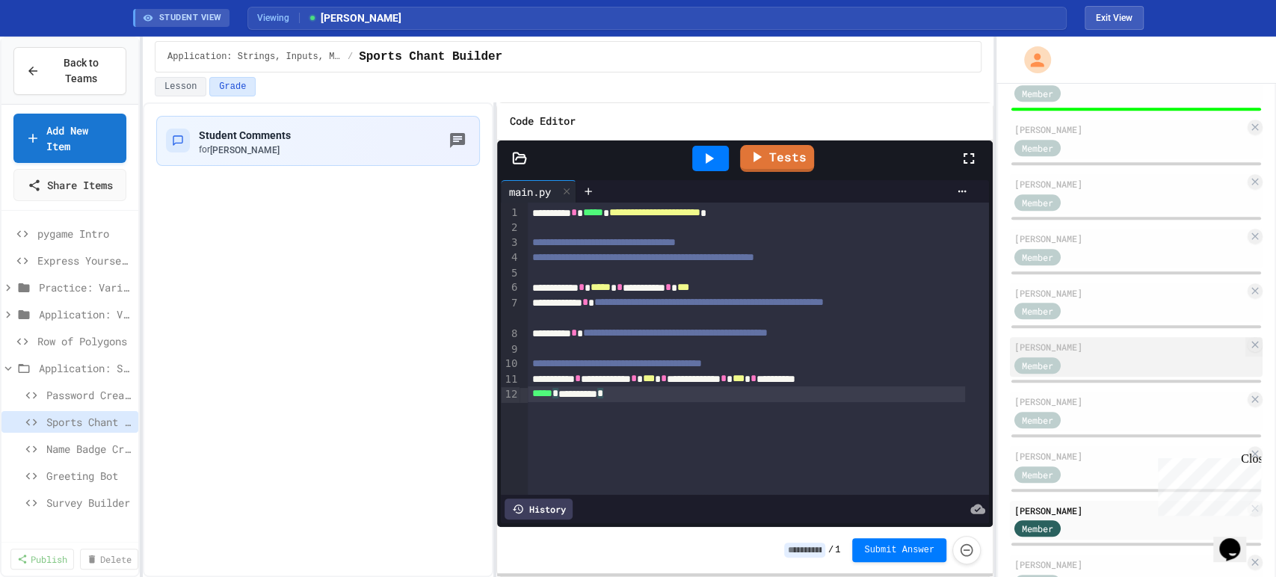
scroll to position [536, 0]
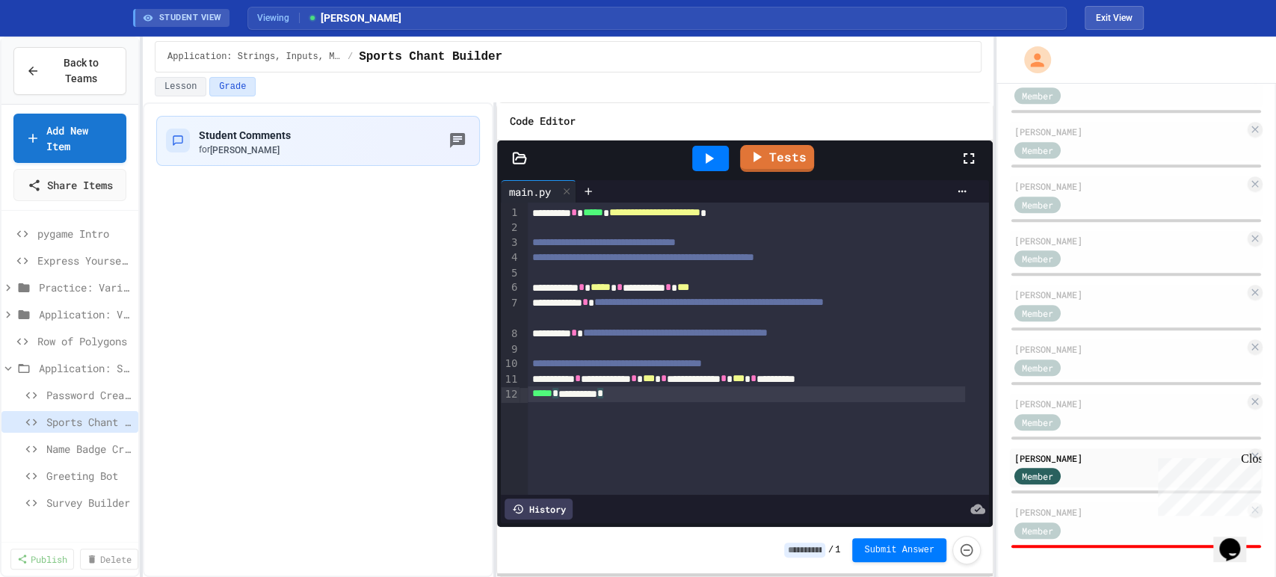
click at [1094, 498] on div "[PERSON_NAME] Admin [PERSON_NAME] Member [PERSON_NAME] Day Member [PERSON_NAME]…" at bounding box center [1136, 98] width 253 height 904
click at [1091, 508] on div "[PERSON_NAME]" at bounding box center [1129, 511] width 230 height 13
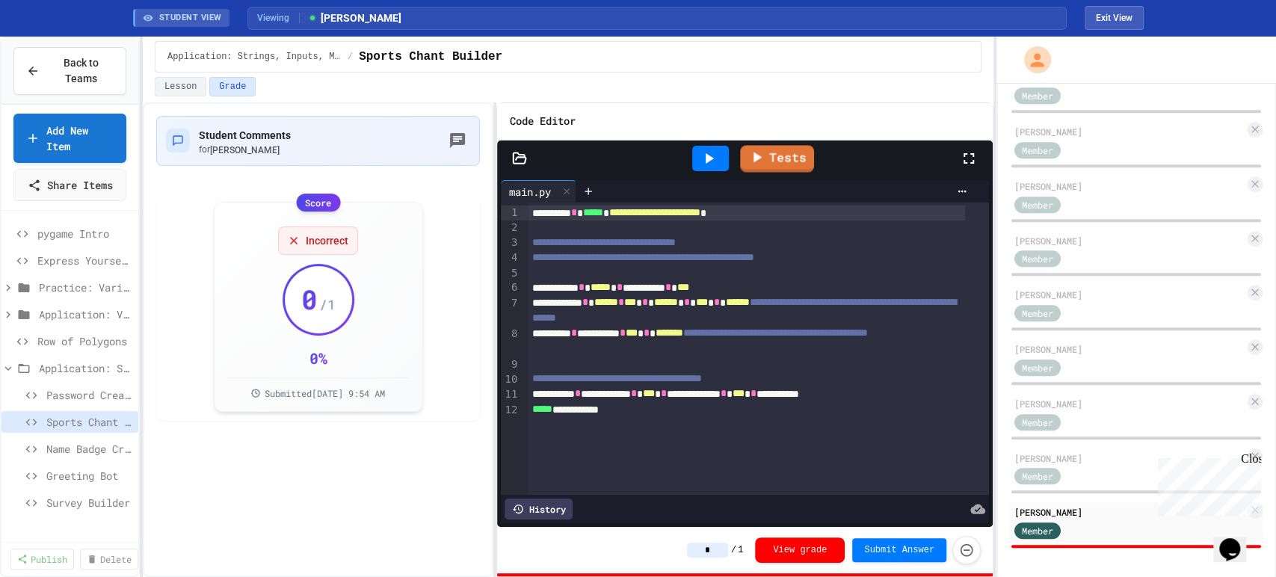
click at [706, 154] on icon at bounding box center [709, 159] width 18 height 18
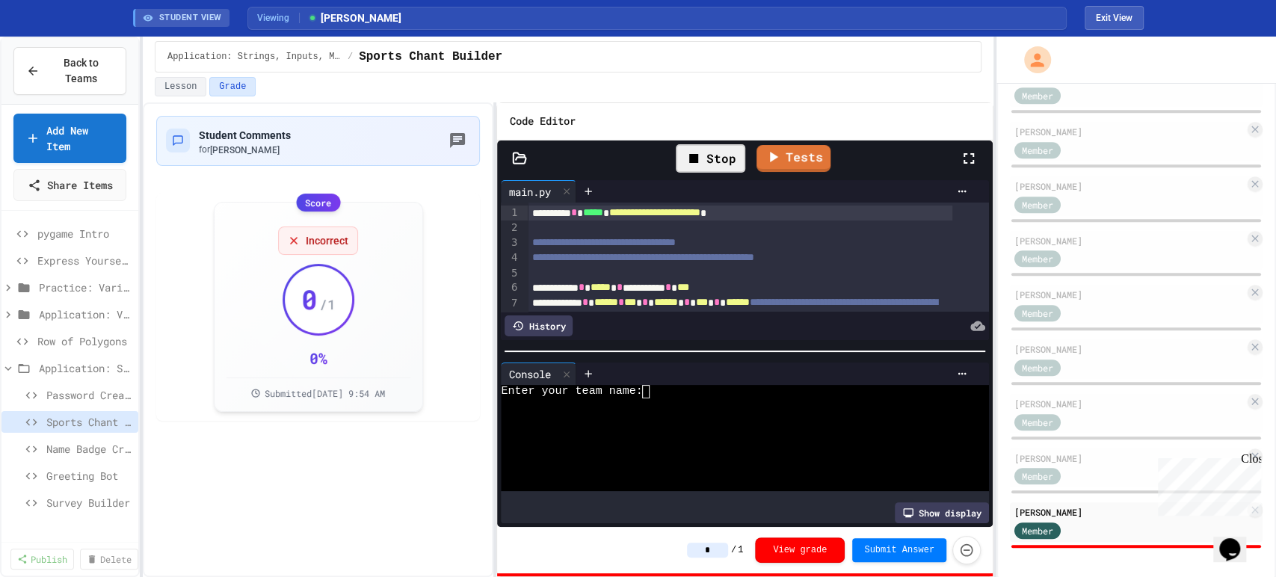
click at [704, 164] on div "Stop" at bounding box center [711, 158] width 70 height 28
click at [757, 158] on icon at bounding box center [757, 154] width 17 height 19
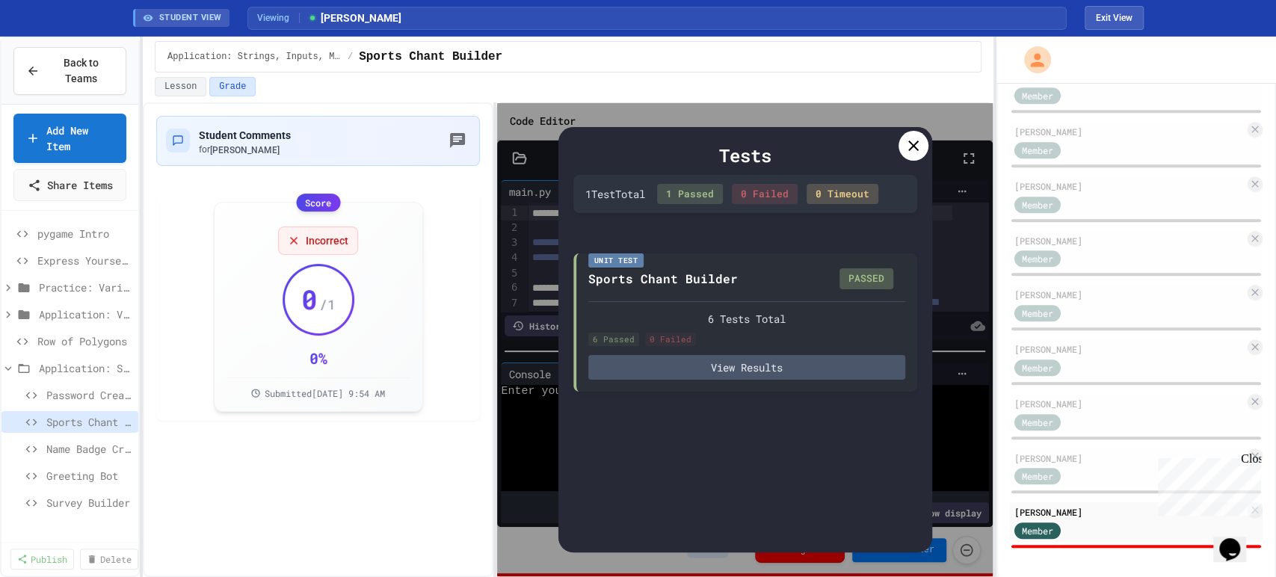
click at [918, 148] on icon at bounding box center [914, 146] width 18 height 18
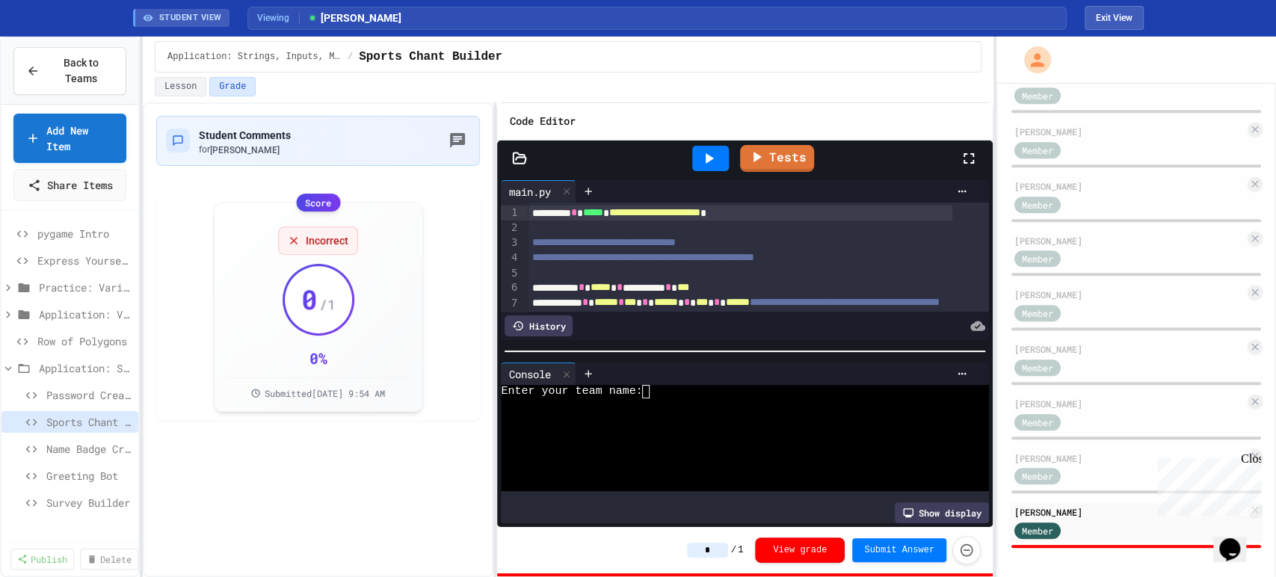
type input "*"
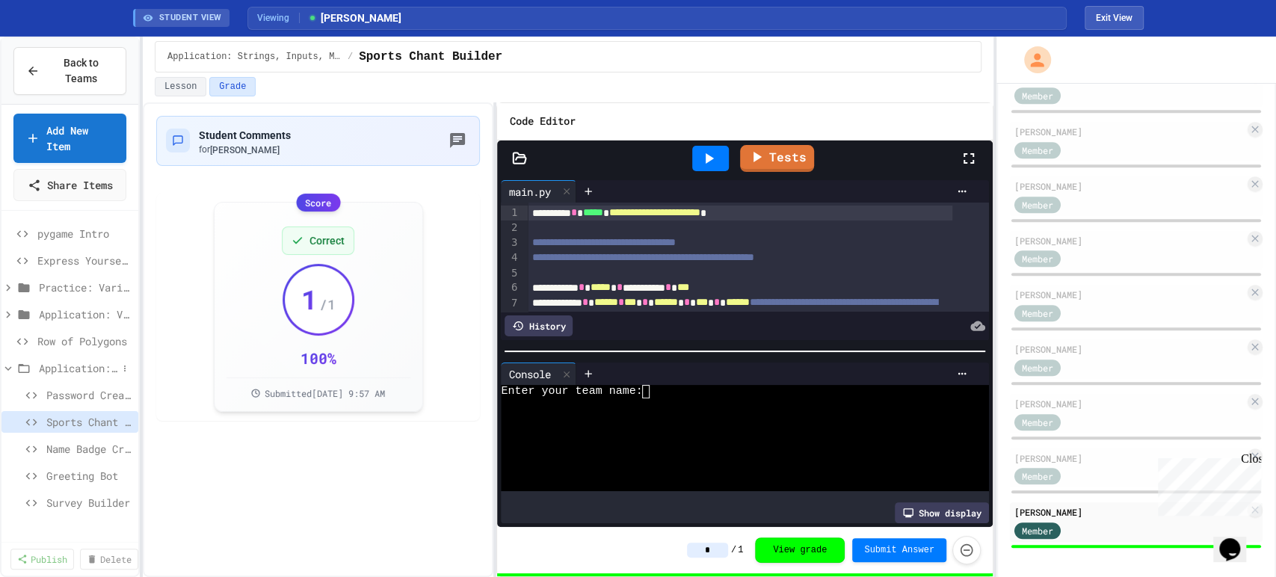
click at [50, 376] on span "Application: Strings, Inputs, Math" at bounding box center [78, 368] width 78 height 16
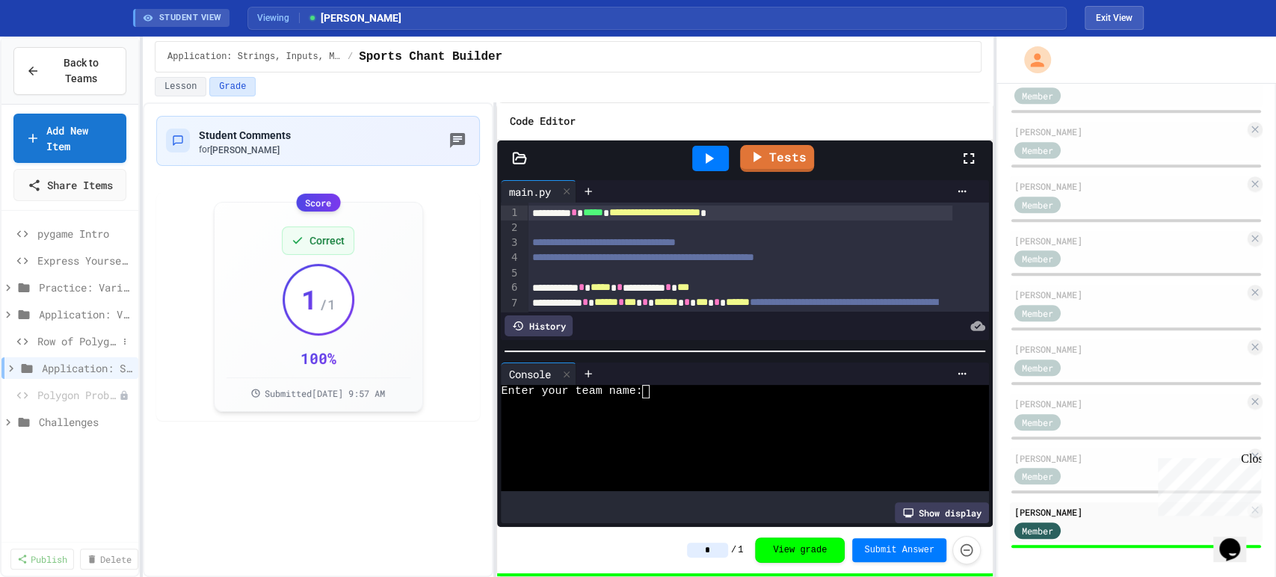
click at [53, 349] on span "Row of Polygons" at bounding box center [77, 341] width 80 height 16
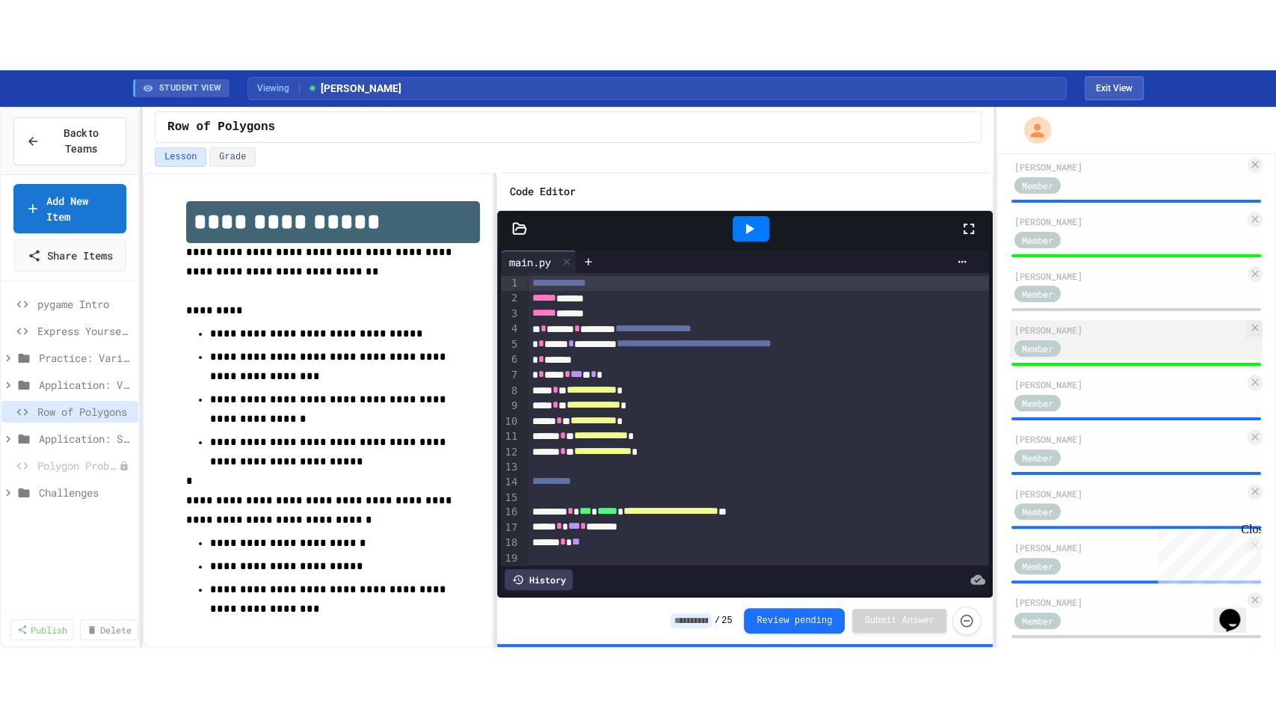
scroll to position [120, 0]
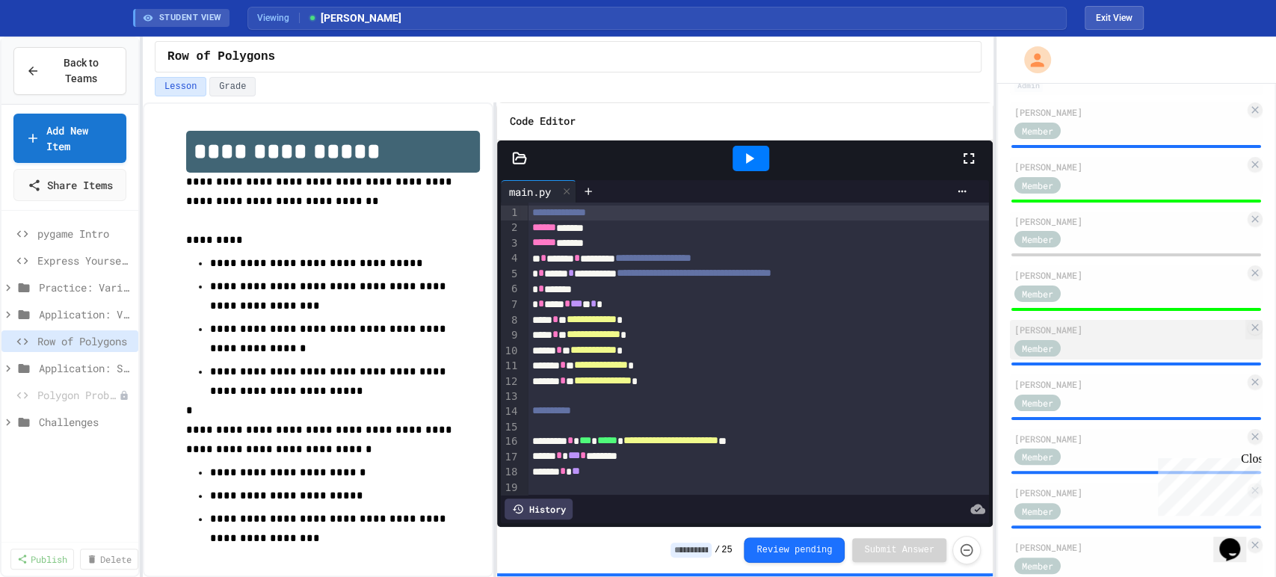
click at [1100, 334] on div "[PERSON_NAME] Member" at bounding box center [1136, 340] width 253 height 40
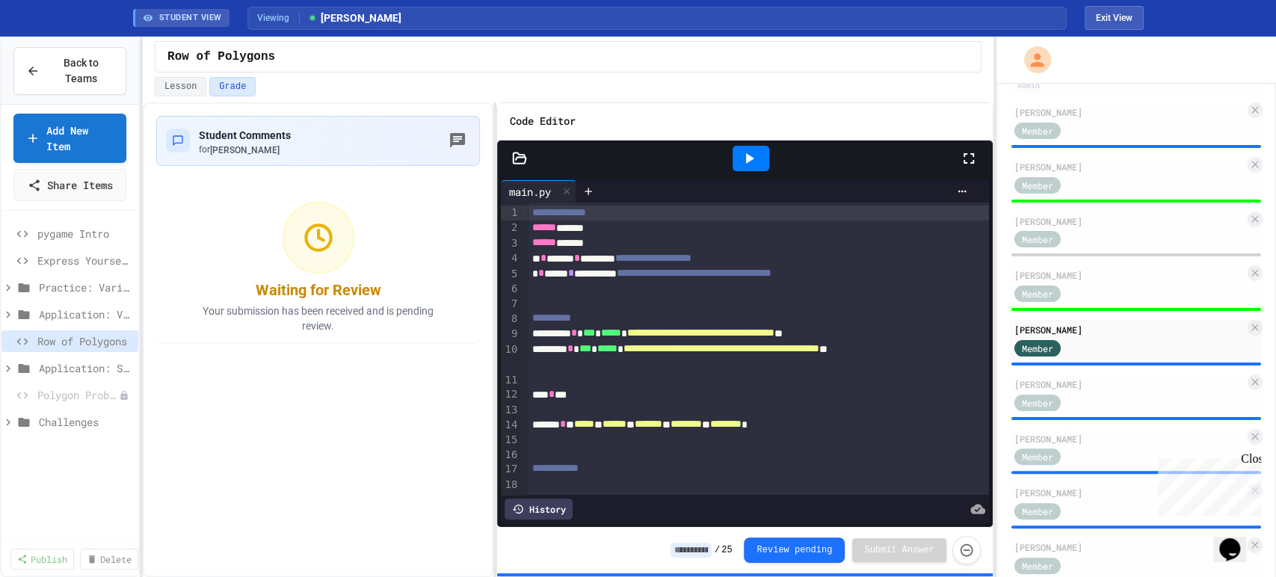
click at [960, 154] on icon at bounding box center [969, 159] width 18 height 18
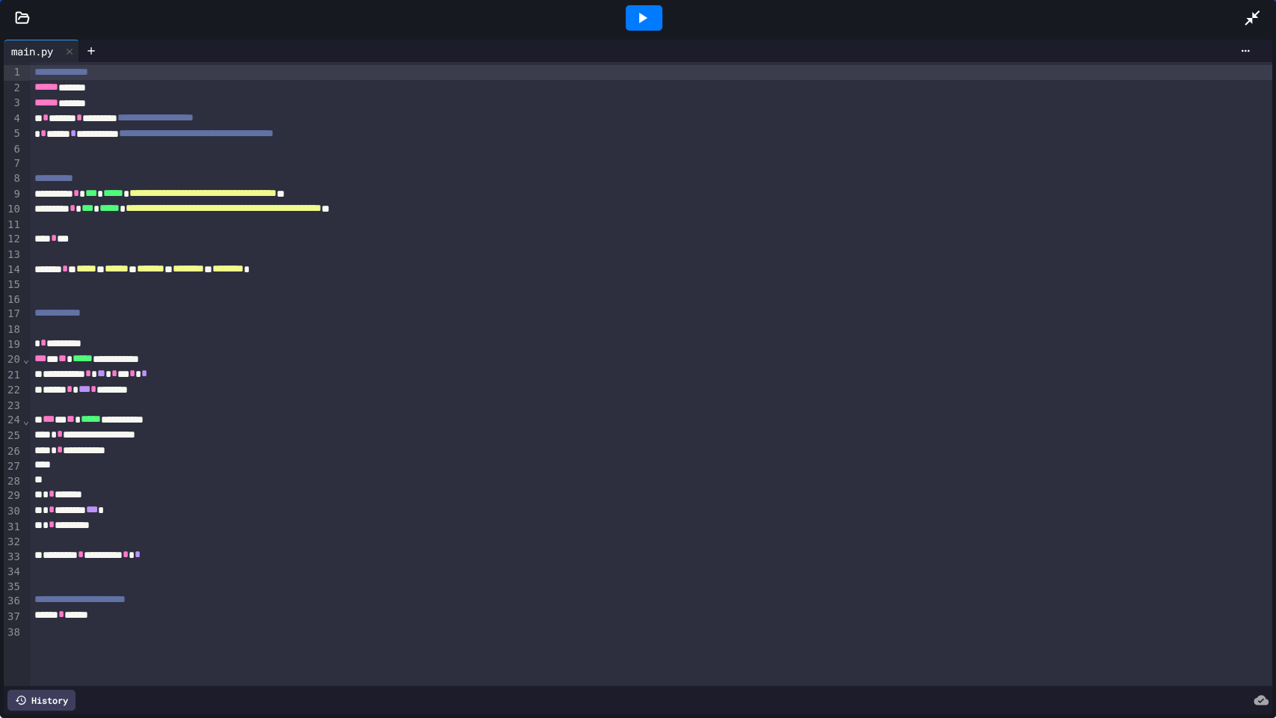
click at [647, 18] on icon at bounding box center [642, 18] width 18 height 18
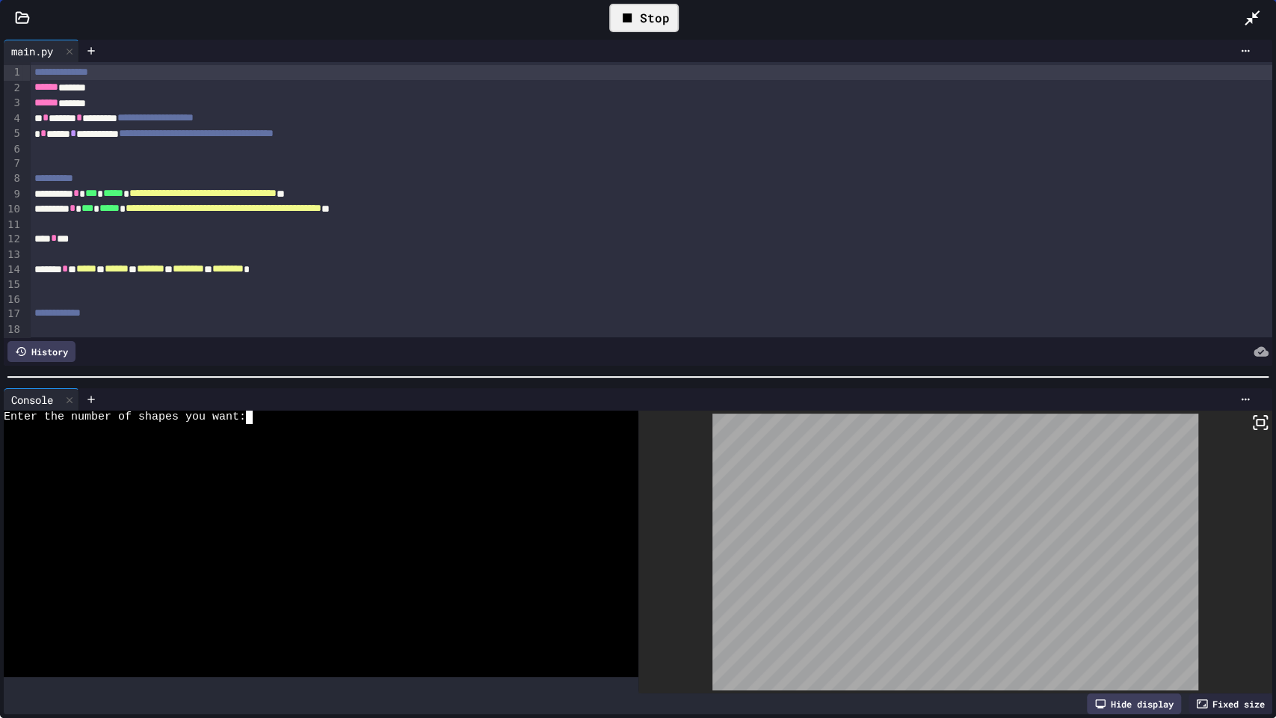
click at [430, 490] on div at bounding box center [310, 496] width 612 height 13
click at [642, 10] on div "Stop" at bounding box center [644, 18] width 70 height 28
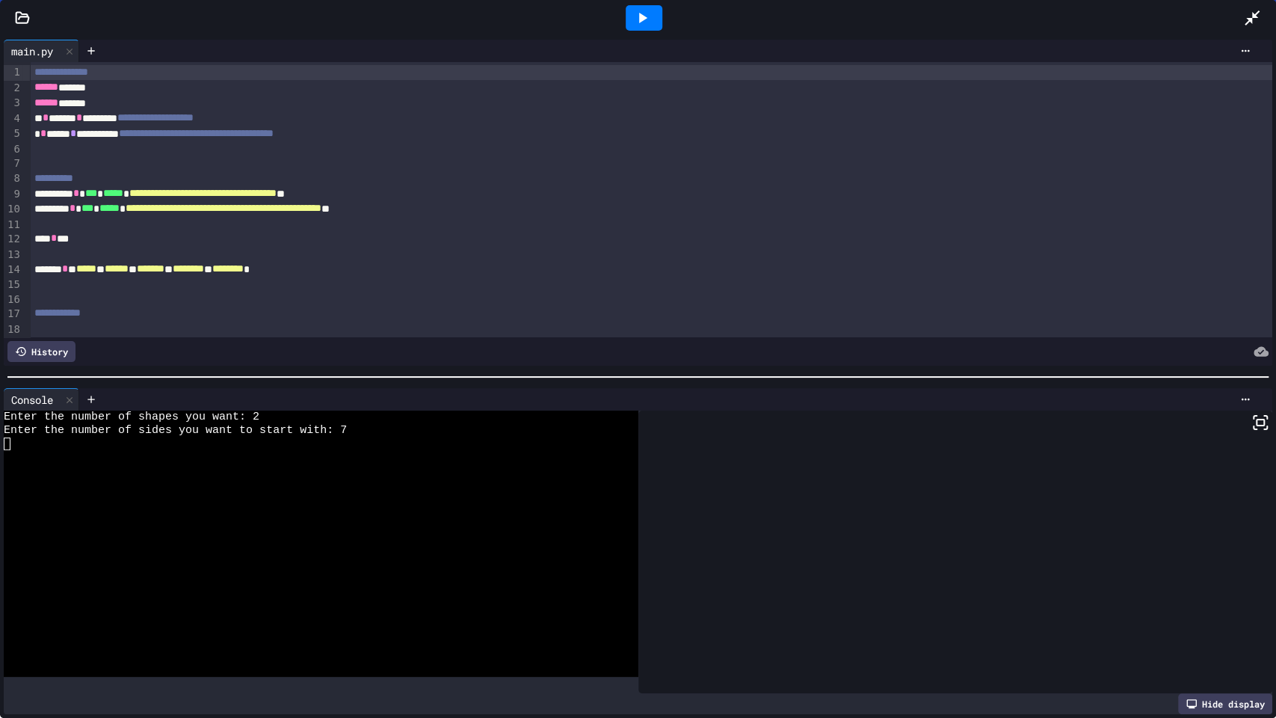
click at [646, 15] on icon at bounding box center [642, 18] width 18 height 18
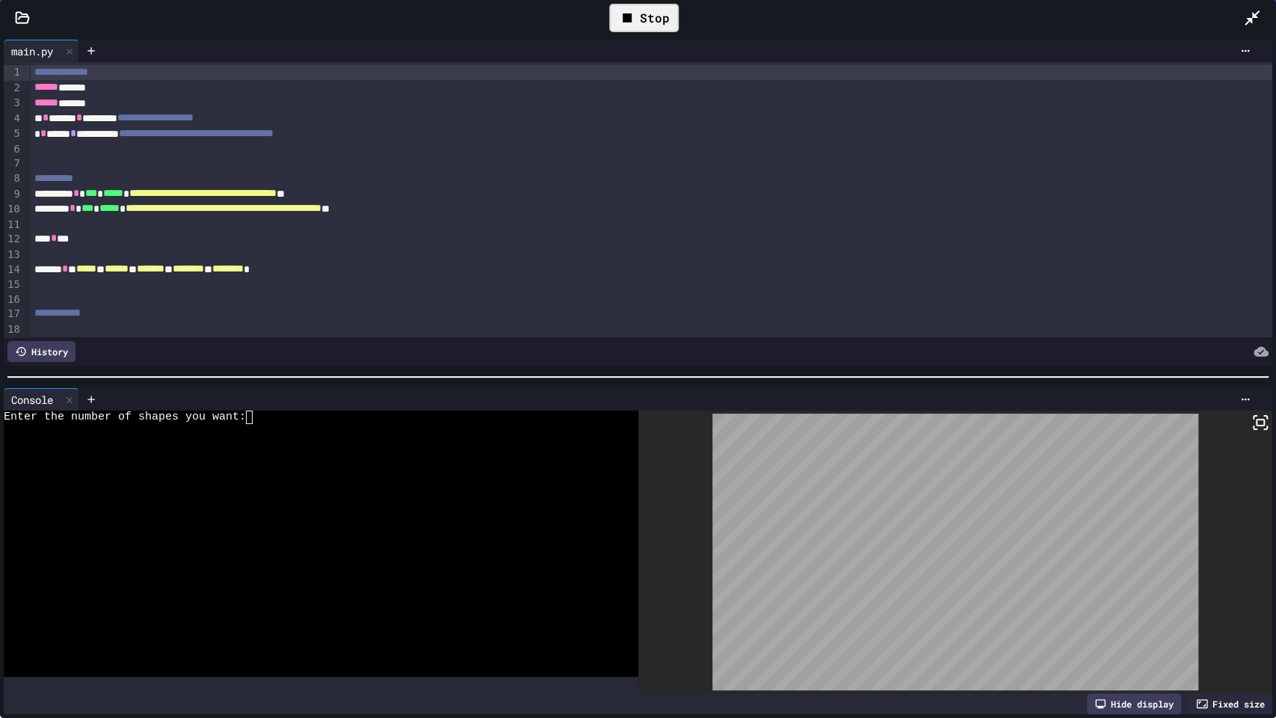
click at [490, 477] on div at bounding box center [310, 483] width 612 height 13
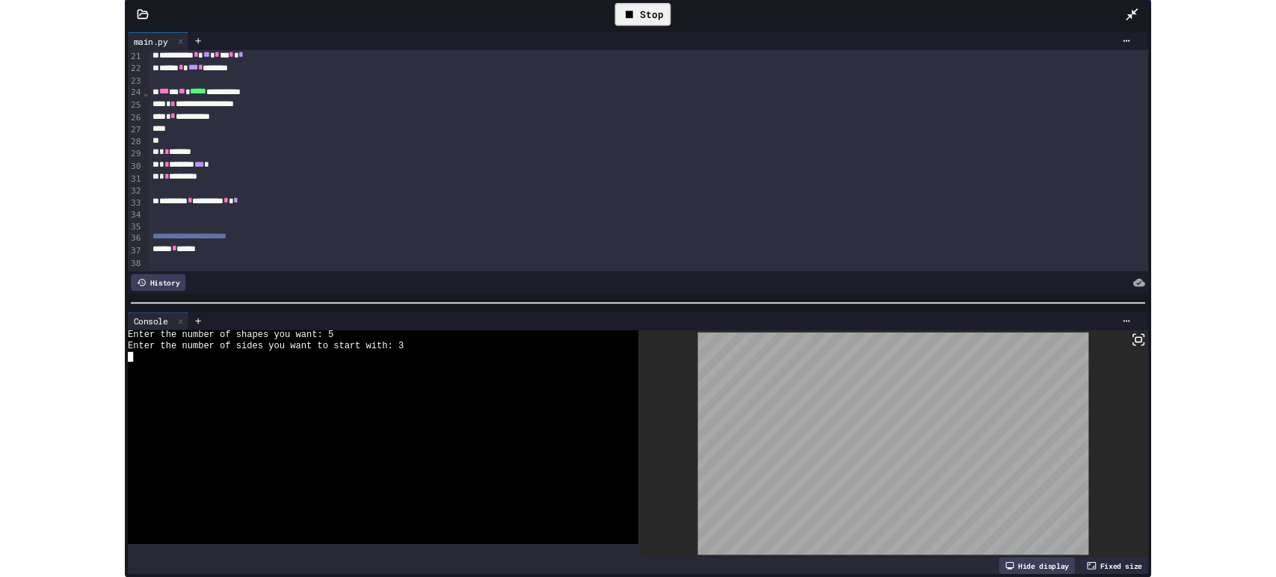
scroll to position [241, 0]
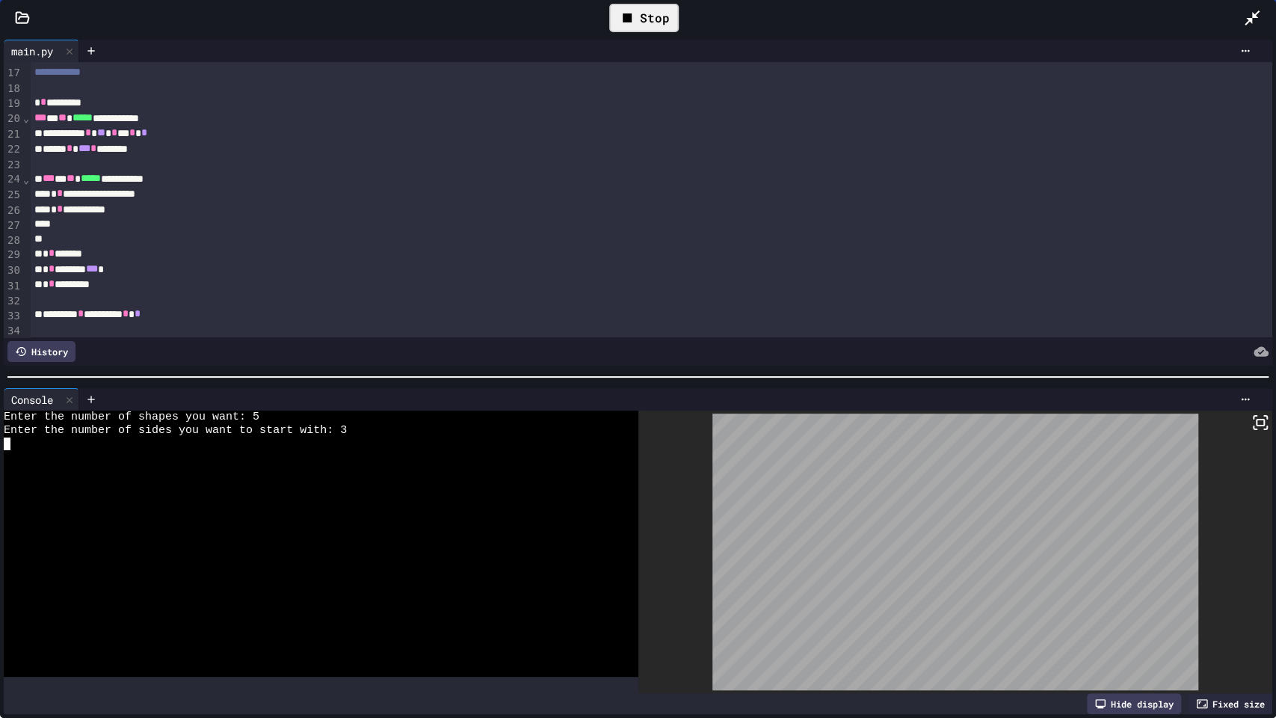
click at [1254, 23] on icon at bounding box center [1252, 18] width 18 height 18
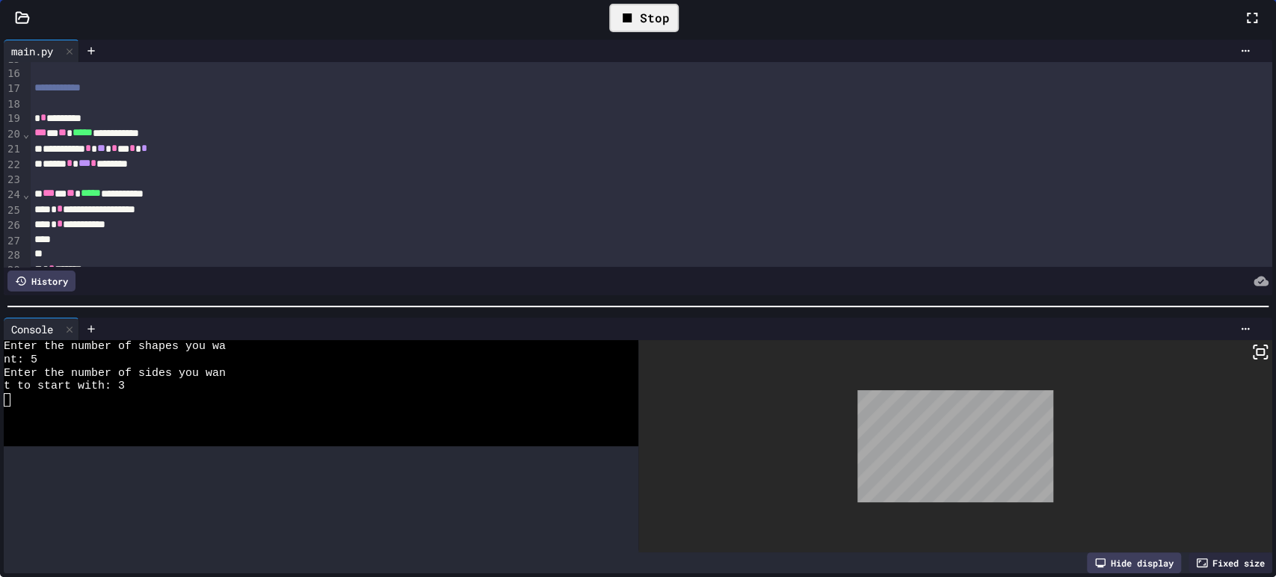
scroll to position [256, 0]
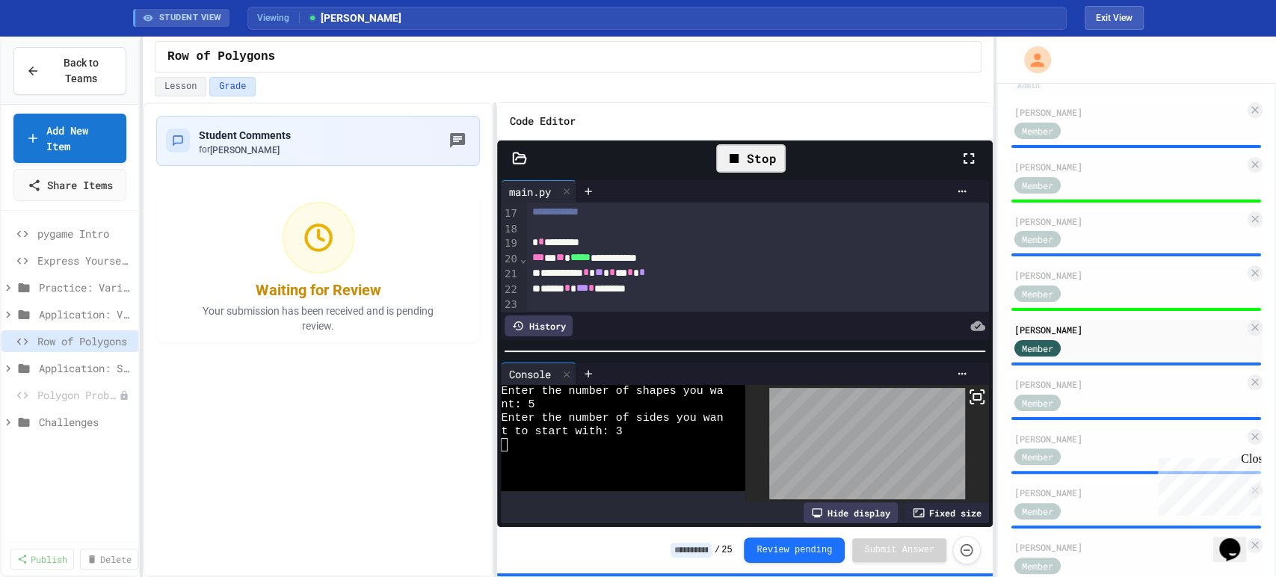
click at [767, 152] on div "Stop" at bounding box center [751, 158] width 70 height 28
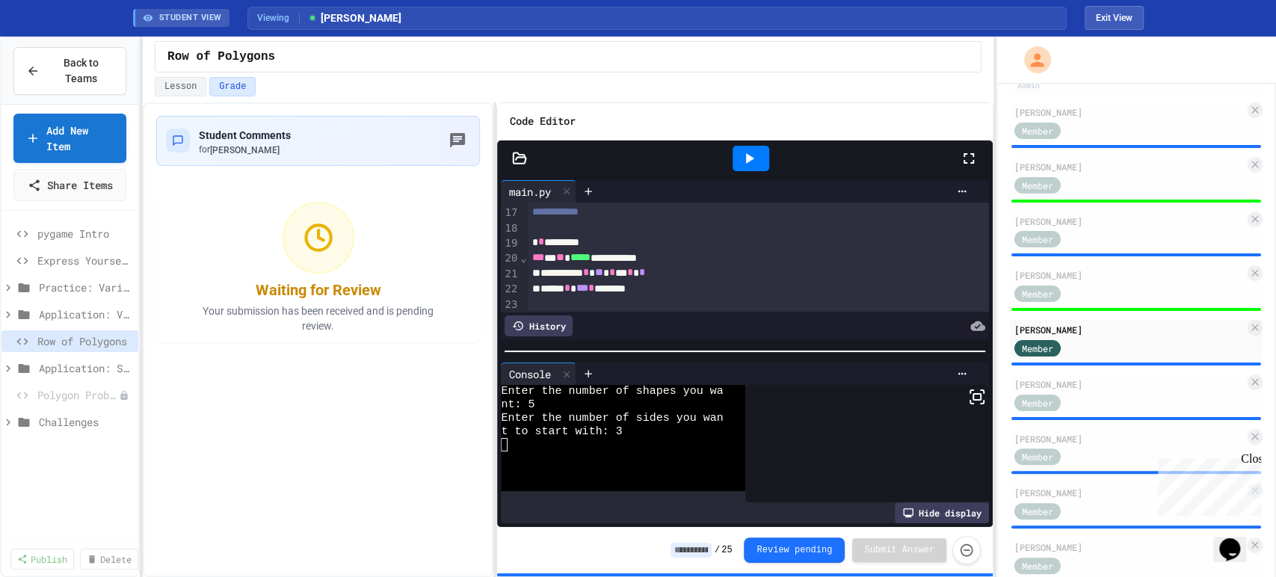
click at [697, 551] on input at bounding box center [691, 550] width 41 height 15
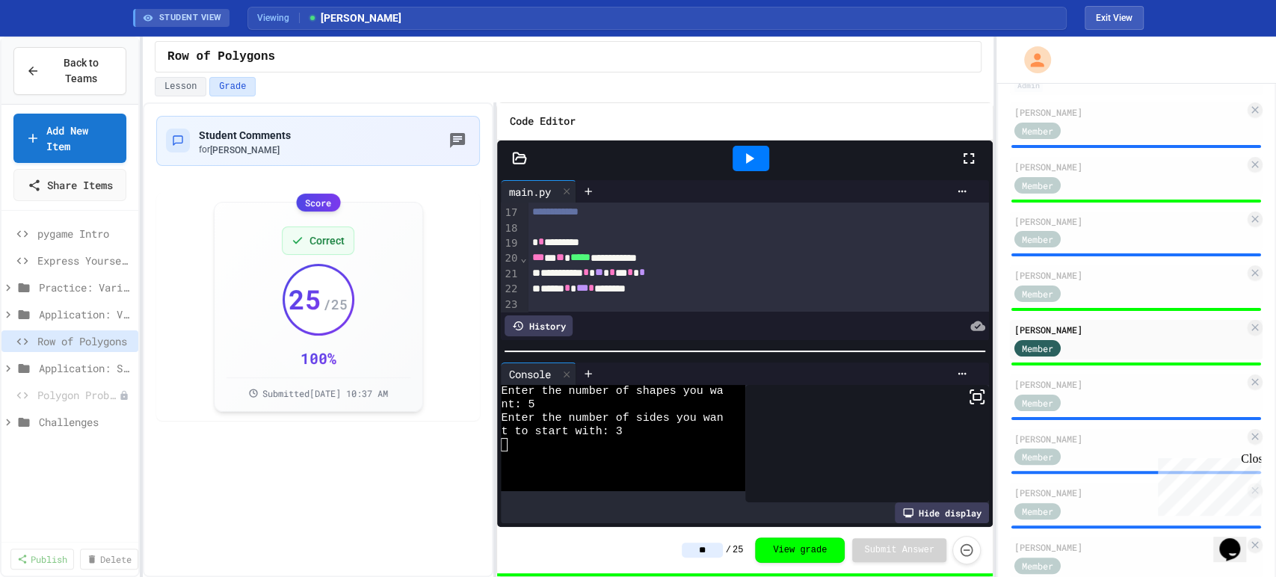
type input "**"
click at [381, 507] on div "Student Comments for [PERSON_NAME] Score Correct 25 / 25 100 % Submitted [DATE]…" at bounding box center [318, 339] width 351 height 475
click at [1107, 405] on div "Member" at bounding box center [1129, 401] width 230 height 19
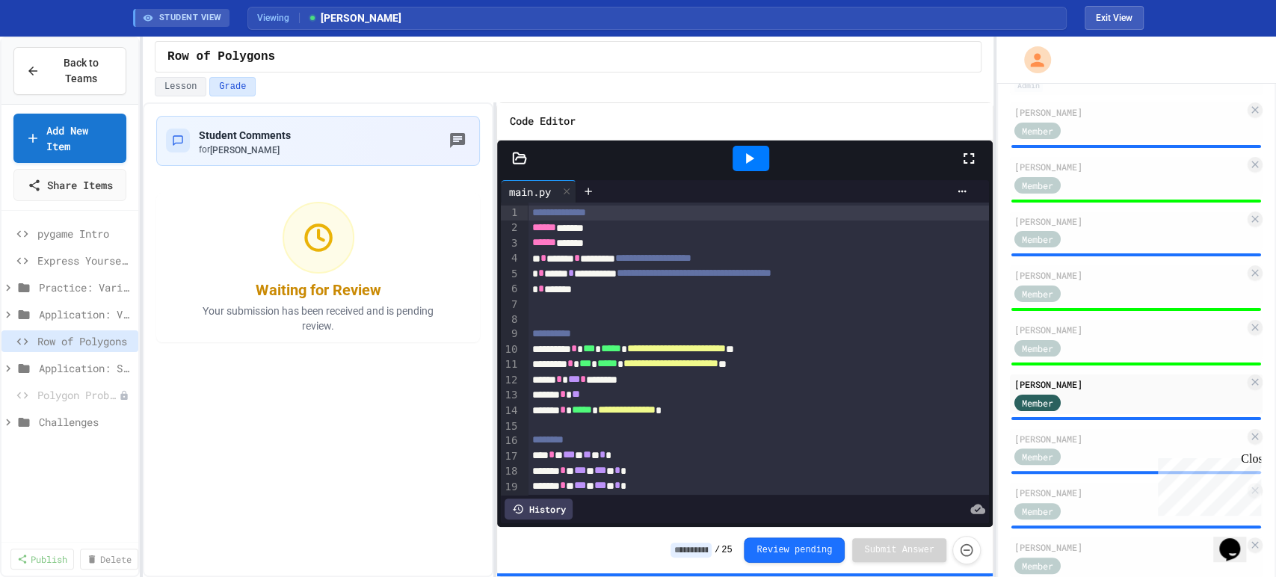
click at [748, 155] on icon at bounding box center [750, 158] width 8 height 10
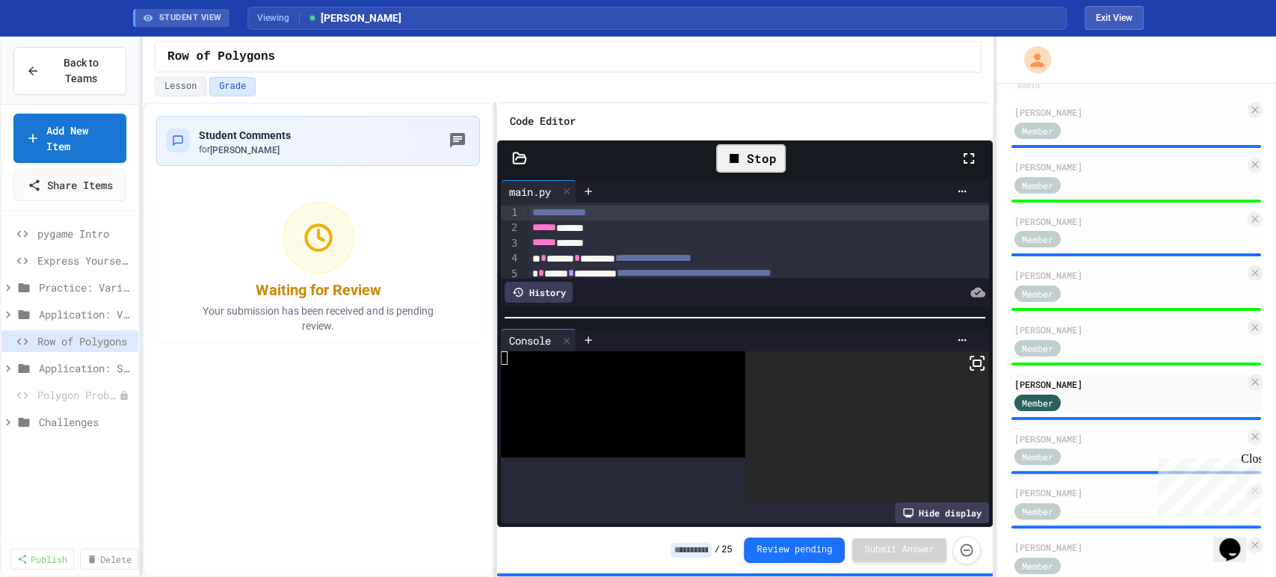
click at [751, 310] on div at bounding box center [744, 317] width 495 height 15
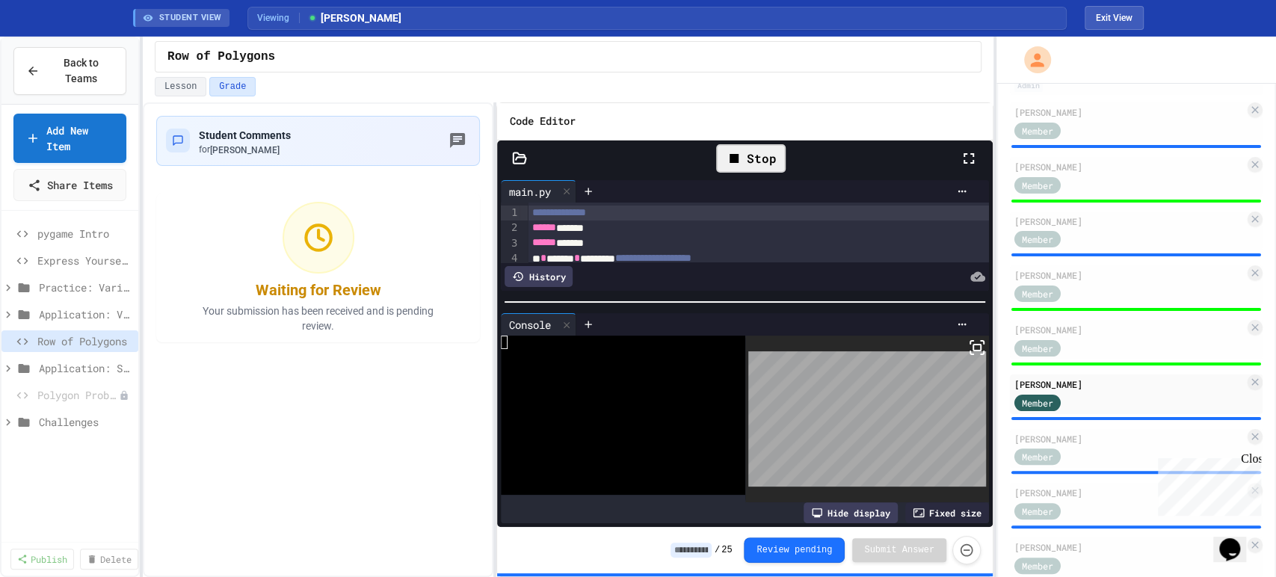
click at [974, 155] on icon at bounding box center [969, 159] width 18 height 18
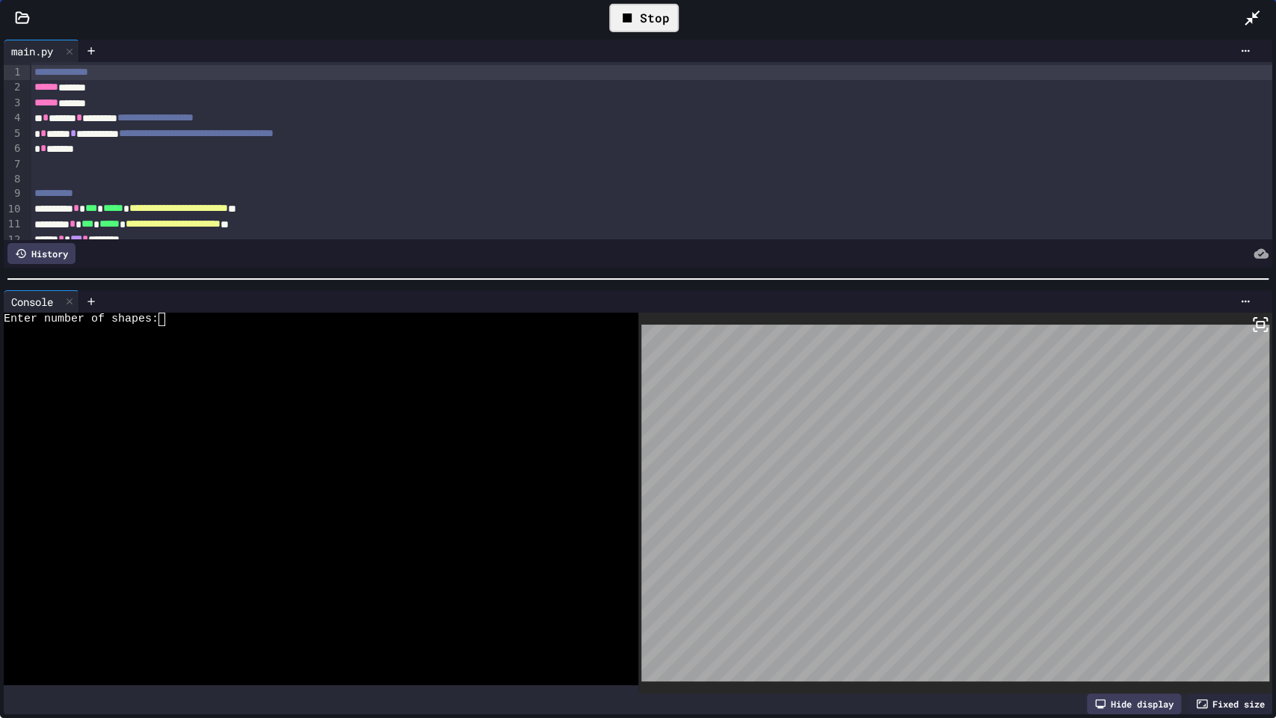
click at [431, 359] on div at bounding box center [310, 358] width 612 height 13
click at [629, 18] on icon at bounding box center [627, 17] width 9 height 9
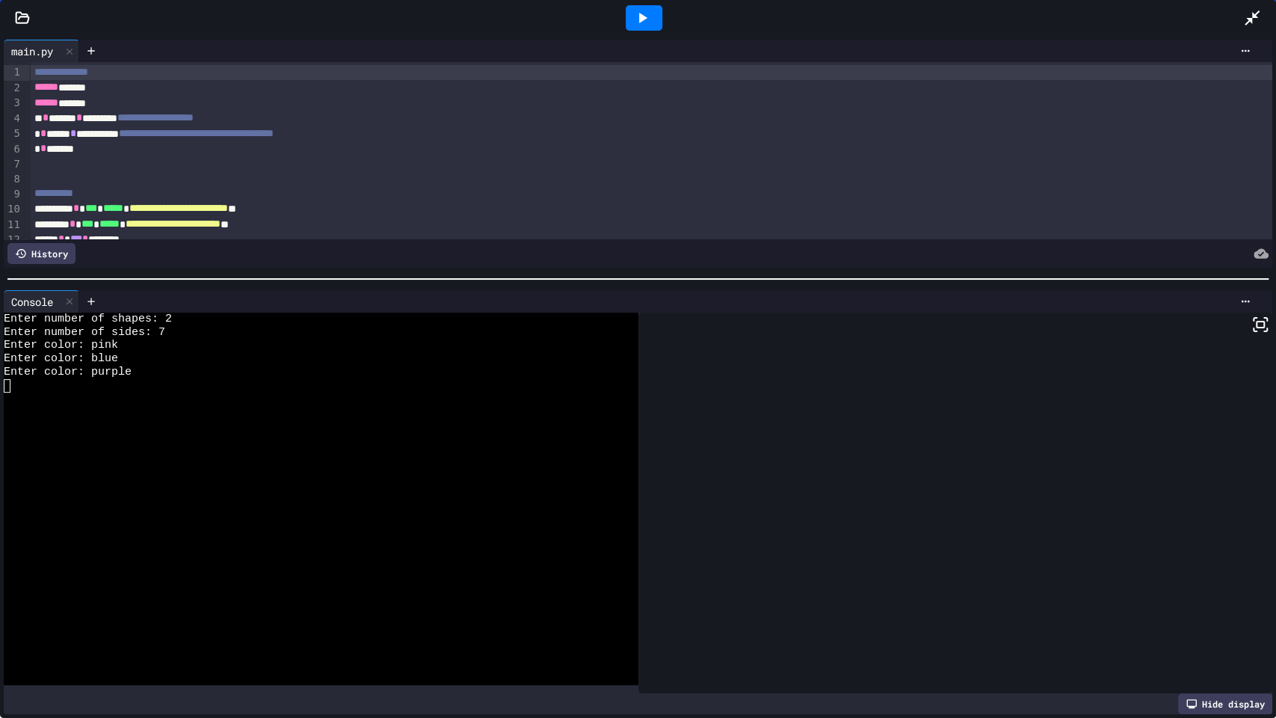
click at [661, 5] on div at bounding box center [644, 18] width 52 height 40
click at [650, 17] on icon at bounding box center [642, 18] width 18 height 18
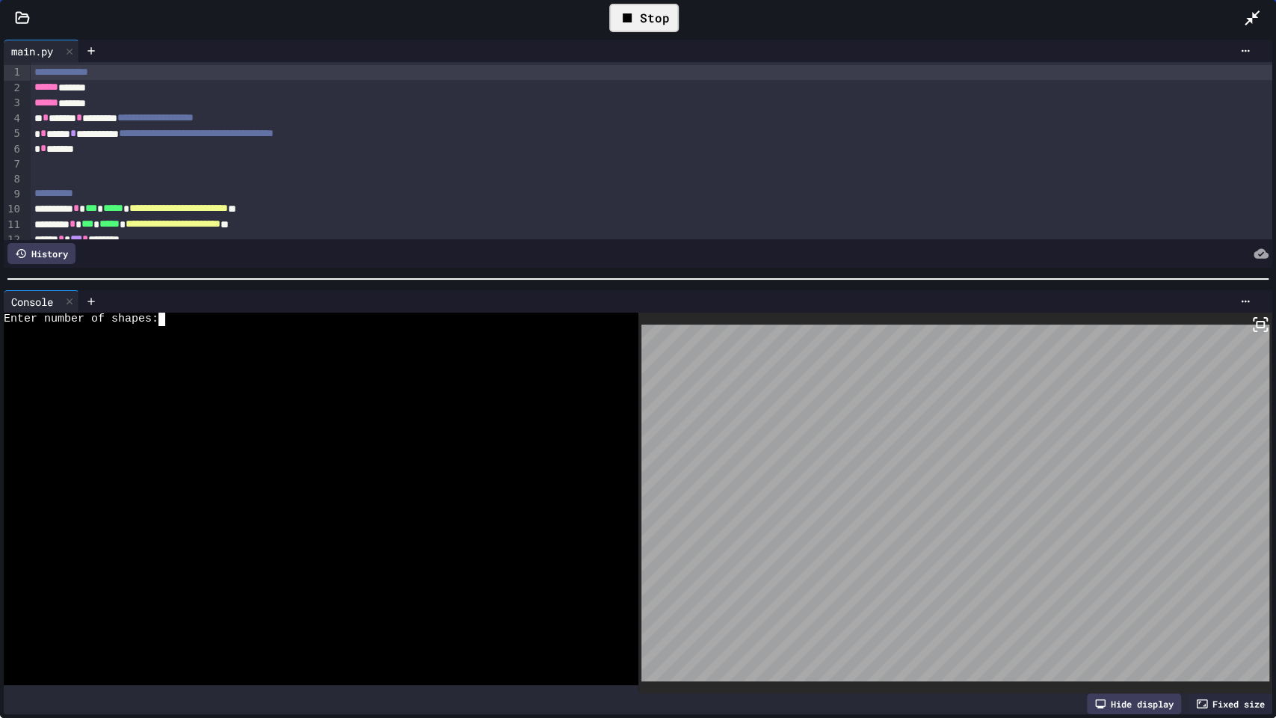
click at [324, 353] on div at bounding box center [310, 358] width 612 height 13
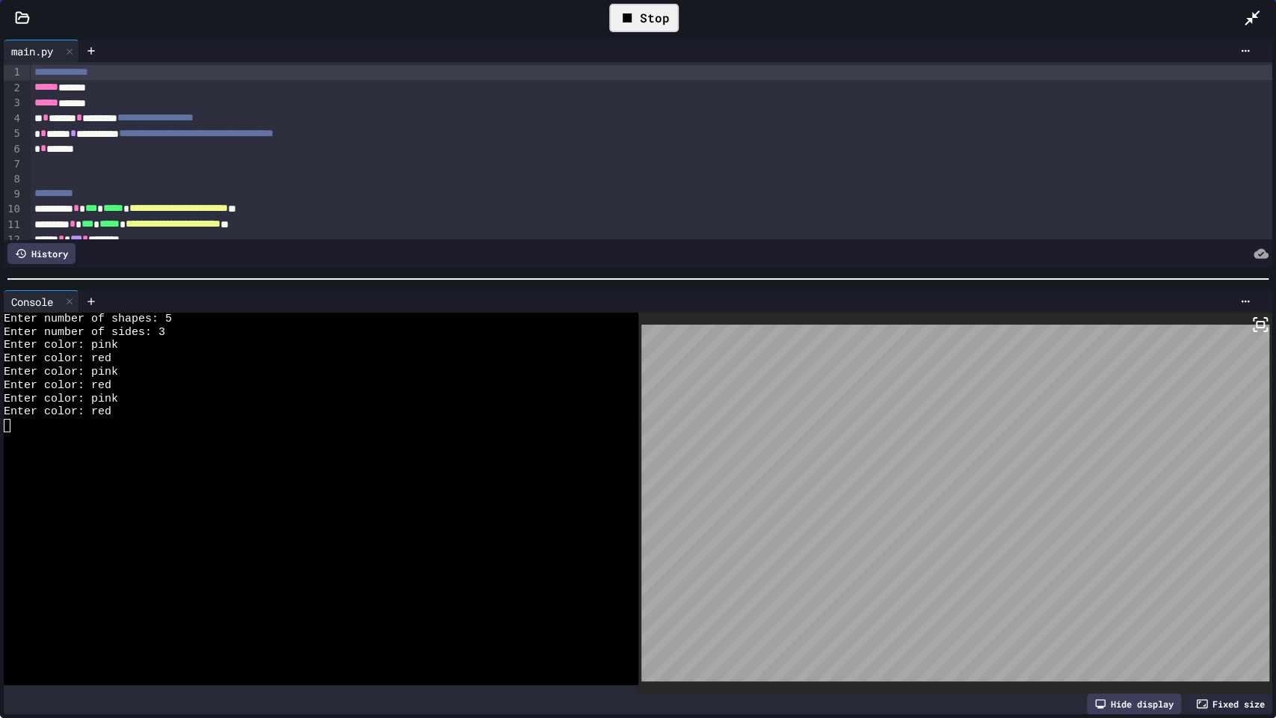
click at [646, 19] on div "Stop" at bounding box center [644, 18] width 70 height 28
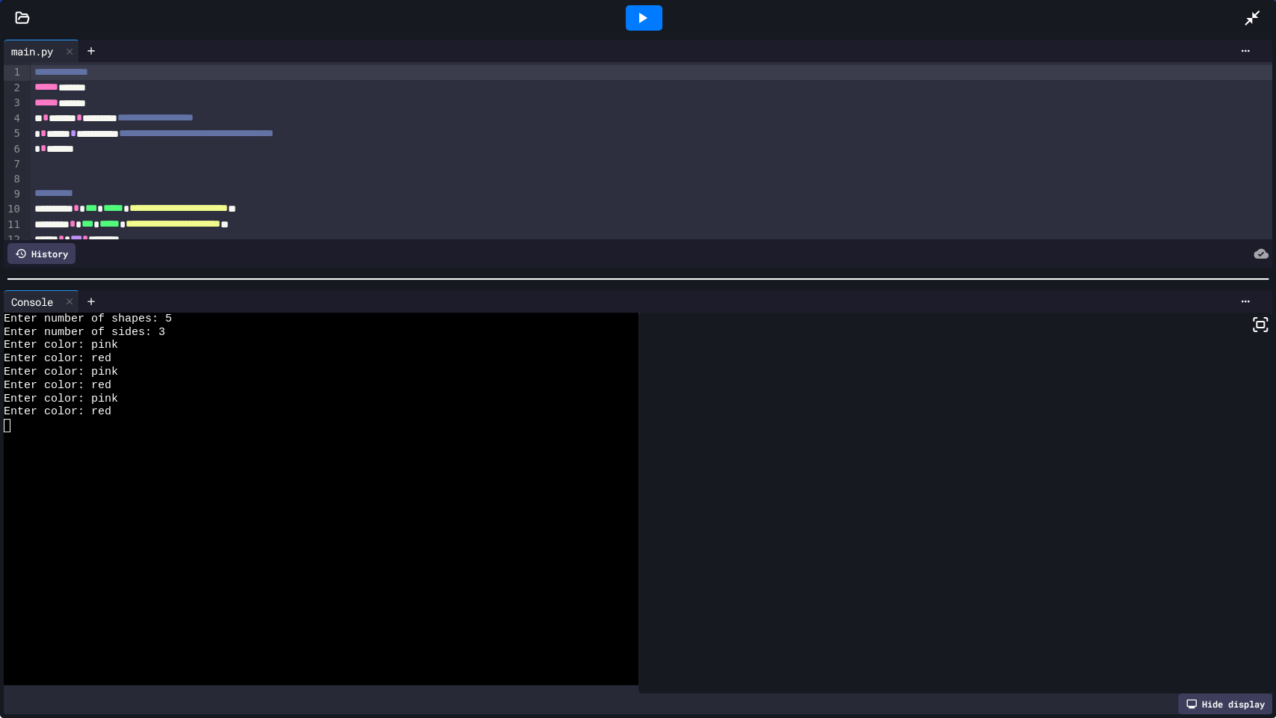
click at [1261, 10] on div at bounding box center [1259, 18] width 33 height 40
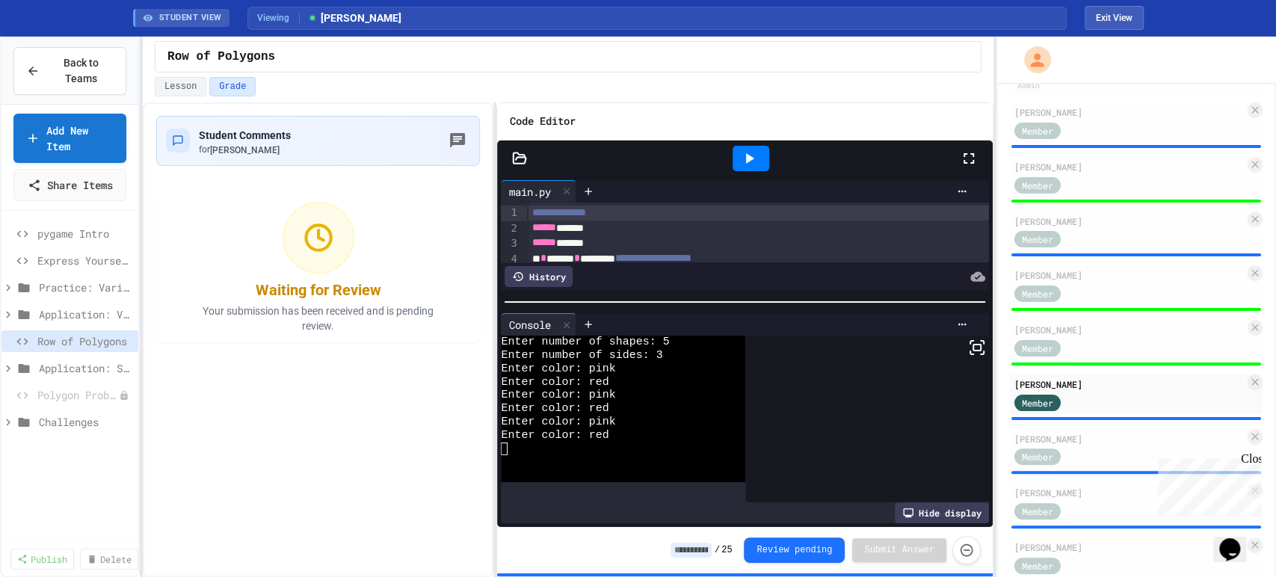
click at [707, 549] on input at bounding box center [691, 550] width 41 height 15
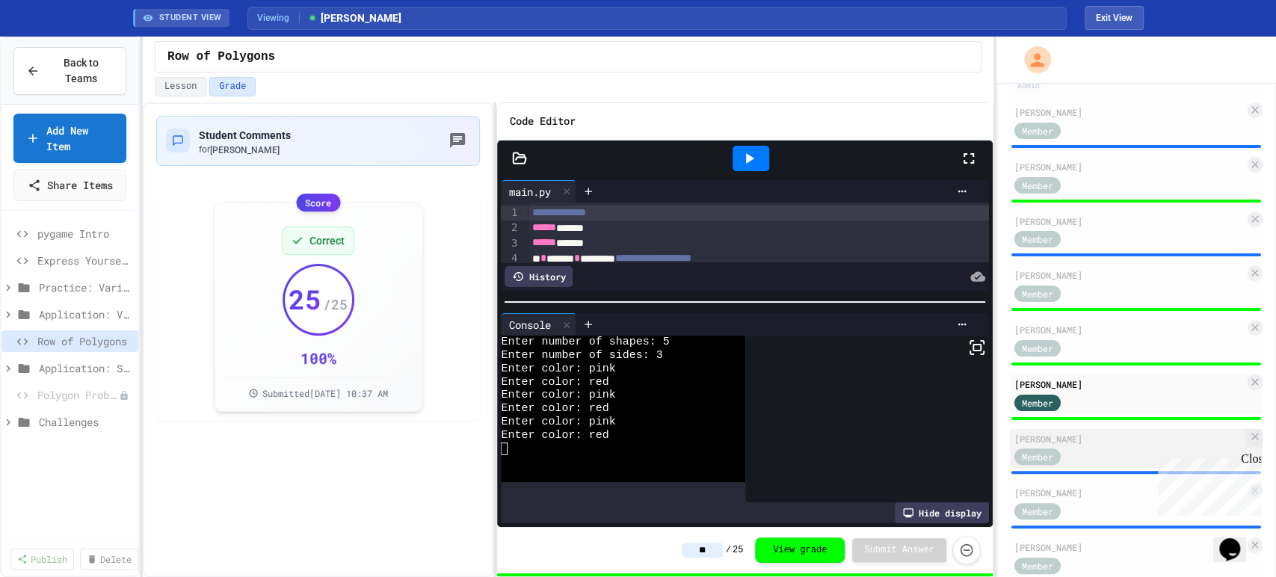
type input "**"
click at [1081, 453] on div "Member" at bounding box center [1051, 456] width 75 height 19
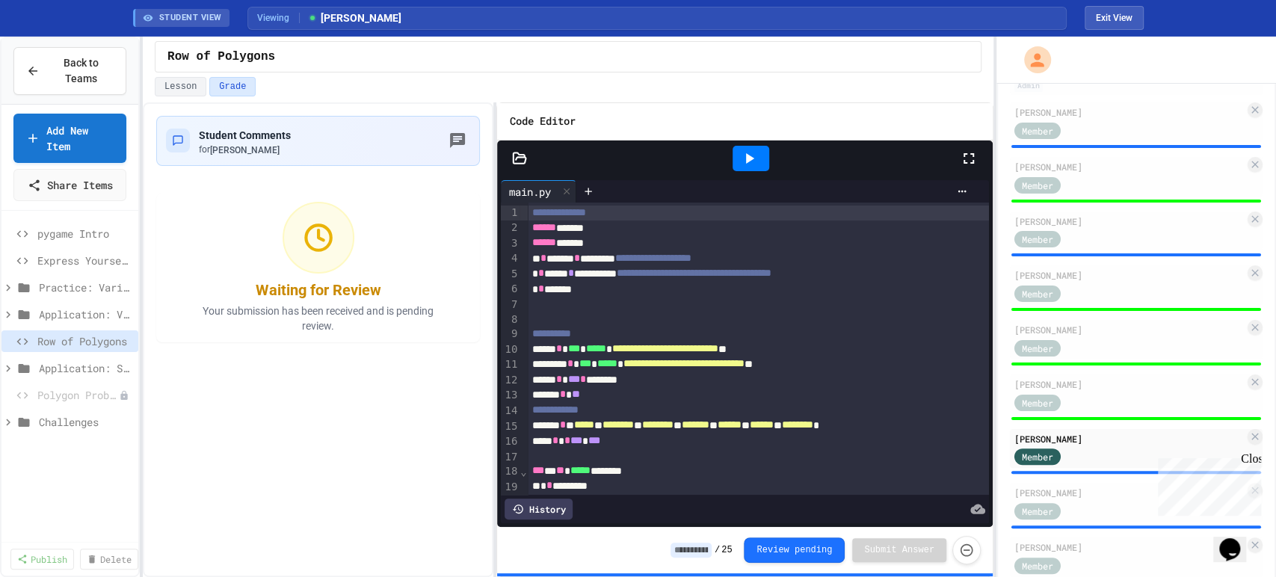
click at [960, 147] on div at bounding box center [976, 158] width 33 height 40
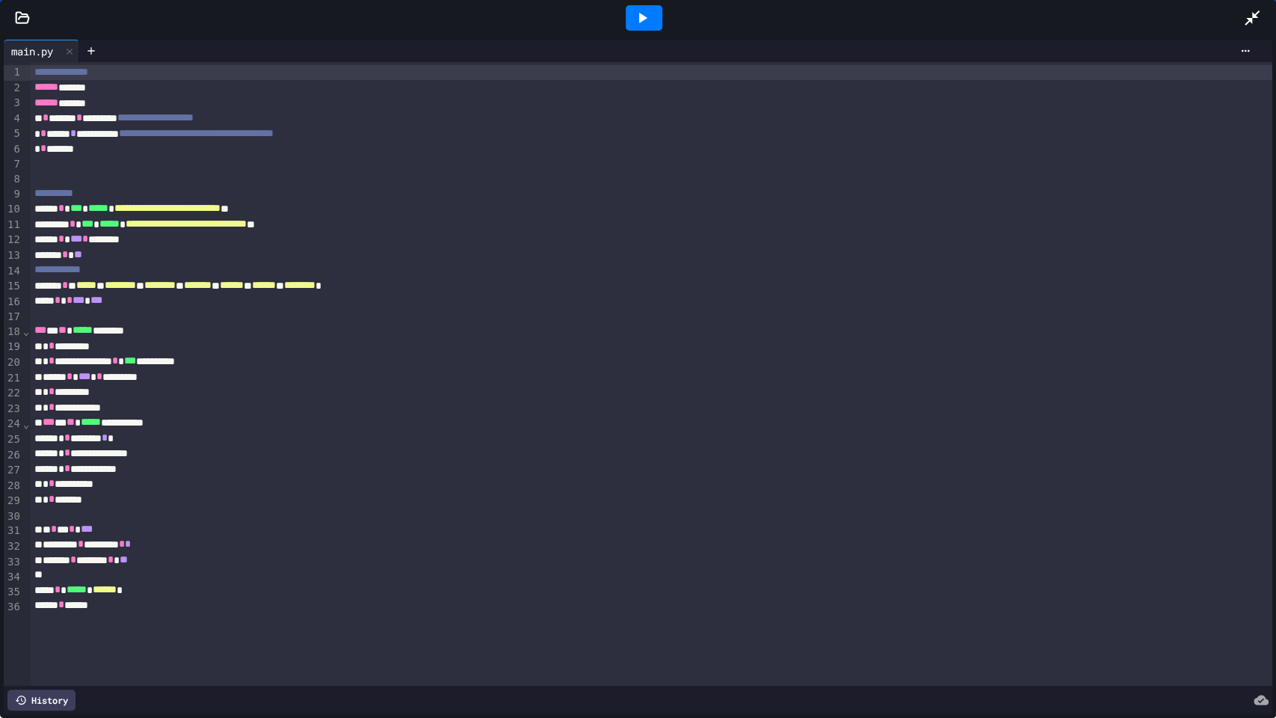
click at [634, 19] on icon at bounding box center [642, 18] width 18 height 18
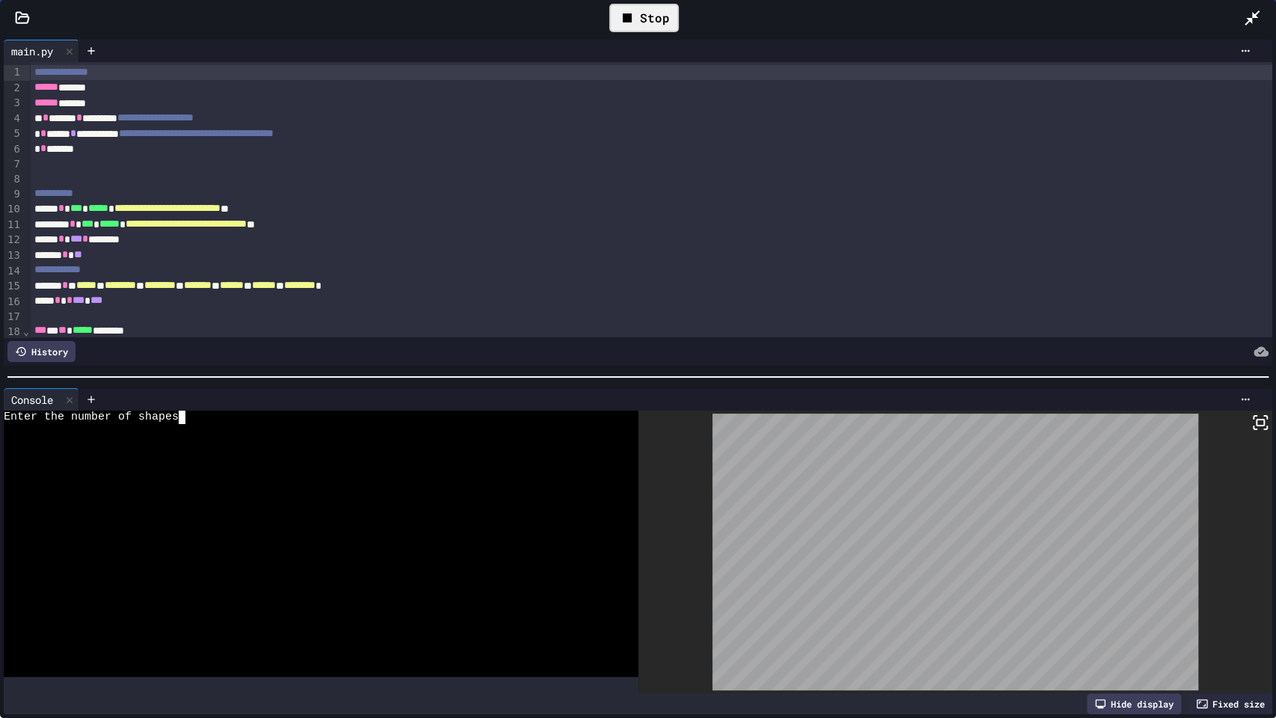
click at [442, 450] on div at bounding box center [310, 456] width 612 height 13
click at [640, 13] on div "Stop" at bounding box center [644, 18] width 70 height 28
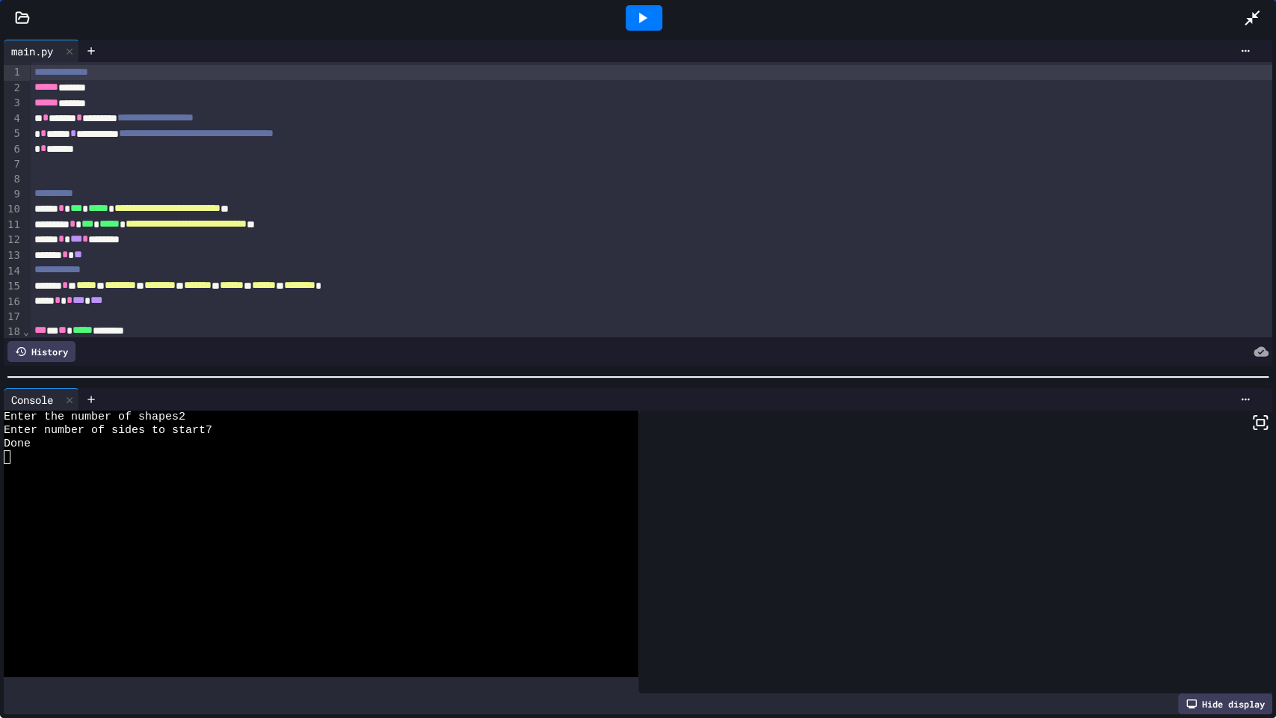
click at [640, 13] on icon at bounding box center [643, 18] width 8 height 10
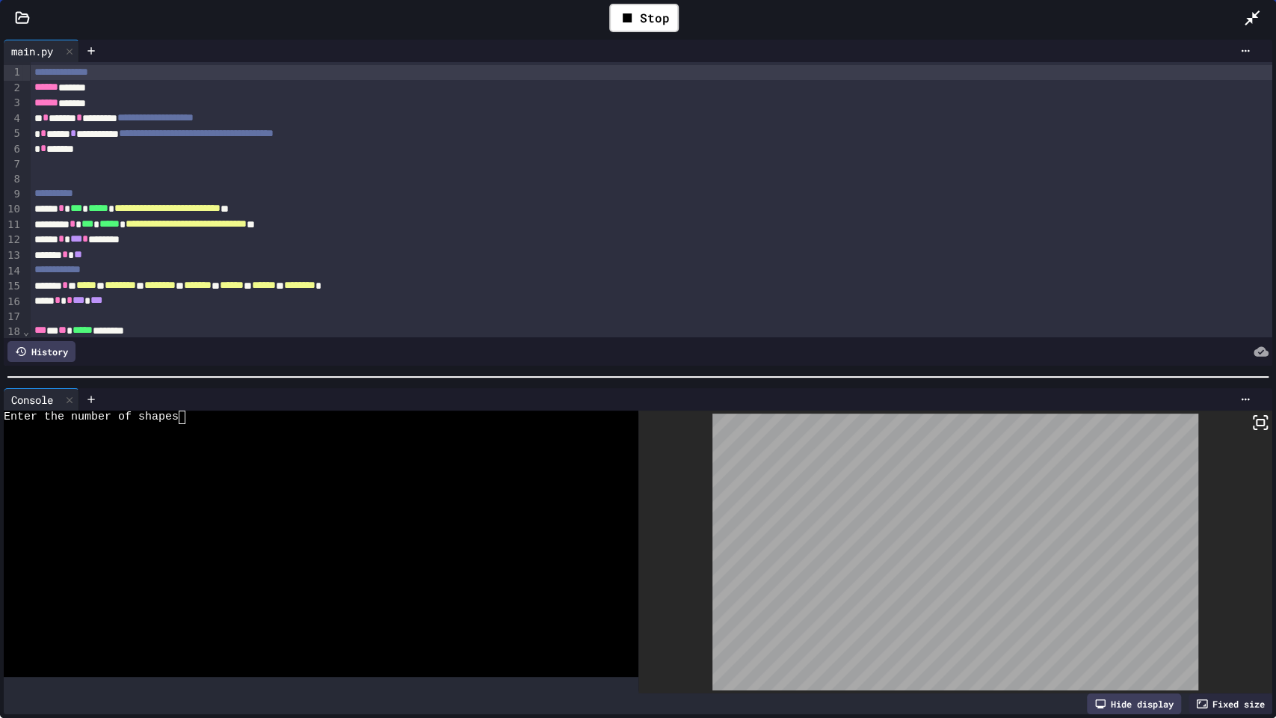
click at [391, 477] on div at bounding box center [310, 483] width 612 height 13
click at [669, 7] on div "Stop" at bounding box center [644, 18] width 70 height 28
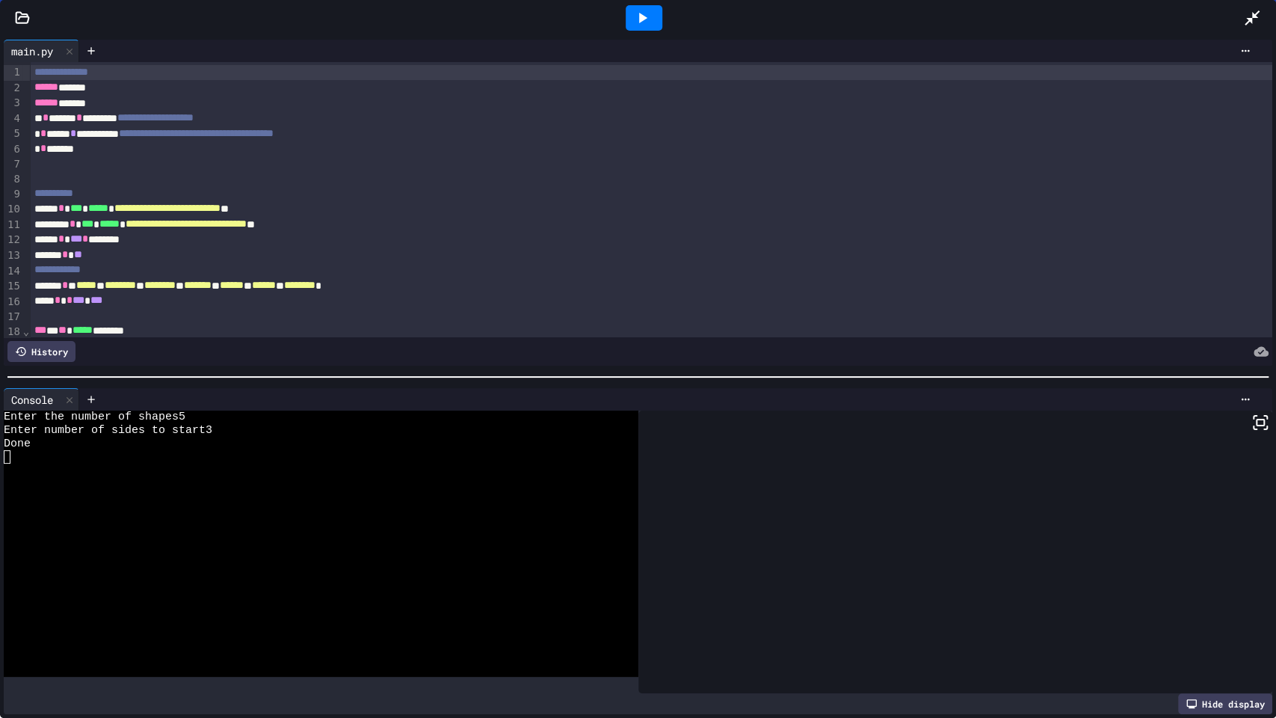
click at [1262, 7] on div at bounding box center [1259, 18] width 33 height 40
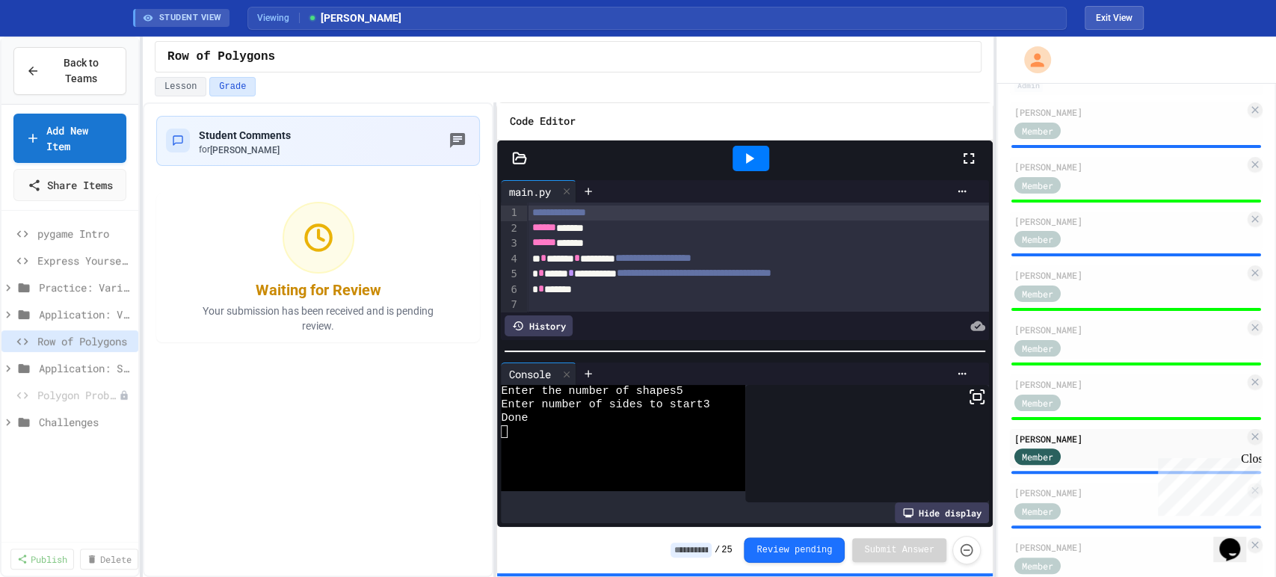
click at [712, 552] on input at bounding box center [691, 550] width 41 height 15
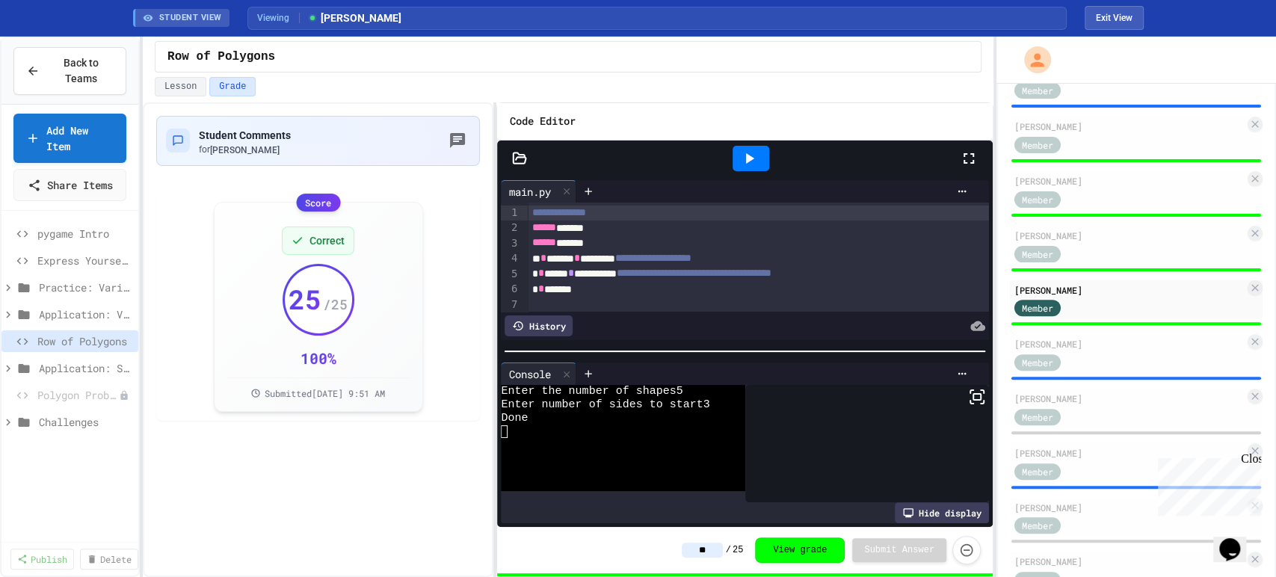
scroll to position [287, 0]
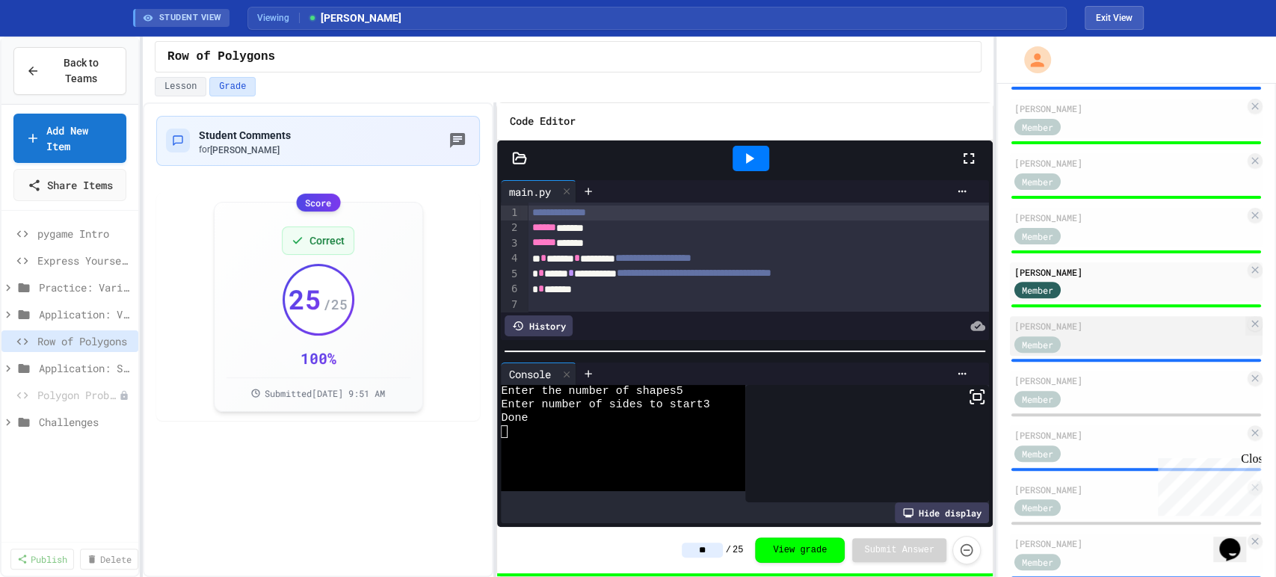
type input "**"
click at [1088, 334] on div "Member" at bounding box center [1129, 343] width 230 height 19
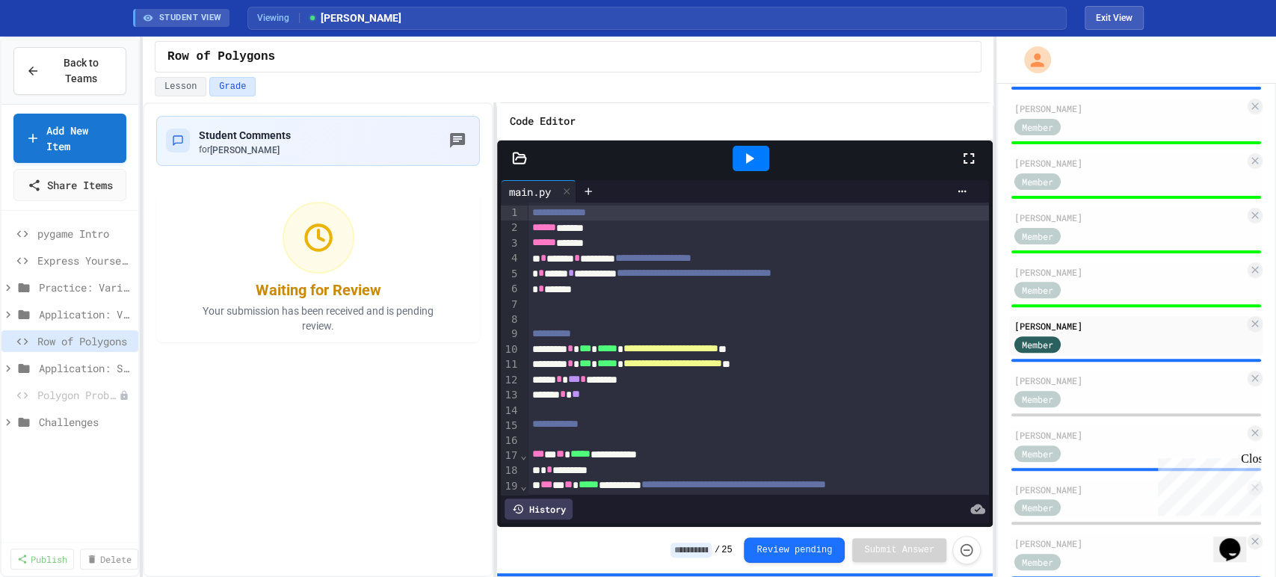
click at [762, 166] on div at bounding box center [751, 158] width 37 height 25
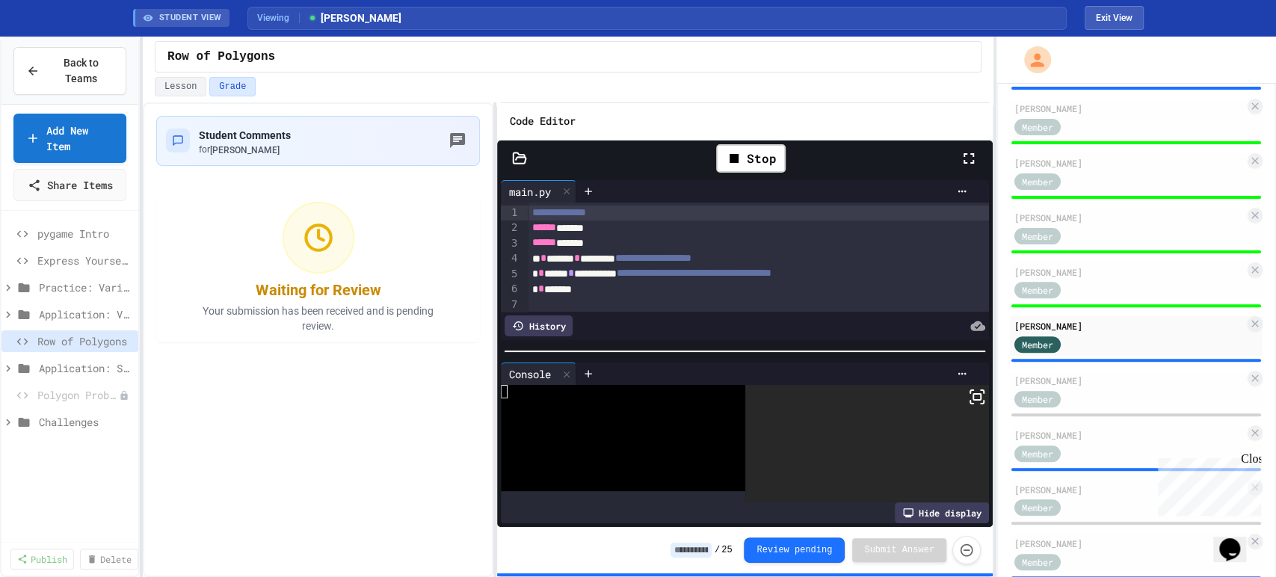
click at [965, 157] on icon at bounding box center [969, 159] width 18 height 18
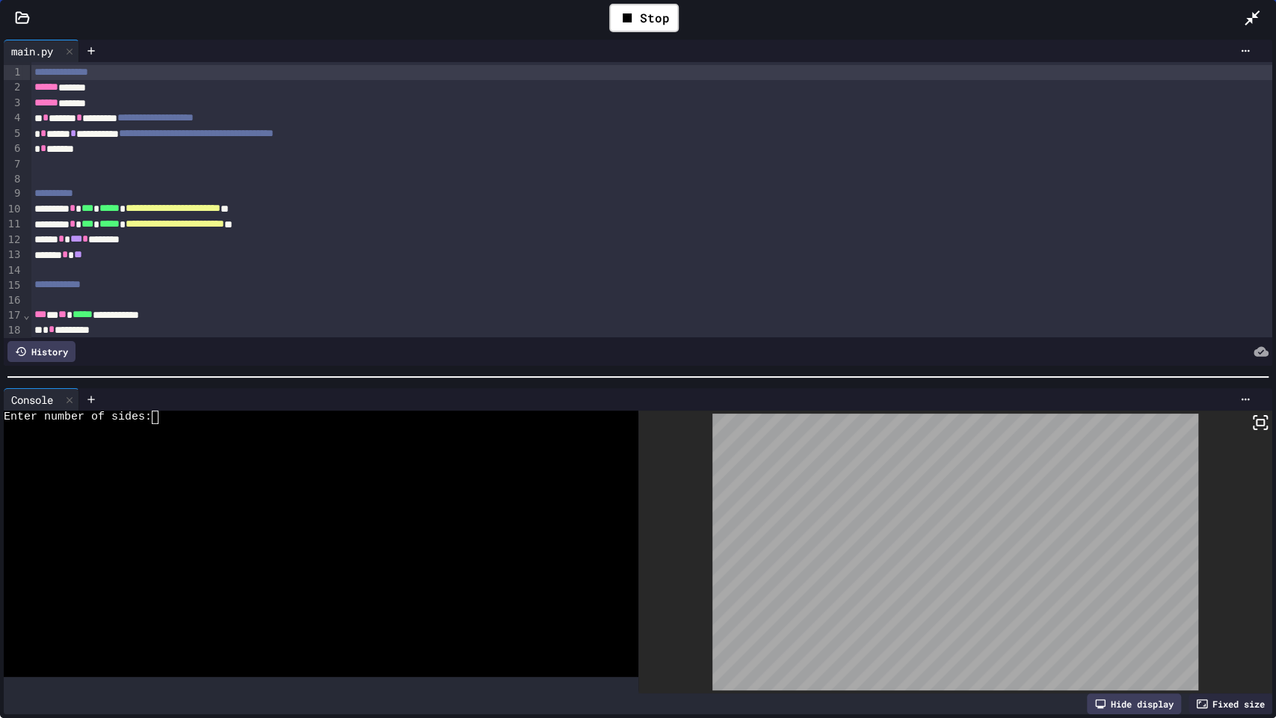
click at [271, 425] on div at bounding box center [310, 430] width 612 height 13
click at [628, 16] on icon at bounding box center [627, 17] width 9 height 9
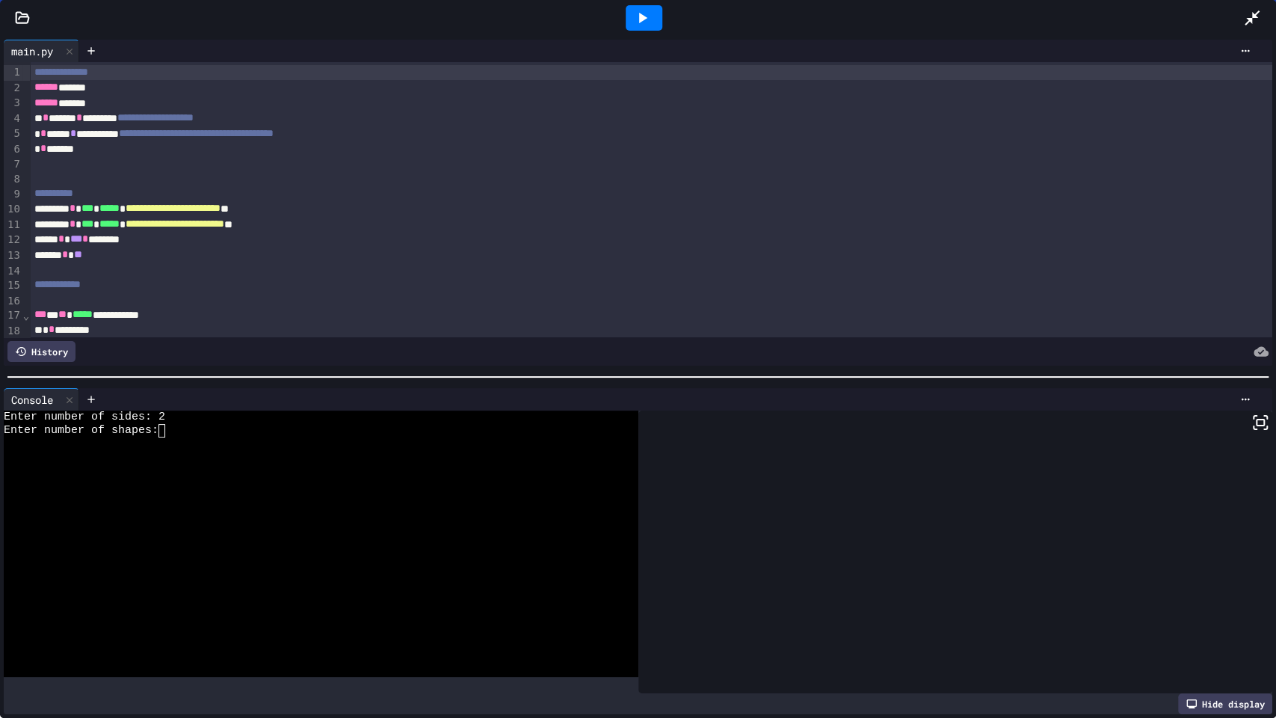
click at [634, 19] on icon at bounding box center [642, 18] width 18 height 18
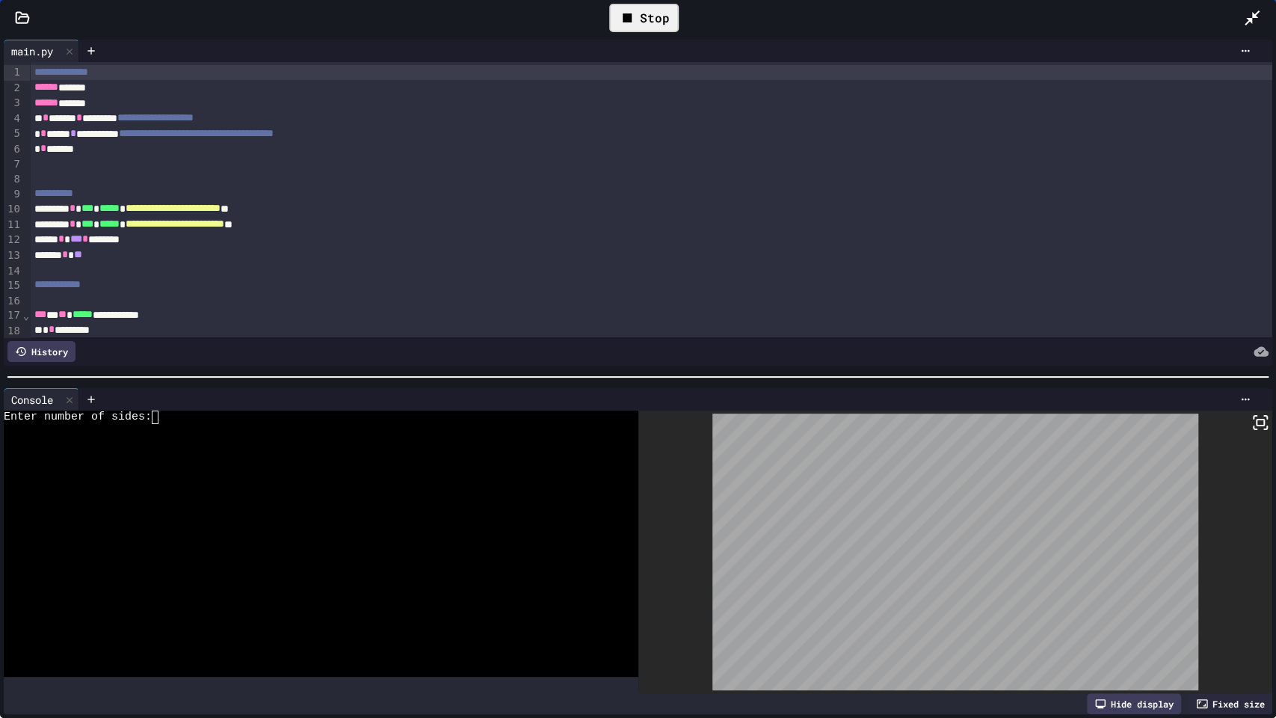
click at [330, 440] on div at bounding box center [310, 443] width 612 height 13
click at [617, 23] on div "Stop" at bounding box center [644, 18] width 70 height 28
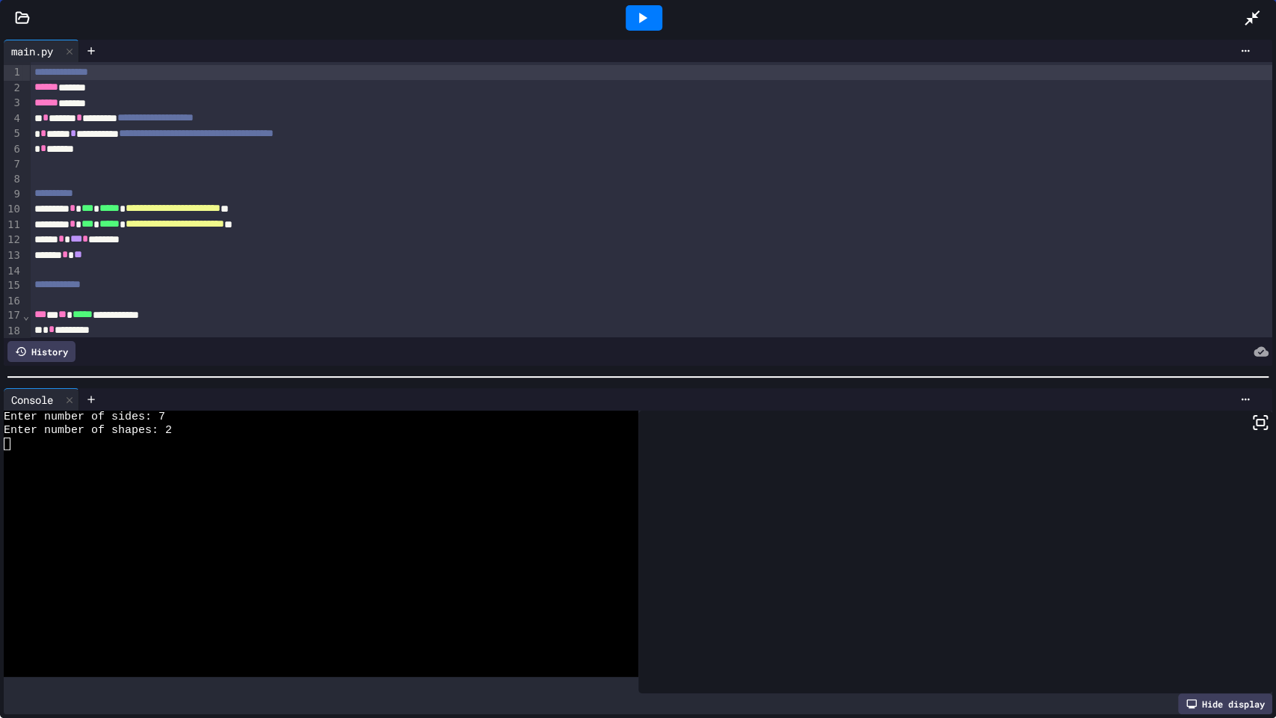
click at [633, 23] on icon at bounding box center [642, 18] width 18 height 18
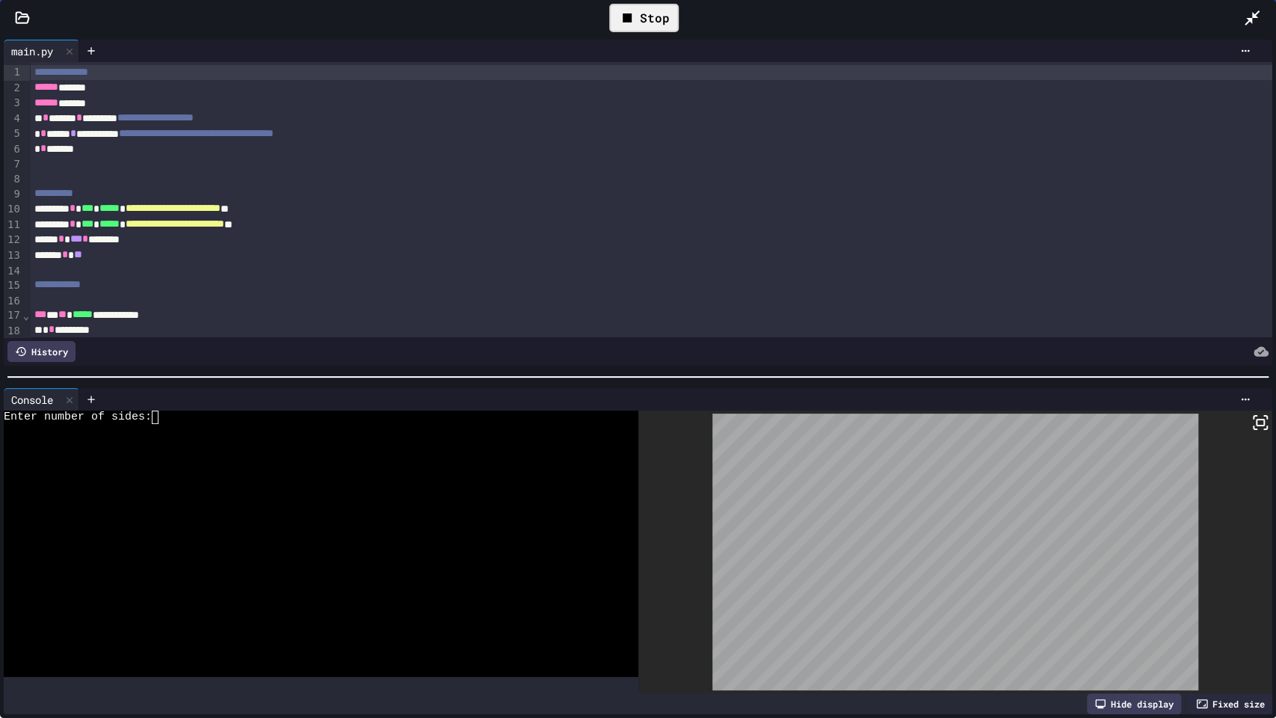
click at [389, 456] on div at bounding box center [310, 456] width 612 height 13
click at [620, 7] on div "Stop" at bounding box center [644, 18] width 70 height 28
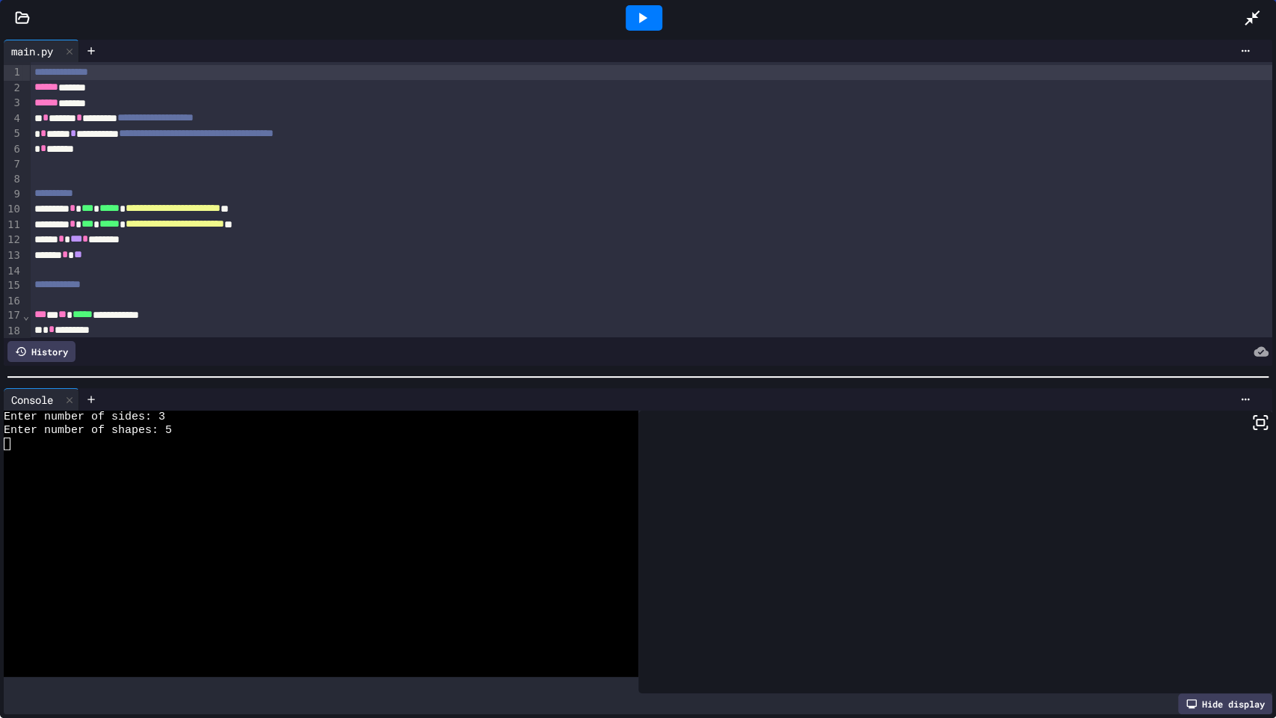
click at [1262, 9] on div at bounding box center [1259, 18] width 33 height 40
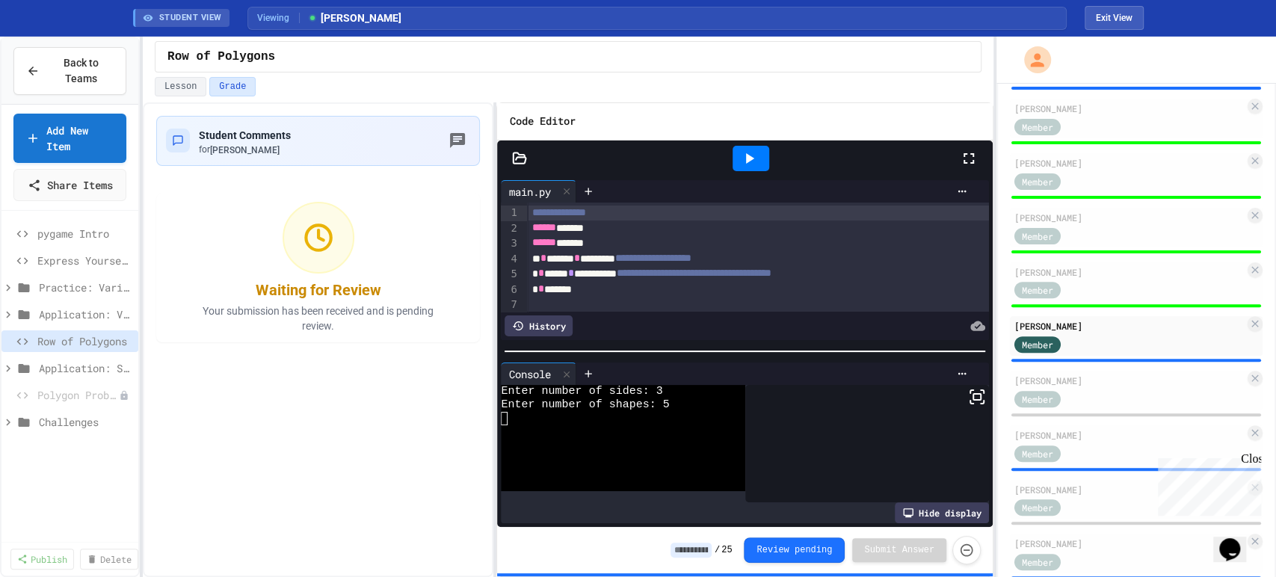
click at [712, 548] on input at bounding box center [691, 550] width 41 height 15
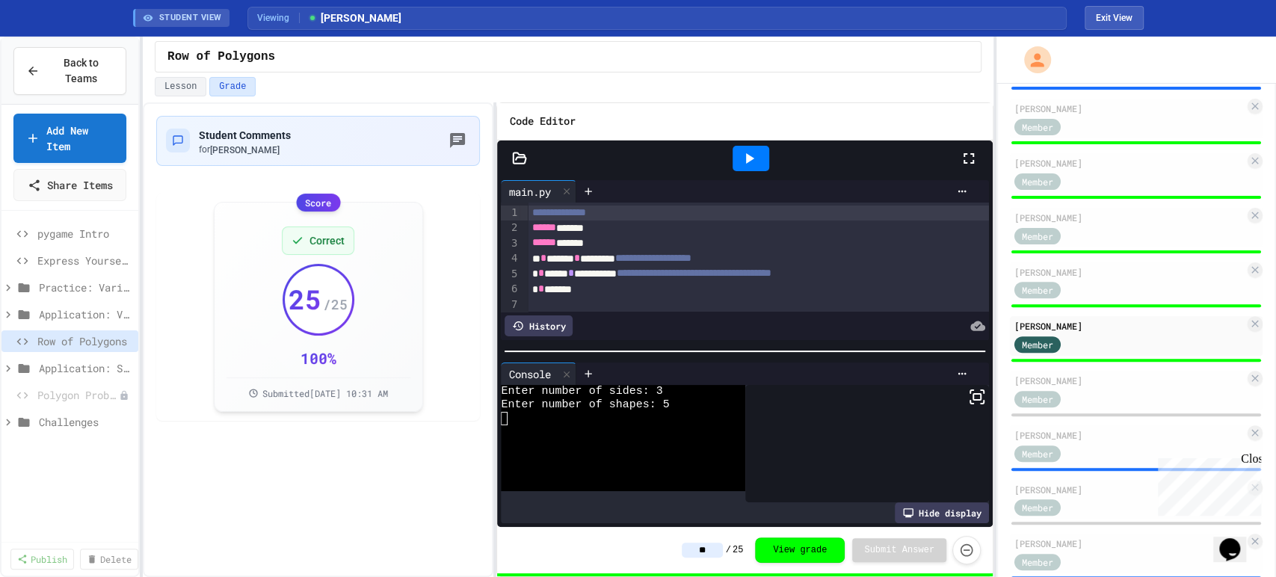
type input "**"
click at [382, 488] on div "Student Comments for [PERSON_NAME] Score Correct 25 / 25 100 % Submitted [DATE]…" at bounding box center [318, 339] width 351 height 475
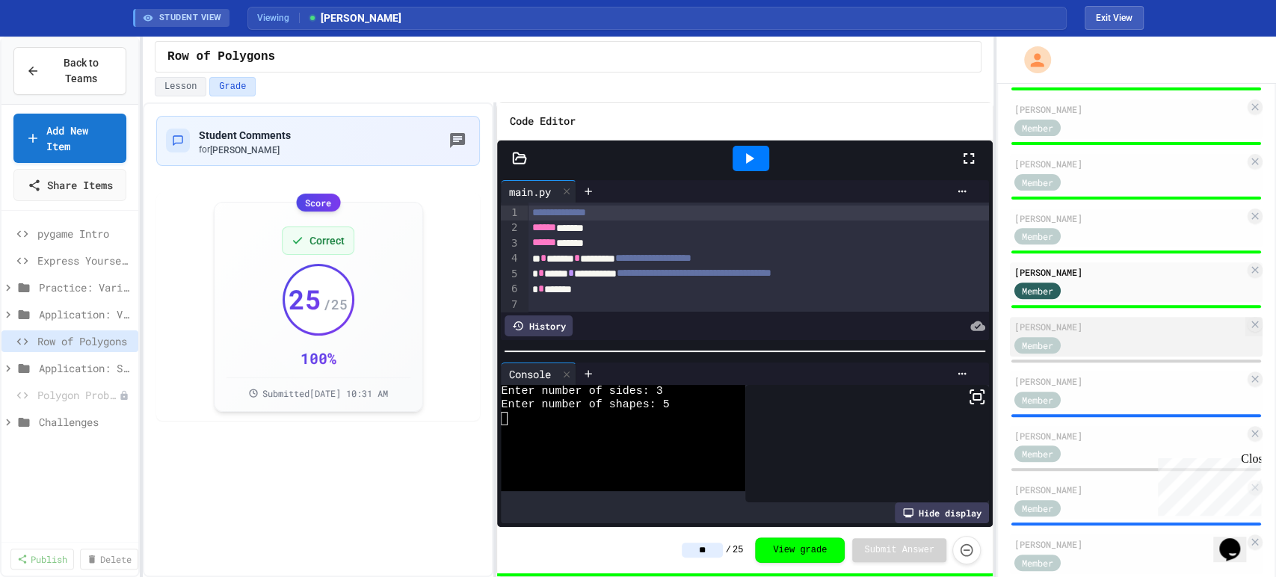
scroll to position [370, 0]
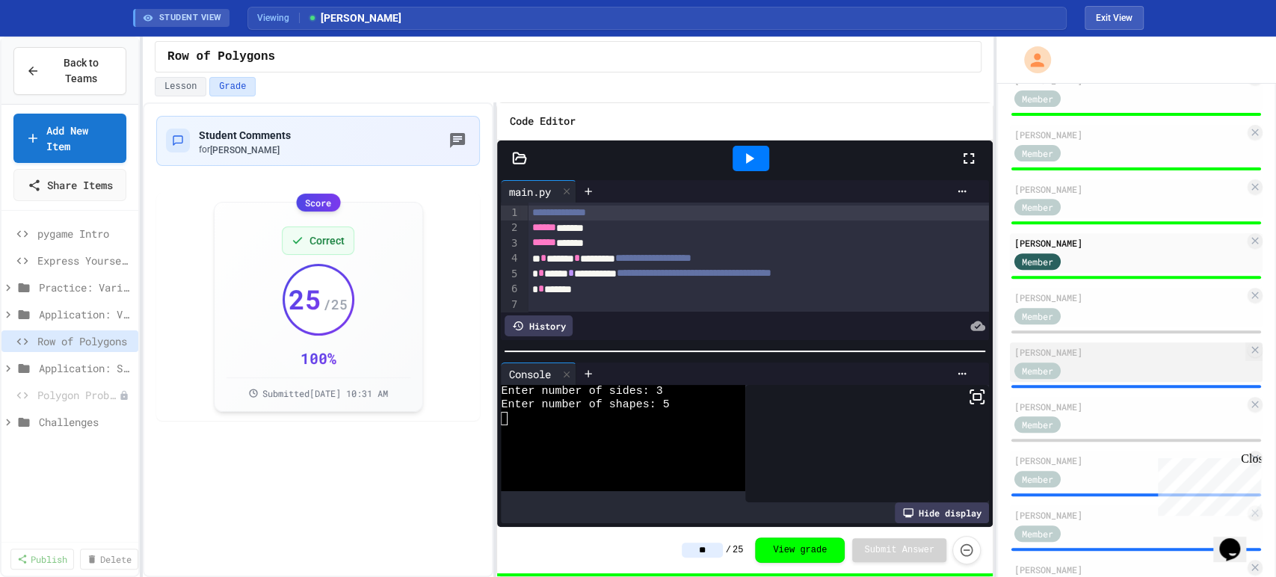
click at [1117, 357] on div "[PERSON_NAME]" at bounding box center [1129, 351] width 230 height 13
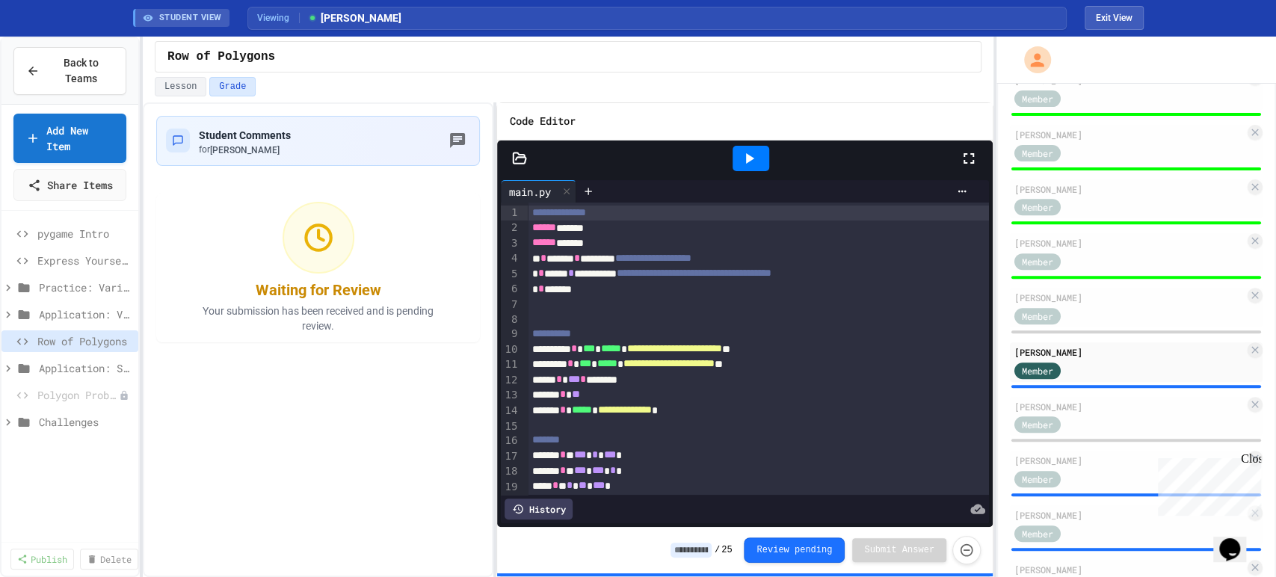
click at [973, 166] on icon at bounding box center [969, 159] width 18 height 18
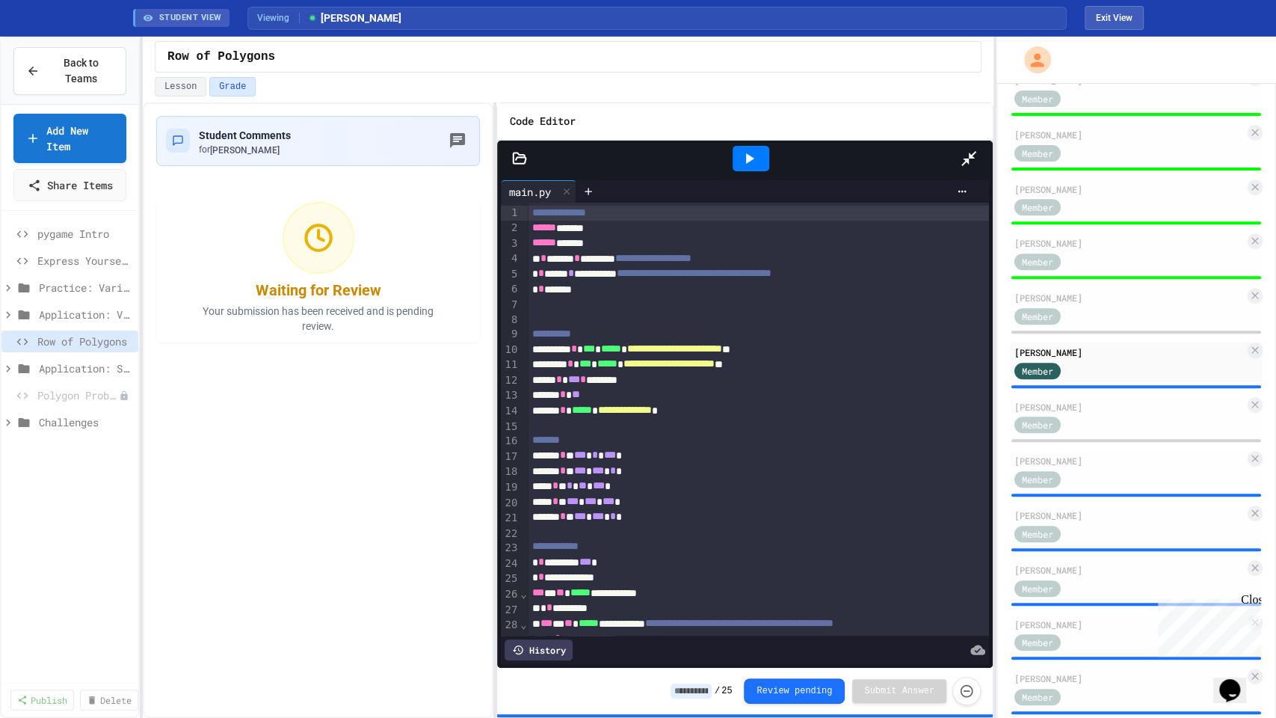
click at [733, 146] on div at bounding box center [751, 158] width 37 height 25
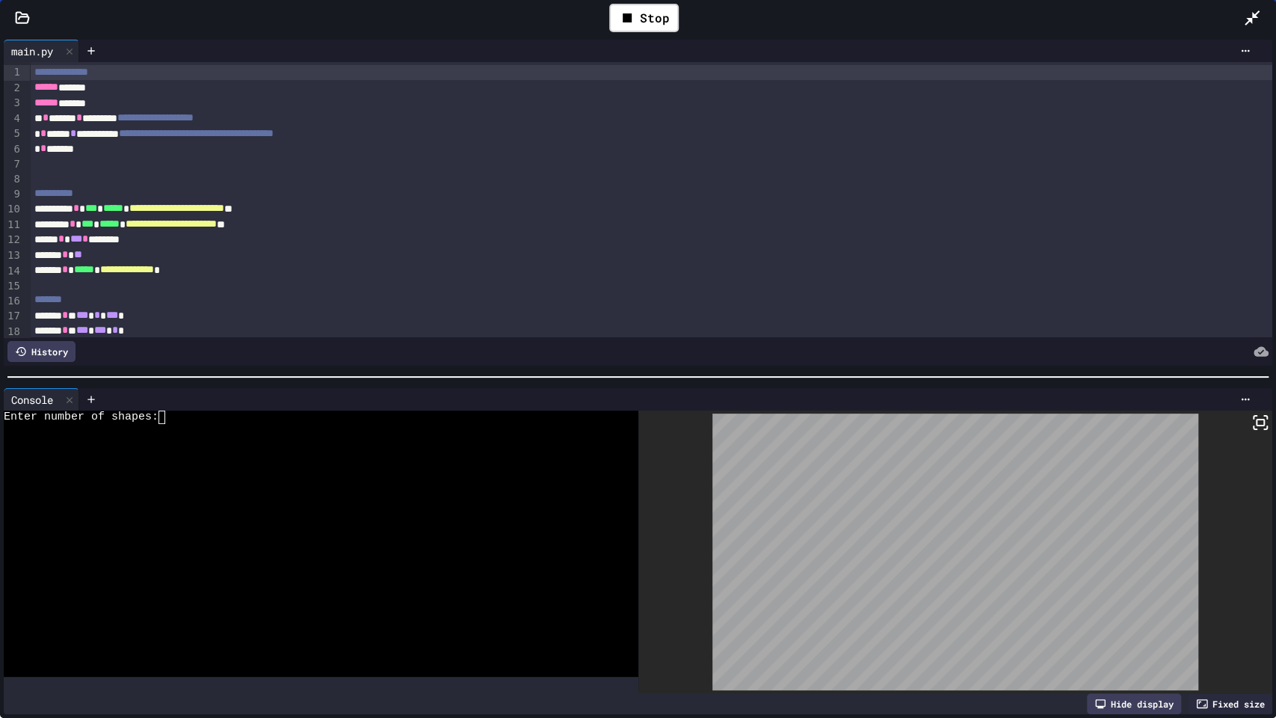
click at [332, 450] on div at bounding box center [310, 456] width 612 height 13
click at [641, 26] on div "Stop" at bounding box center [644, 18] width 70 height 28
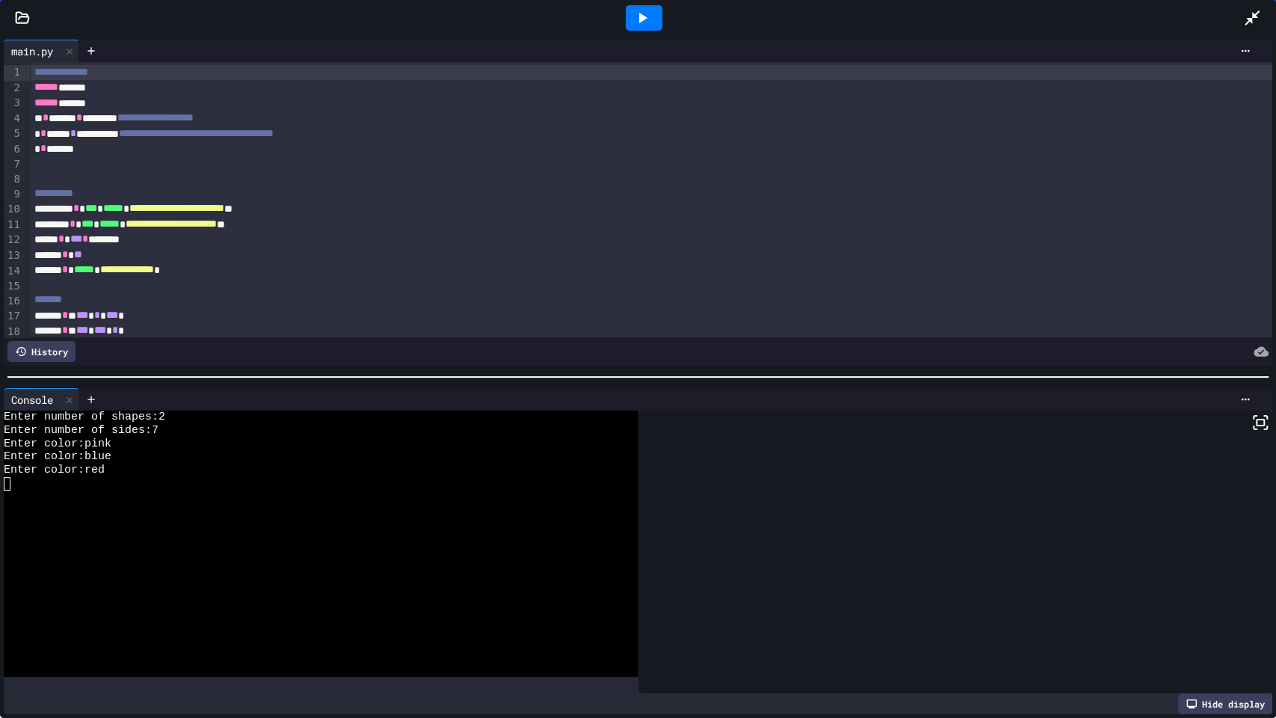
click at [641, 26] on icon at bounding box center [642, 18] width 18 height 18
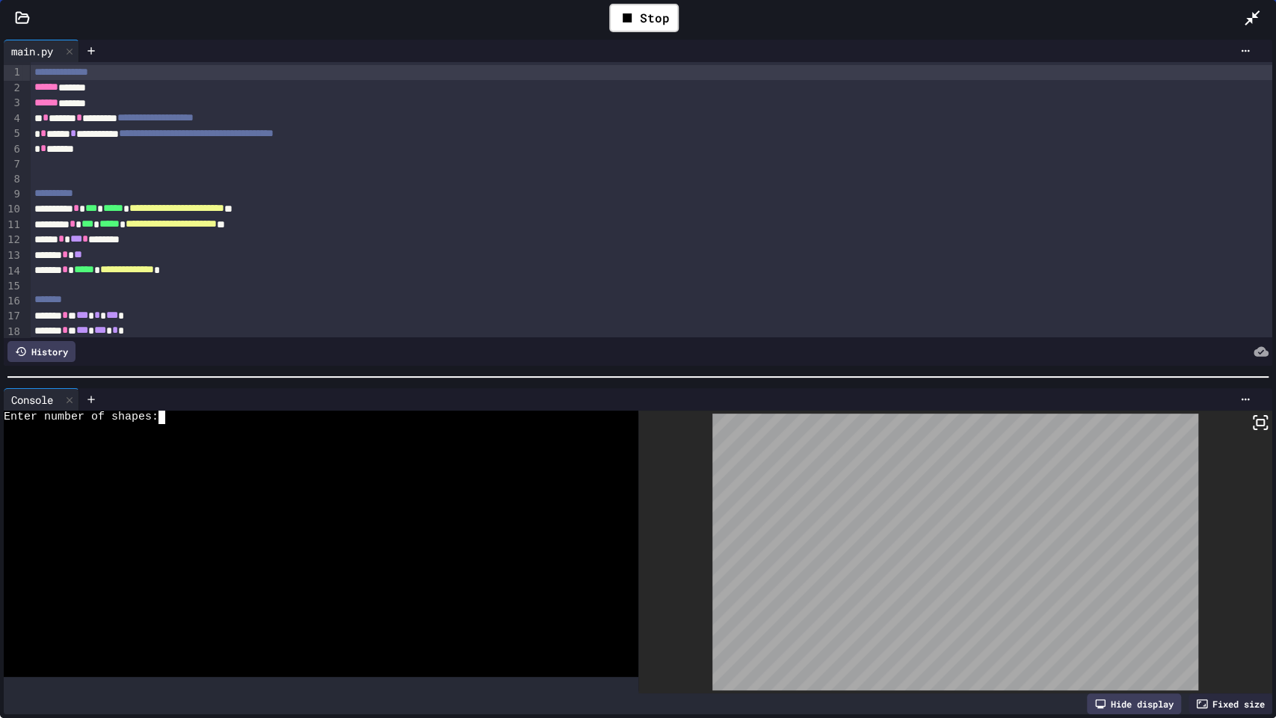
click at [338, 496] on div at bounding box center [310, 496] width 612 height 13
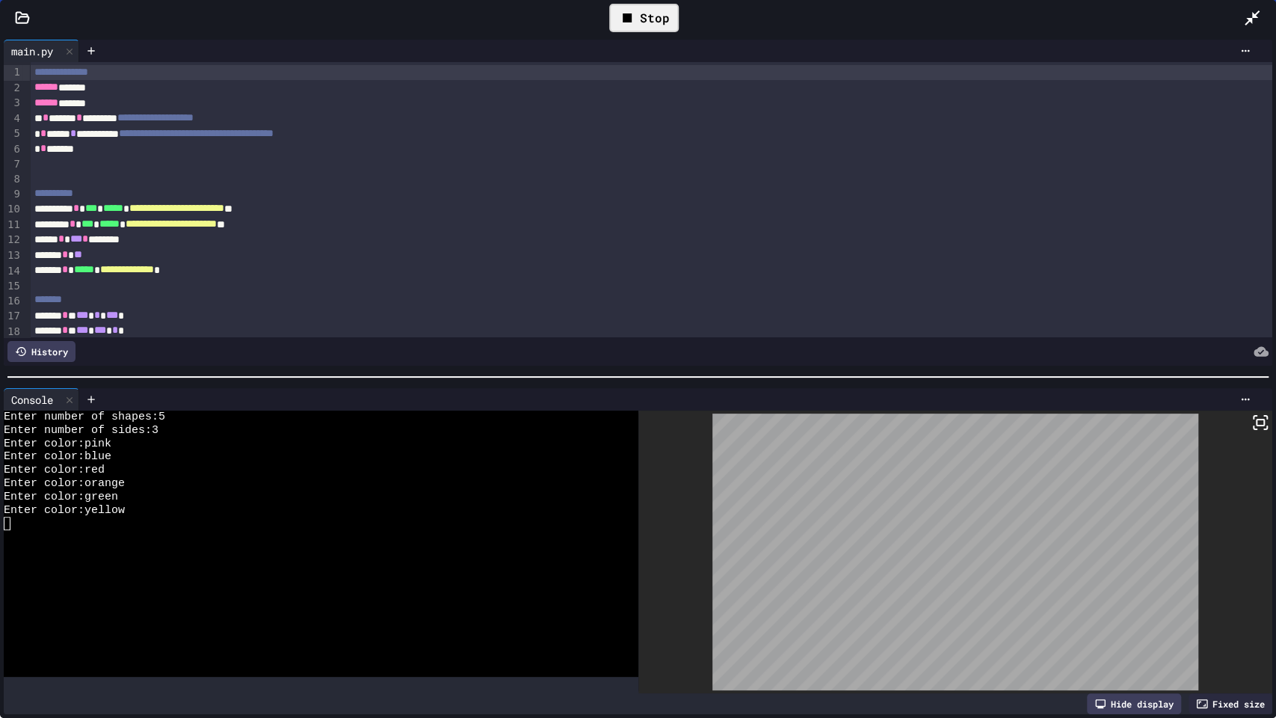
click at [639, 19] on div "Stop" at bounding box center [644, 18] width 70 height 28
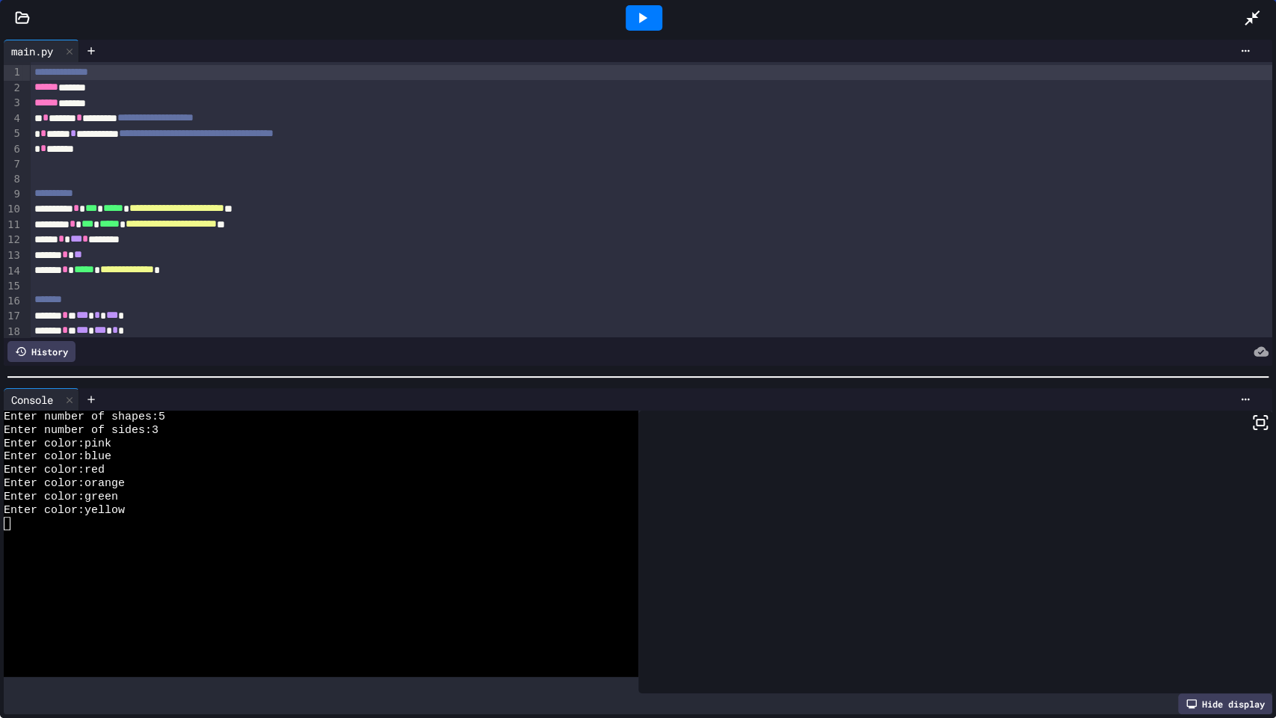
click at [1249, 16] on icon at bounding box center [1252, 18] width 18 height 18
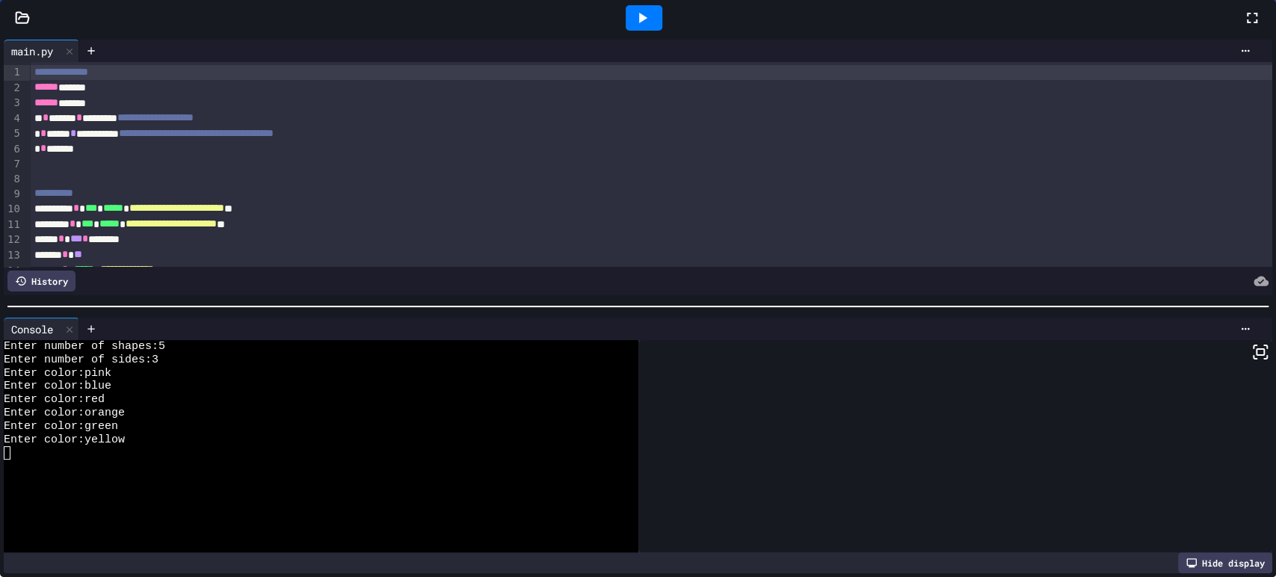
scroll to position [13, 0]
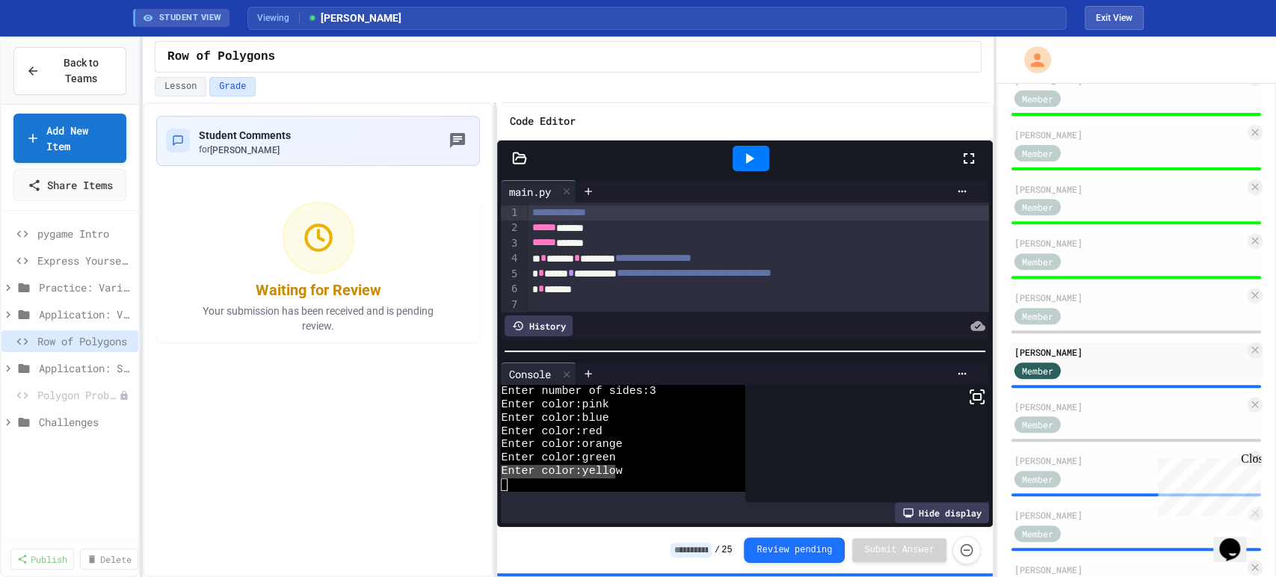
click at [712, 544] on input at bounding box center [691, 550] width 41 height 15
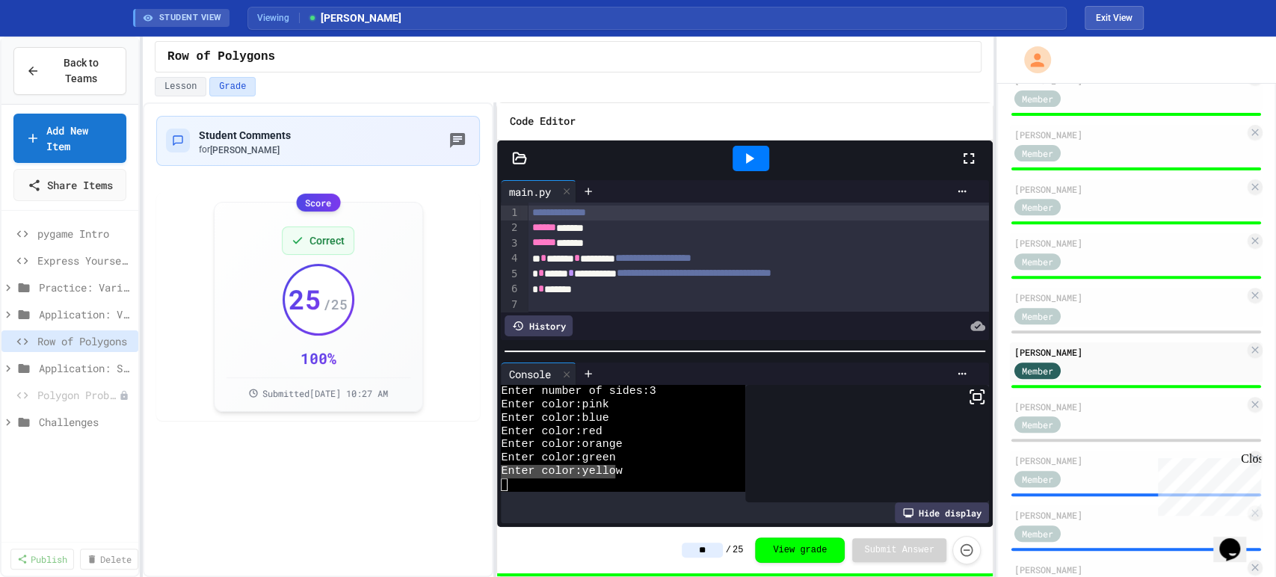
type input "**"
click at [386, 503] on div "Student Comments for [PERSON_NAME] Score Correct 25 / 25 100 % Submitted [DATE]…" at bounding box center [318, 339] width 351 height 475
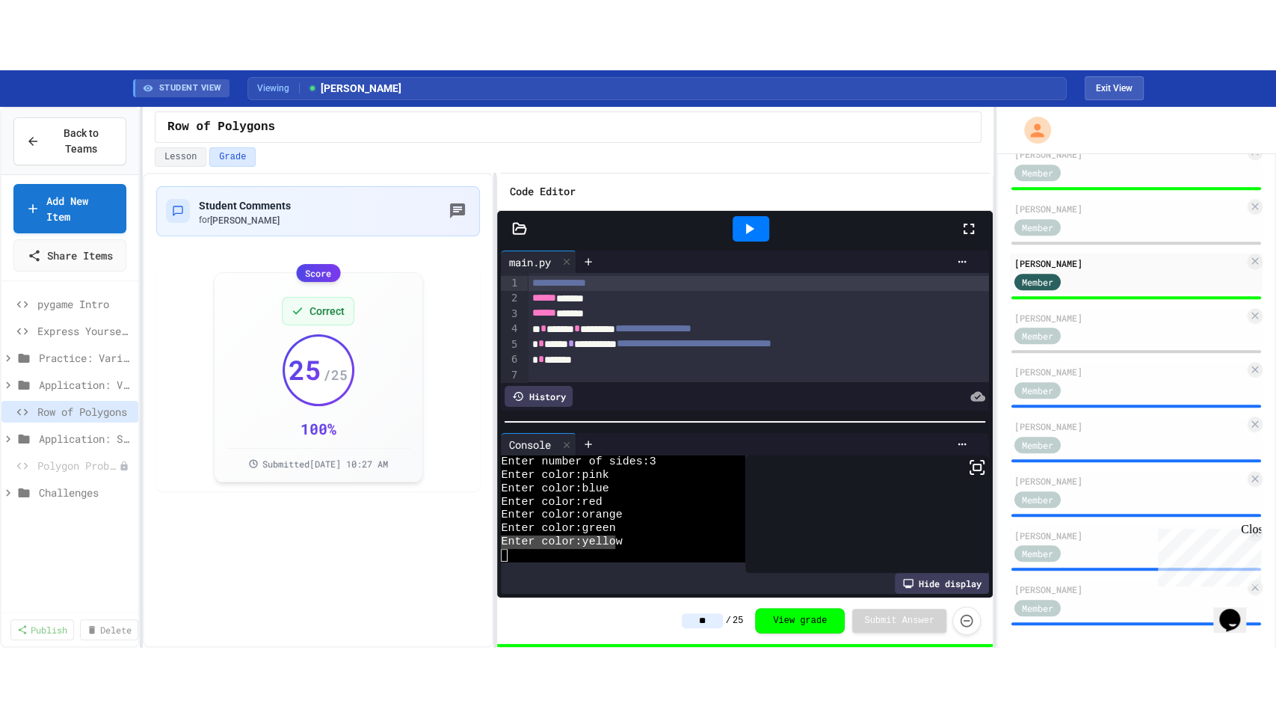
scroll to position [536, 0]
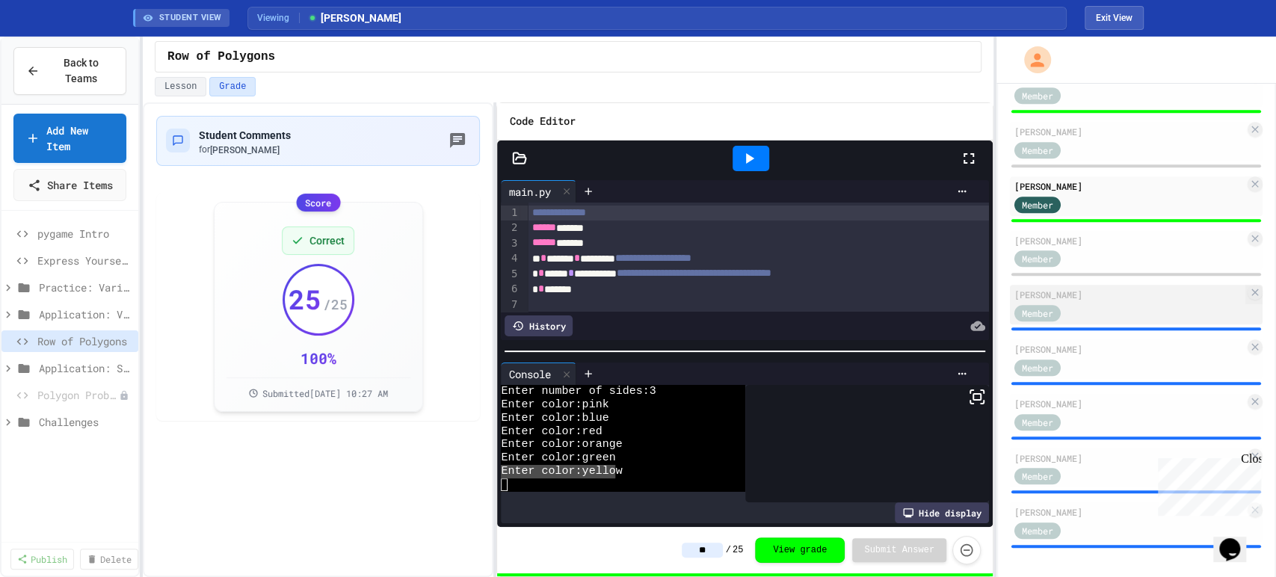
click at [1098, 307] on div "Member" at bounding box center [1129, 312] width 230 height 19
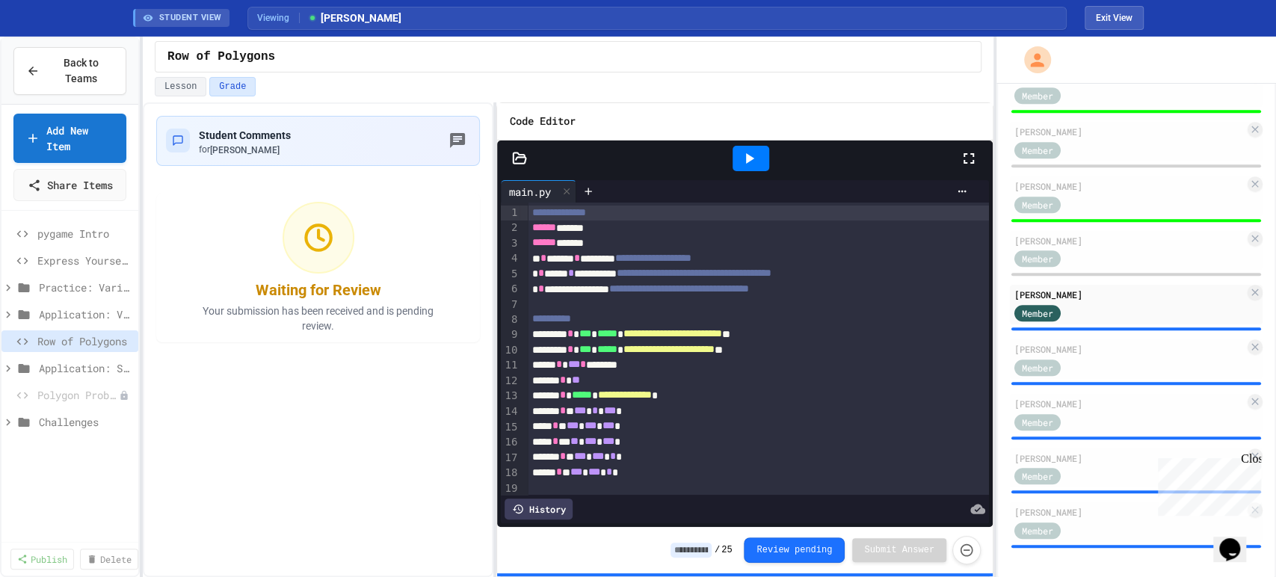
click at [747, 176] on div at bounding box center [751, 158] width 52 height 40
click at [762, 152] on div at bounding box center [751, 158] width 37 height 25
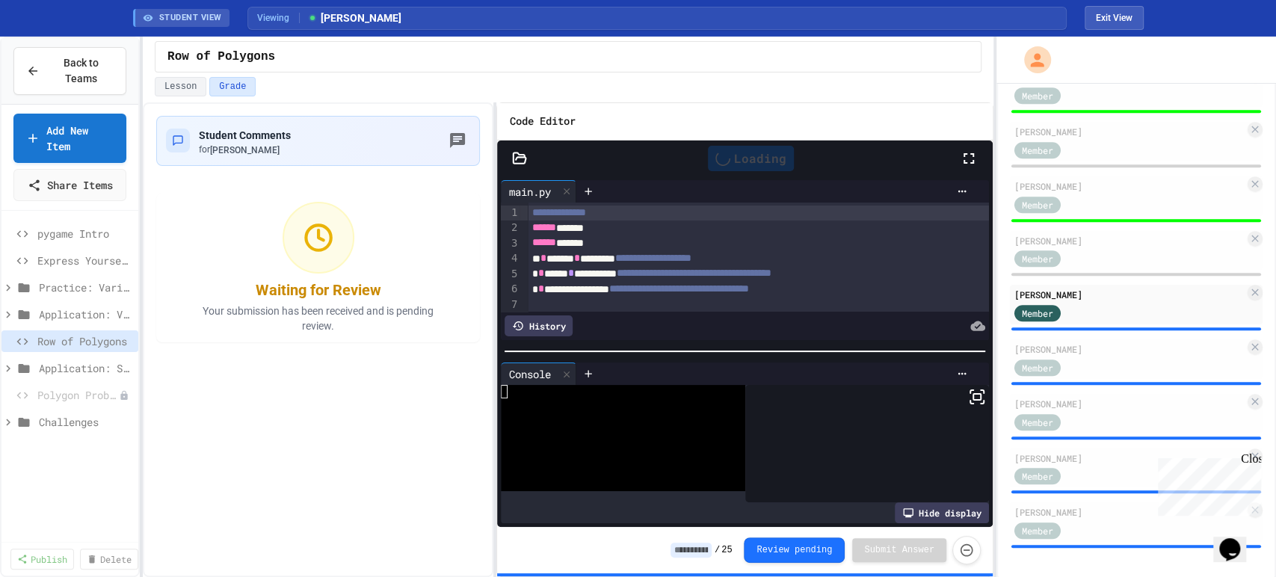
click at [970, 158] on icon at bounding box center [969, 159] width 18 height 18
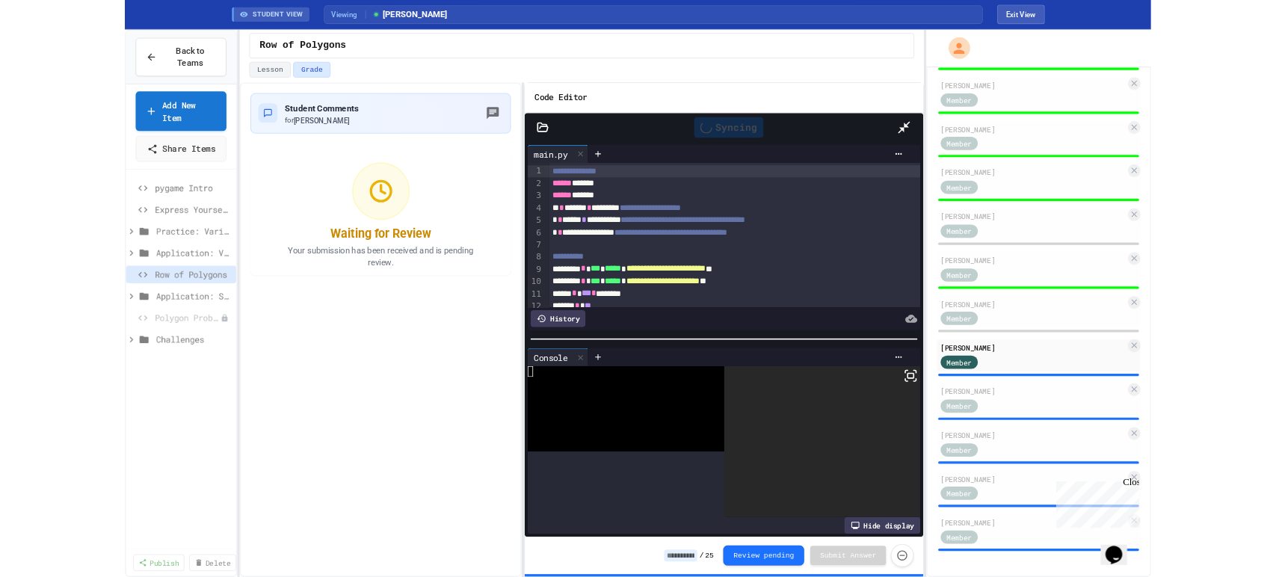
scroll to position [396, 0]
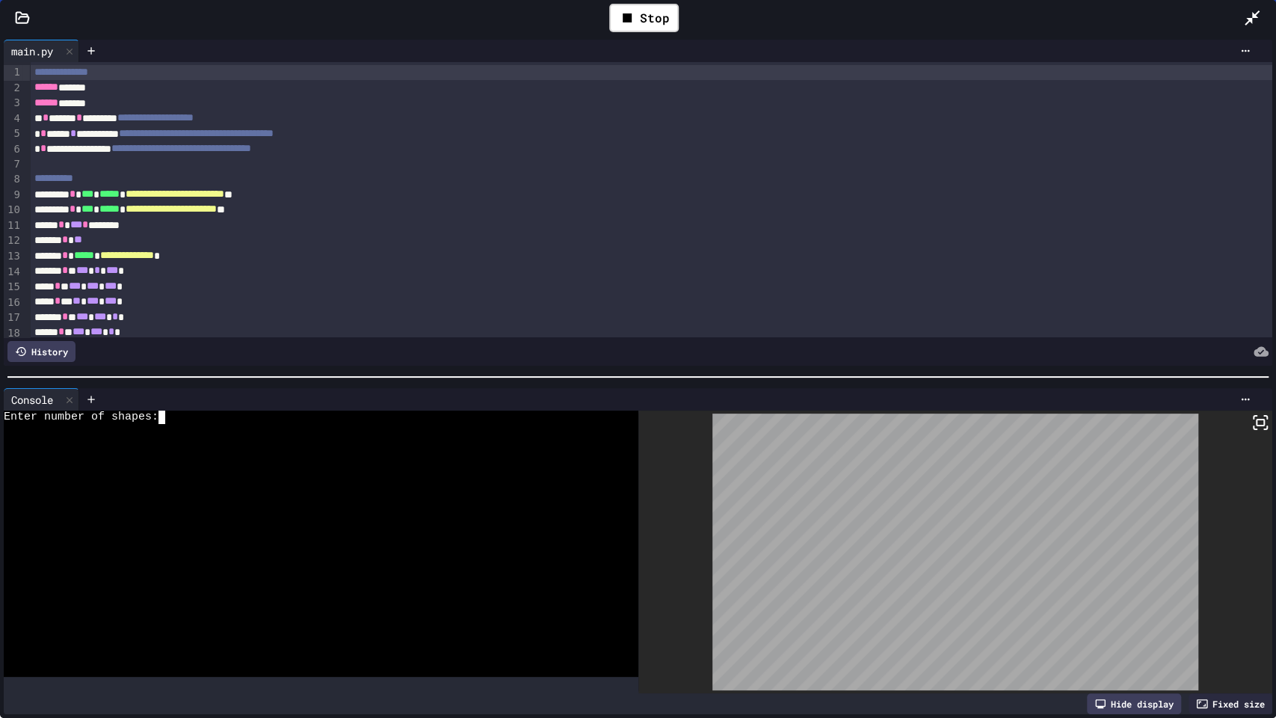
click at [471, 452] on div at bounding box center [310, 456] width 612 height 13
click at [642, 24] on div "Stop" at bounding box center [644, 18] width 70 height 28
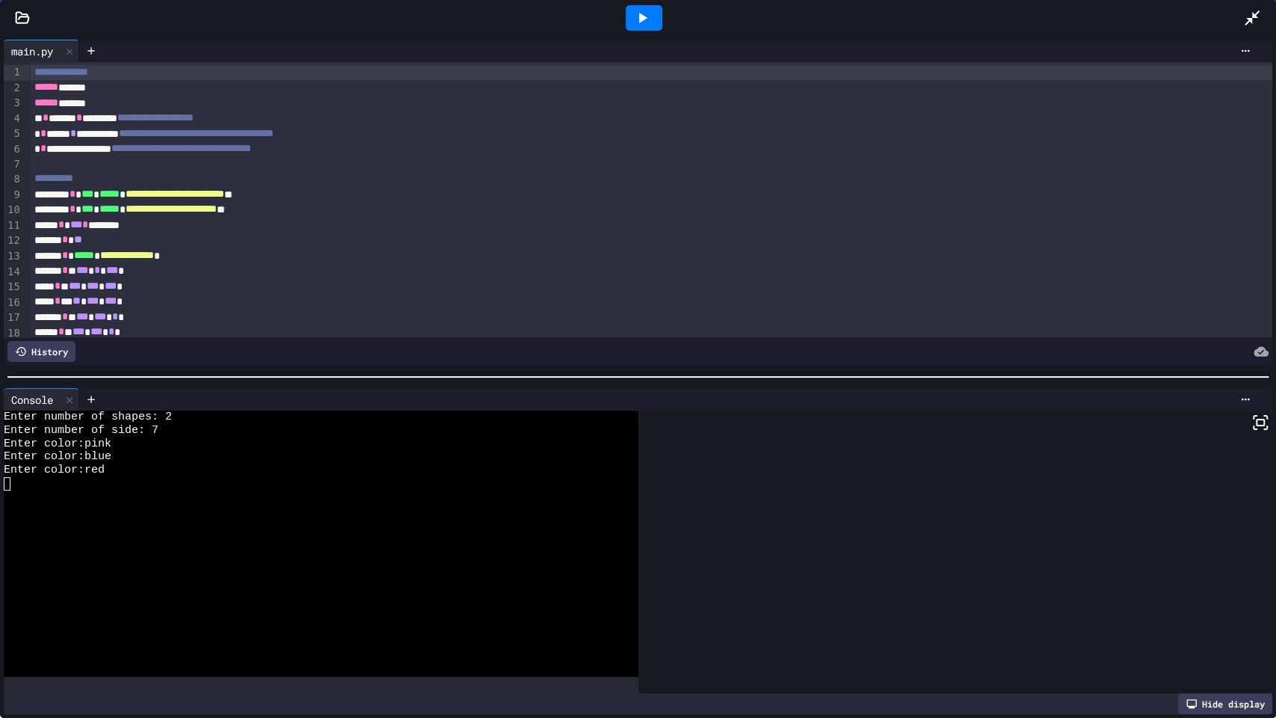
click at [642, 24] on icon at bounding box center [642, 18] width 18 height 18
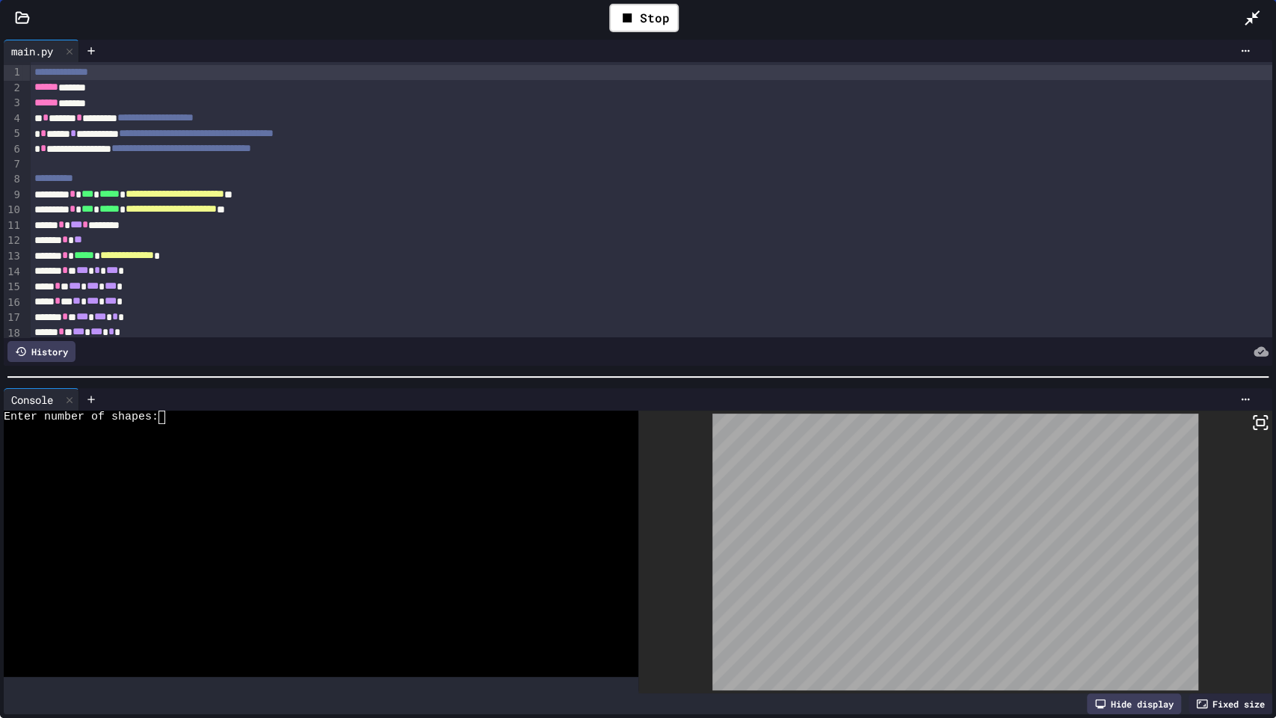
click at [514, 463] on div at bounding box center [310, 469] width 612 height 13
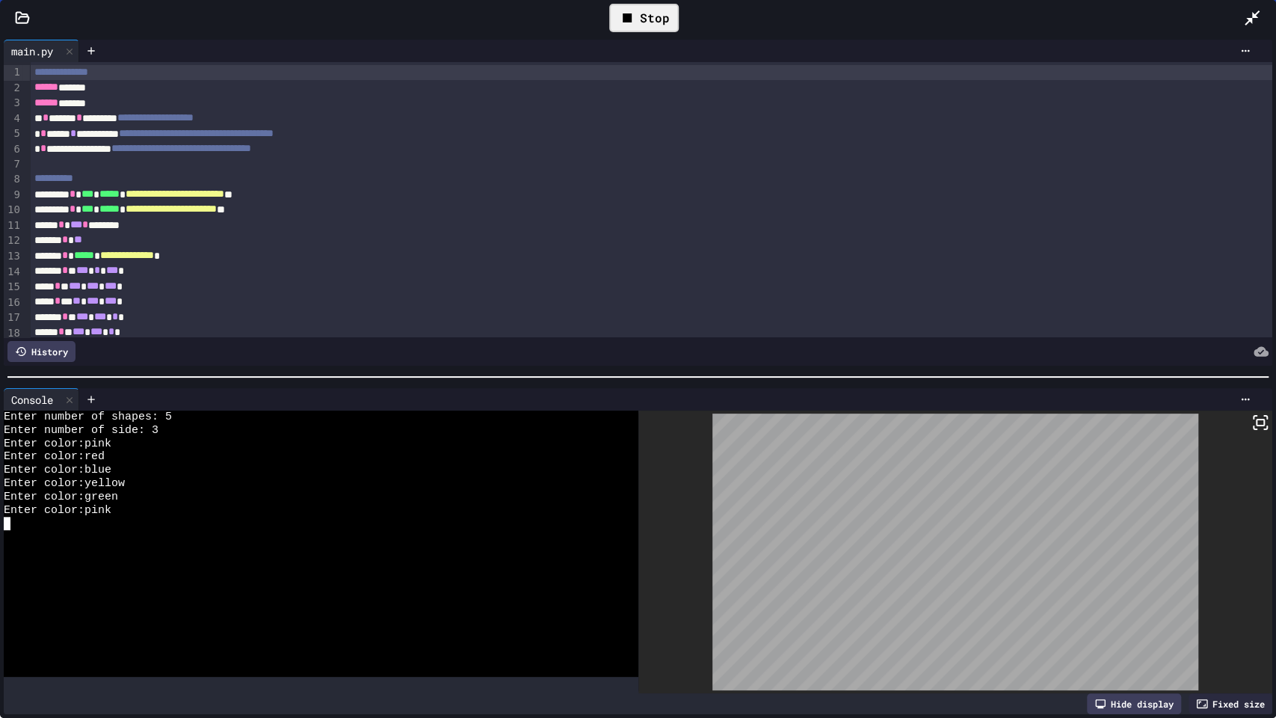
drag, startPoint x: 678, startPoint y: 5, endPoint x: 670, endPoint y: 14, distance: 12.2
click at [677, 5] on div "Stop" at bounding box center [644, 17] width 84 height 43
click at [668, 18] on div "Stop" at bounding box center [644, 18] width 70 height 28
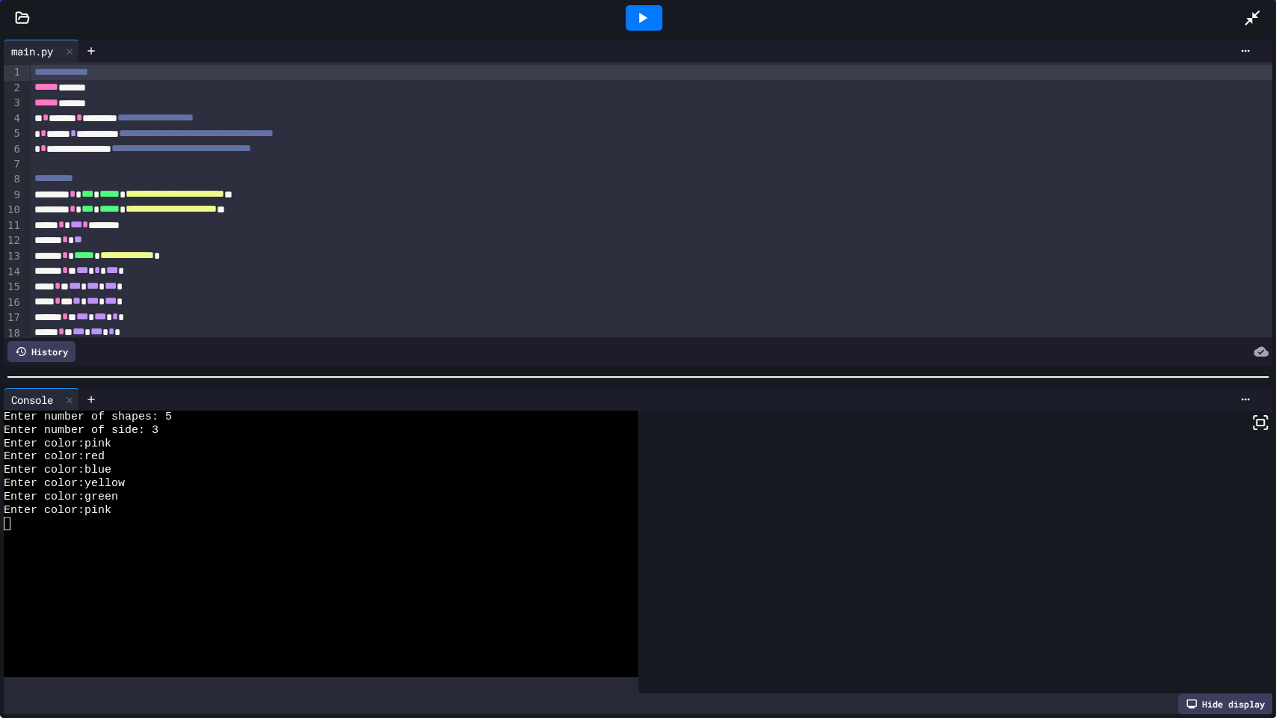
click at [1256, 13] on icon at bounding box center [1252, 17] width 15 height 15
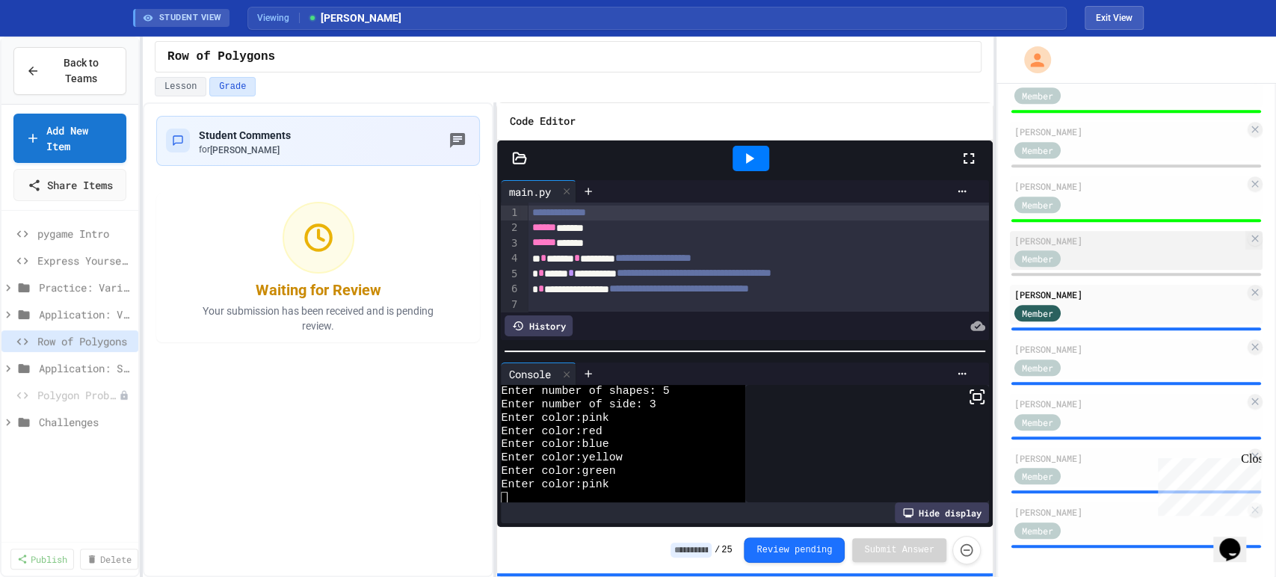
scroll to position [13, 0]
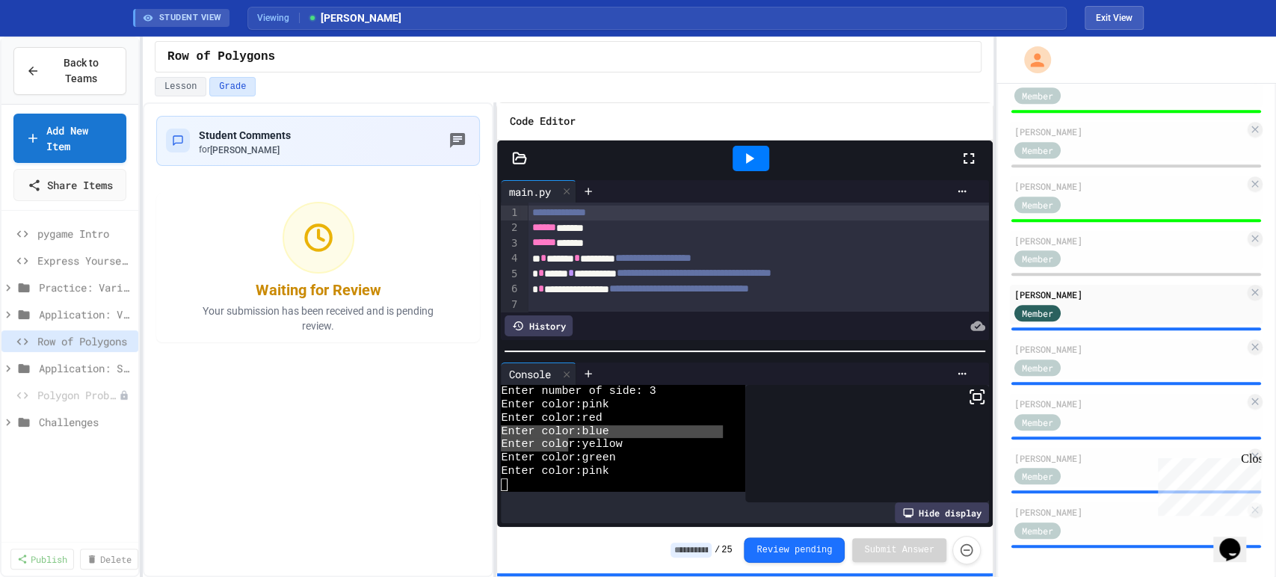
click at [710, 558] on input at bounding box center [691, 550] width 41 height 15
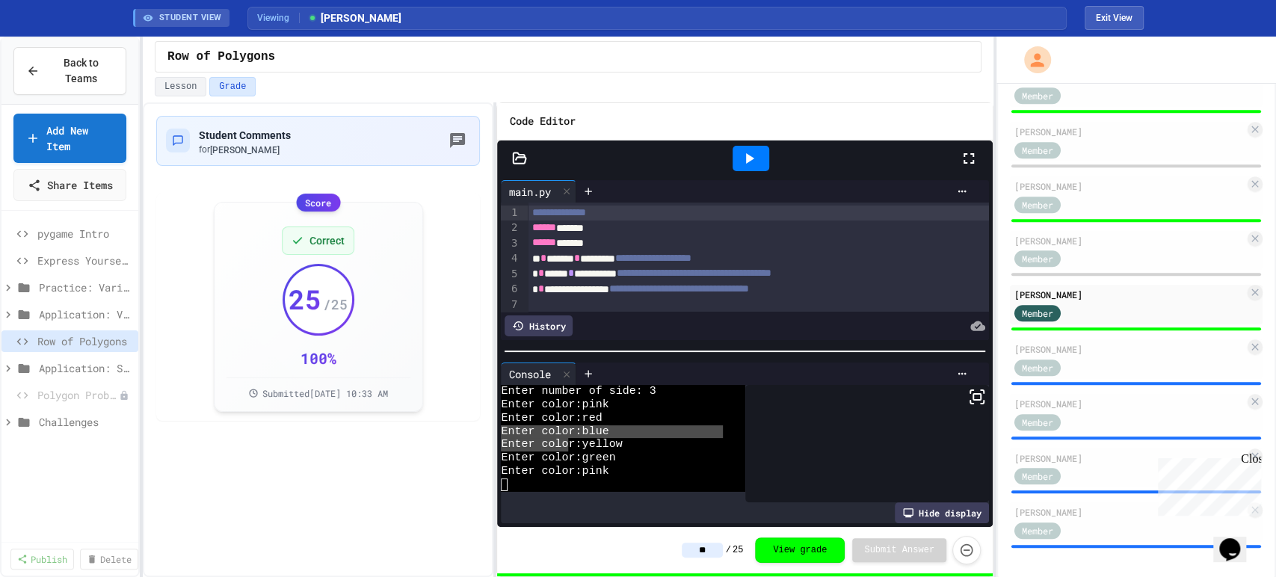
type input "**"
click at [620, 535] on div "** / 25 View grade Submit Answer" at bounding box center [744, 550] width 495 height 46
click at [49, 322] on span "Application: Variables/Print" at bounding box center [78, 314] width 78 height 16
click at [64, 322] on span "Application: Variables/Print" at bounding box center [78, 314] width 78 height 16
click at [64, 376] on span "Application: Strings, Inputs, Math" at bounding box center [78, 368] width 78 height 16
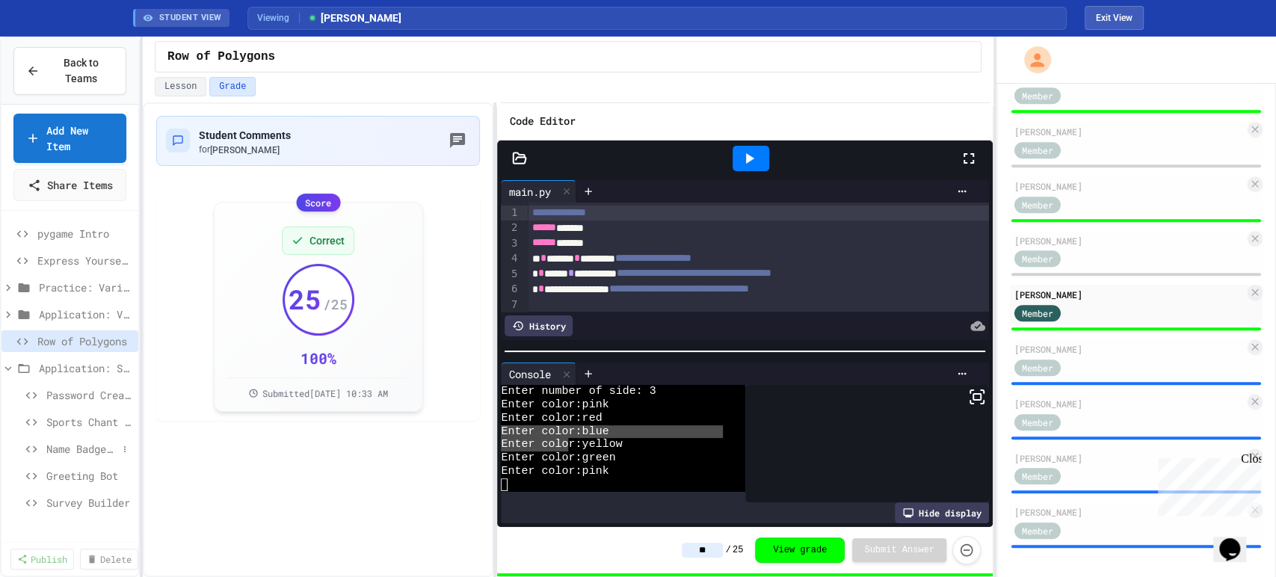
click at [77, 454] on div "Name Badge Creator" at bounding box center [69, 449] width 137 height 22
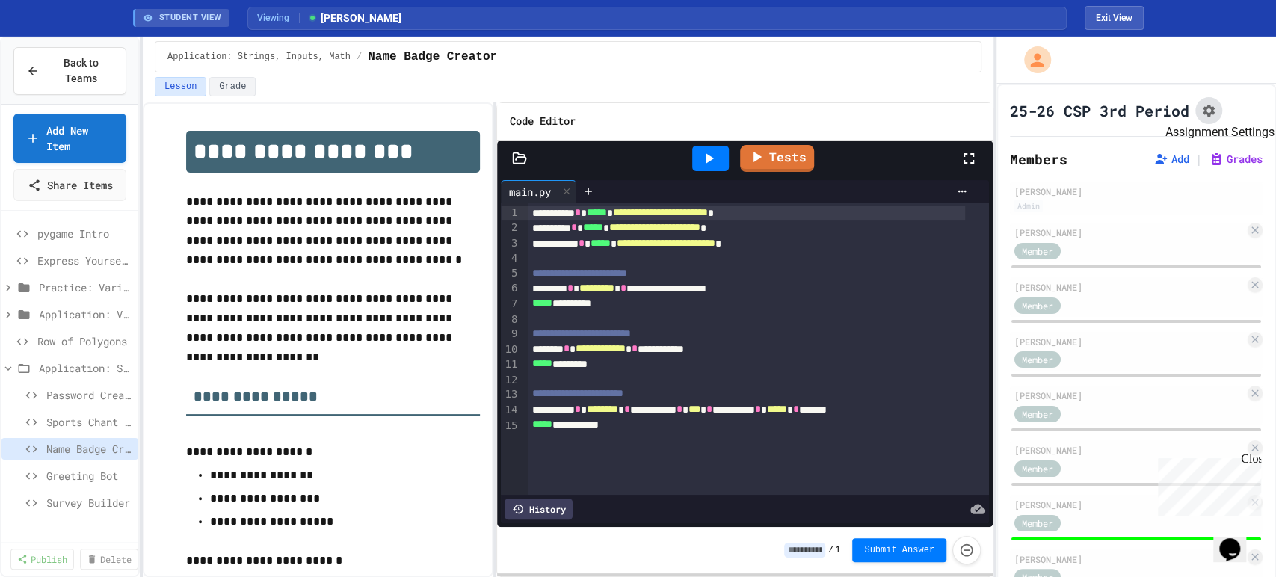
click at [1201, 109] on icon "Assignment Settings" at bounding box center [1208, 110] width 15 height 15
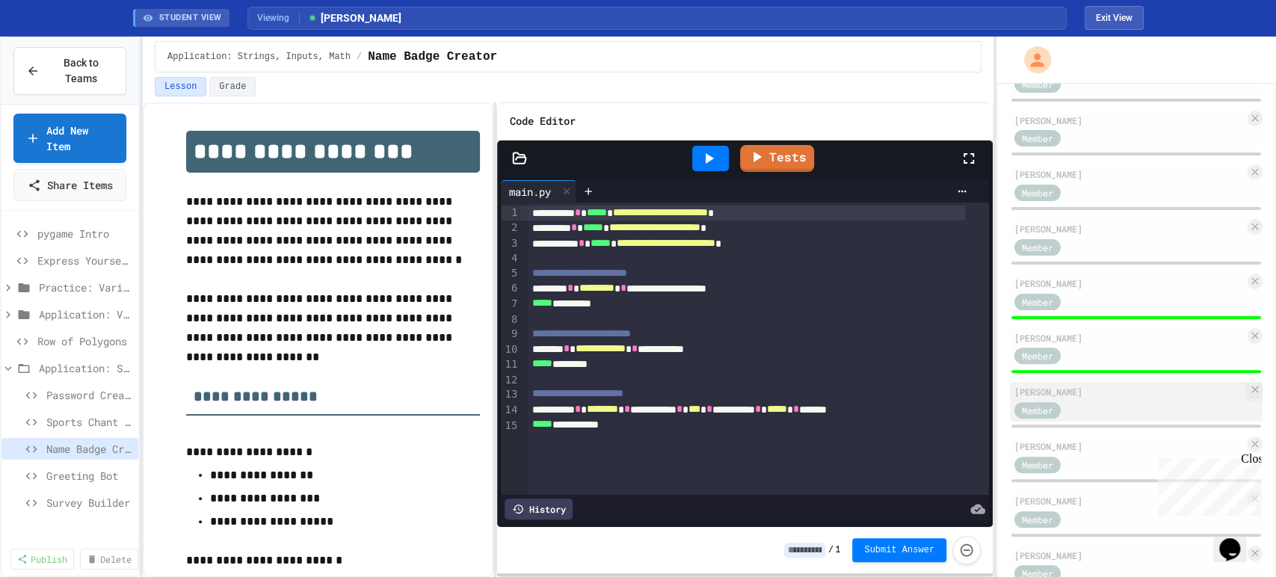
scroll to position [249, 0]
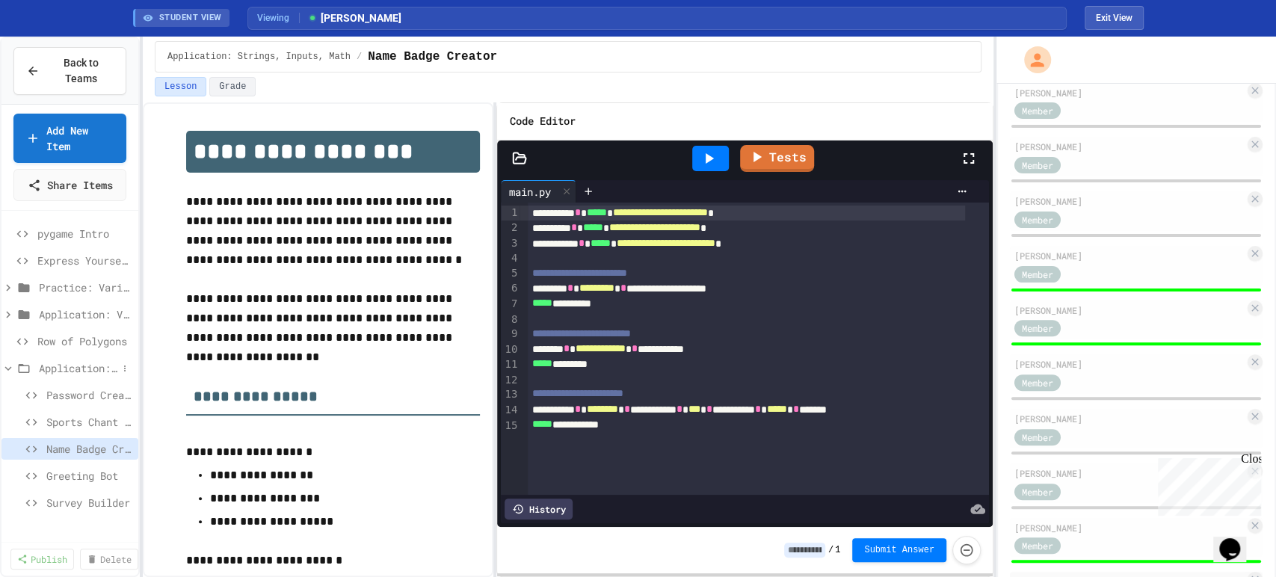
click at [60, 376] on span "Application: Strings, Inputs, Math" at bounding box center [78, 368] width 78 height 16
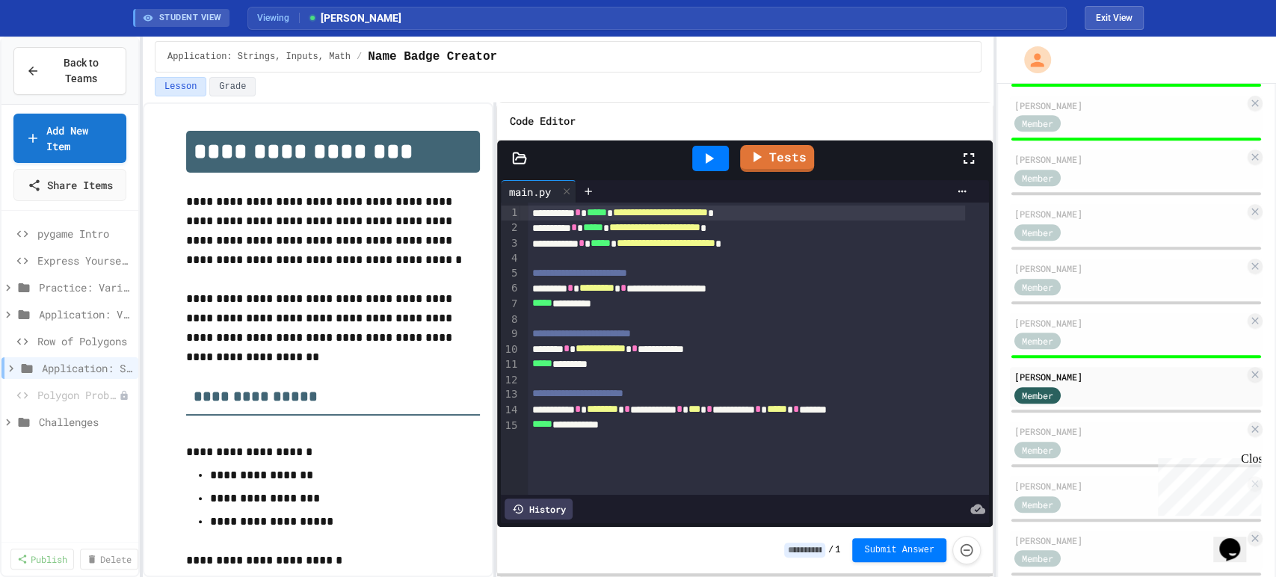
scroll to position [453, 0]
click at [61, 349] on span "Row of Polygons" at bounding box center [77, 341] width 80 height 16
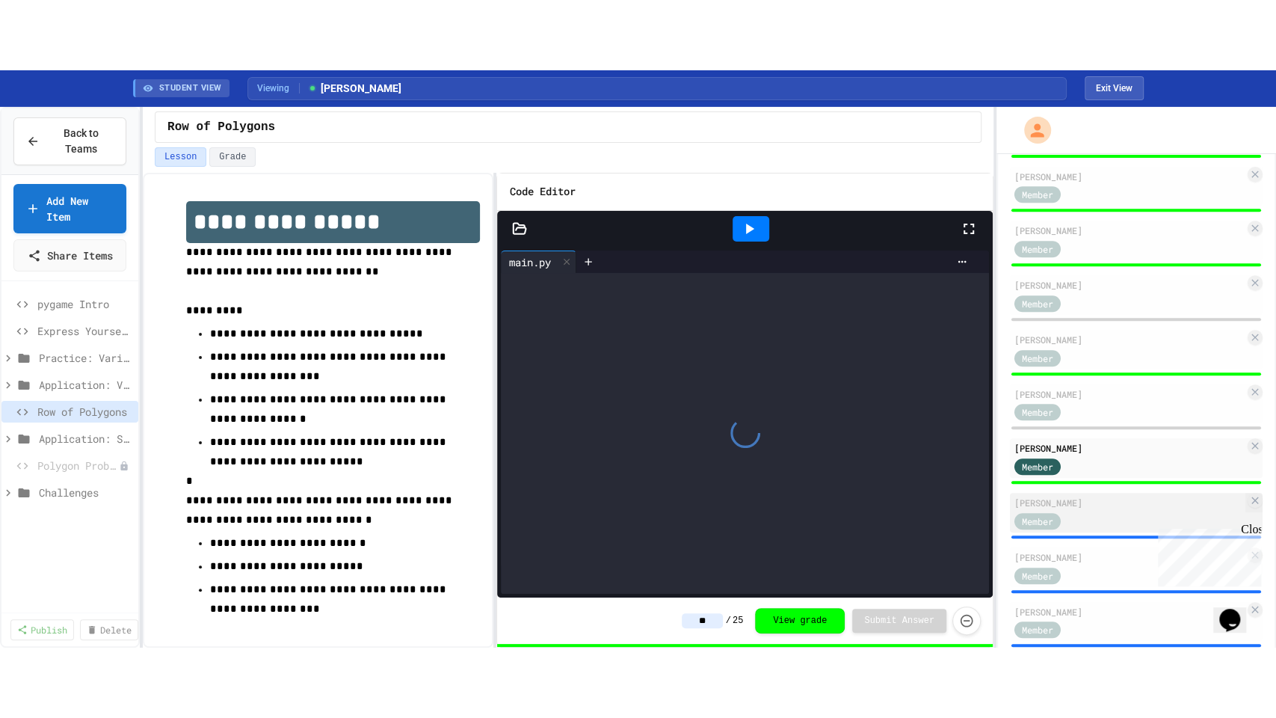
scroll to position [536, 0]
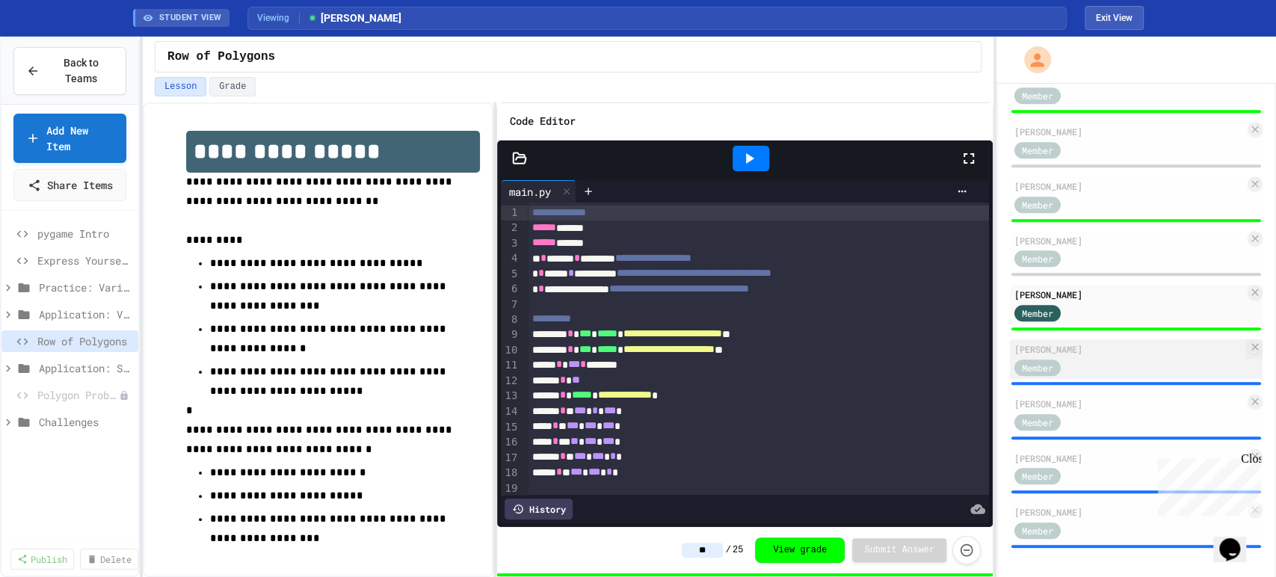
click at [1084, 348] on div "[PERSON_NAME]" at bounding box center [1129, 348] width 230 height 13
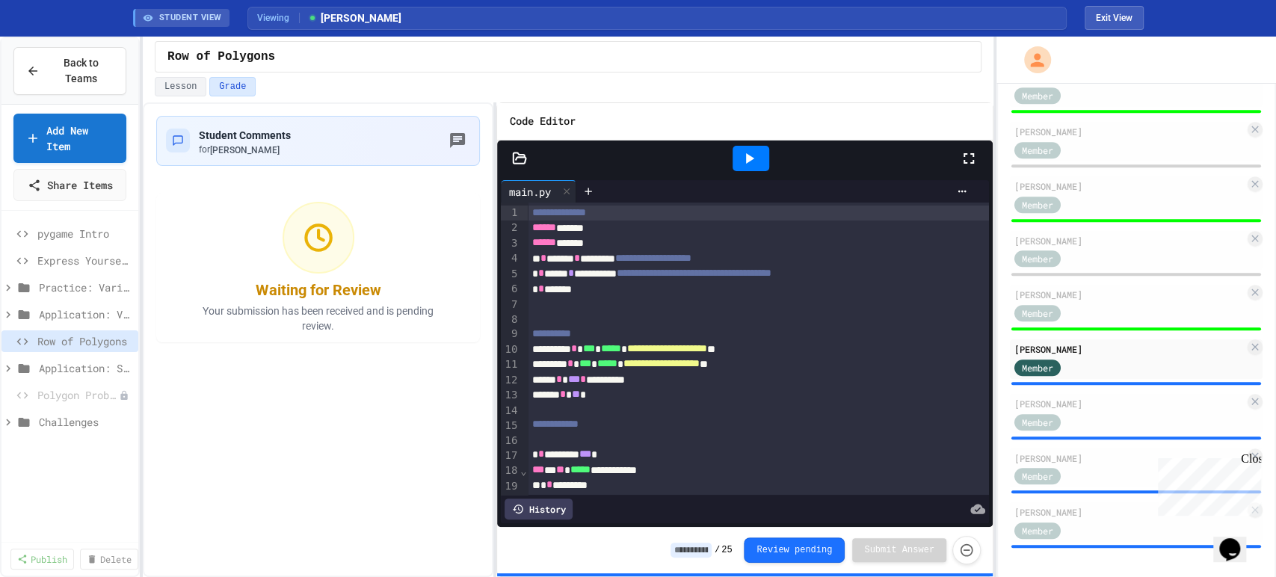
click at [974, 153] on icon at bounding box center [969, 159] width 18 height 18
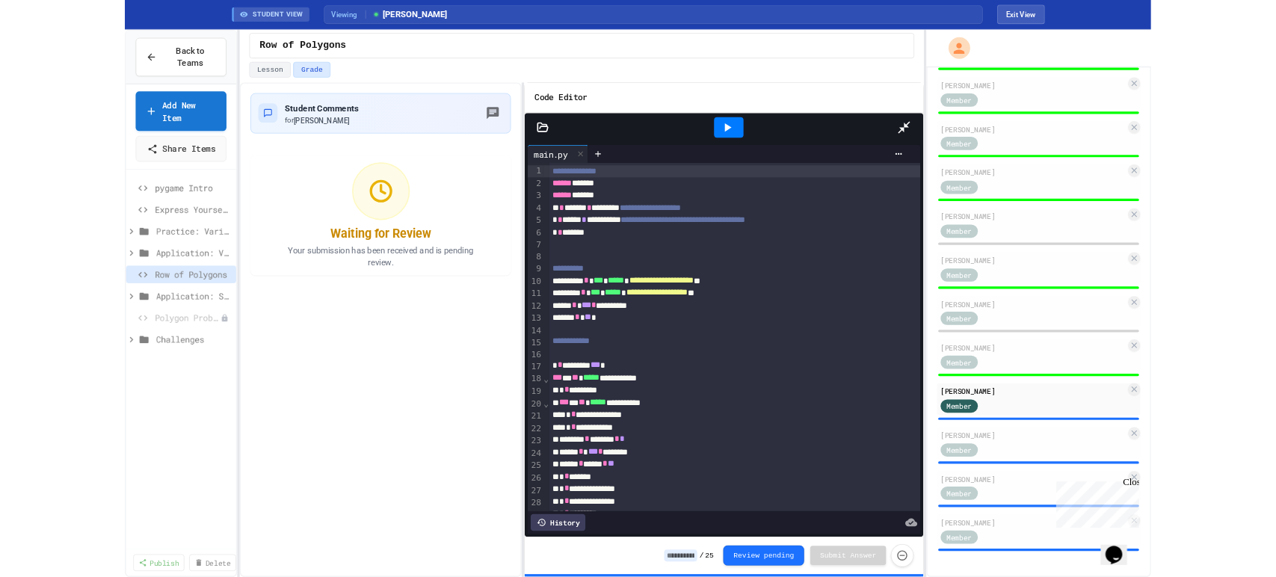
scroll to position [396, 0]
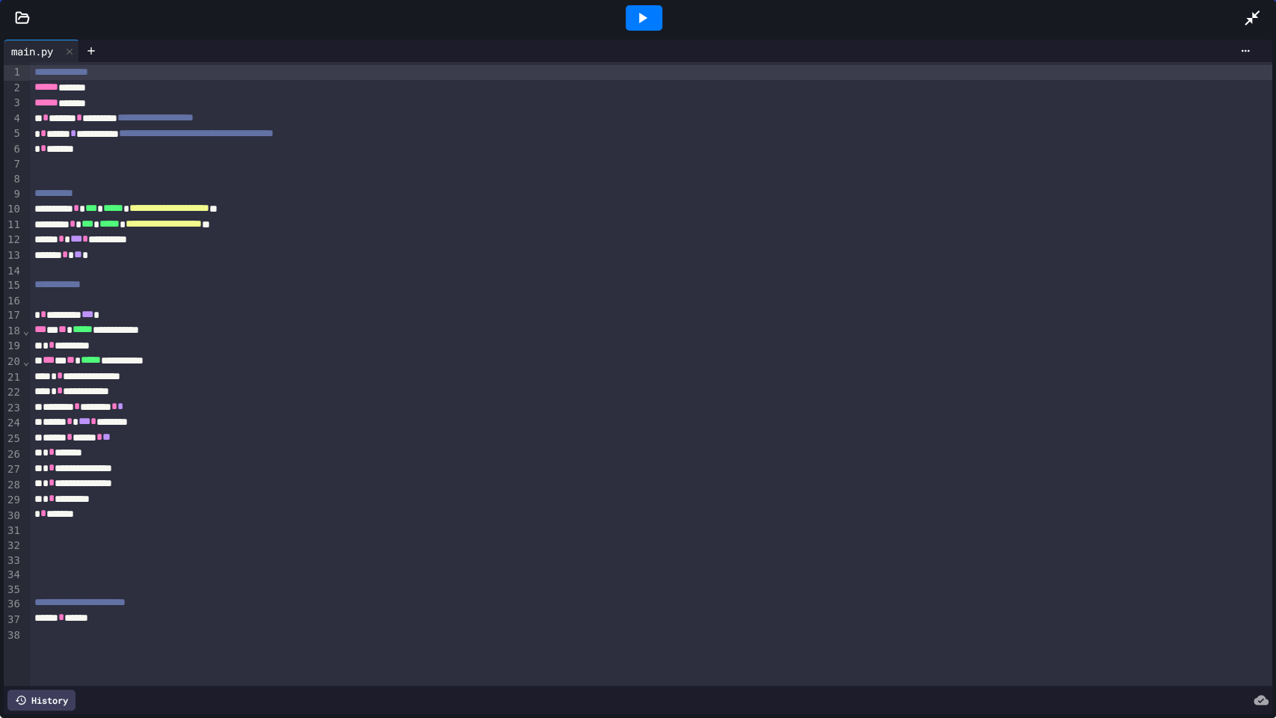
click at [1248, 18] on icon at bounding box center [1252, 17] width 15 height 15
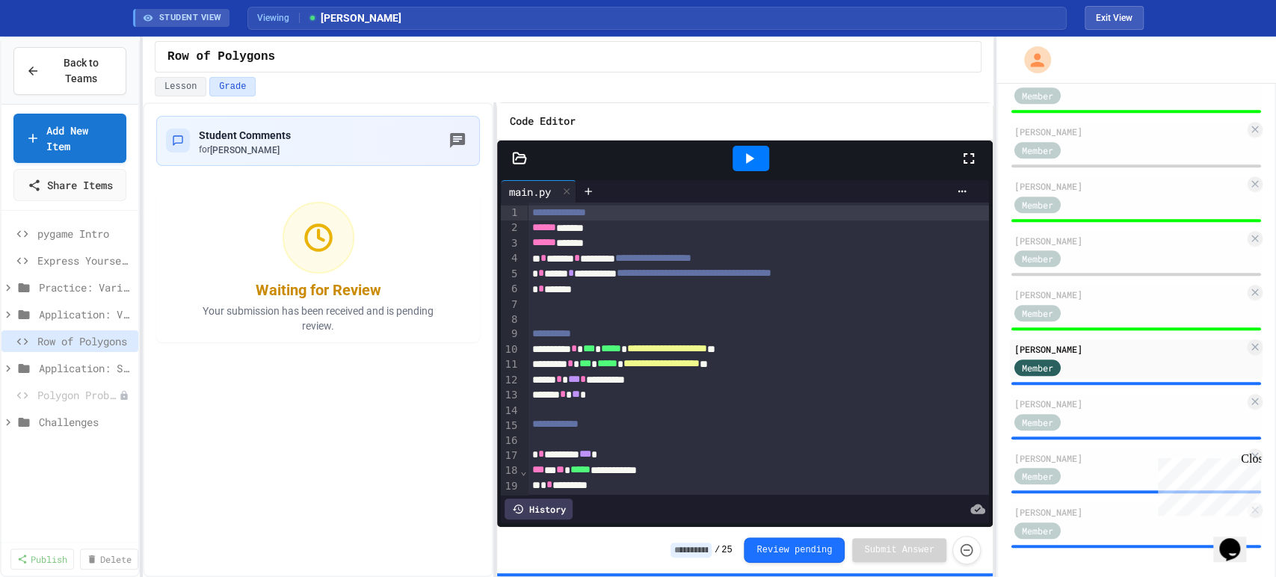
click at [968, 157] on icon at bounding box center [969, 159] width 18 height 18
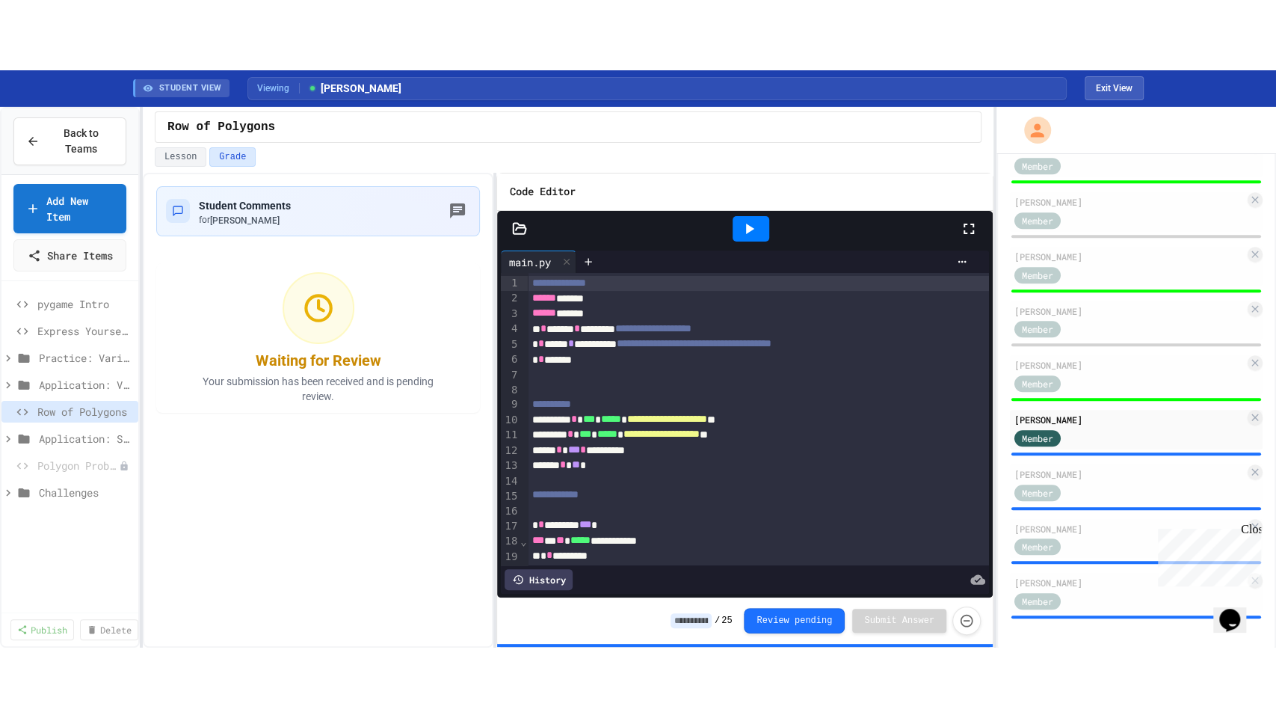
scroll to position [396, 0]
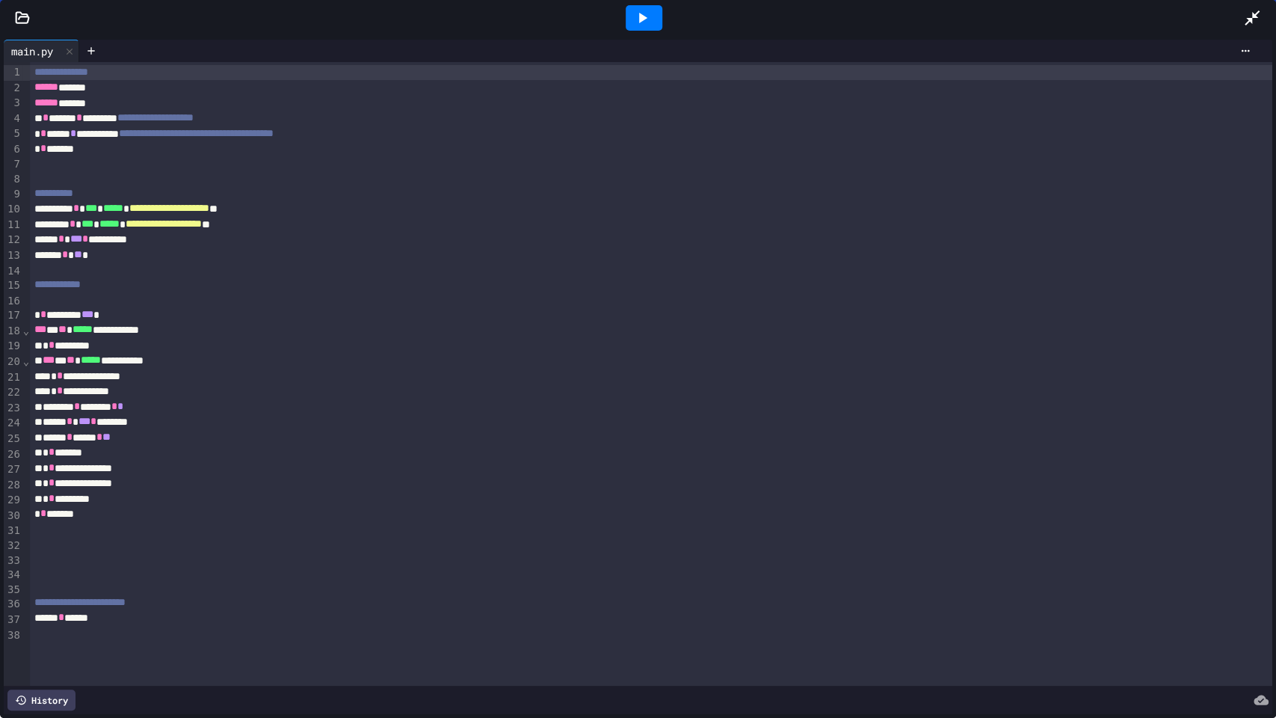
click at [647, 19] on icon at bounding box center [642, 18] width 18 height 18
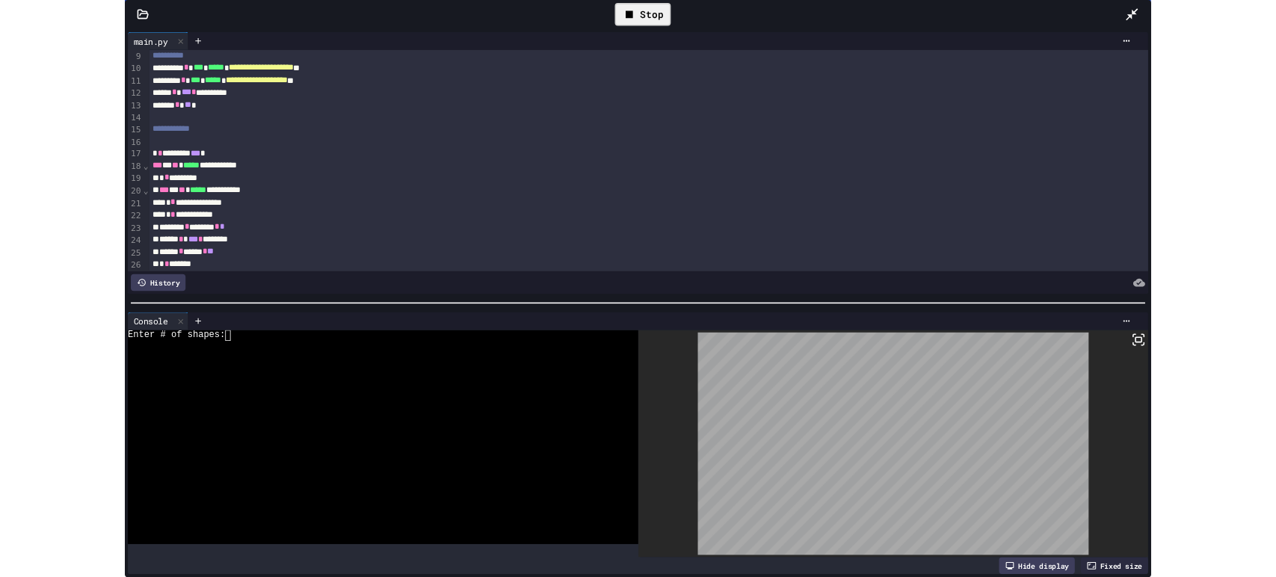
scroll to position [249, 0]
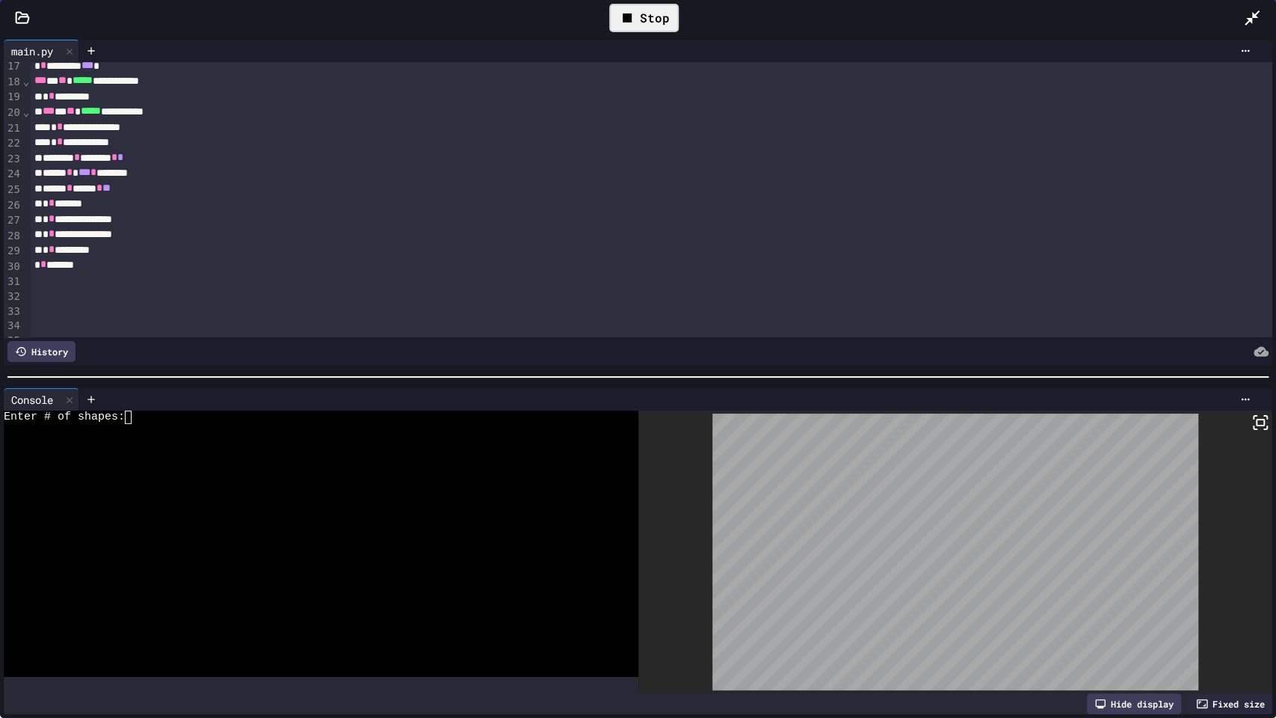
click at [369, 424] on div at bounding box center [310, 430] width 612 height 13
click at [647, 28] on div "Stop" at bounding box center [644, 18] width 70 height 28
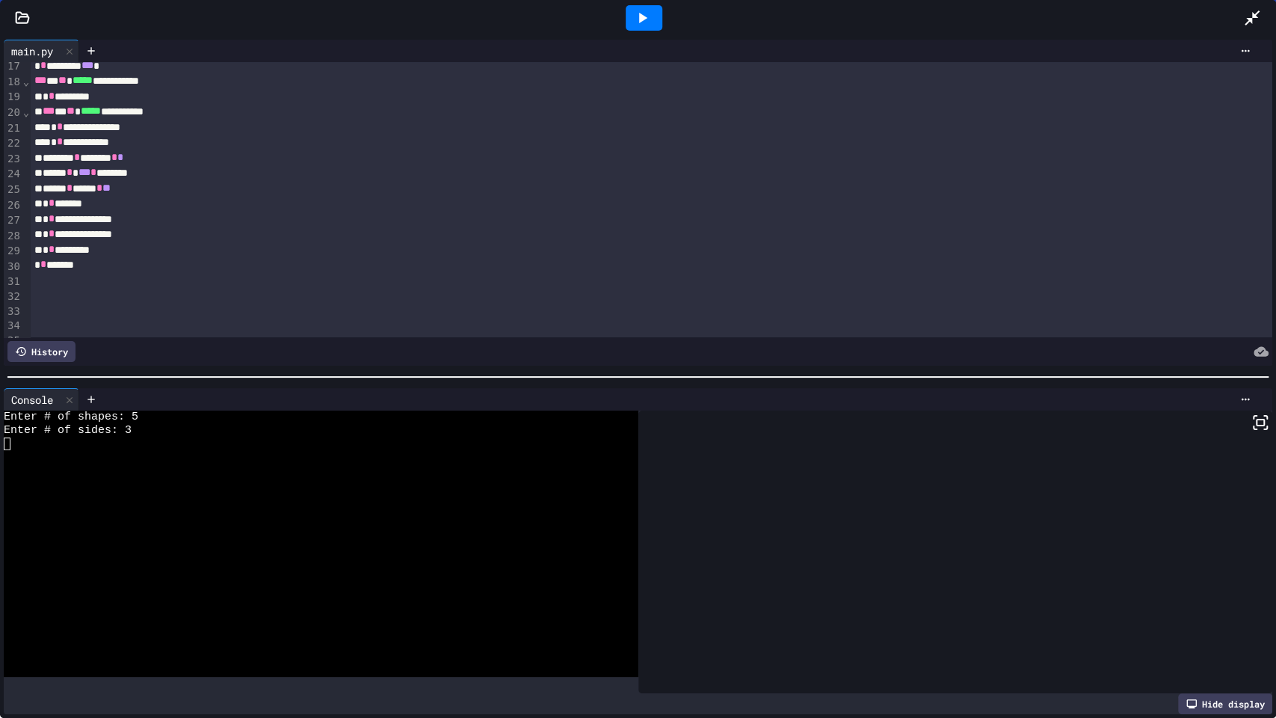
click at [646, 22] on icon at bounding box center [642, 18] width 18 height 18
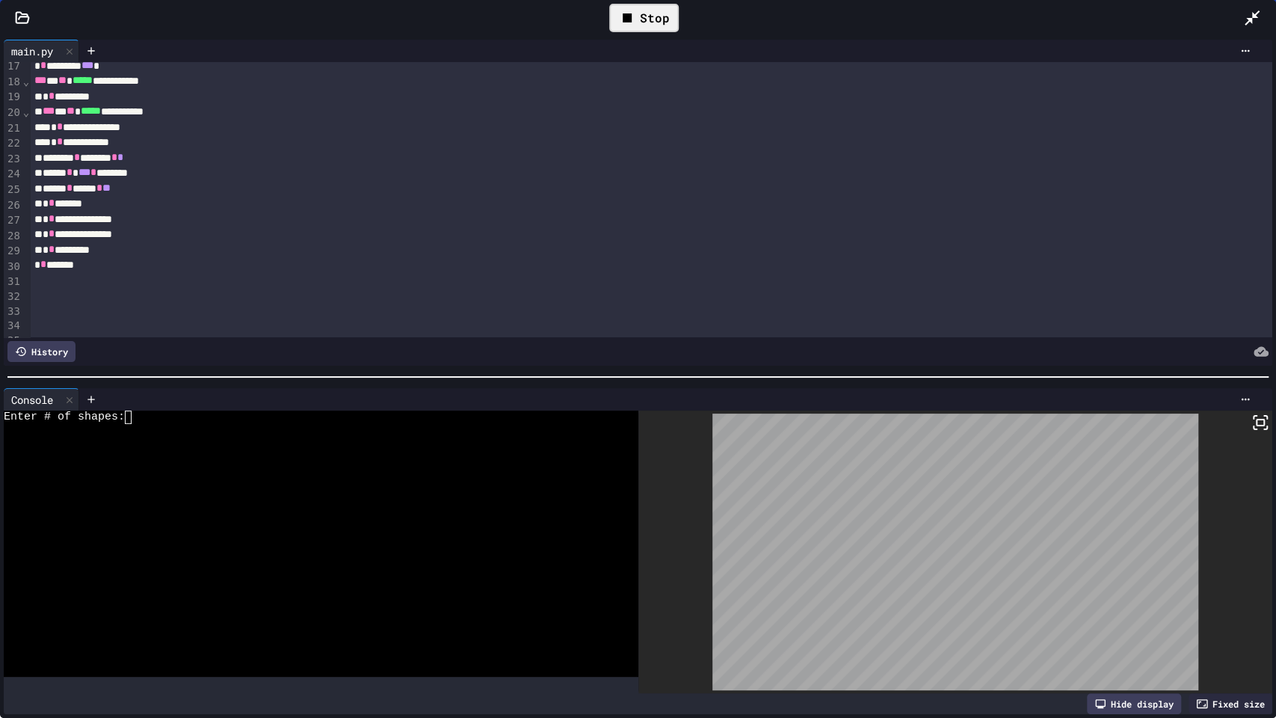
click at [444, 490] on div at bounding box center [310, 496] width 612 height 13
click at [682, 22] on div "Stop" at bounding box center [644, 17] width 84 height 43
click at [650, 21] on div "Stop" at bounding box center [644, 18] width 70 height 28
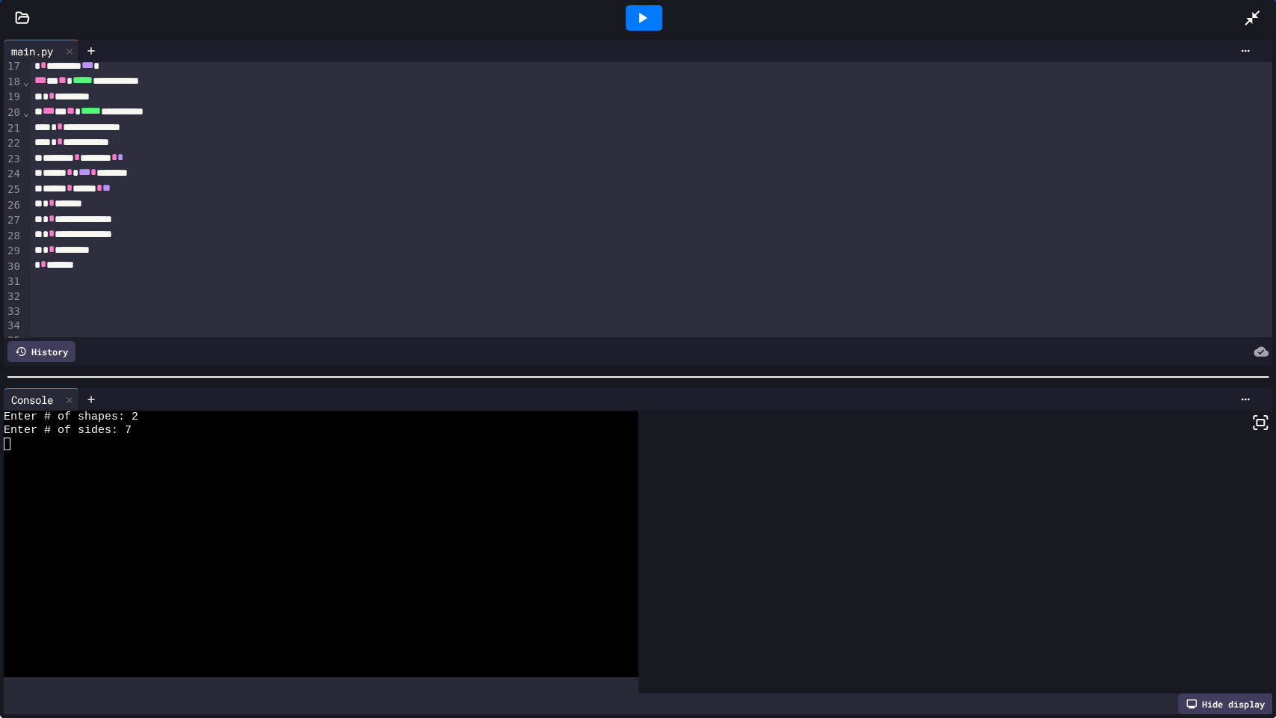
click at [1275, 13] on div at bounding box center [1259, 18] width 33 height 40
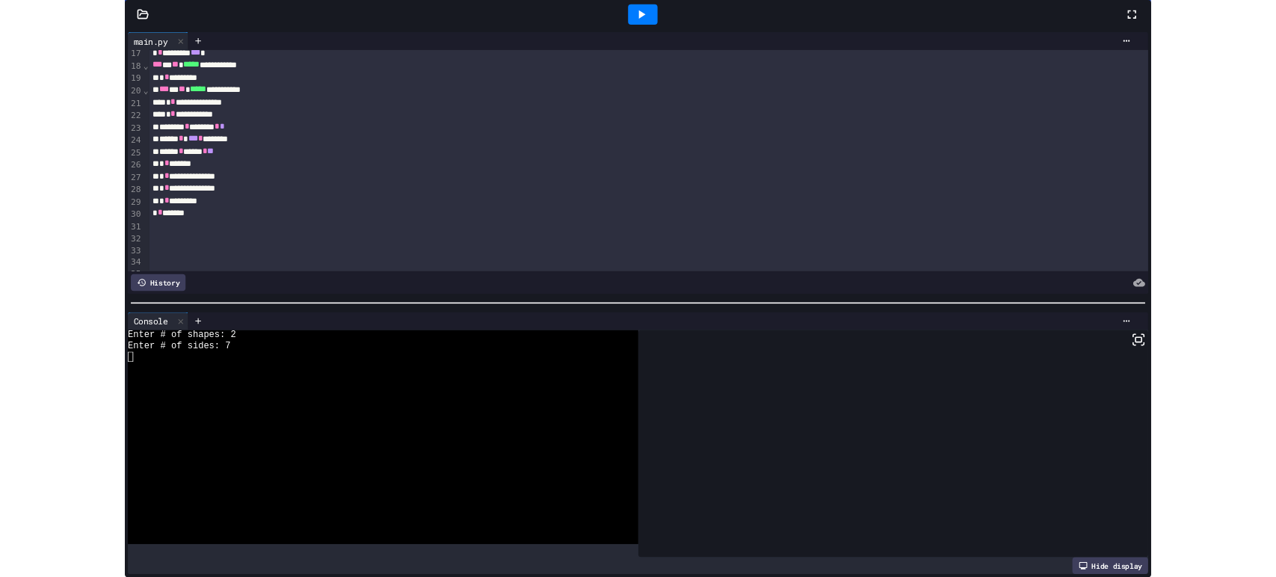
scroll to position [536, 0]
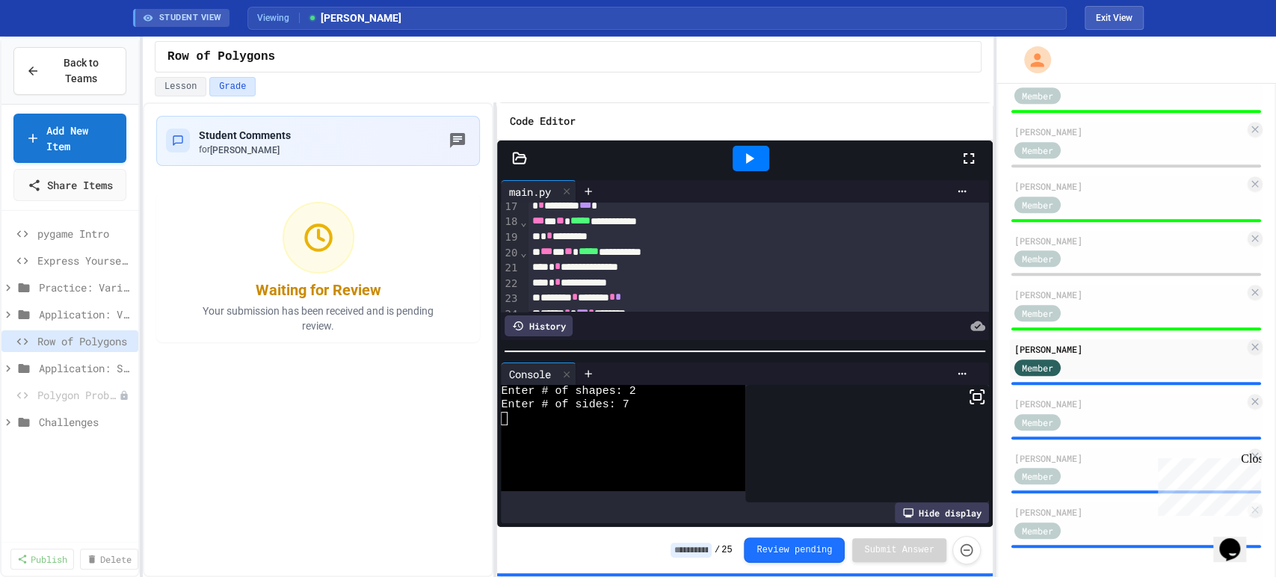
click at [708, 558] on input at bounding box center [691, 550] width 41 height 15
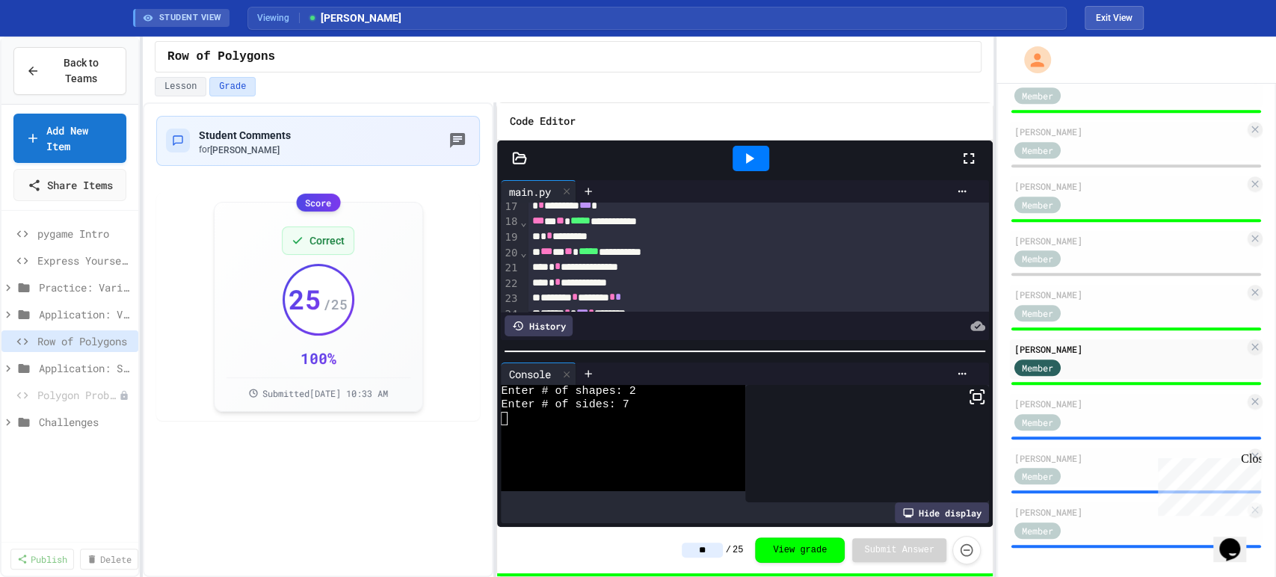
type input "**"
click at [465, 498] on div "Student Comments for [PERSON_NAME] Score Correct 25 / 25 100 % Submitted [DATE]…" at bounding box center [318, 339] width 351 height 475
click at [1127, 403] on div "[PERSON_NAME]" at bounding box center [1129, 403] width 230 height 13
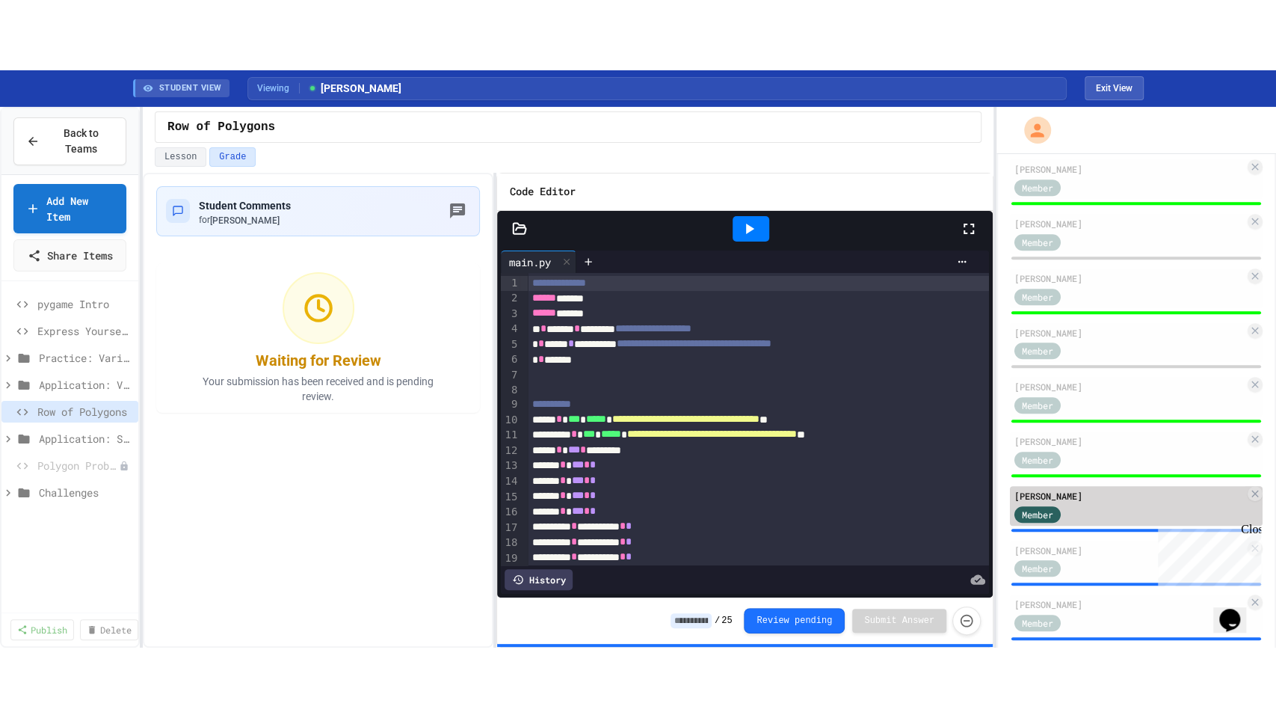
scroll to position [536, 0]
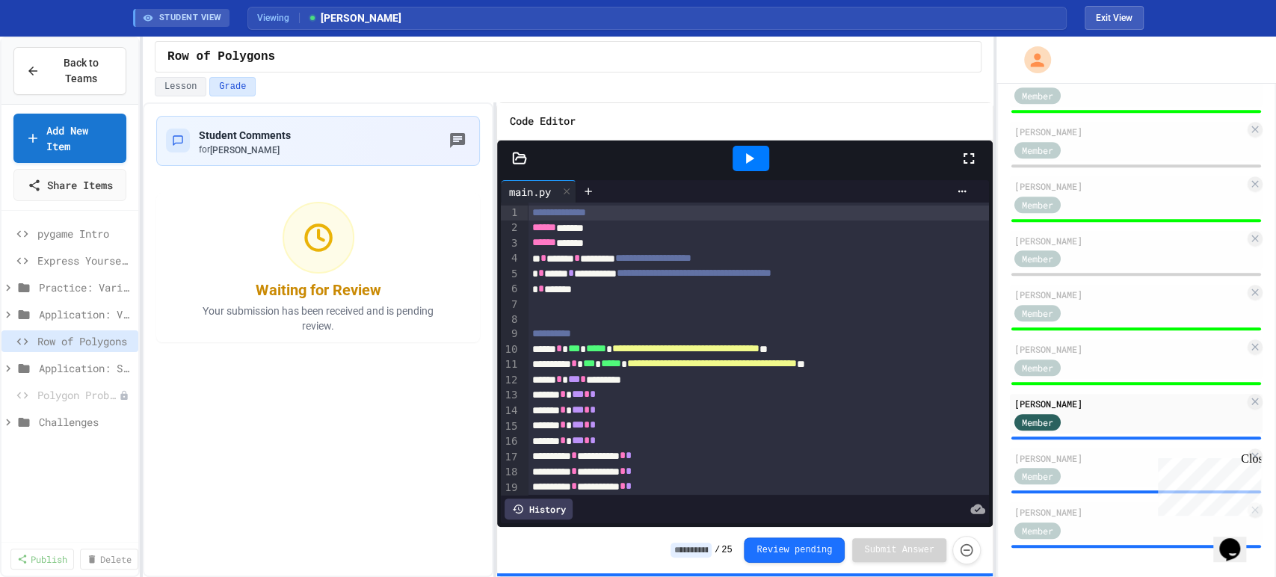
click at [963, 168] on div at bounding box center [976, 158] width 33 height 40
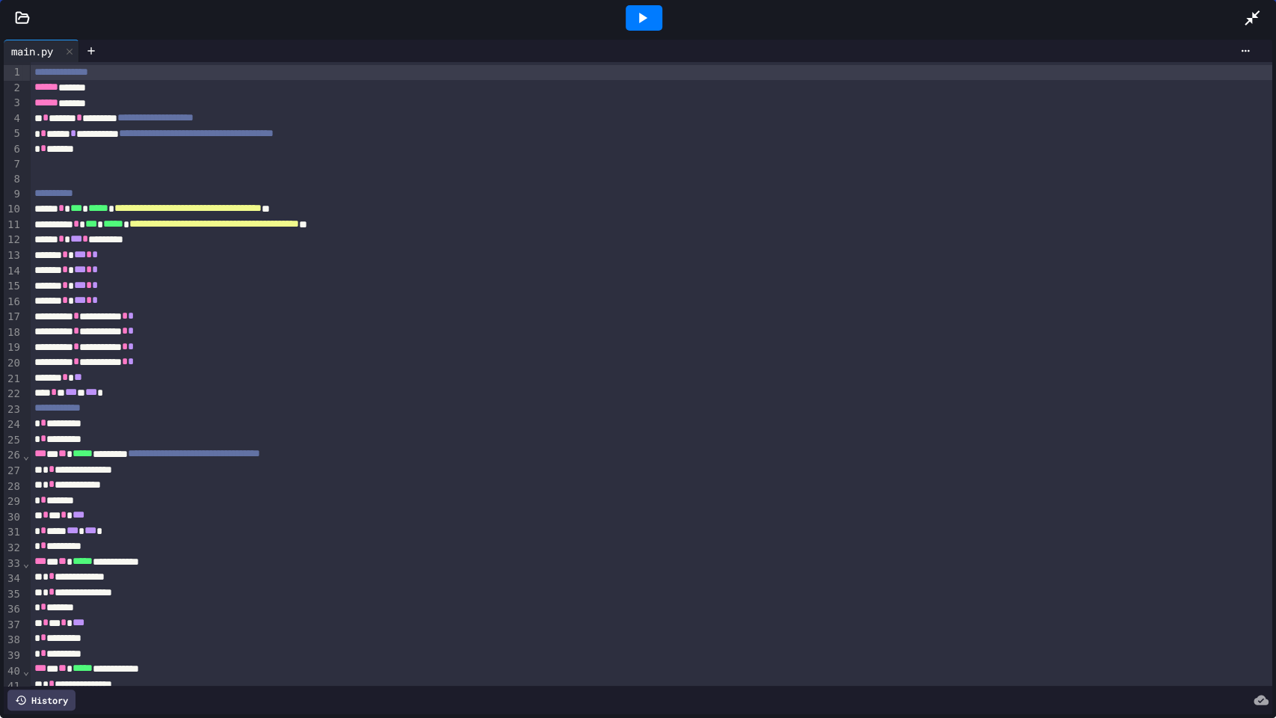
click at [644, 24] on icon at bounding box center [642, 18] width 18 height 18
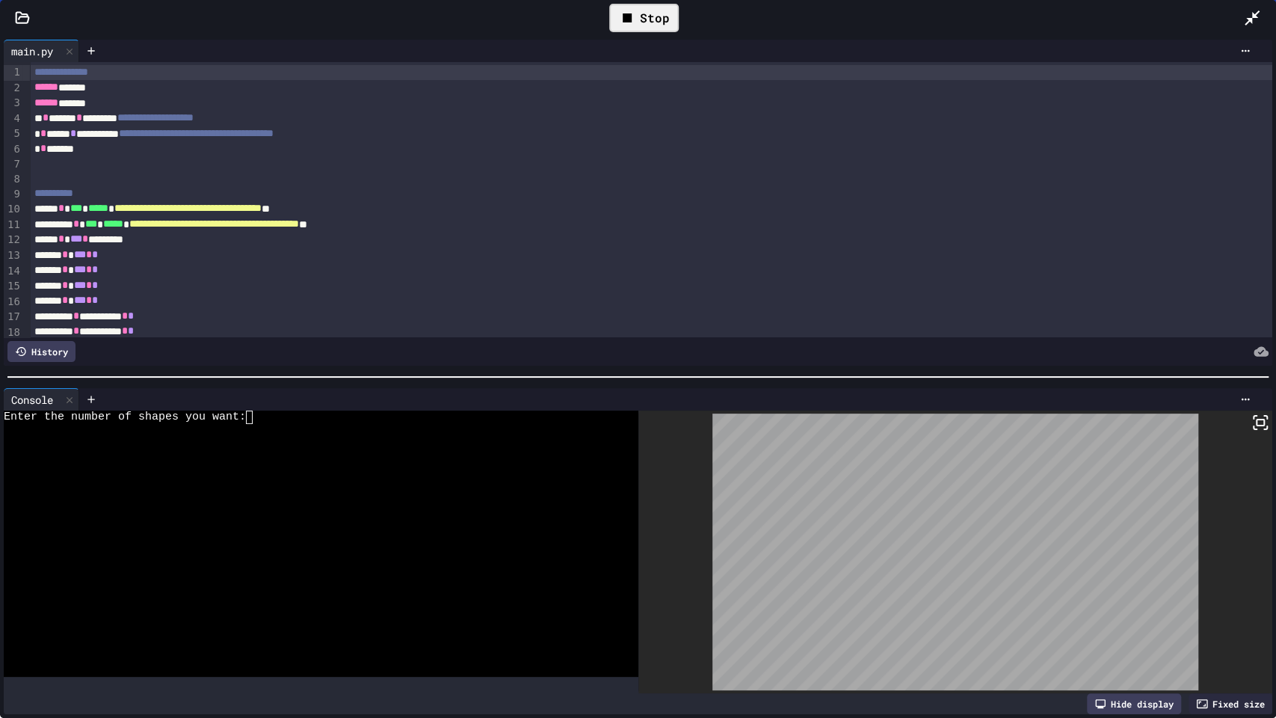
click at [213, 443] on div at bounding box center [310, 443] width 612 height 13
click at [1257, 13] on icon at bounding box center [1252, 18] width 18 height 18
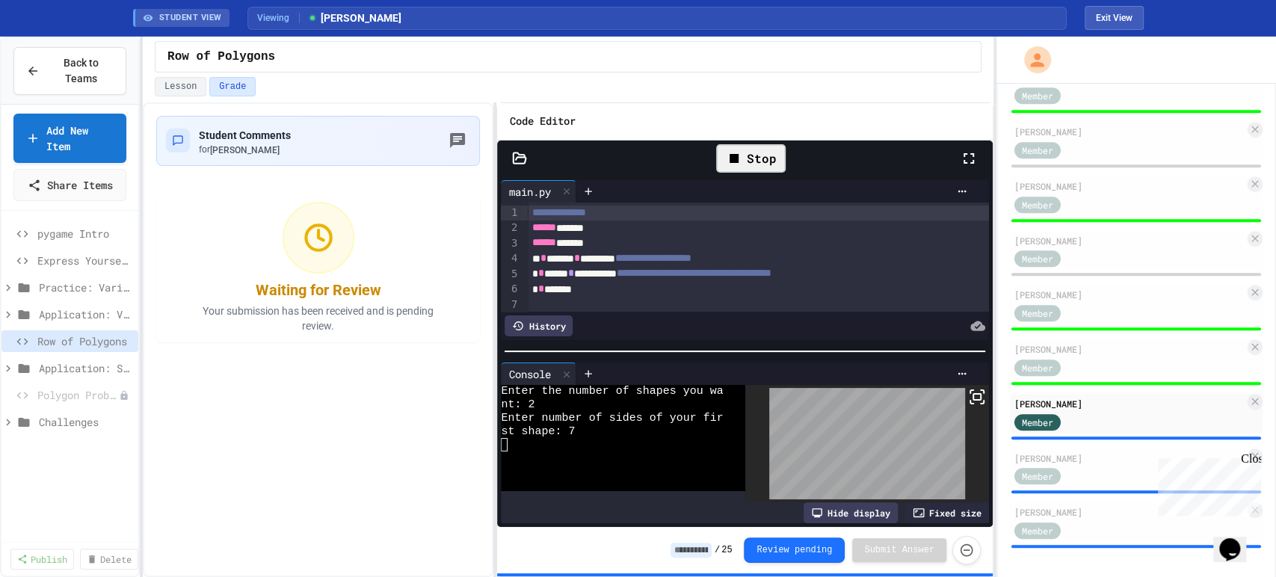
click at [964, 152] on icon at bounding box center [969, 159] width 18 height 18
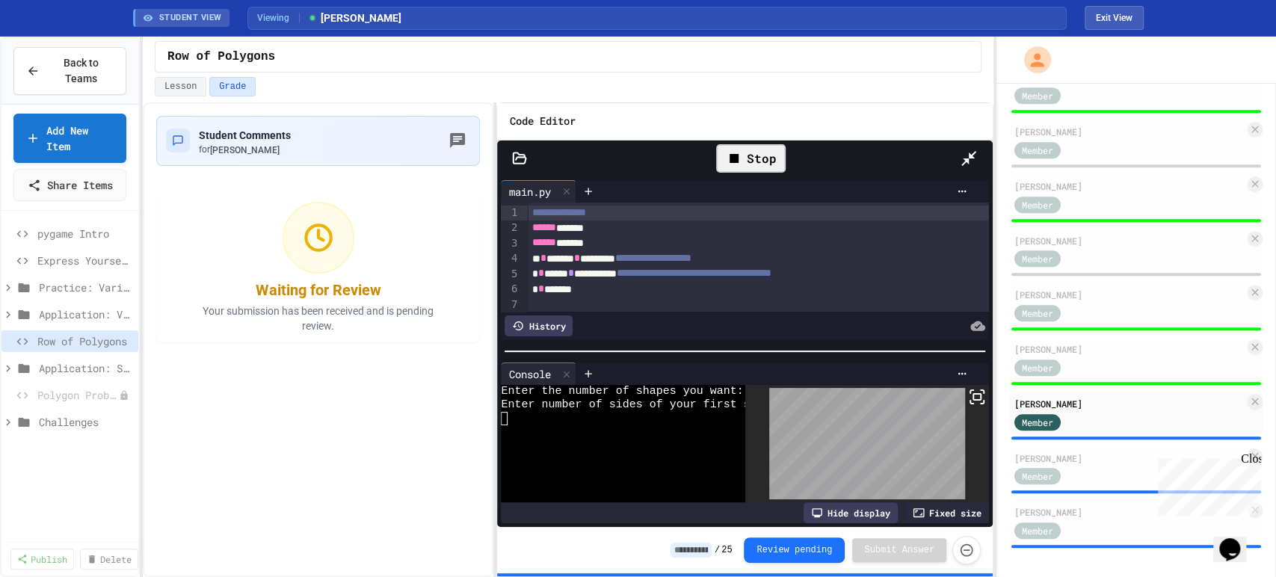
scroll to position [396, 0]
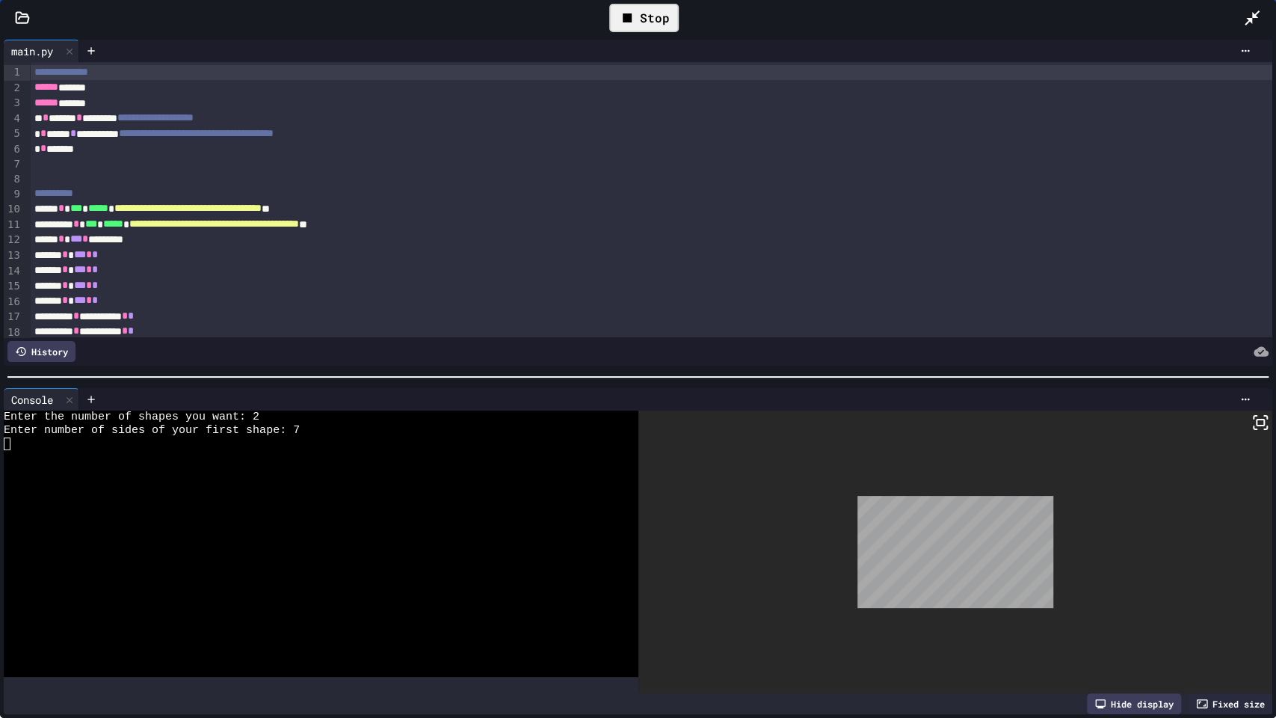
click at [1225, 576] on div "Fixed size" at bounding box center [1231, 703] width 84 height 21
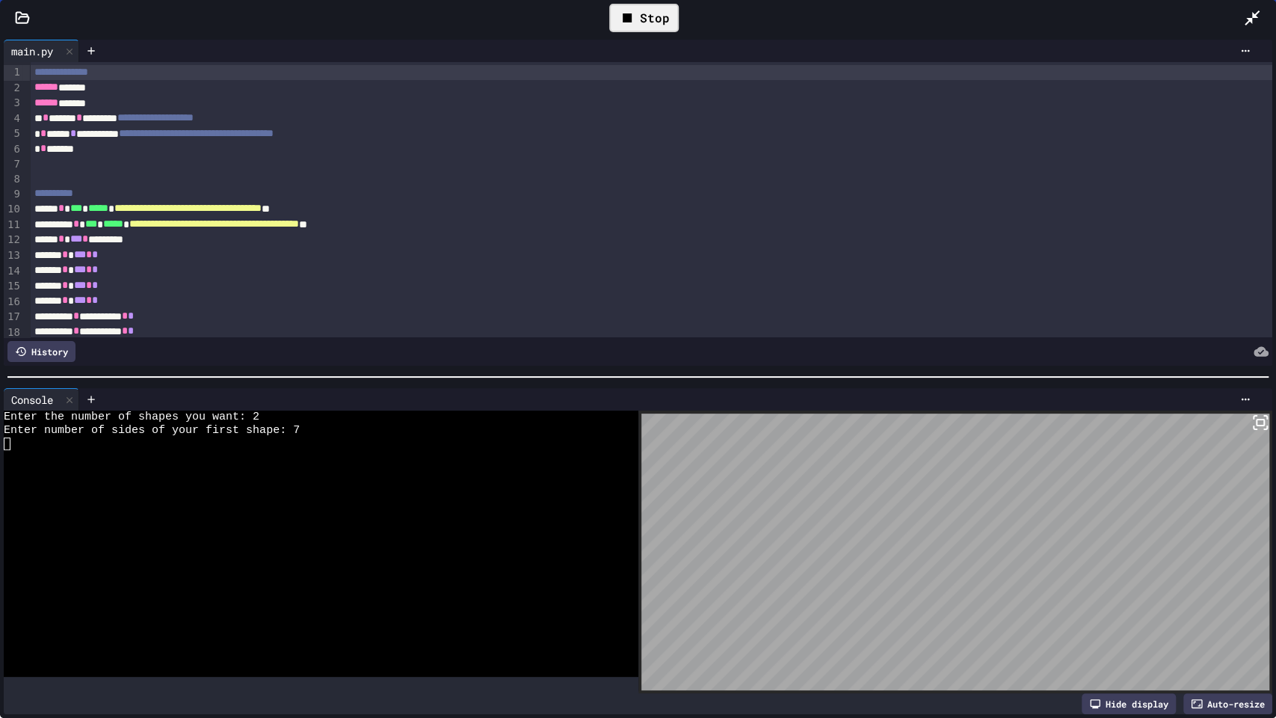
click at [1224, 576] on div "Auto-resize" at bounding box center [1227, 703] width 89 height 21
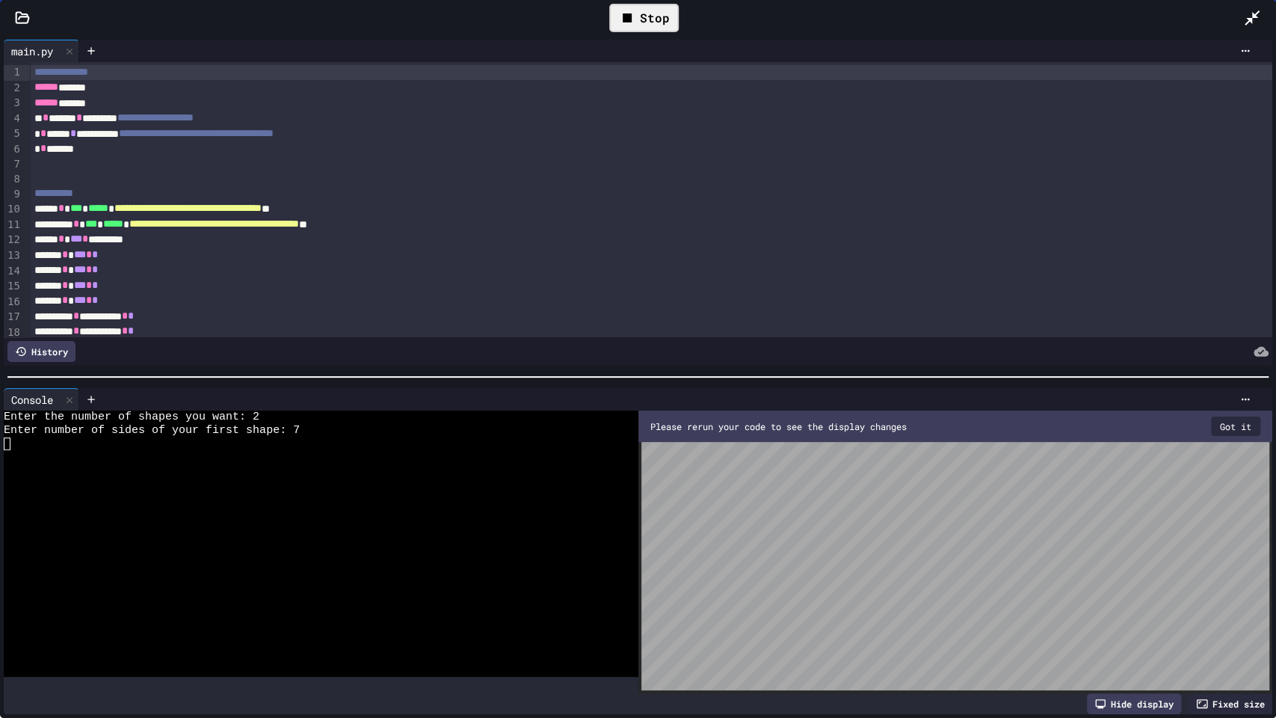
click at [656, 19] on div "Stop" at bounding box center [644, 18] width 70 height 28
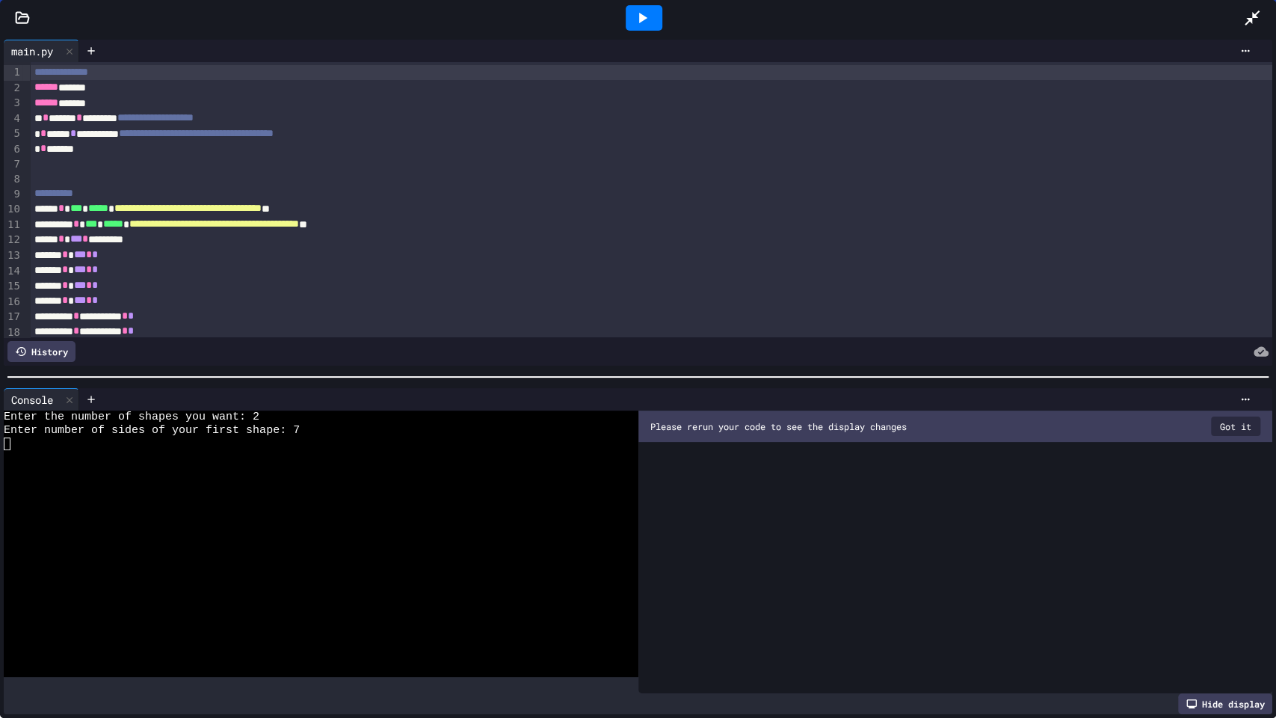
click at [644, 16] on icon at bounding box center [643, 18] width 8 height 10
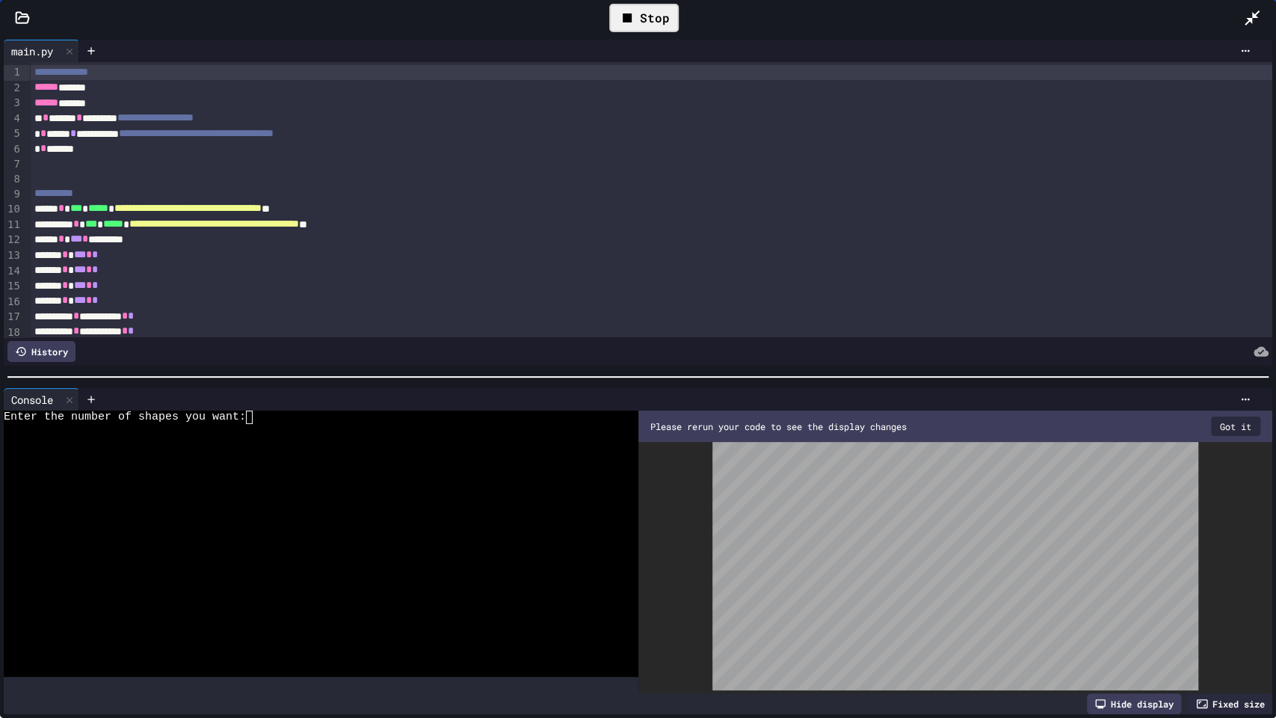
click at [389, 443] on div at bounding box center [310, 443] width 612 height 13
click at [673, 8] on div "Stop" at bounding box center [644, 18] width 70 height 28
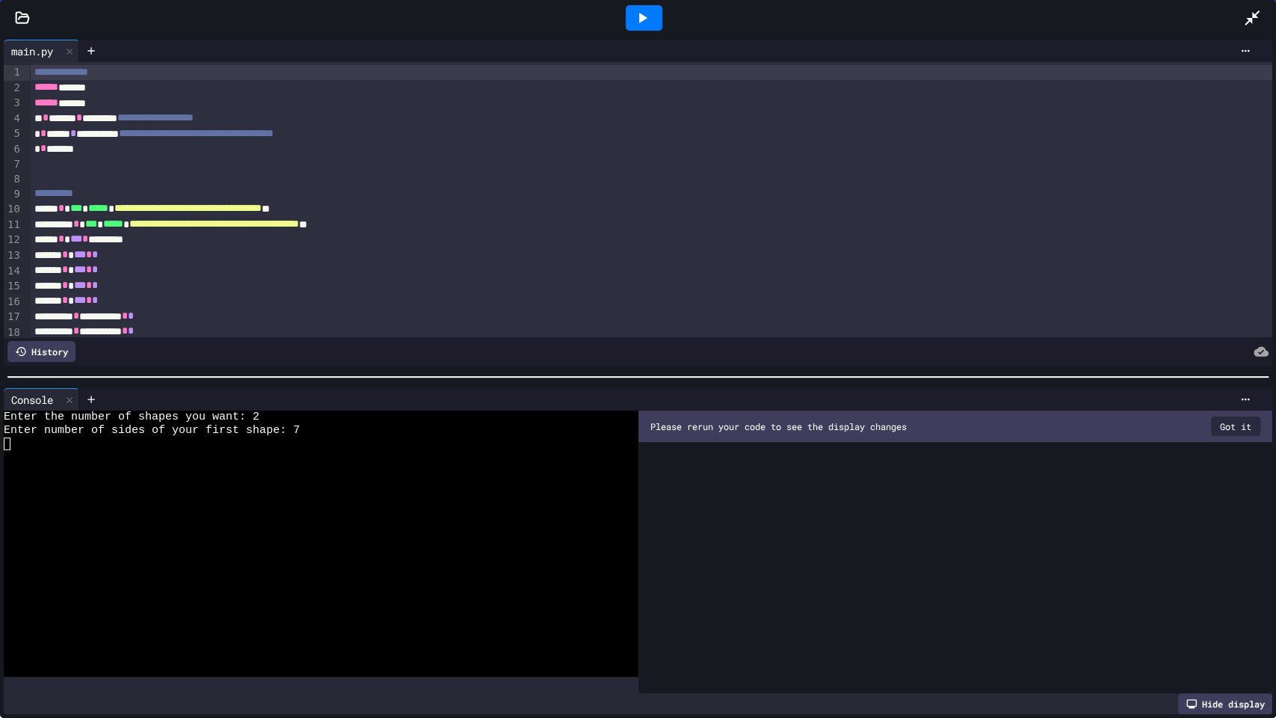
click at [1244, 16] on icon at bounding box center [1252, 18] width 18 height 18
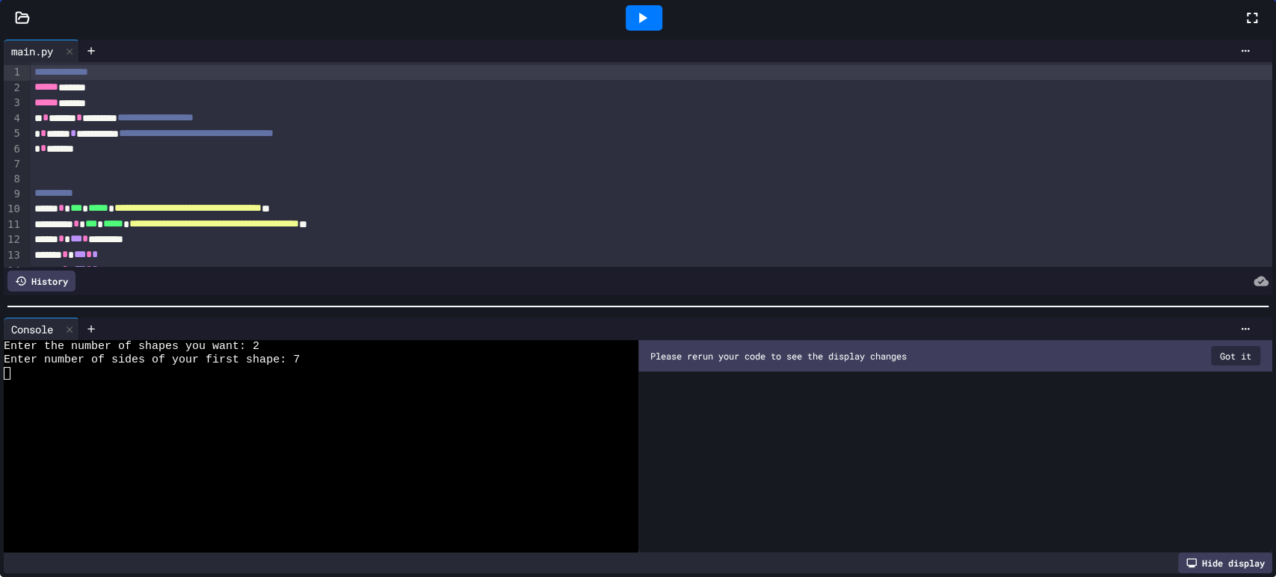
scroll to position [536, 0]
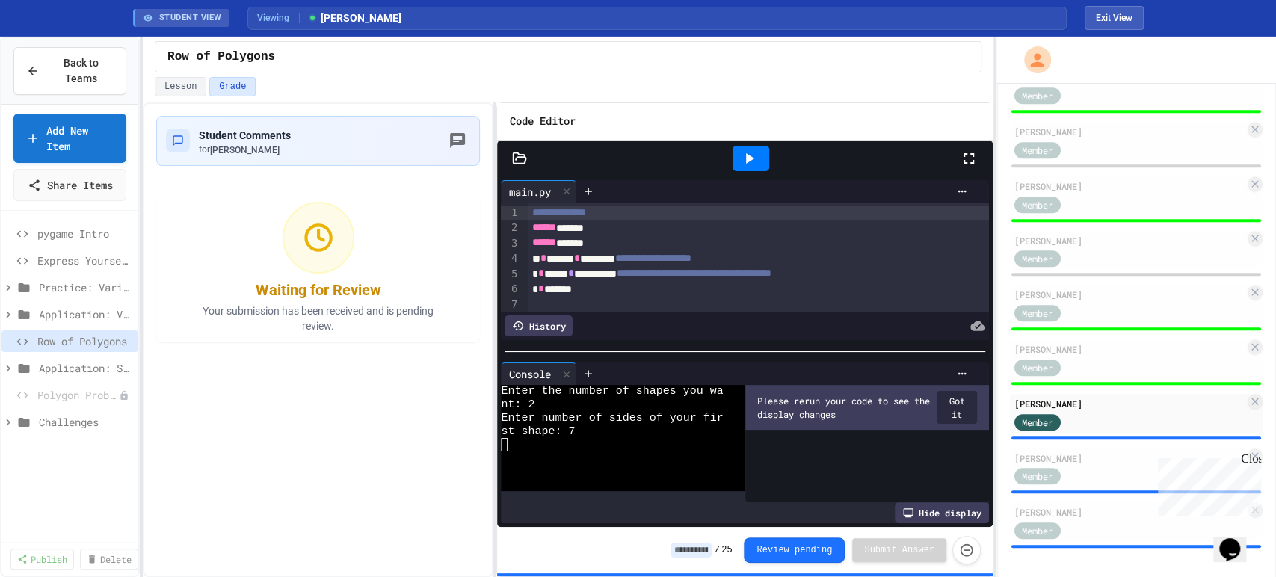
click at [699, 550] on input at bounding box center [691, 550] width 41 height 15
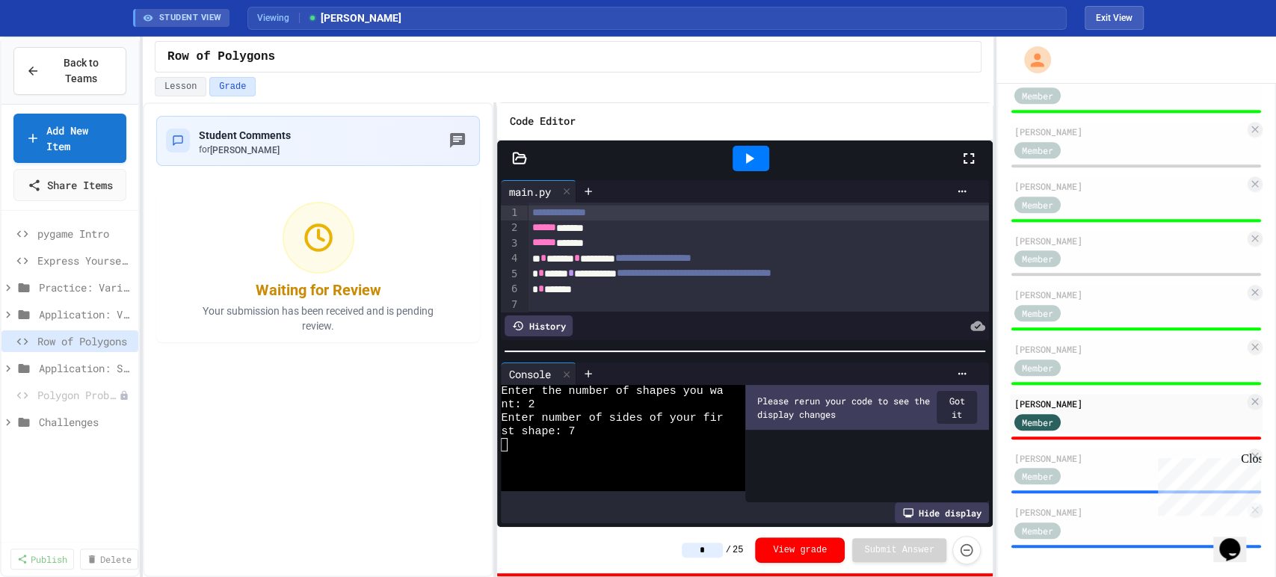
type input "*"
click at [422, 508] on div "Student Comments for [PERSON_NAME] Waiting for Review Your submission has been …" at bounding box center [318, 339] width 351 height 475
click at [1100, 457] on div "[PERSON_NAME]" at bounding box center [1129, 458] width 230 height 13
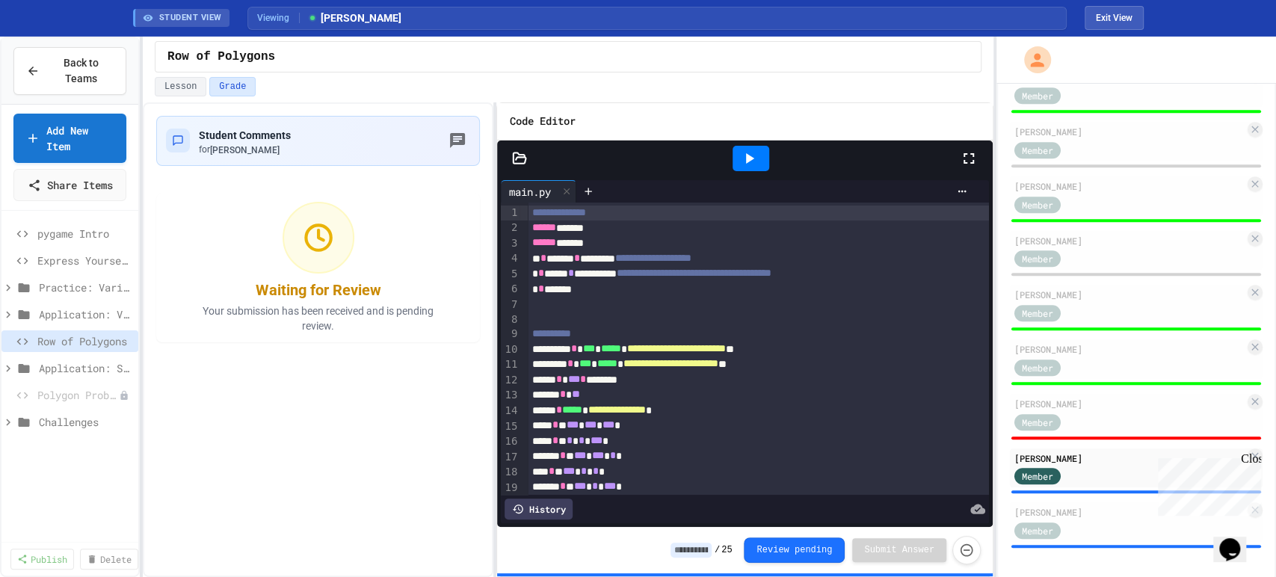
click at [751, 153] on icon at bounding box center [749, 159] width 18 height 18
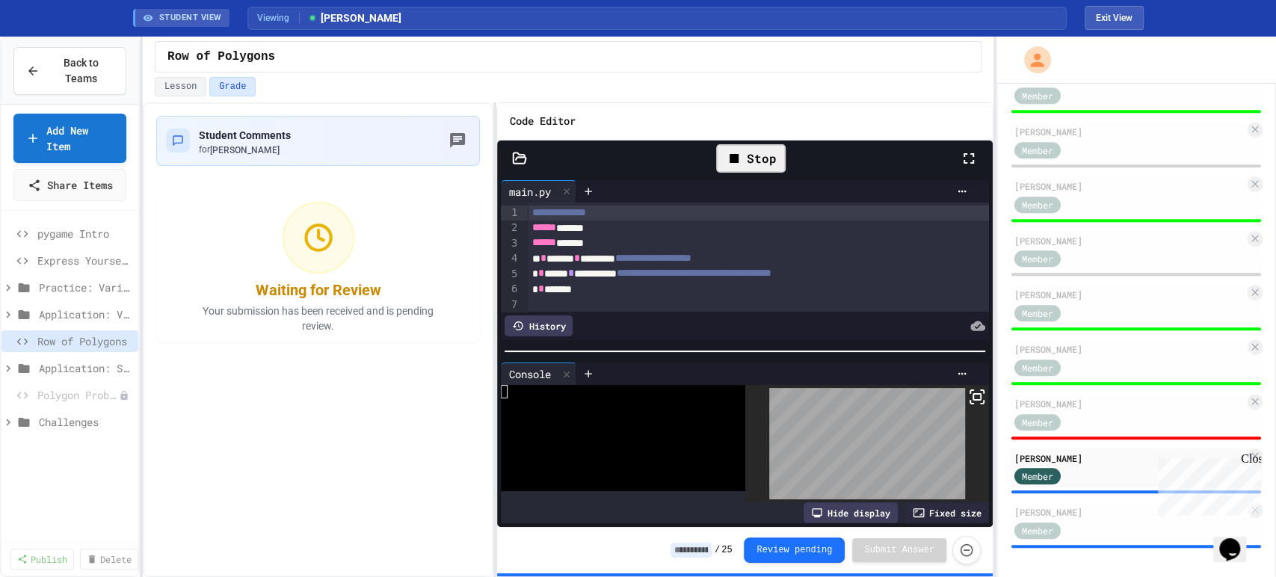
click at [974, 152] on icon at bounding box center [969, 159] width 18 height 18
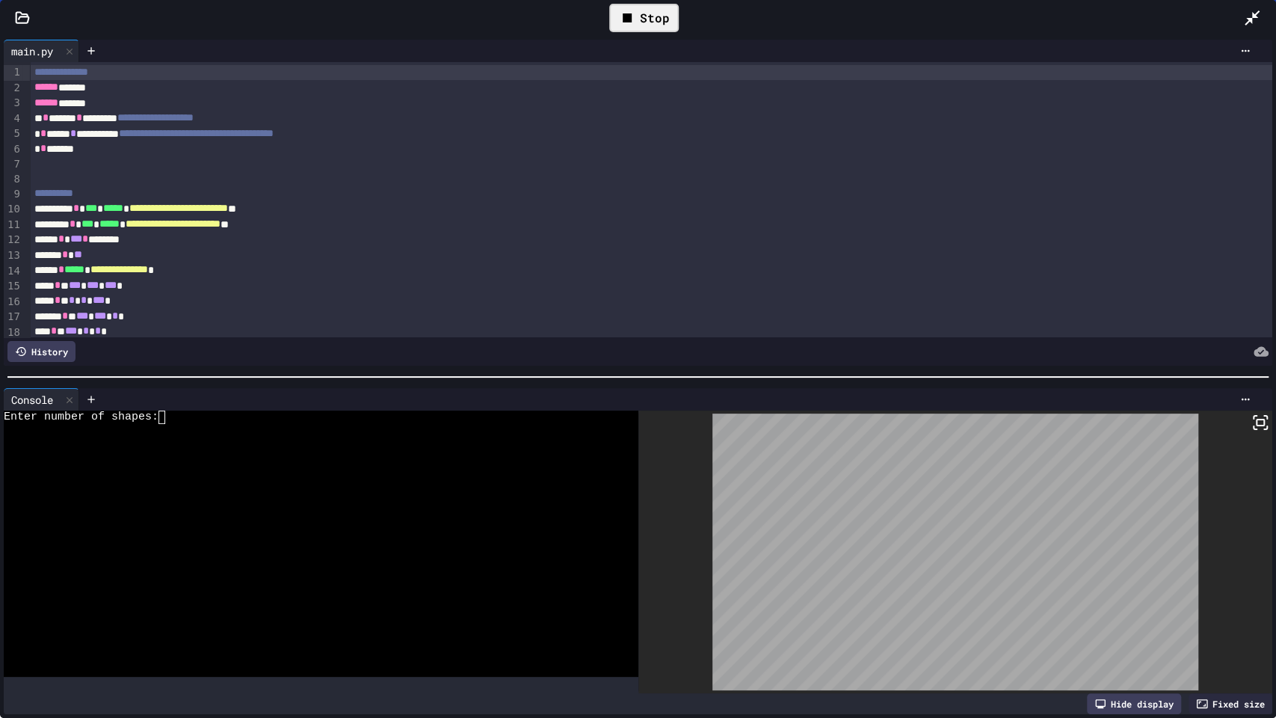
click at [405, 450] on div at bounding box center [310, 456] width 612 height 13
click at [658, 13] on div "Stop" at bounding box center [644, 18] width 70 height 28
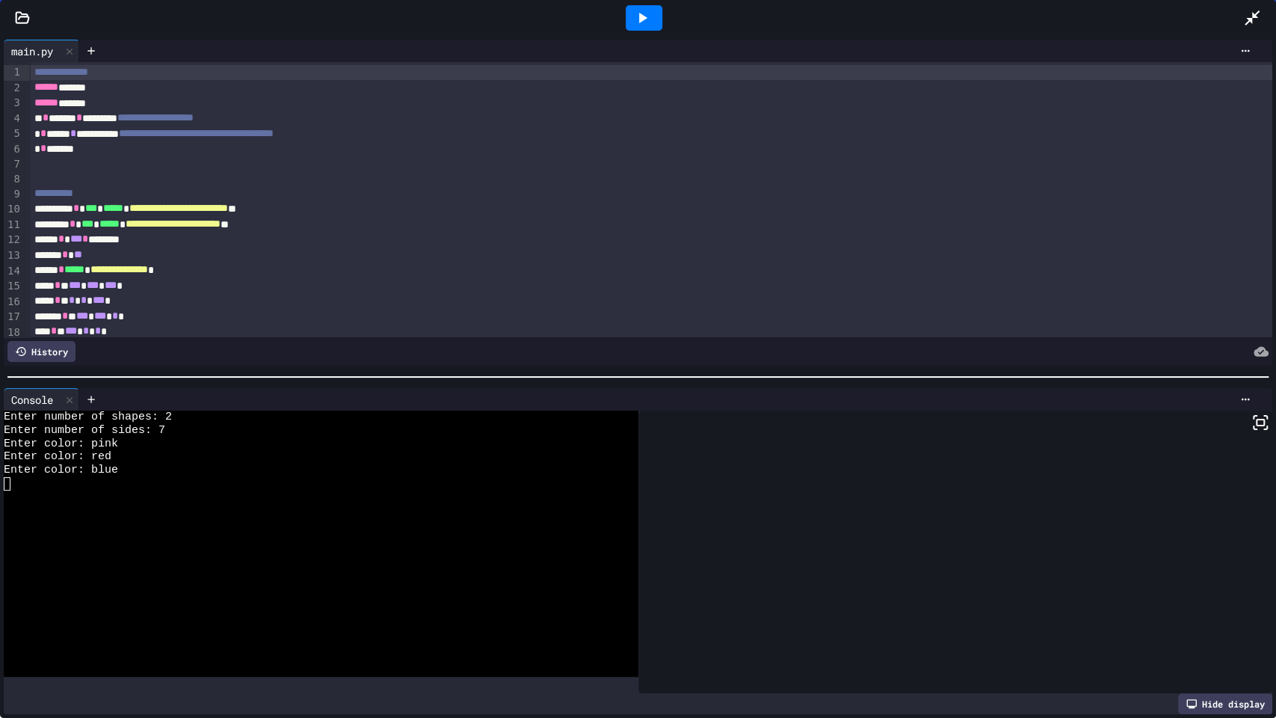
click at [1241, 24] on div at bounding box center [644, 18] width 1198 height 40
click at [1260, 19] on icon at bounding box center [1252, 18] width 18 height 18
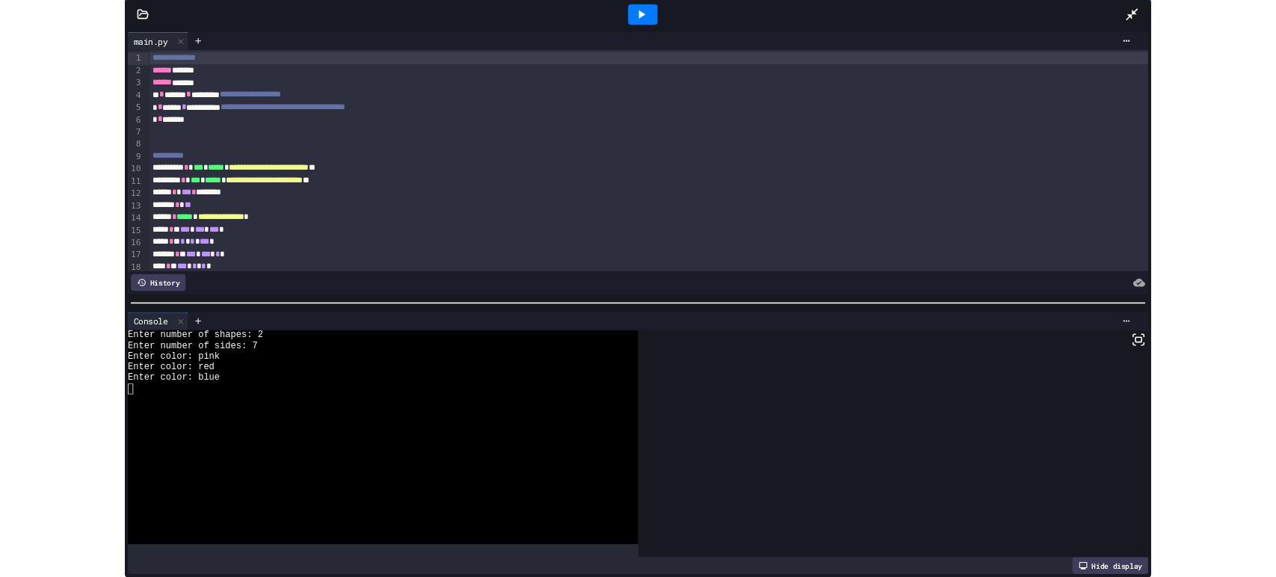
scroll to position [536, 0]
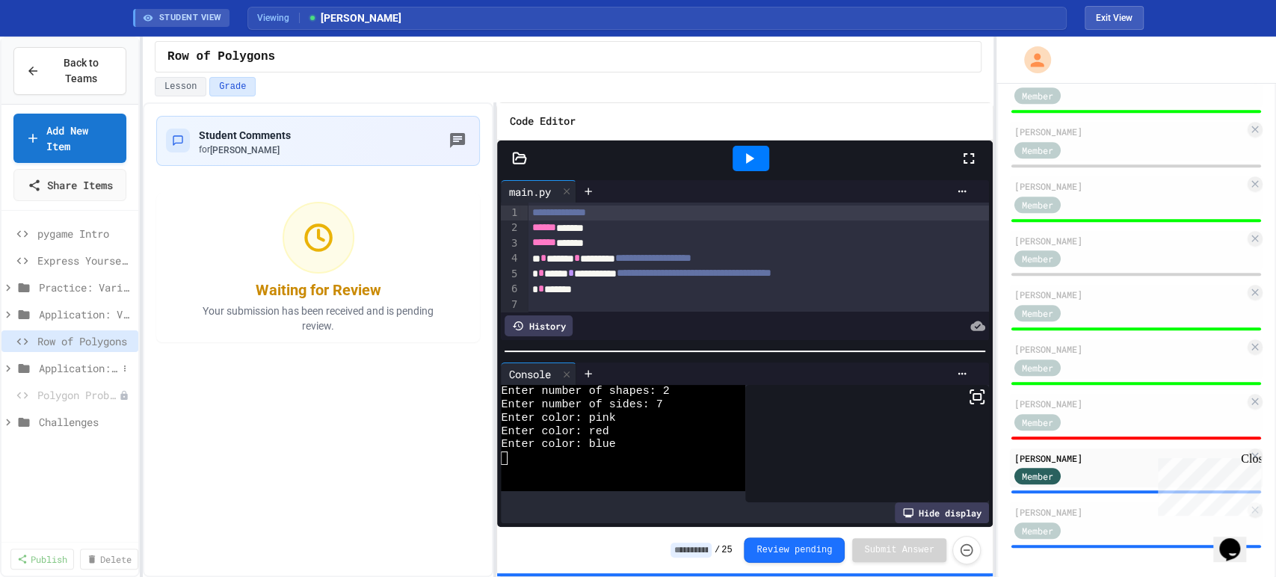
click at [61, 376] on span "Application: Strings, Inputs, Math" at bounding box center [78, 368] width 78 height 16
click at [72, 430] on span "Sports Chant Builder" at bounding box center [81, 422] width 71 height 16
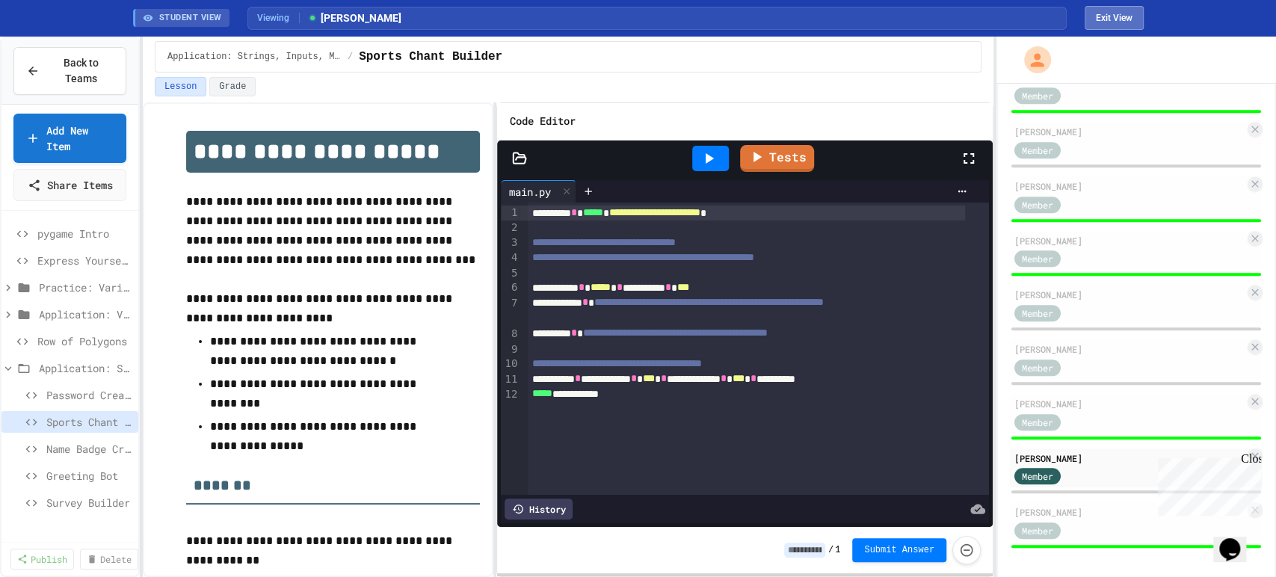
click at [1128, 12] on button "Exit View" at bounding box center [1114, 18] width 59 height 24
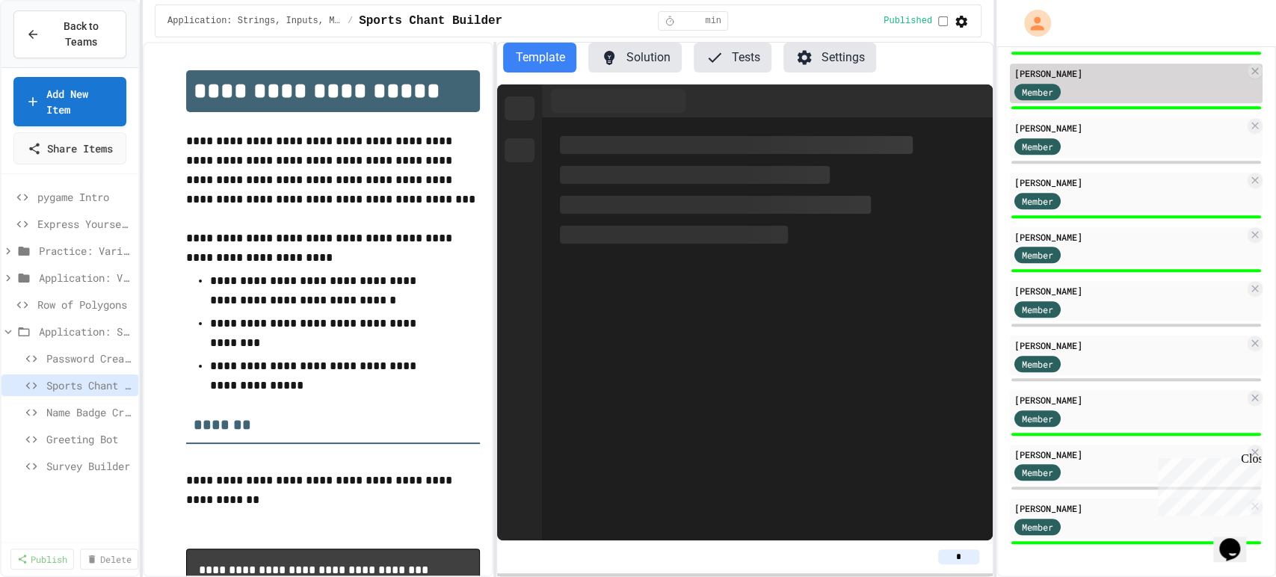
scroll to position [500, 0]
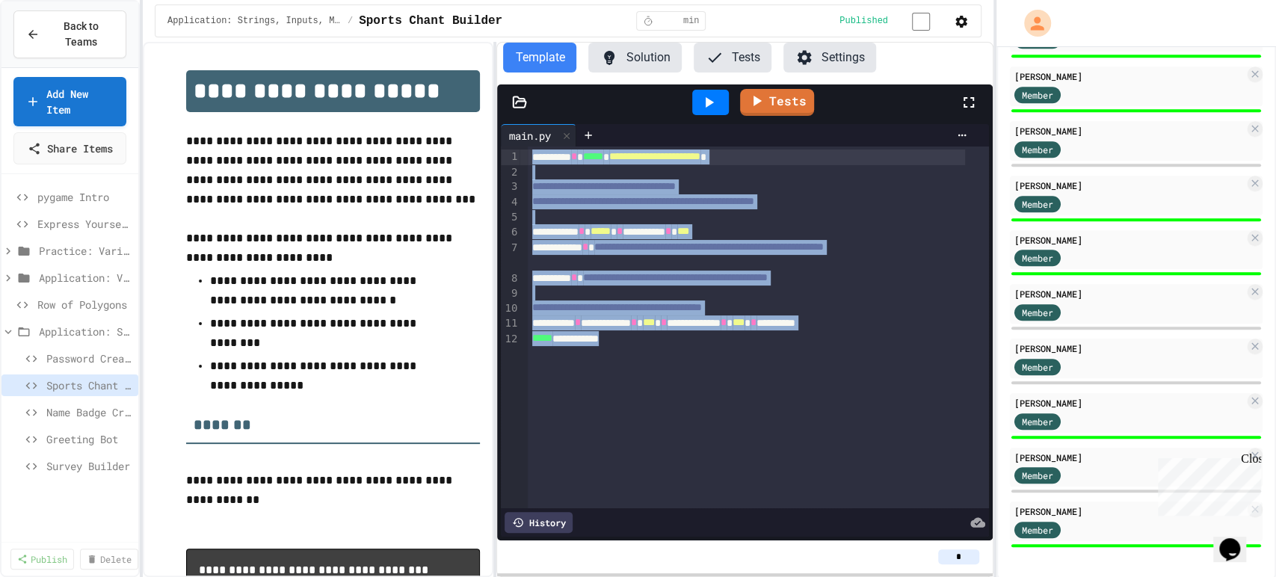
drag, startPoint x: 644, startPoint y: 349, endPoint x: 523, endPoint y: 159, distance: 225.6
click at [523, 159] on div "**********" at bounding box center [744, 328] width 487 height 362
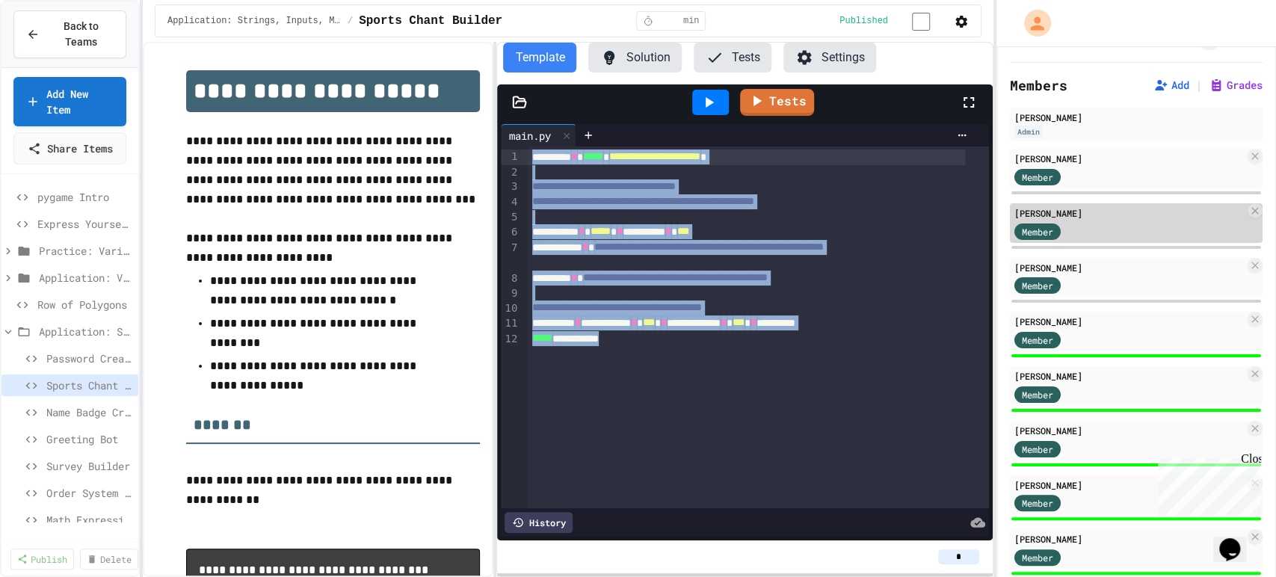
scroll to position [0, 0]
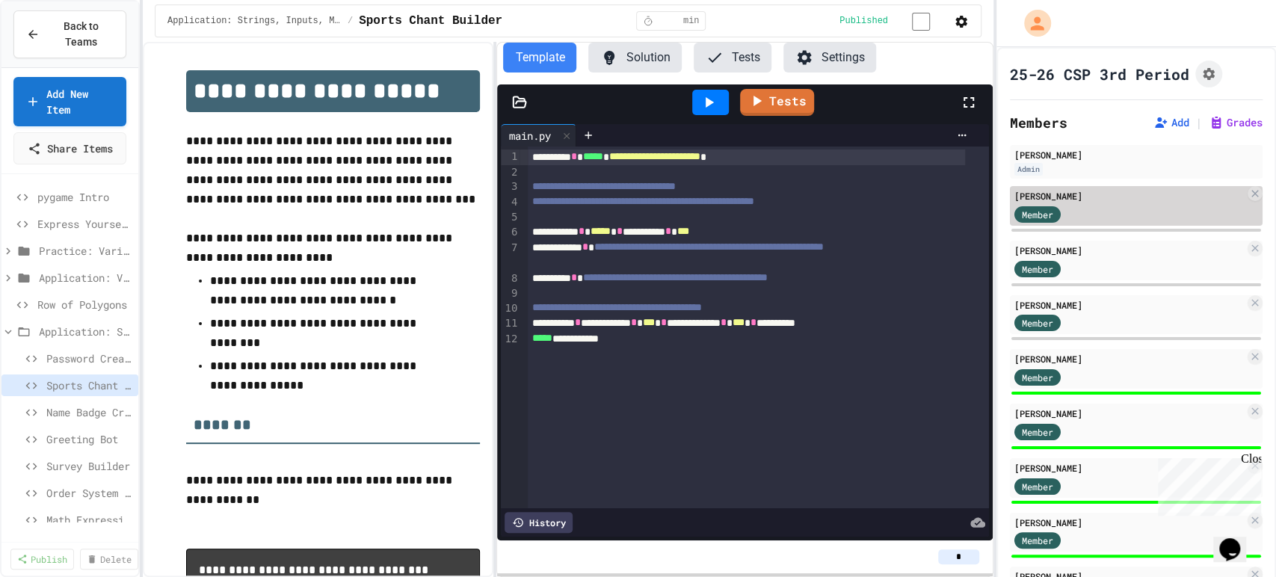
click at [1076, 199] on div "[PERSON_NAME]" at bounding box center [1129, 195] width 230 height 13
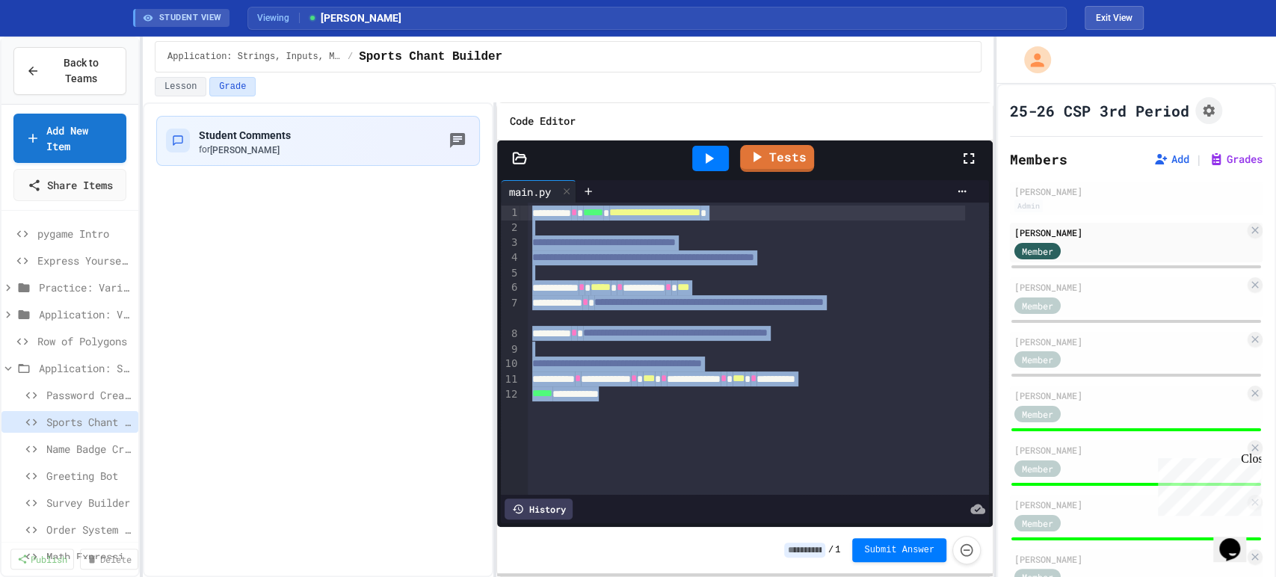
drag, startPoint x: 649, startPoint y: 401, endPoint x: 528, endPoint y: 212, distance: 224.6
click at [528, 212] on div "**********" at bounding box center [758, 349] width 461 height 293
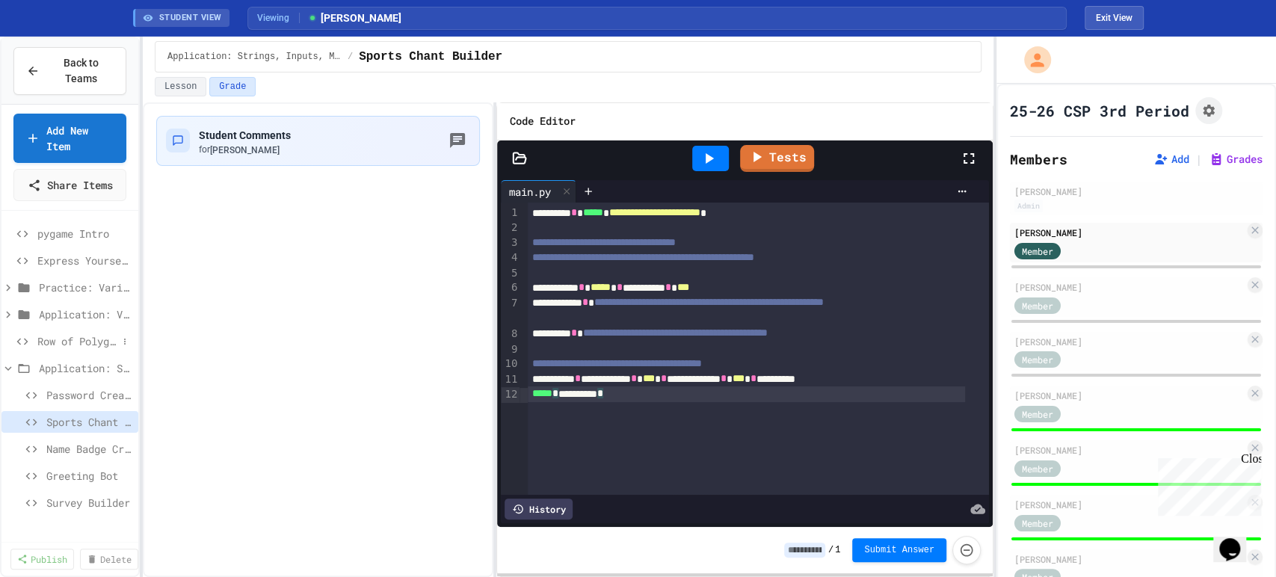
click at [57, 349] on span "Row of Polygons" at bounding box center [77, 341] width 80 height 16
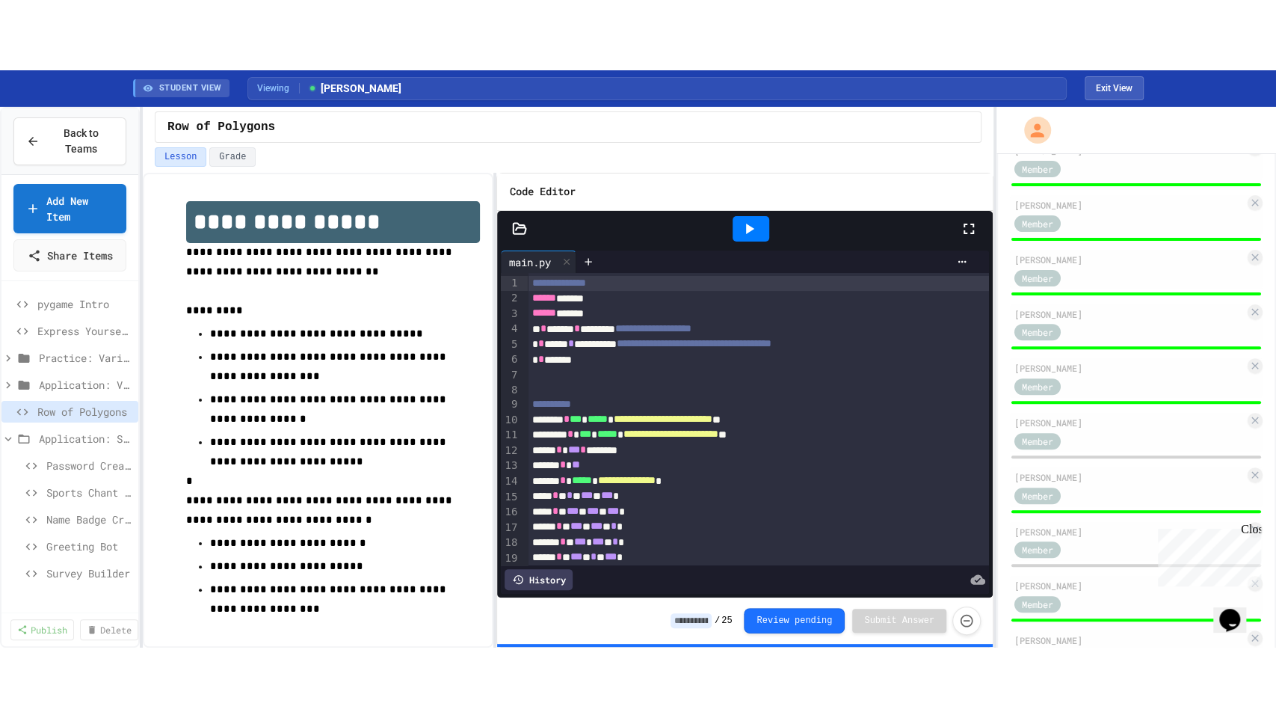
scroll to position [536, 0]
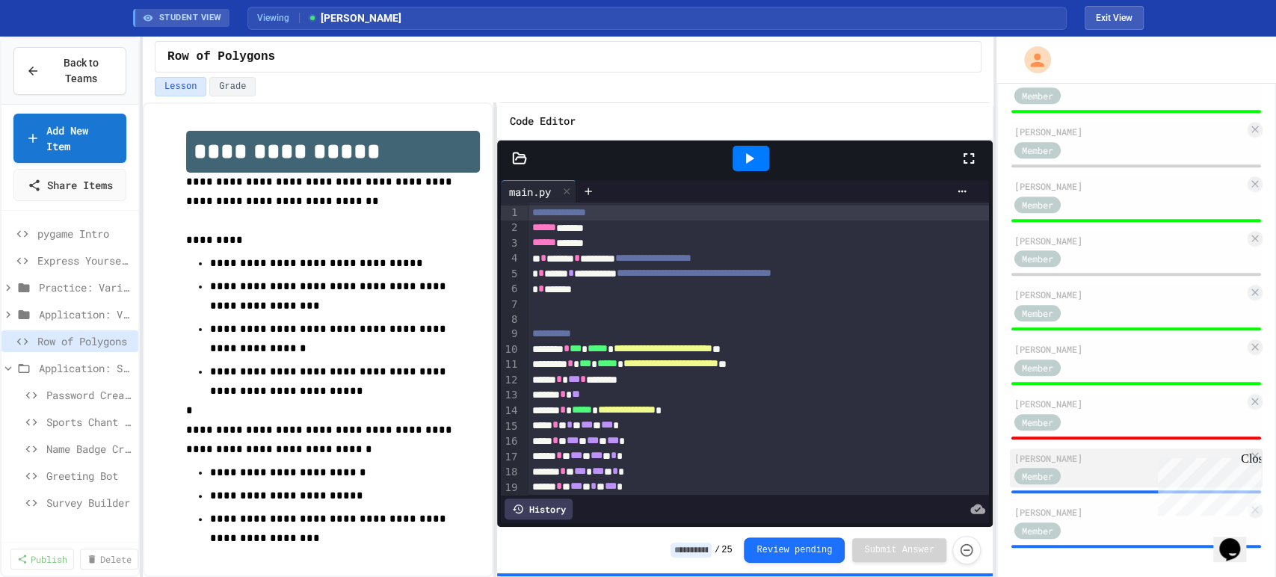
click at [1088, 459] on div "[PERSON_NAME]" at bounding box center [1129, 458] width 230 height 13
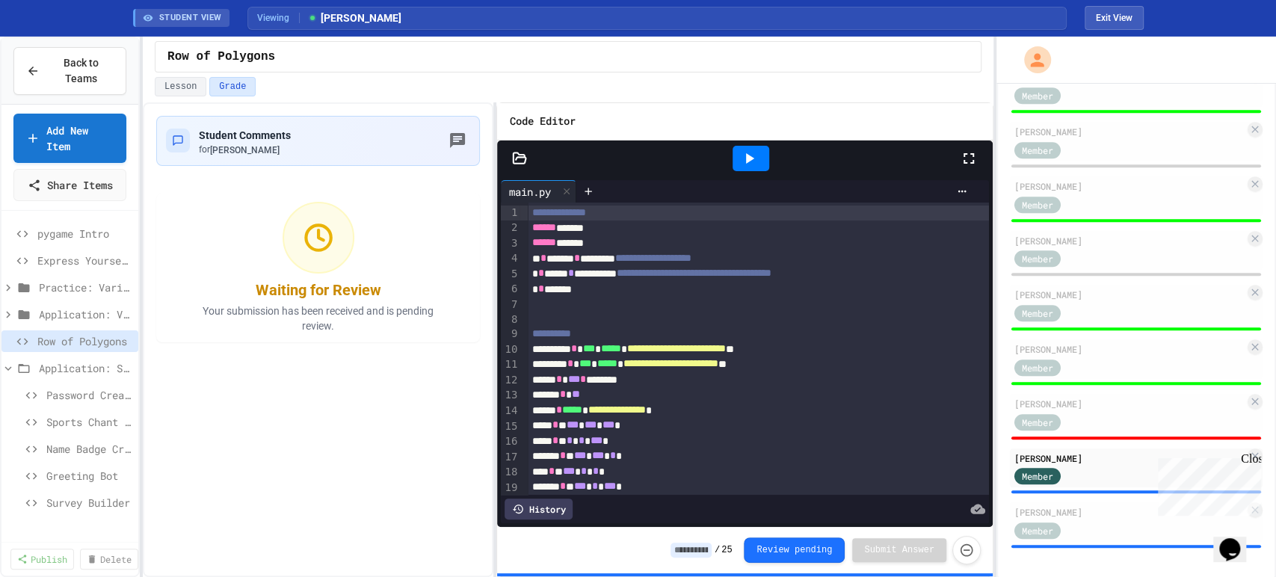
click at [975, 160] on icon at bounding box center [969, 159] width 18 height 18
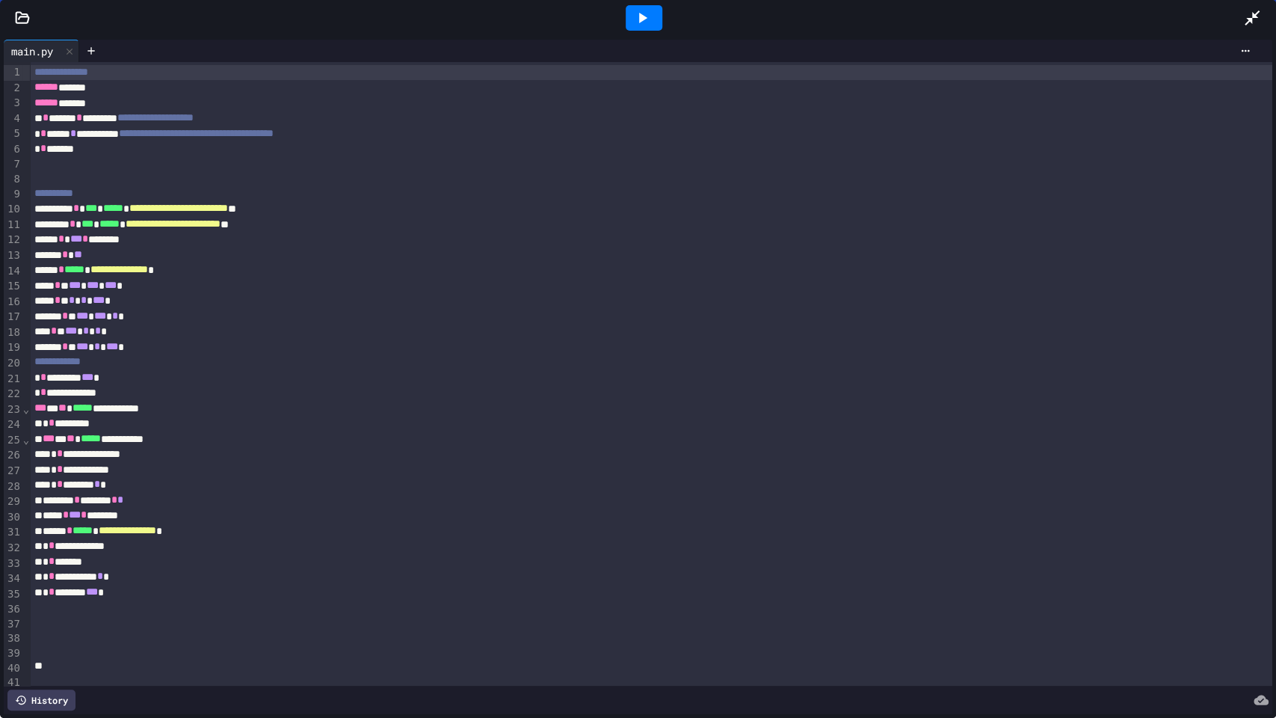
click at [659, 27] on div at bounding box center [644, 17] width 37 height 25
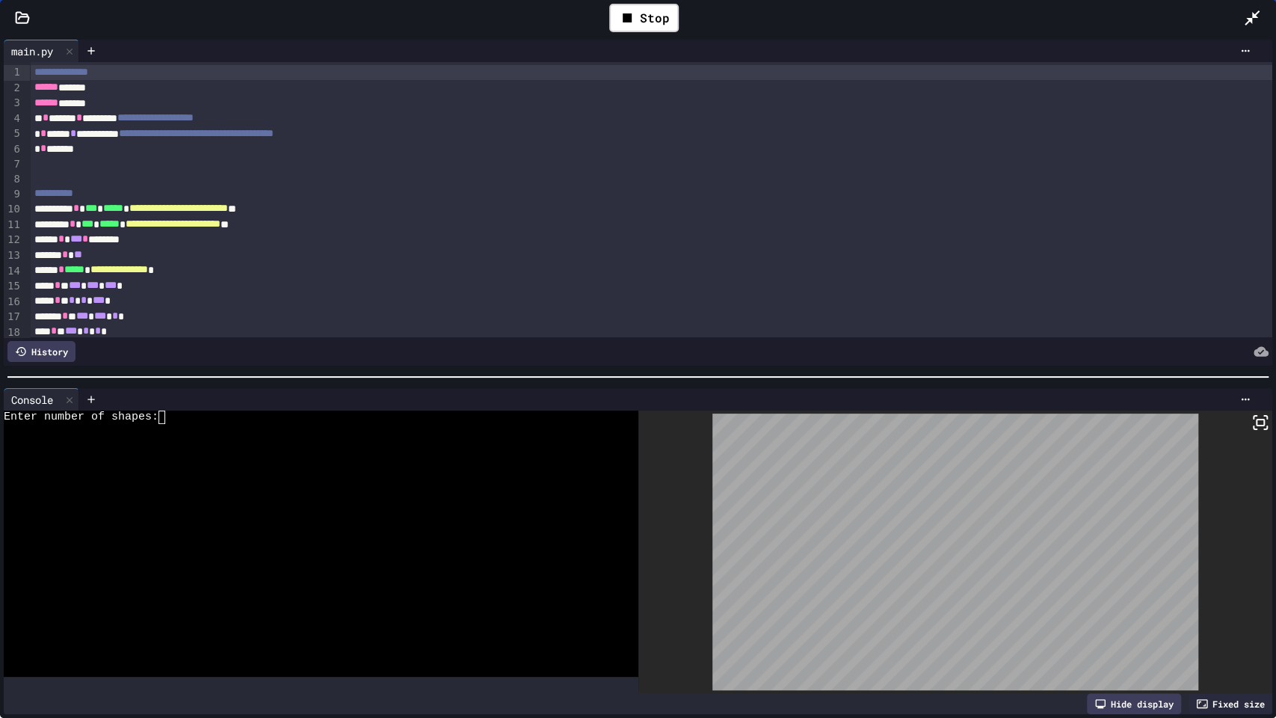
click at [372, 478] on div at bounding box center [310, 483] width 612 height 13
click at [659, 26] on div "Stop" at bounding box center [644, 18] width 70 height 28
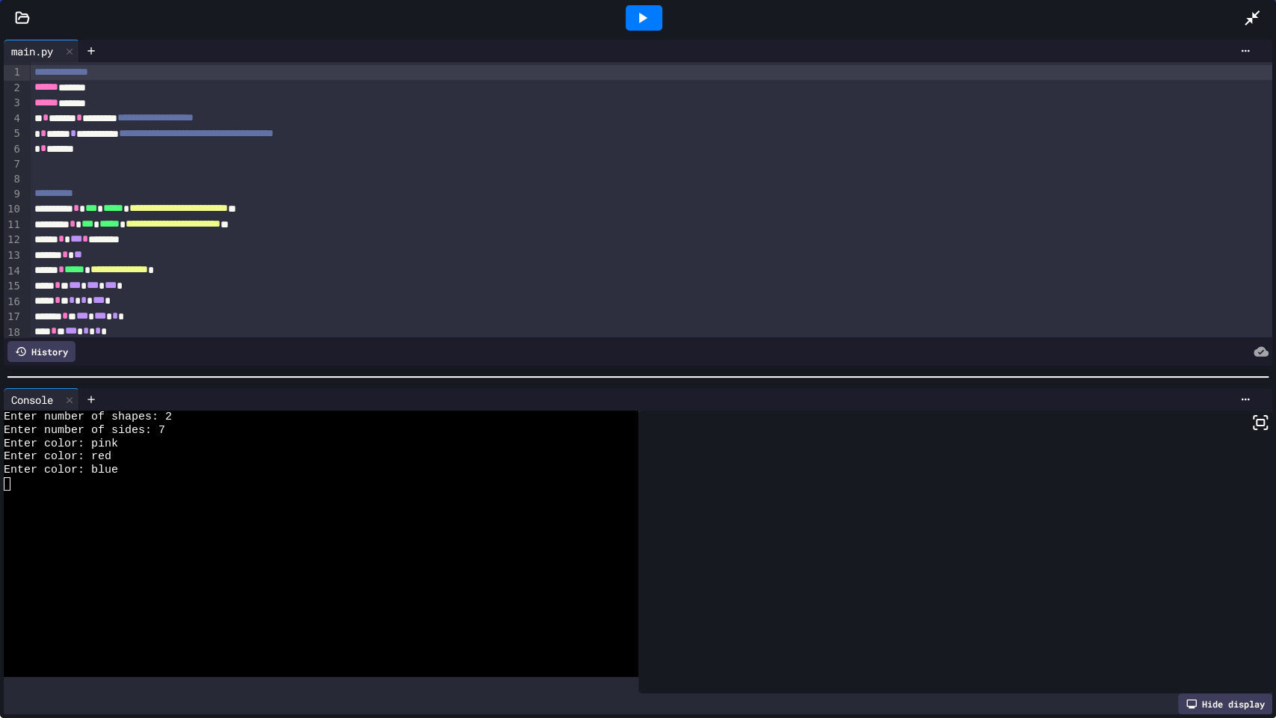
click at [642, 13] on icon at bounding box center [642, 18] width 18 height 18
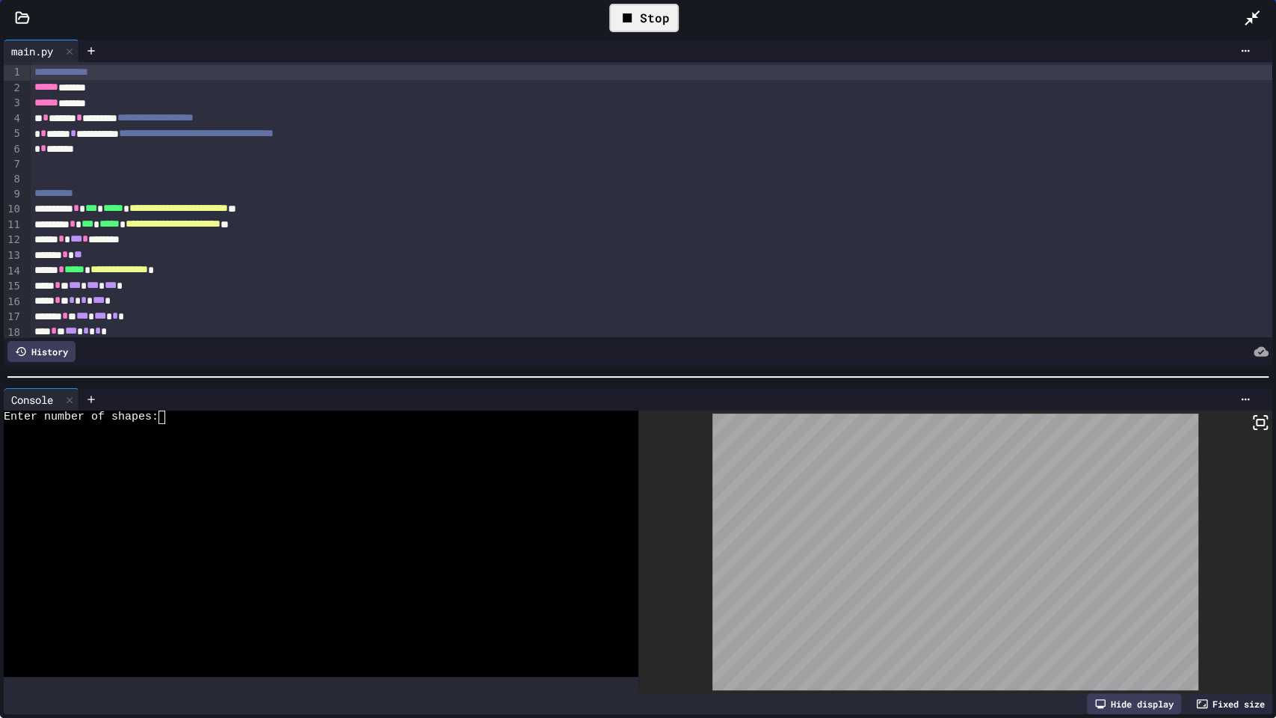
click at [354, 477] on div at bounding box center [310, 483] width 612 height 13
click at [642, 17] on div "Stop" at bounding box center [644, 18] width 70 height 28
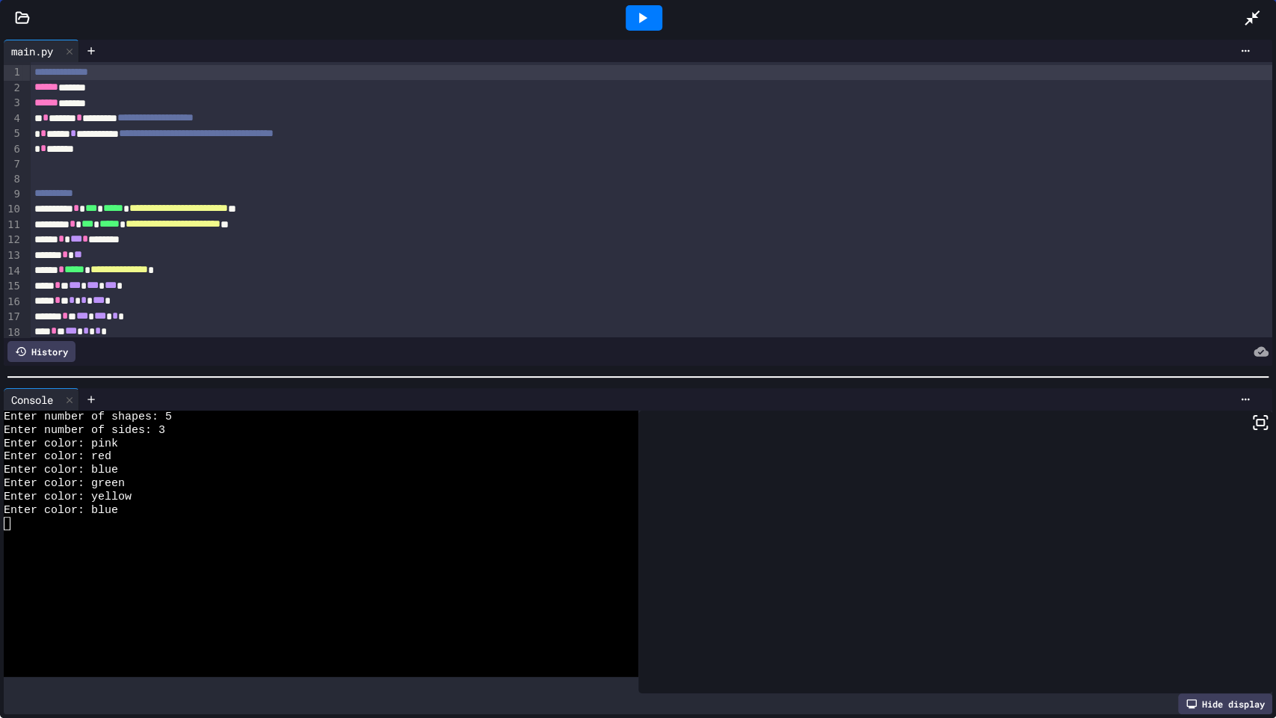
click at [1260, 9] on icon at bounding box center [1252, 18] width 18 height 18
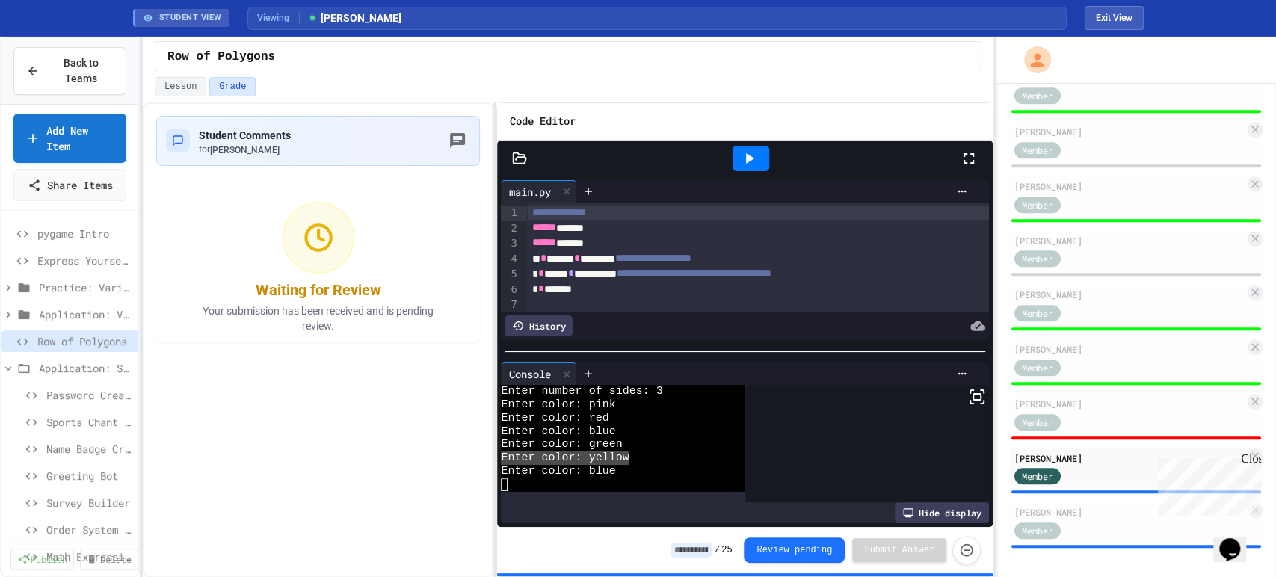
scroll to position [13, 0]
click at [706, 549] on input at bounding box center [691, 550] width 41 height 15
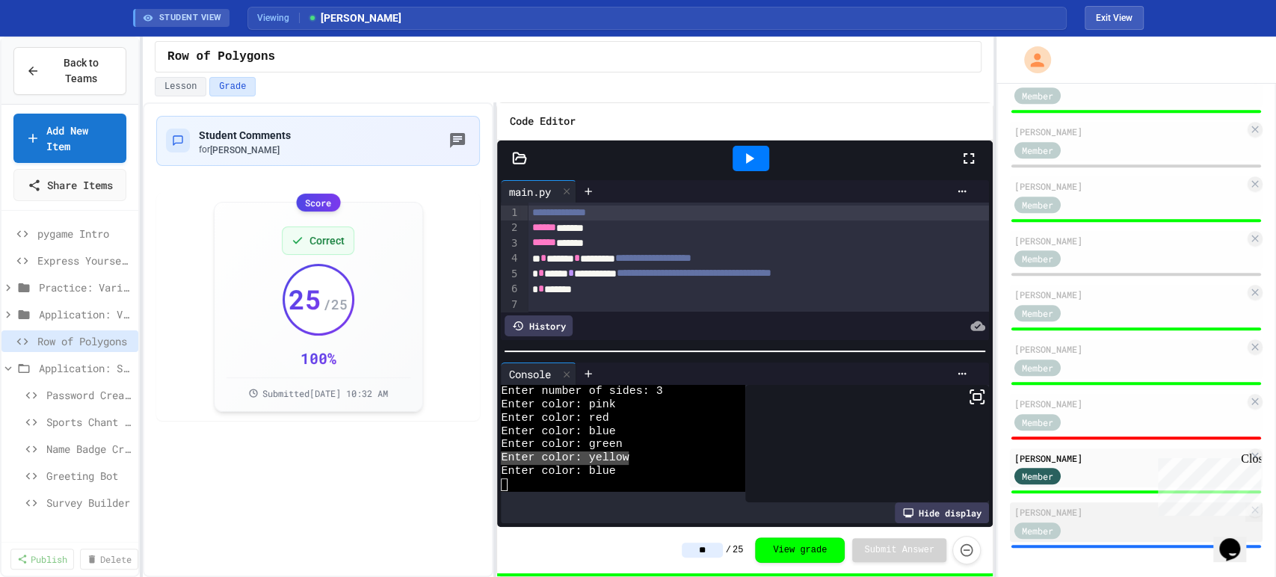
type input "**"
click at [1076, 523] on div "Member" at bounding box center [1051, 529] width 75 height 19
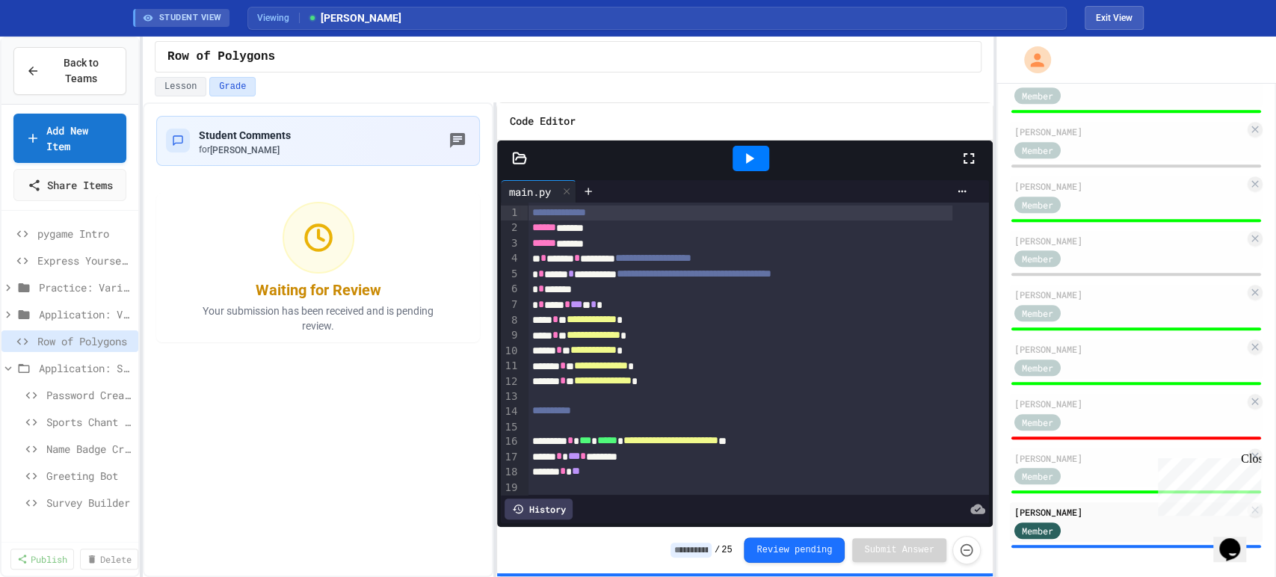
click at [753, 151] on icon at bounding box center [749, 159] width 18 height 18
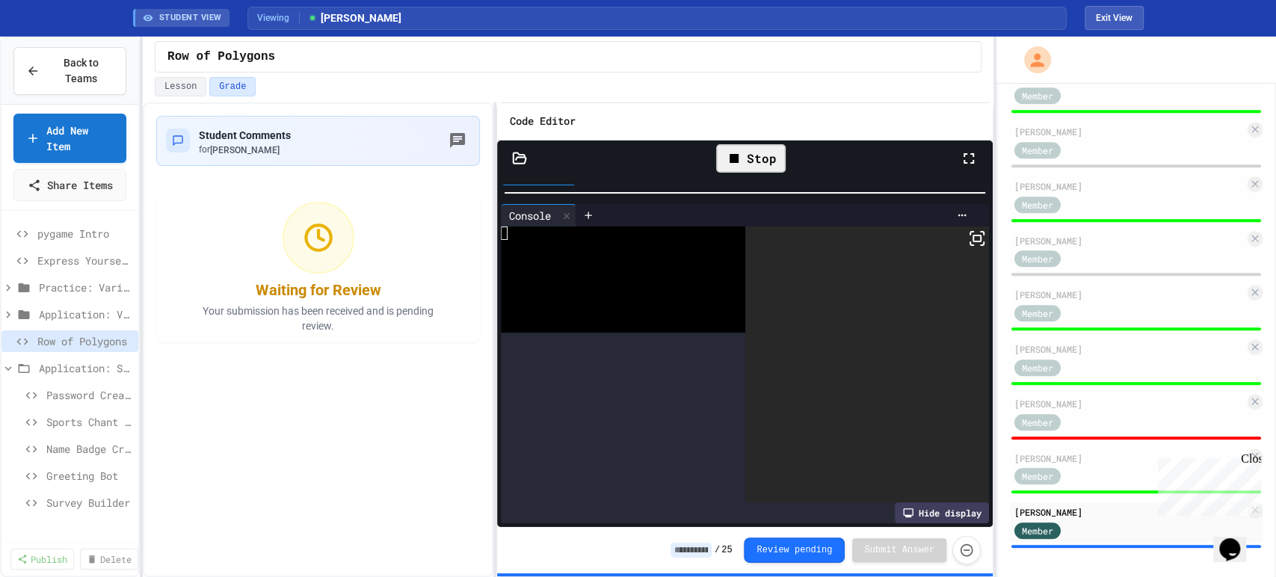
click at [857, 185] on div at bounding box center [744, 192] width 495 height 15
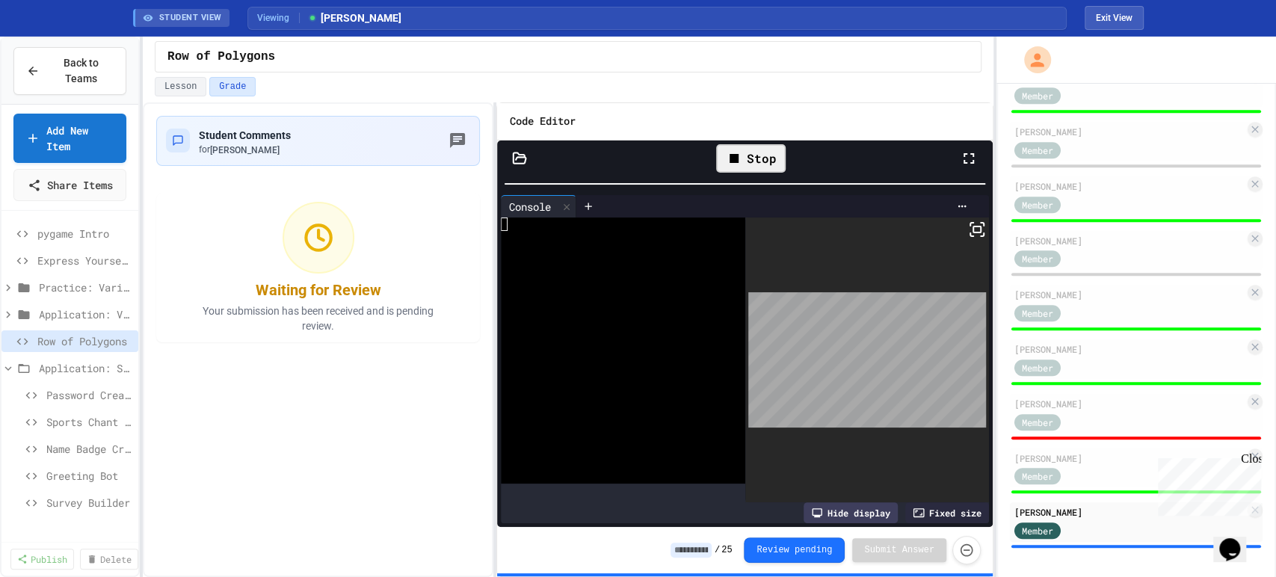
click at [960, 152] on icon at bounding box center [969, 159] width 18 height 18
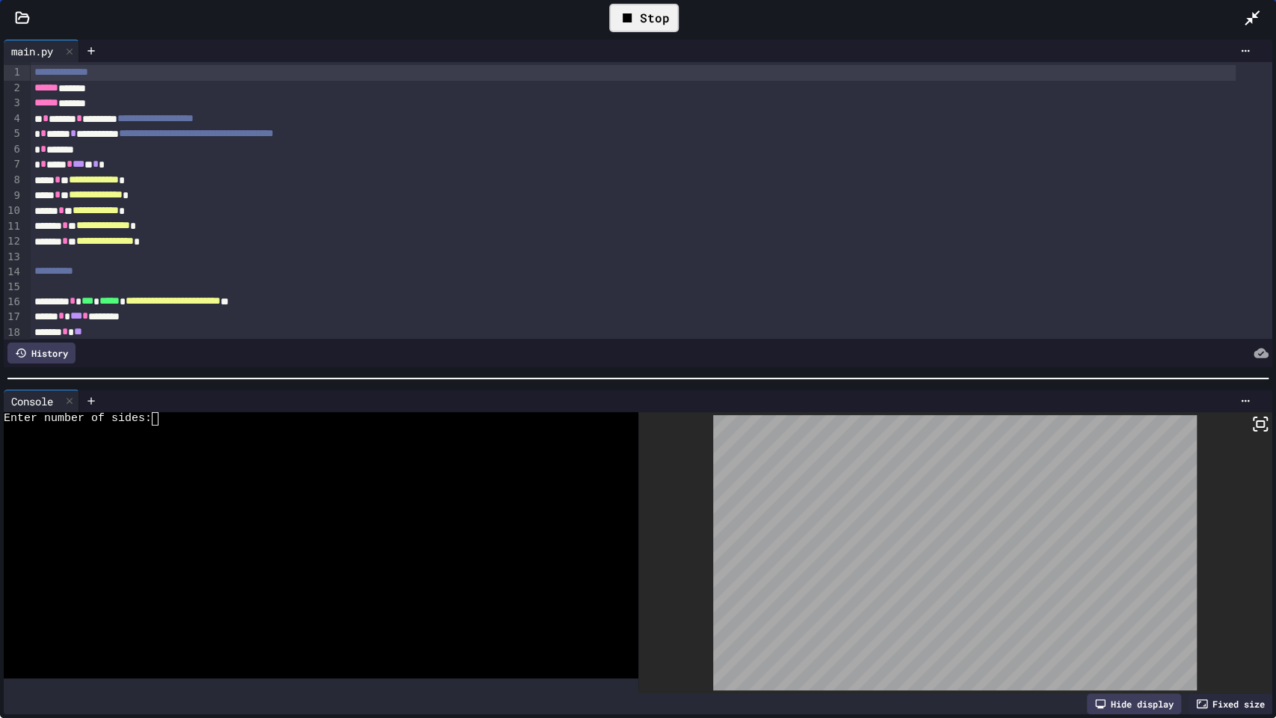
click at [816, 380] on div "**********" at bounding box center [638, 377] width 1276 height 682
click at [560, 438] on div at bounding box center [310, 444] width 612 height 13
click at [645, 16] on div "Stop" at bounding box center [644, 18] width 70 height 28
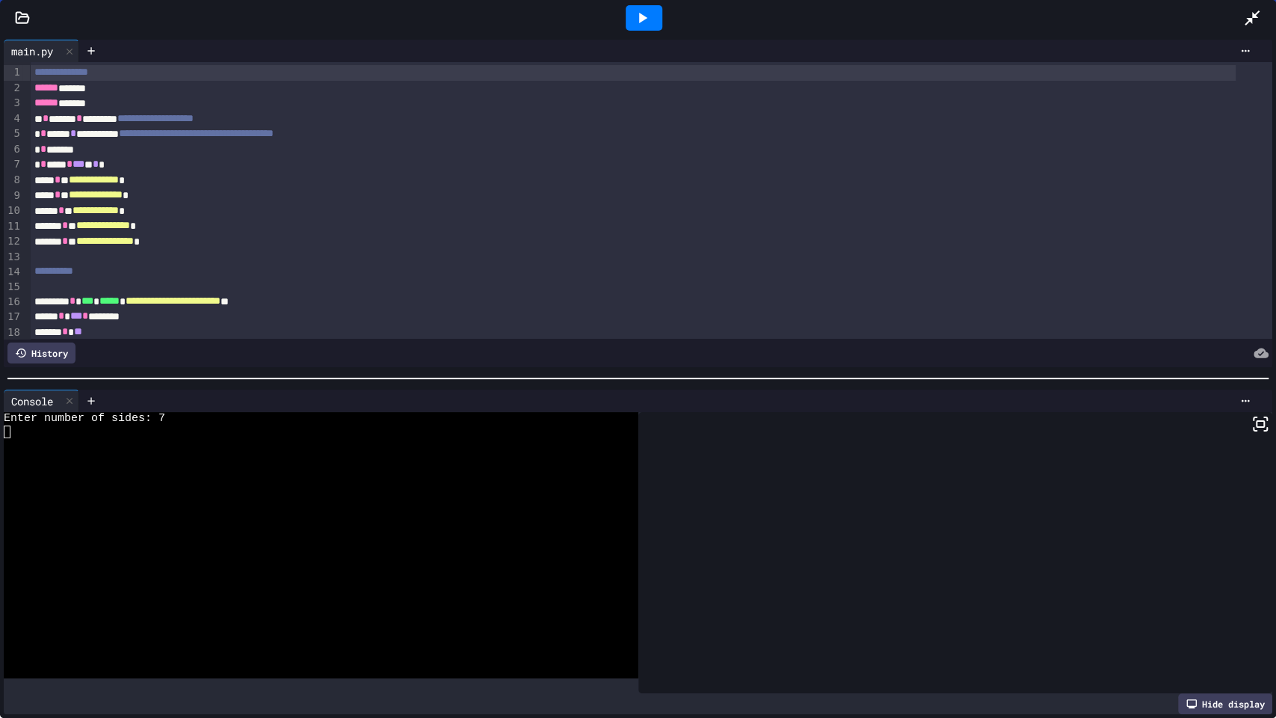
click at [1248, 23] on icon at bounding box center [1252, 18] width 18 height 18
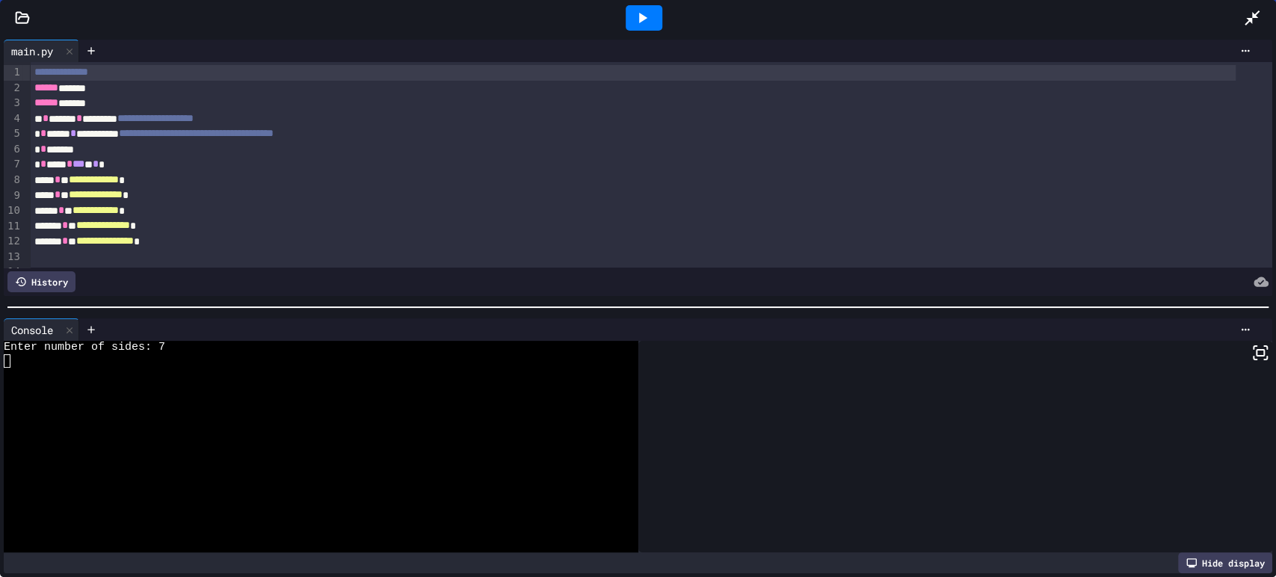
scroll to position [536, 0]
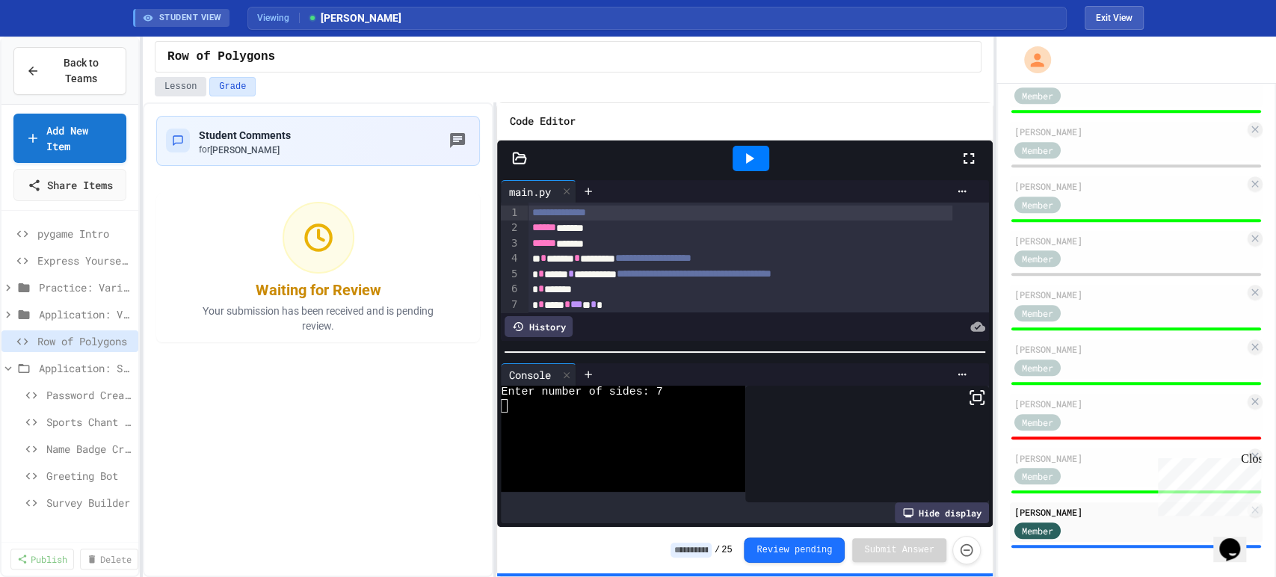
click at [169, 78] on button "Lesson" at bounding box center [181, 86] width 52 height 19
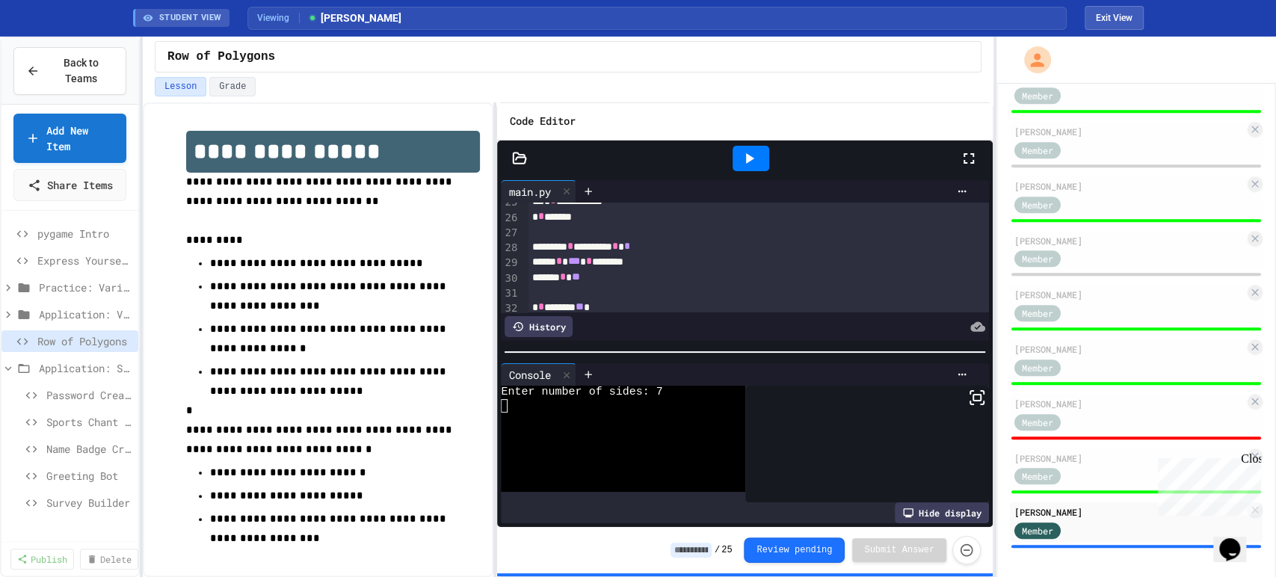
scroll to position [28, 0]
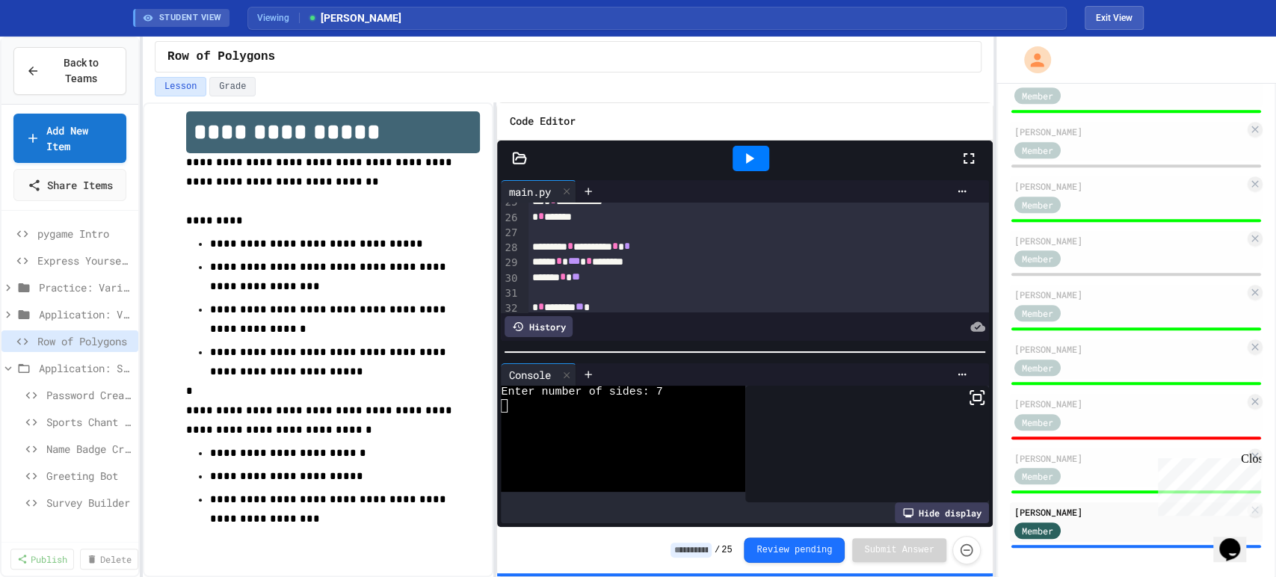
click at [712, 546] on input at bounding box center [691, 550] width 41 height 15
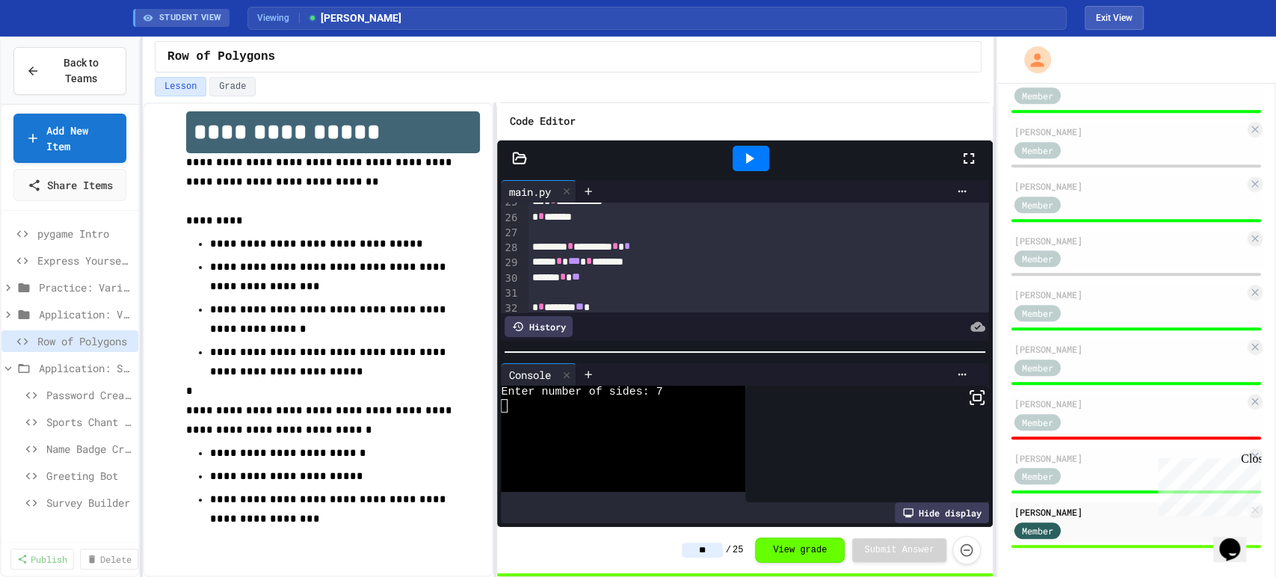
type input "**"
click at [646, 557] on div "** / 25 View grade Submit Answer" at bounding box center [744, 550] width 495 height 46
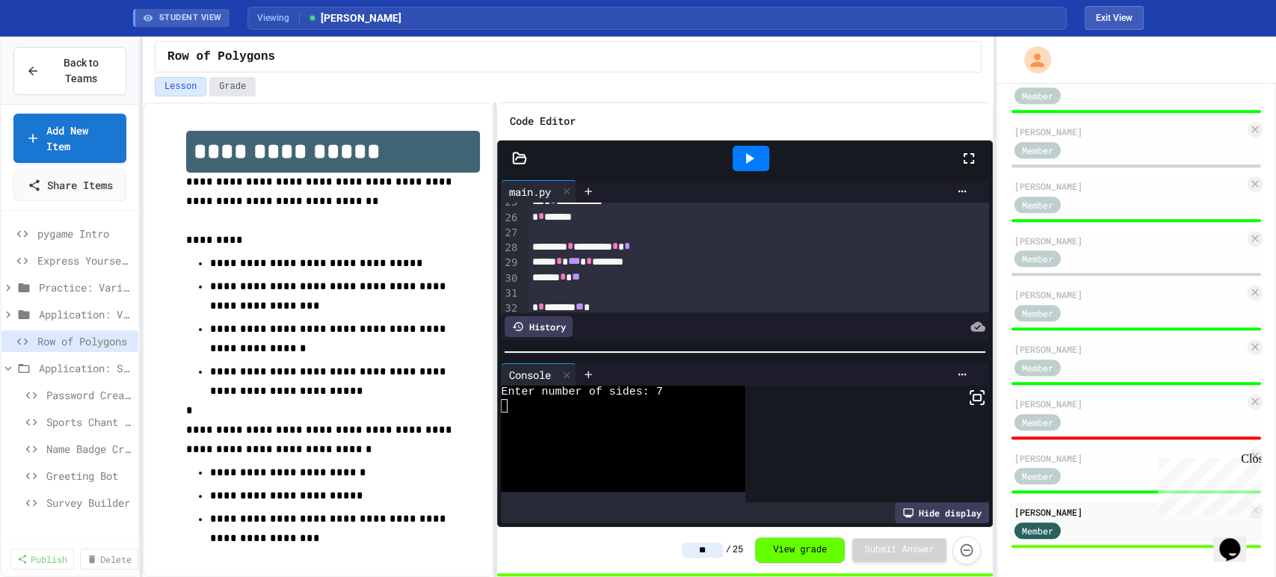
click at [239, 90] on button "Grade" at bounding box center [232, 86] width 46 height 19
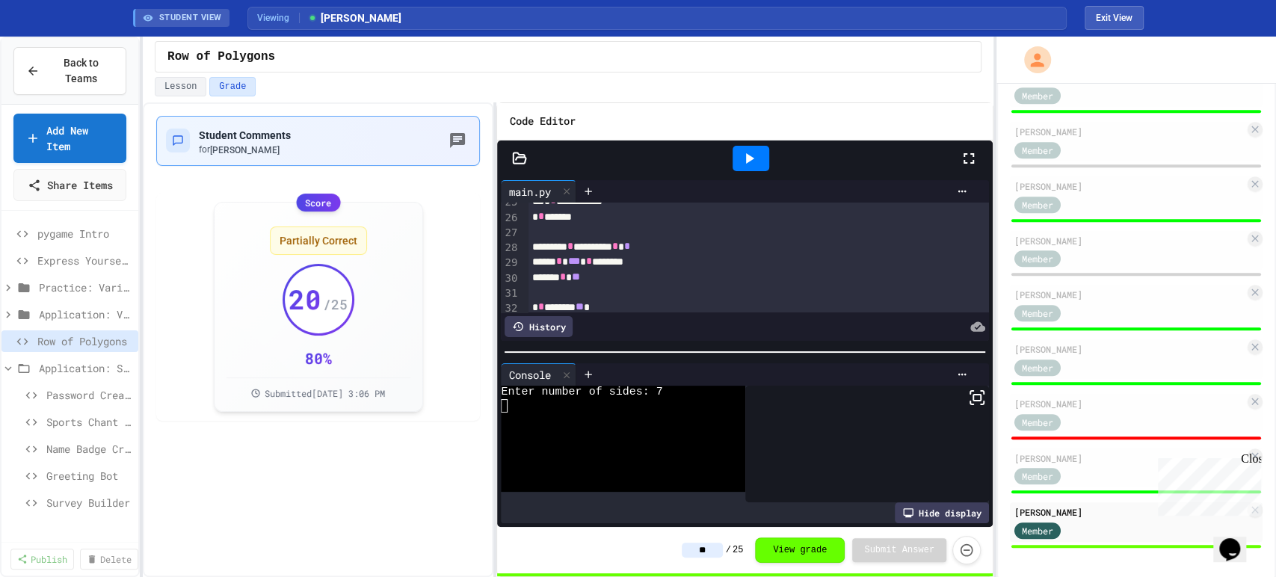
click at [465, 136] on icon "button" at bounding box center [457, 140] width 15 height 15
type textarea "**********"
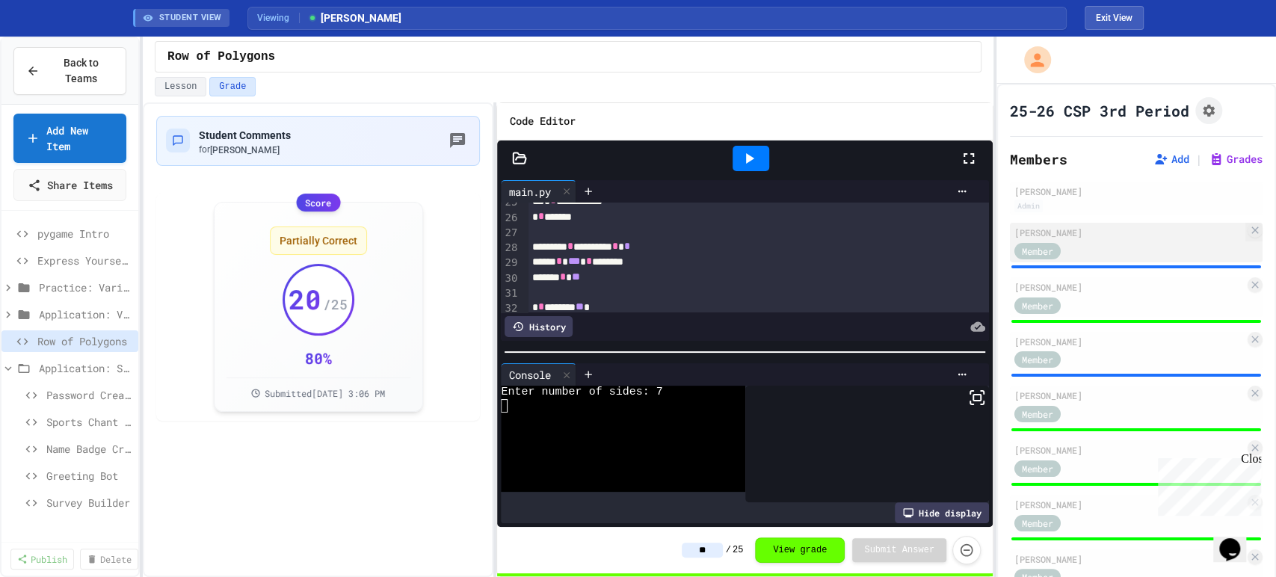
click at [1101, 256] on div "Member" at bounding box center [1129, 250] width 230 height 19
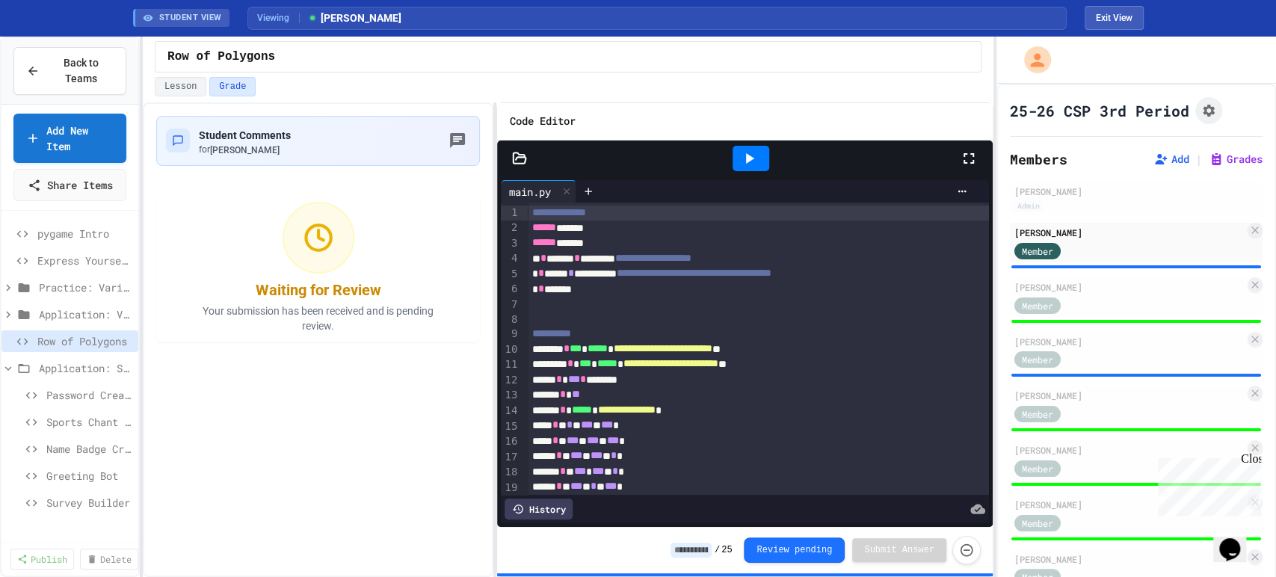
click at [703, 546] on input at bounding box center [691, 550] width 41 height 15
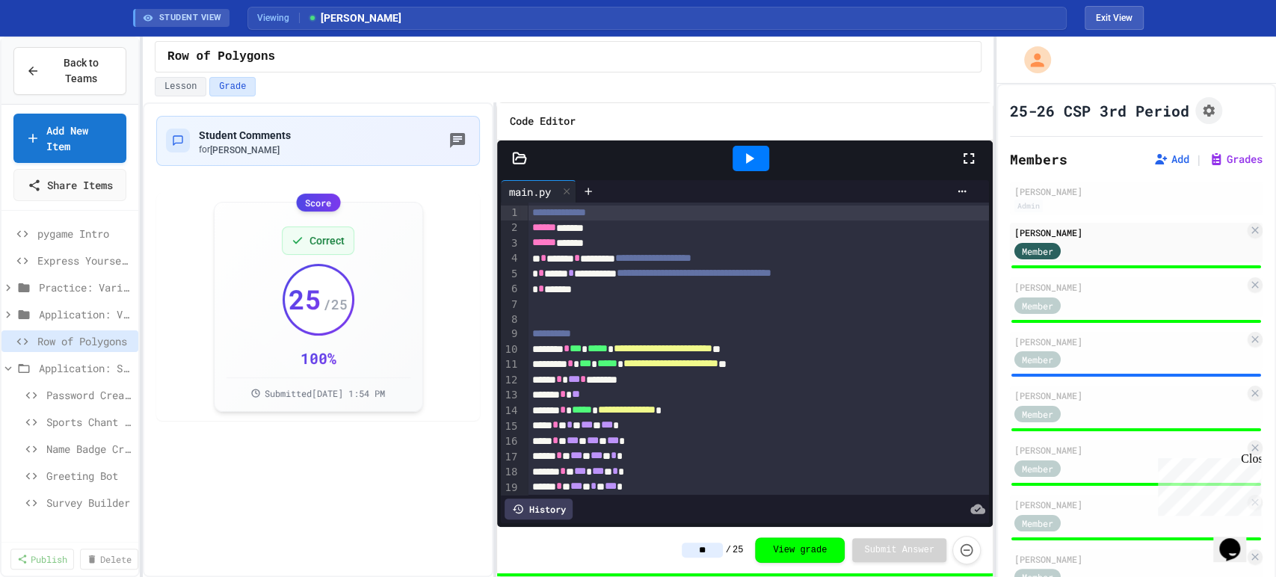
type input "**"
click at [584, 538] on div "** / 25 View grade Submit Answer" at bounding box center [744, 550] width 495 height 46
click at [1096, 353] on div "Member" at bounding box center [1129, 359] width 230 height 19
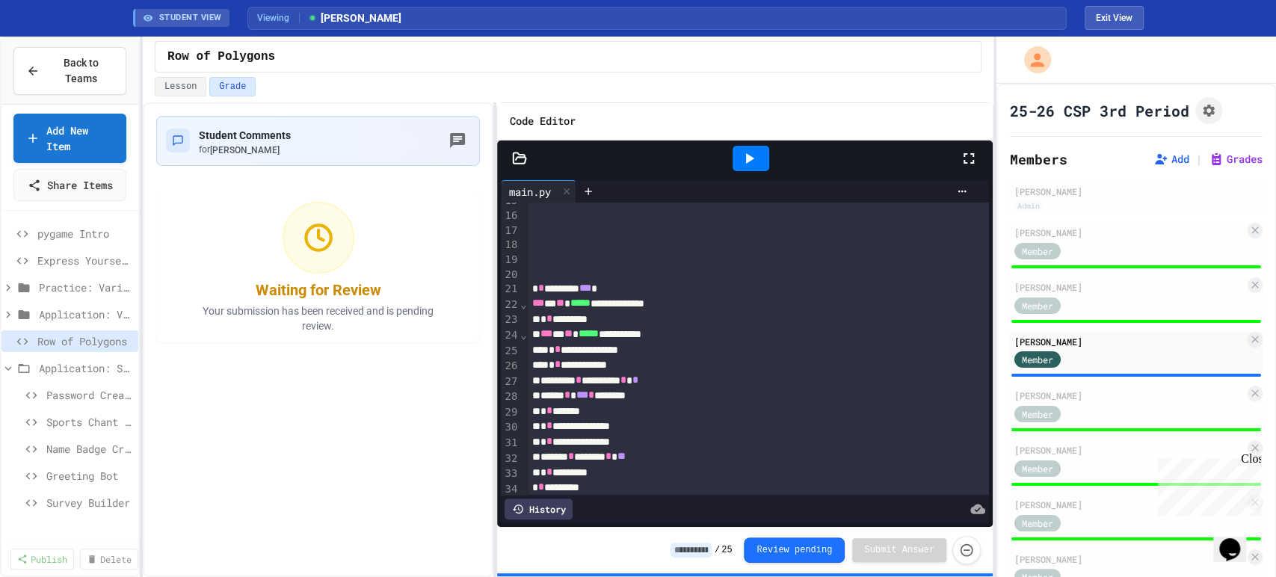
scroll to position [227, 0]
click at [764, 155] on div at bounding box center [751, 158] width 37 height 25
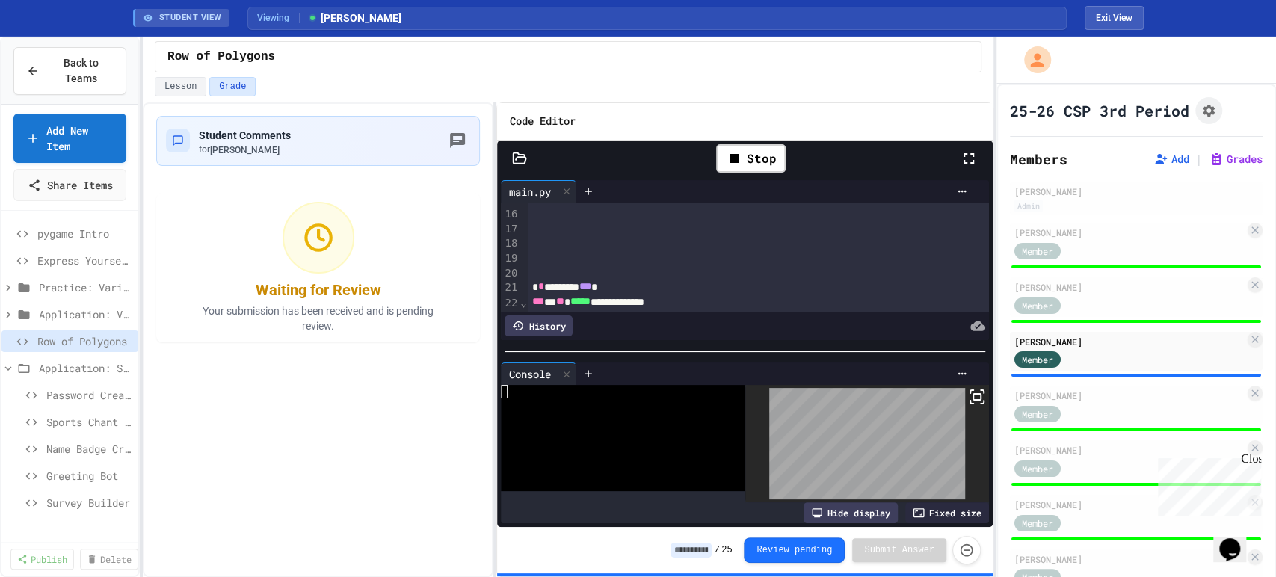
click at [964, 160] on icon at bounding box center [969, 158] width 10 height 10
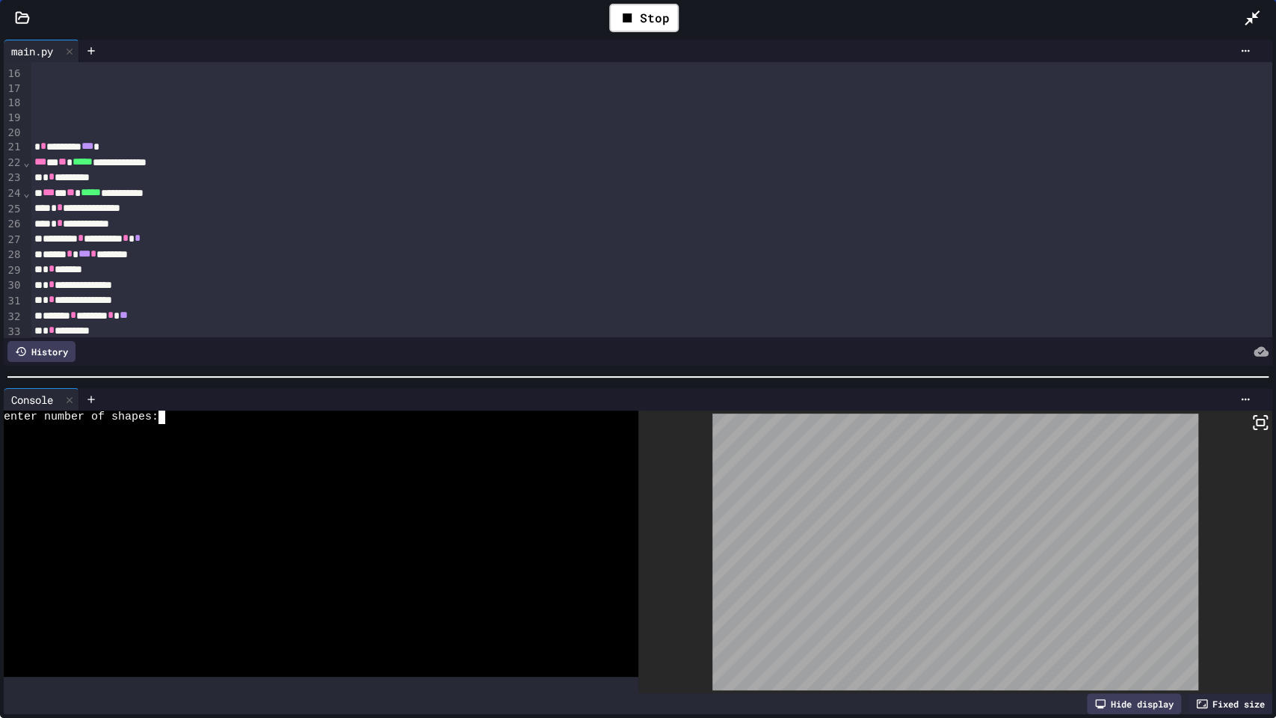
click at [440, 454] on div at bounding box center [310, 456] width 612 height 13
click at [640, 23] on div "Stop" at bounding box center [644, 18] width 70 height 28
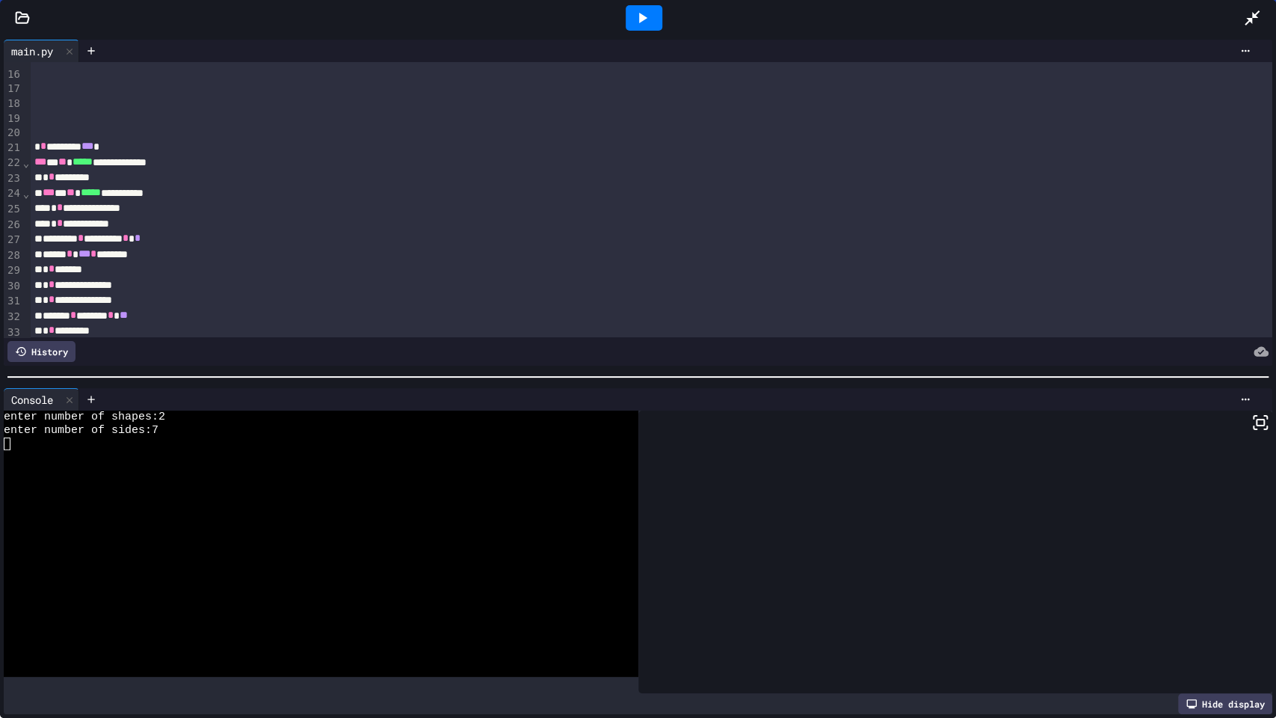
click at [640, 10] on icon at bounding box center [642, 18] width 18 height 18
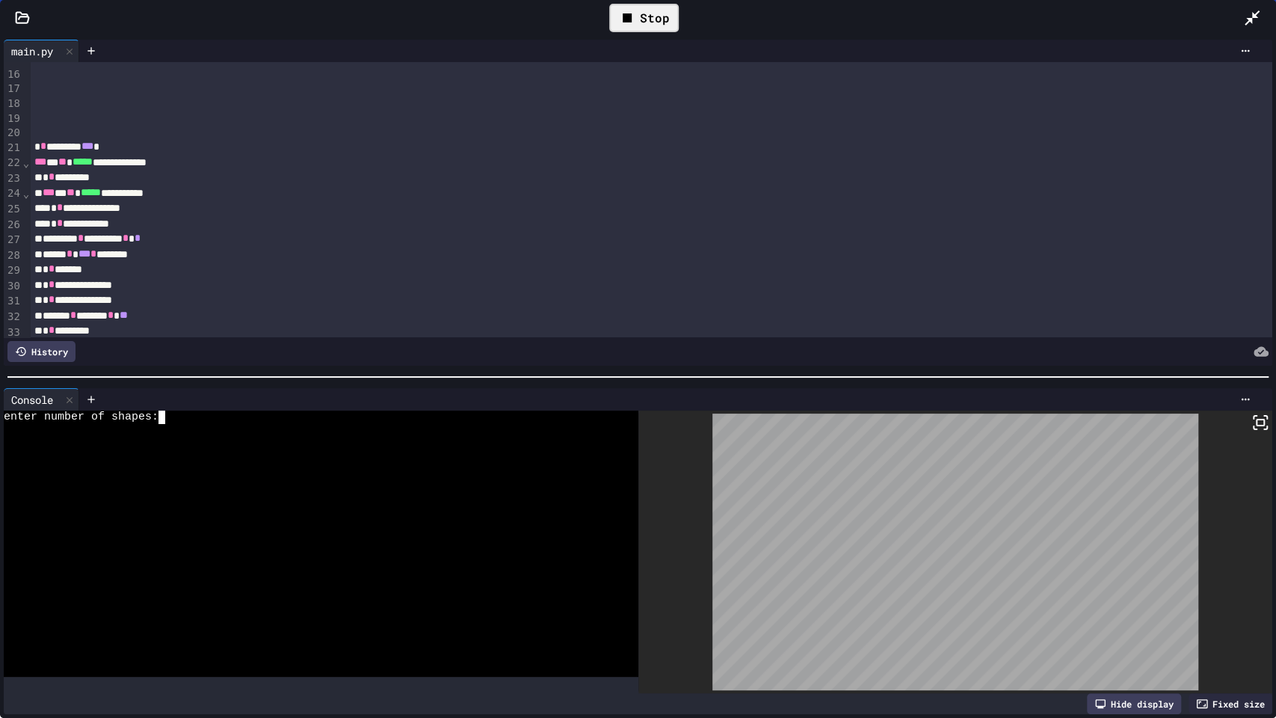
click at [434, 517] on div at bounding box center [310, 523] width 612 height 13
click at [648, 19] on div "Stop" at bounding box center [644, 18] width 70 height 28
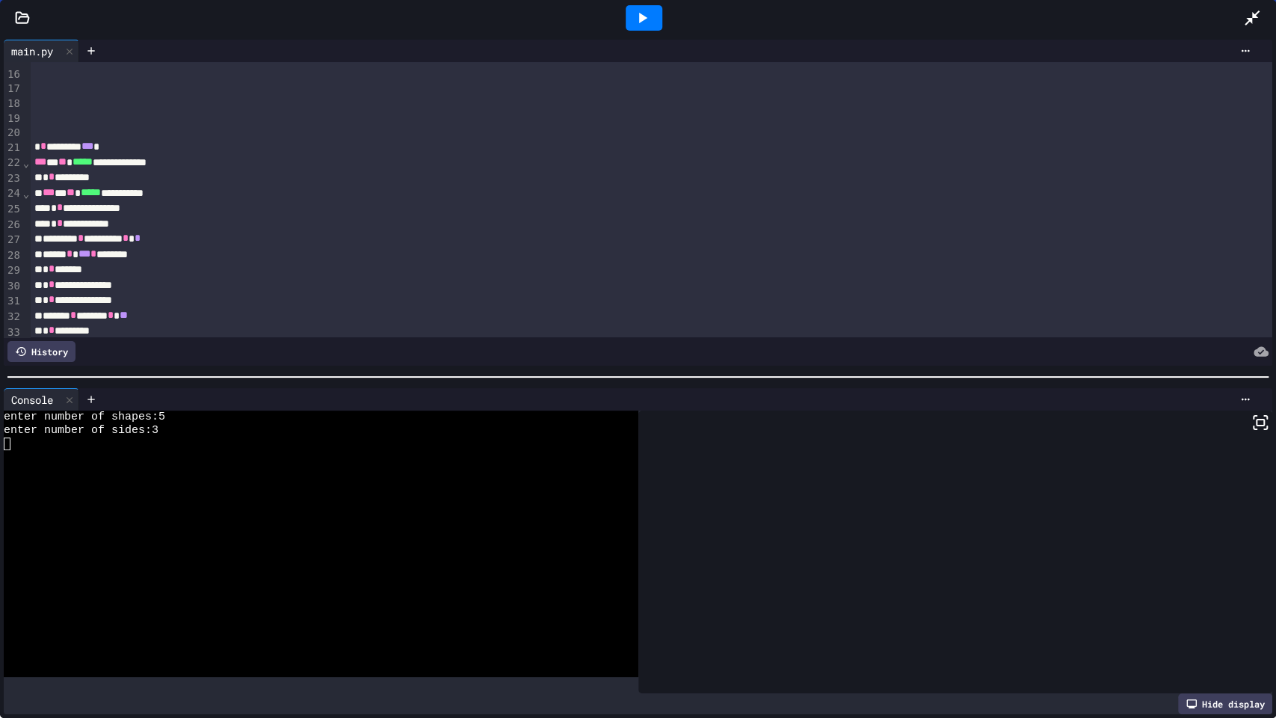
click at [1252, 25] on icon at bounding box center [1252, 18] width 18 height 18
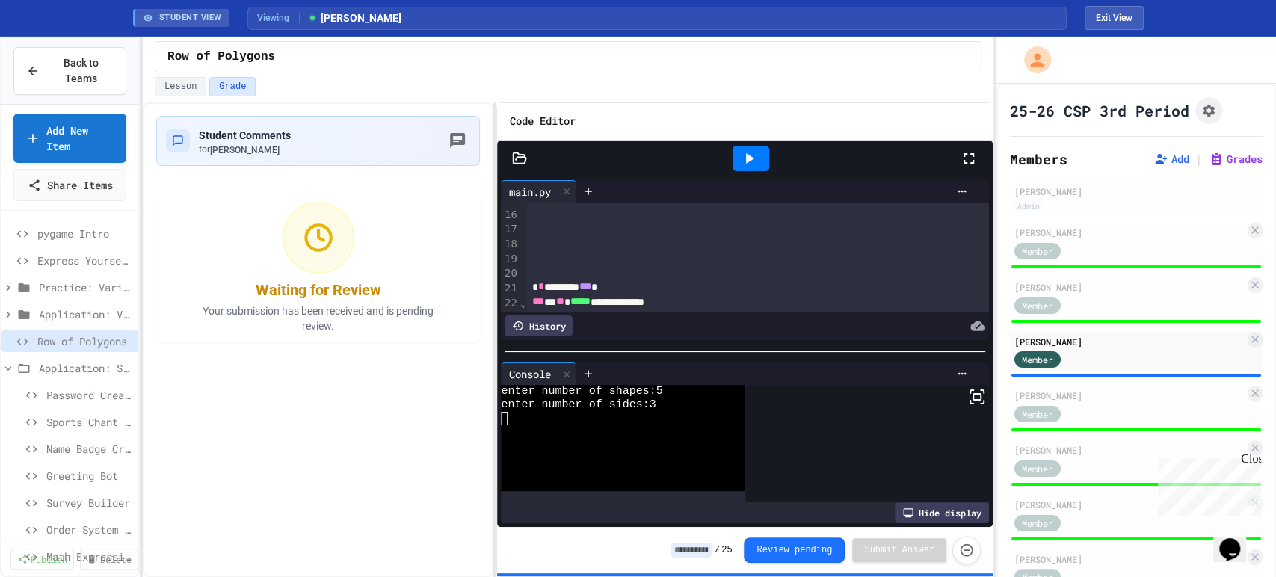
click at [709, 555] on input at bounding box center [691, 550] width 41 height 15
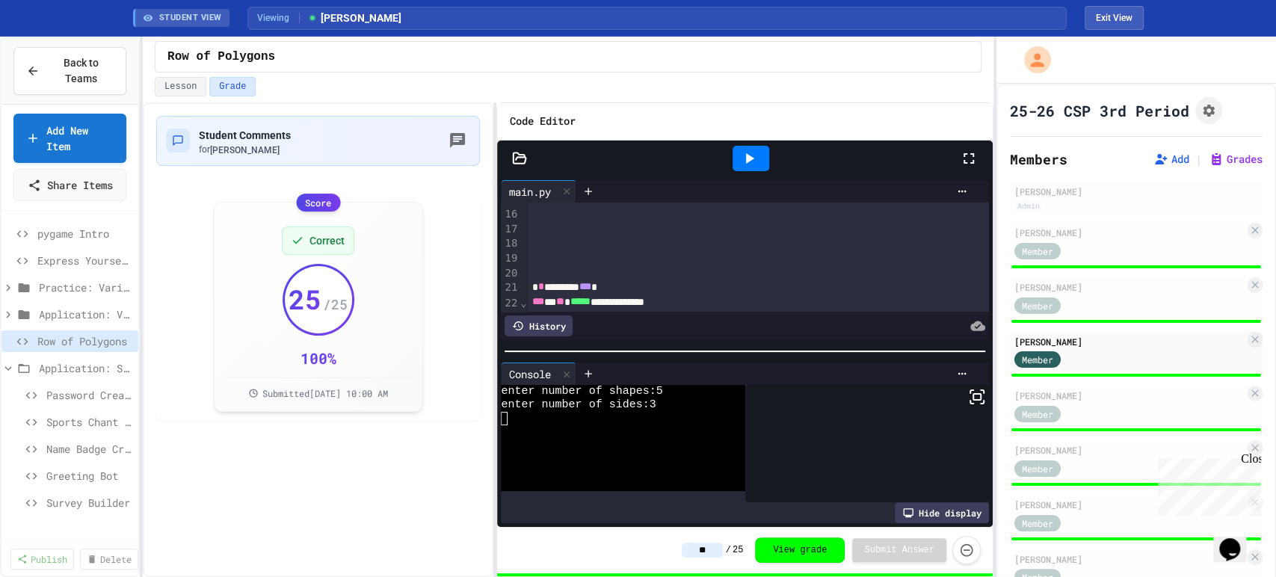
type input "**"
click at [78, 403] on span "Password Creator" at bounding box center [81, 395] width 71 height 16
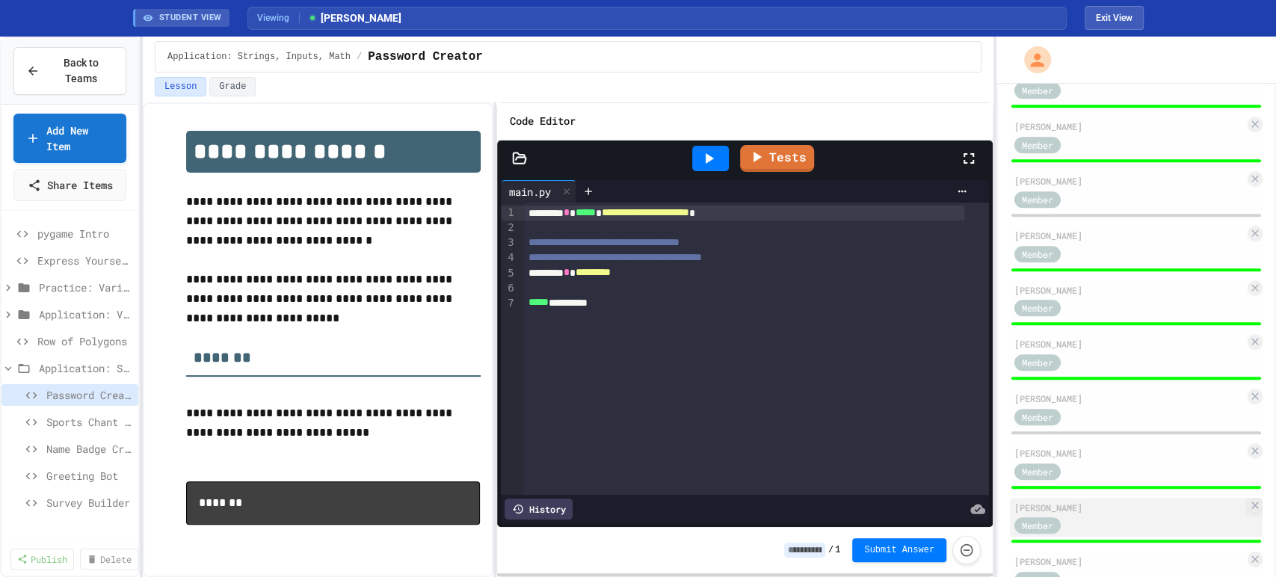
scroll to position [536, 0]
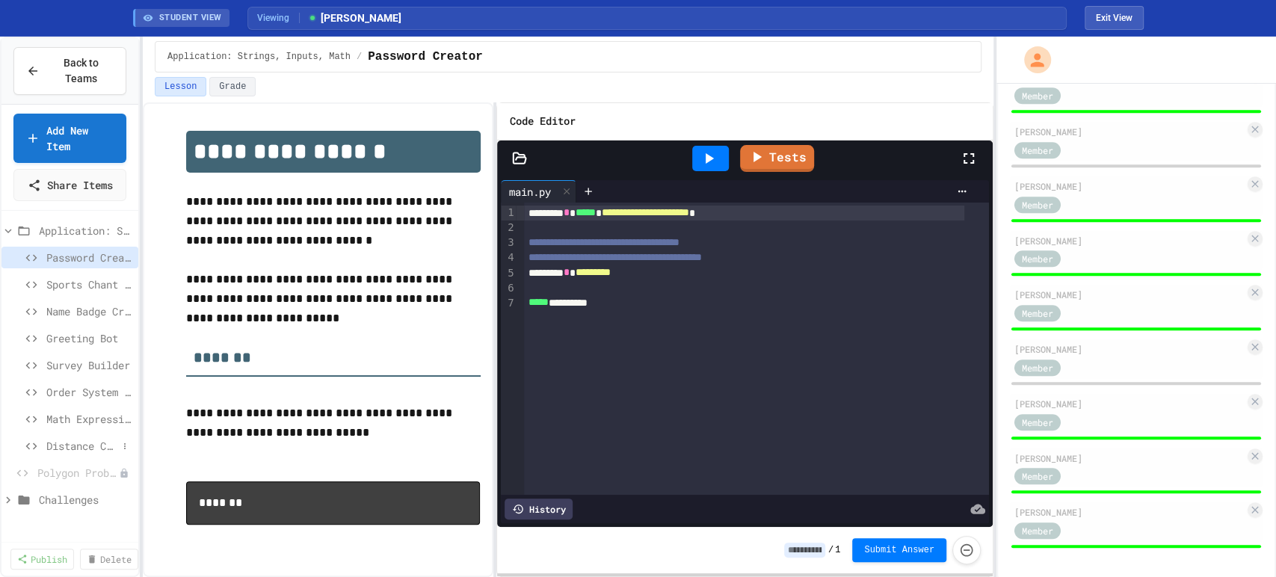
click at [70, 454] on span "Distance Calculator" at bounding box center [81, 446] width 71 height 16
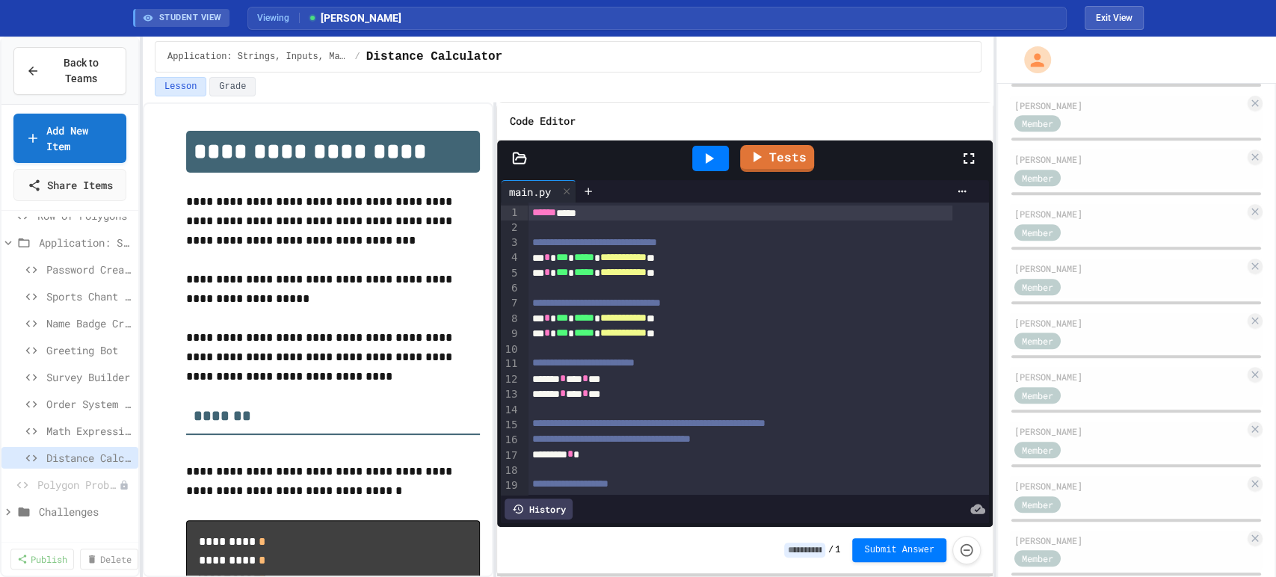
scroll to position [536, 0]
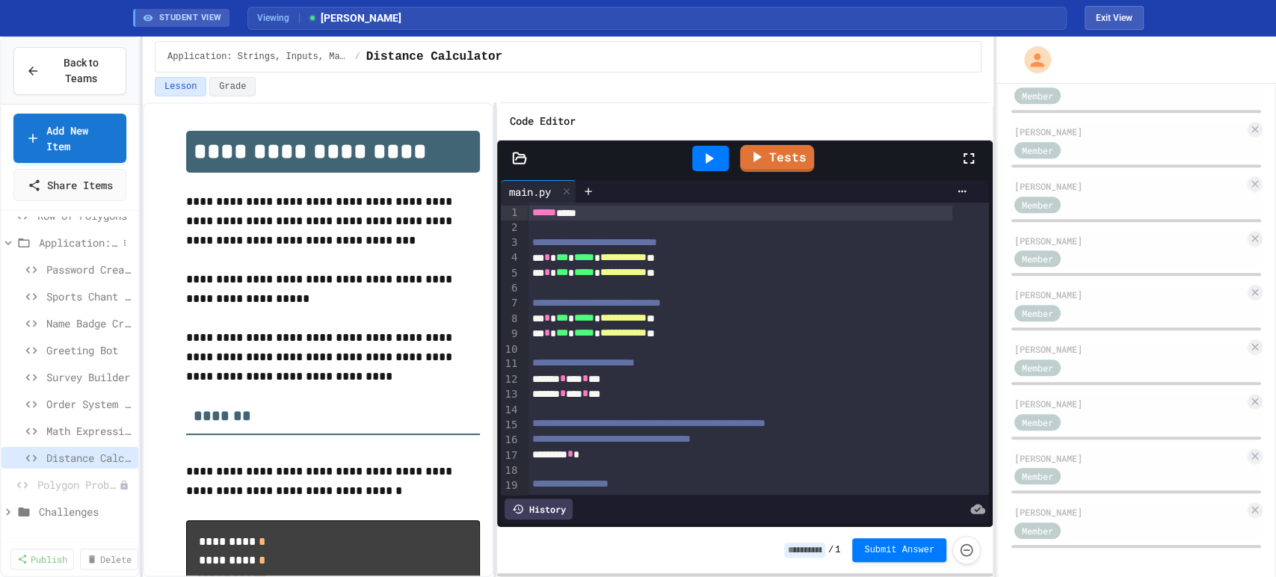
click at [62, 250] on span "Application: Strings, Inputs, Math" at bounding box center [78, 243] width 78 height 16
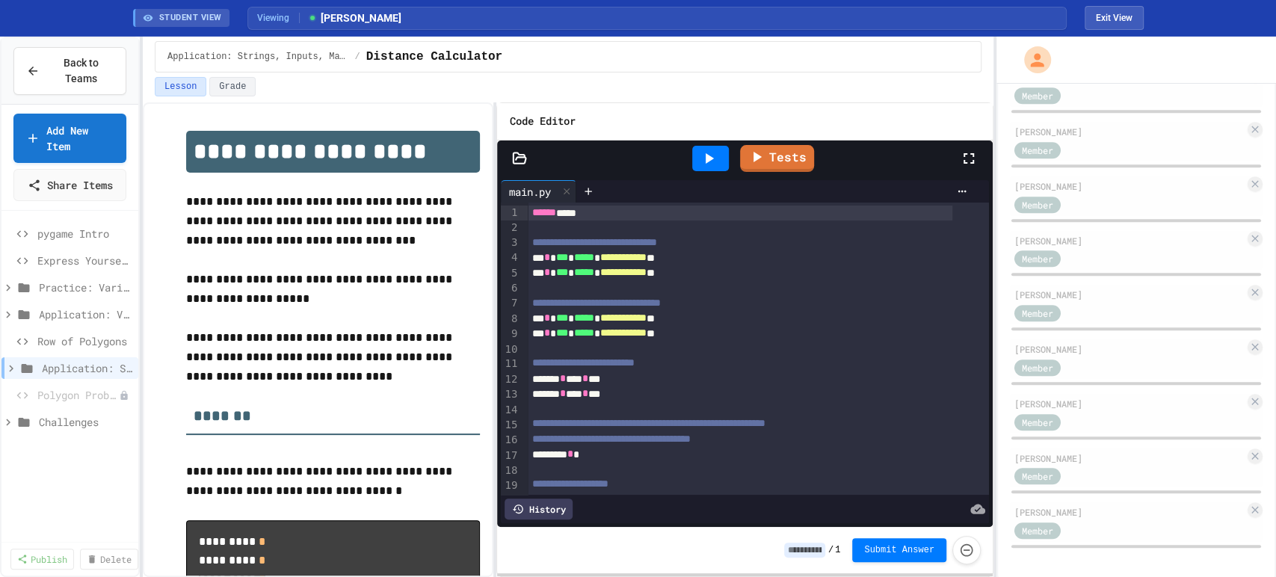
scroll to position [0, 0]
click at [64, 349] on span "Row of Polygons" at bounding box center [77, 341] width 80 height 16
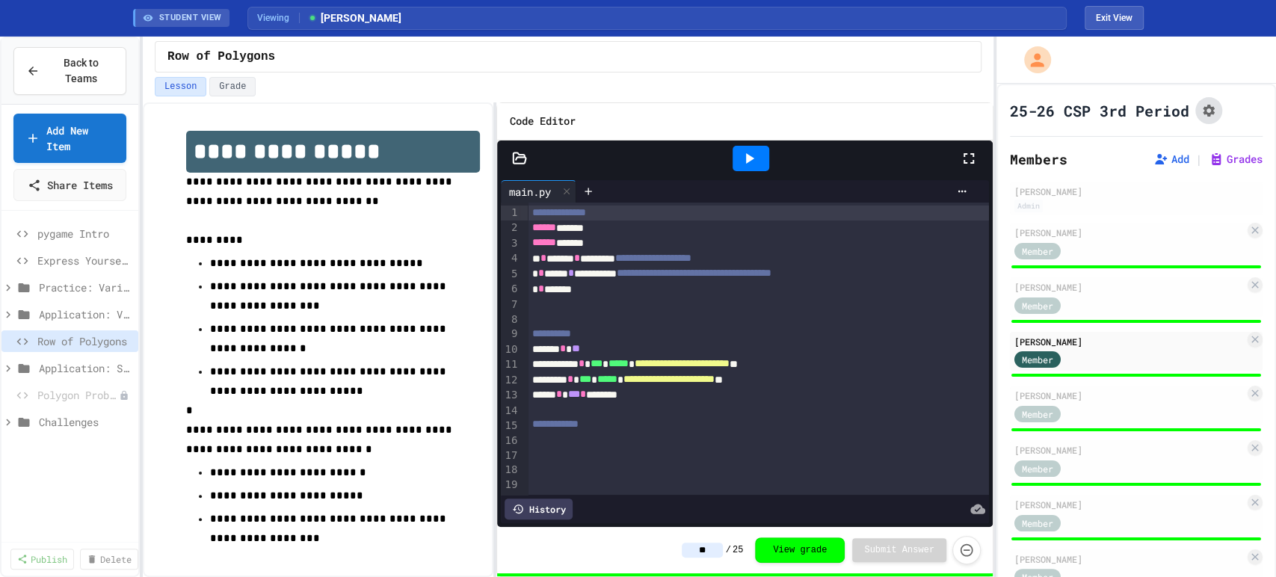
click at [1199, 109] on button "Assignment Settings" at bounding box center [1208, 110] width 27 height 27
click at [1105, 16] on button "Exit View" at bounding box center [1114, 18] width 59 height 24
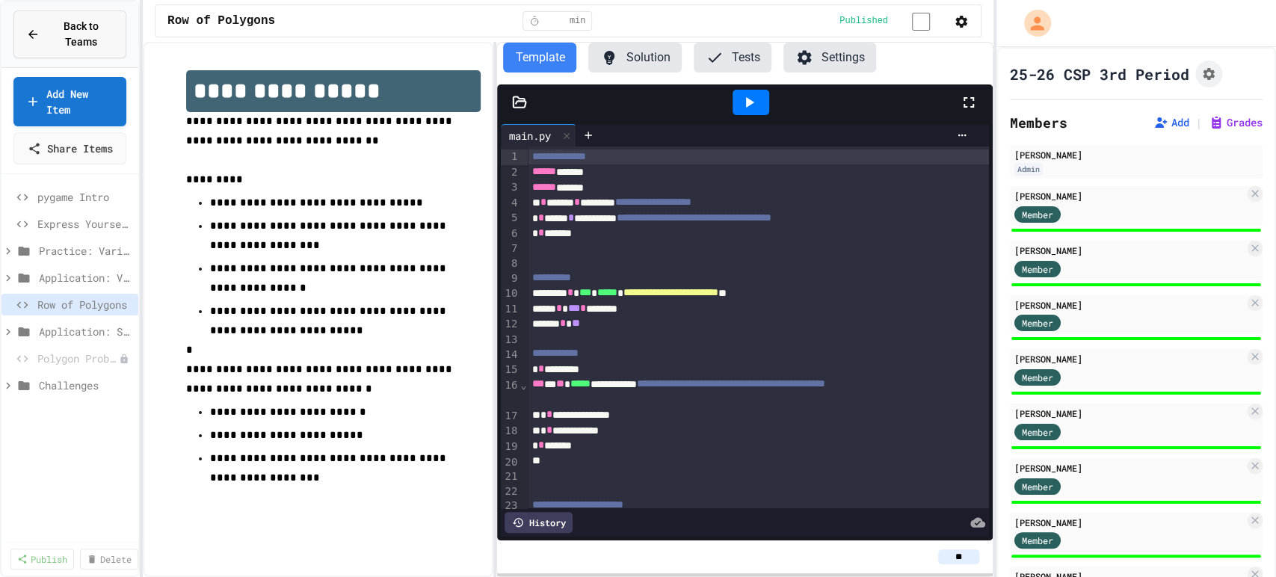
click at [76, 46] on span "Back to Teams" at bounding box center [81, 34] width 65 height 31
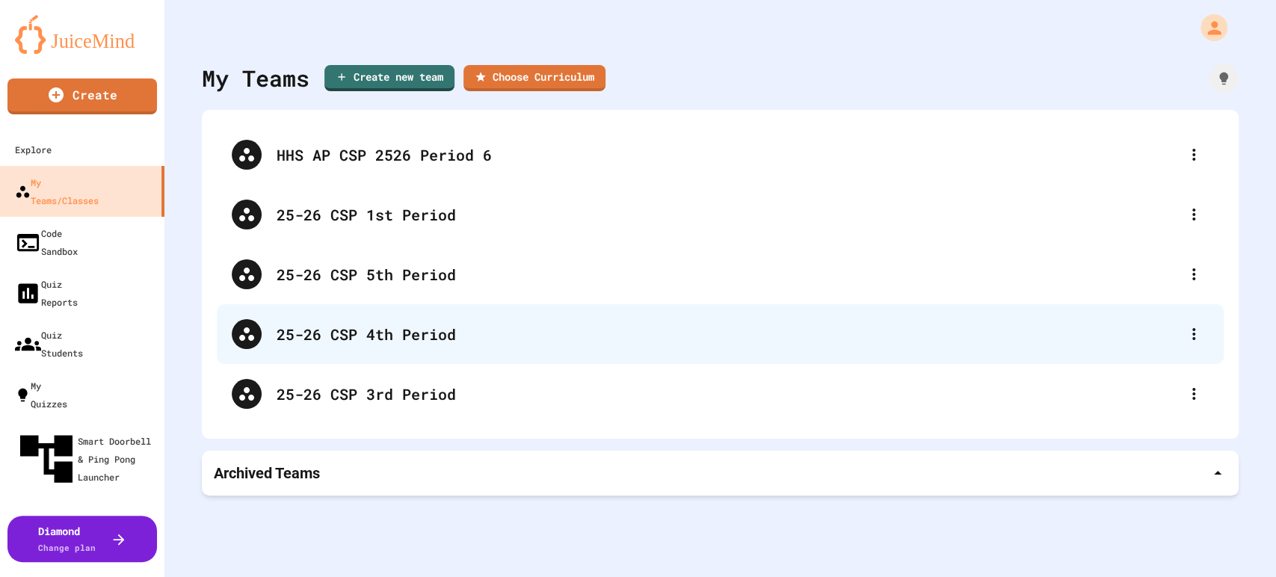
click at [372, 319] on div "25-26 CSP 4th Period" at bounding box center [720, 334] width 1007 height 60
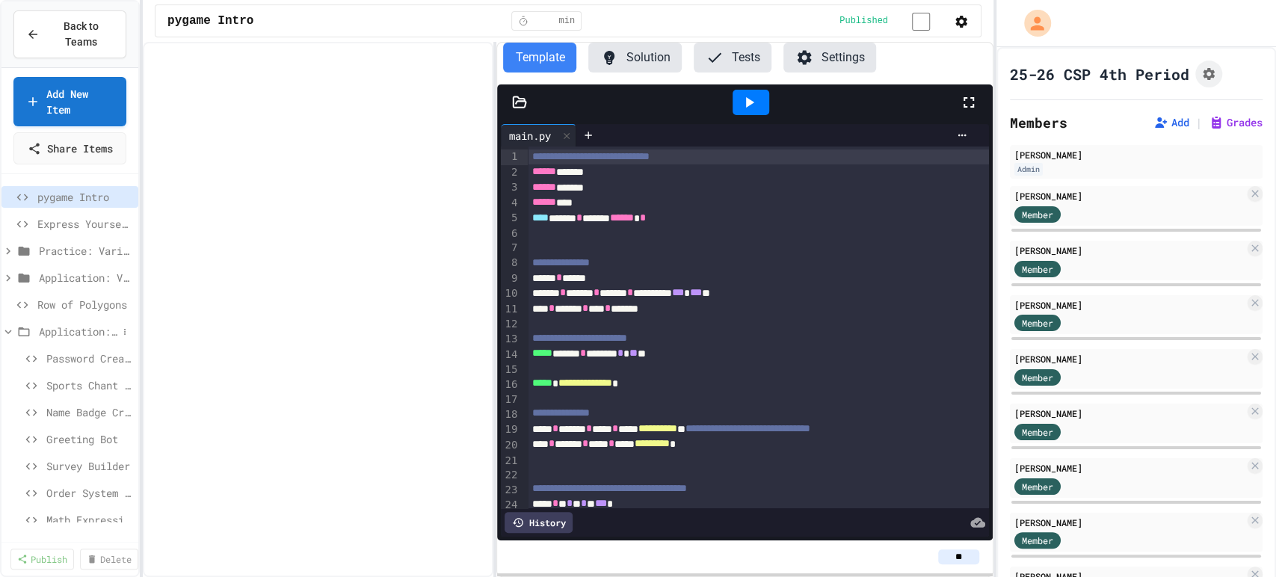
click at [54, 339] on span "Application: Strings, Inputs, Math" at bounding box center [78, 332] width 78 height 16
click at [77, 312] on span "Row of Polygons" at bounding box center [77, 305] width 80 height 16
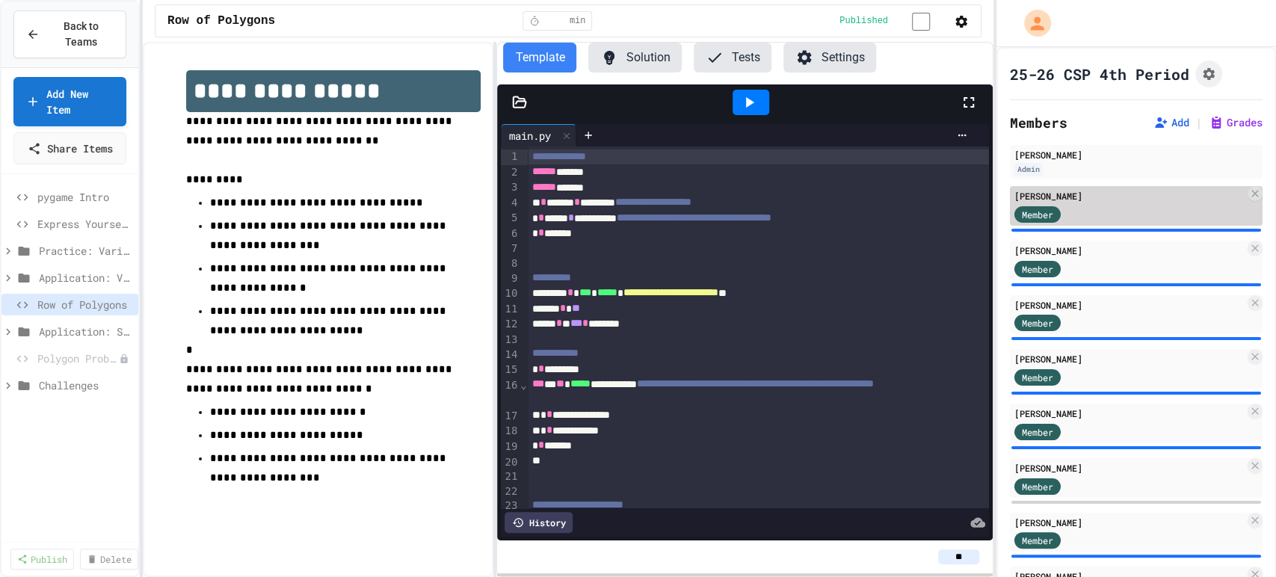
click at [1075, 212] on div "Member" at bounding box center [1051, 213] width 75 height 19
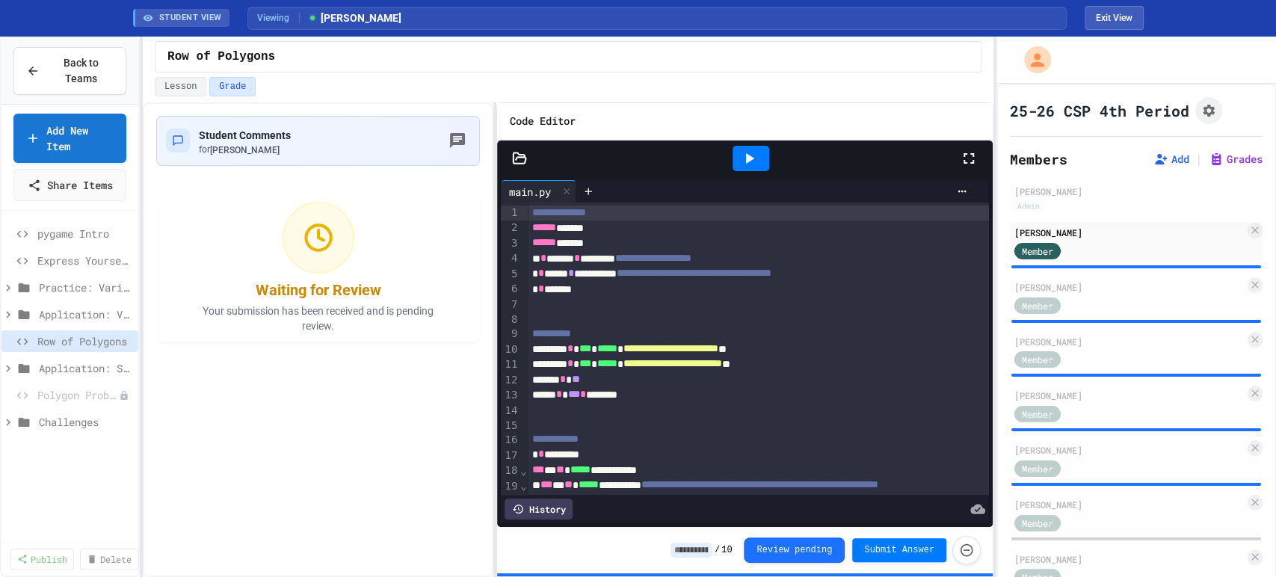
click at [974, 154] on icon at bounding box center [969, 159] width 18 height 18
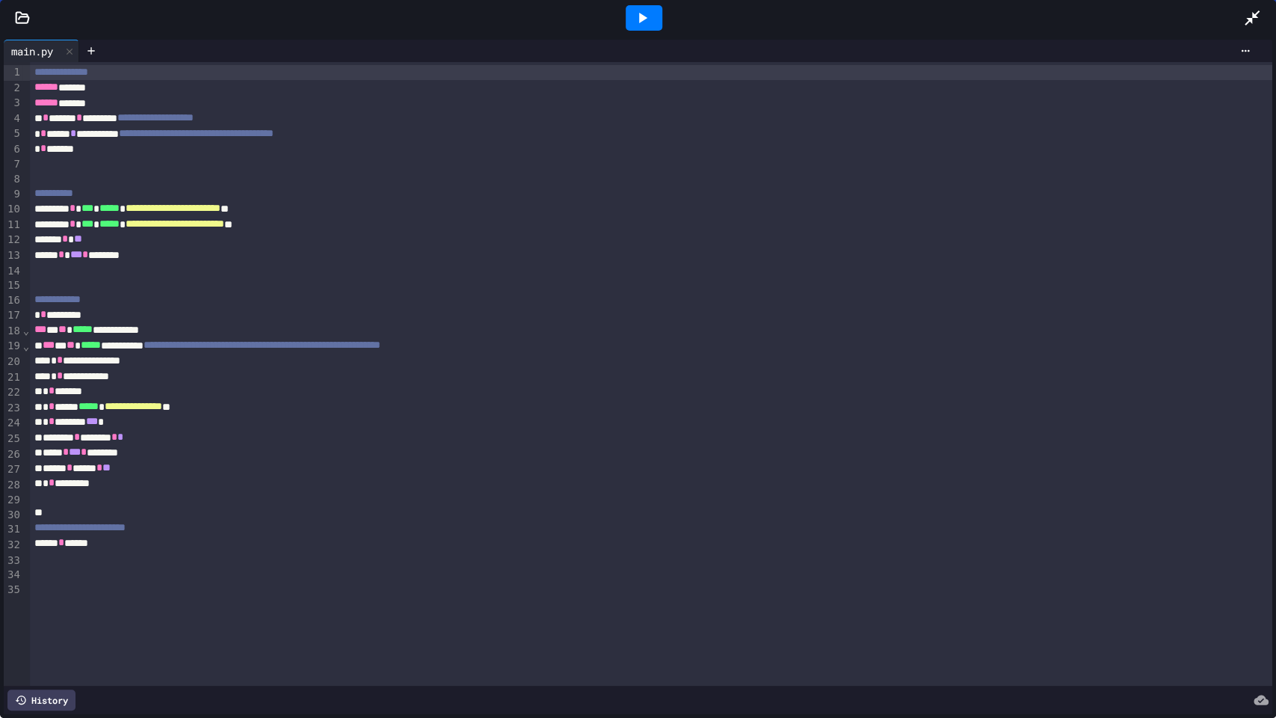
click at [640, 17] on icon at bounding box center [643, 18] width 8 height 10
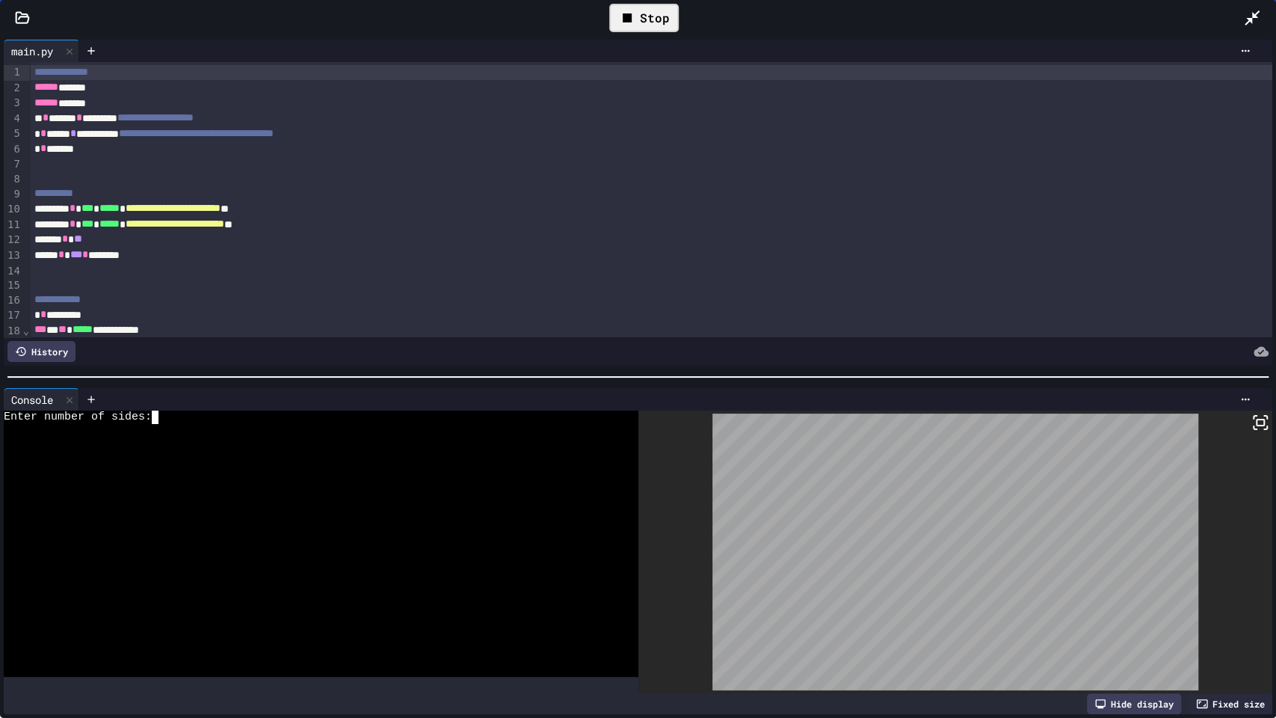
click at [493, 437] on div at bounding box center [310, 443] width 612 height 13
click at [626, 29] on div "Stop" at bounding box center [644, 18] width 70 height 28
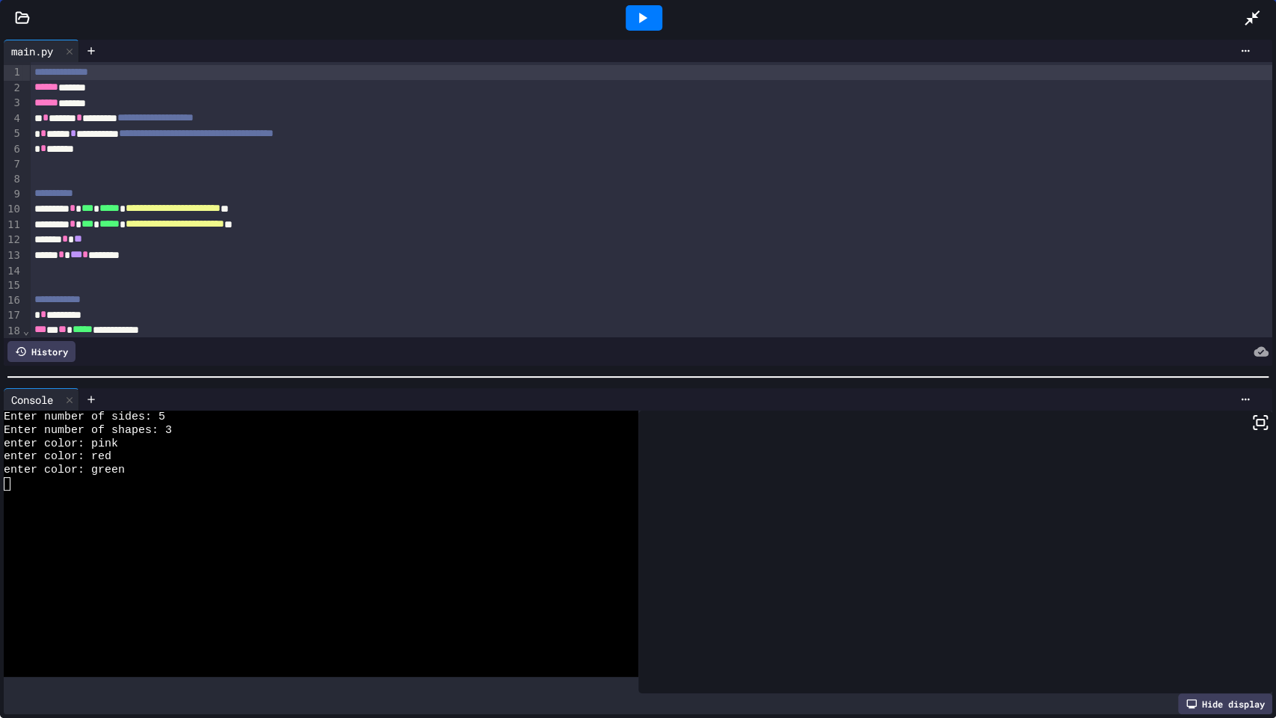
click at [626, 29] on div at bounding box center [644, 17] width 37 height 25
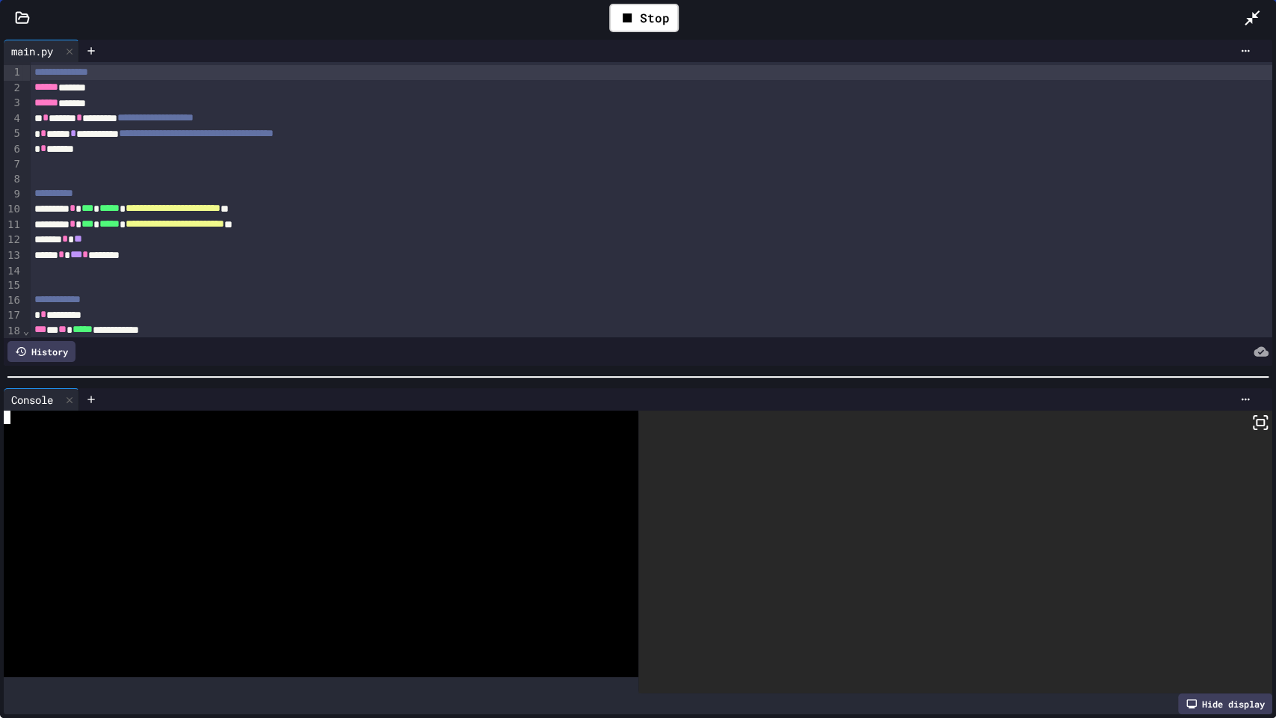
click at [430, 437] on div at bounding box center [310, 443] width 612 height 13
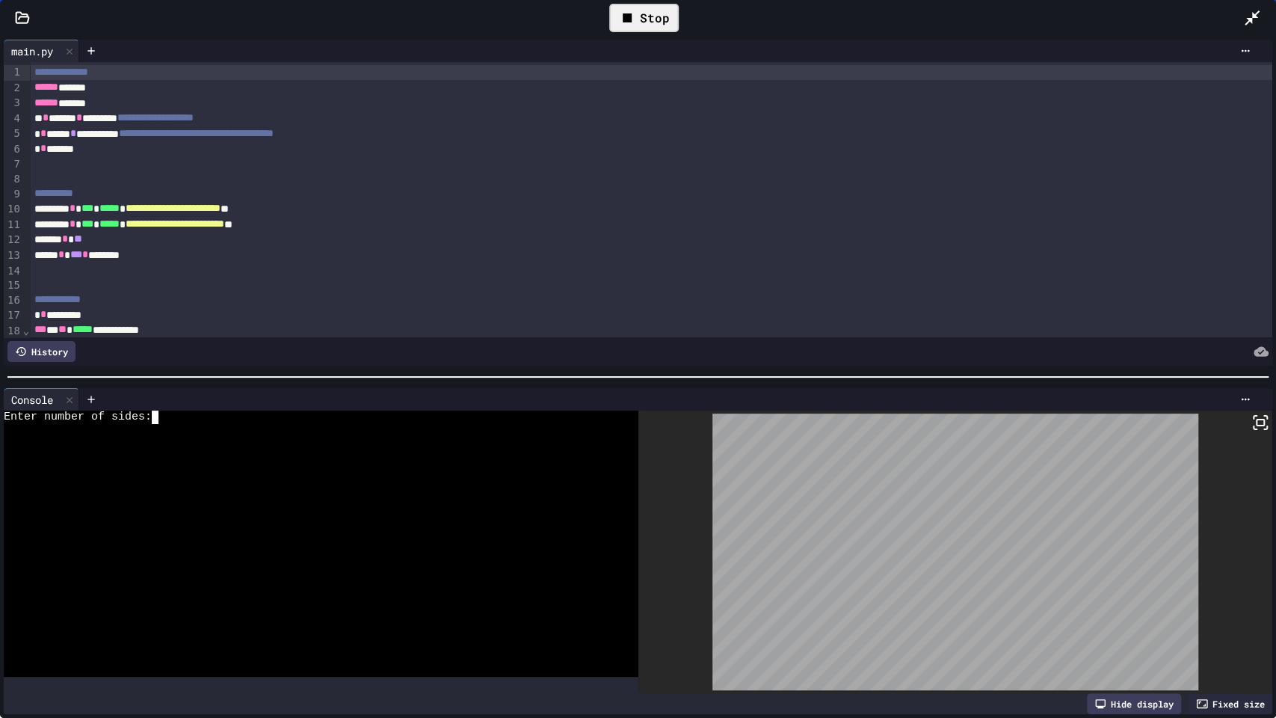
click at [671, 12] on div "Stop" at bounding box center [644, 18] width 70 height 28
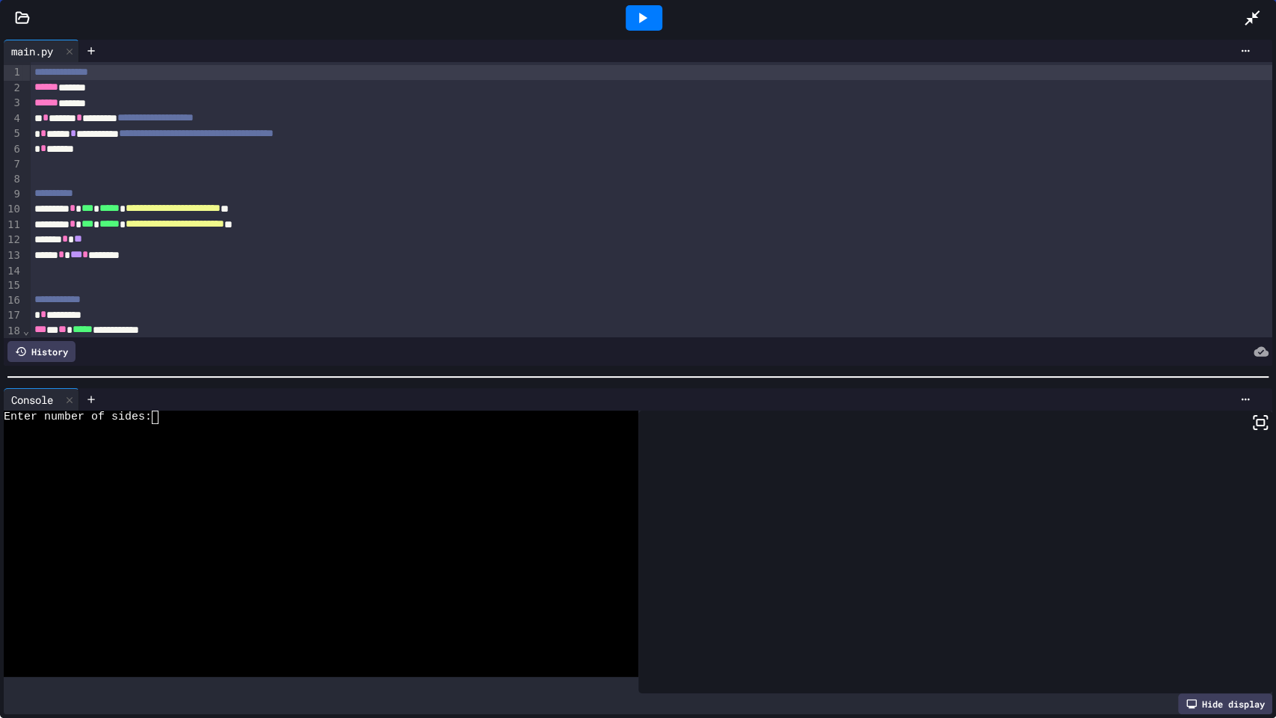
click at [1257, 11] on icon at bounding box center [1252, 18] width 18 height 18
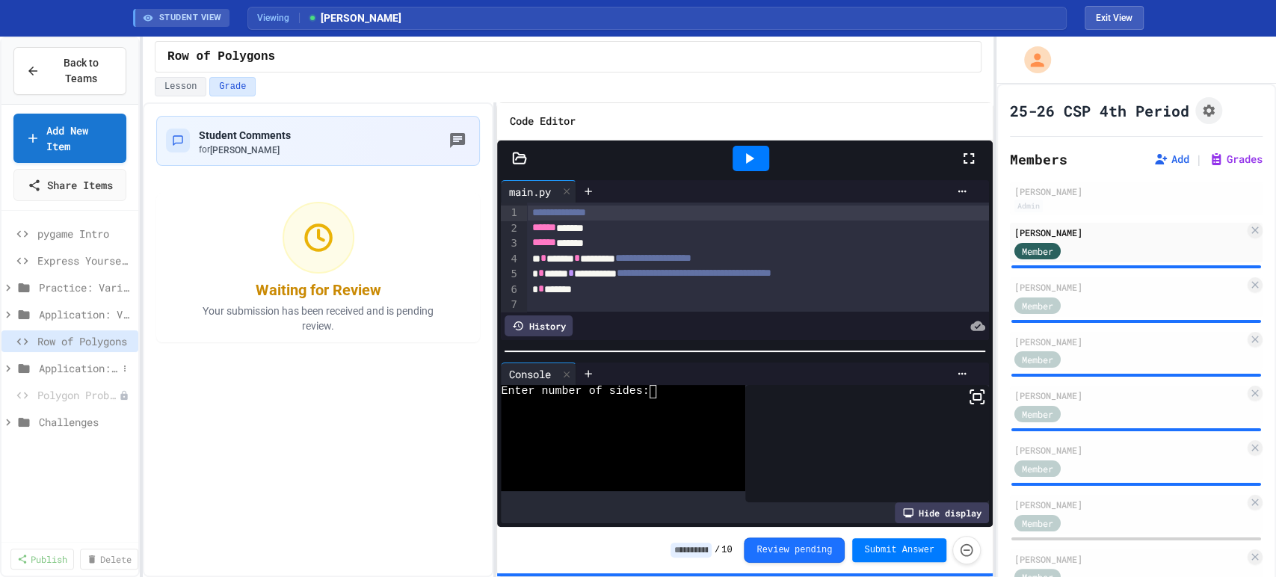
click at [28, 373] on icon at bounding box center [24, 368] width 11 height 9
click at [74, 403] on span "Password Creator" at bounding box center [81, 395] width 71 height 16
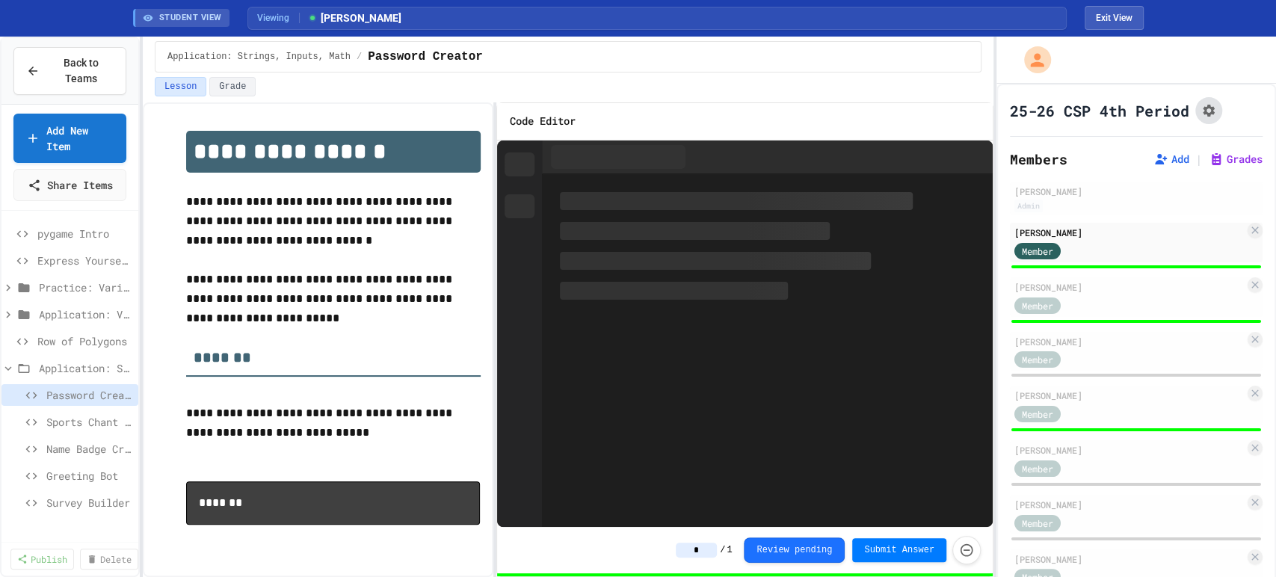
click at [1208, 117] on icon "Assignment Settings" at bounding box center [1208, 110] width 15 height 15
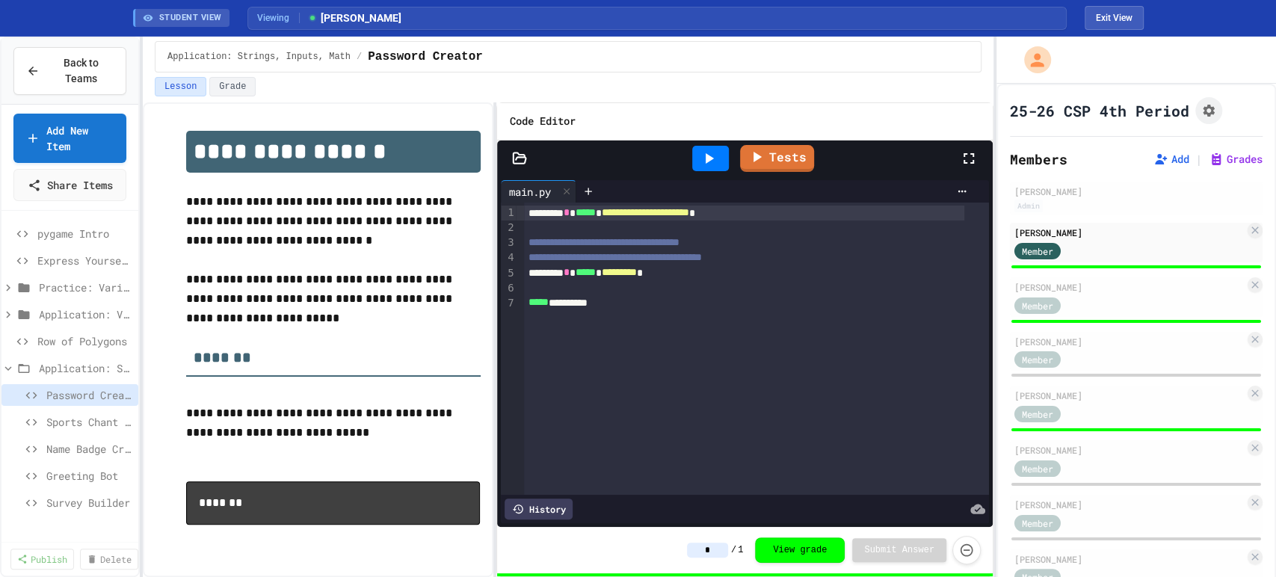
scroll to position [415, 0]
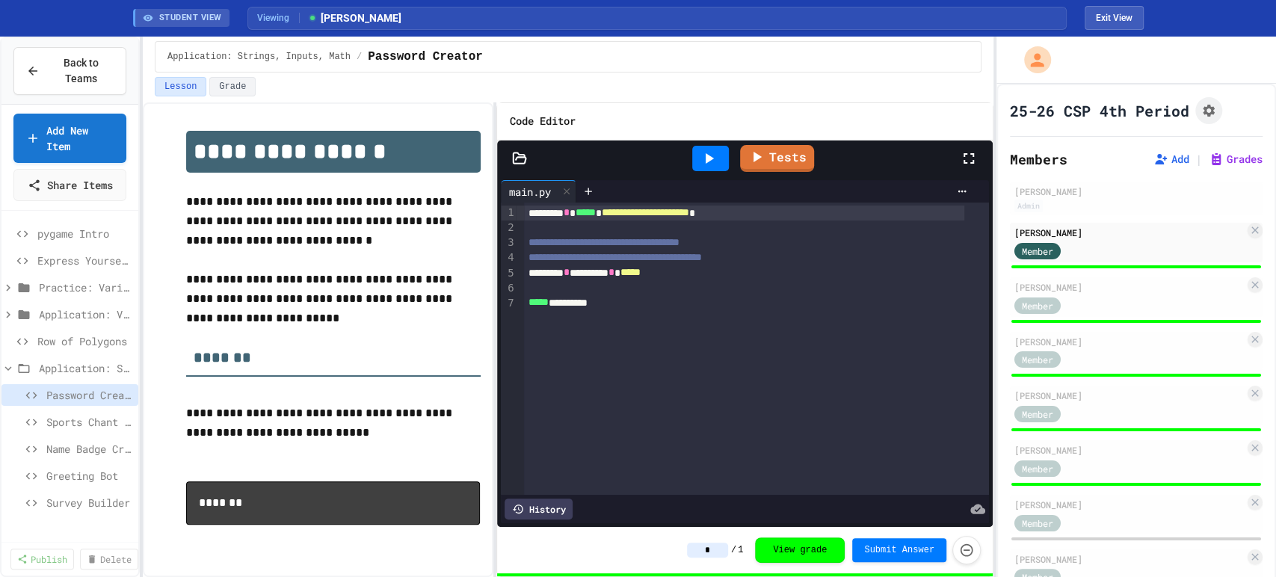
scroll to position [83, 0]
click at [68, 401] on span "Greeting Bot" at bounding box center [81, 393] width 71 height 16
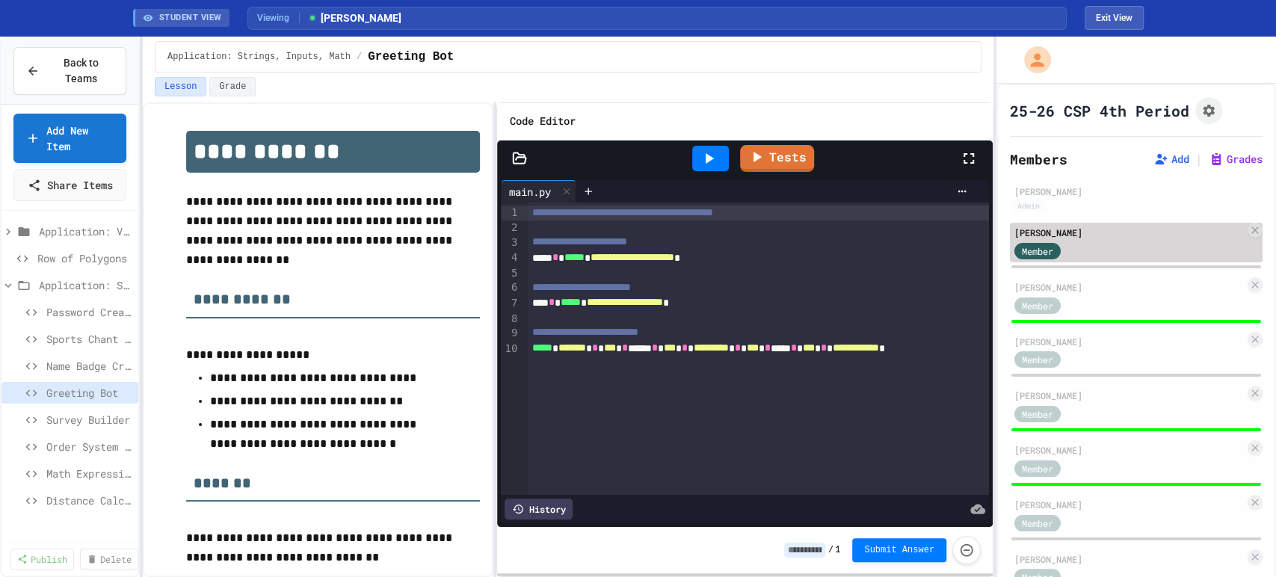
click at [1090, 250] on div "Member" at bounding box center [1129, 250] width 230 height 19
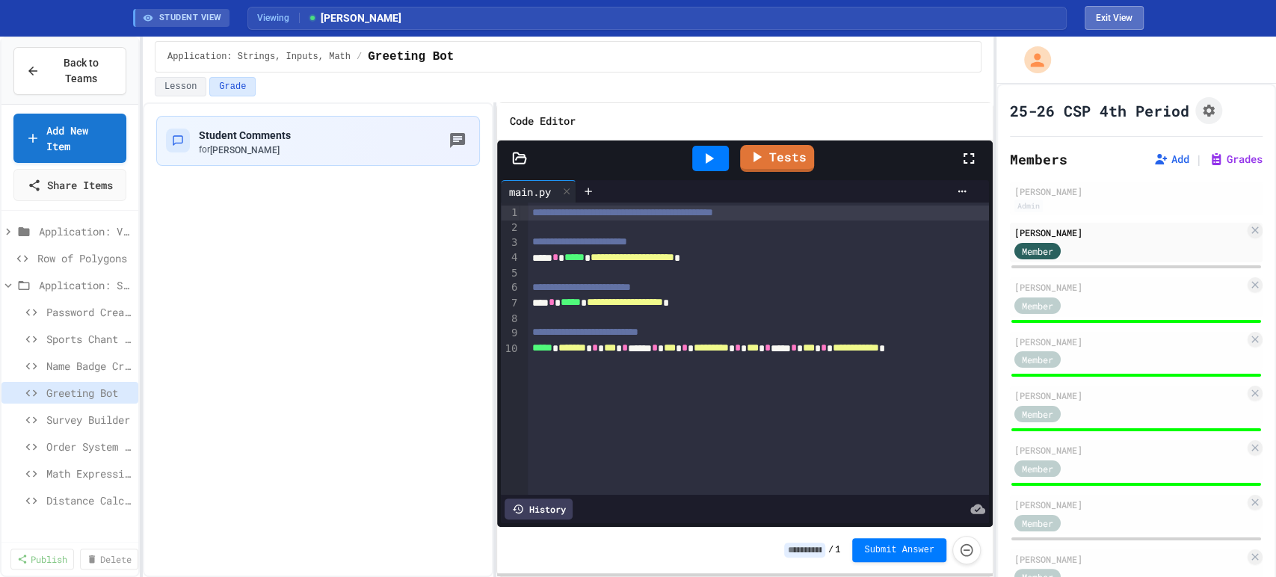
click at [1113, 15] on button "Exit View" at bounding box center [1114, 18] width 59 height 24
